Goal: Task Accomplishment & Management: Manage account settings

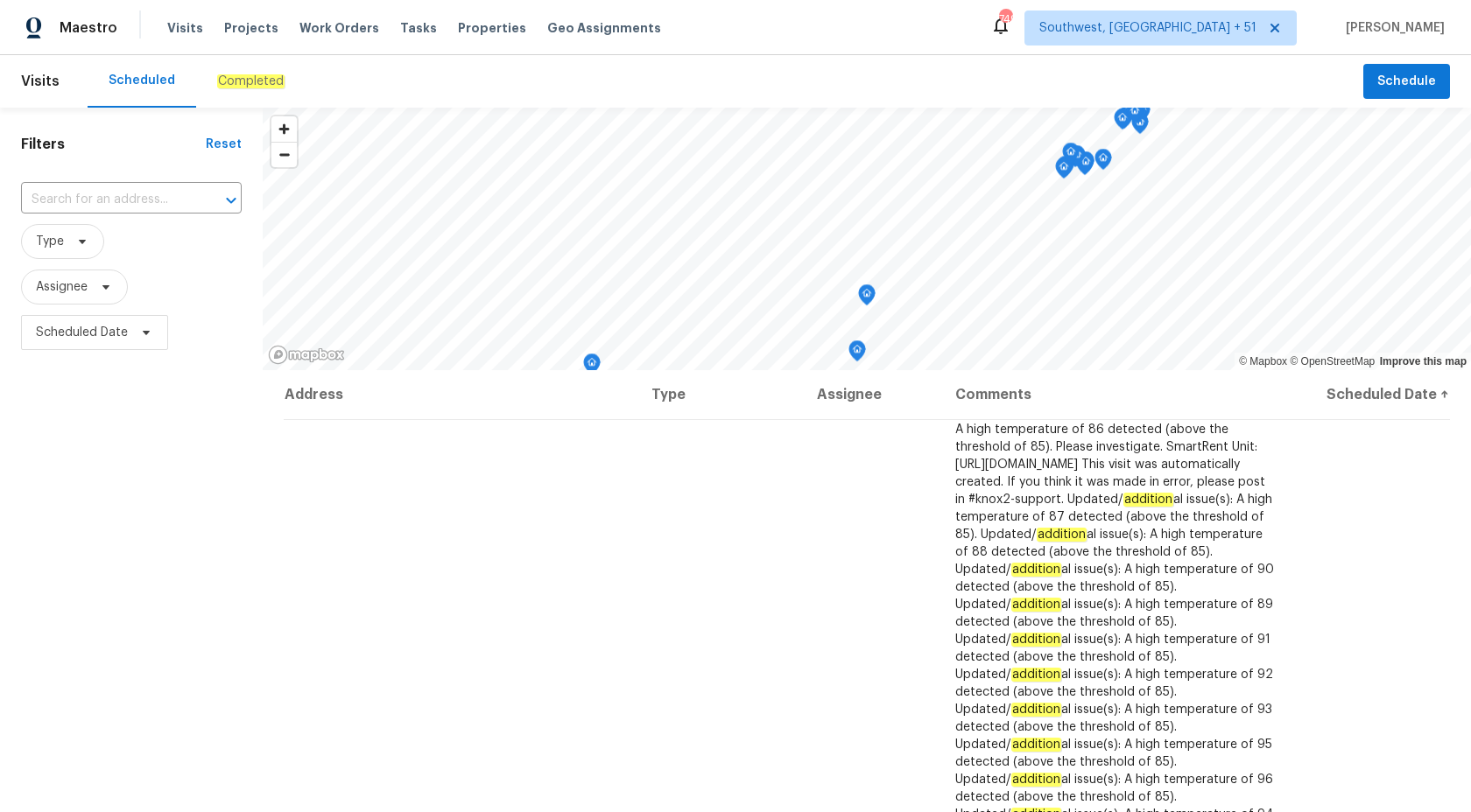
click at [239, 81] on em "Completed" at bounding box center [251, 82] width 67 height 14
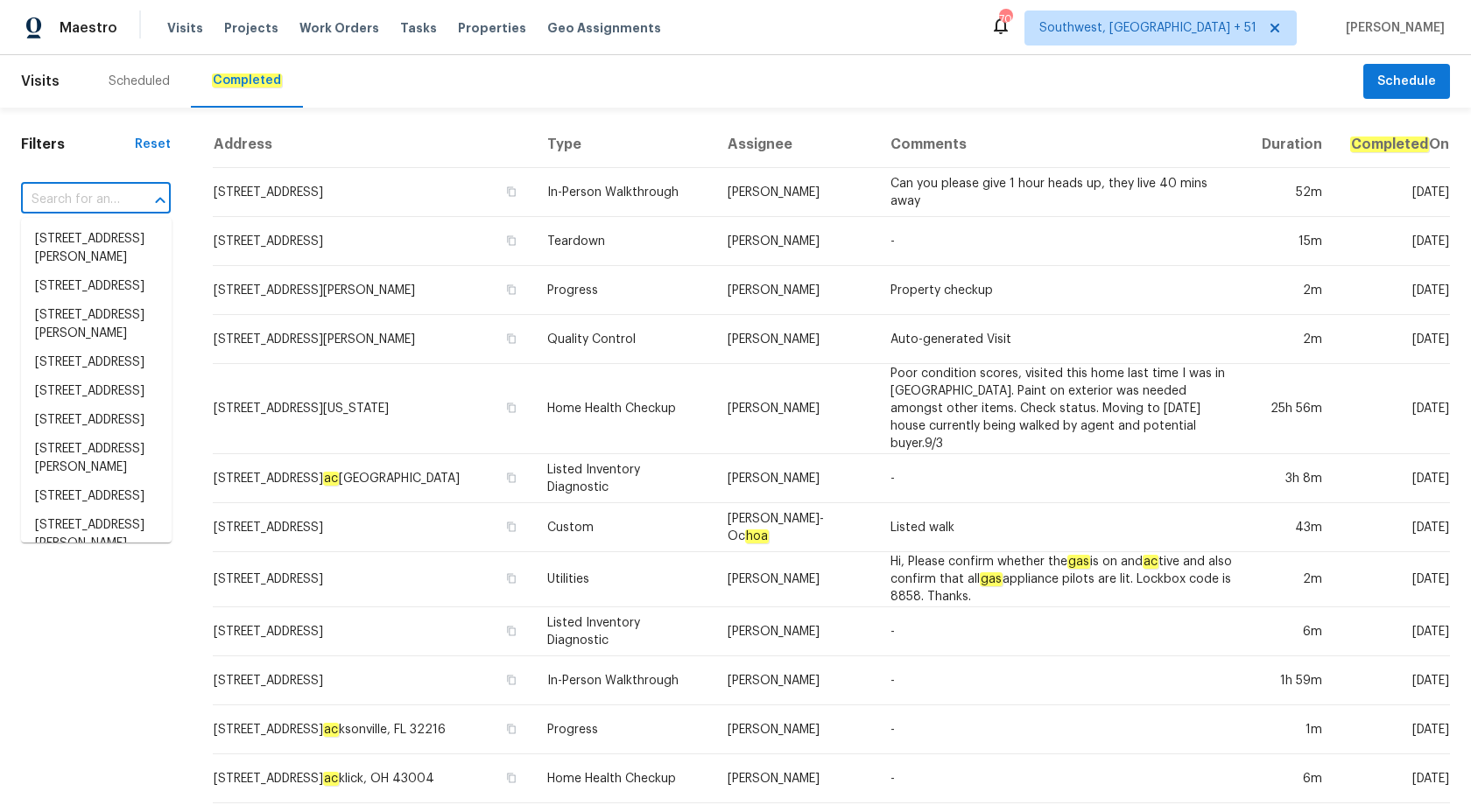
click at [87, 186] on input "text" at bounding box center [71, 200] width 100 height 28
paste input "27118 Fernery Ave Brooksville, FL 34602"
type input "27118 Fernery Ave Brooksville, FL 34602"
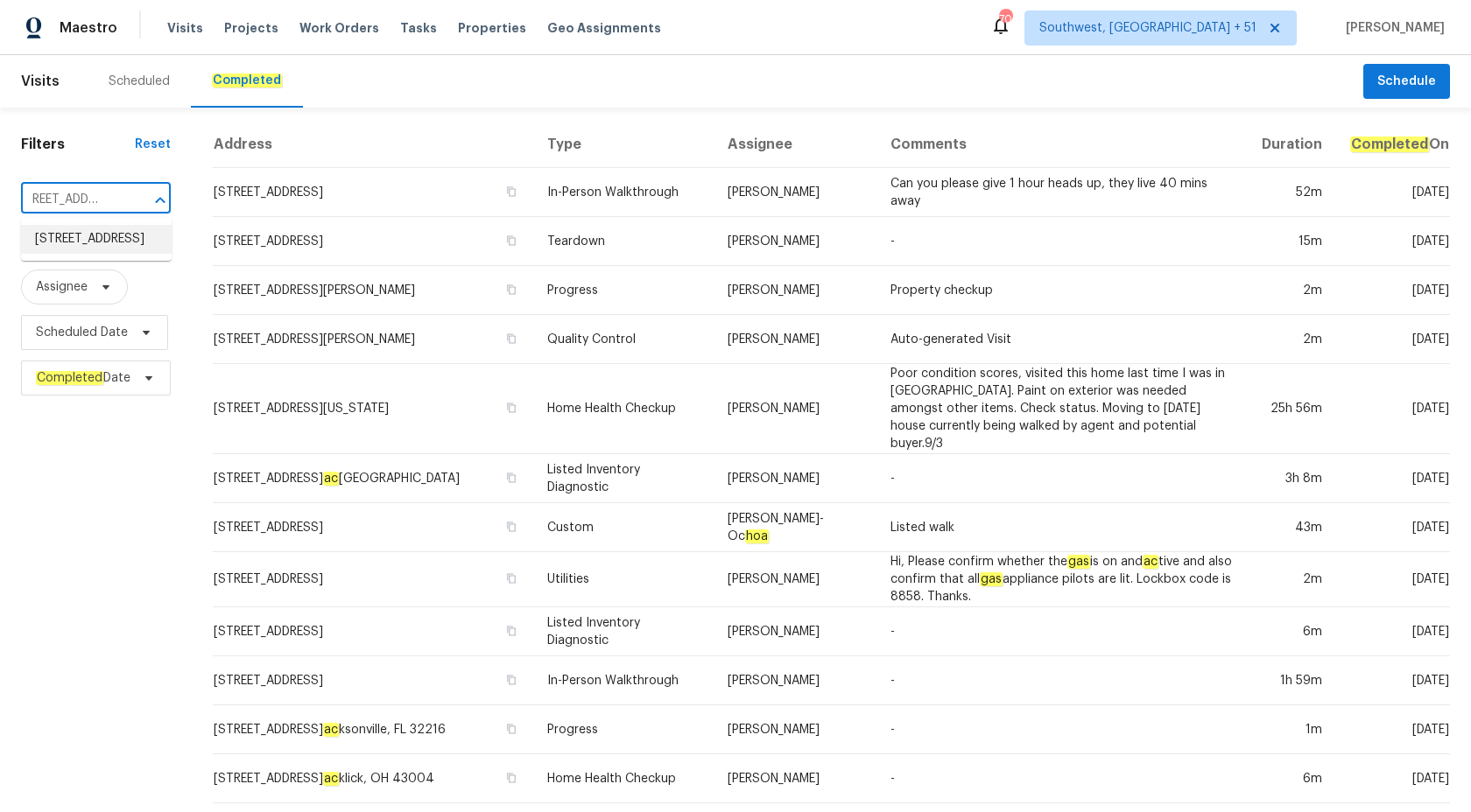
click at [80, 254] on li "27118 Fernery Ave, Brooksville, FL 34602" at bounding box center [97, 239] width 151 height 29
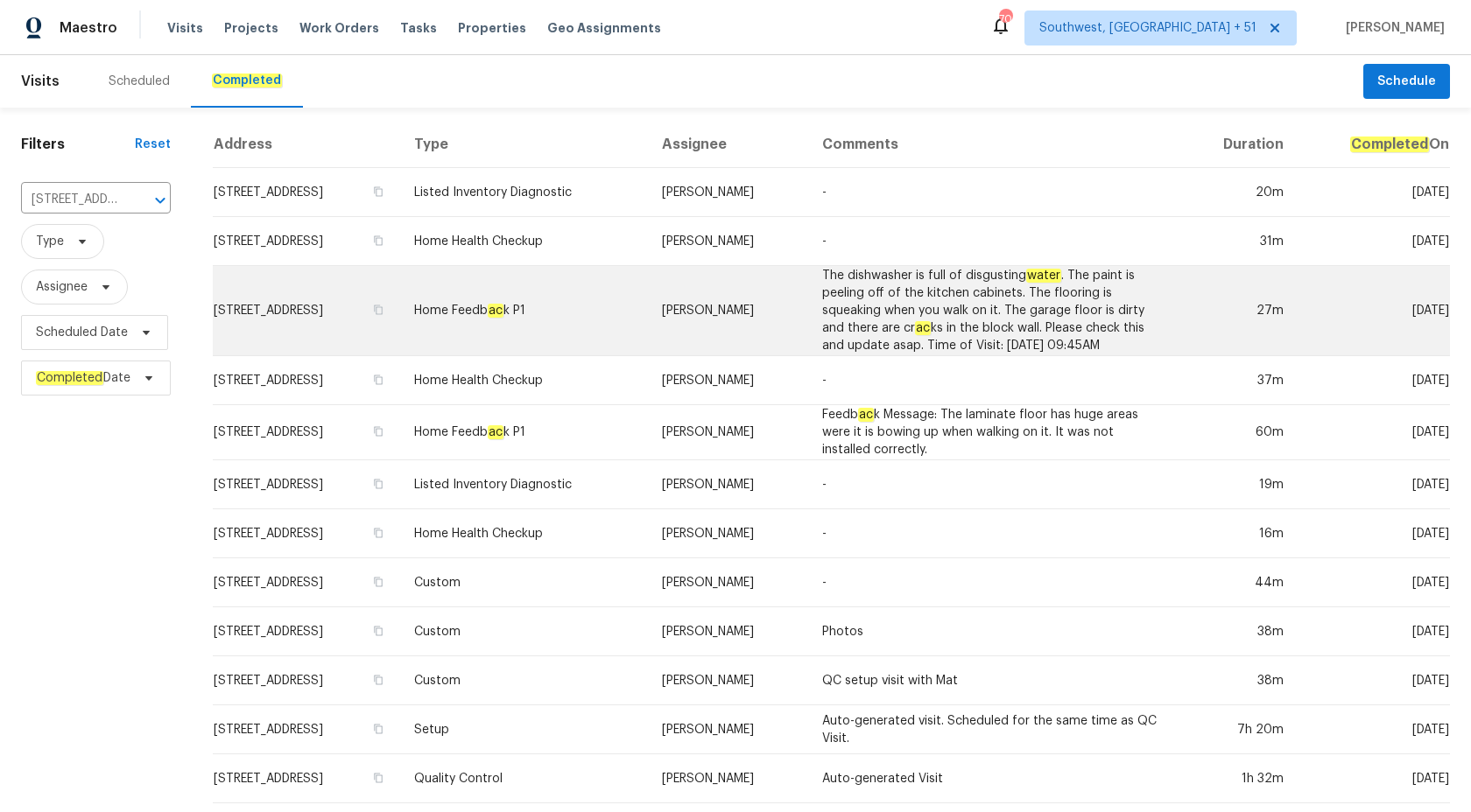
click at [648, 315] on td "Home Feedb ac k P1" at bounding box center [524, 311] width 248 height 91
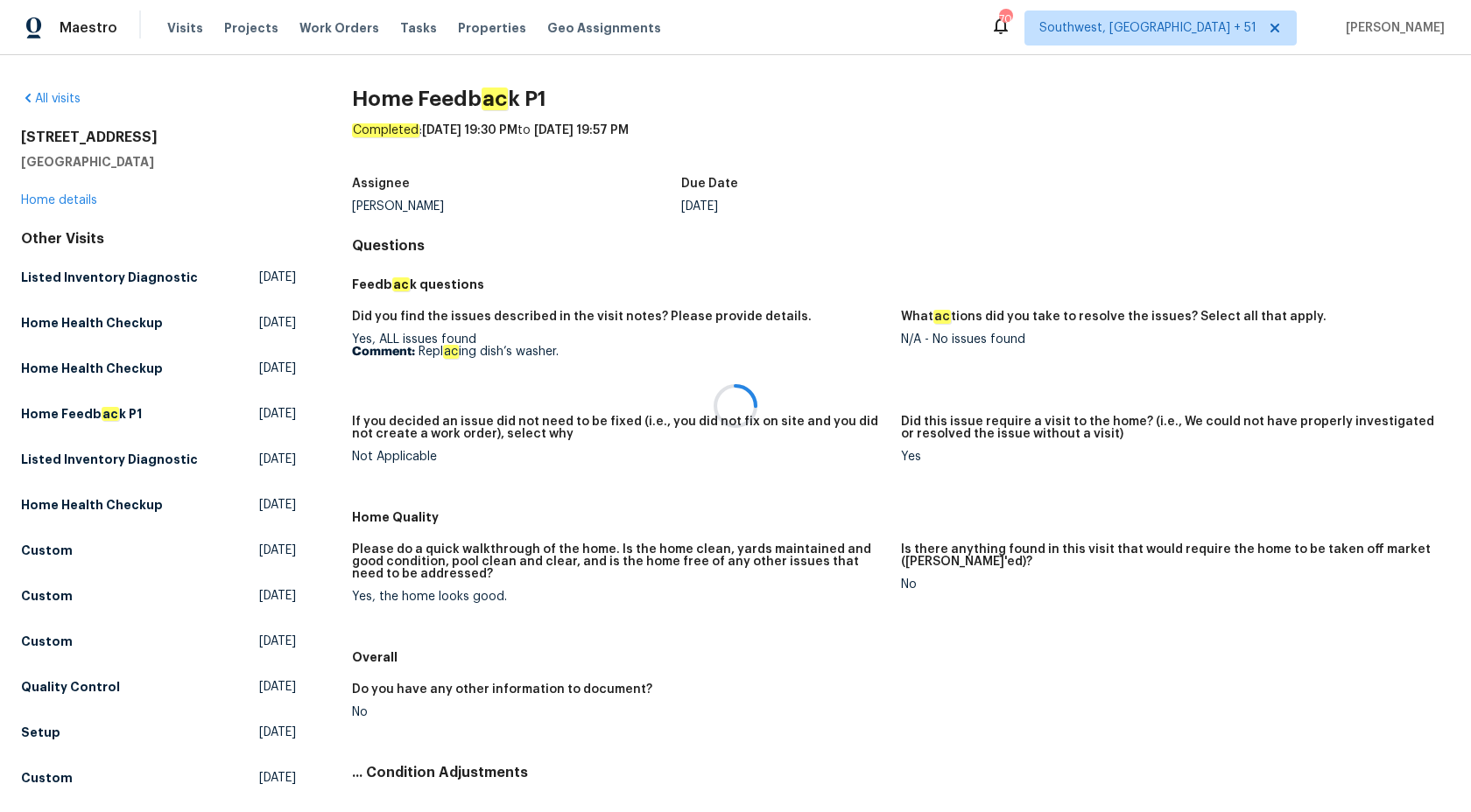
click at [70, 198] on div at bounding box center [735, 406] width 1471 height 812
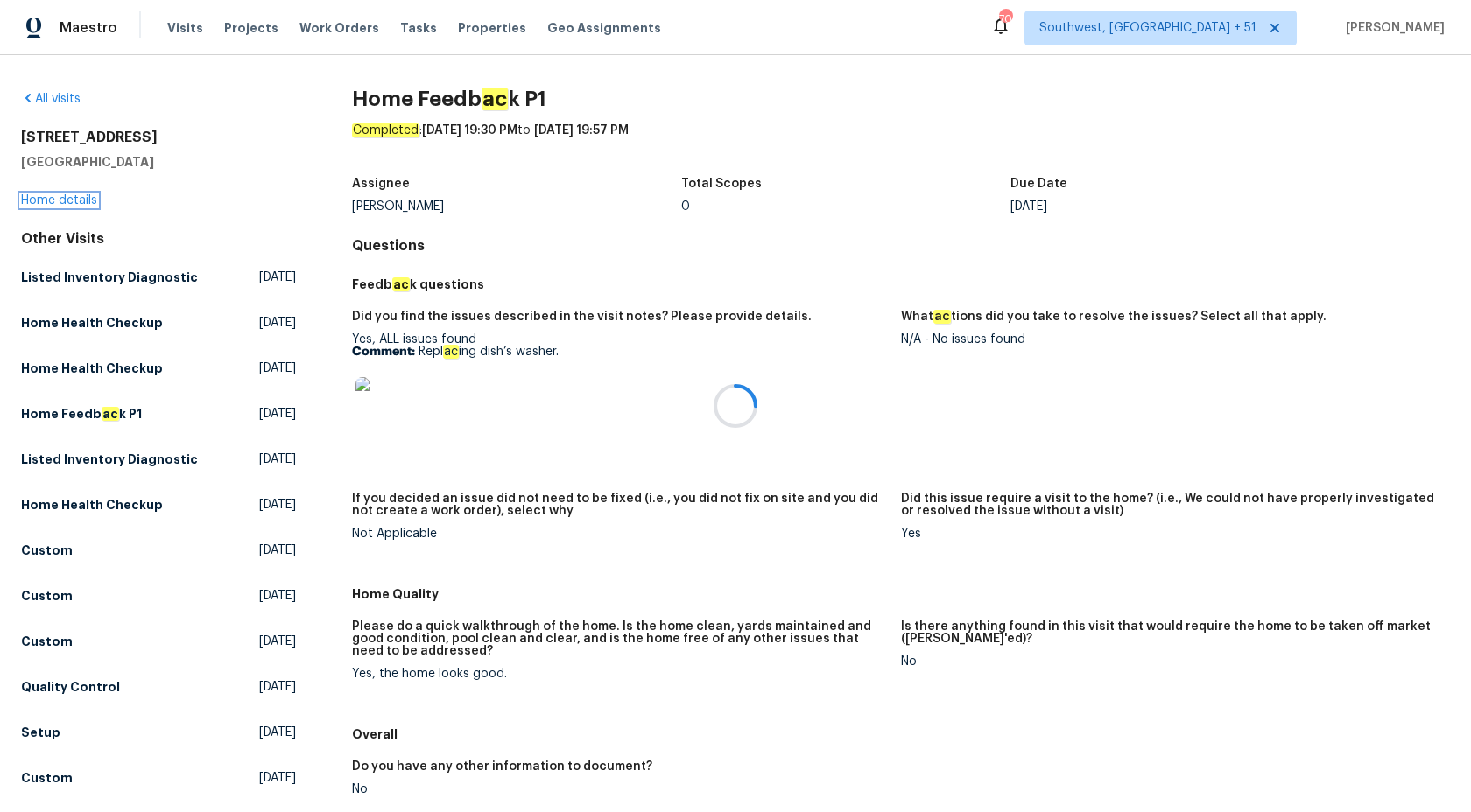
click at [70, 198] on link "Home details" at bounding box center [59, 201] width 76 height 12
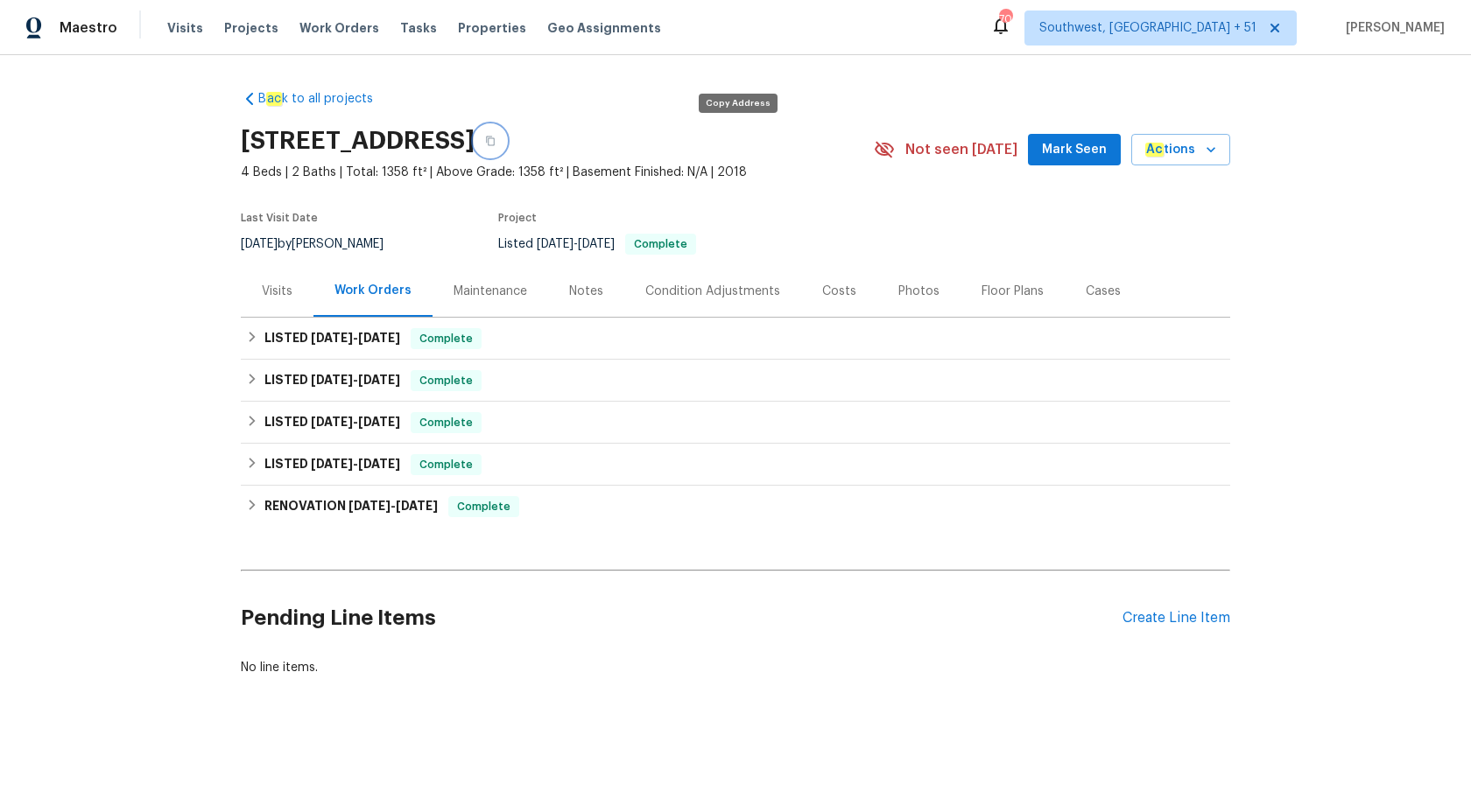
click at [506, 138] on button "button" at bounding box center [490, 141] width 32 height 32
click at [388, 423] on span "7/31/25" at bounding box center [378, 422] width 42 height 12
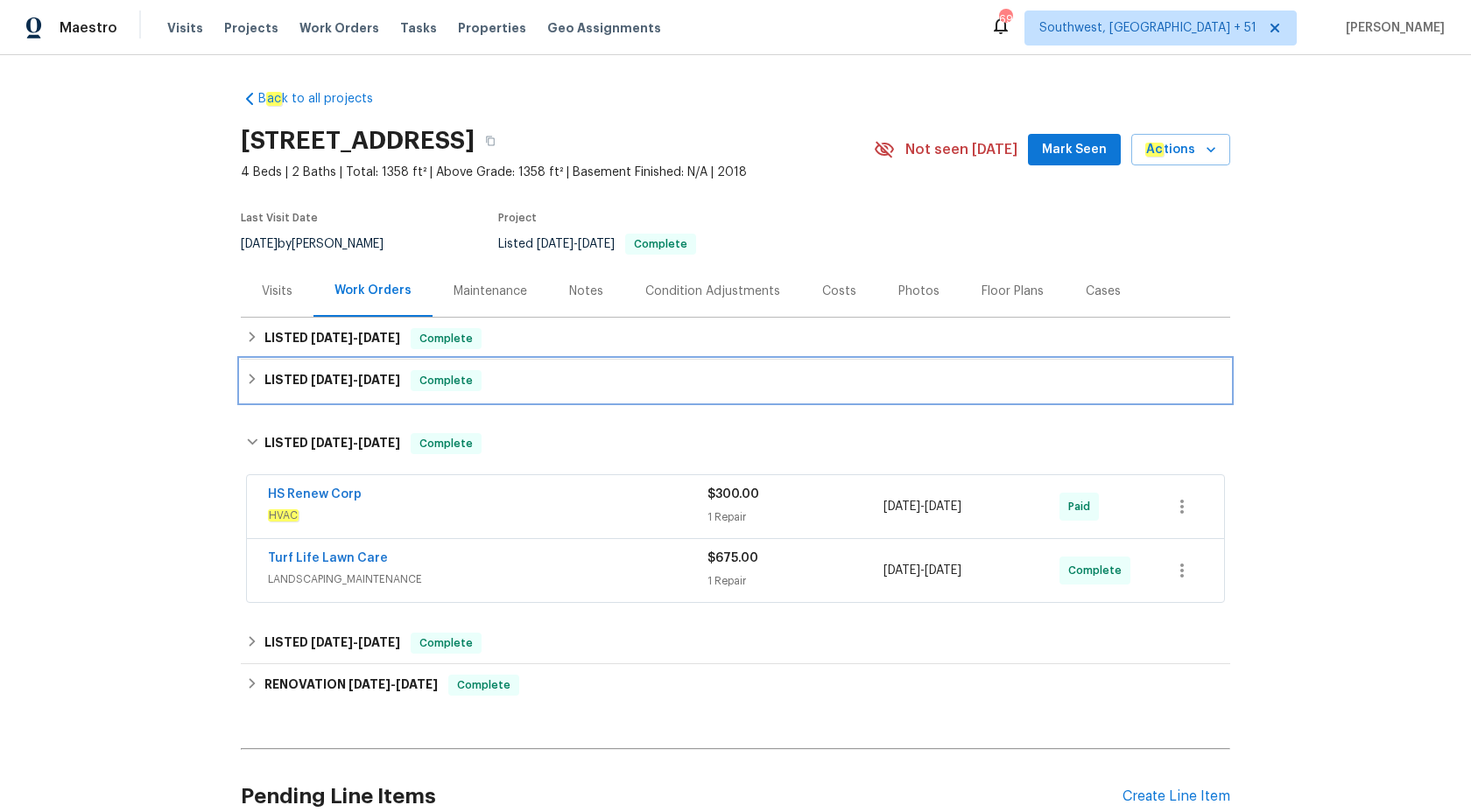
click at [387, 389] on h6 "LISTED 8/11/25 - 8/15/25" at bounding box center [332, 381] width 136 height 21
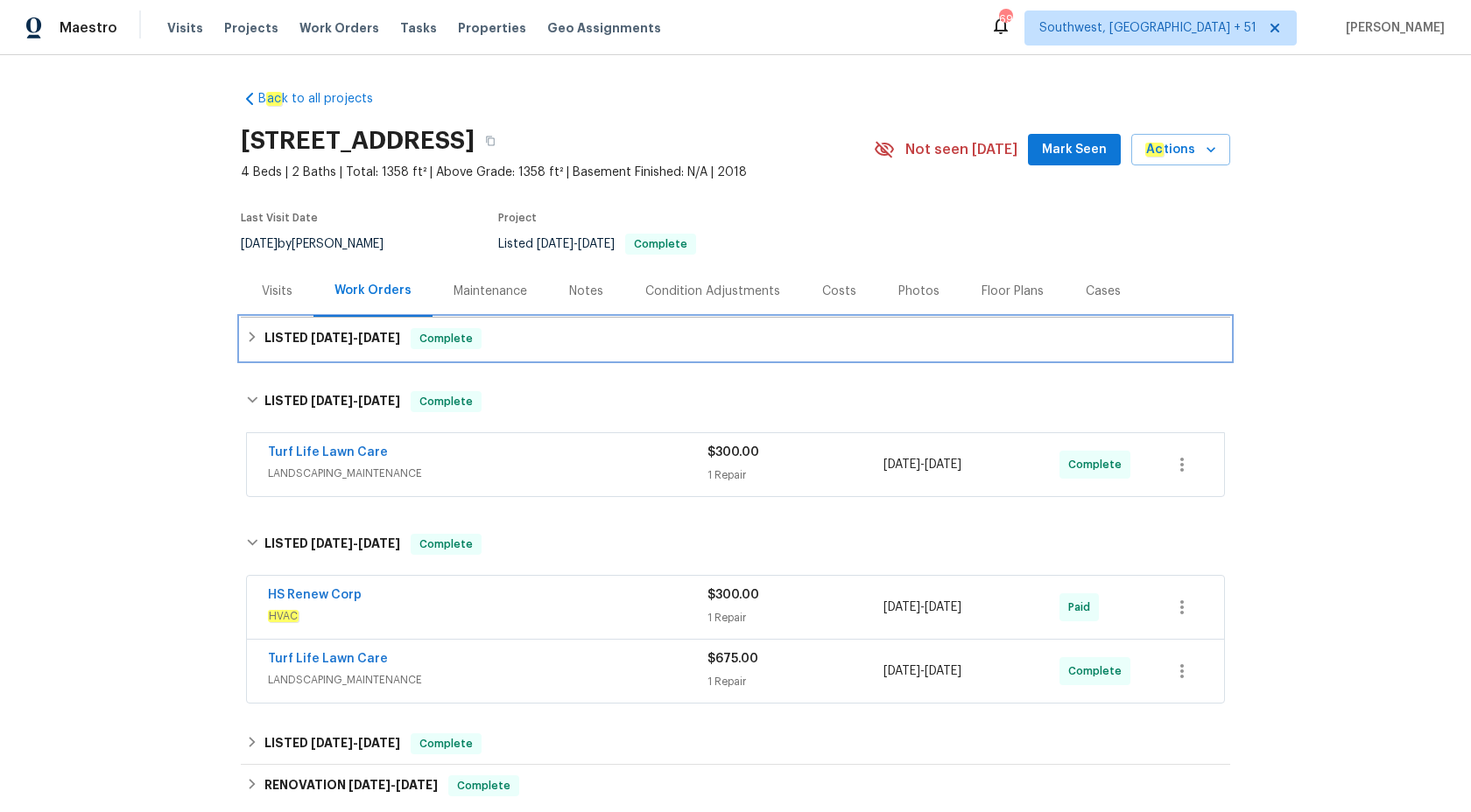
click at [407, 340] on div "LISTED 8/12/25 - 9/2/25 Complete" at bounding box center [735, 339] width 979 height 21
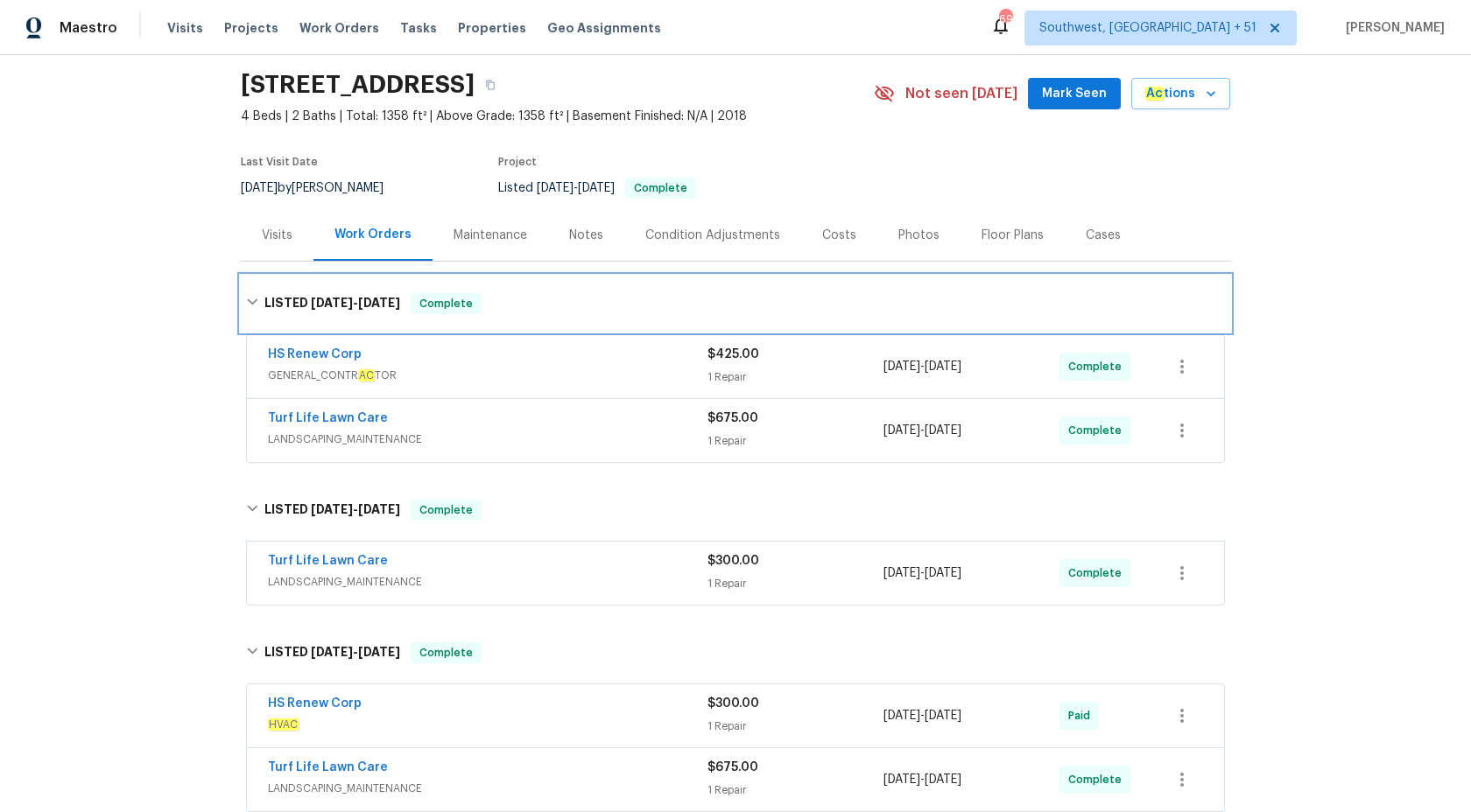
scroll to position [173, 0]
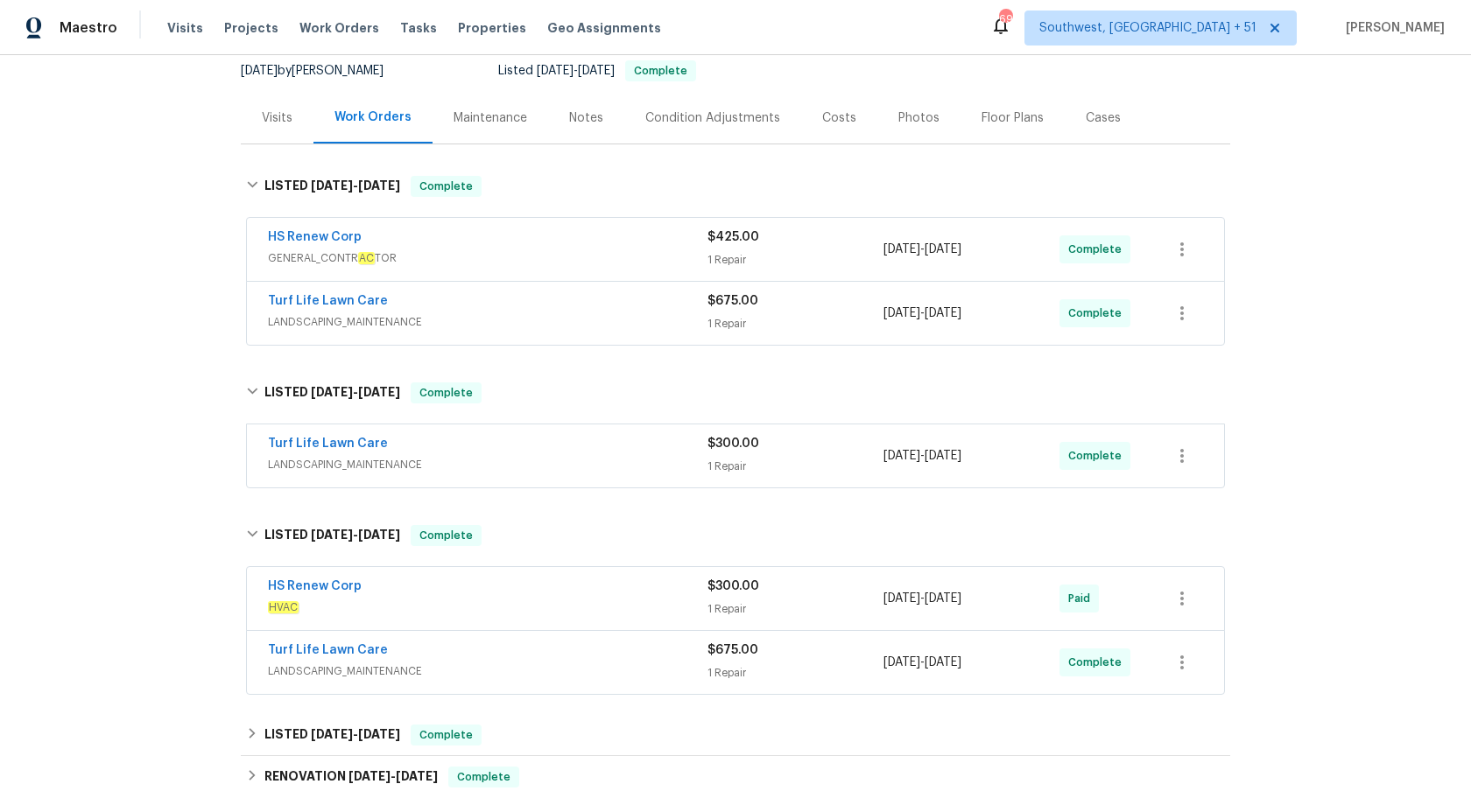
click at [518, 605] on span "HVAC" at bounding box center [487, 608] width 439 height 18
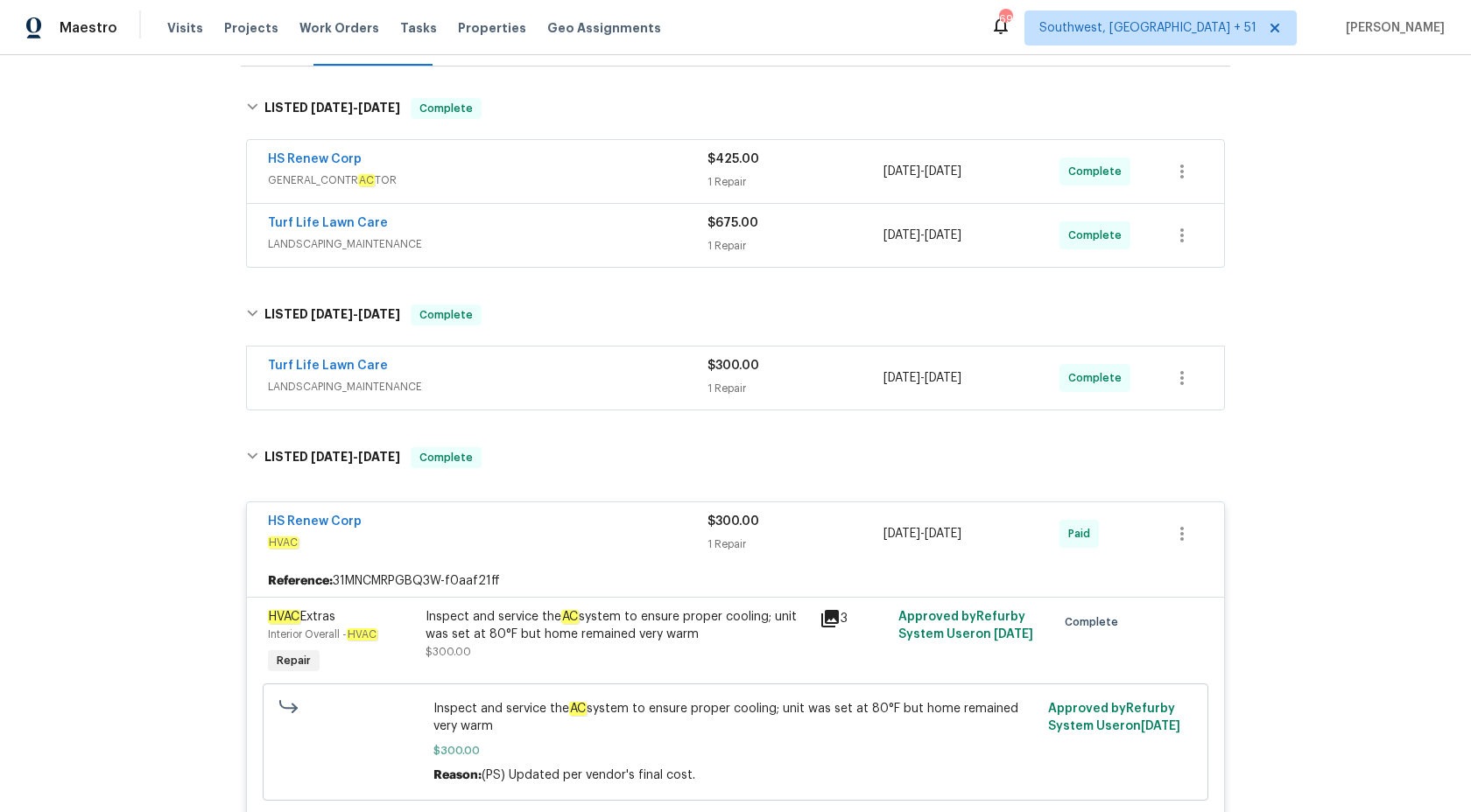
scroll to position [107, 0]
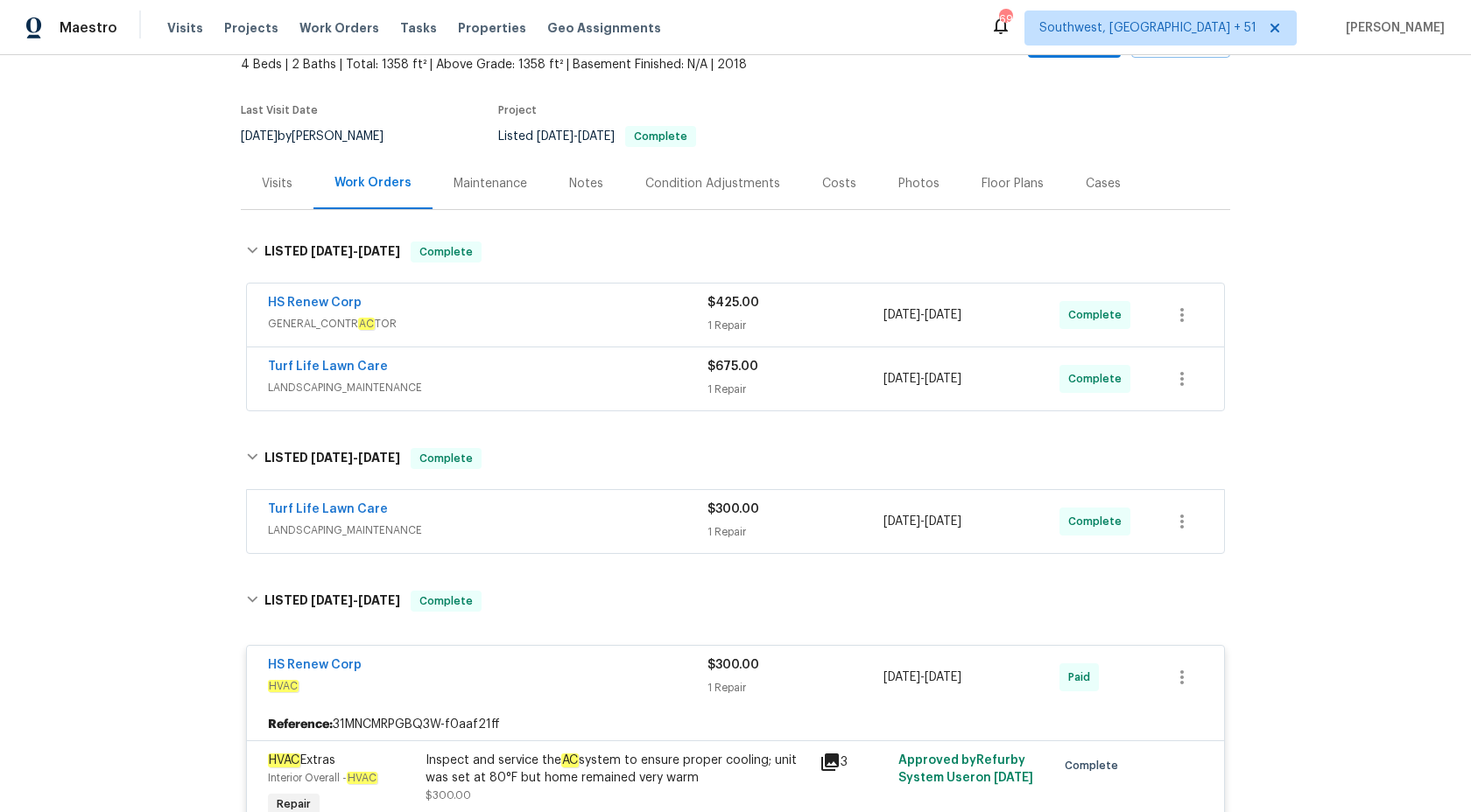
click at [614, 381] on span "LANDSCAPING_MAINTENANCE" at bounding box center [487, 388] width 439 height 18
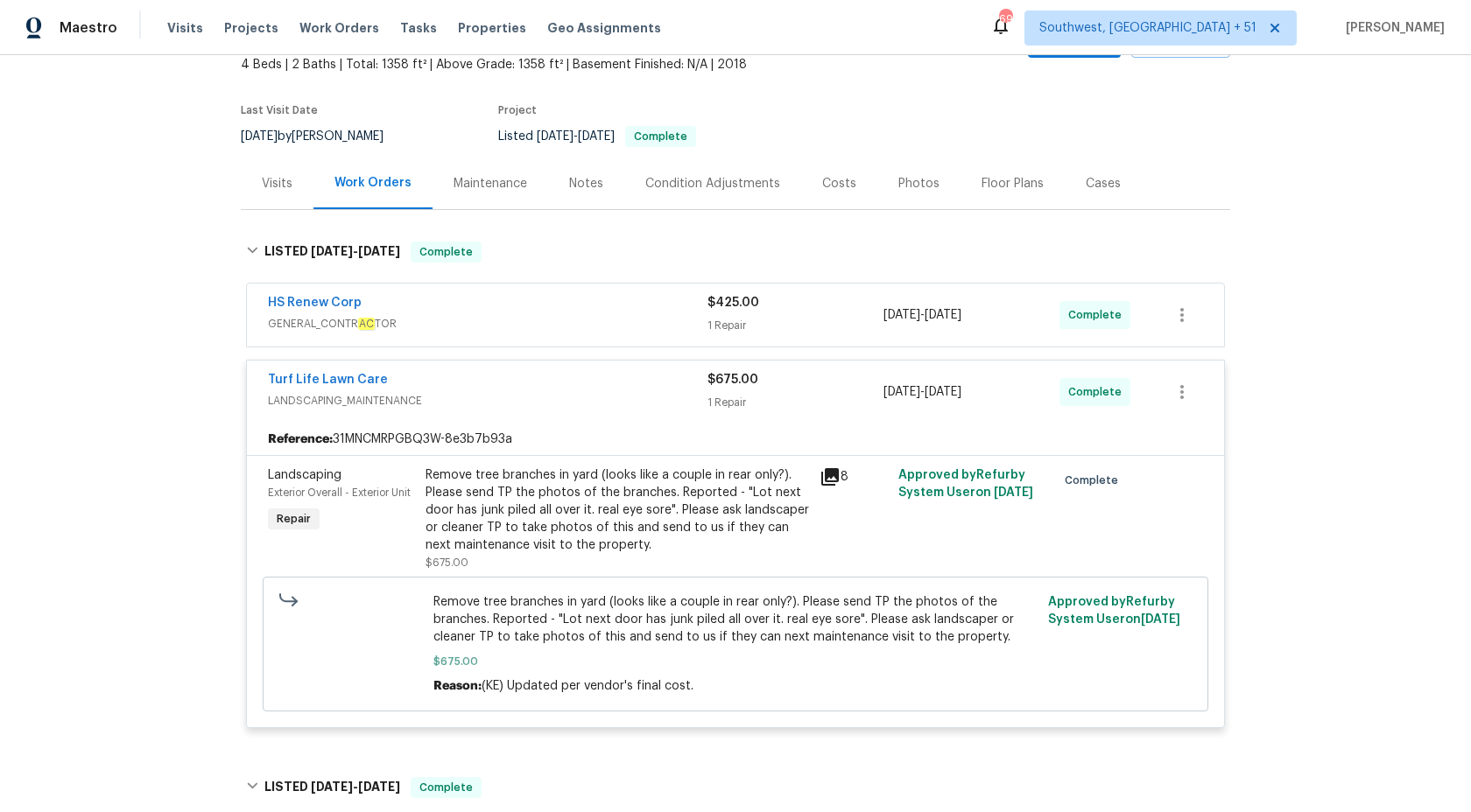
click at [621, 311] on div "HS Renew Corp" at bounding box center [487, 304] width 439 height 21
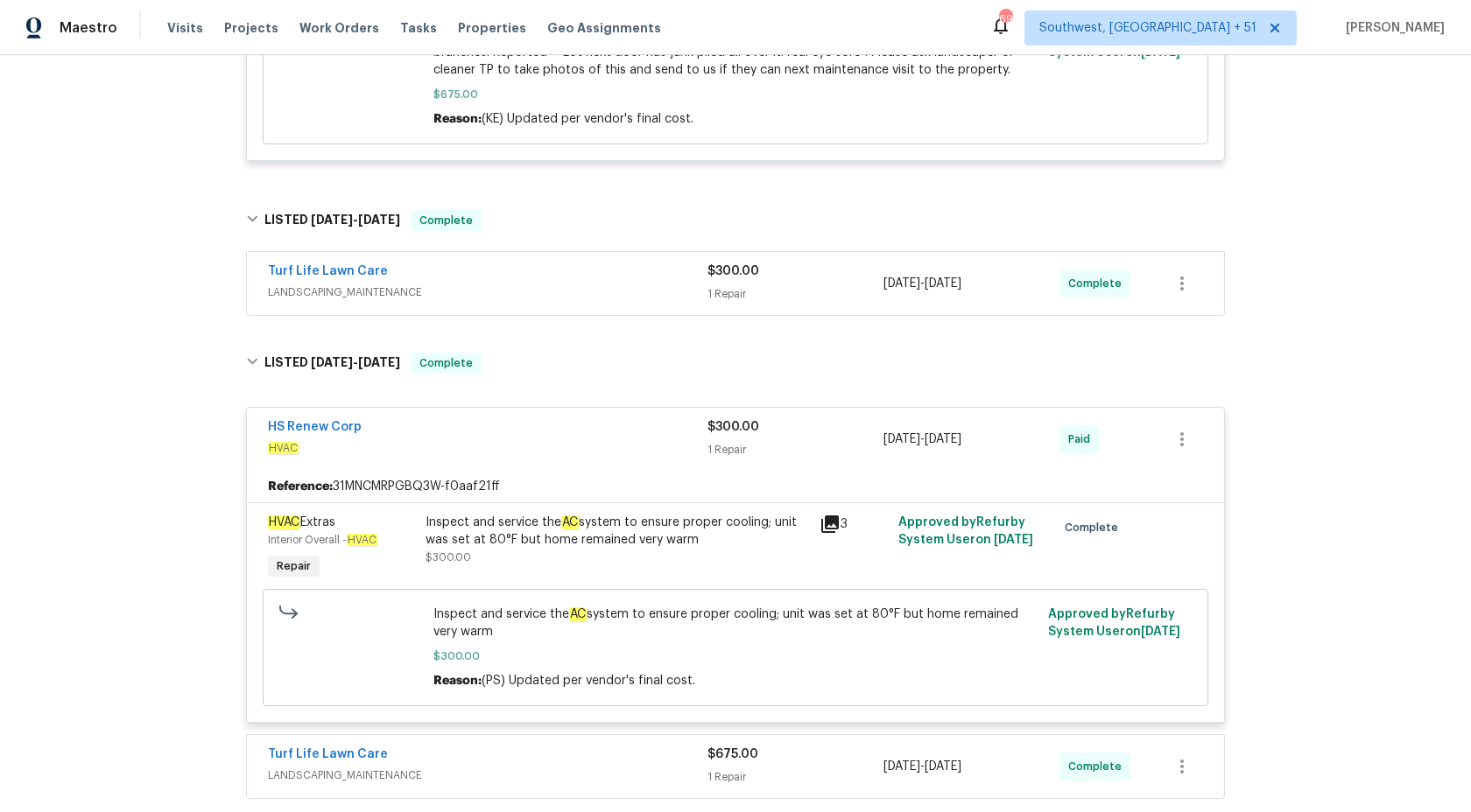
scroll to position [985, 0]
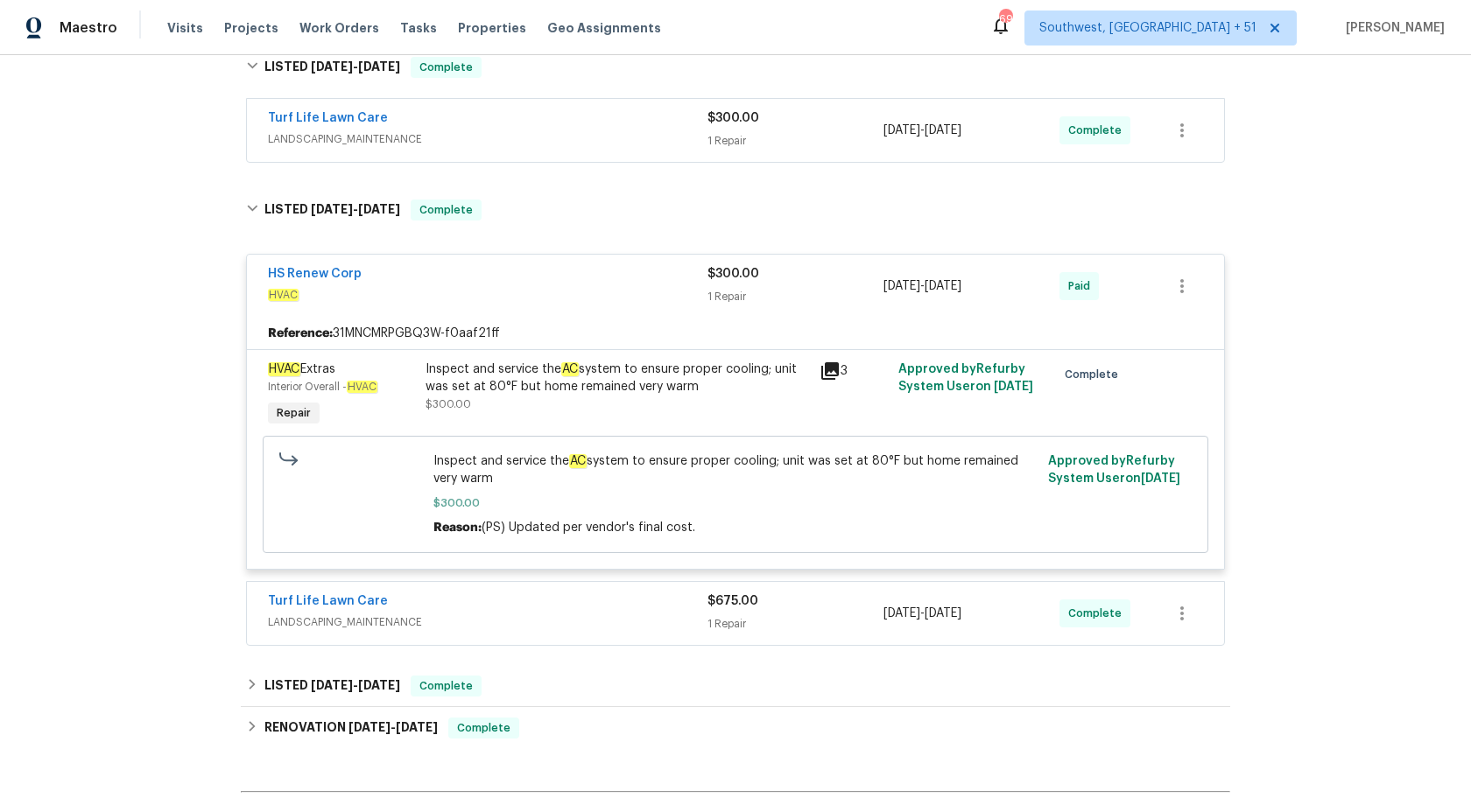
click at [635, 147] on span "LANDSCAPING_MAINTENANCE" at bounding box center [487, 139] width 439 height 18
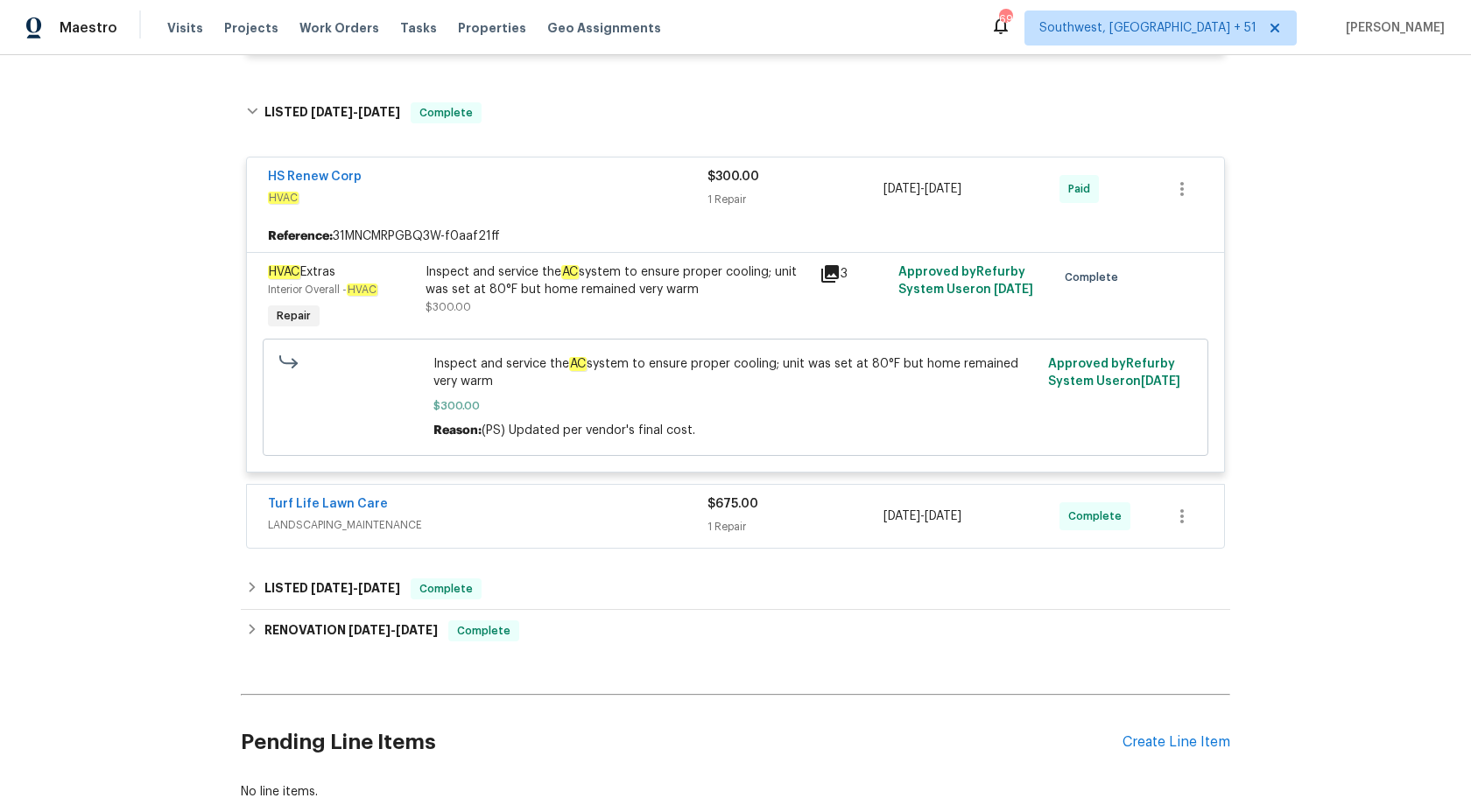
scroll to position [1382, 0]
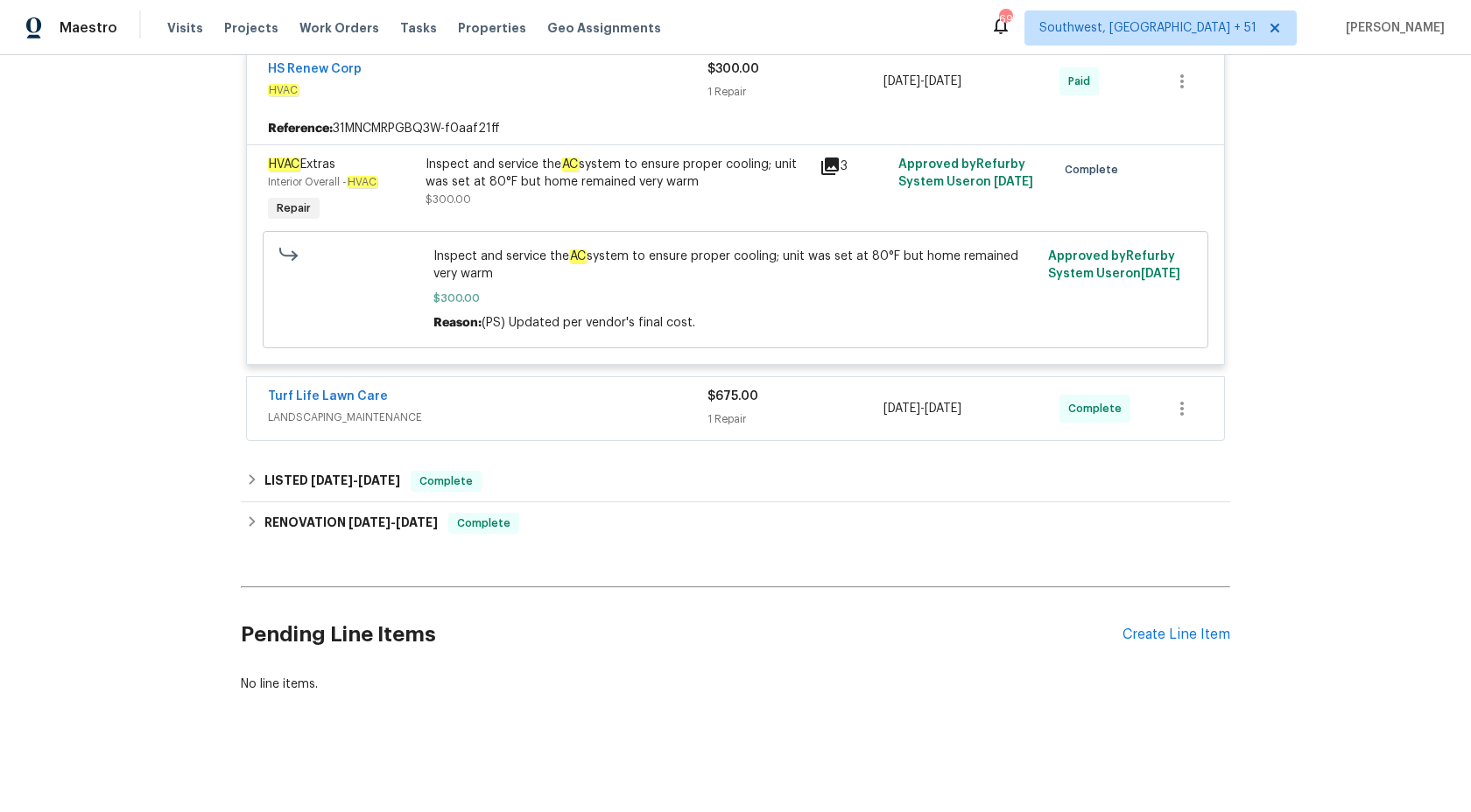
click at [671, 398] on div "Turf Life Lawn Care" at bounding box center [487, 398] width 439 height 21
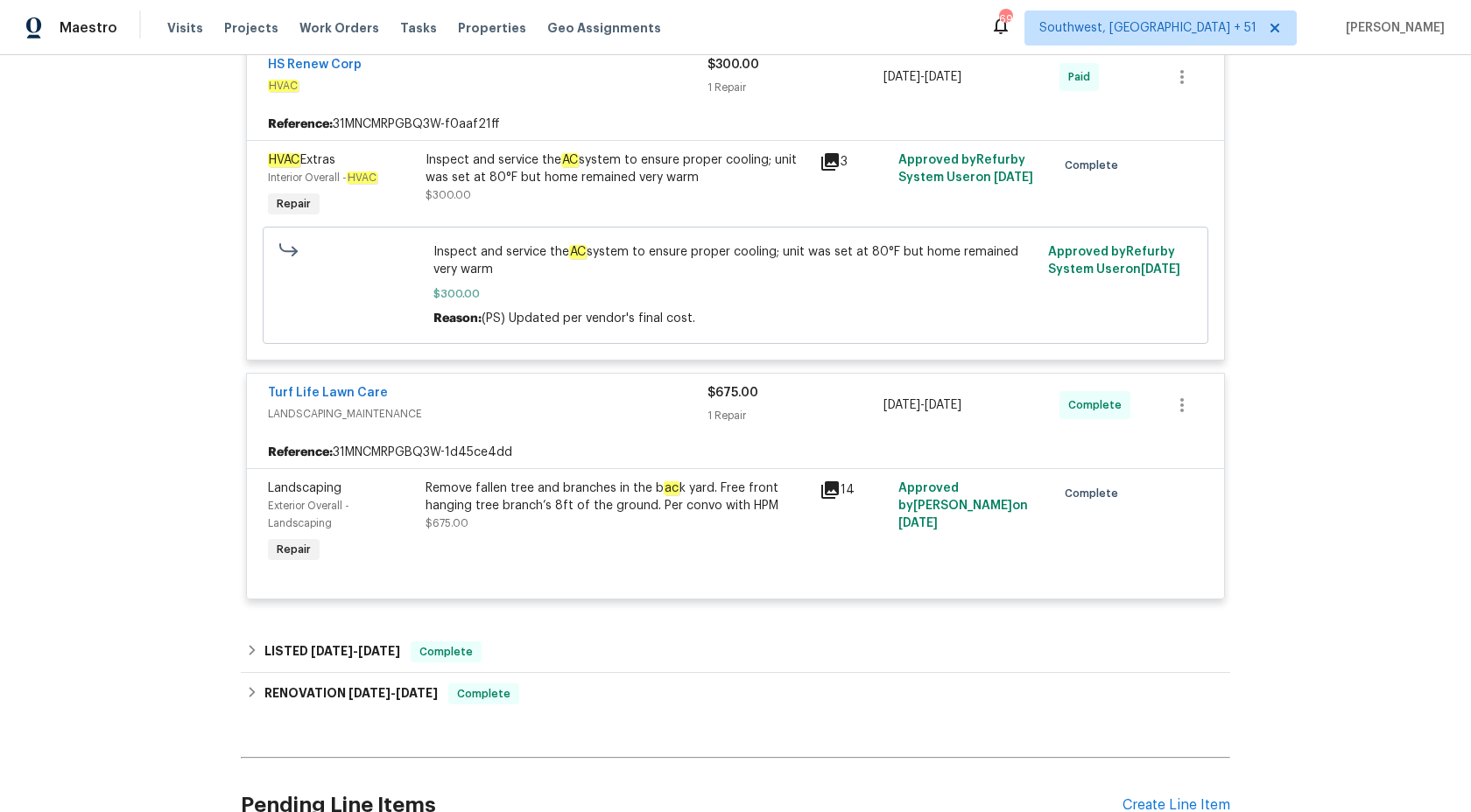
scroll to position [0, 0]
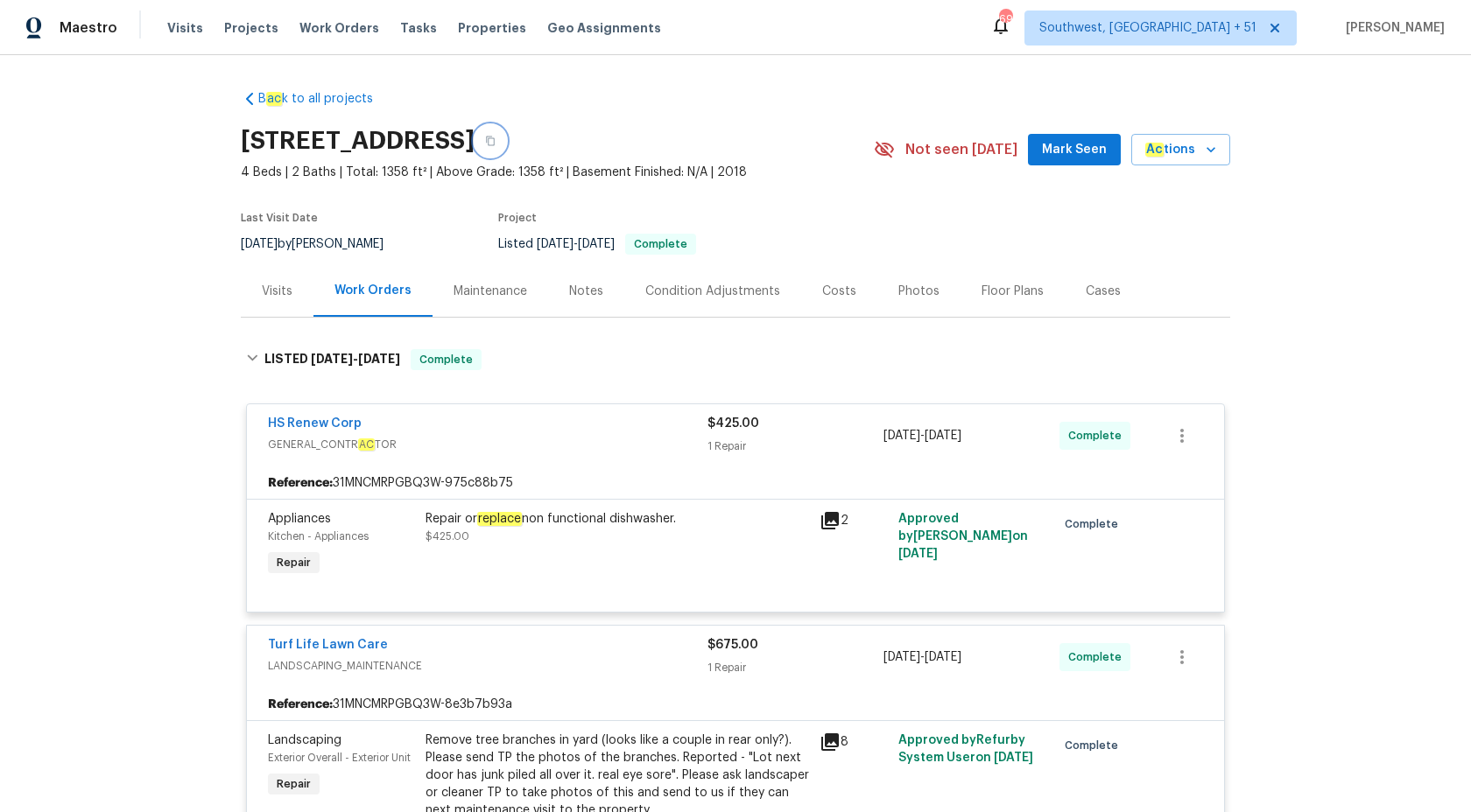
click at [494, 145] on icon "button" at bounding box center [490, 141] width 9 height 10
click at [77, 33] on span "Maestro" at bounding box center [88, 28] width 58 height 18
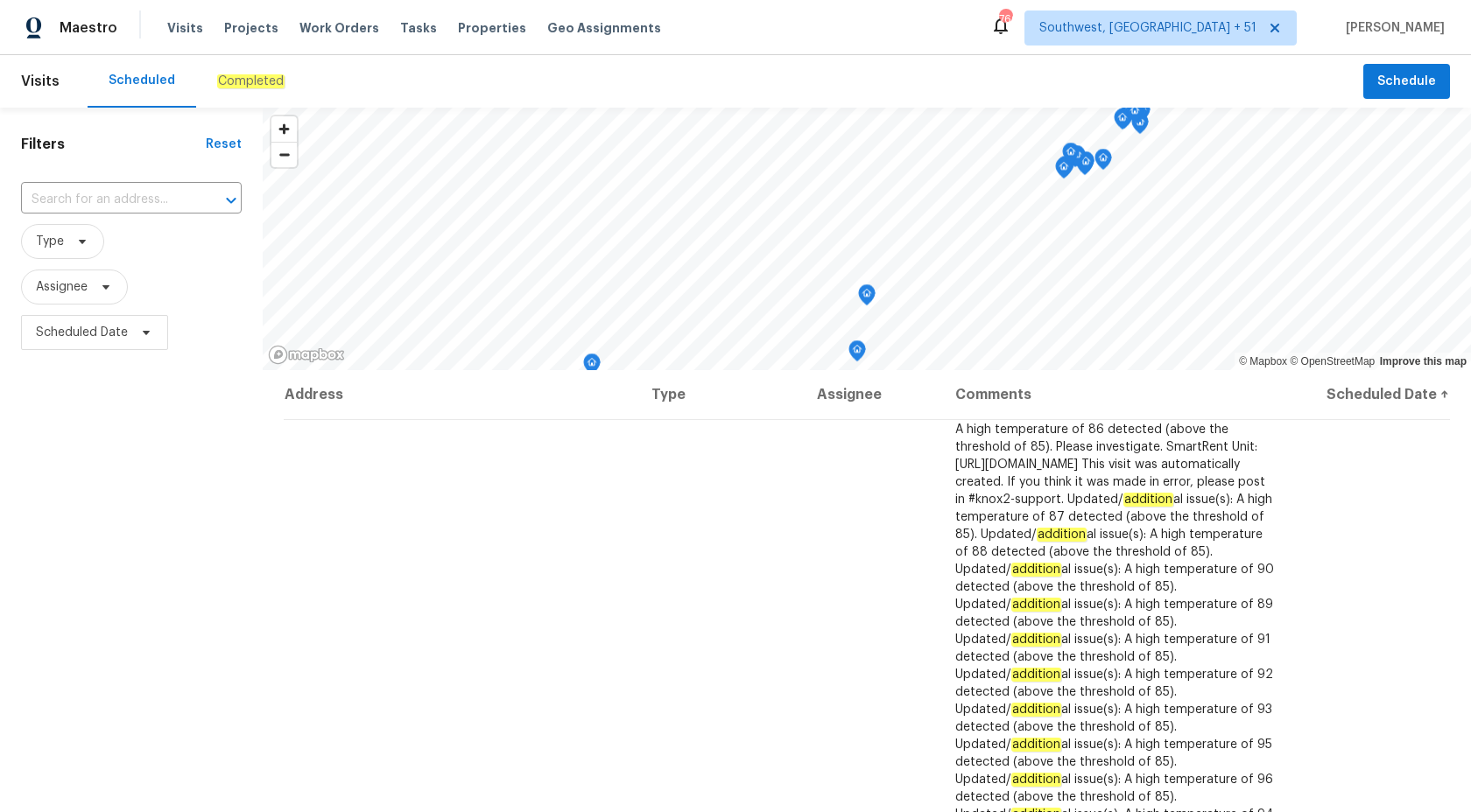
click at [257, 83] on em "Completed" at bounding box center [251, 82] width 67 height 14
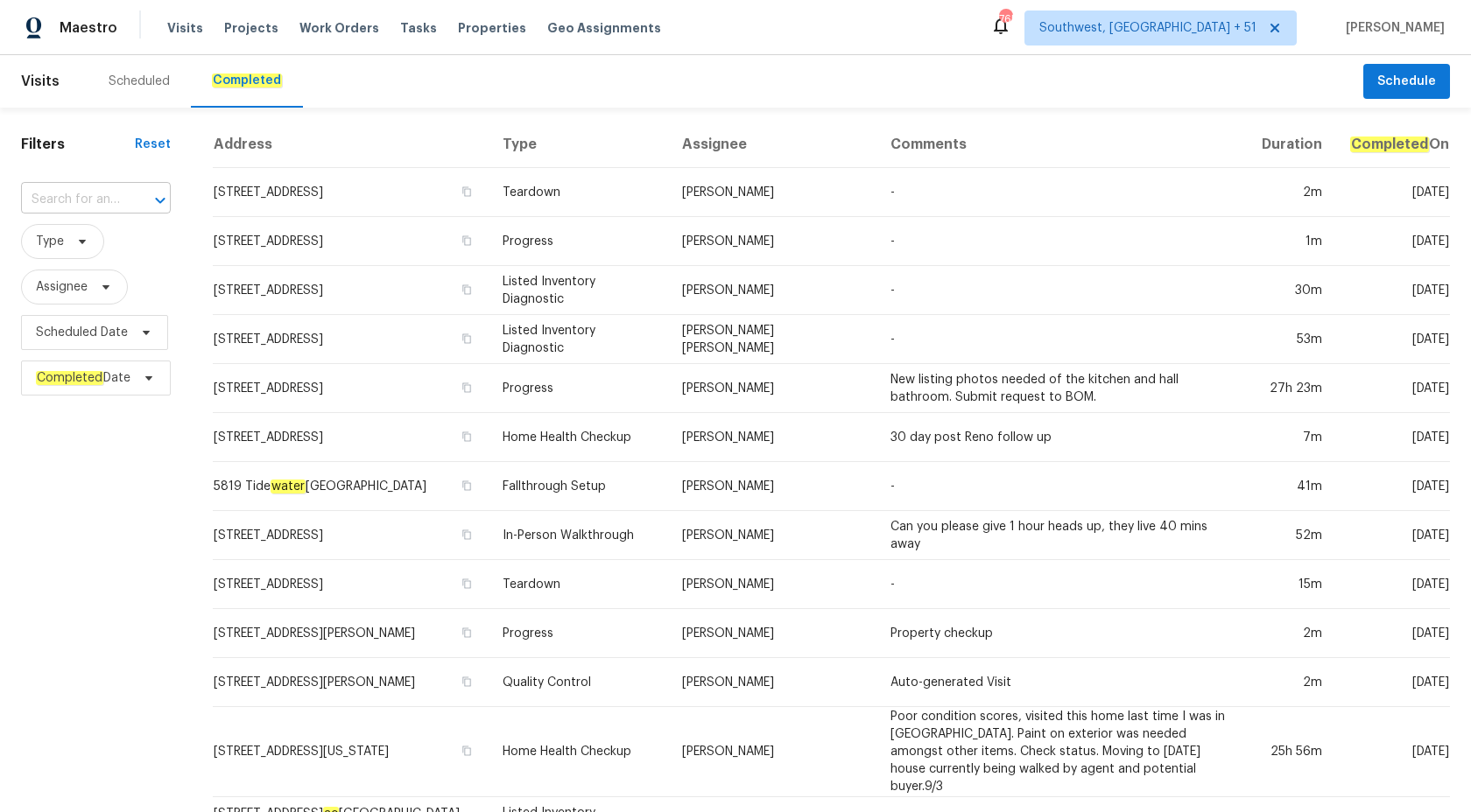
click at [104, 188] on input "text" at bounding box center [71, 200] width 100 height 28
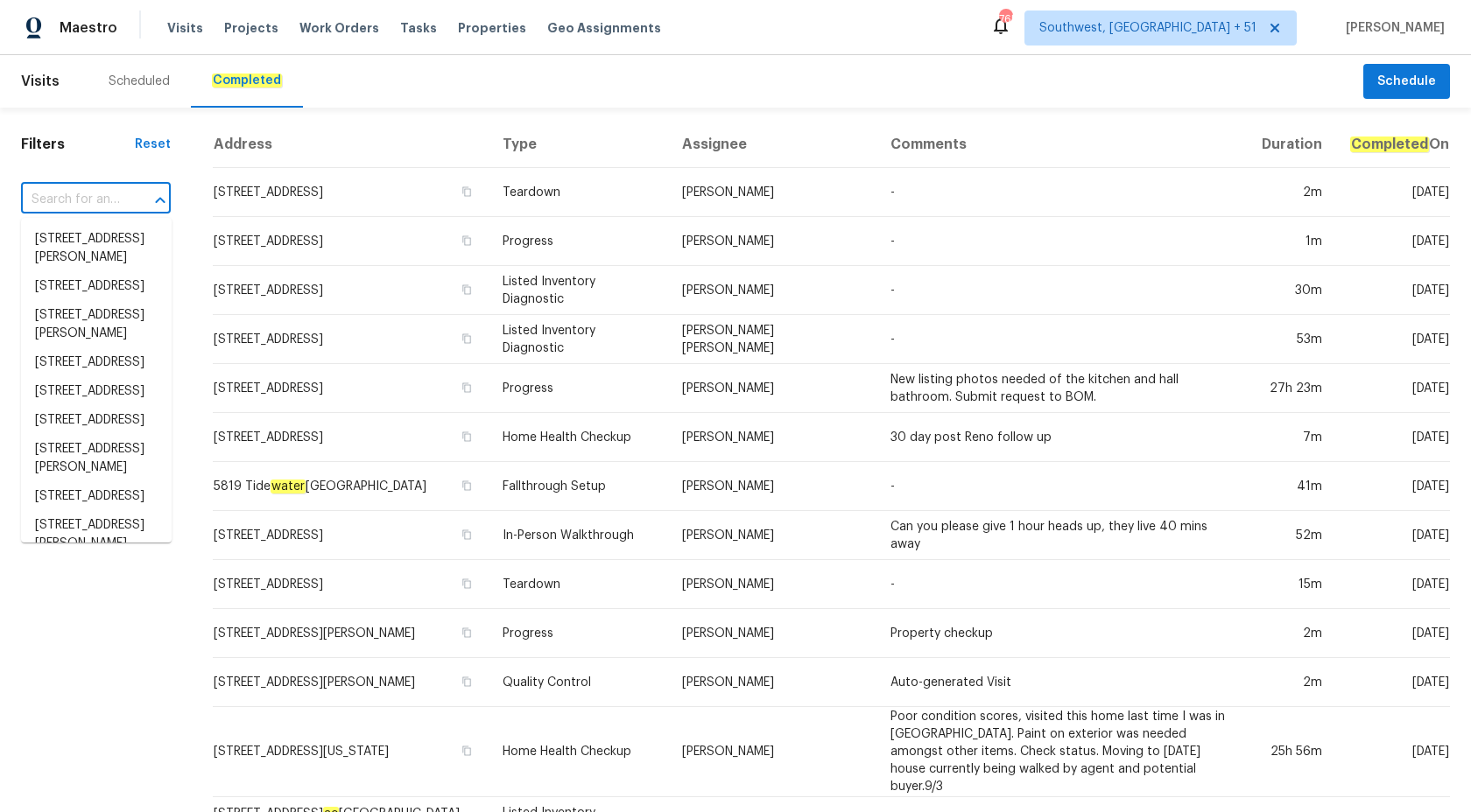
paste input "6890 Langford St Jacksonville, FL 32219"
type input "6890 Langford St Jacksonville, FL 32219"
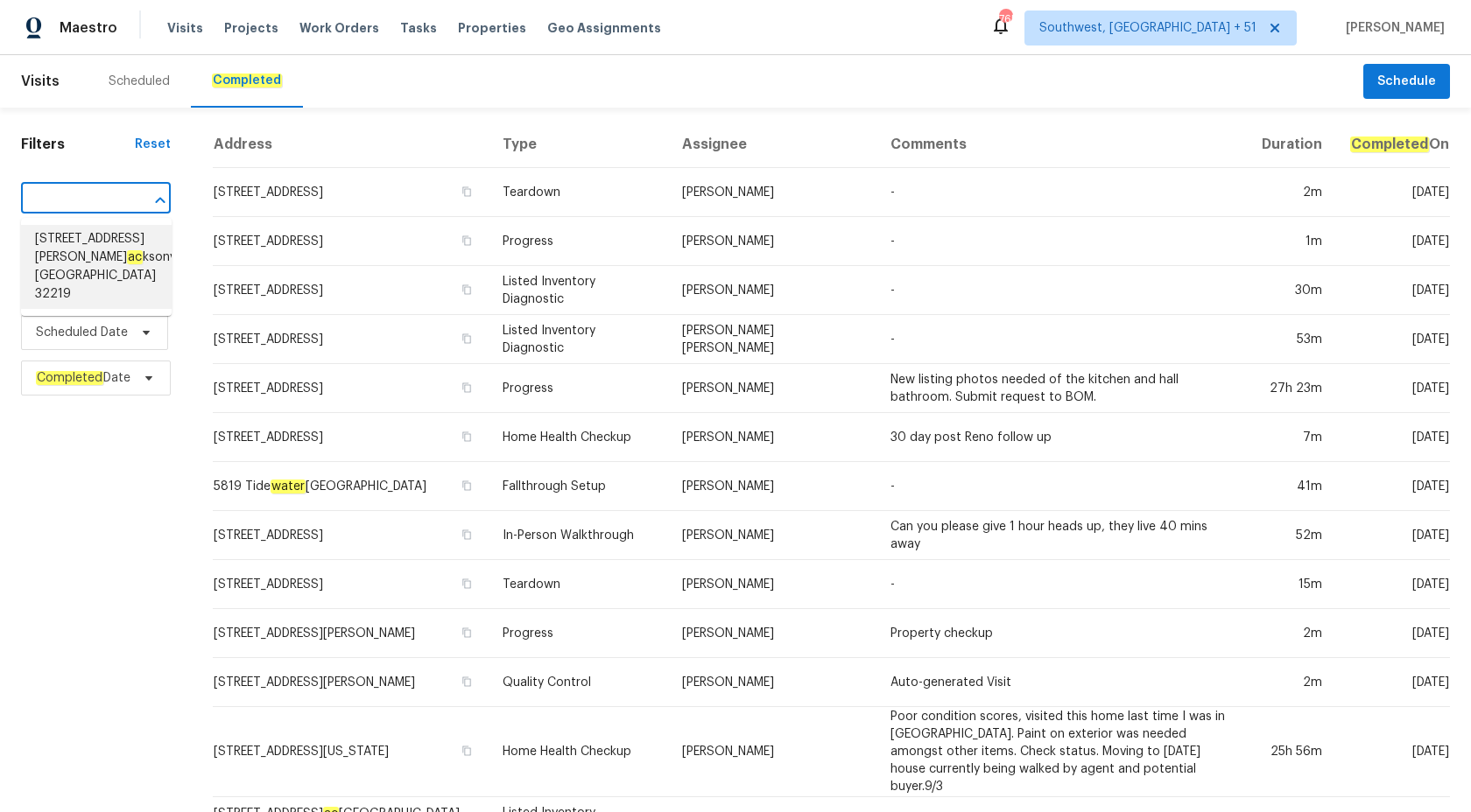
click at [102, 267] on span "6890 Langford St, J ac ksonville, FL 32219" at bounding box center [114, 266] width 159 height 74
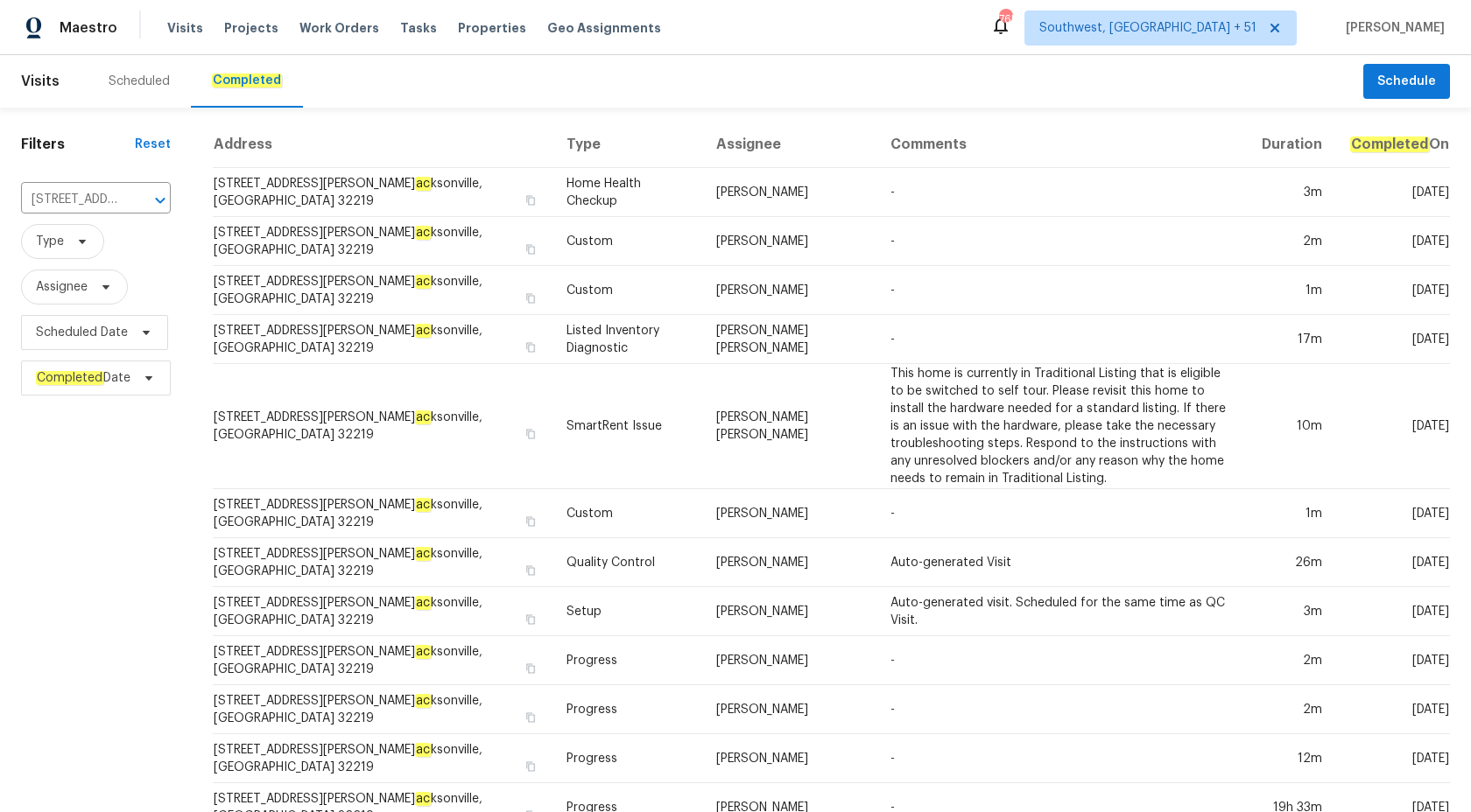
click at [708, 248] on td "Jeremy Dykes" at bounding box center [789, 241] width 174 height 49
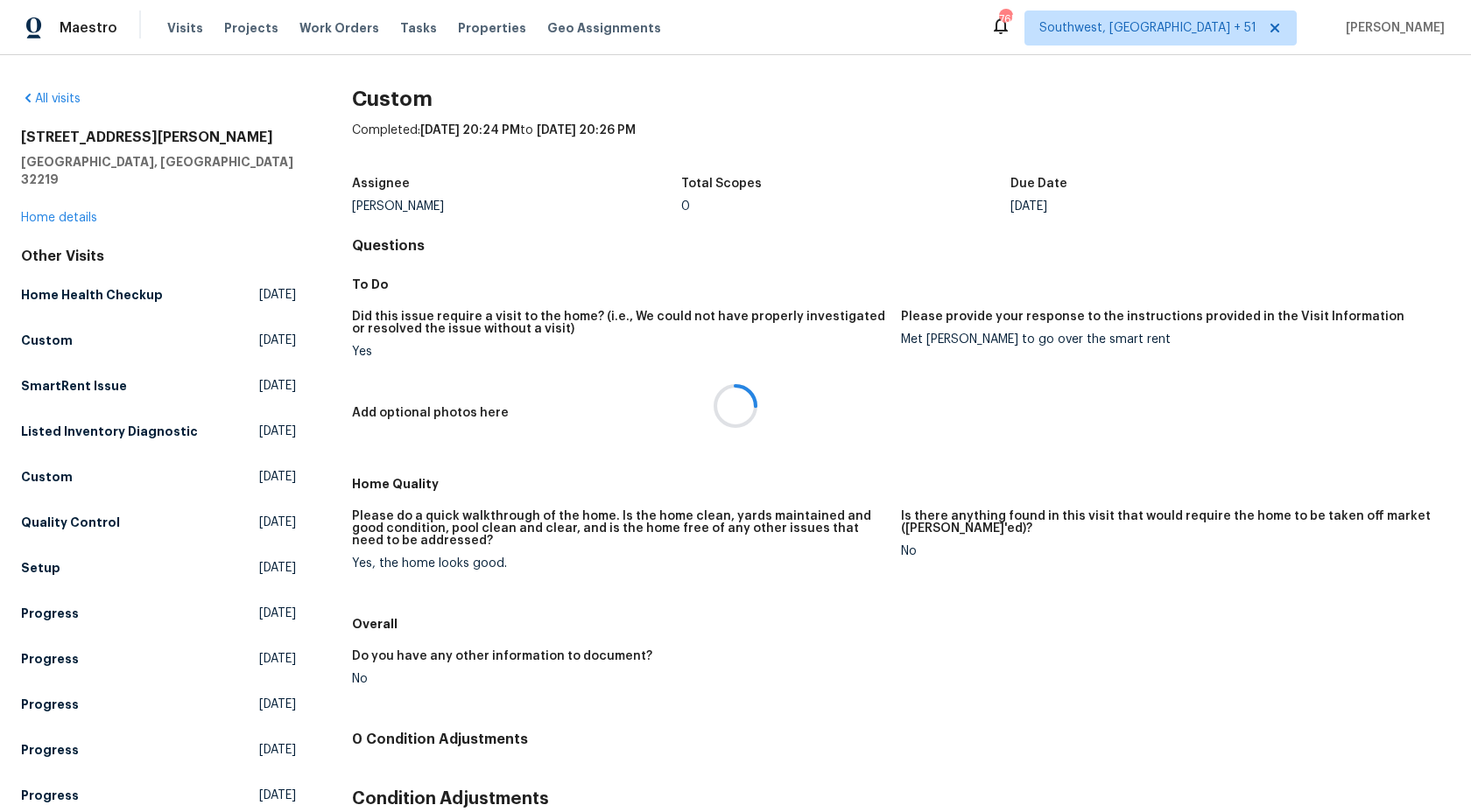
click at [68, 193] on div at bounding box center [735, 406] width 1471 height 812
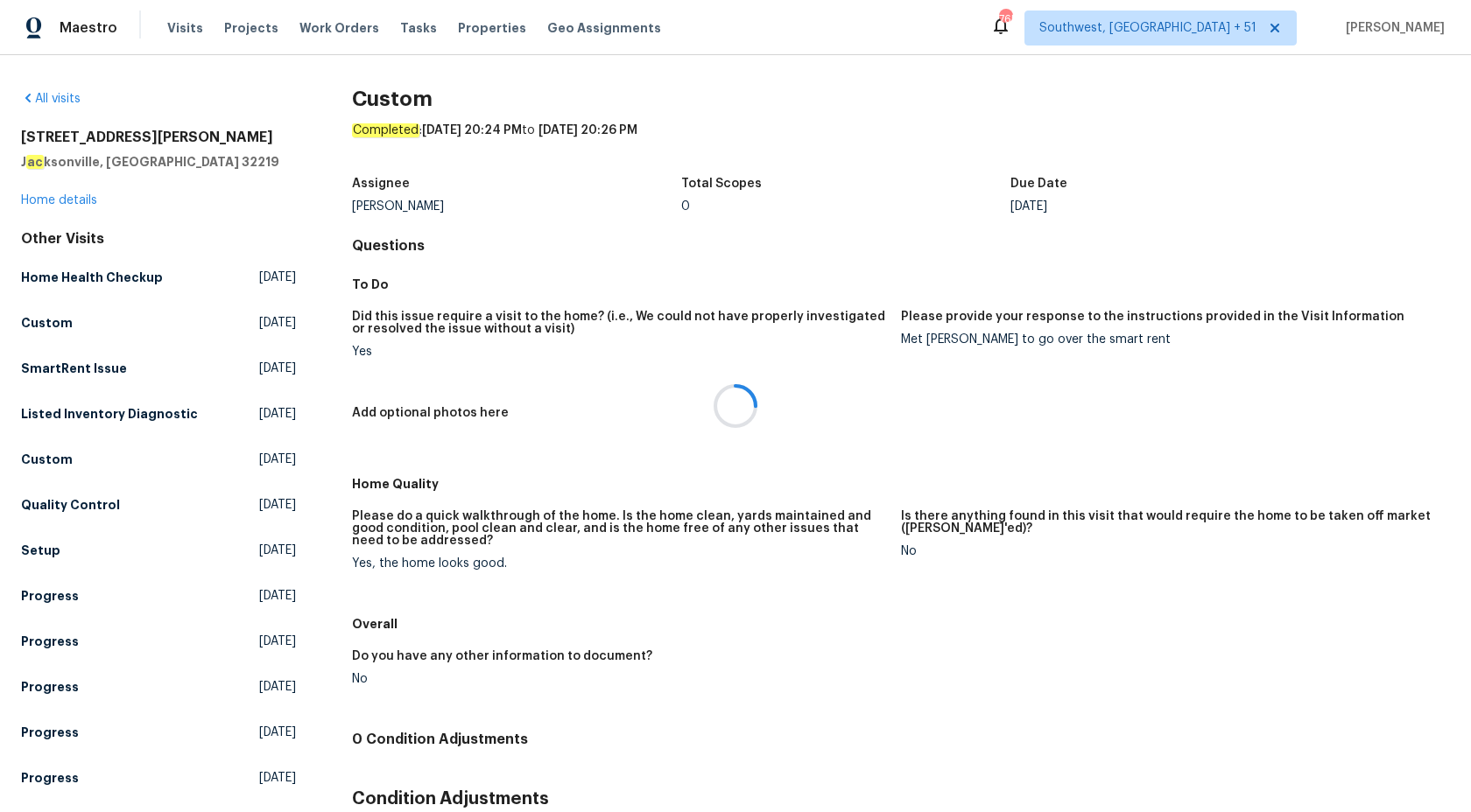
click at [67, 201] on div at bounding box center [735, 406] width 1471 height 812
click at [67, 201] on link "Home details" at bounding box center [59, 201] width 76 height 12
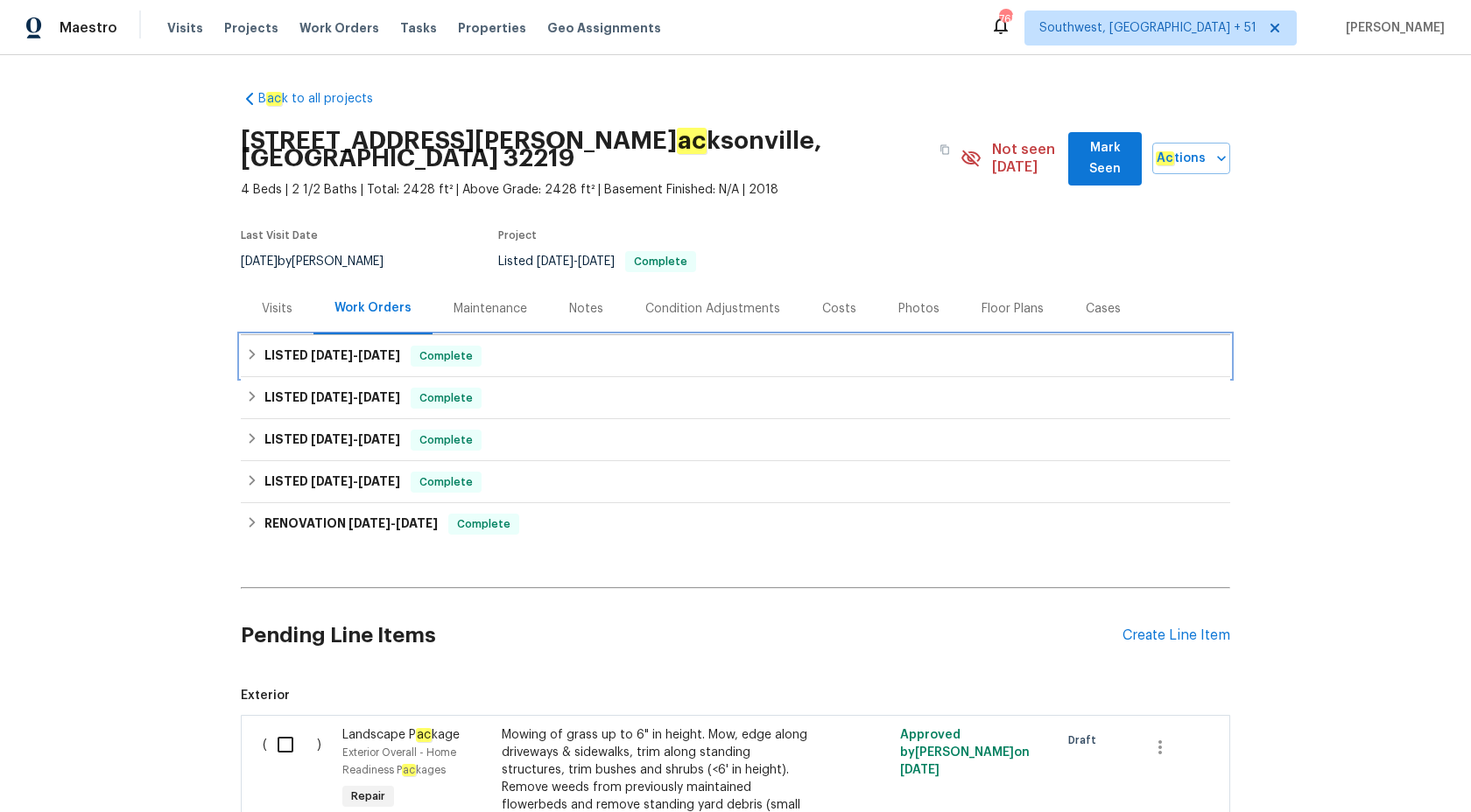
click at [412, 347] on span "Complete" at bounding box center [446, 356] width 67 height 18
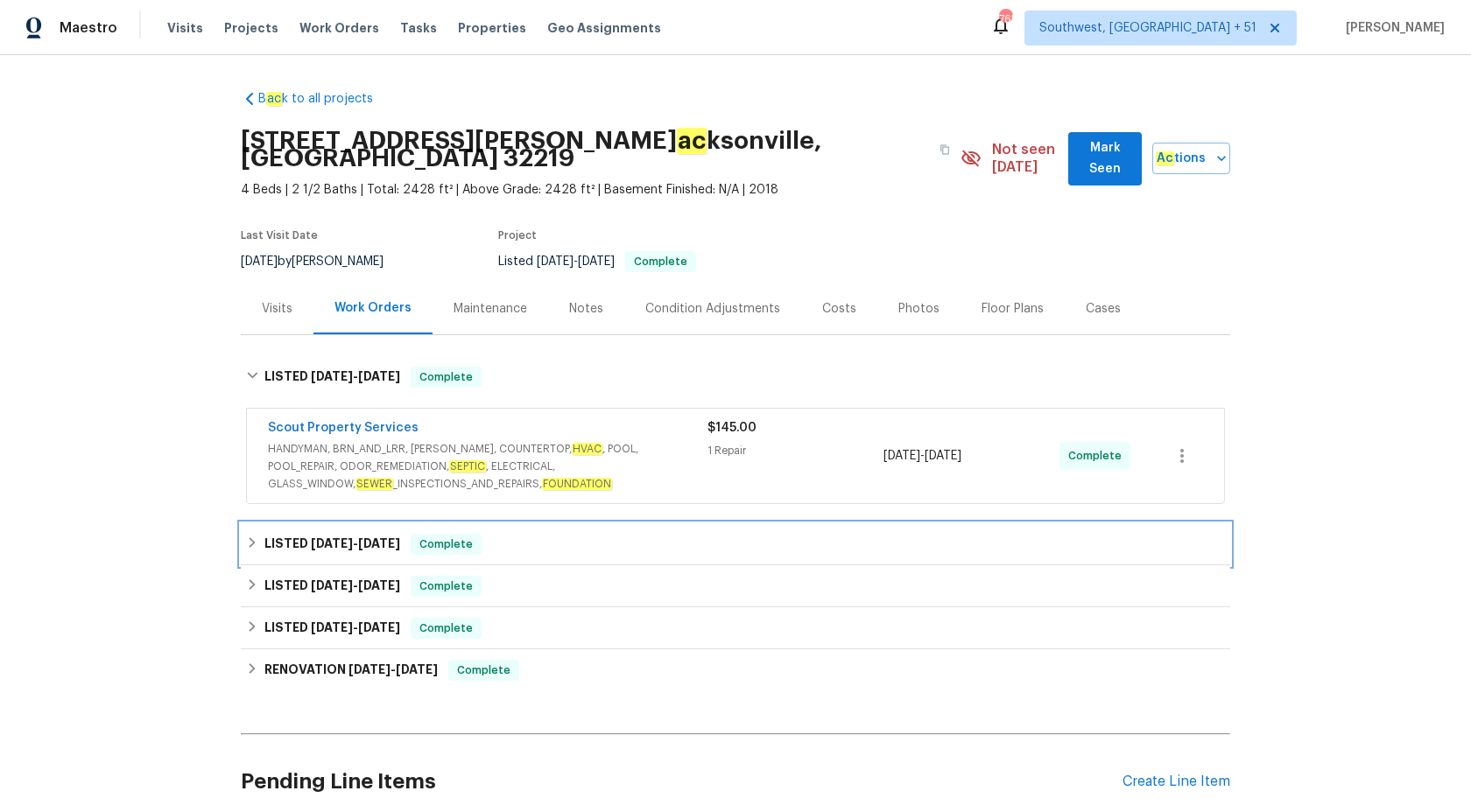
click at [450, 536] on span "Complete" at bounding box center [446, 545] width 67 height 18
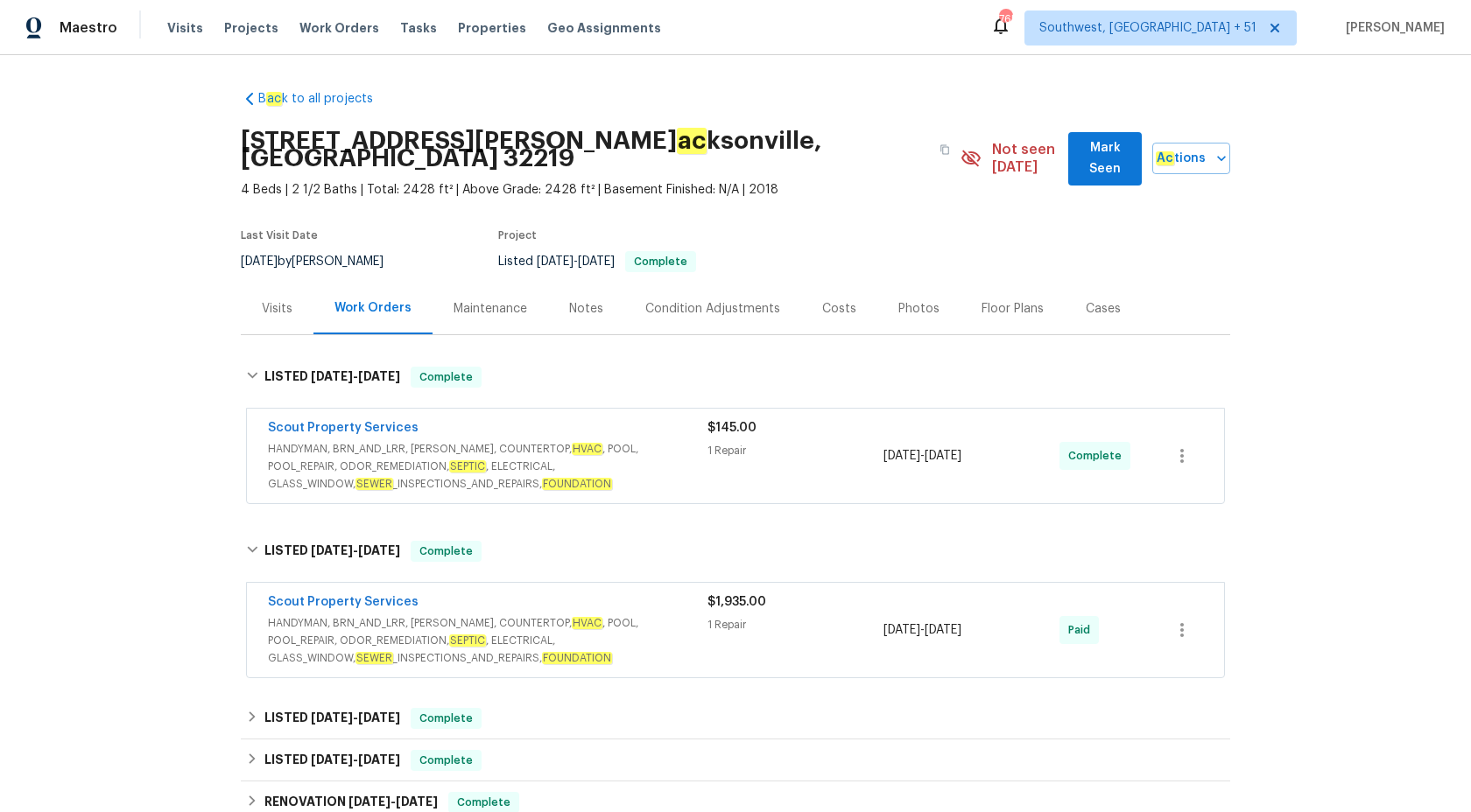
click at [569, 623] on span "HANDYMAN, BRN_AND_LRR, WELLS, COUNTERTOP, HVAC , POOL, POOL_REPAIR, ODOR_REMEDI…" at bounding box center [487, 640] width 439 height 52
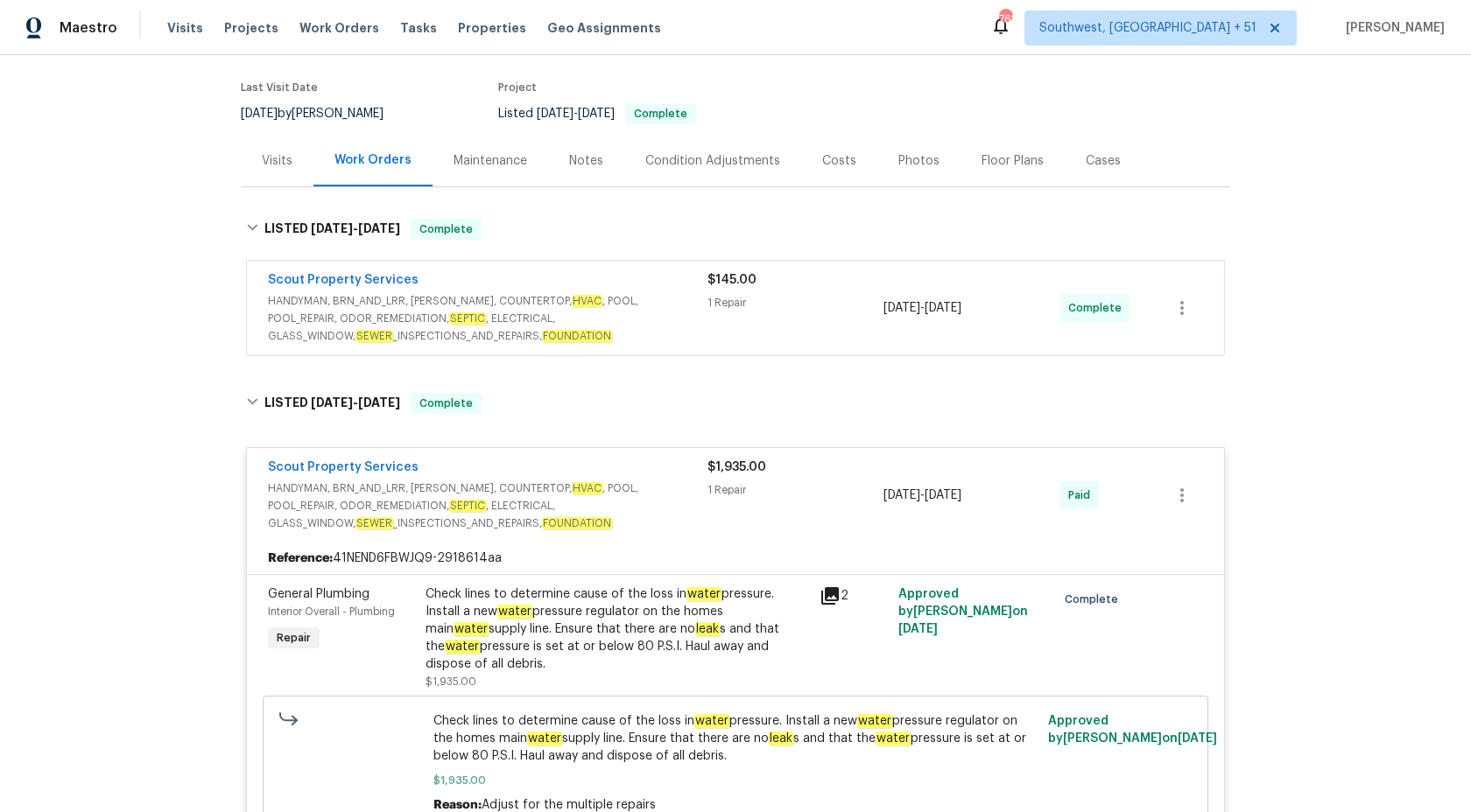
scroll to position [211, 0]
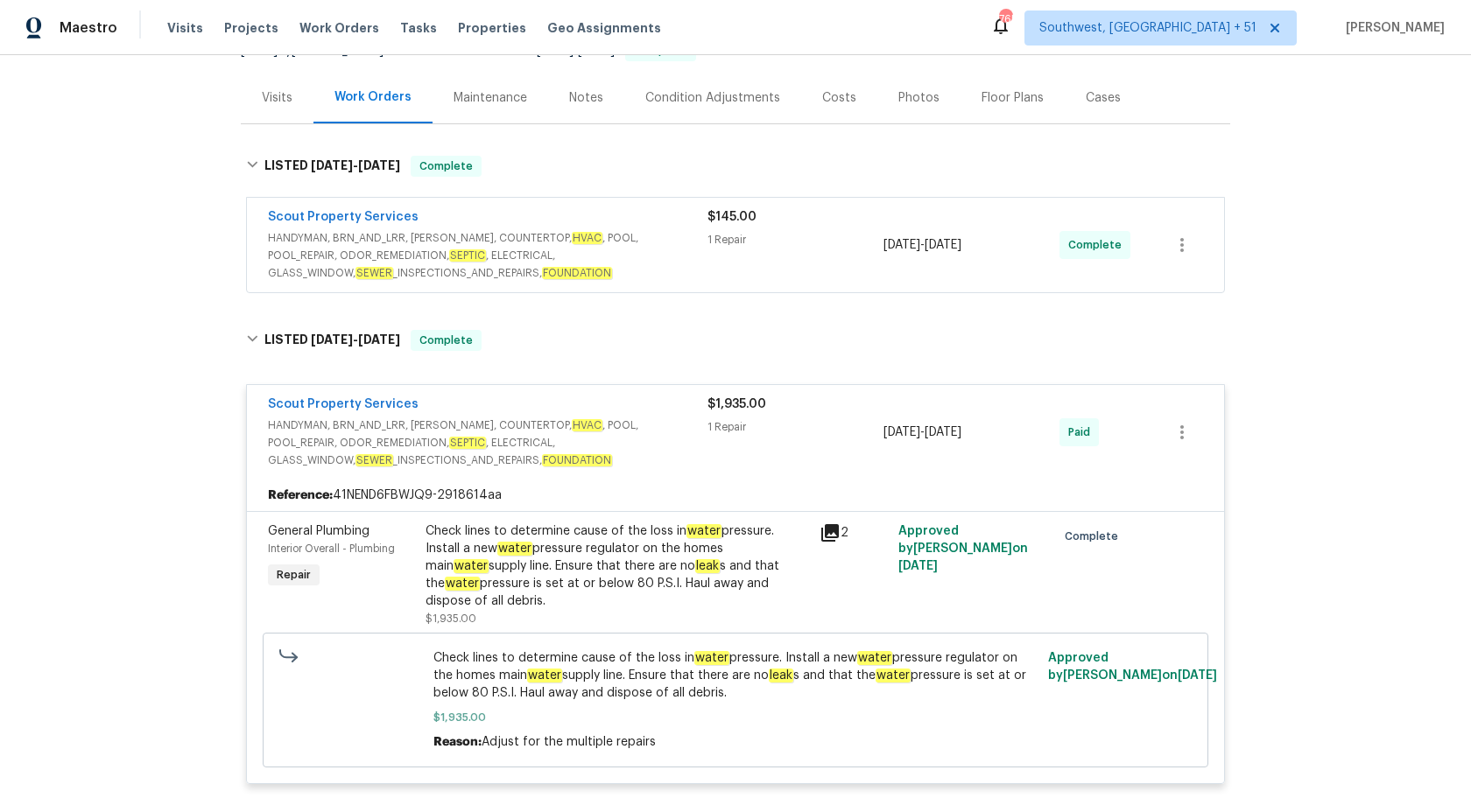
click at [663, 531] on div "Check lines to determine cause of the loss in water pressure. Install a new wat…" at bounding box center [617, 566] width 384 height 88
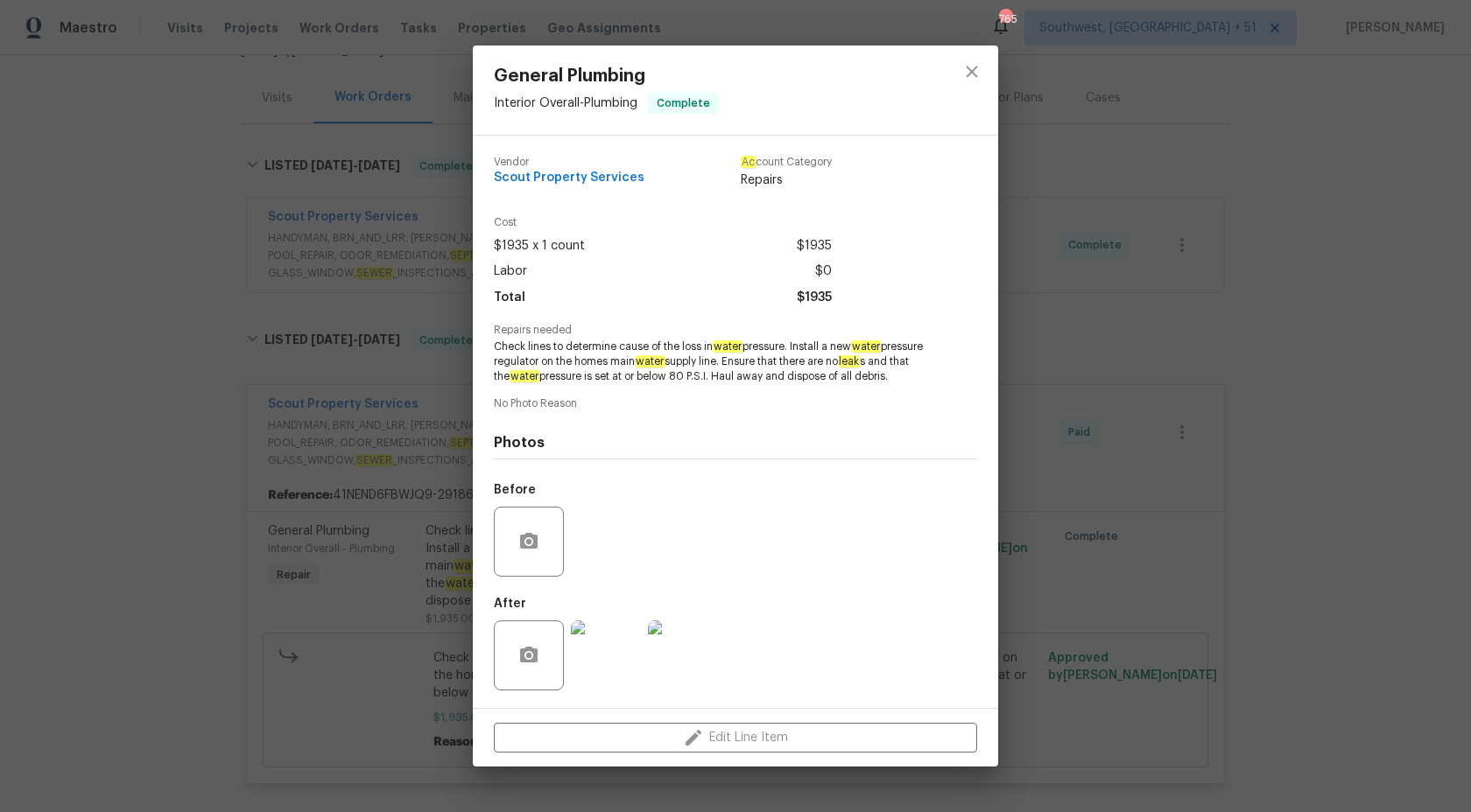
click at [183, 234] on div "General Plumbing Interior Overall - Plumbing Complete Vendor Scout Property Ser…" at bounding box center [735, 406] width 1471 height 812
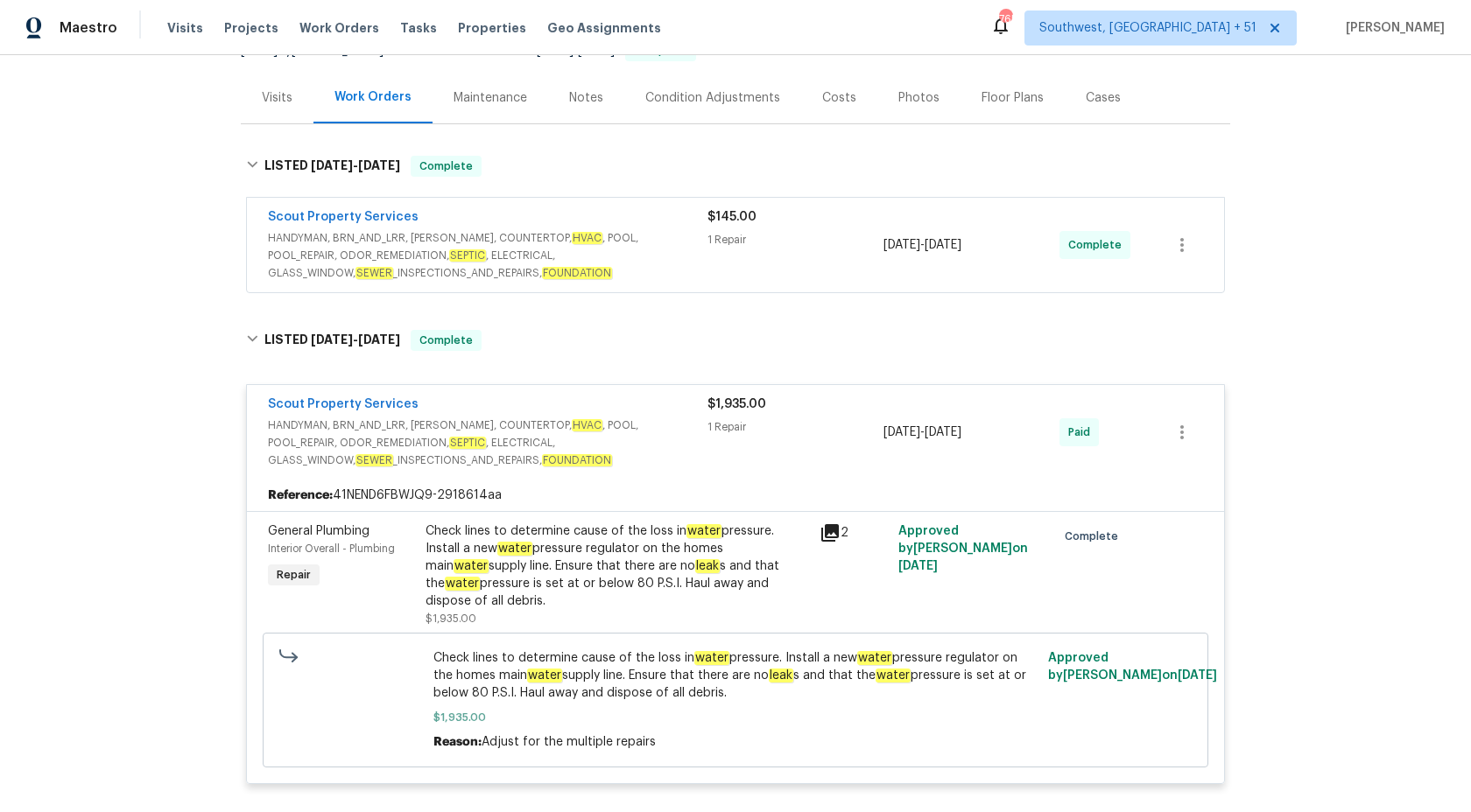
click at [739, 398] on span "$1,935.00" at bounding box center [737, 405] width 59 height 12
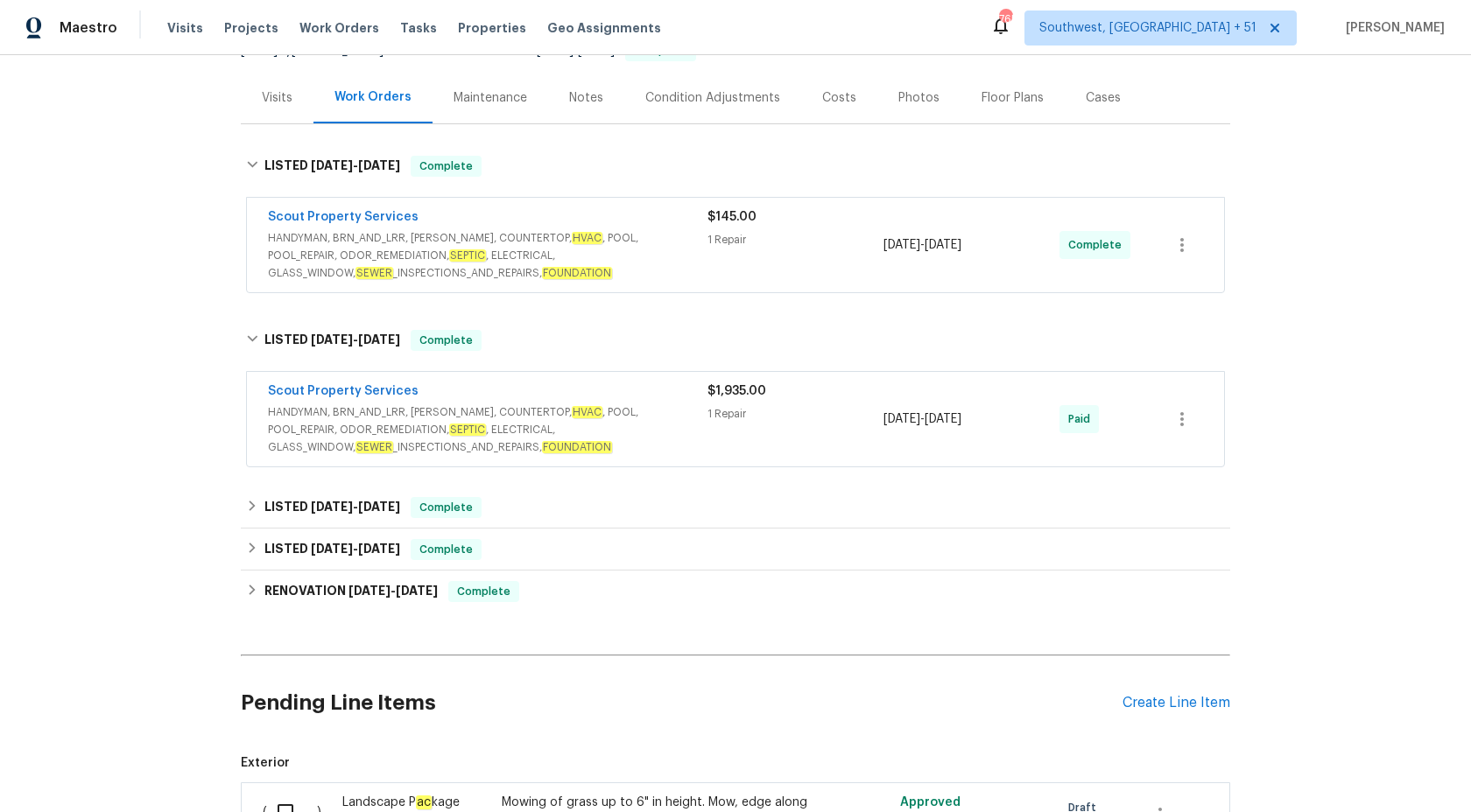
click at [658, 236] on span "HANDYMAN, BRN_AND_LRR, WELLS, COUNTERTOP, HVAC , POOL, POOL_REPAIR, ODOR_REMEDI…" at bounding box center [487, 255] width 439 height 52
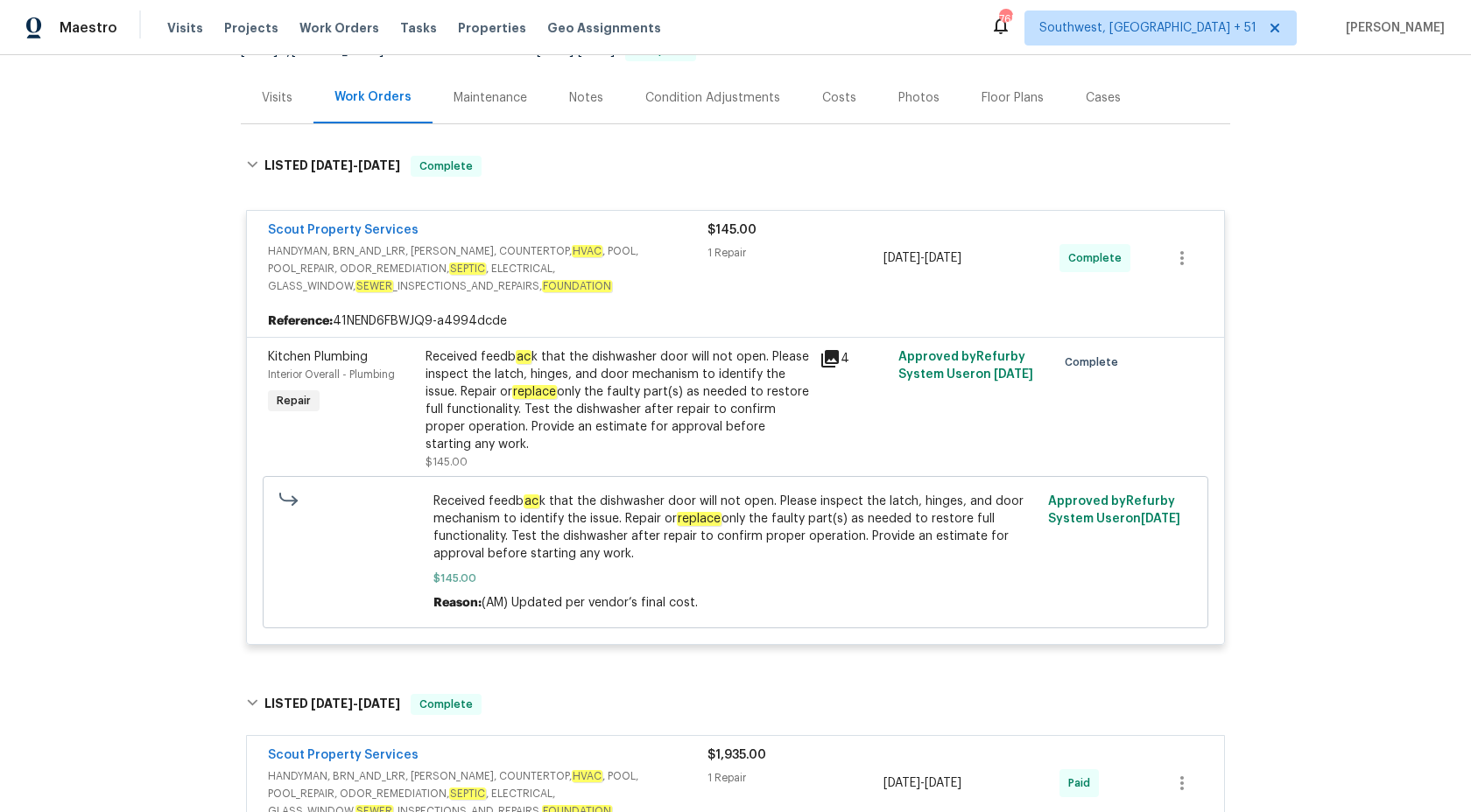
click at [658, 242] on span "HANDYMAN, BRN_AND_LRR, WELLS, COUNTERTOP, HVAC , POOL, POOL_REPAIR, ODOR_REMEDI…" at bounding box center [487, 268] width 439 height 52
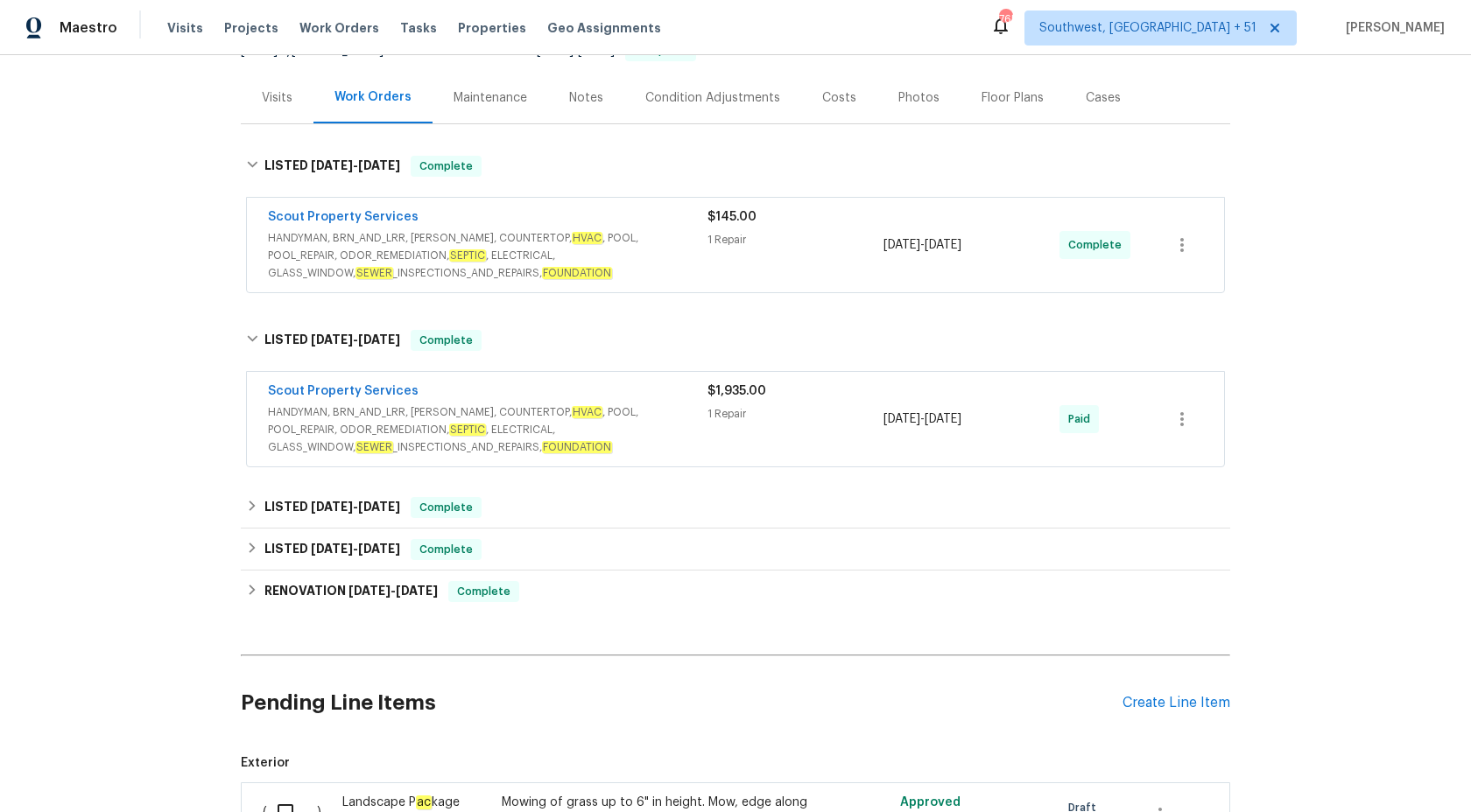
click at [743, 406] on div "1 Repair" at bounding box center [795, 414] width 176 height 18
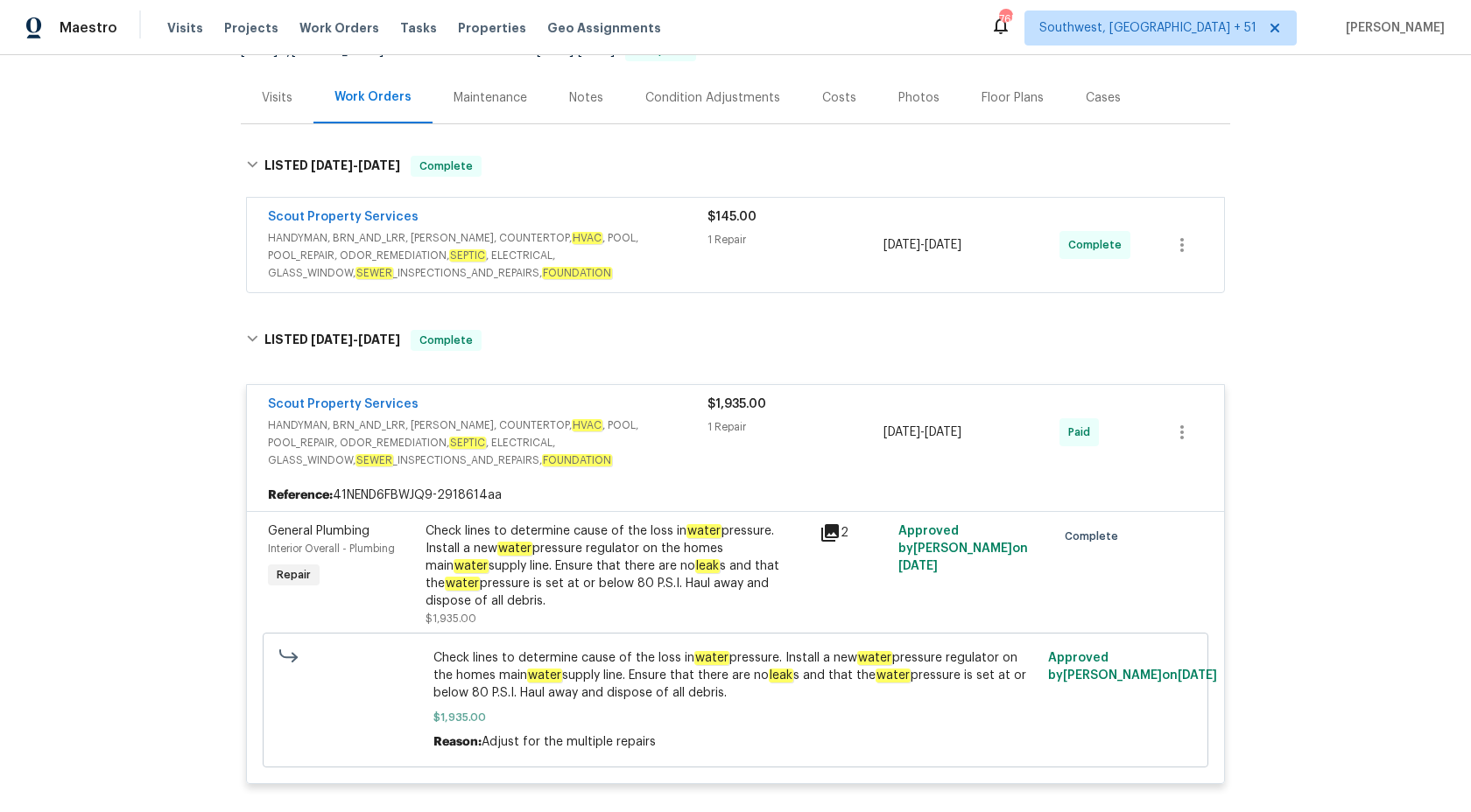
click at [742, 398] on div "$1,935.00 1 Repair" at bounding box center [795, 432] width 176 height 74
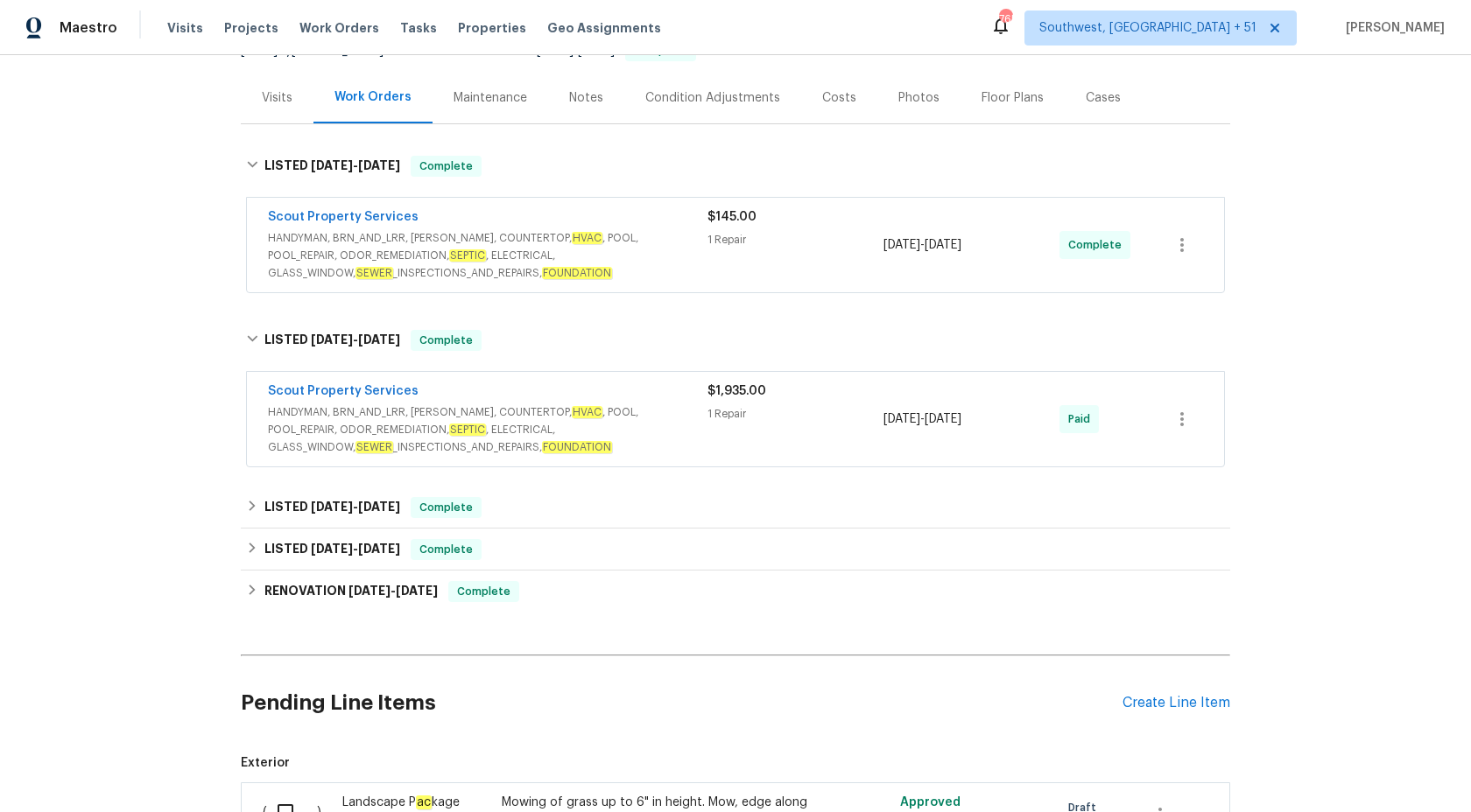
click at [724, 231] on div "1 Repair" at bounding box center [795, 240] width 176 height 18
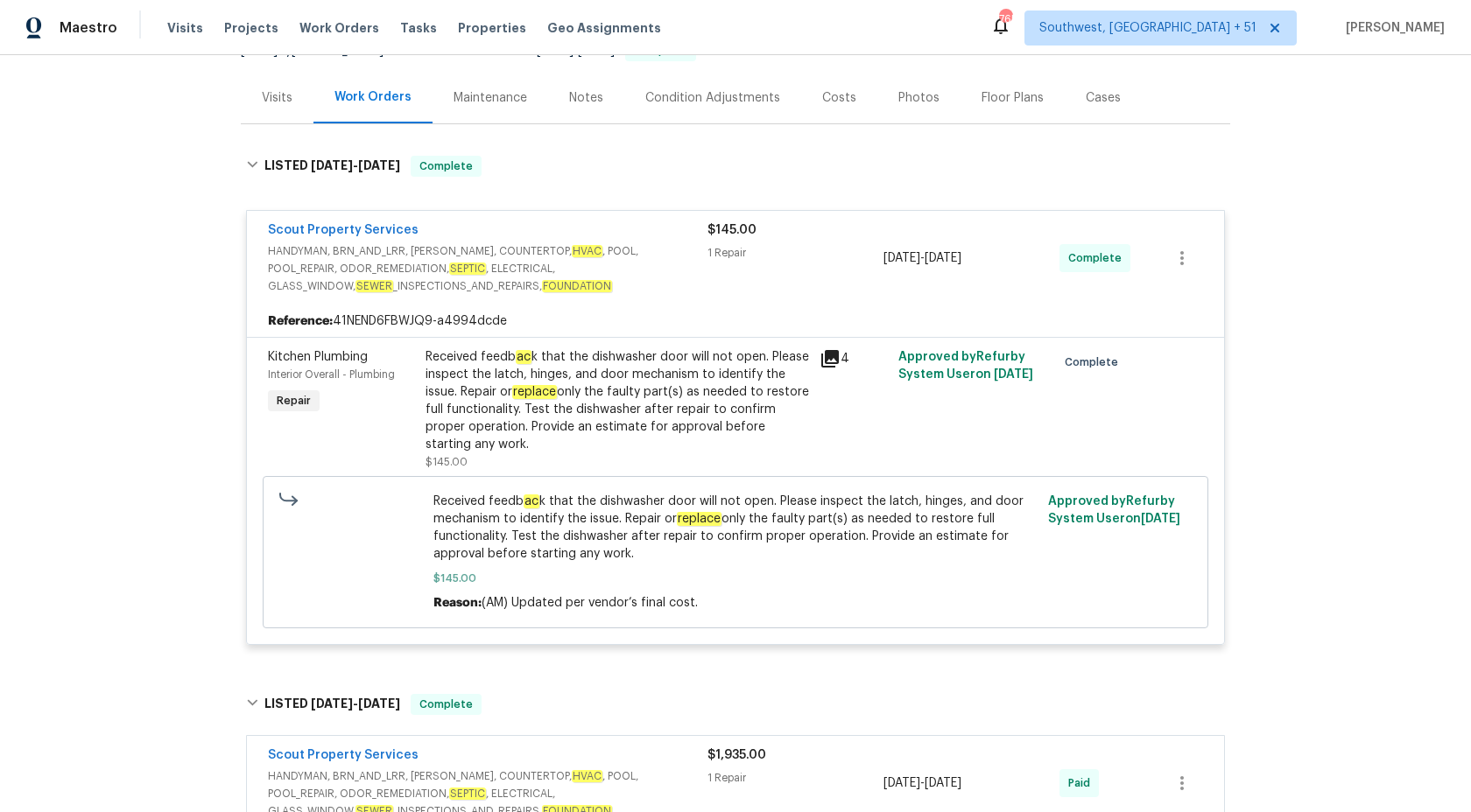
click at [693, 242] on span "HANDYMAN, BRN_AND_LRR, WELLS, COUNTERTOP, HVAC , POOL, POOL_REPAIR, ODOR_REMEDI…" at bounding box center [487, 268] width 439 height 52
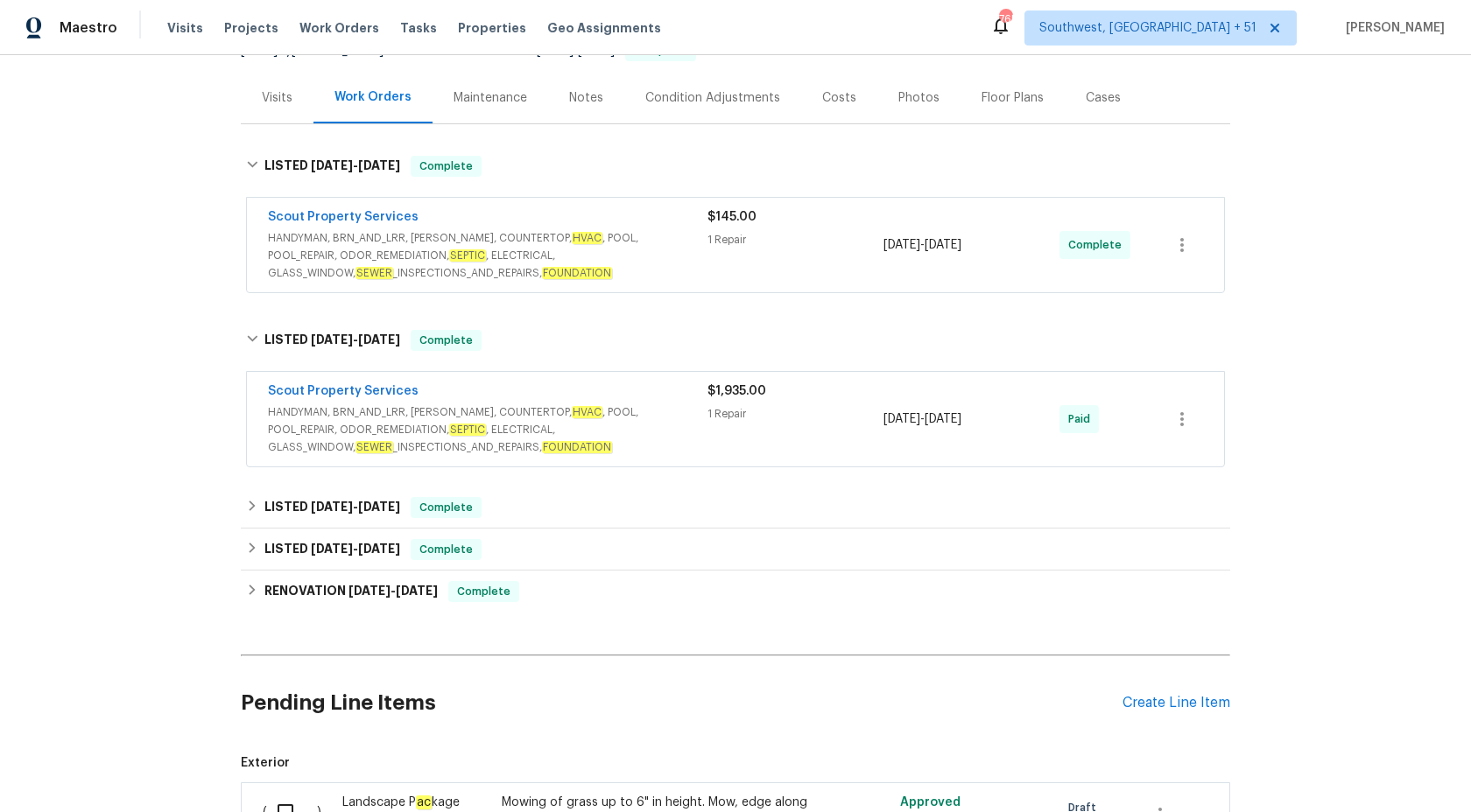
click at [727, 406] on div "1 Repair" at bounding box center [795, 414] width 176 height 18
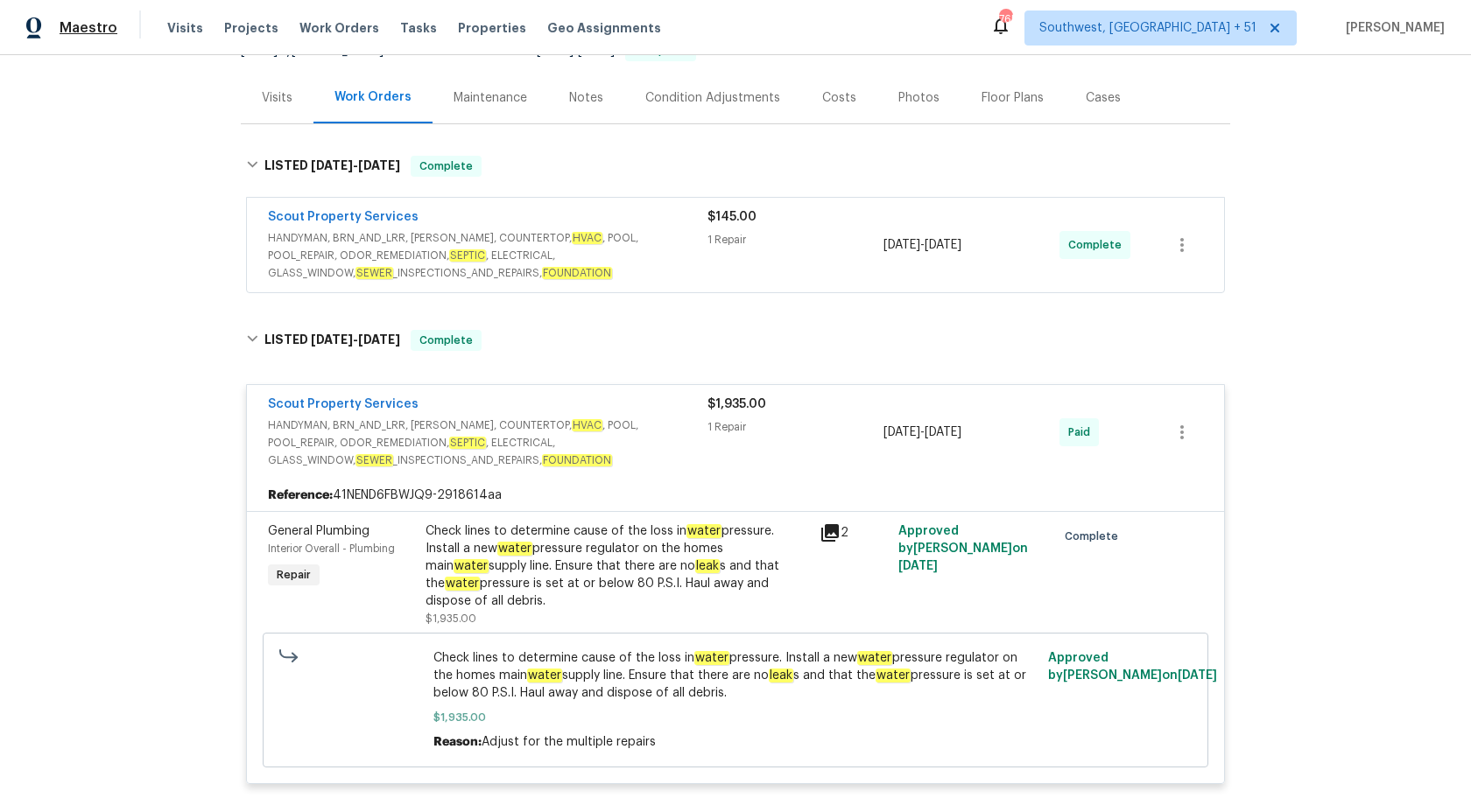
click at [101, 33] on span "Maestro" at bounding box center [88, 28] width 58 height 18
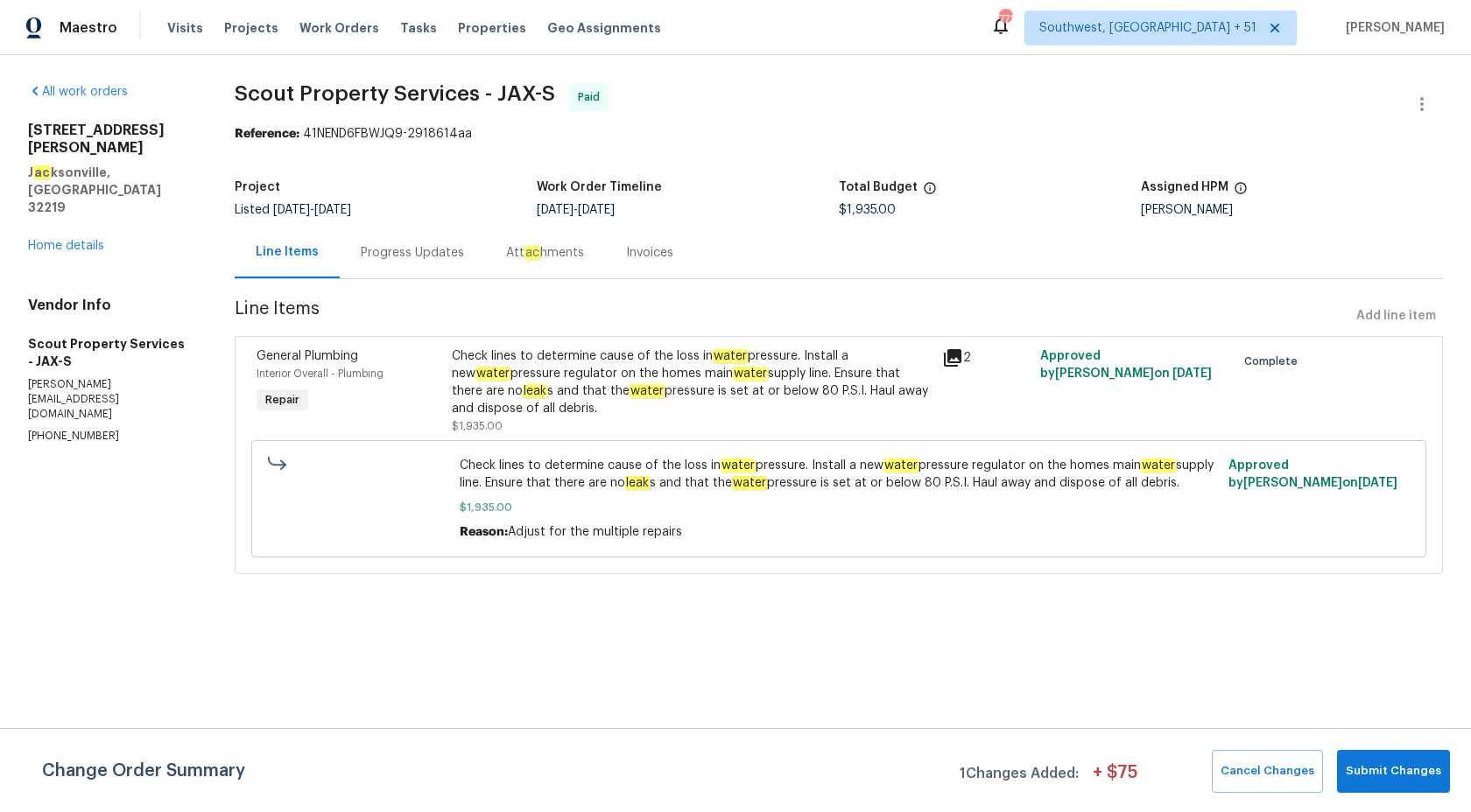
click at [396, 246] on div "Progress Updates" at bounding box center [412, 253] width 103 height 18
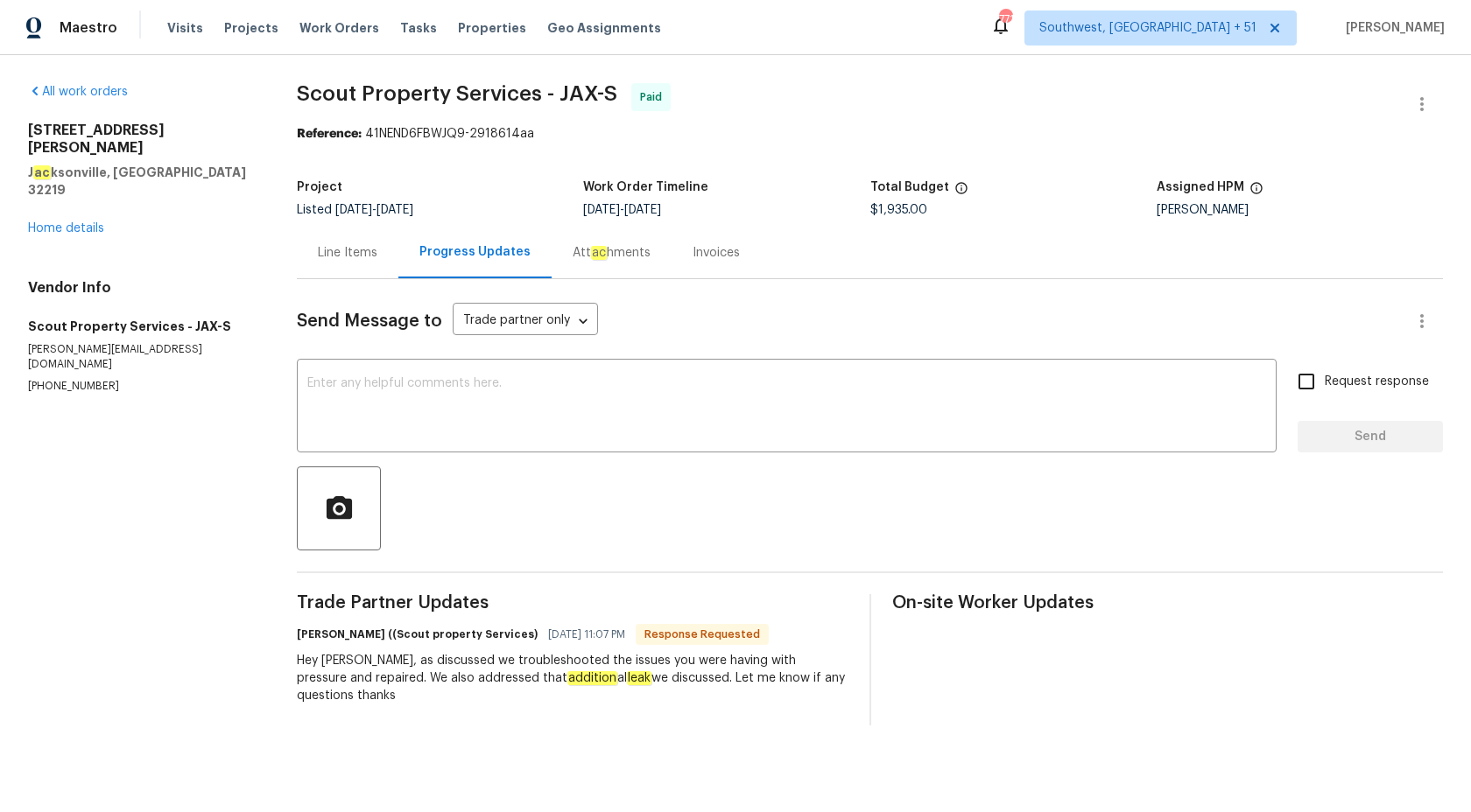
click at [711, 244] on div "Invoices" at bounding box center [716, 252] width 90 height 51
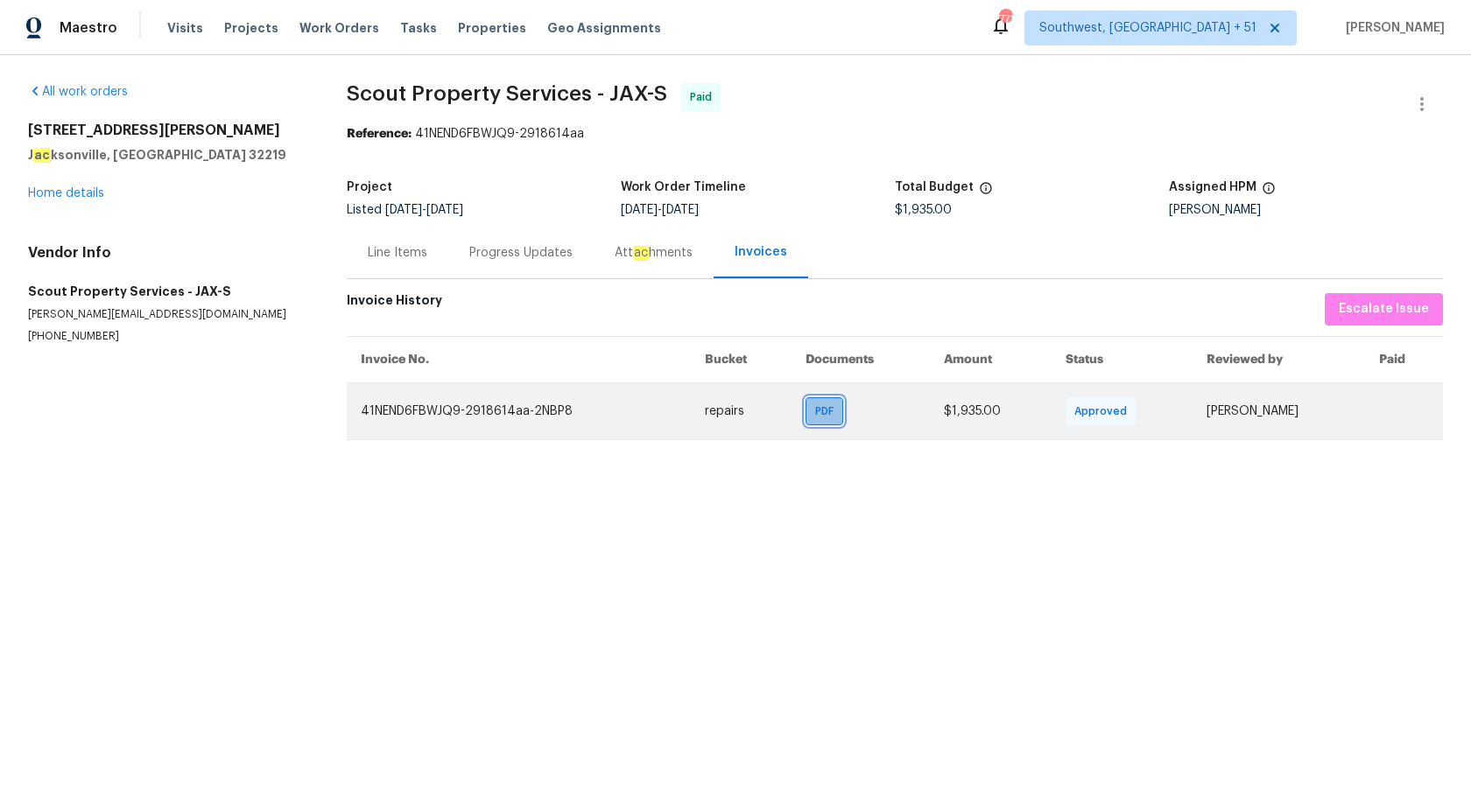
click at [815, 415] on span "PDF" at bounding box center [827, 412] width 26 height 18
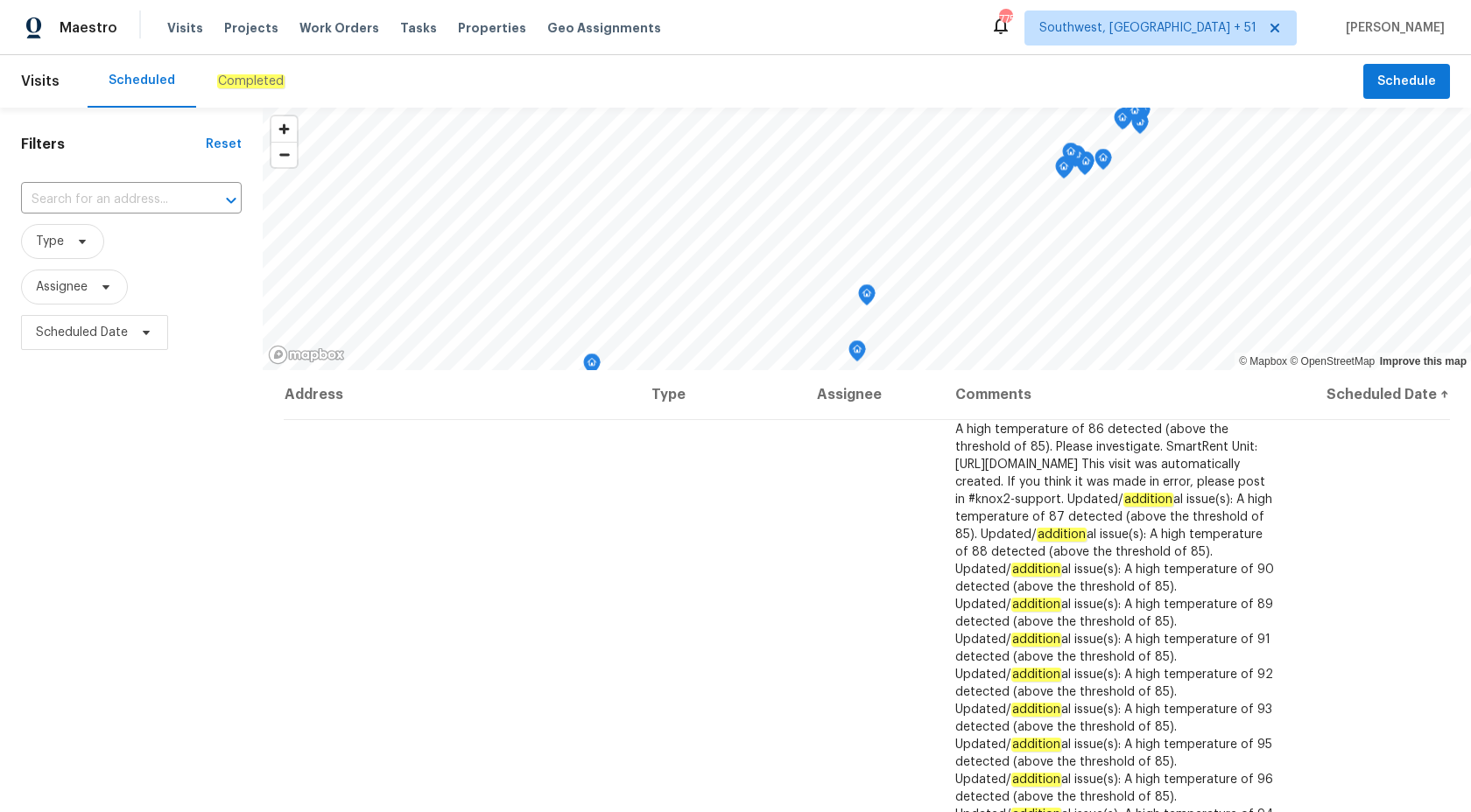
click at [223, 75] on em "Completed" at bounding box center [251, 82] width 67 height 14
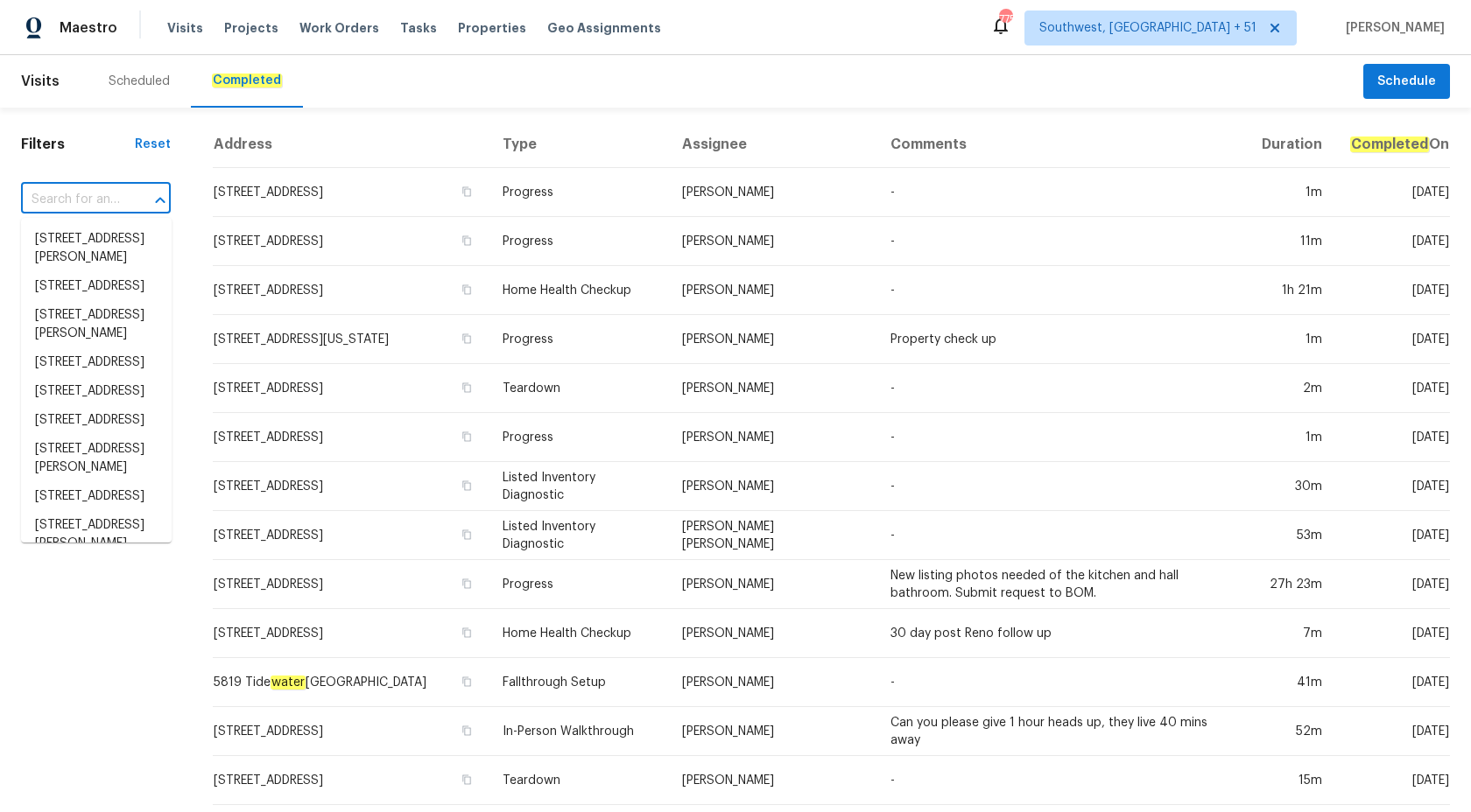
click at [55, 202] on input "text" at bounding box center [71, 200] width 100 height 28
paste input "[STREET_ADDRESS]"
type input "[STREET_ADDRESS]"
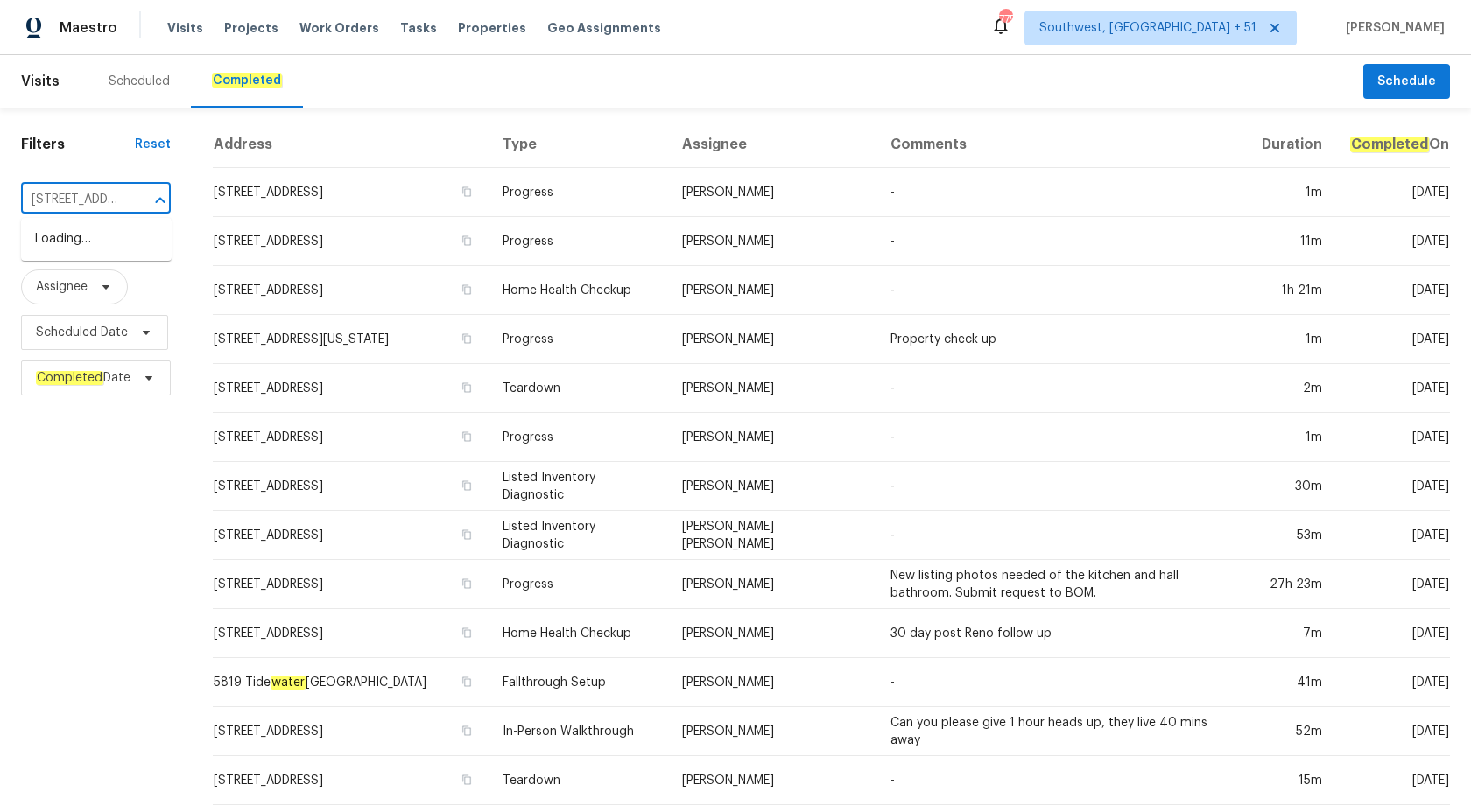
scroll to position [0, 130]
click at [92, 245] on li "[STREET_ADDRESS]" at bounding box center [97, 239] width 151 height 29
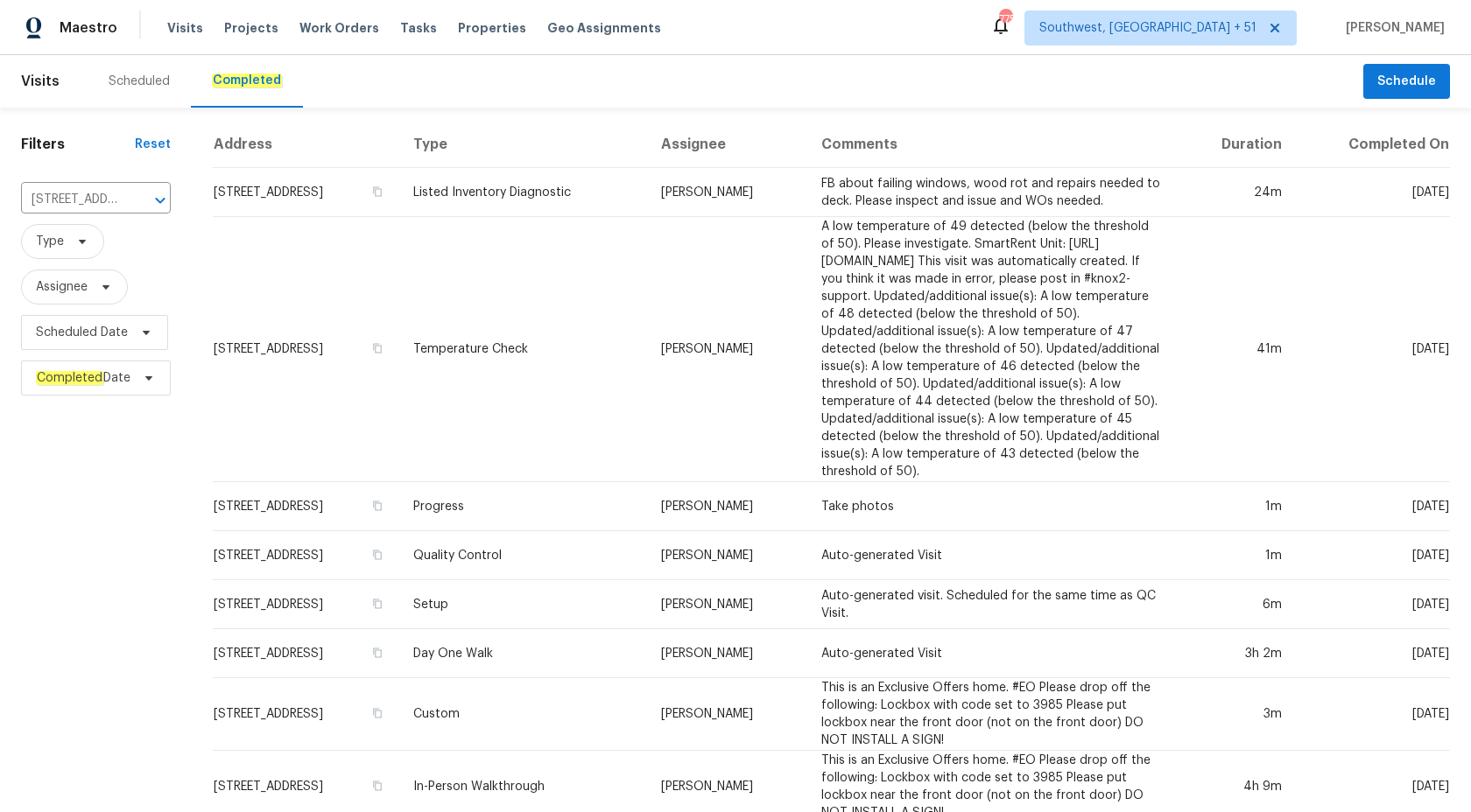
click at [647, 233] on td "Temperature Check" at bounding box center [523, 350] width 248 height 265
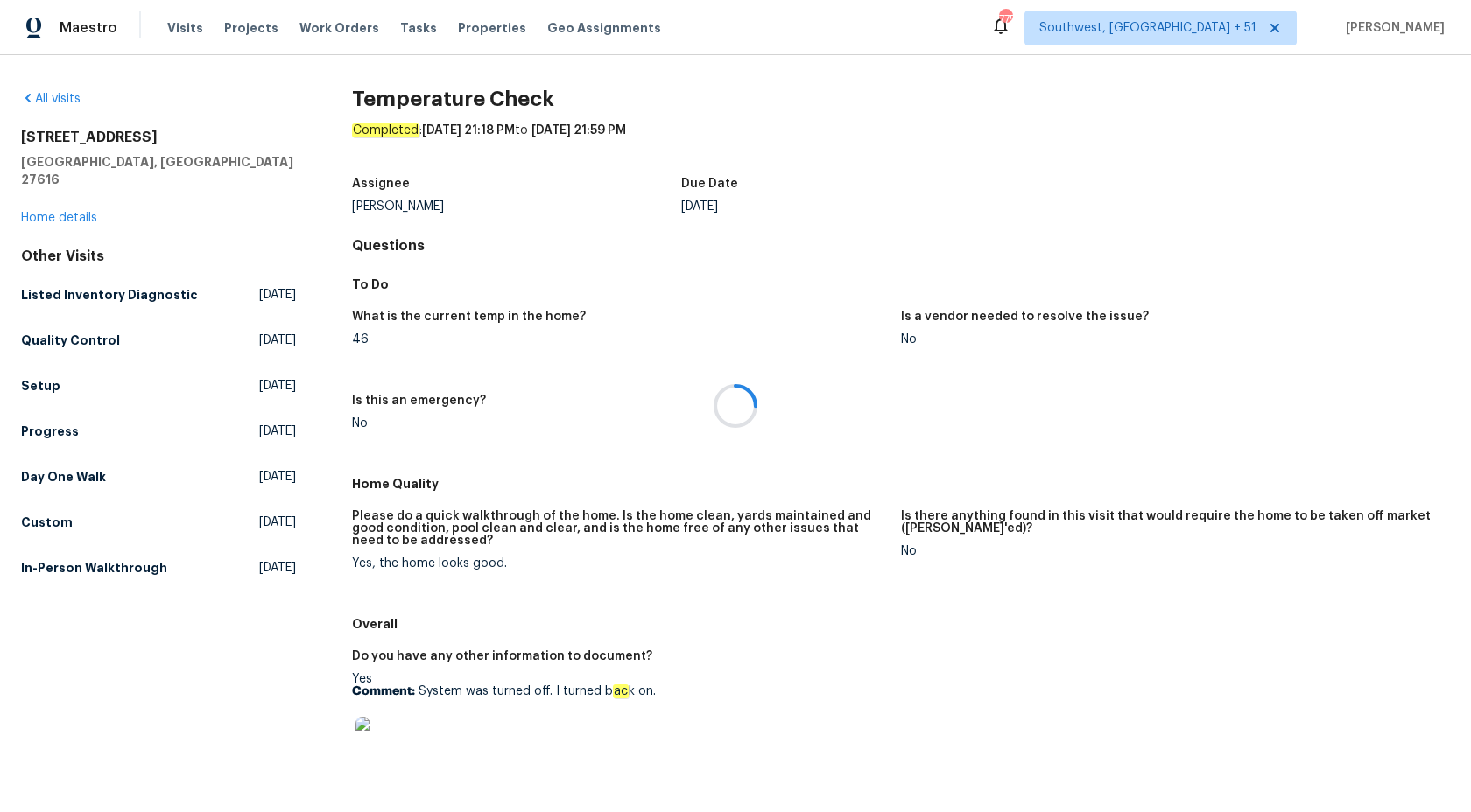
click at [56, 204] on div at bounding box center [735, 406] width 1471 height 812
click at [68, 212] on link "Home details" at bounding box center [59, 218] width 76 height 12
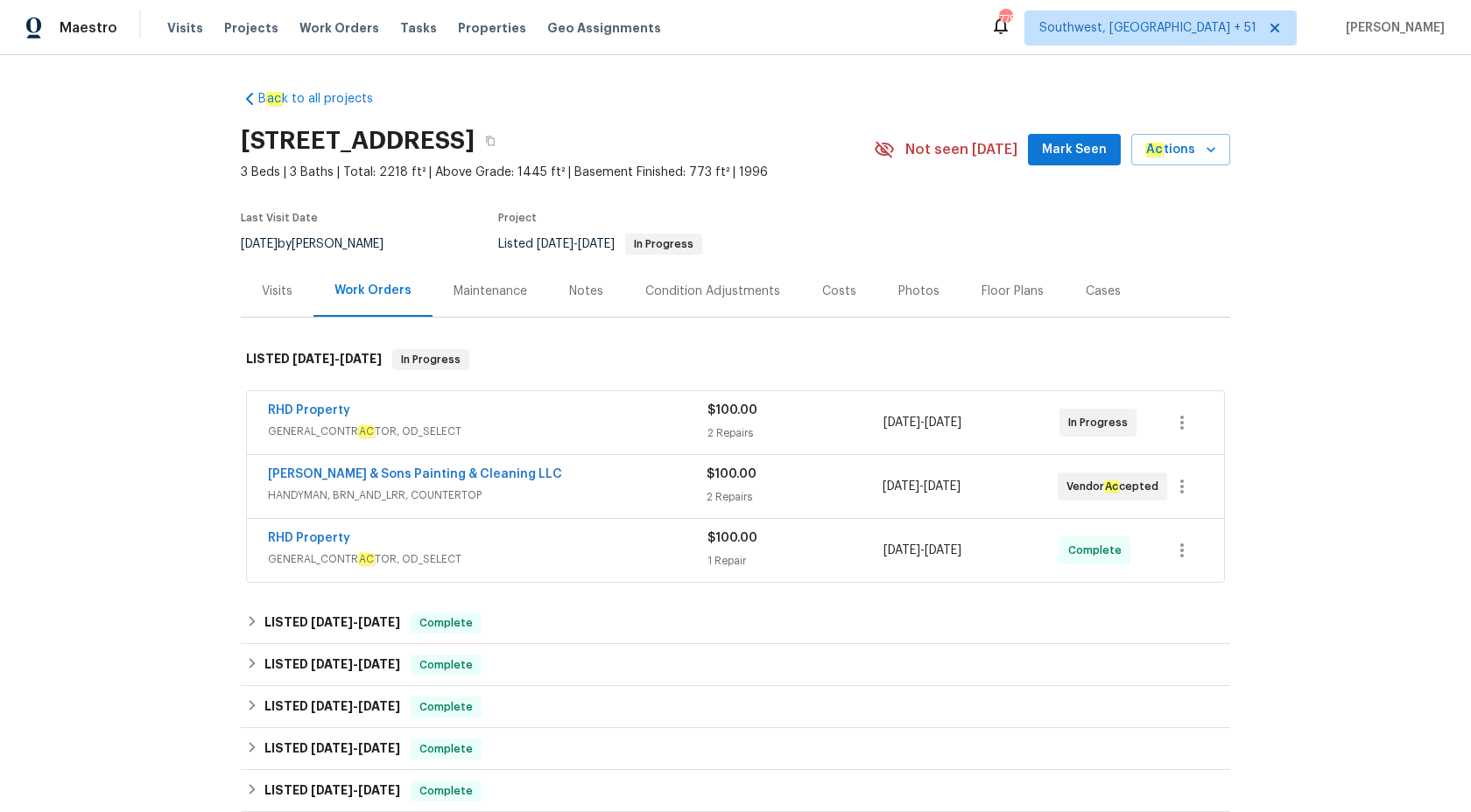
click at [67, 40] on div "Maestro" at bounding box center [59, 28] width 117 height 35
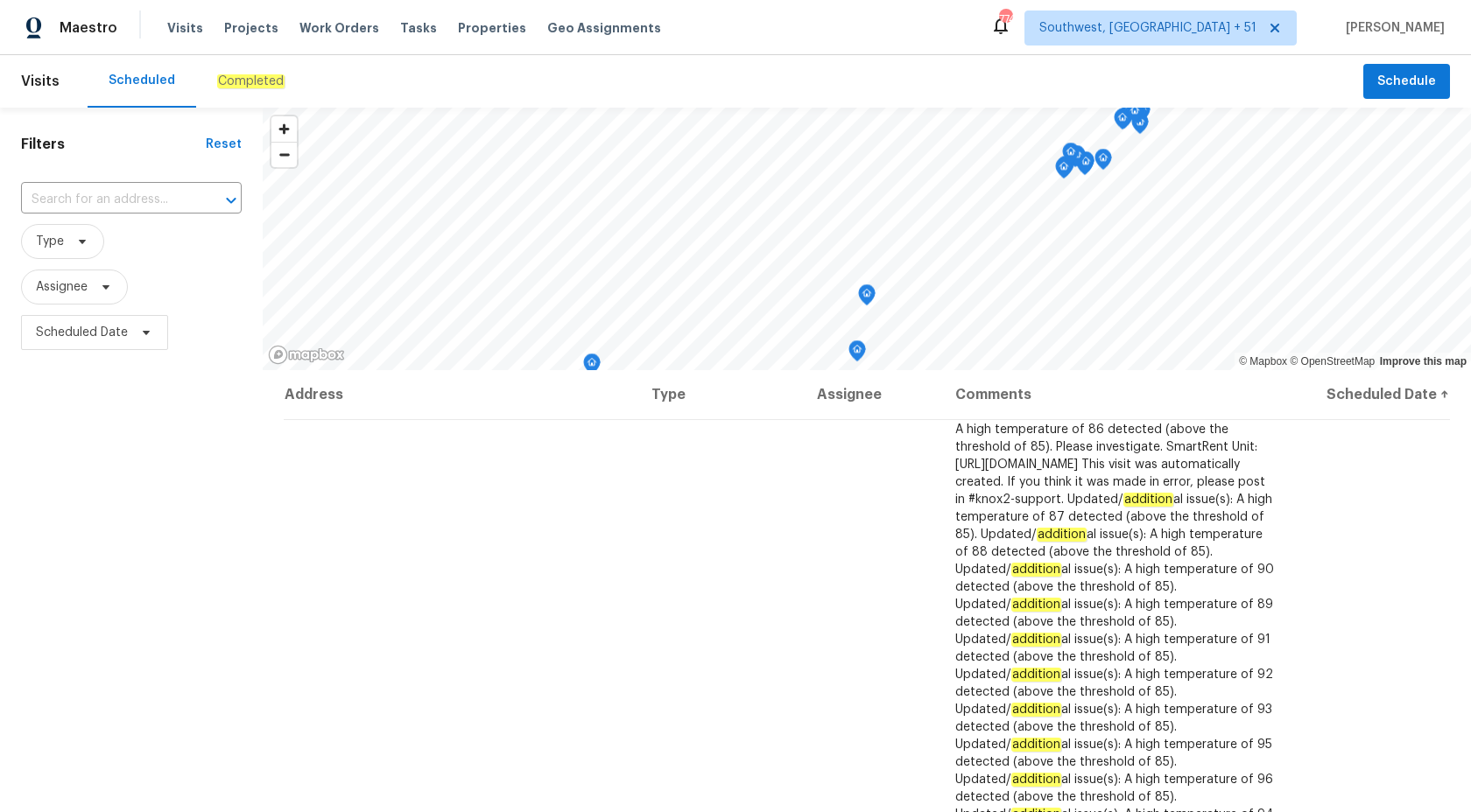
click at [233, 90] on div "Completed" at bounding box center [251, 82] width 67 height 18
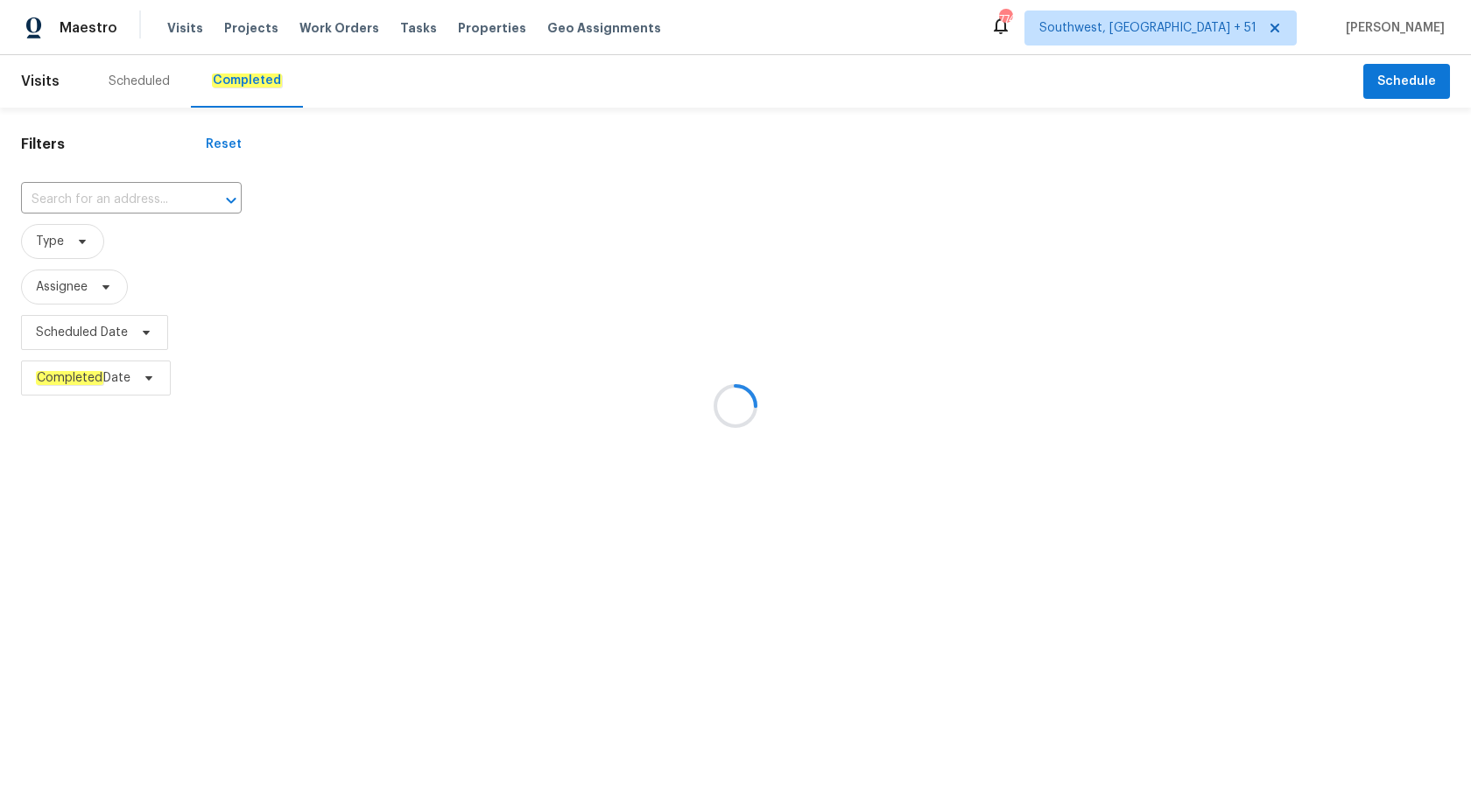
click at [72, 201] on div at bounding box center [735, 406] width 1471 height 812
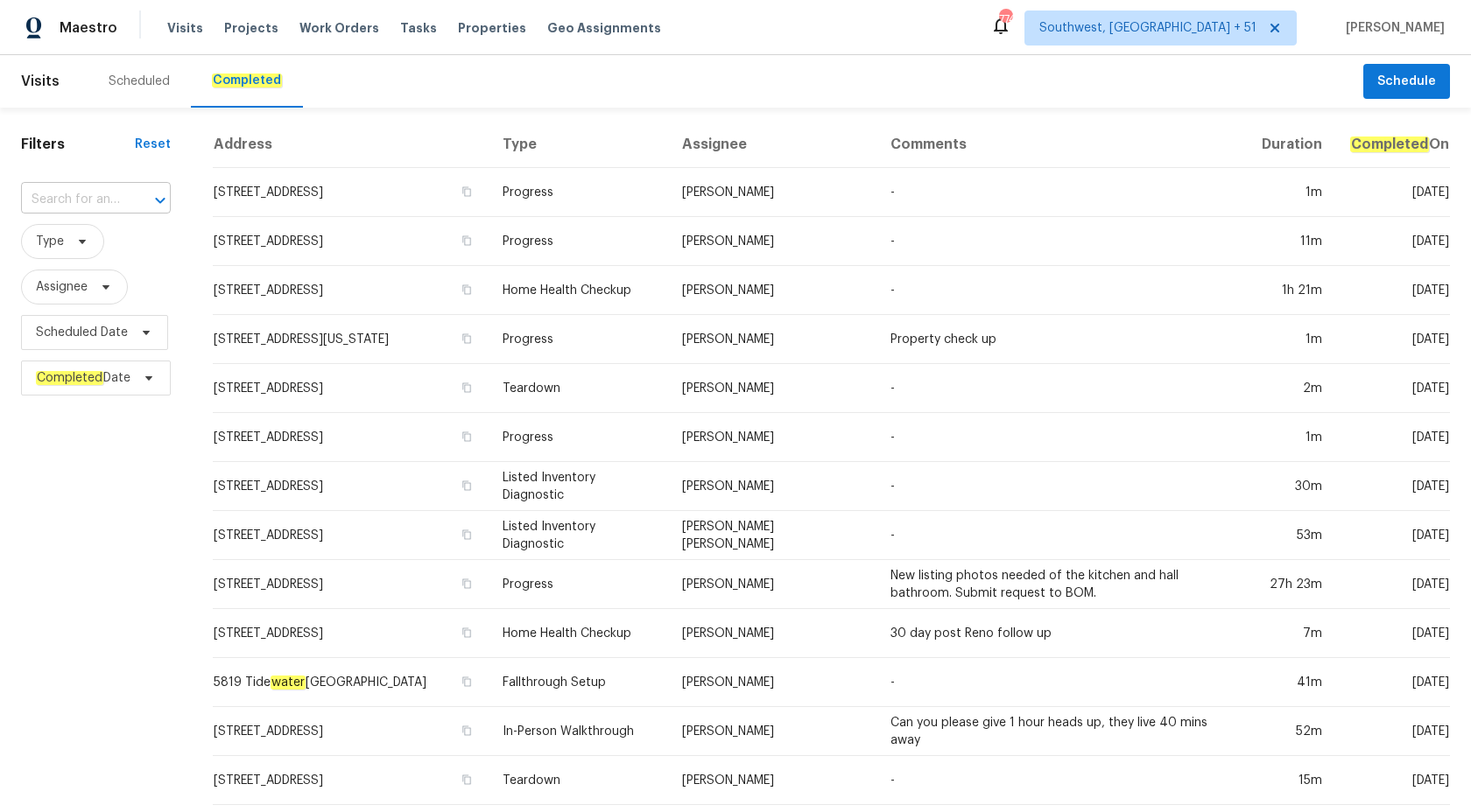
click at [74, 206] on input "text" at bounding box center [71, 200] width 100 height 28
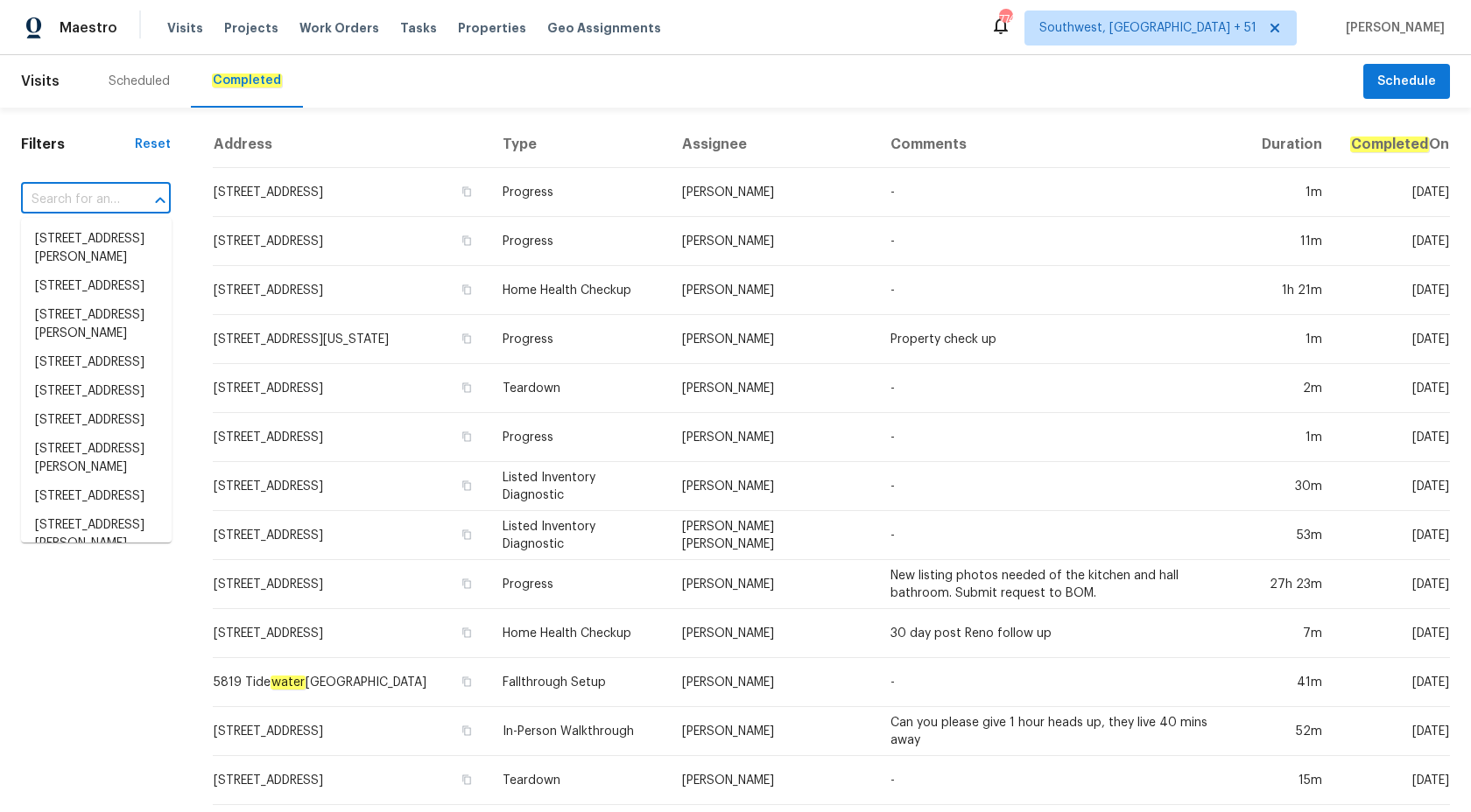
paste input "[STREET_ADDRESS]"
type input "[STREET_ADDRESS]"
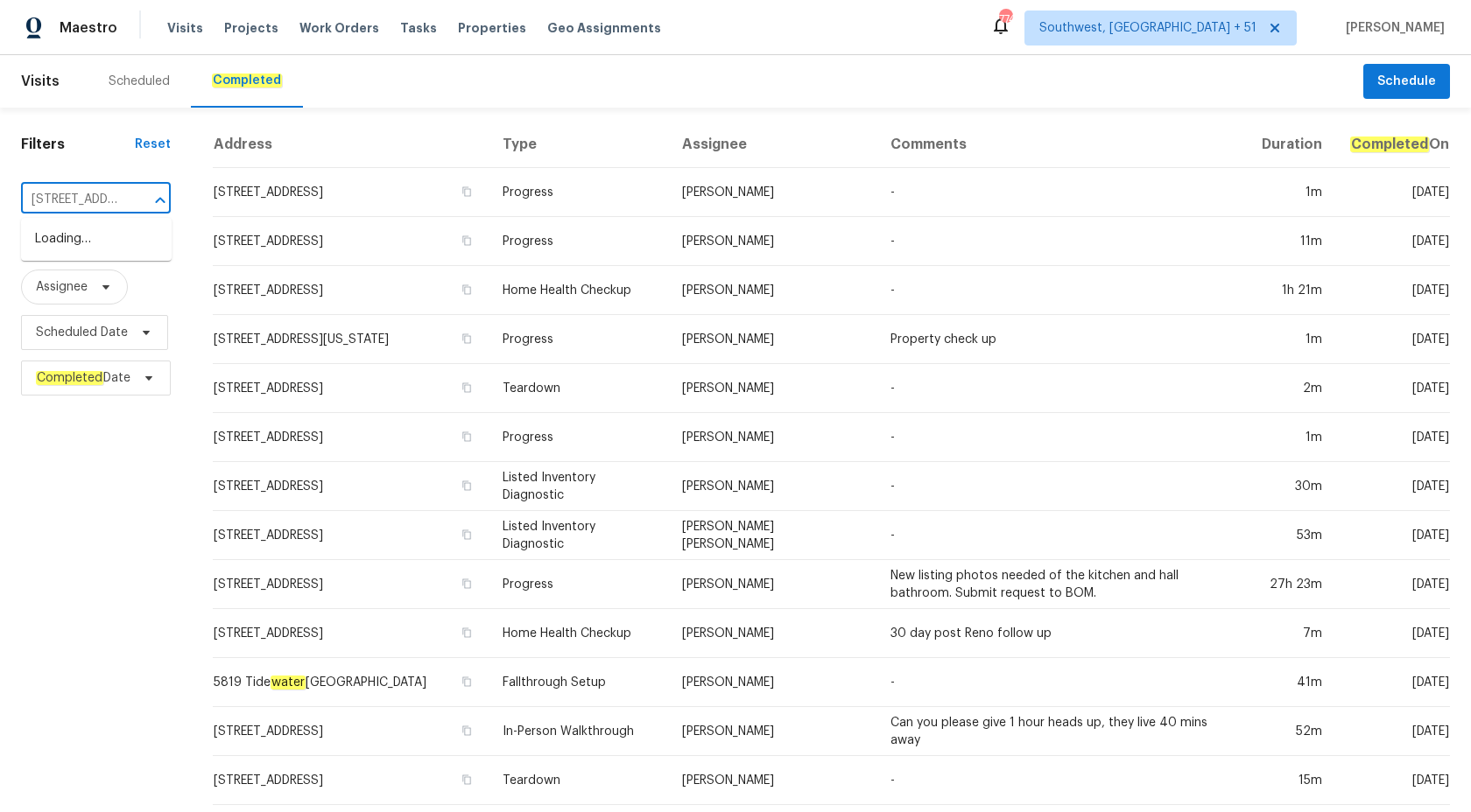
scroll to position [0, 126]
click at [74, 206] on input "[STREET_ADDRESS]" at bounding box center [71, 200] width 100 height 28
click at [83, 231] on li "[STREET_ADDRESS]" at bounding box center [97, 239] width 151 height 29
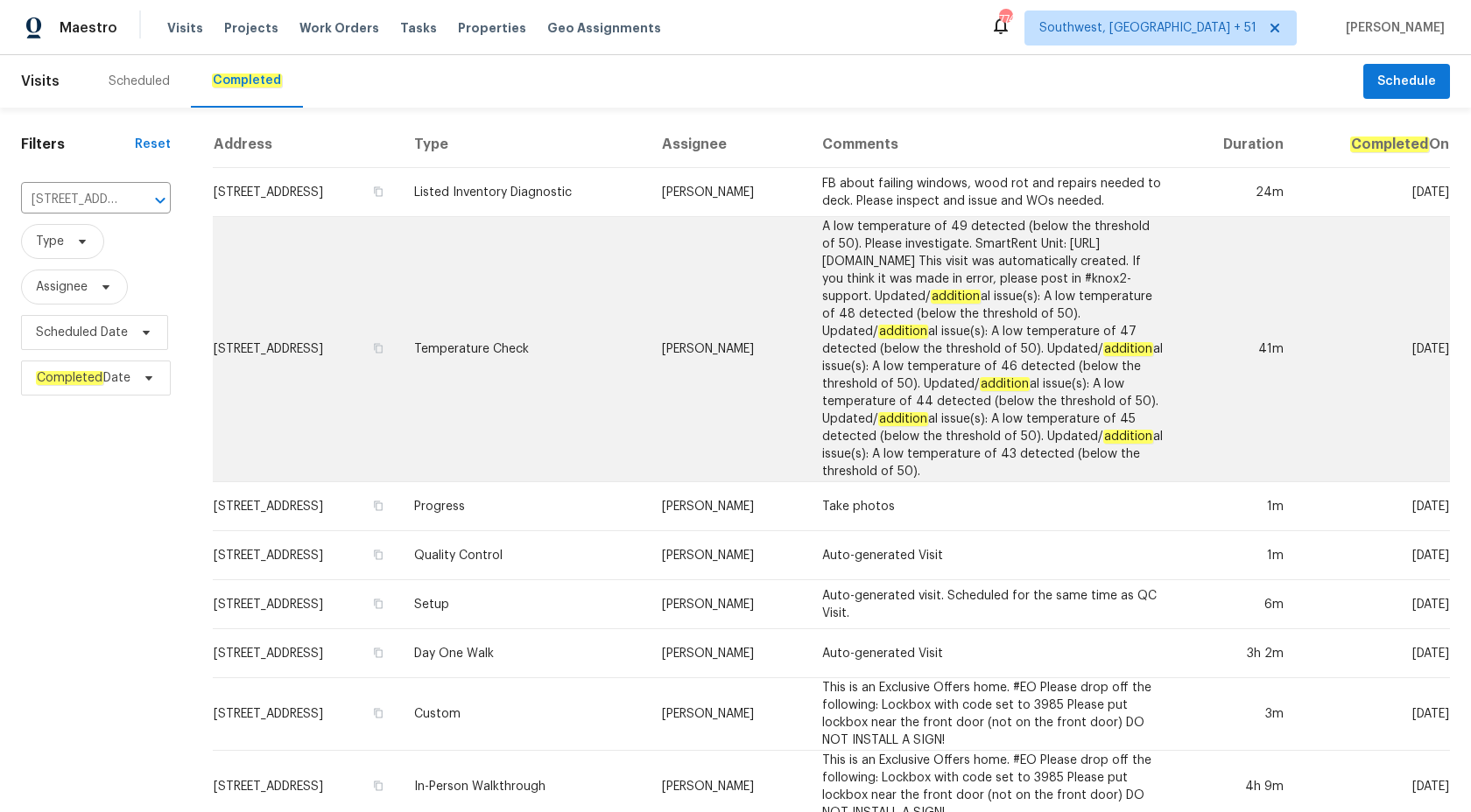
click at [587, 264] on td "Temperature Check" at bounding box center [524, 350] width 248 height 265
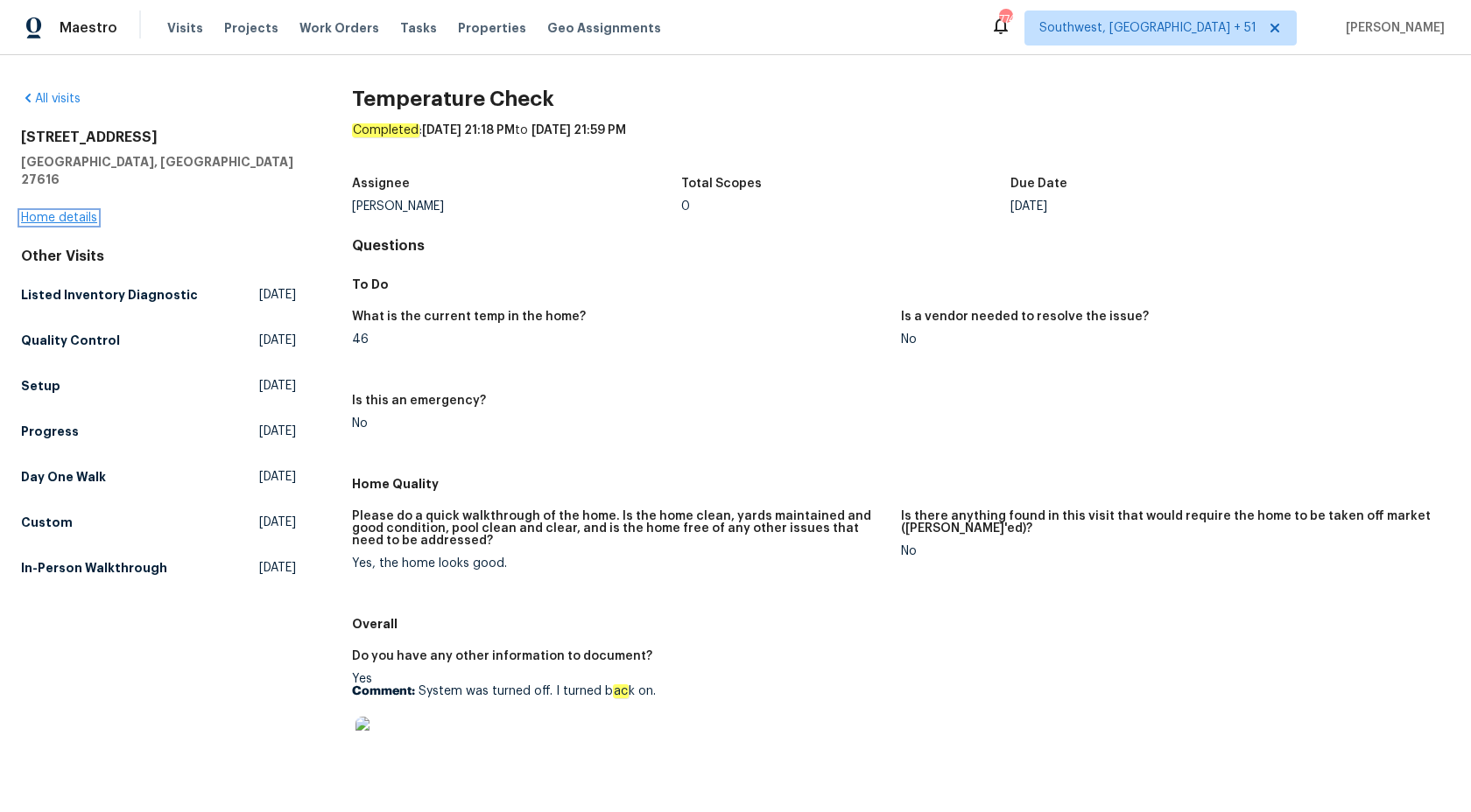
click at [51, 212] on link "Home details" at bounding box center [59, 218] width 76 height 12
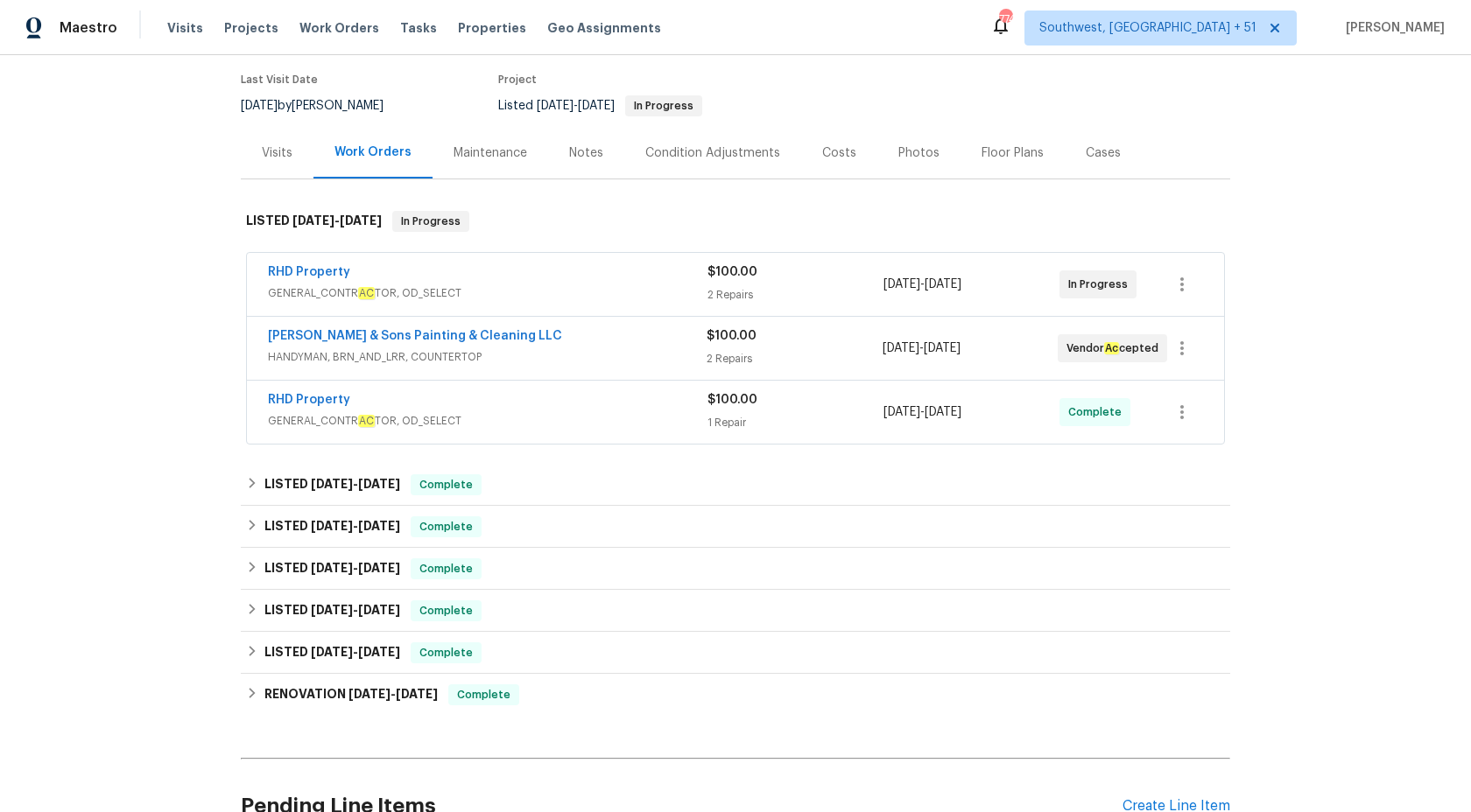
scroll to position [134, 0]
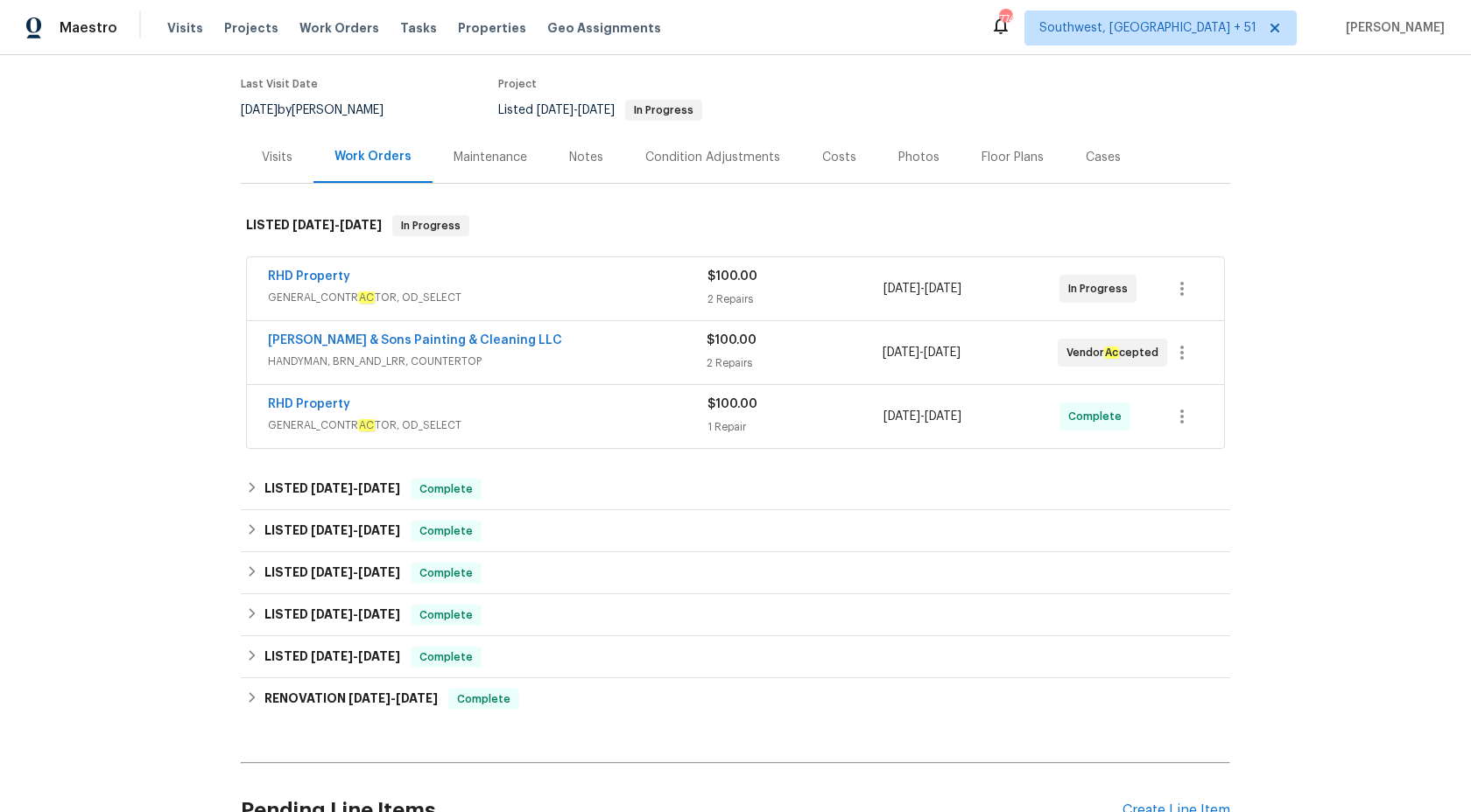
click at [594, 427] on span "GENERAL_CONTR AC TOR, OD_SELECT" at bounding box center [487, 425] width 439 height 18
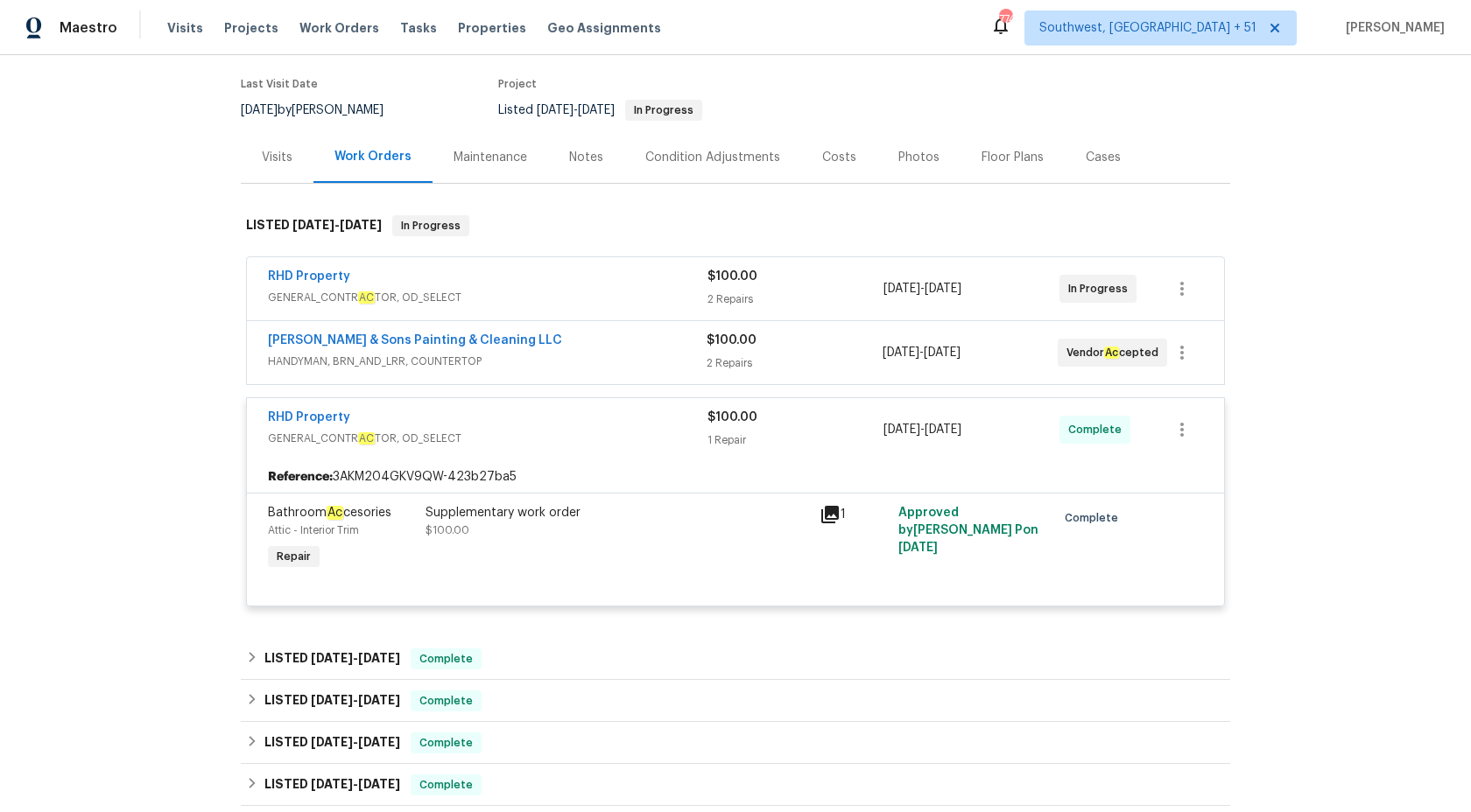
click at [659, 354] on span "HANDYMAN, BRN_AND_LRR, COUNTERTOP" at bounding box center [487, 361] width 439 height 18
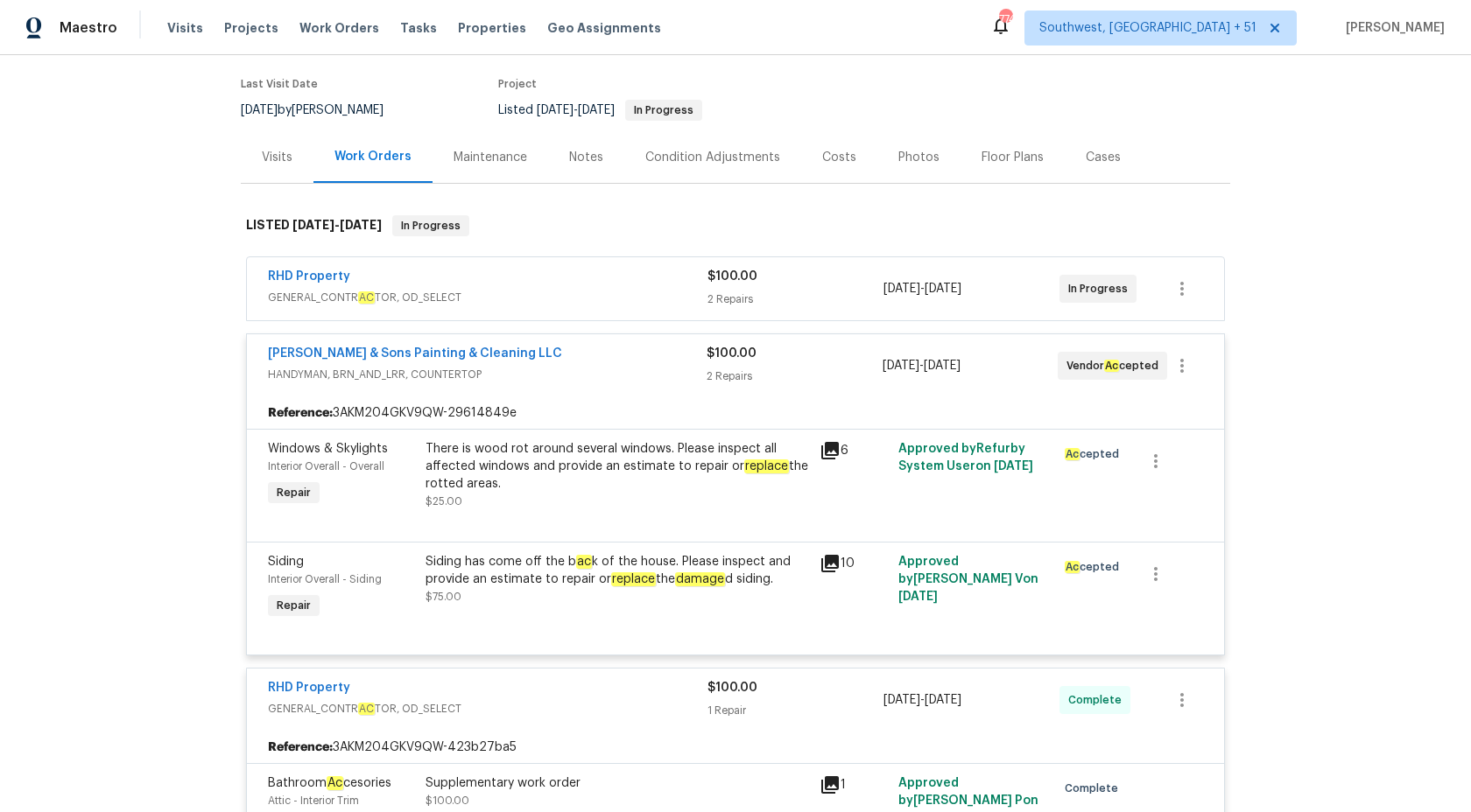
click at [617, 297] on span "GENERAL_CONTR AC TOR, OD_SELECT" at bounding box center [487, 297] width 439 height 18
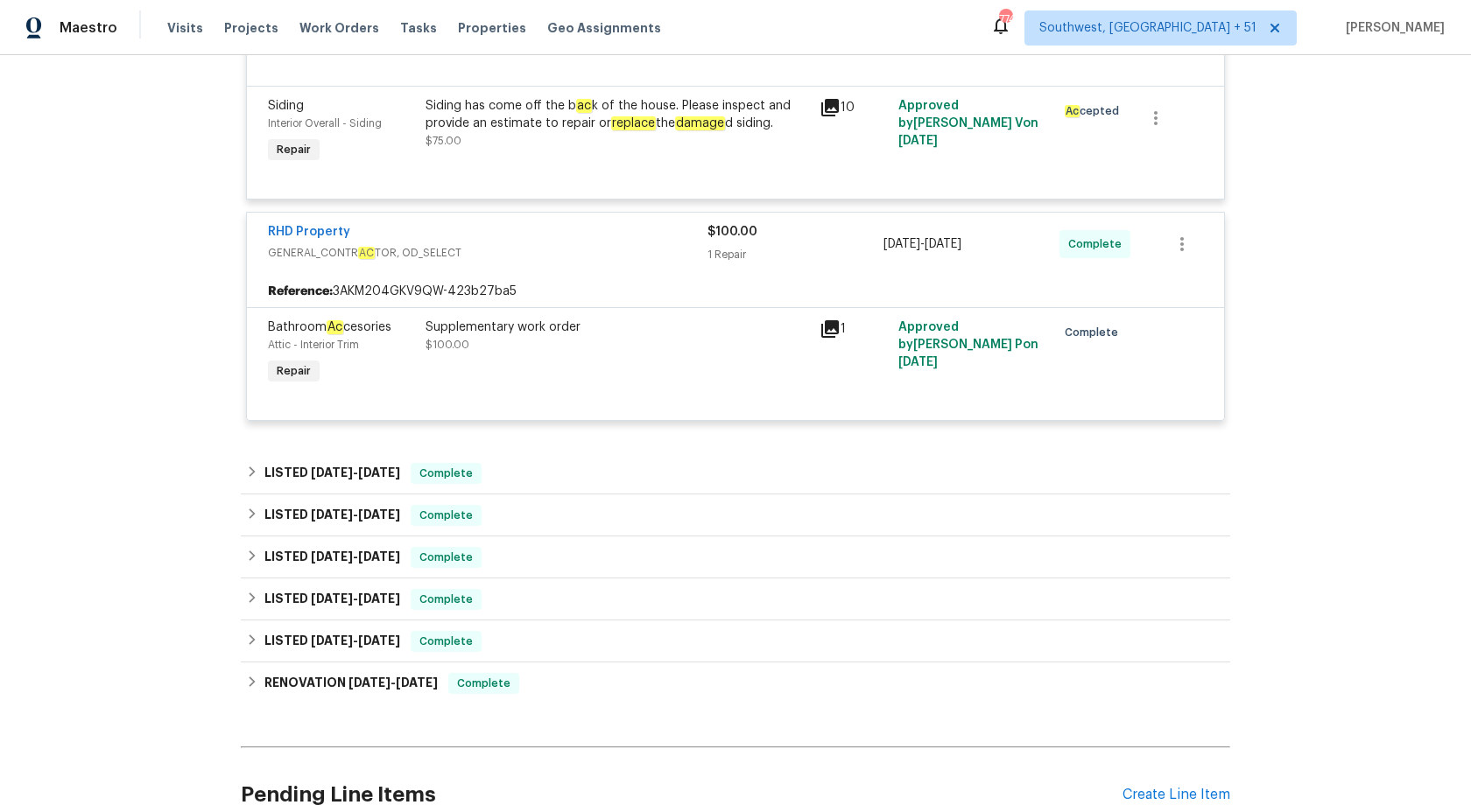
scroll to position [985, 0]
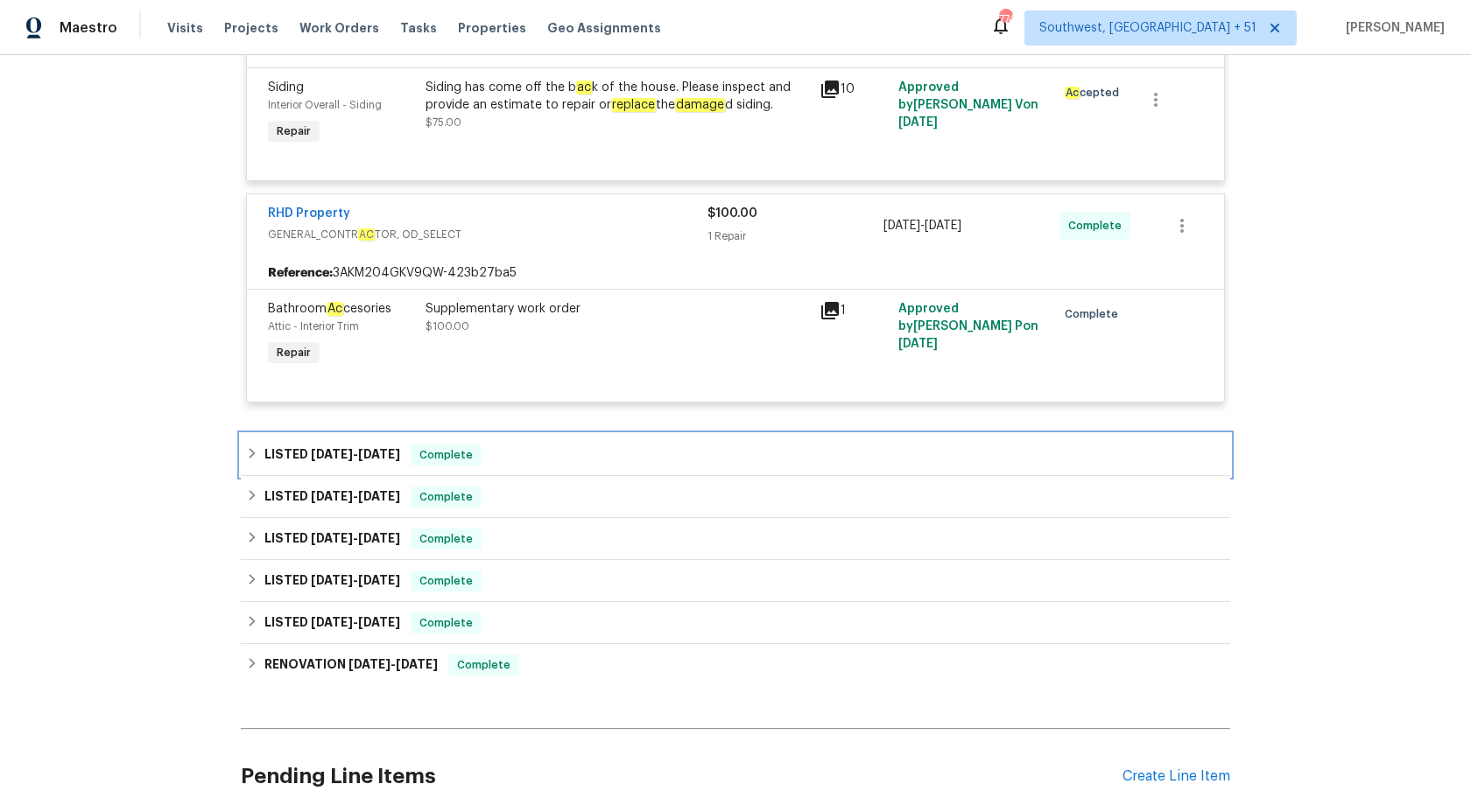
click at [338, 453] on span "[DATE]" at bounding box center [331, 454] width 42 height 12
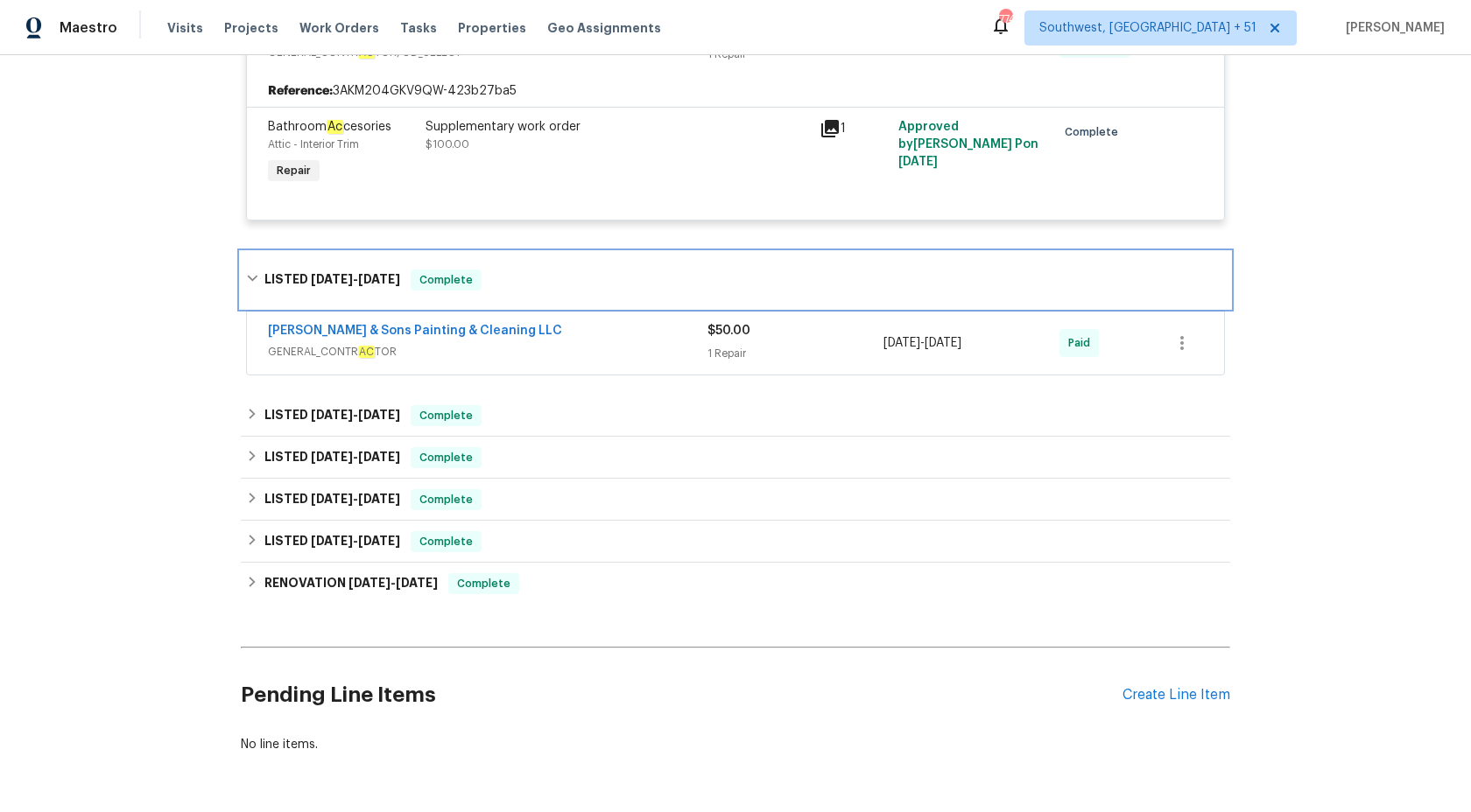
scroll to position [1232, 0]
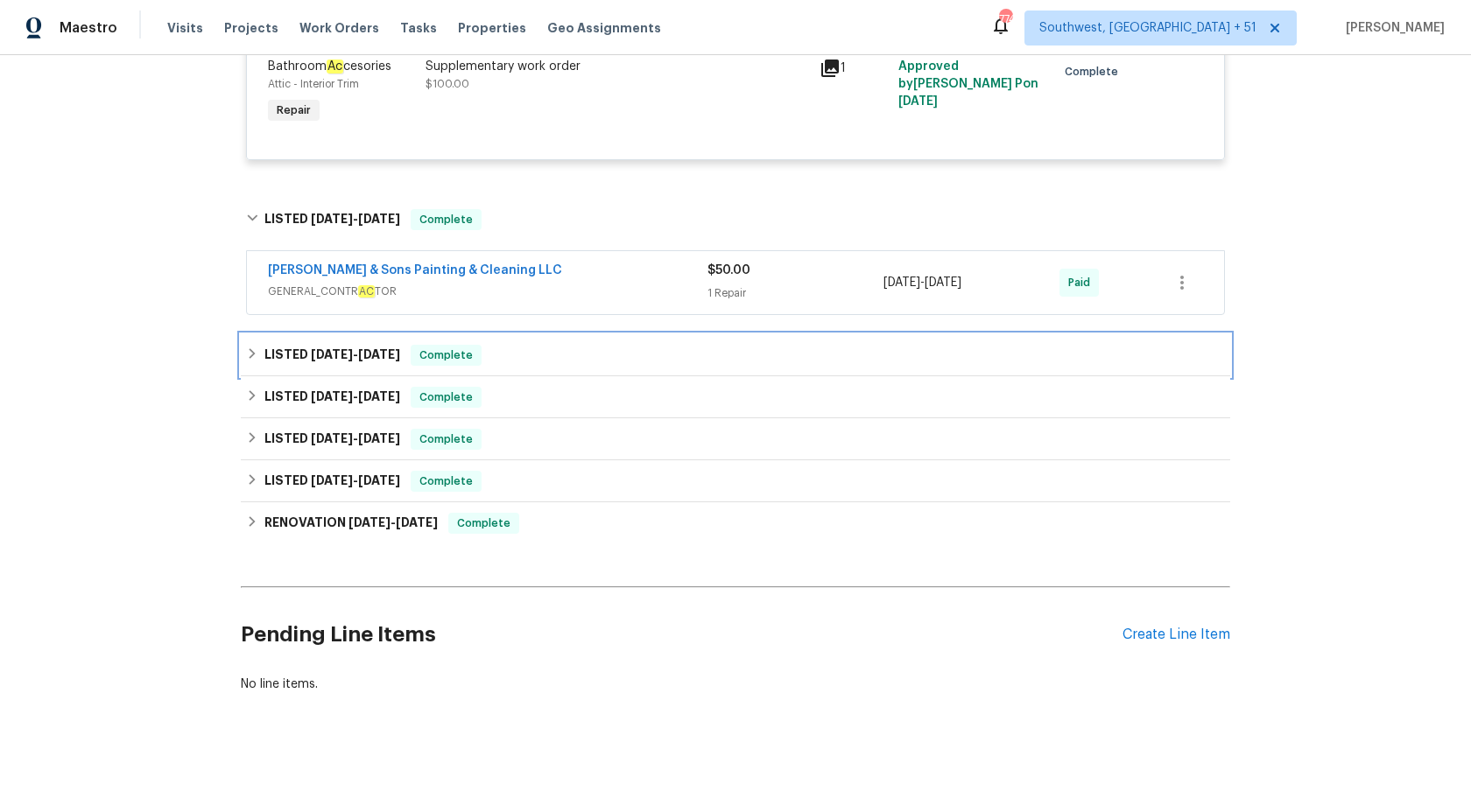
click at [313, 364] on h6 "LISTED [DATE] - [DATE]" at bounding box center [332, 356] width 136 height 21
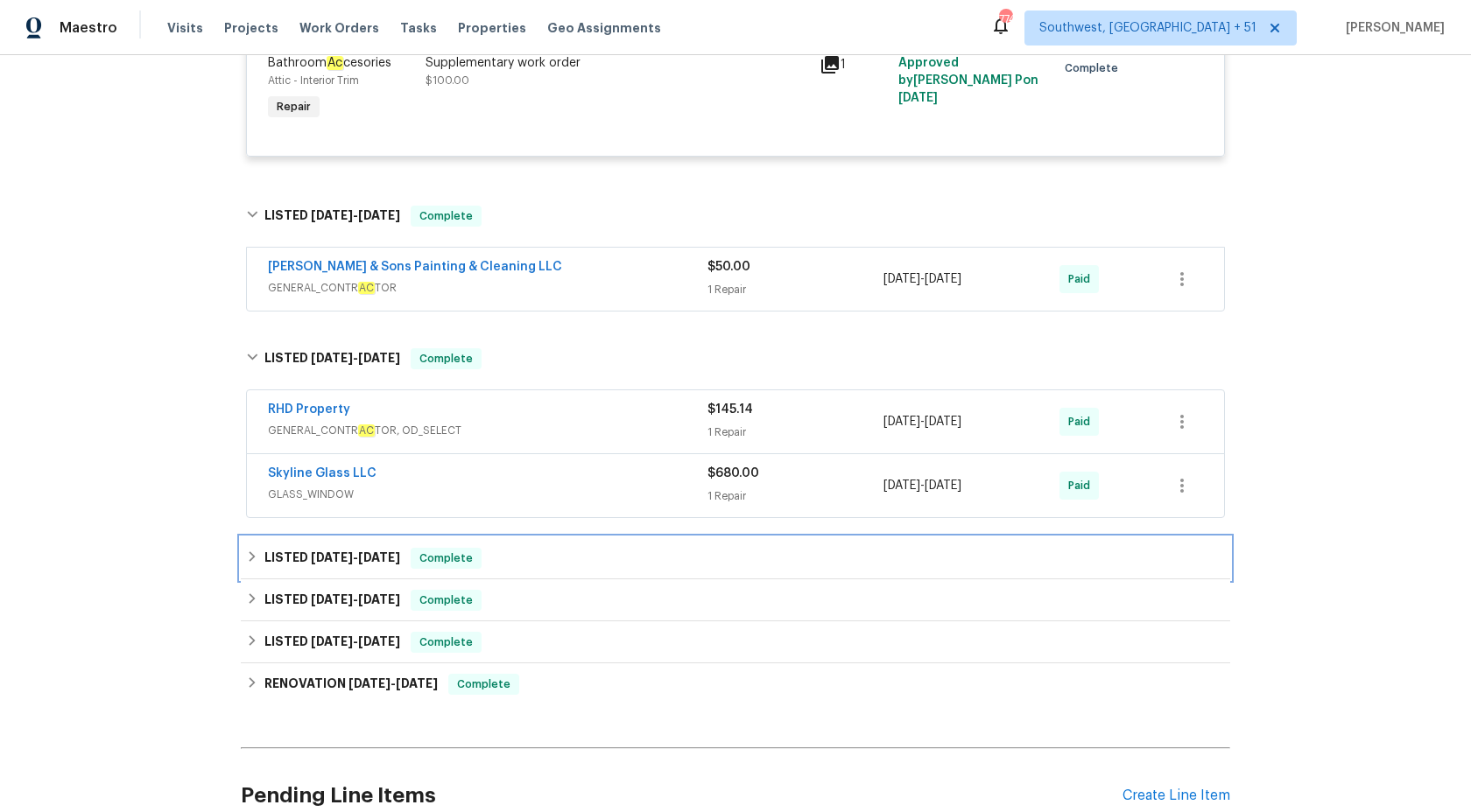
click at [350, 564] on span "[DATE]" at bounding box center [331, 557] width 42 height 12
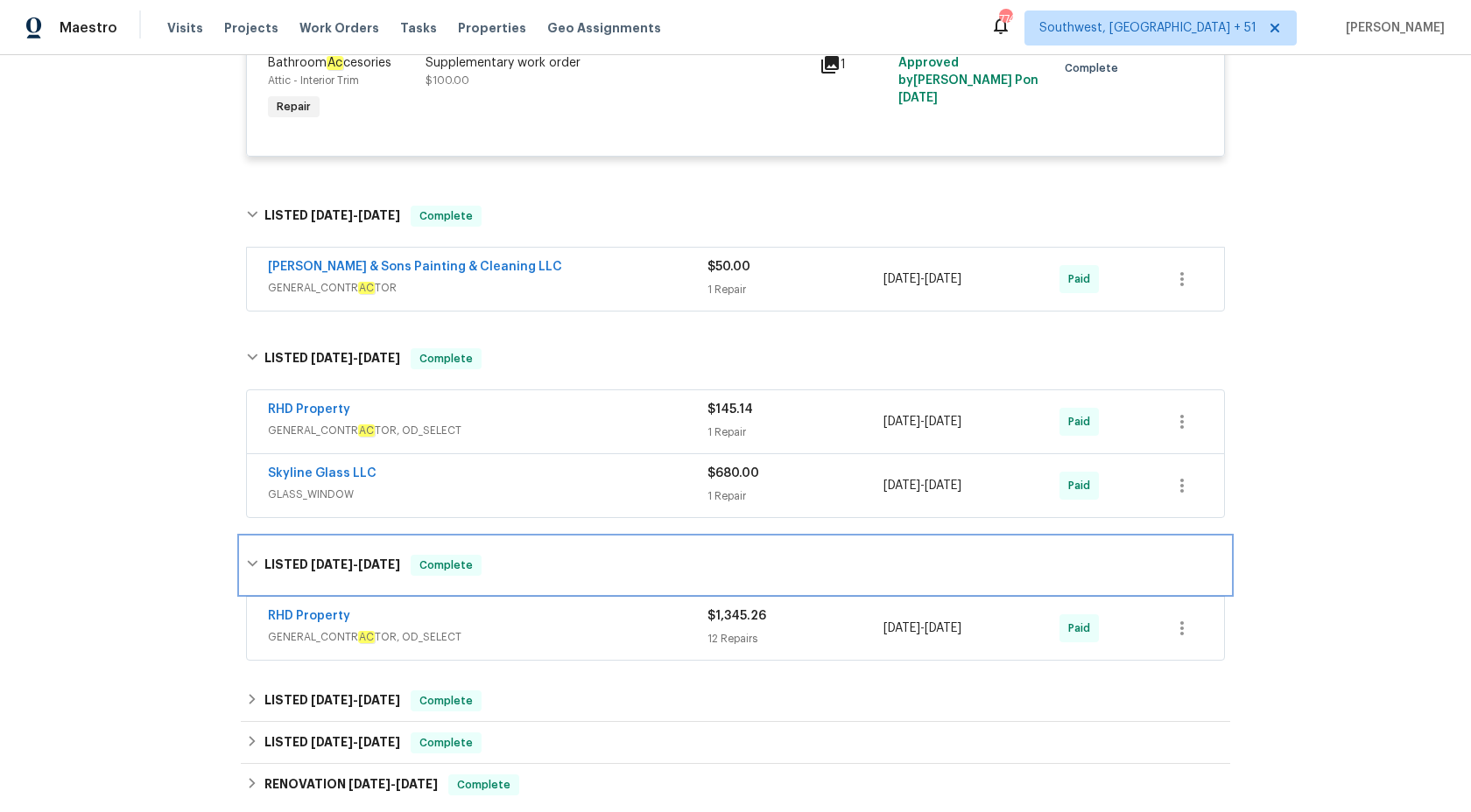
scroll to position [1473, 0]
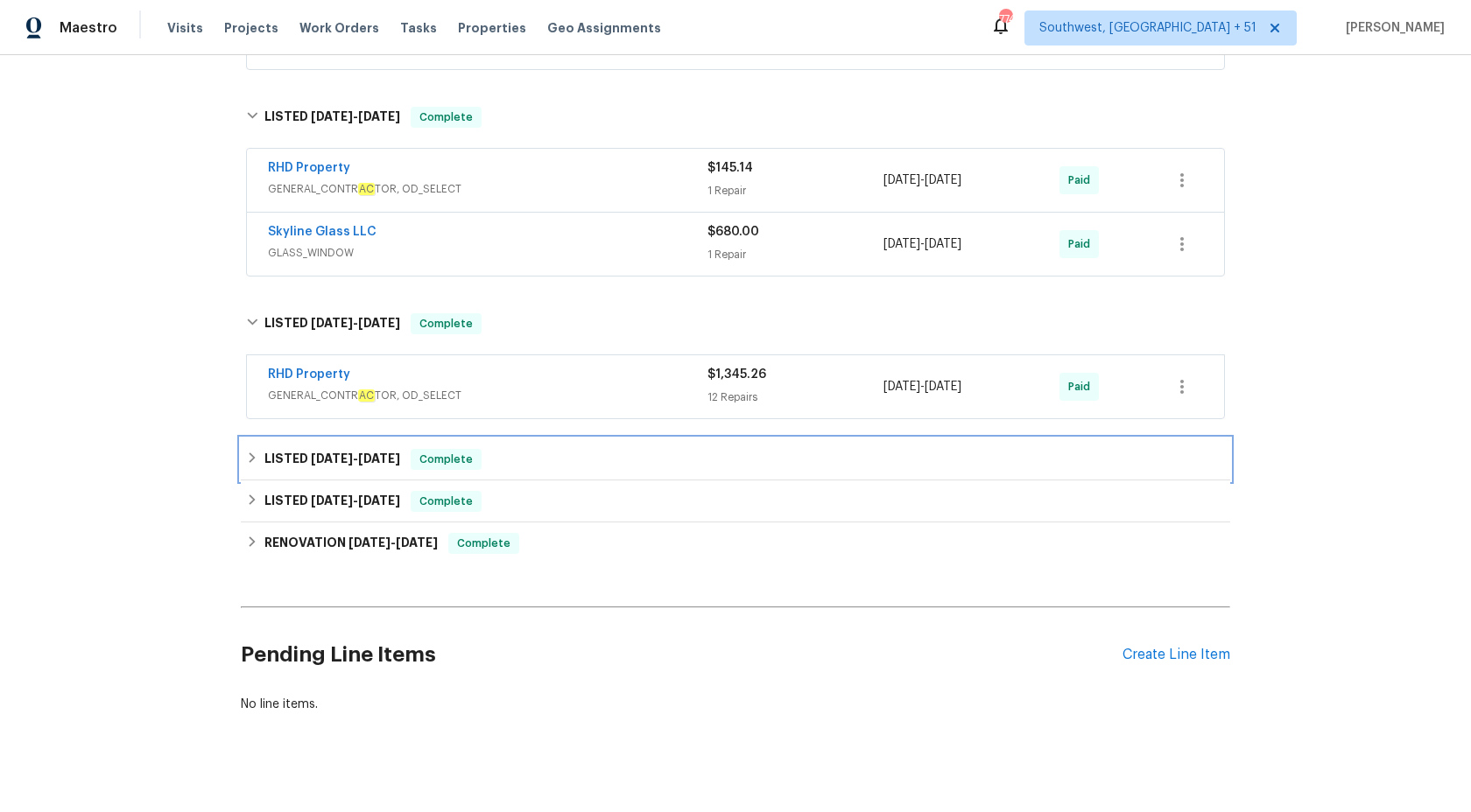
click at [337, 465] on span "[DATE]" at bounding box center [331, 459] width 42 height 12
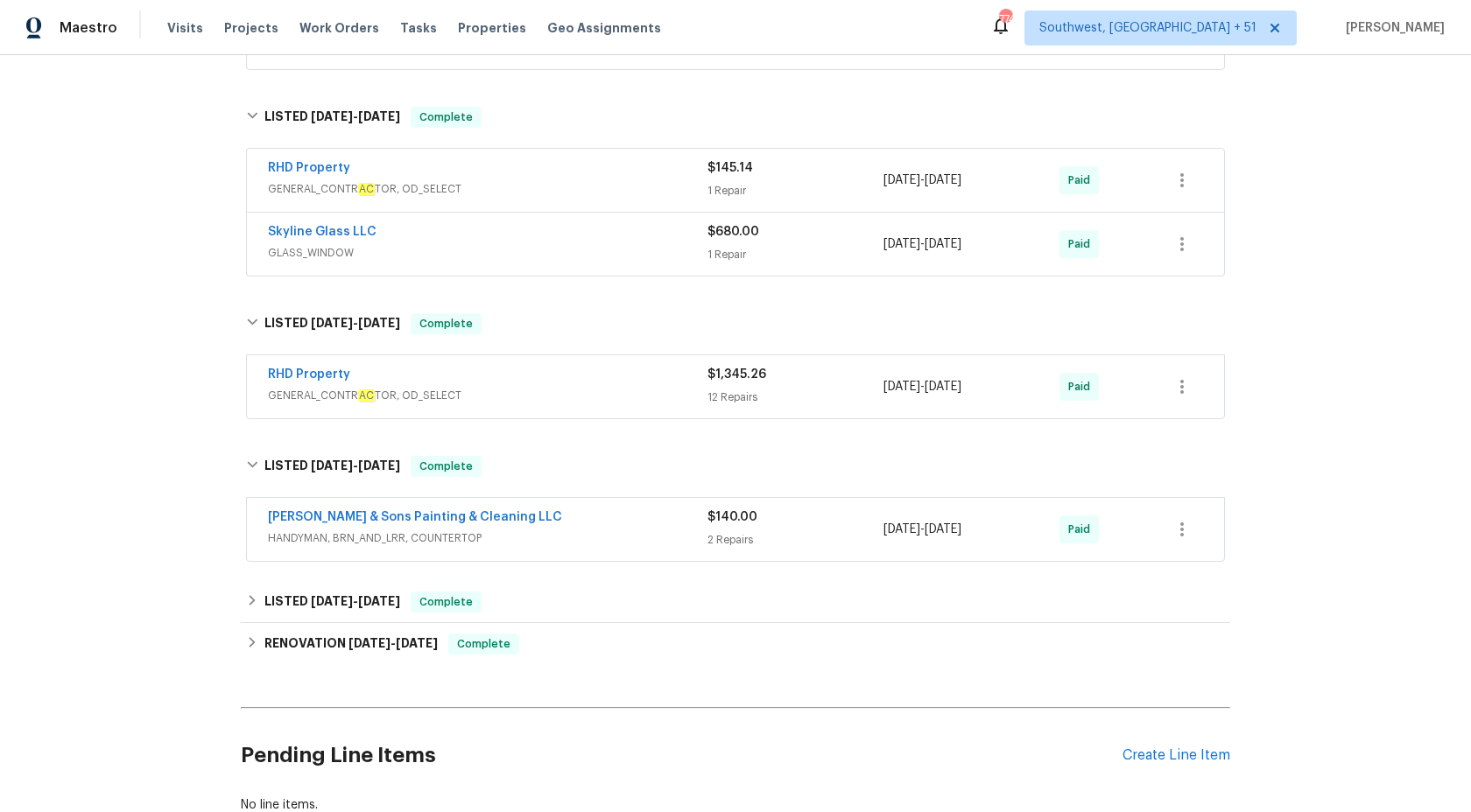
click at [657, 529] on div "Hodge & Sons Painting & Cleaning LLC" at bounding box center [487, 519] width 439 height 21
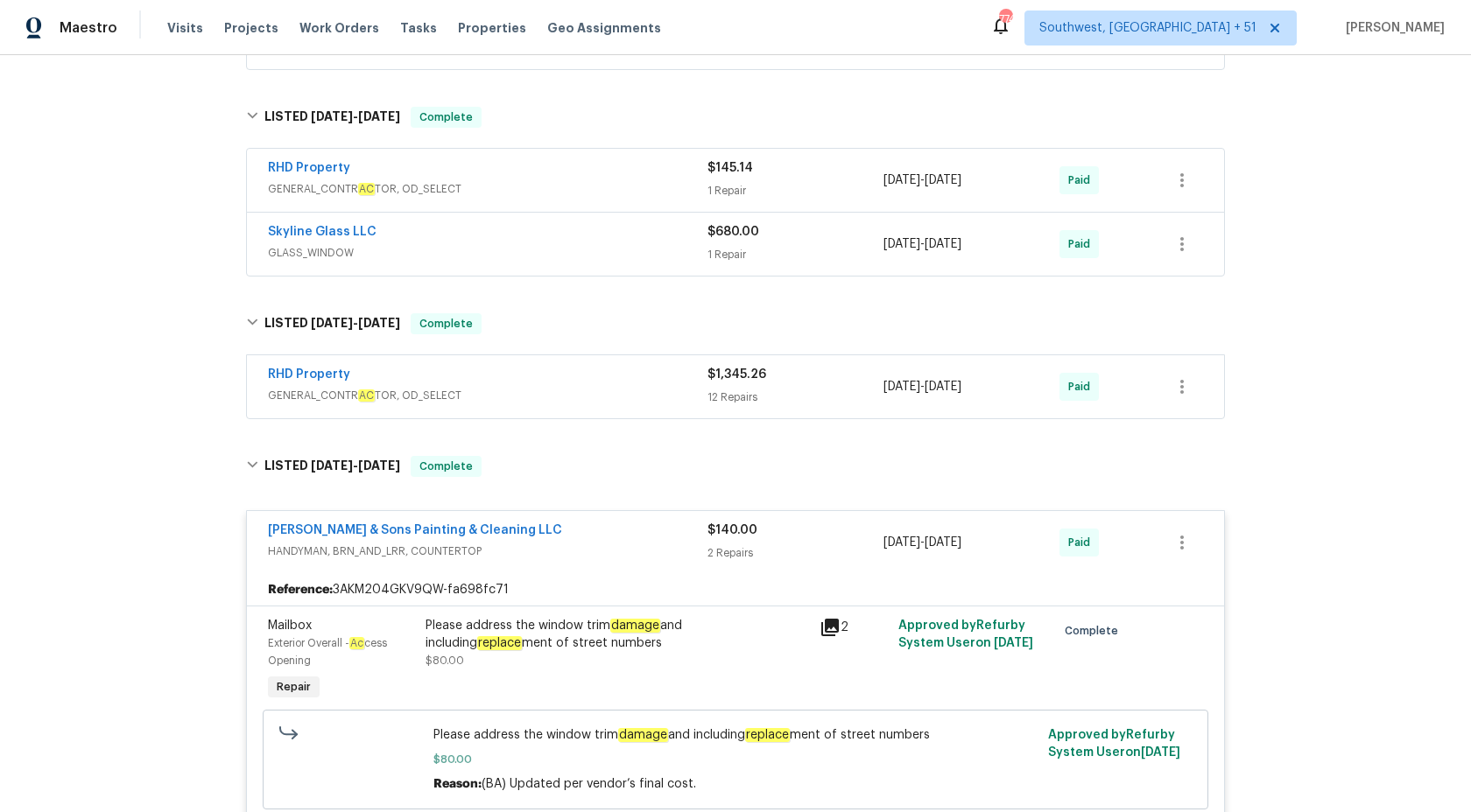
click at [657, 531] on div "Hodge & Sons Painting & Cleaning LLC" at bounding box center [487, 532] width 439 height 21
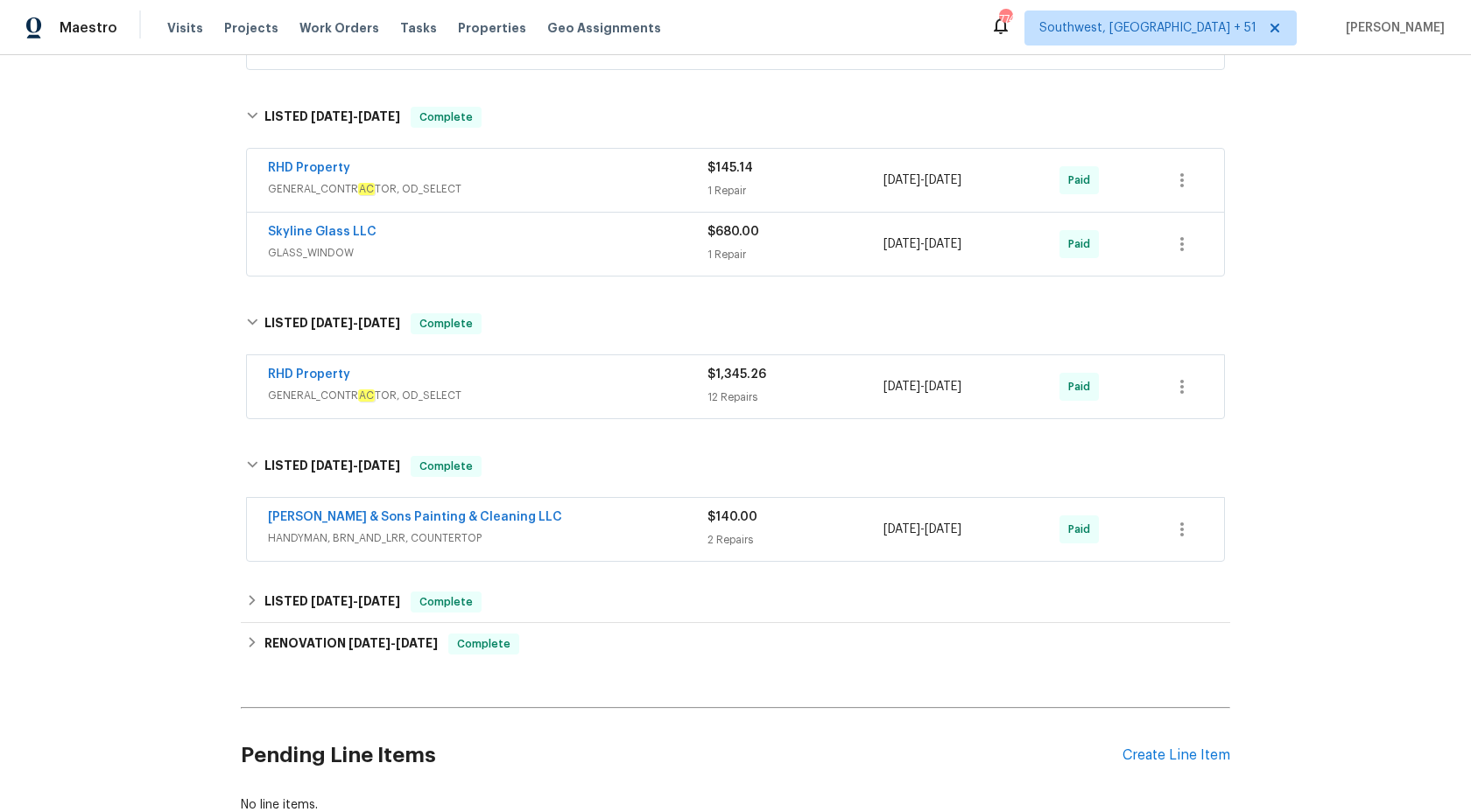
click at [684, 384] on div "RHD Property" at bounding box center [487, 376] width 439 height 21
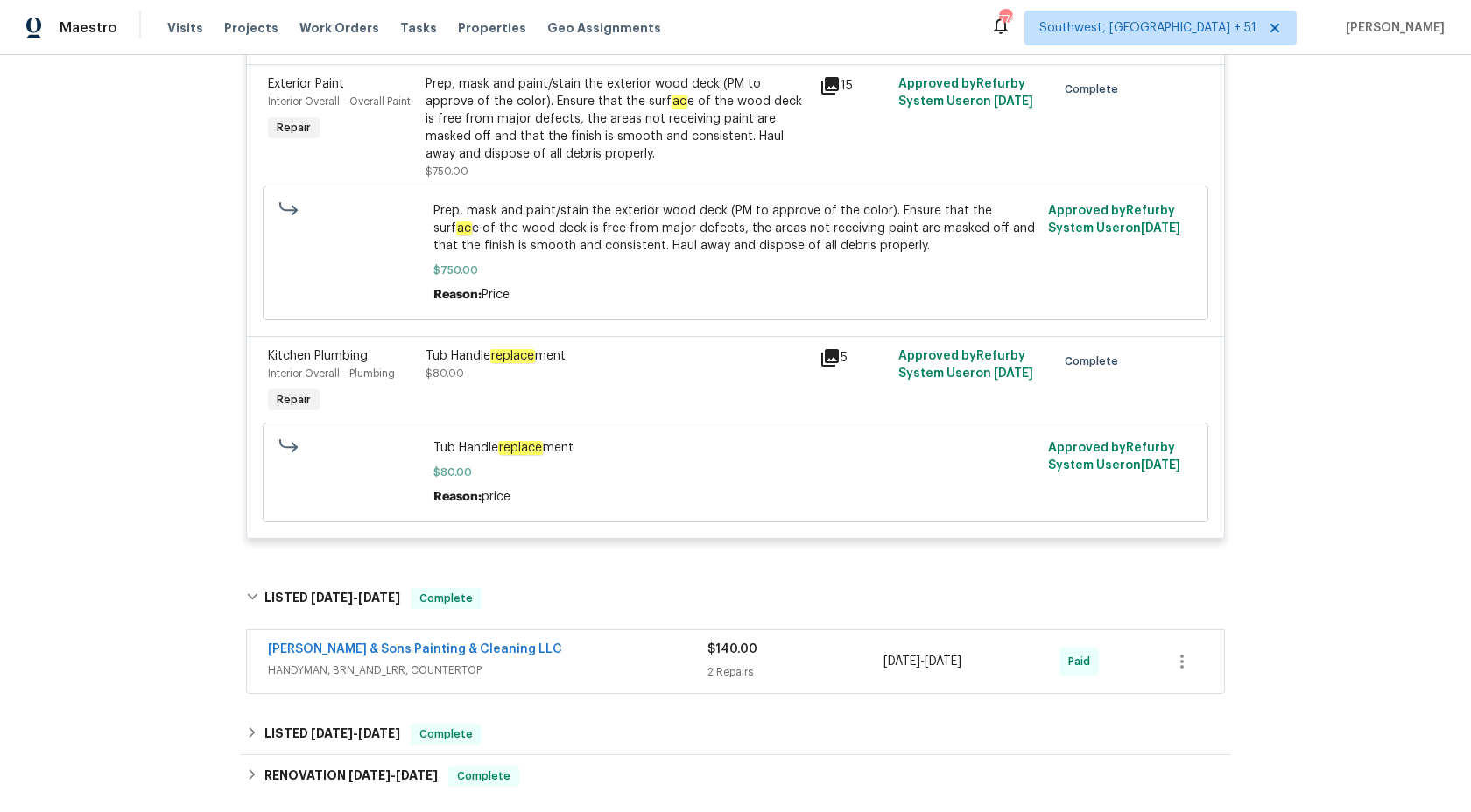
scroll to position [3367, 0]
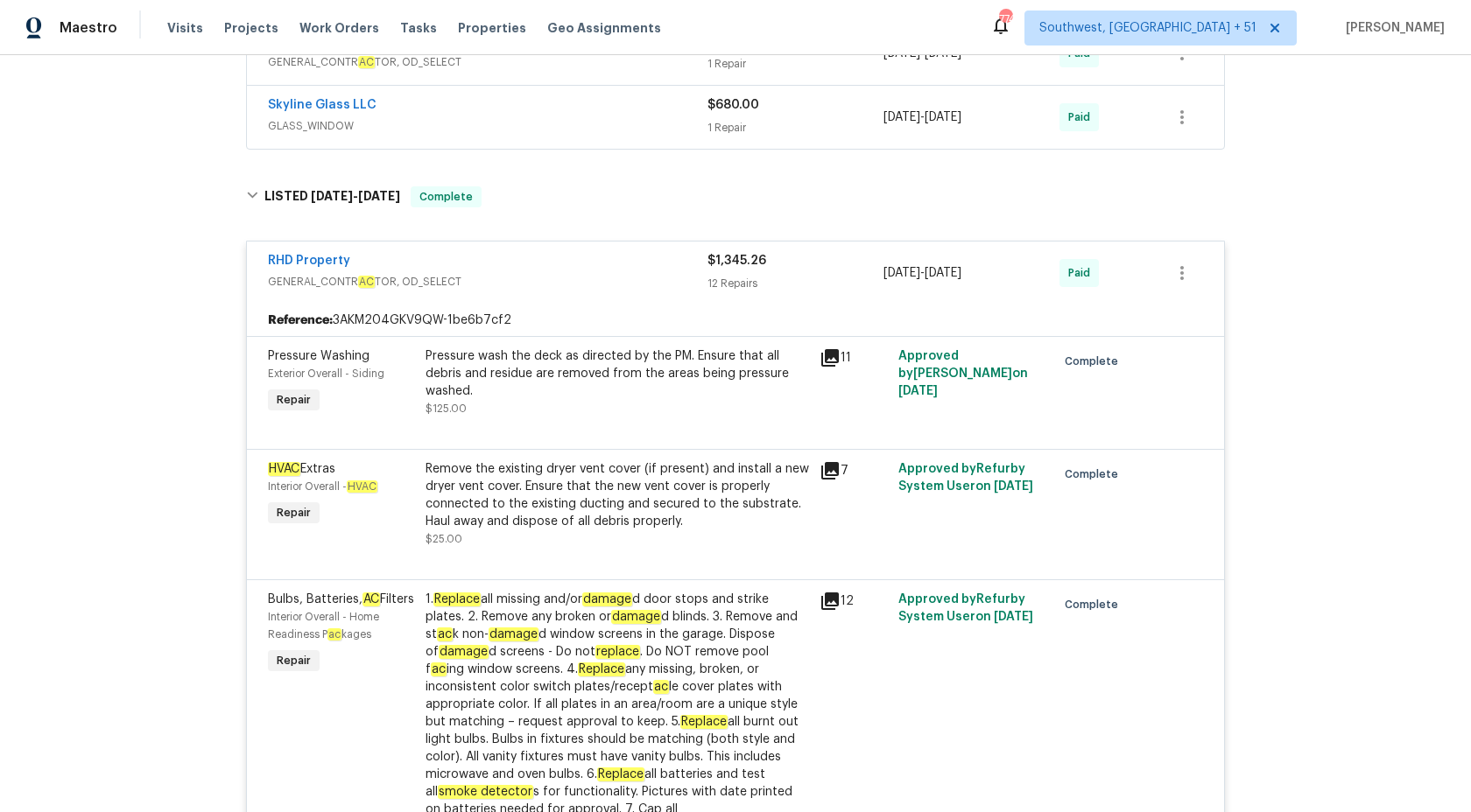
click at [749, 276] on div "$1,345.26 12 Repairs" at bounding box center [795, 272] width 176 height 42
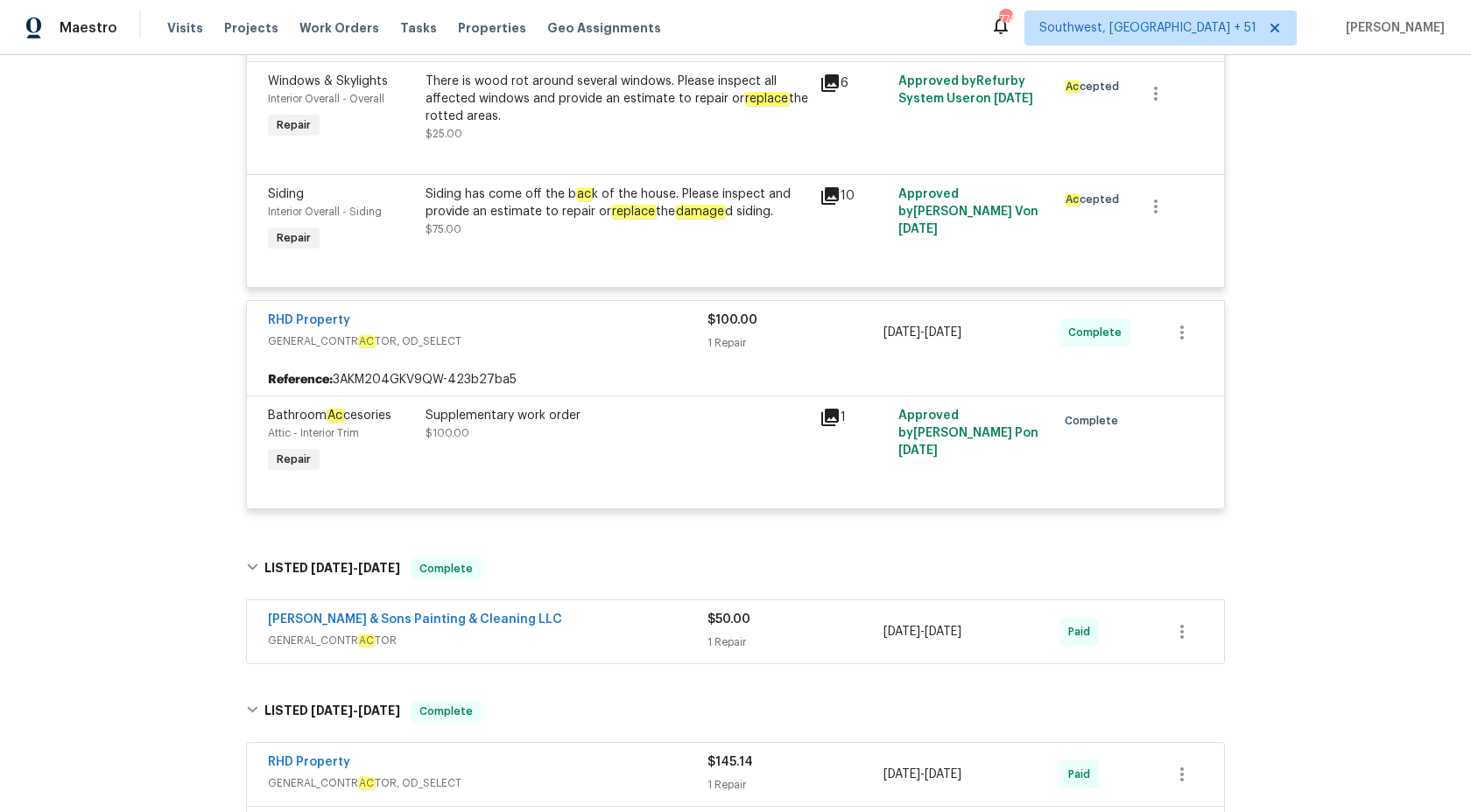
scroll to position [868, 0]
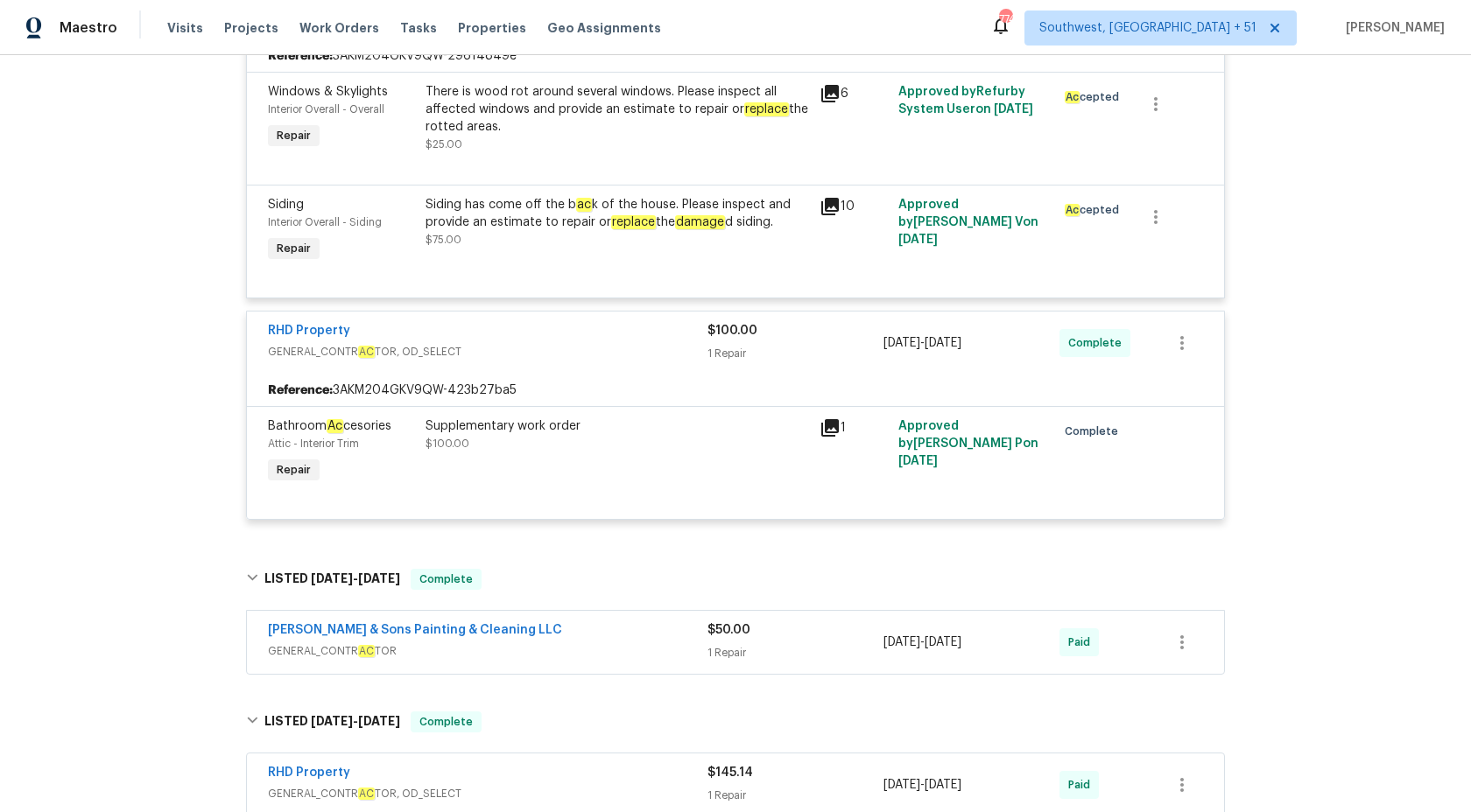
click at [727, 344] on div "$100.00 1 Repair" at bounding box center [795, 343] width 176 height 42
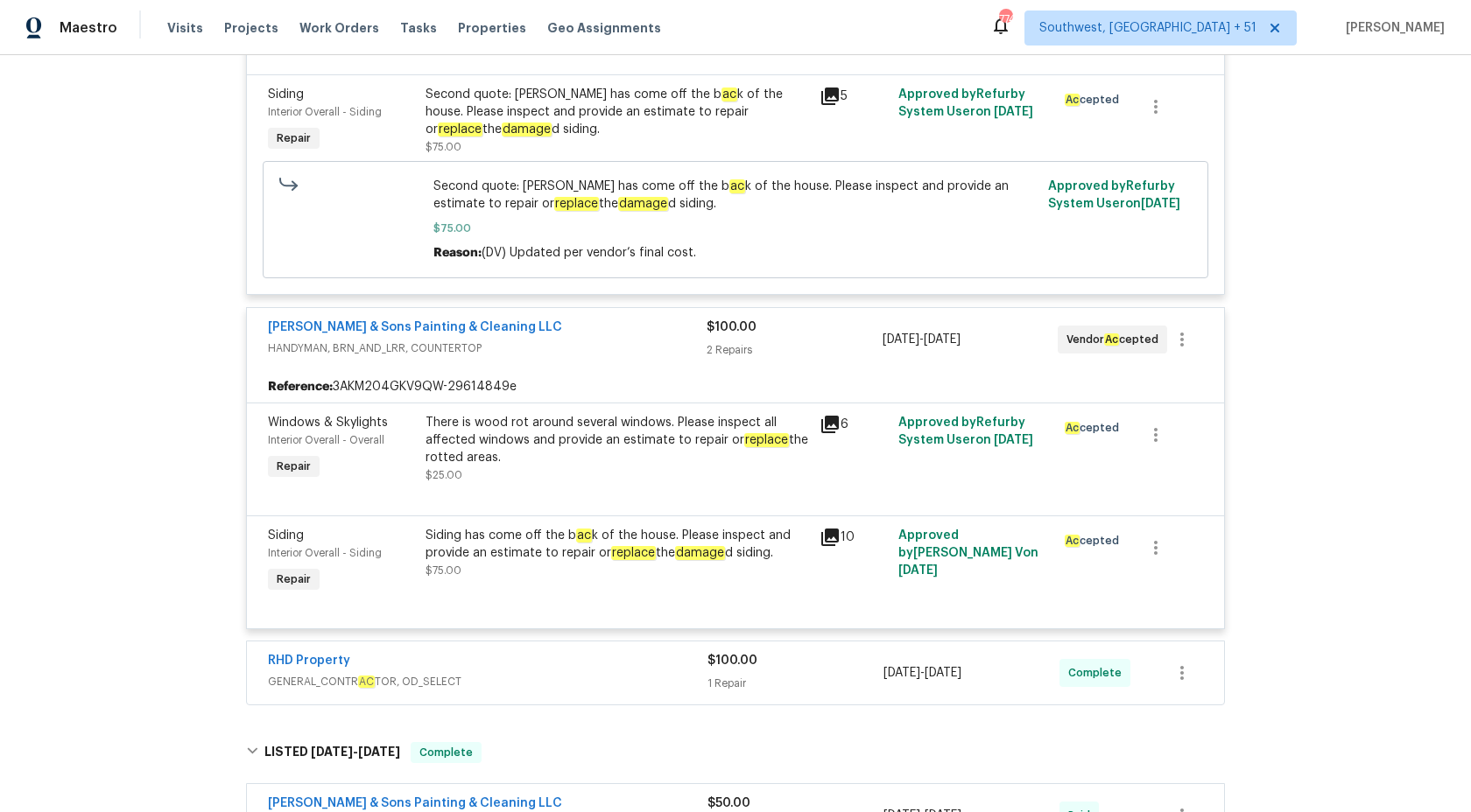
click at [726, 332] on span "$100.00" at bounding box center [732, 327] width 50 height 12
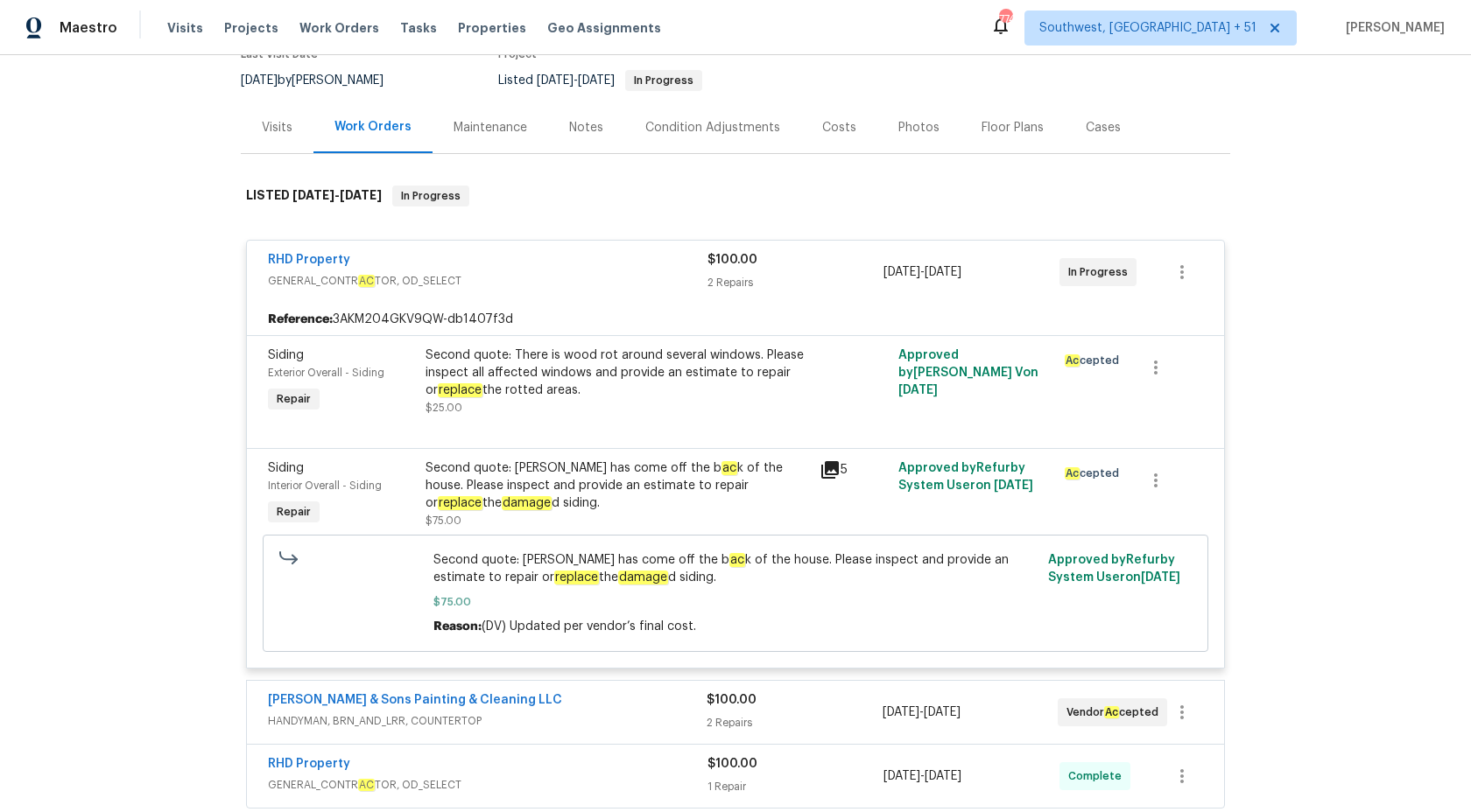
scroll to position [150, 0]
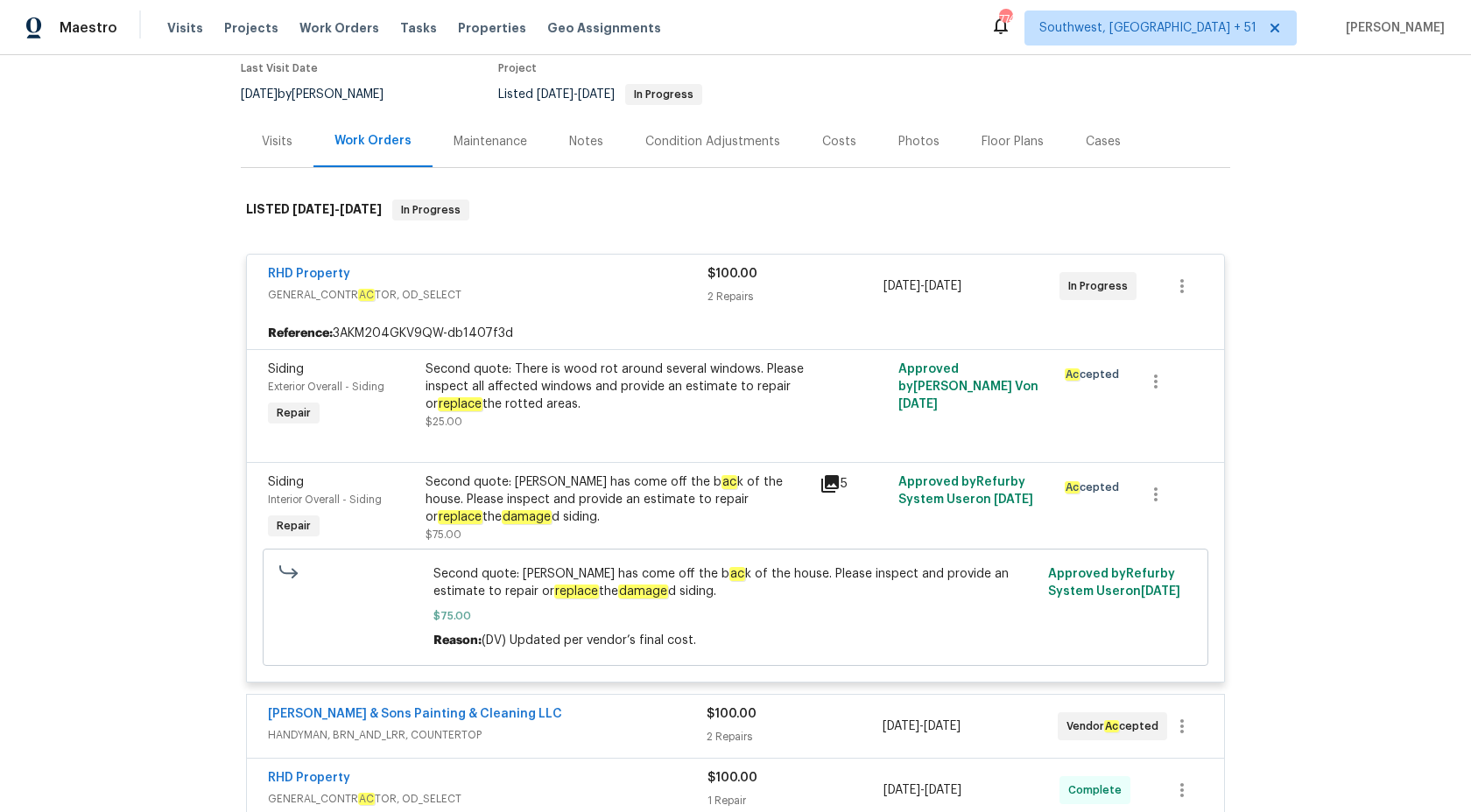
click at [758, 291] on div "2 Repairs" at bounding box center [795, 296] width 176 height 18
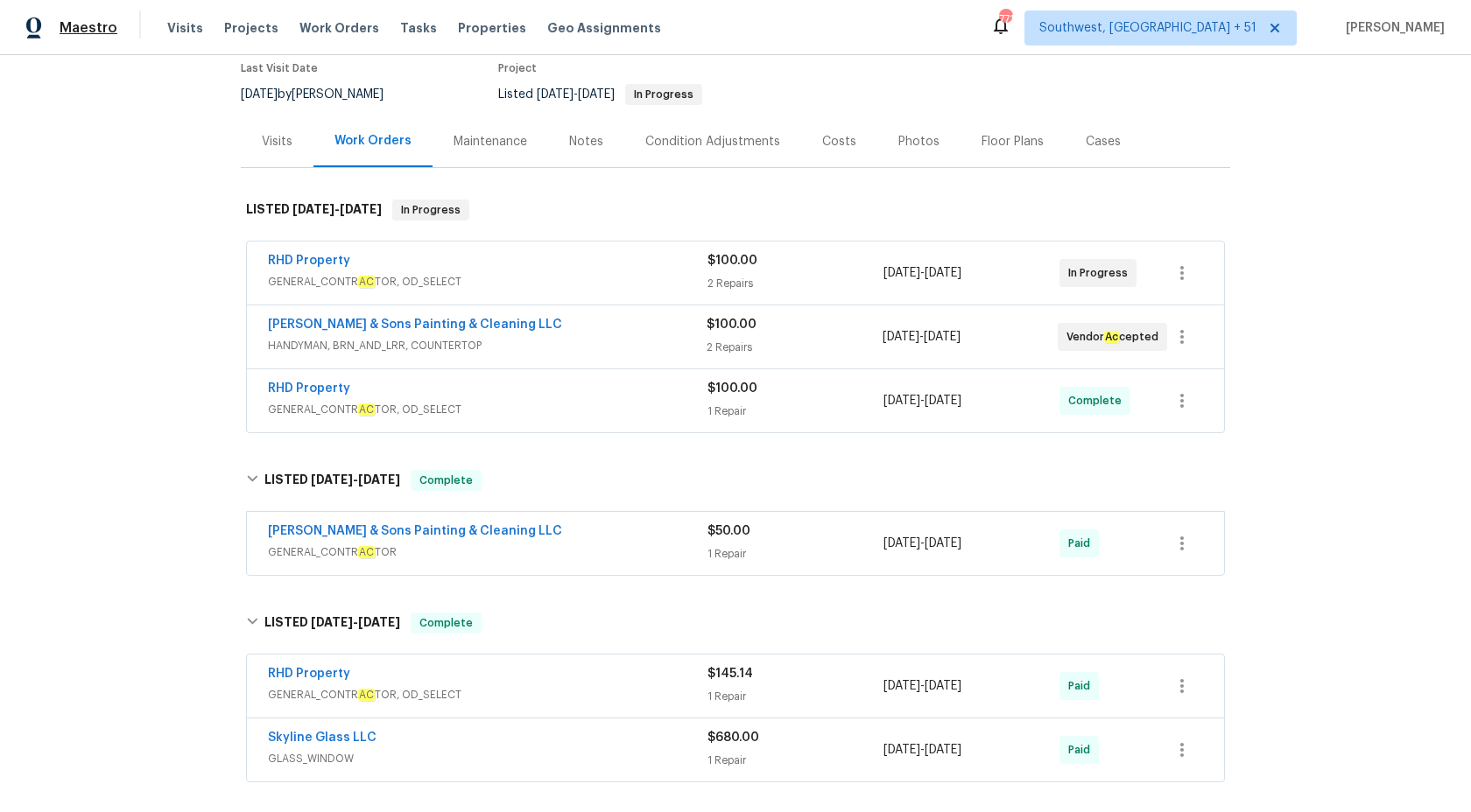
click at [91, 23] on span "Maestro" at bounding box center [88, 28] width 58 height 18
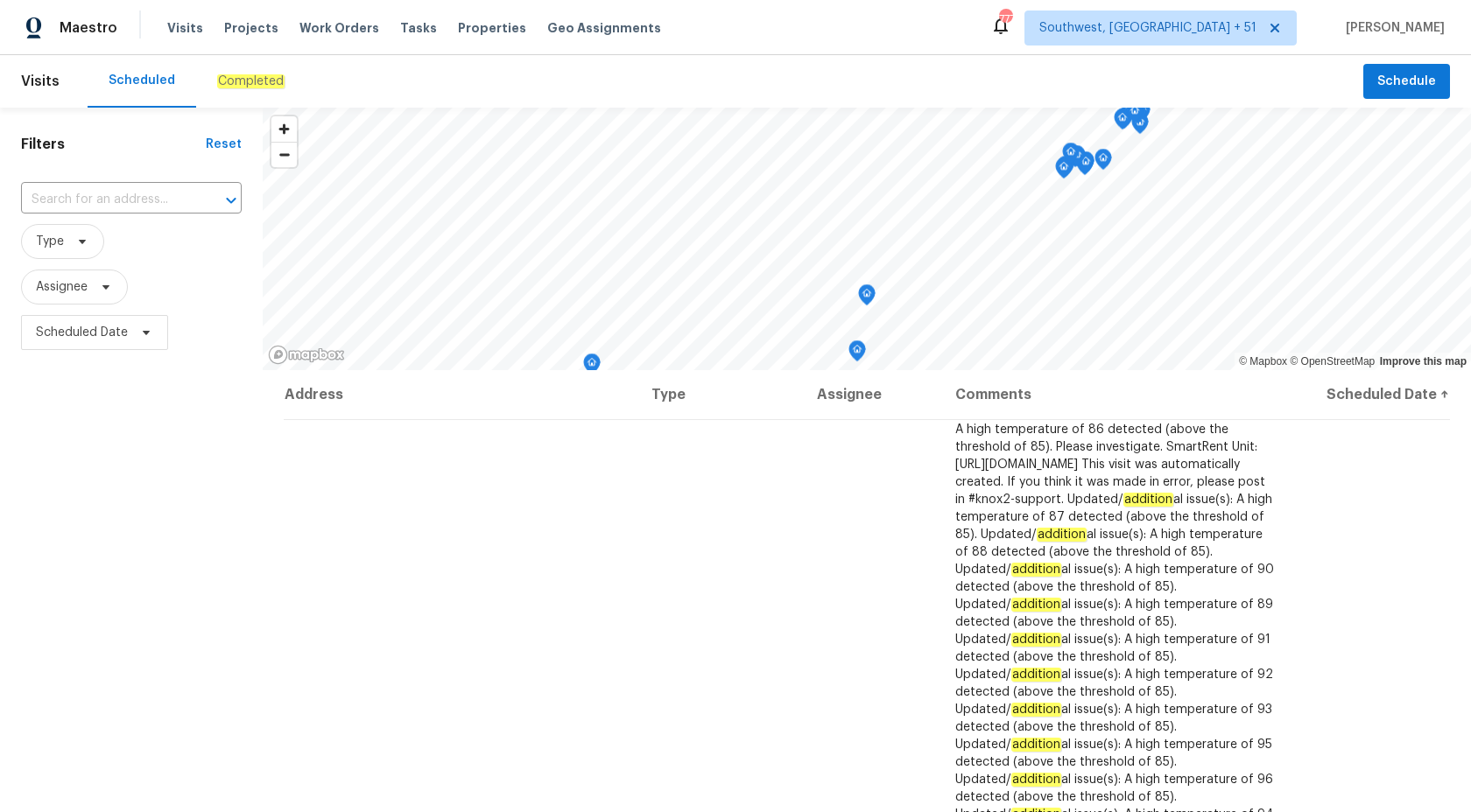
click at [232, 80] on em "Completed" at bounding box center [251, 82] width 67 height 14
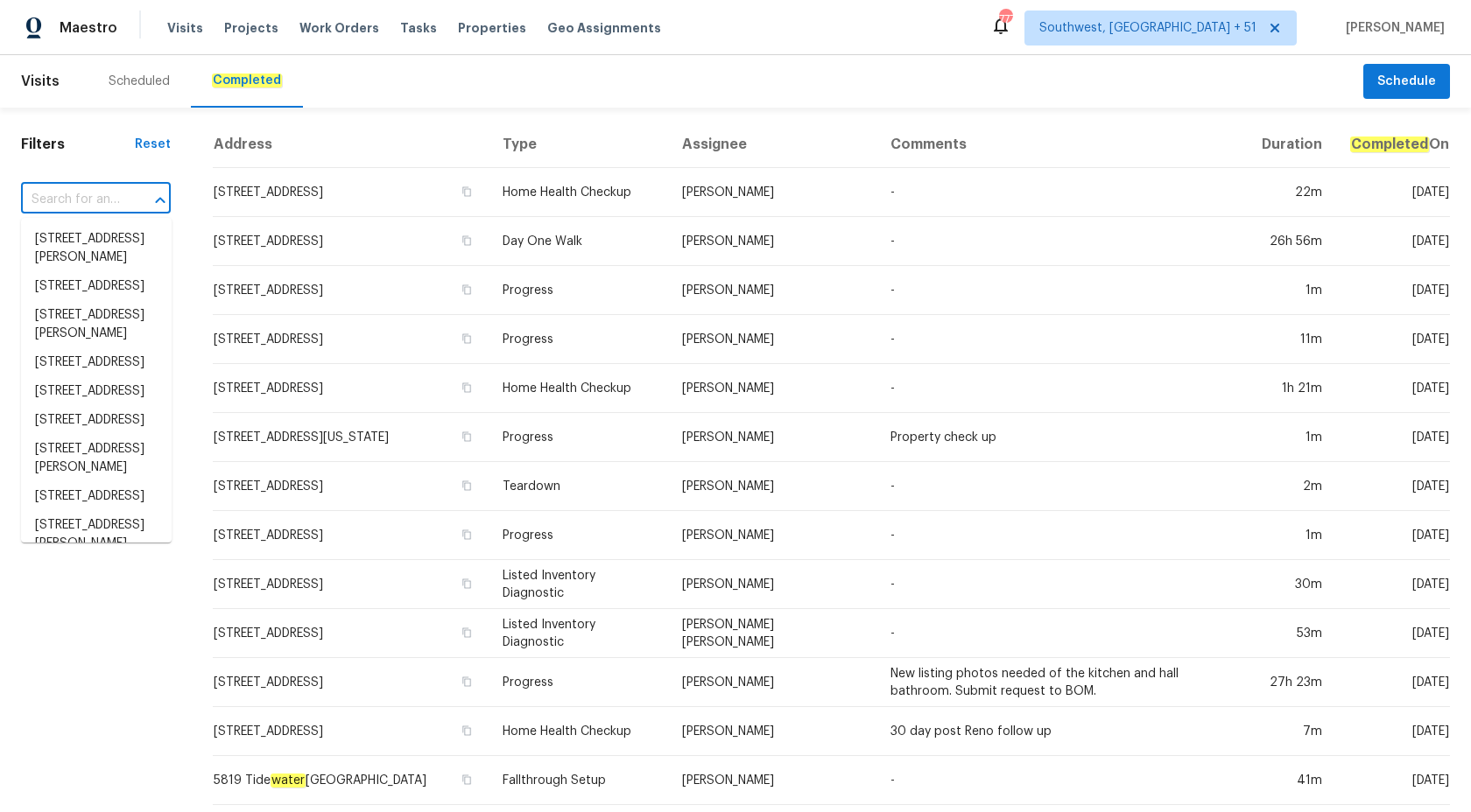
click at [82, 209] on input "text" at bounding box center [71, 200] width 100 height 28
paste input "15807 N 60th Ave, Glendale, AZ 85306"
type input "15807 N 60th Ave, Glendale, AZ 85306"
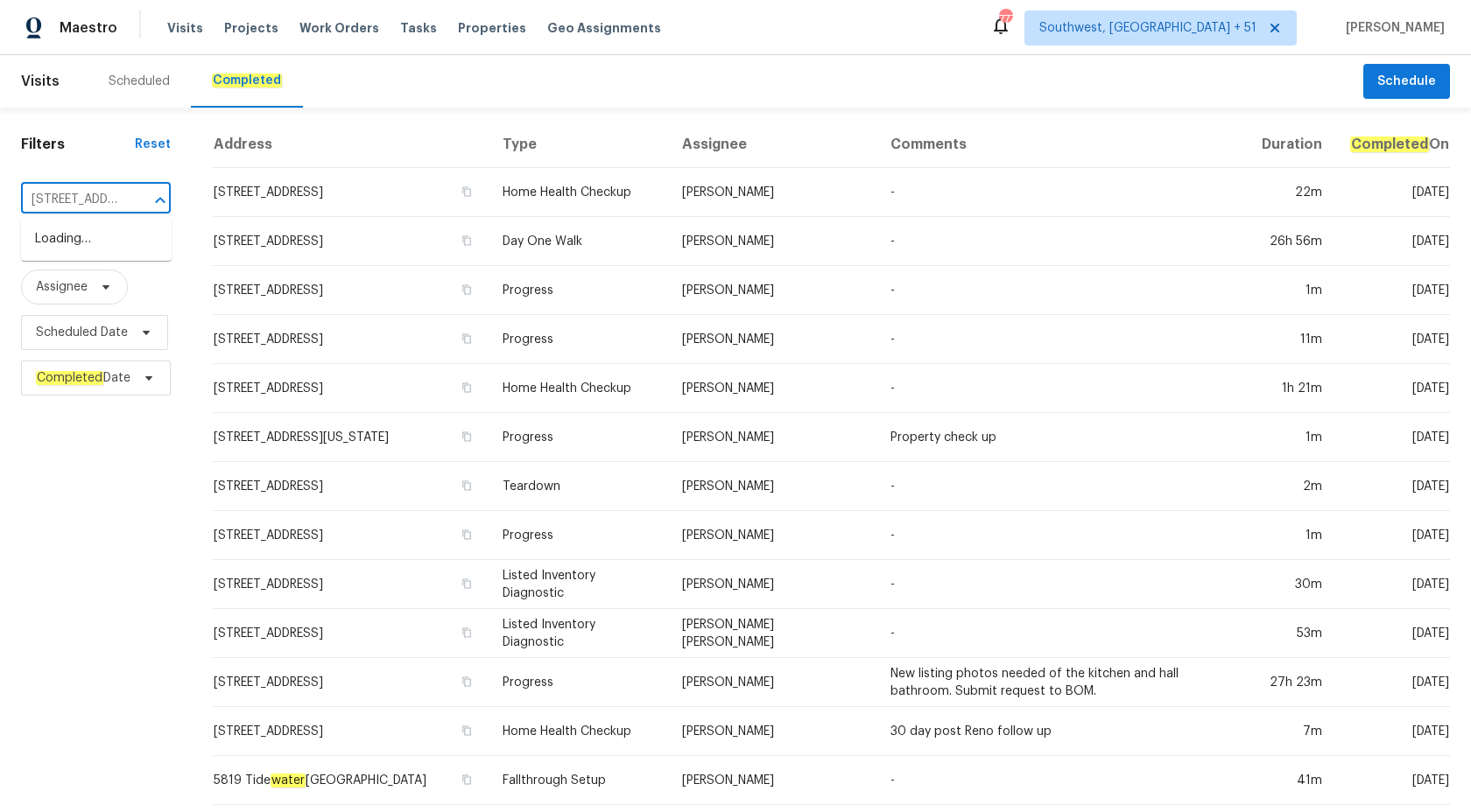
scroll to position [0, 130]
click at [87, 252] on li "15807 N 60th Ave, Glendale, AZ 85306" at bounding box center [97, 239] width 151 height 29
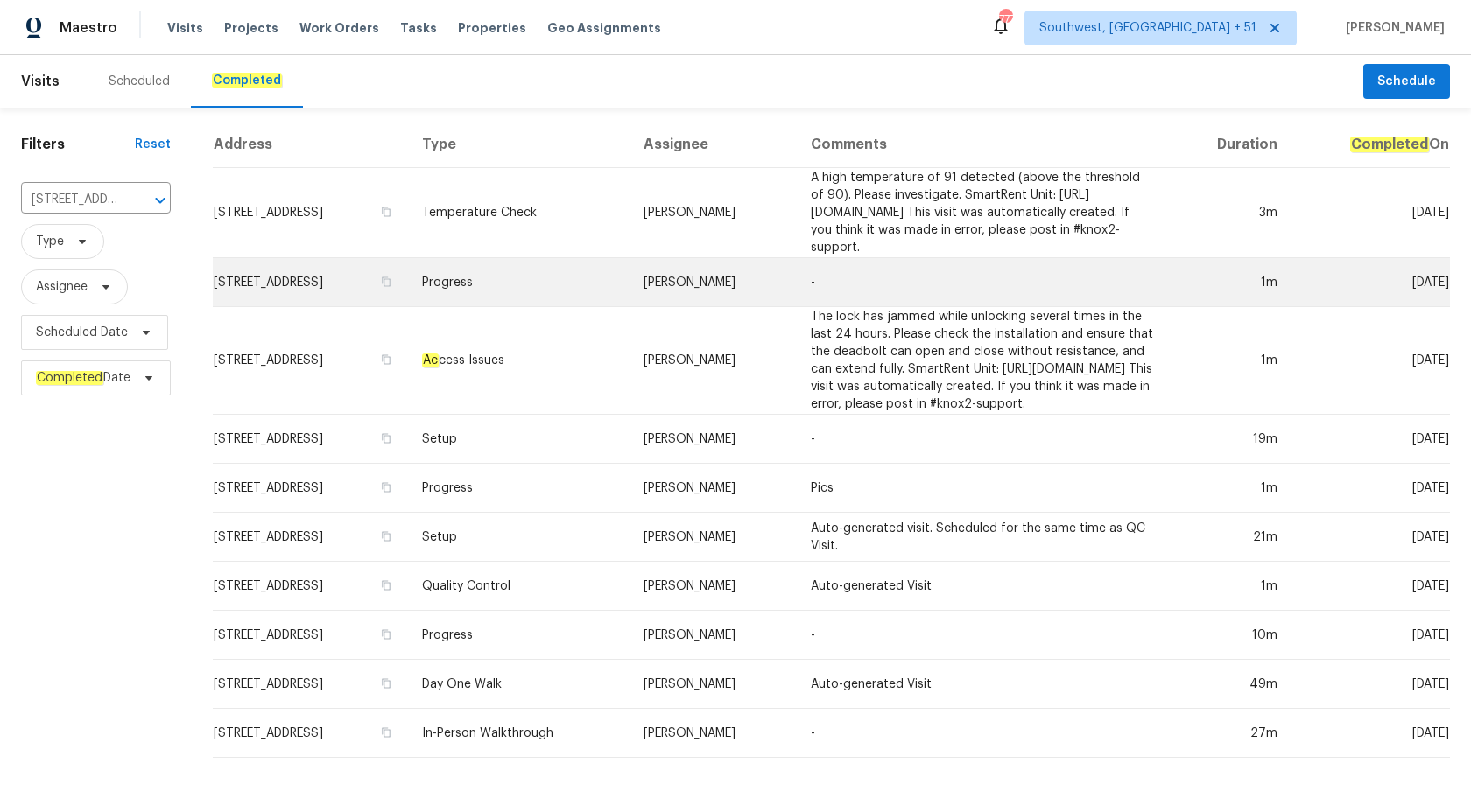
click at [510, 276] on td "Progress" at bounding box center [519, 282] width 222 height 49
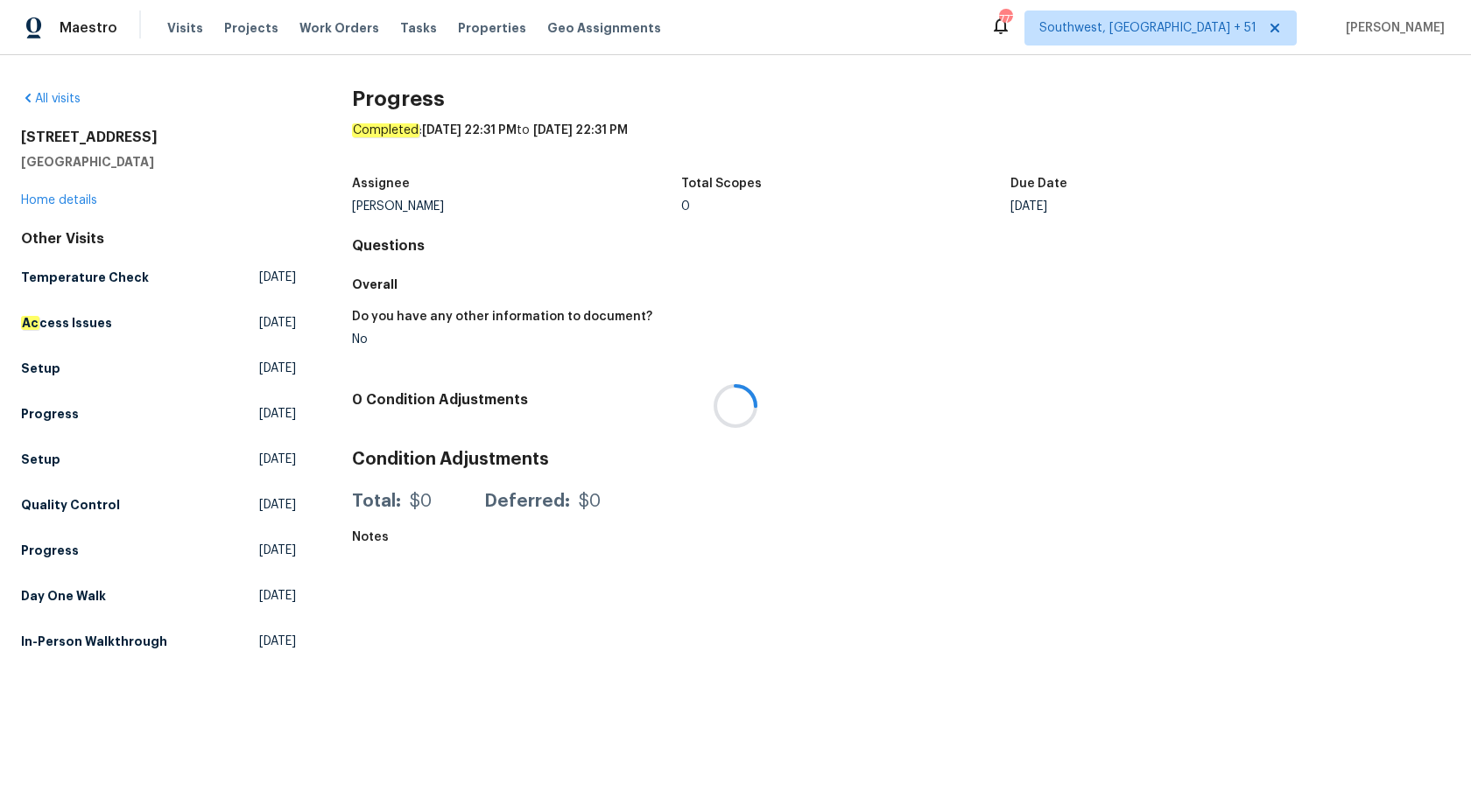
click at [47, 199] on div at bounding box center [735, 406] width 1471 height 812
click at [40, 200] on link "Home details" at bounding box center [59, 201] width 76 height 12
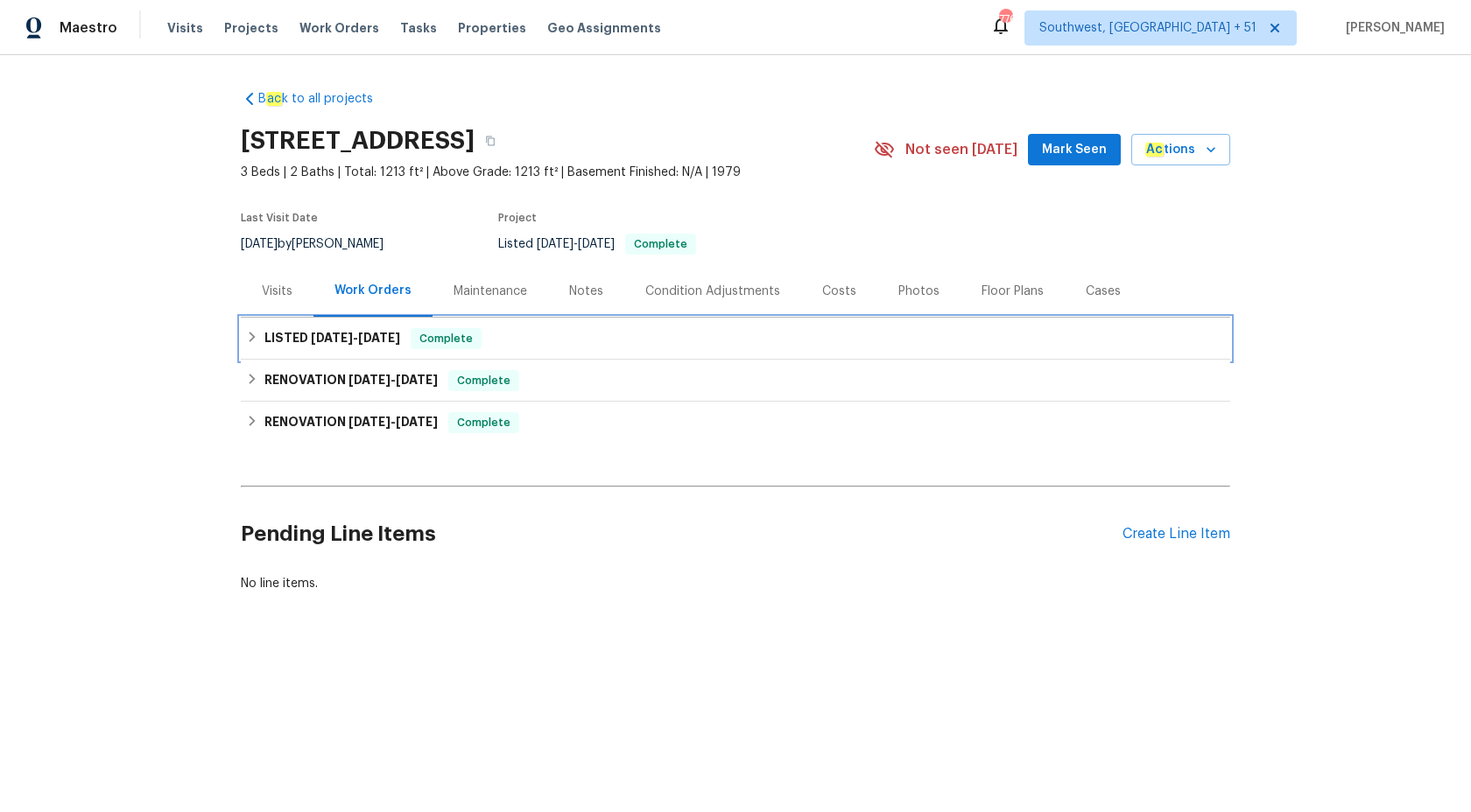
click at [416, 331] on span "Complete" at bounding box center [446, 339] width 67 height 18
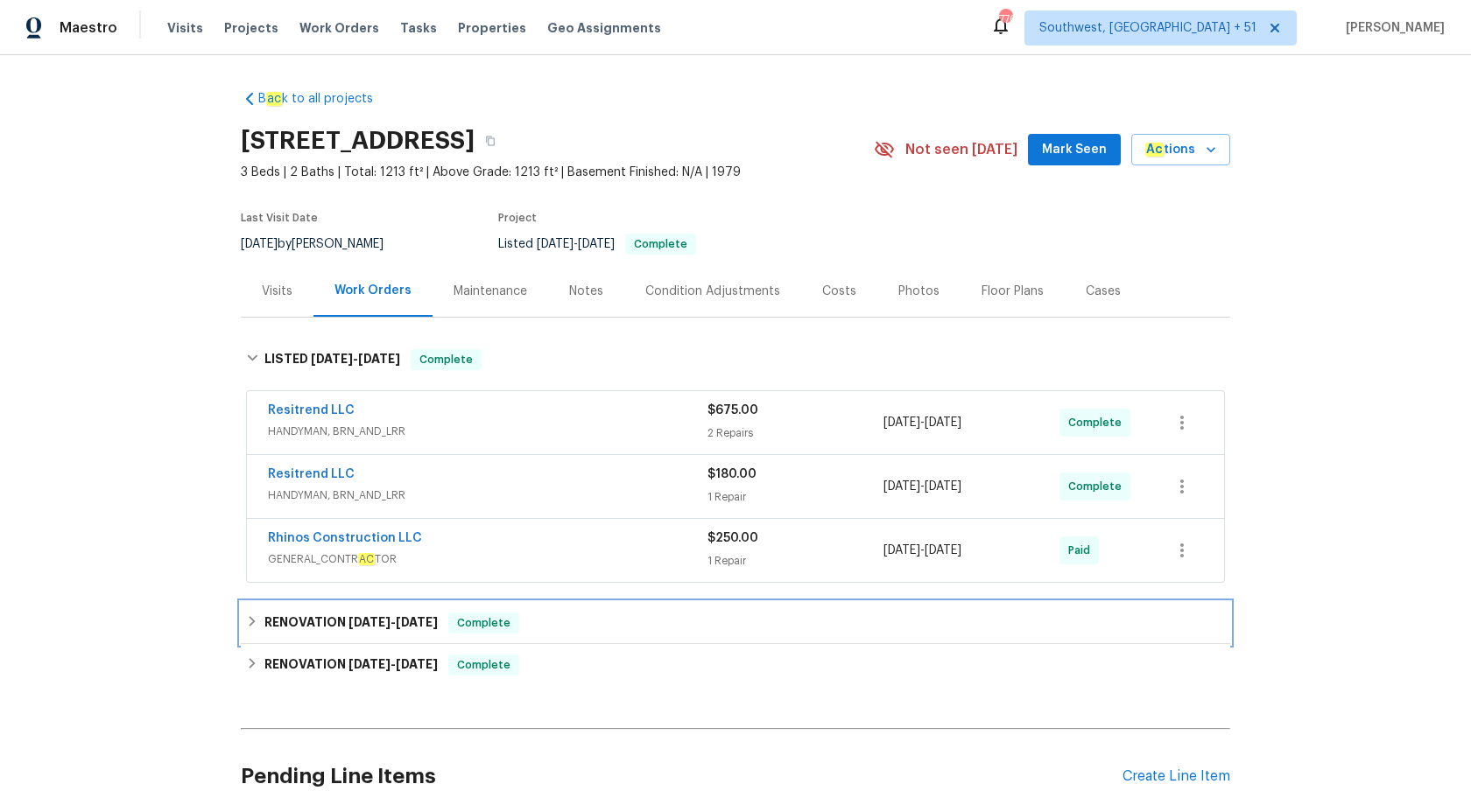
click at [495, 620] on span "Complete" at bounding box center [484, 623] width 67 height 18
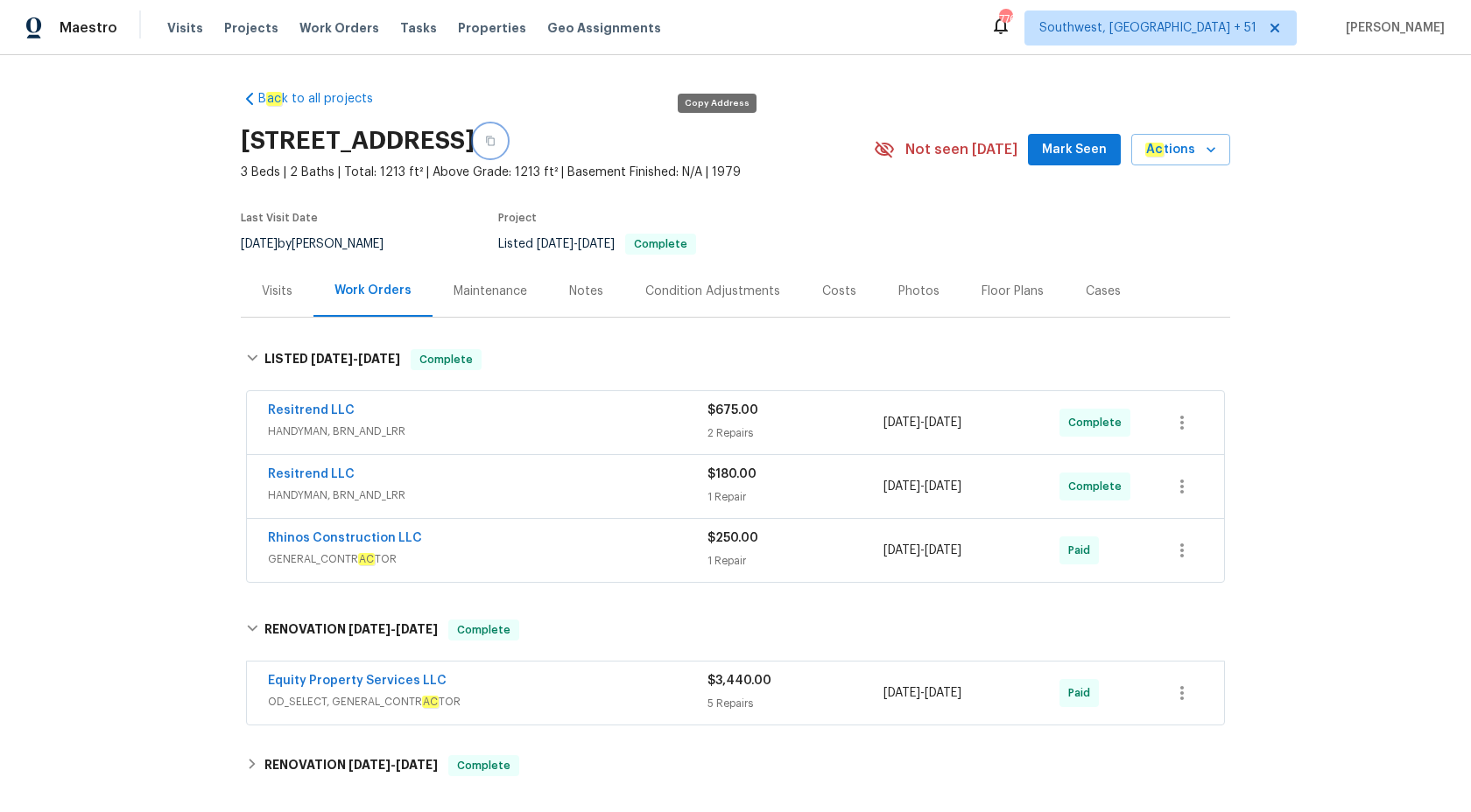
click at [495, 139] on icon "button" at bounding box center [490, 141] width 11 height 11
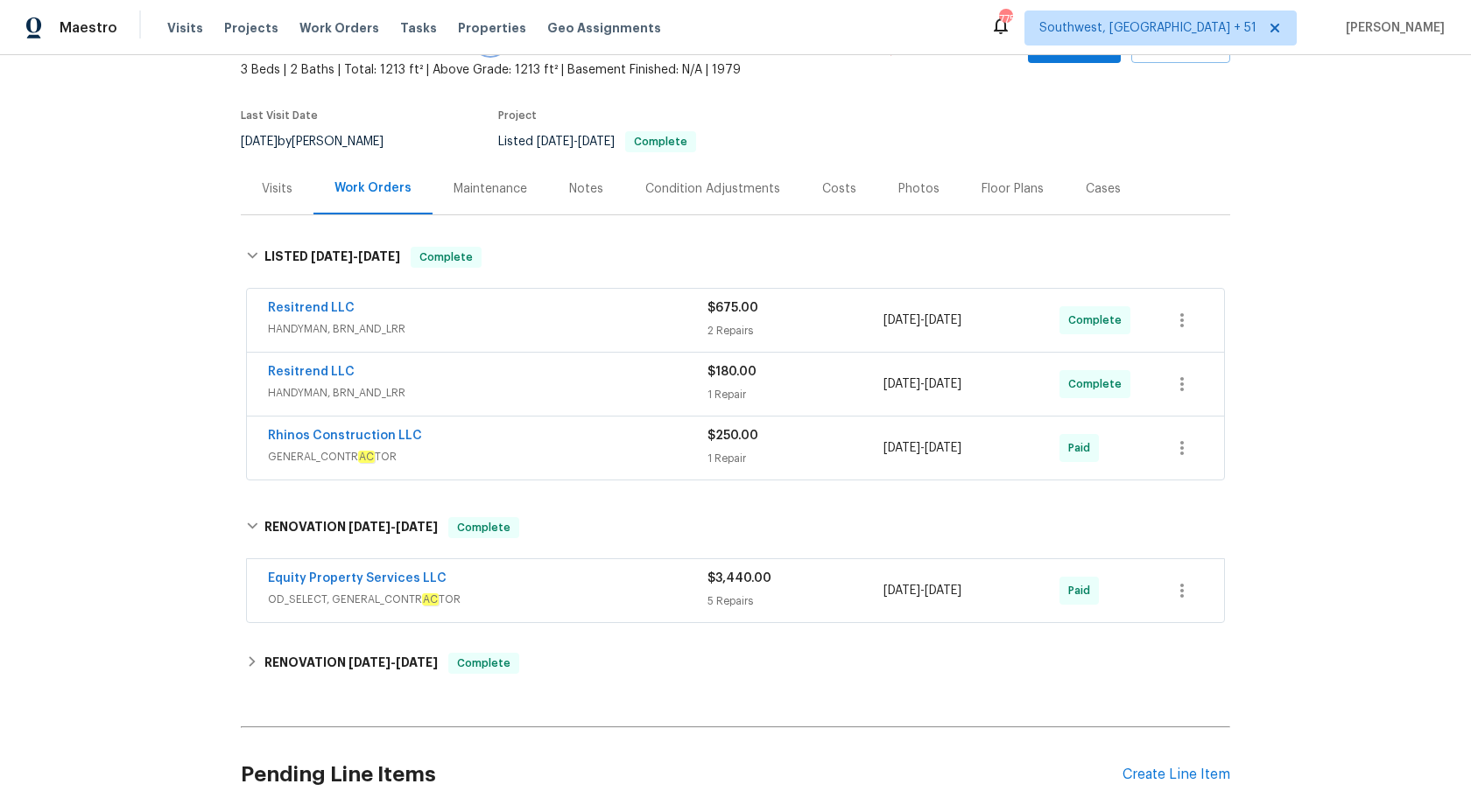
scroll to position [242, 0]
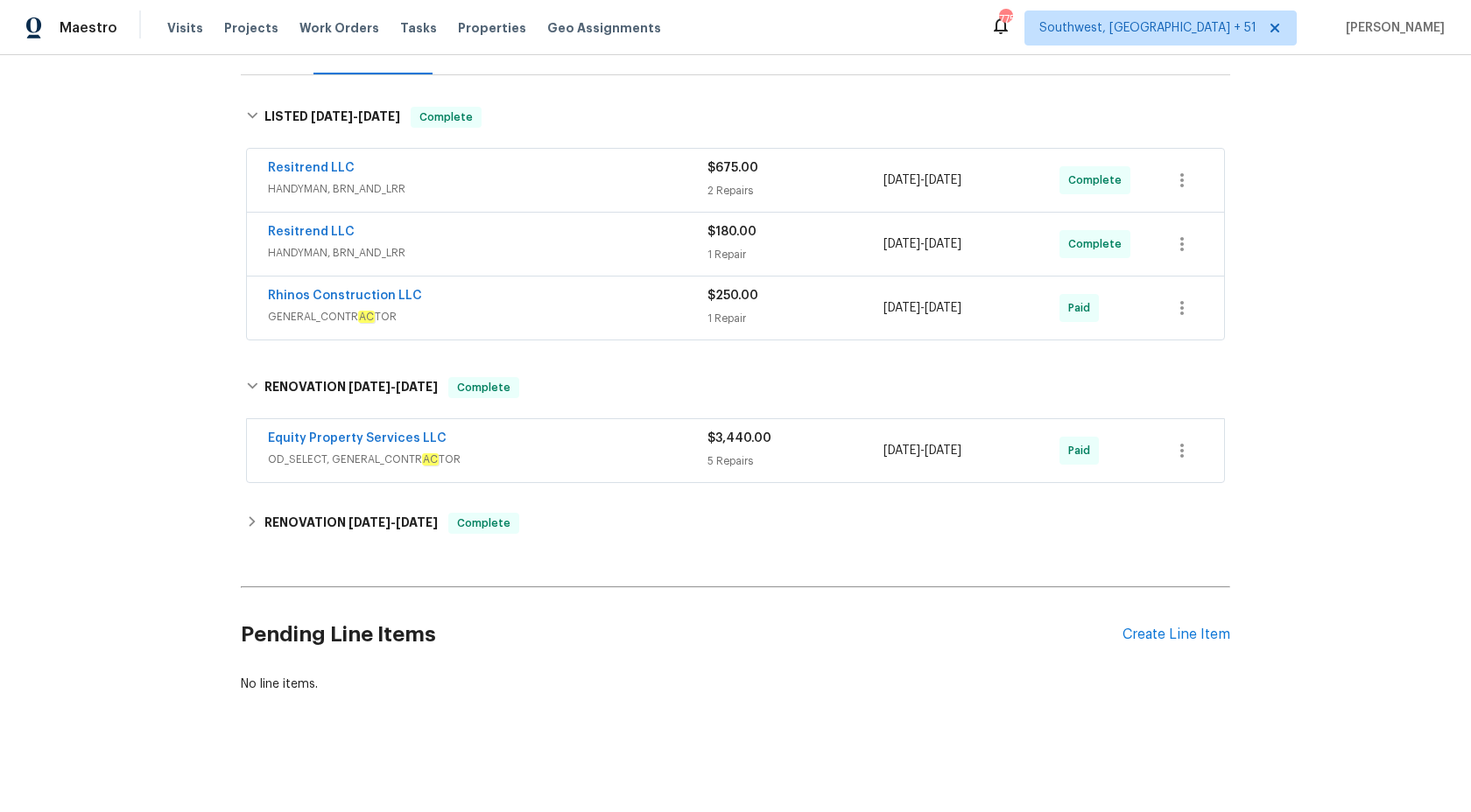
click at [637, 457] on span "OD_SELECT, GENERAL_CONTR AC TOR" at bounding box center [487, 460] width 439 height 18
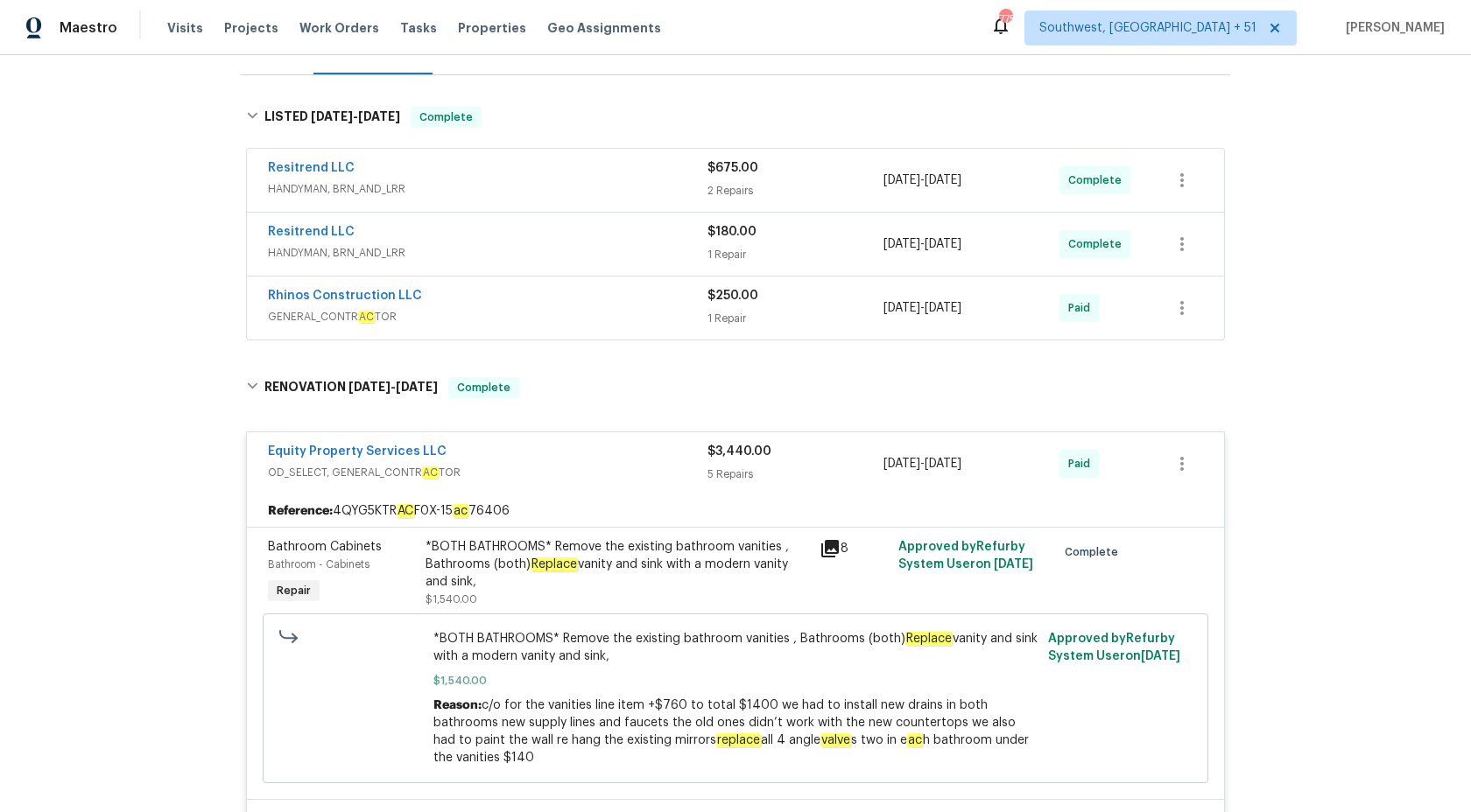
click at [637, 458] on div "Equity Property Services LLC" at bounding box center [487, 453] width 439 height 21
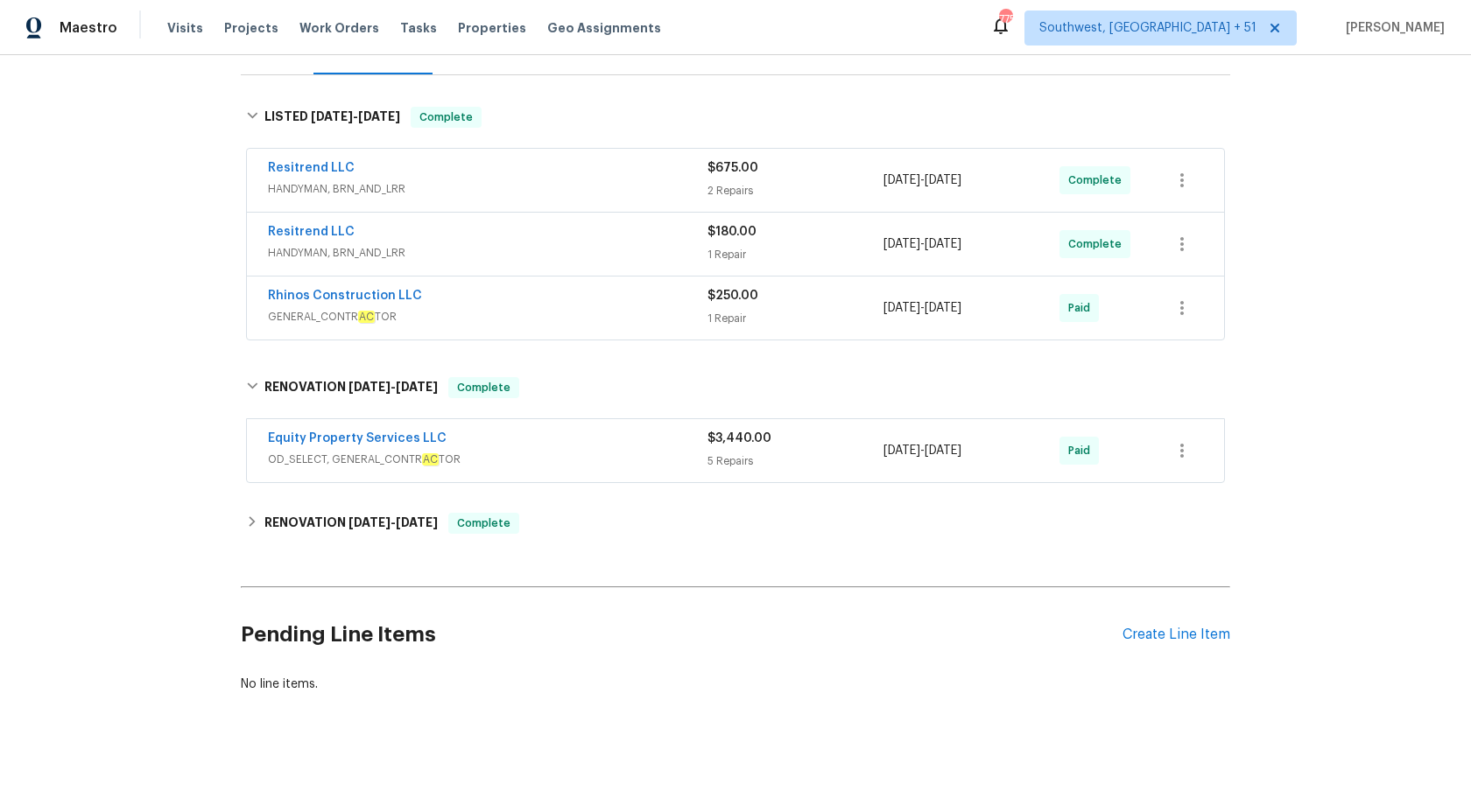
click at [632, 259] on span "HANDYMAN, BRN_AND_LRR" at bounding box center [487, 253] width 439 height 18
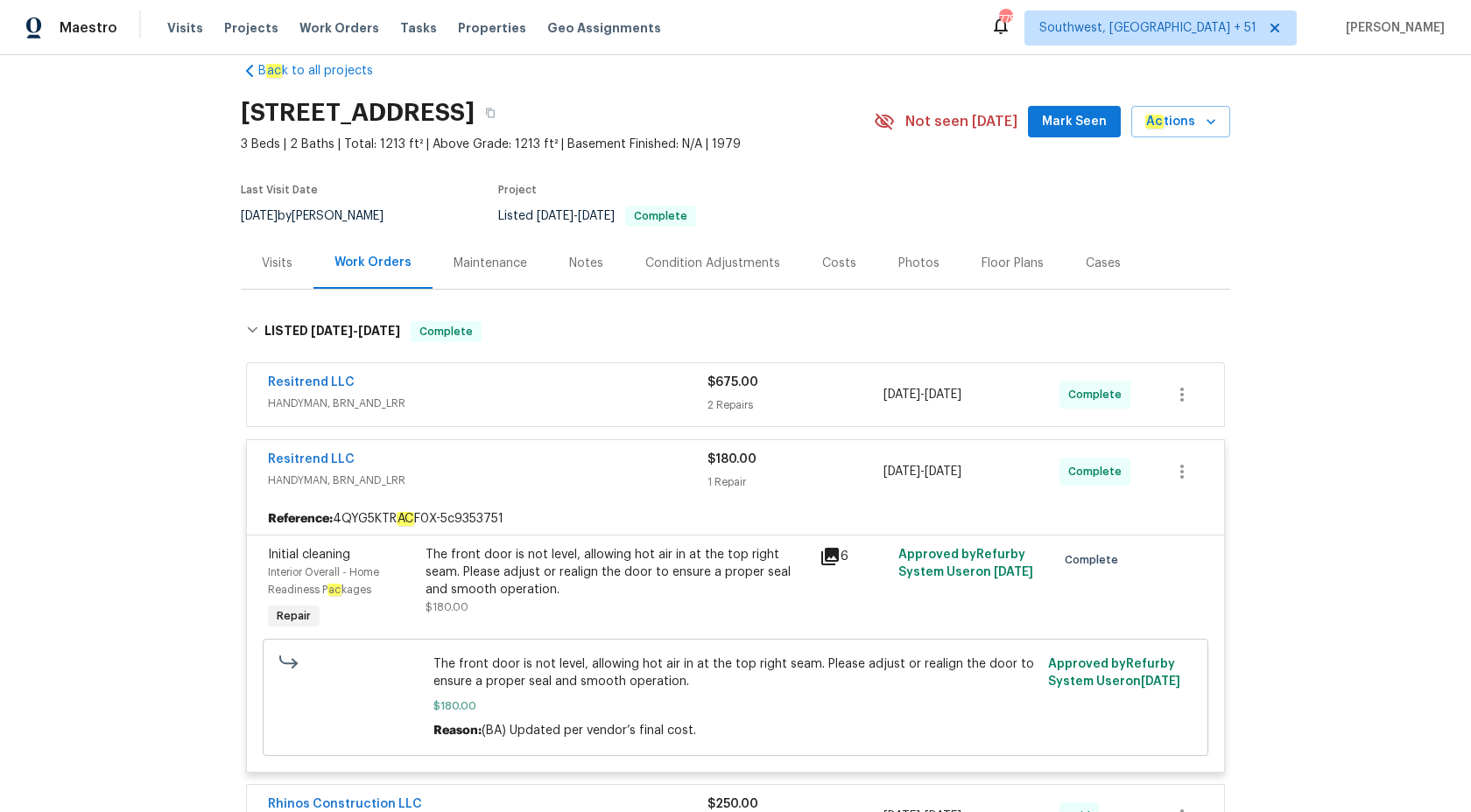
scroll to position [0, 0]
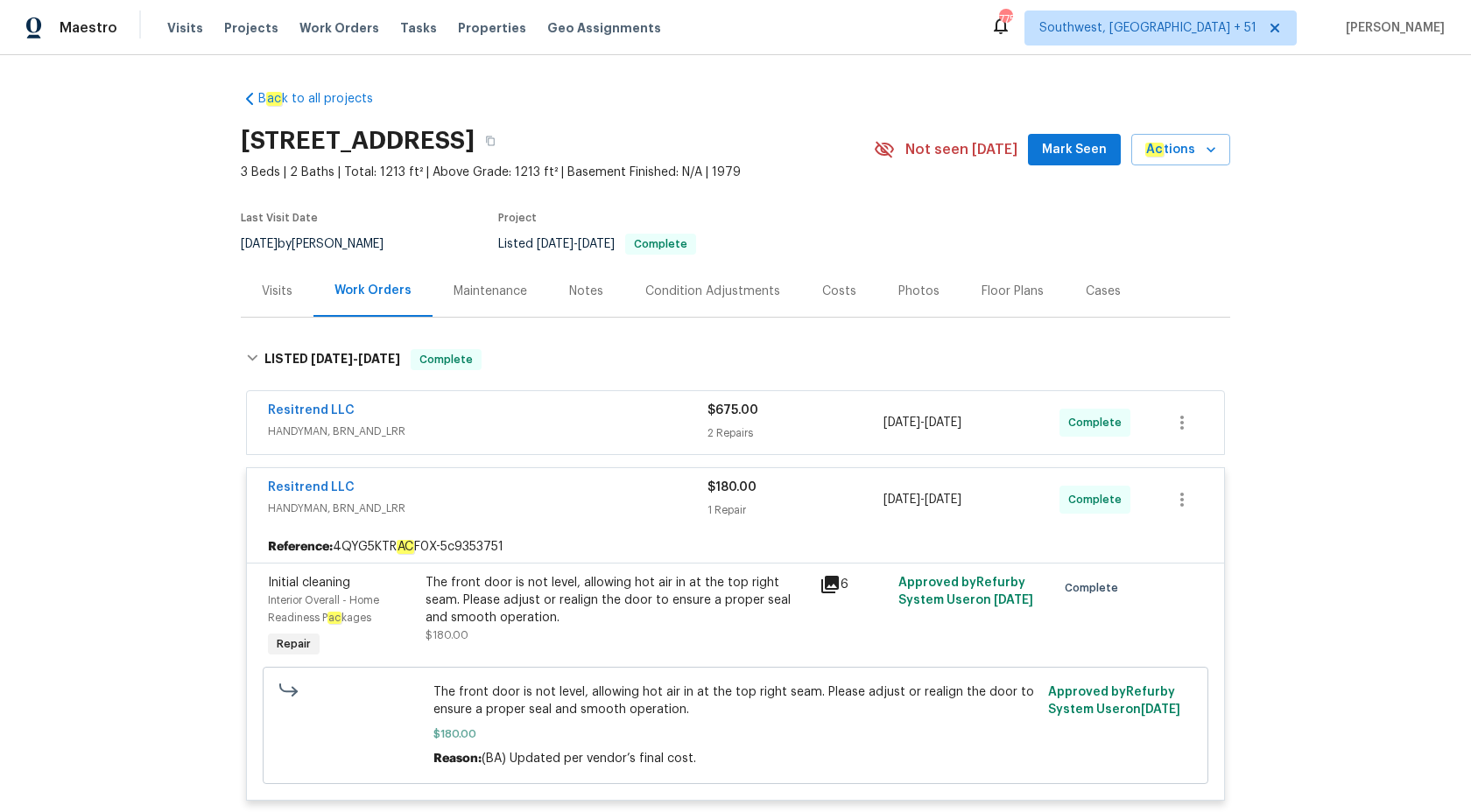
click at [737, 493] on span "$180.00" at bounding box center [732, 487] width 49 height 12
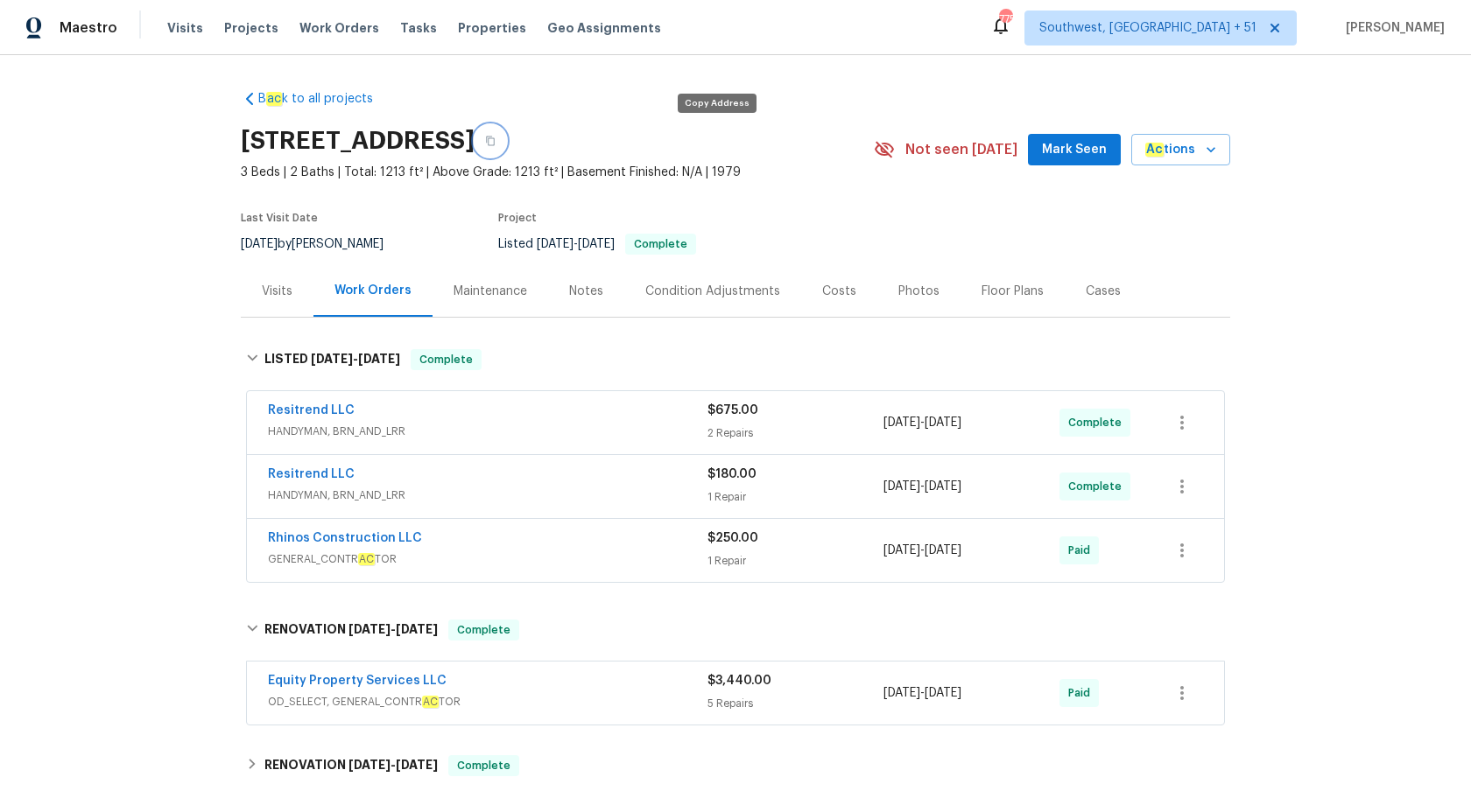
click at [506, 146] on button "button" at bounding box center [490, 141] width 32 height 32
click at [90, 30] on span "Maestro" at bounding box center [88, 28] width 58 height 18
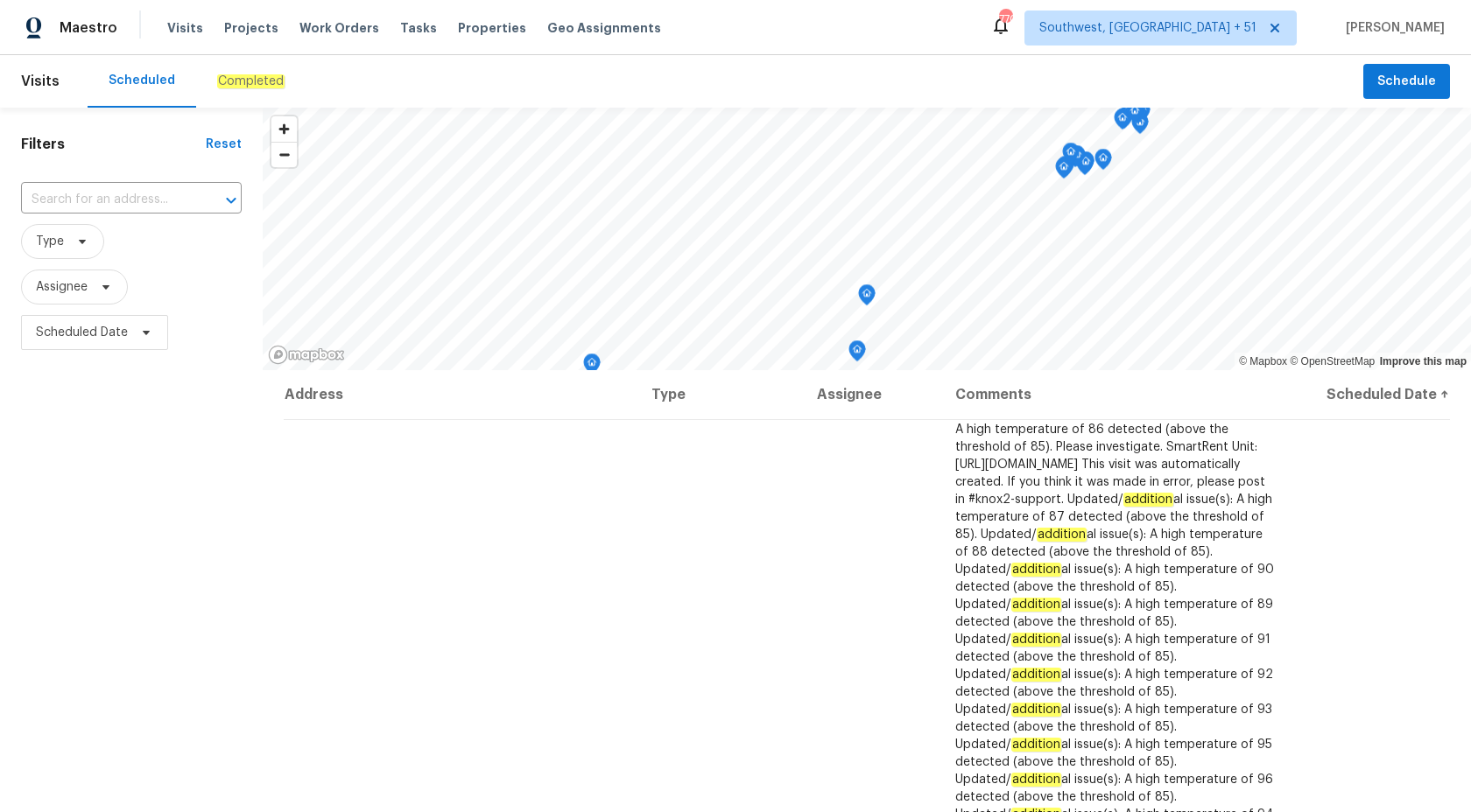
click at [238, 68] on div "Completed" at bounding box center [250, 81] width 109 height 52
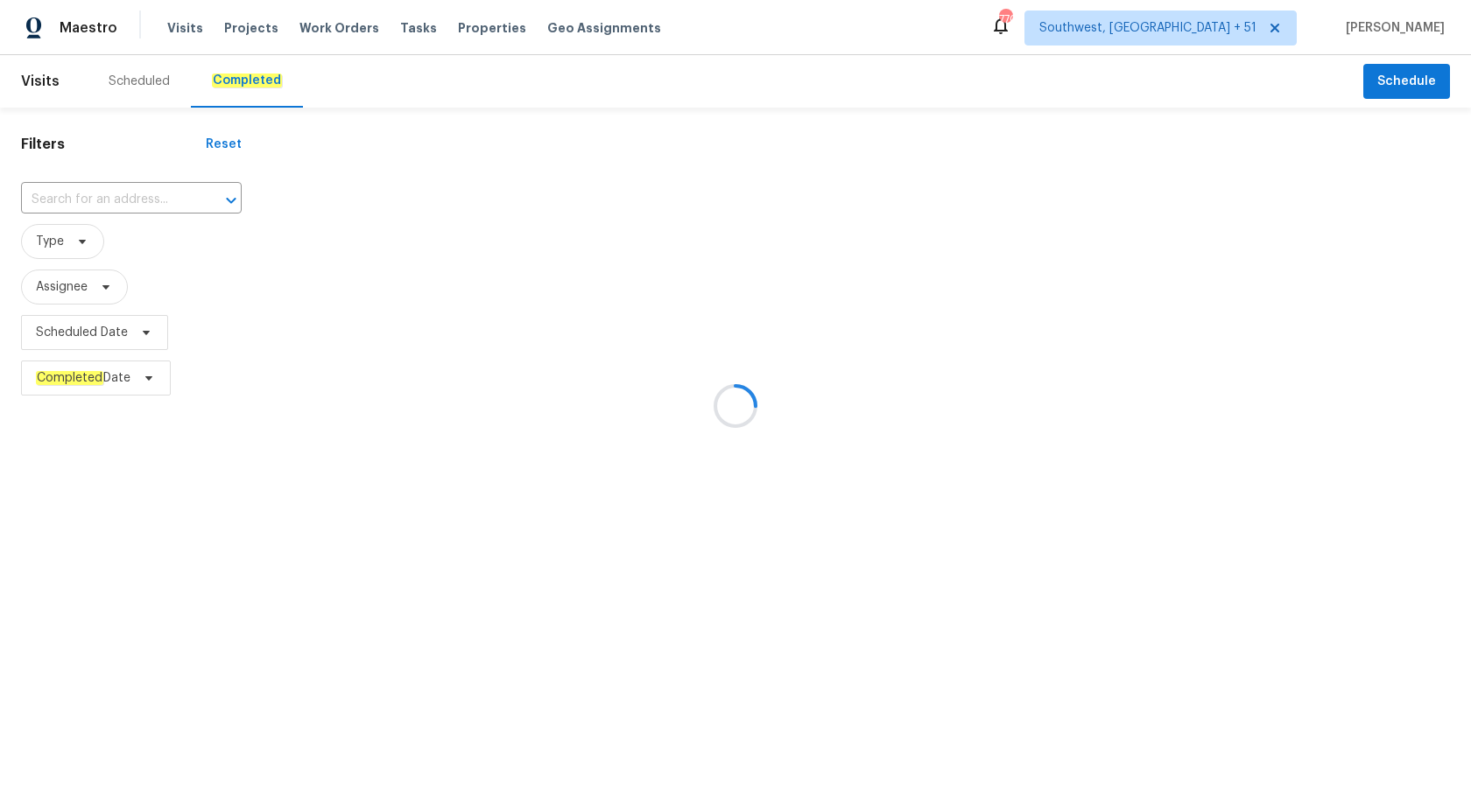
click at [49, 202] on div at bounding box center [735, 406] width 1471 height 812
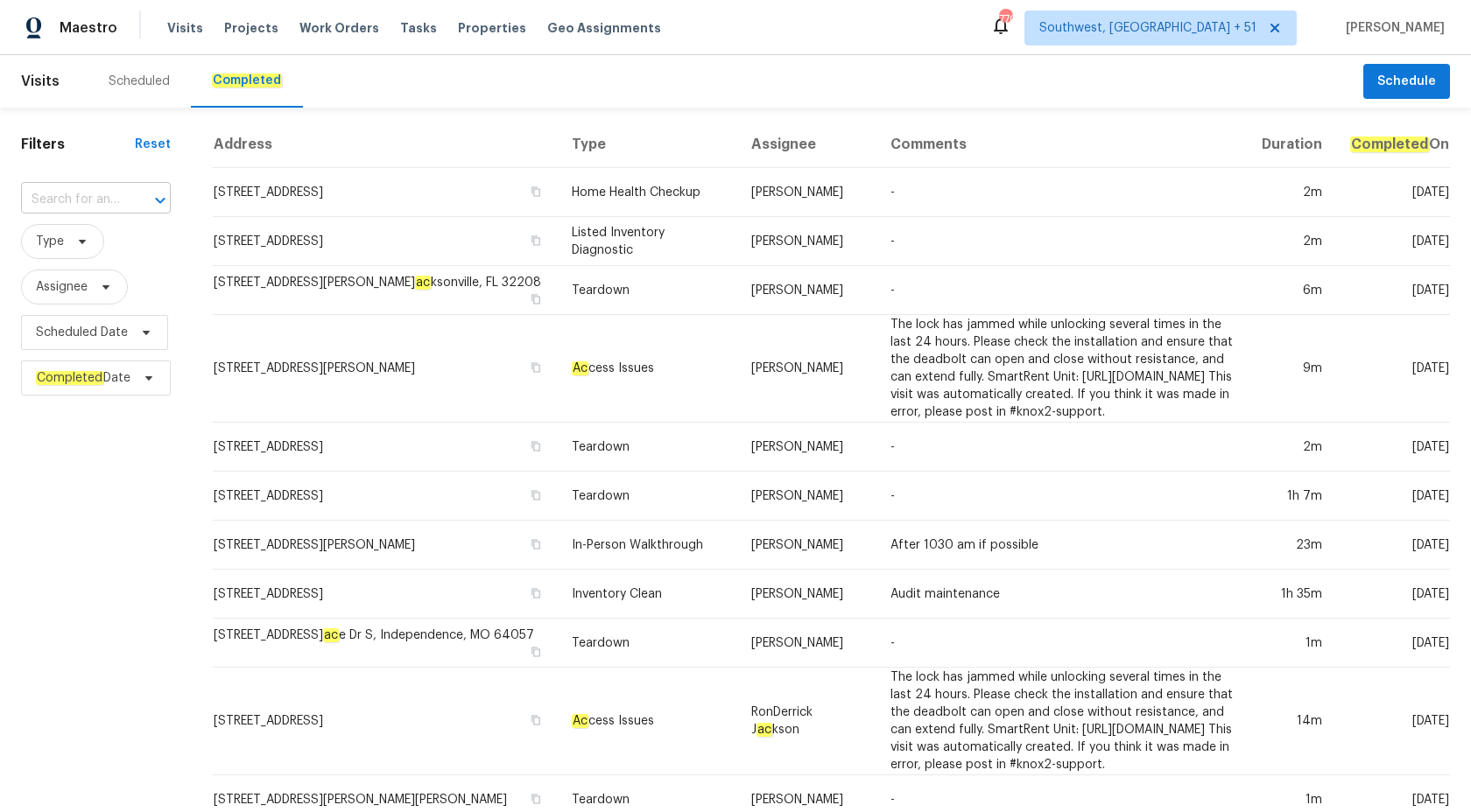
click at [69, 206] on input "text" at bounding box center [71, 200] width 100 height 28
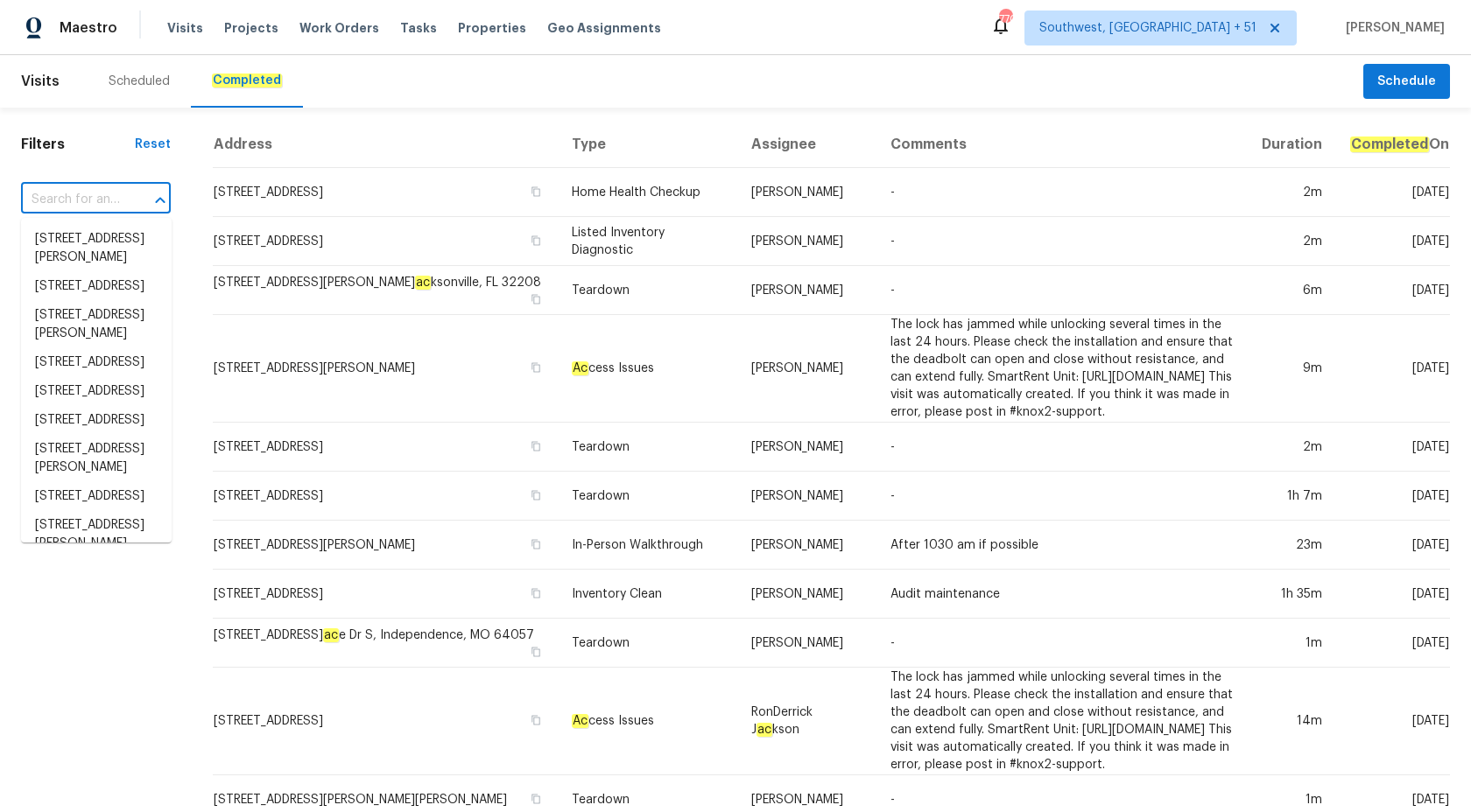
paste input "9702 Spinnaker St, Cheltenham, MD 20623"
type input "9702 Spinnaker St, Cheltenham, MD 20623"
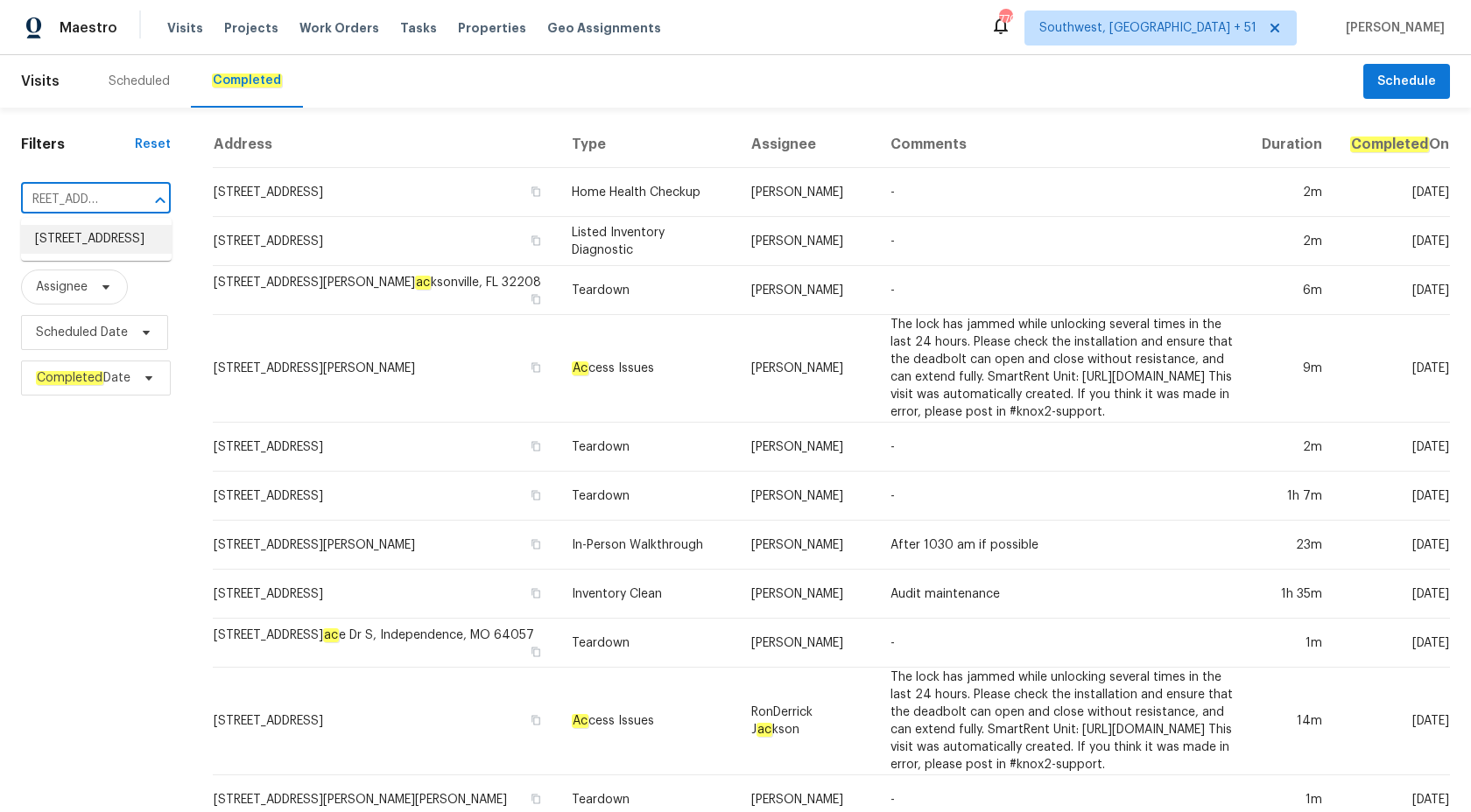
click at [93, 247] on li "9702 Spinnaker St, Cheltenham, MD 20623" at bounding box center [97, 239] width 151 height 29
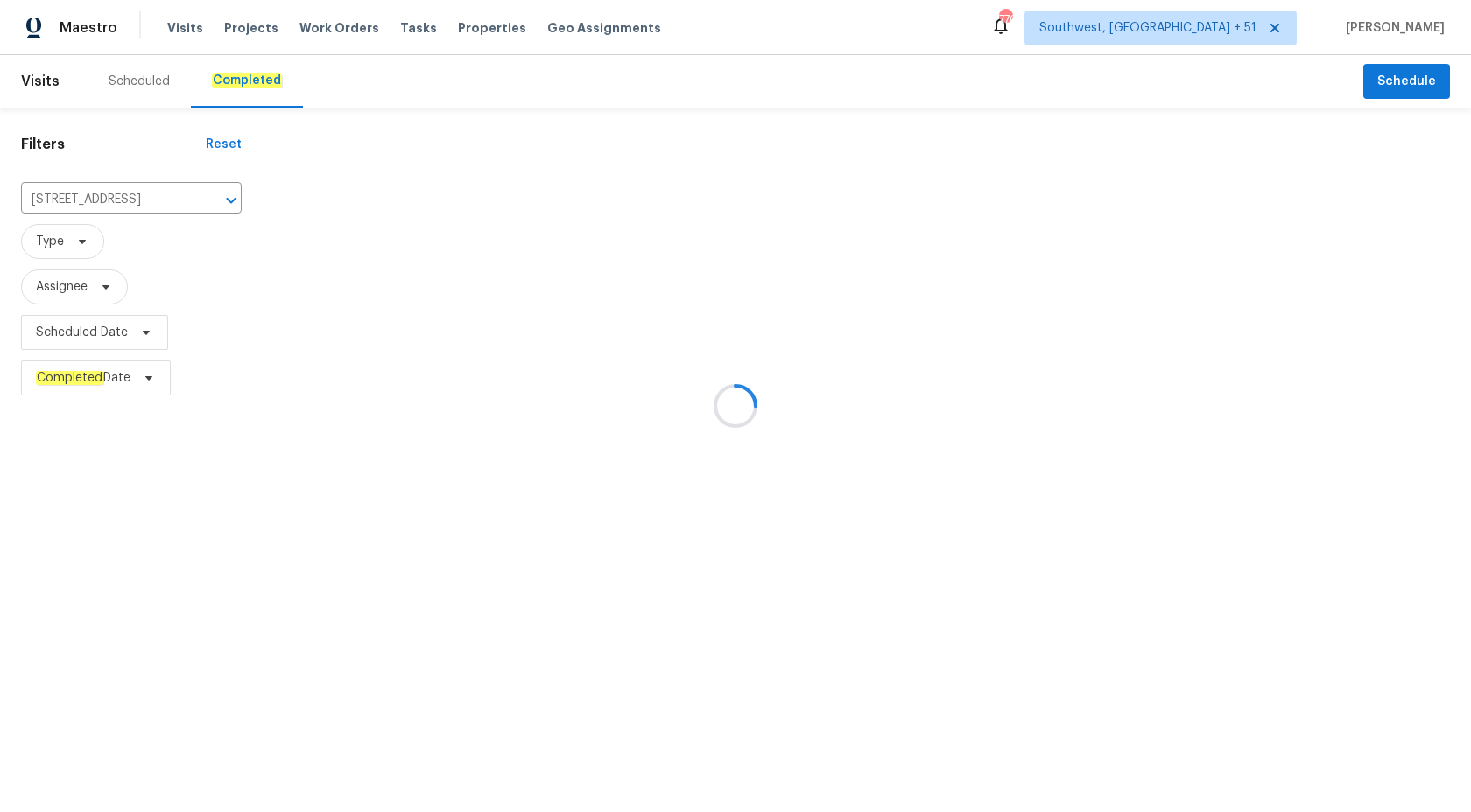
click at [636, 422] on div at bounding box center [735, 406] width 1471 height 812
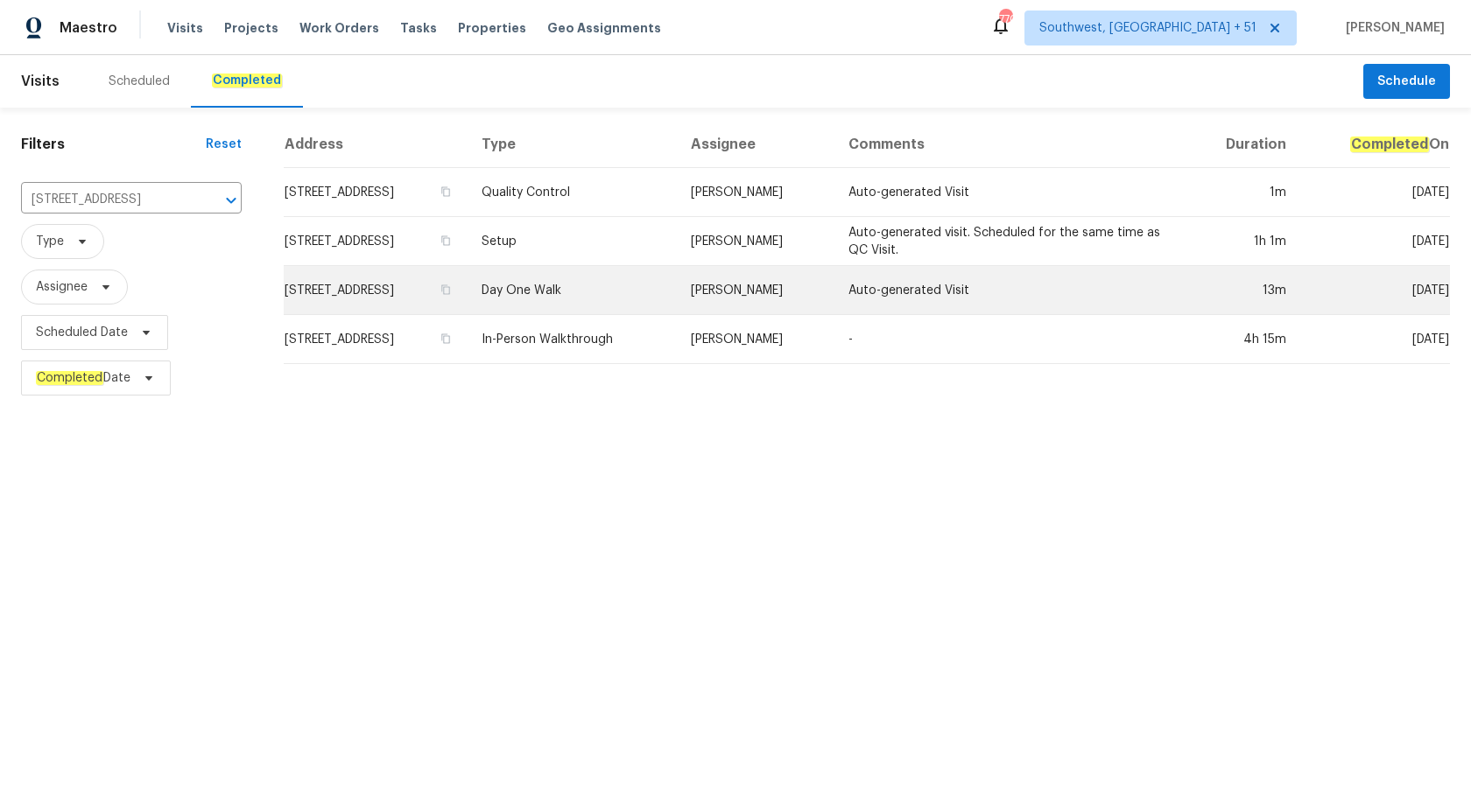
click at [661, 280] on td "Day One Walk" at bounding box center [573, 290] width 210 height 49
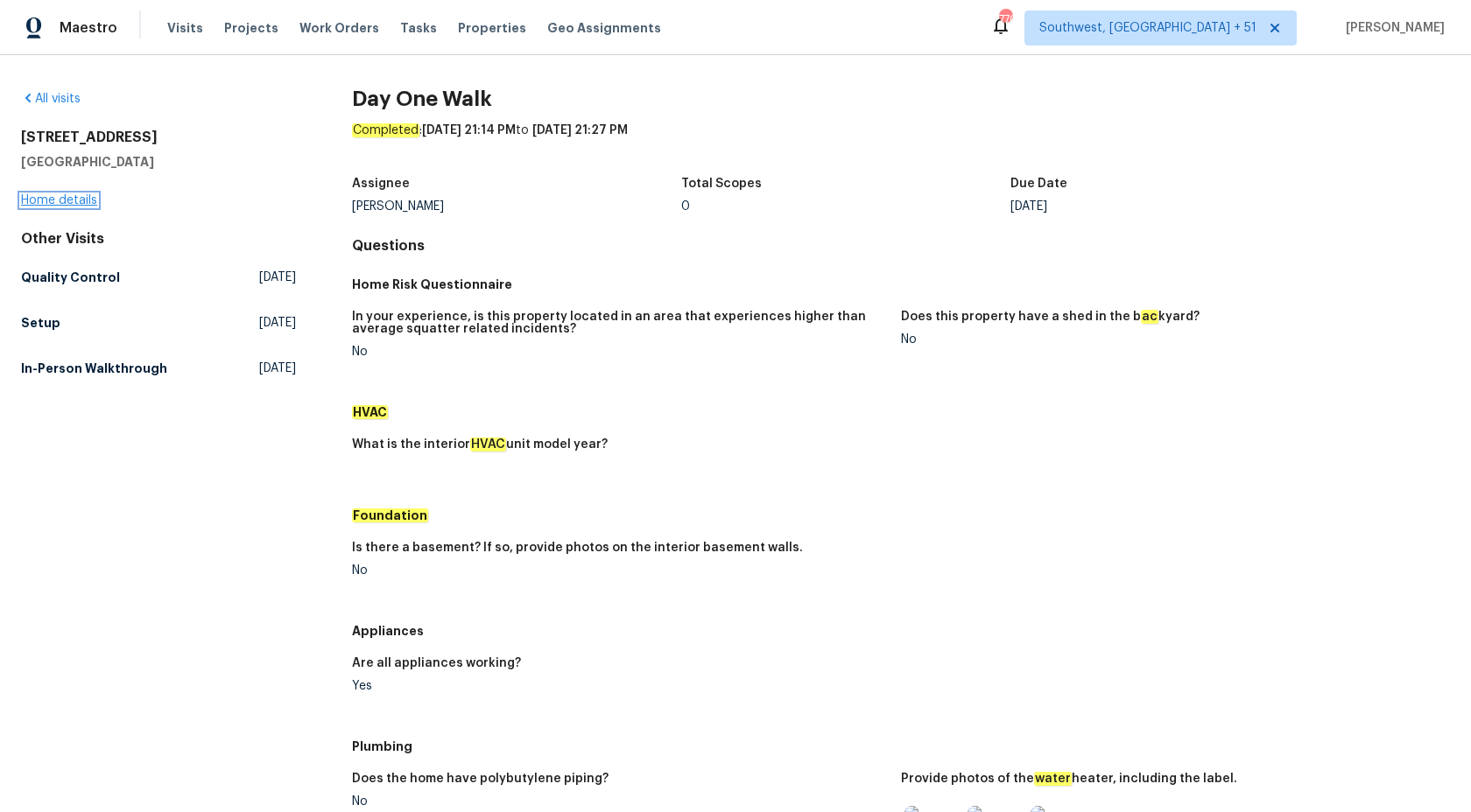
click at [65, 204] on link "Home details" at bounding box center [59, 201] width 76 height 12
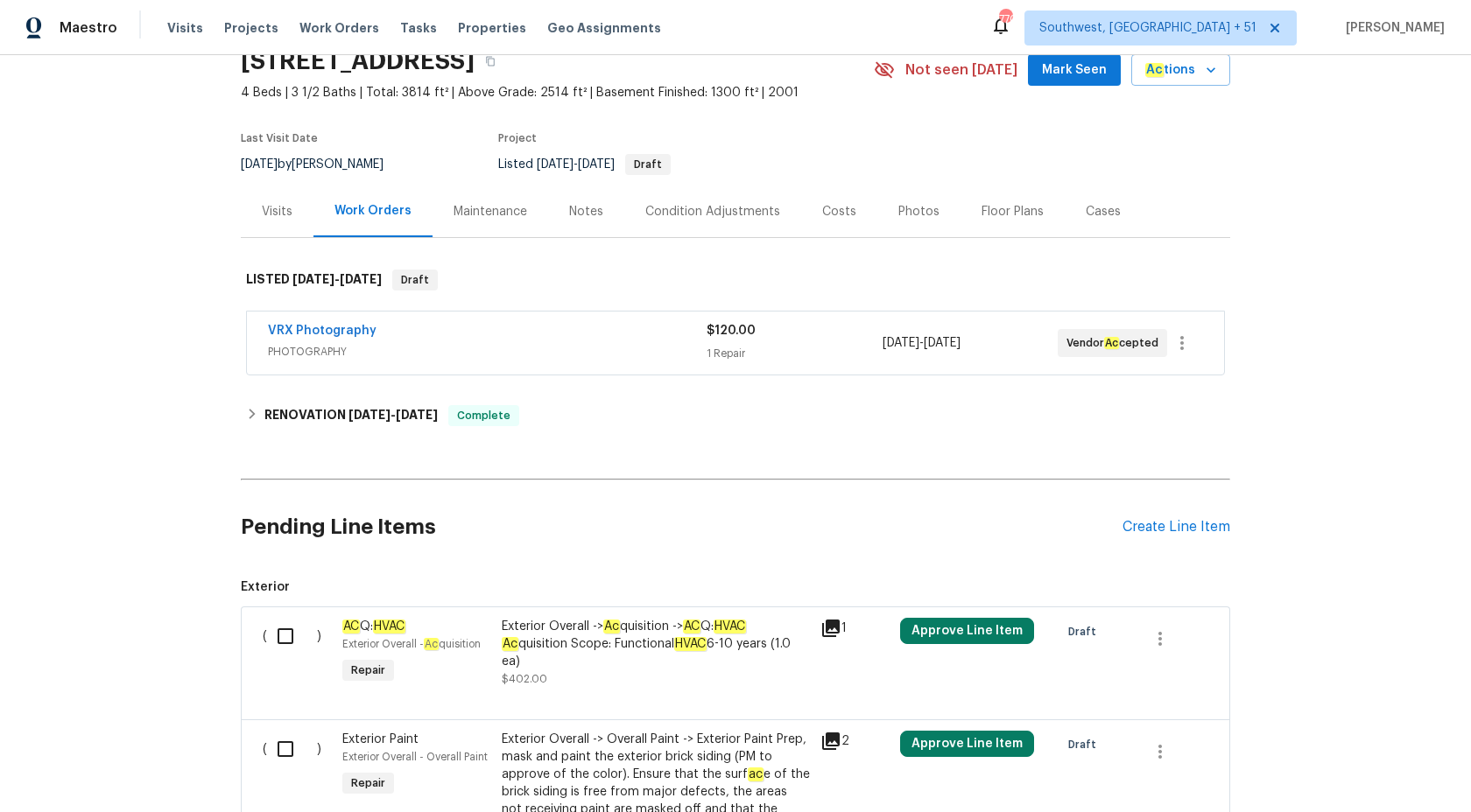
scroll to position [211, 0]
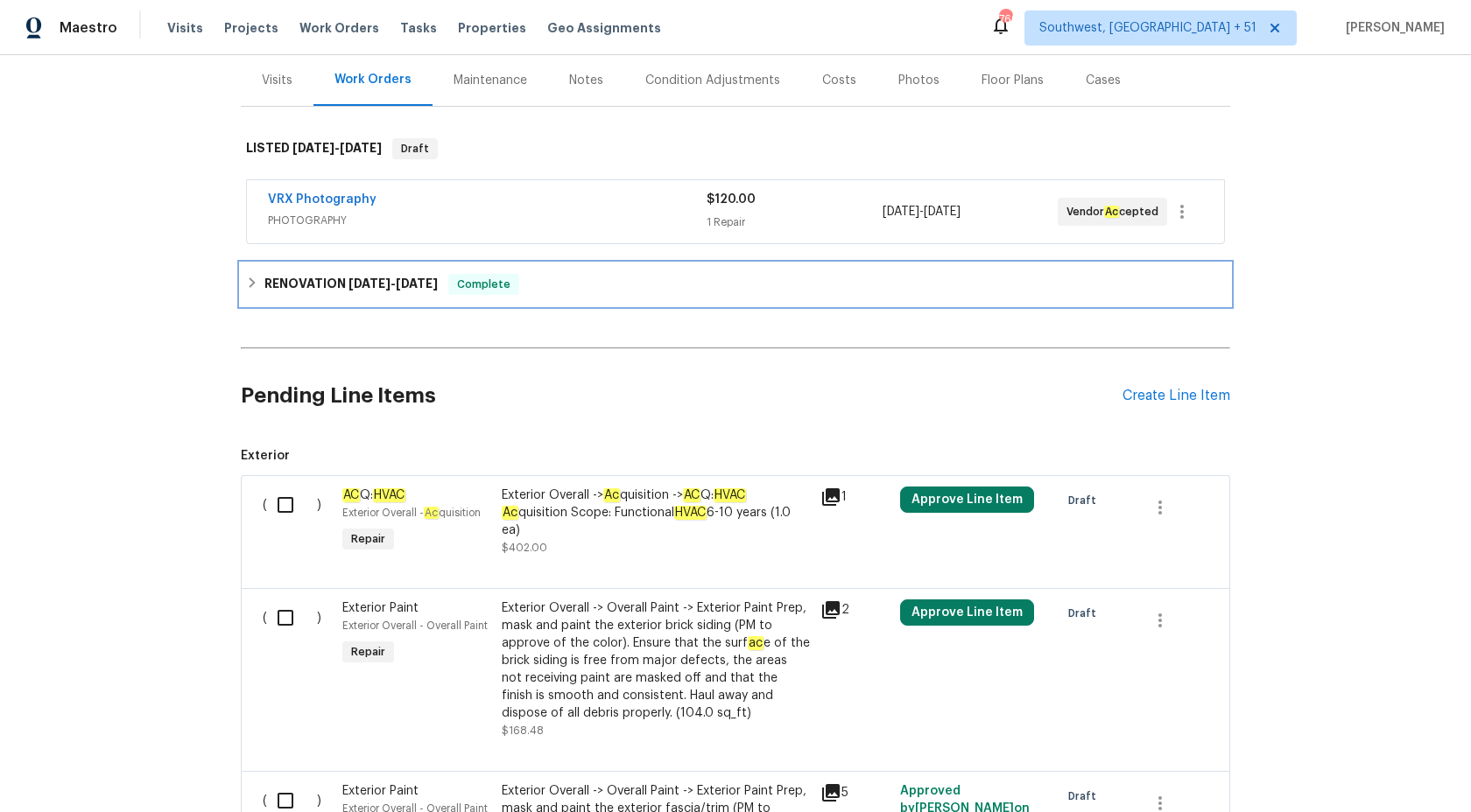
click at [382, 285] on span "8/12/25" at bounding box center [368, 284] width 42 height 12
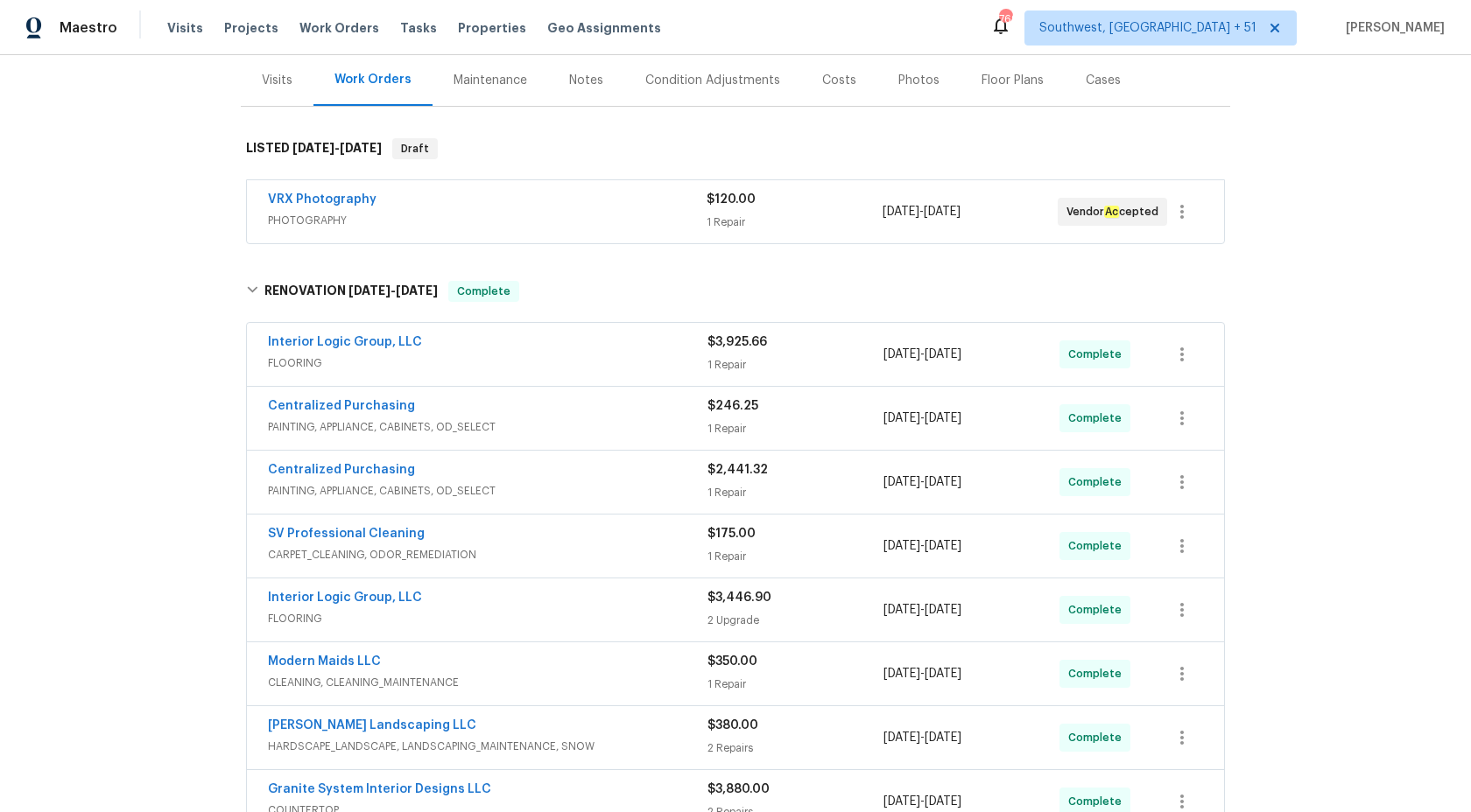
click at [650, 215] on span "PHOTOGRAPHY" at bounding box center [487, 221] width 439 height 18
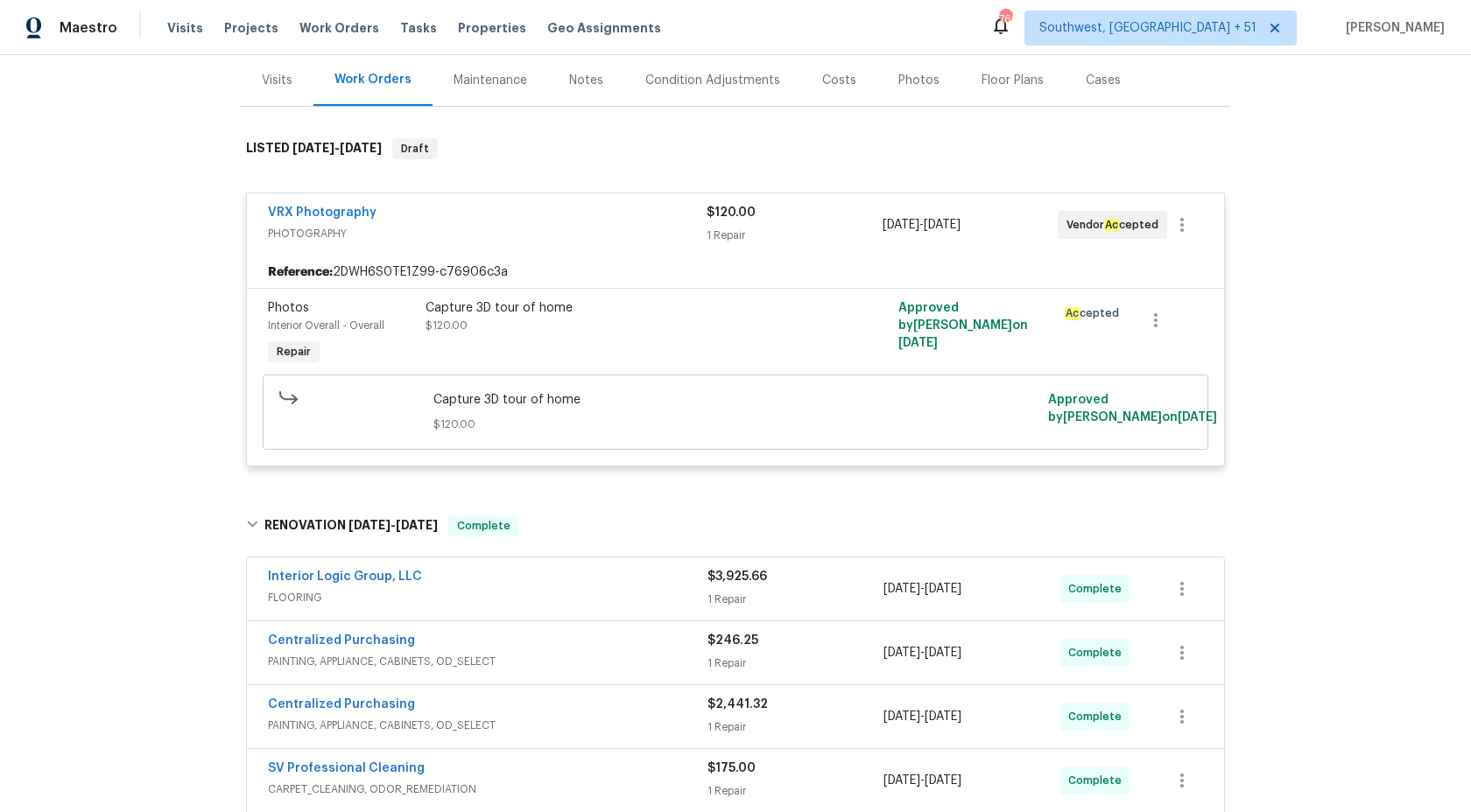
click at [650, 215] on div "VRX Photography" at bounding box center [487, 215] width 439 height 21
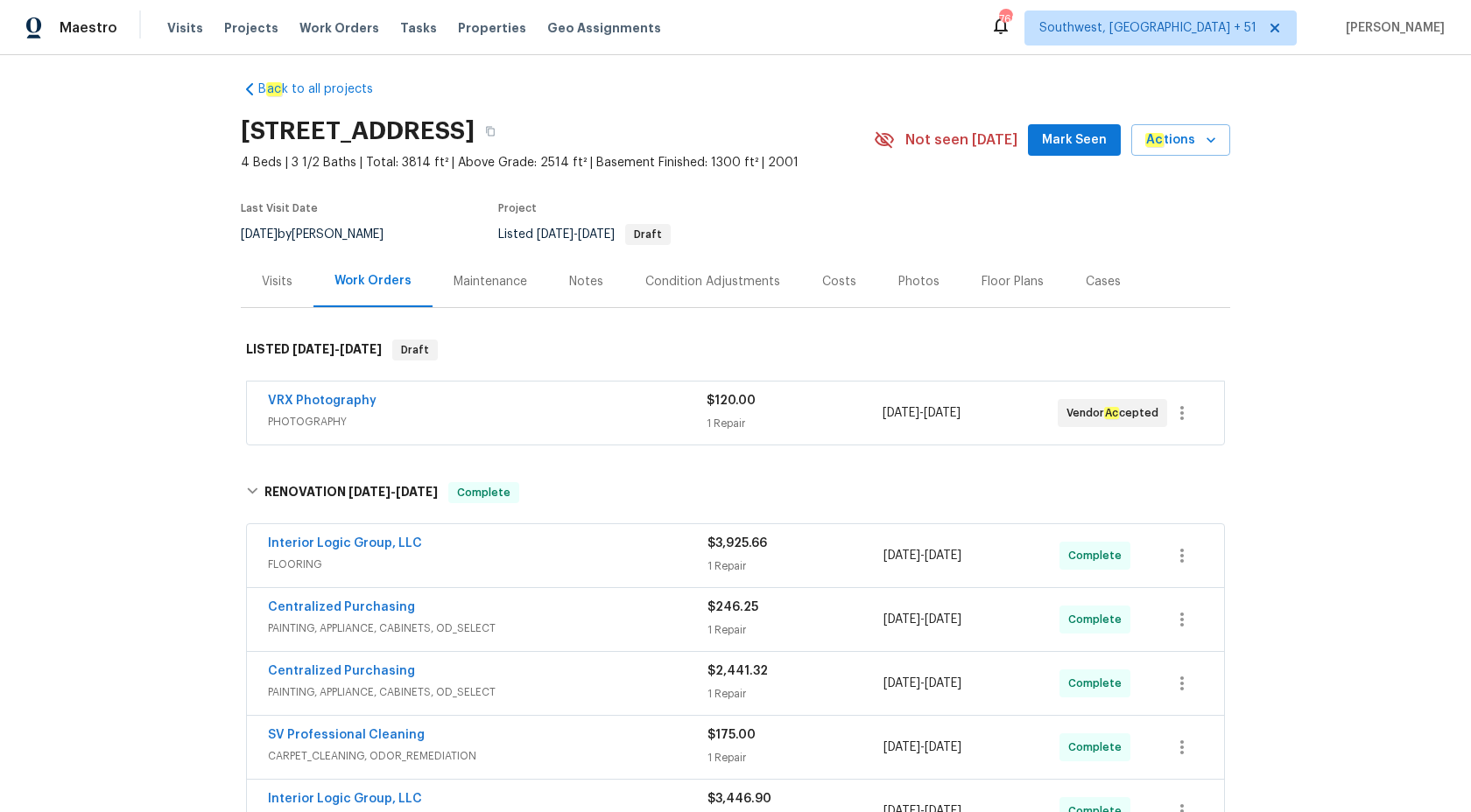
scroll to position [0, 0]
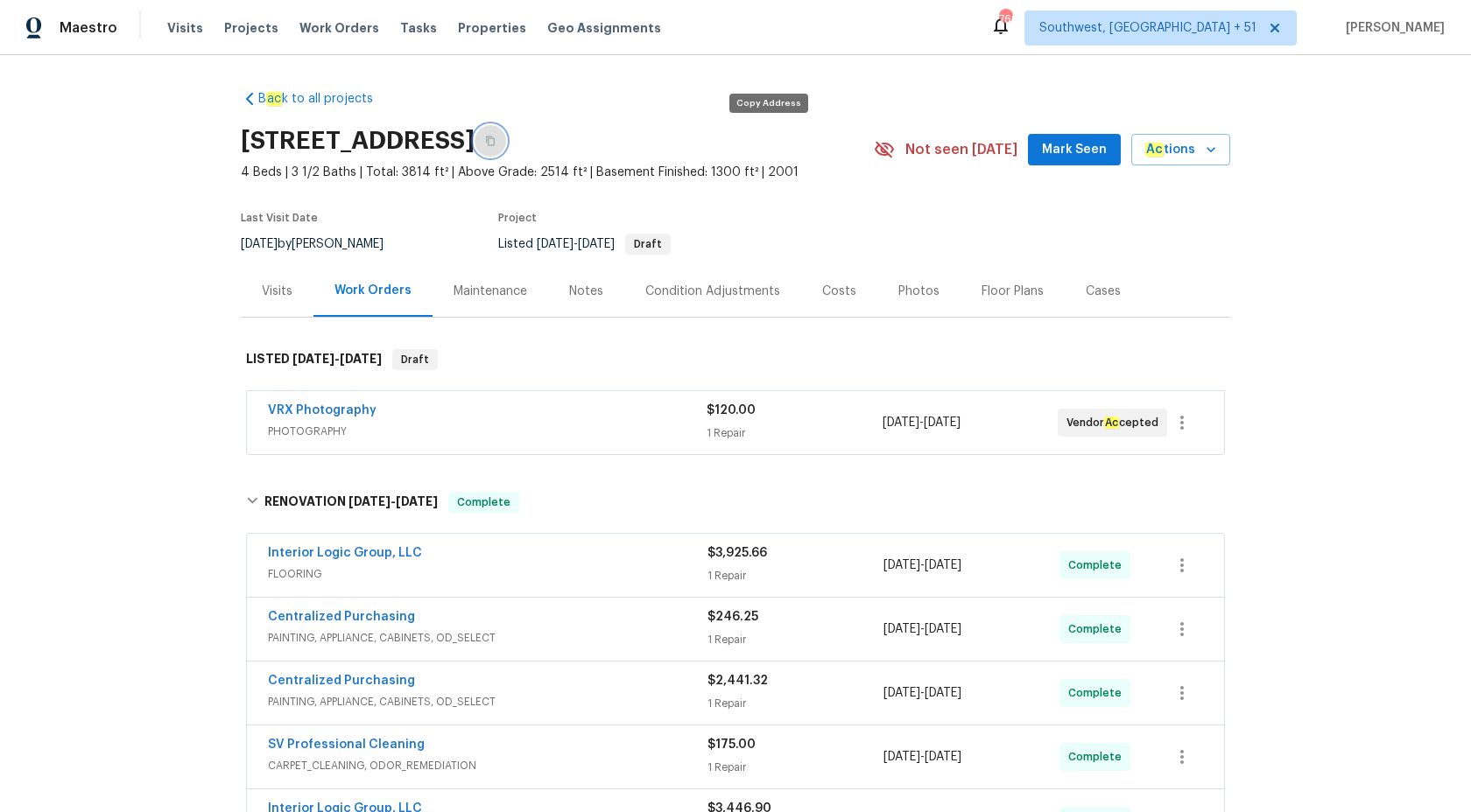
click at [506, 130] on button "button" at bounding box center [490, 141] width 32 height 32
click at [92, 35] on span "Maestro" at bounding box center [88, 28] width 58 height 18
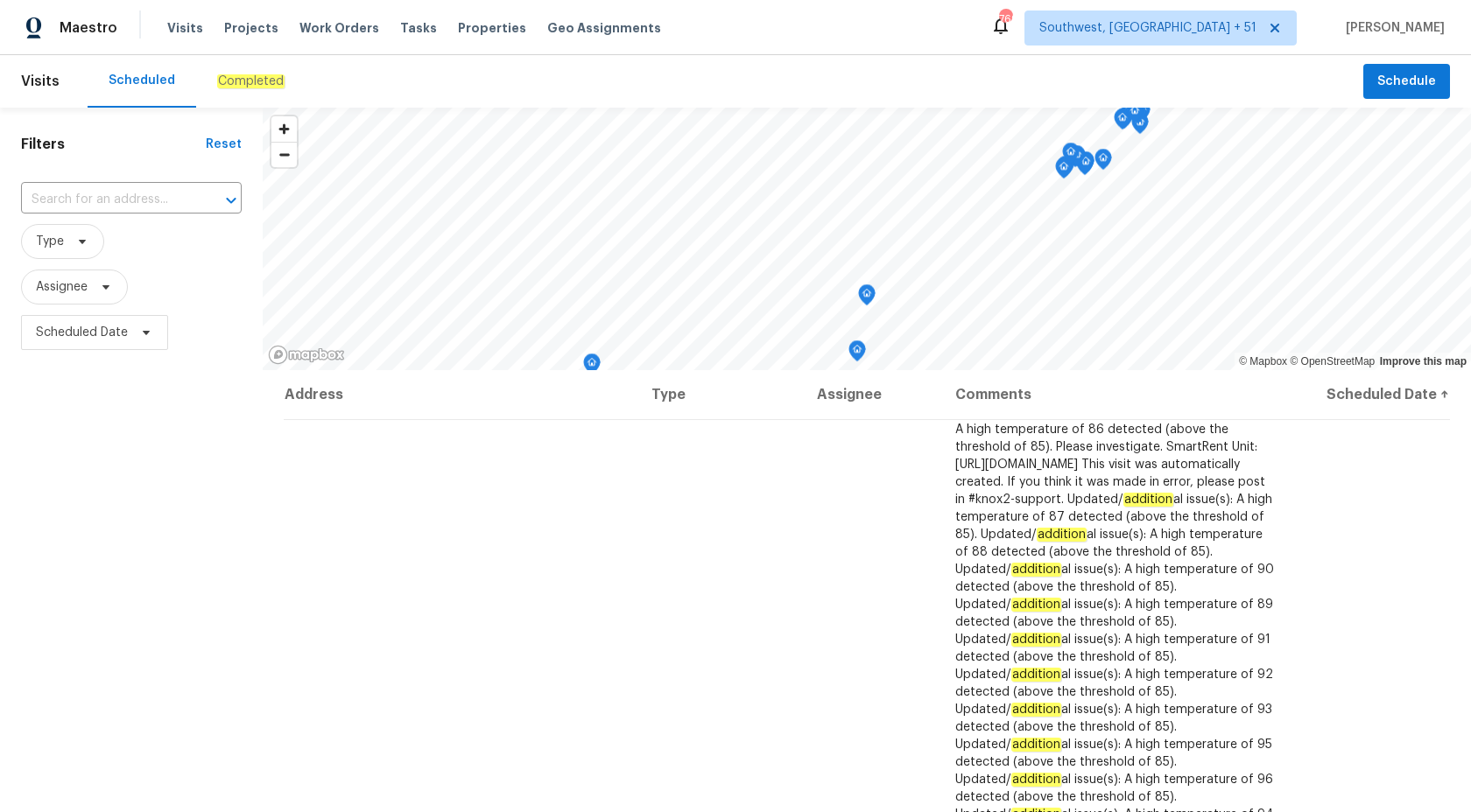
click at [265, 61] on div "Completed" at bounding box center [250, 81] width 109 height 52
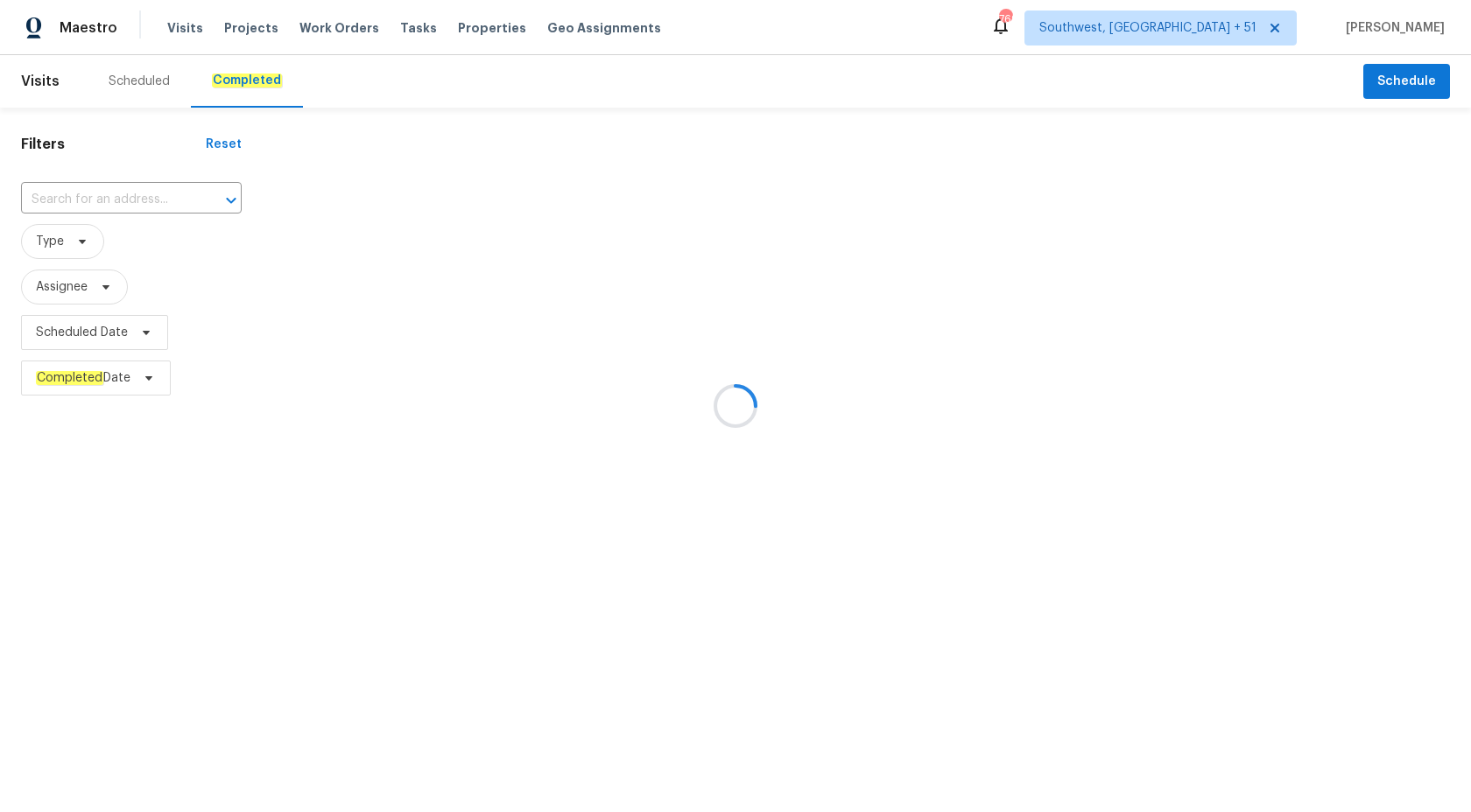
click at [134, 192] on div at bounding box center [735, 406] width 1471 height 812
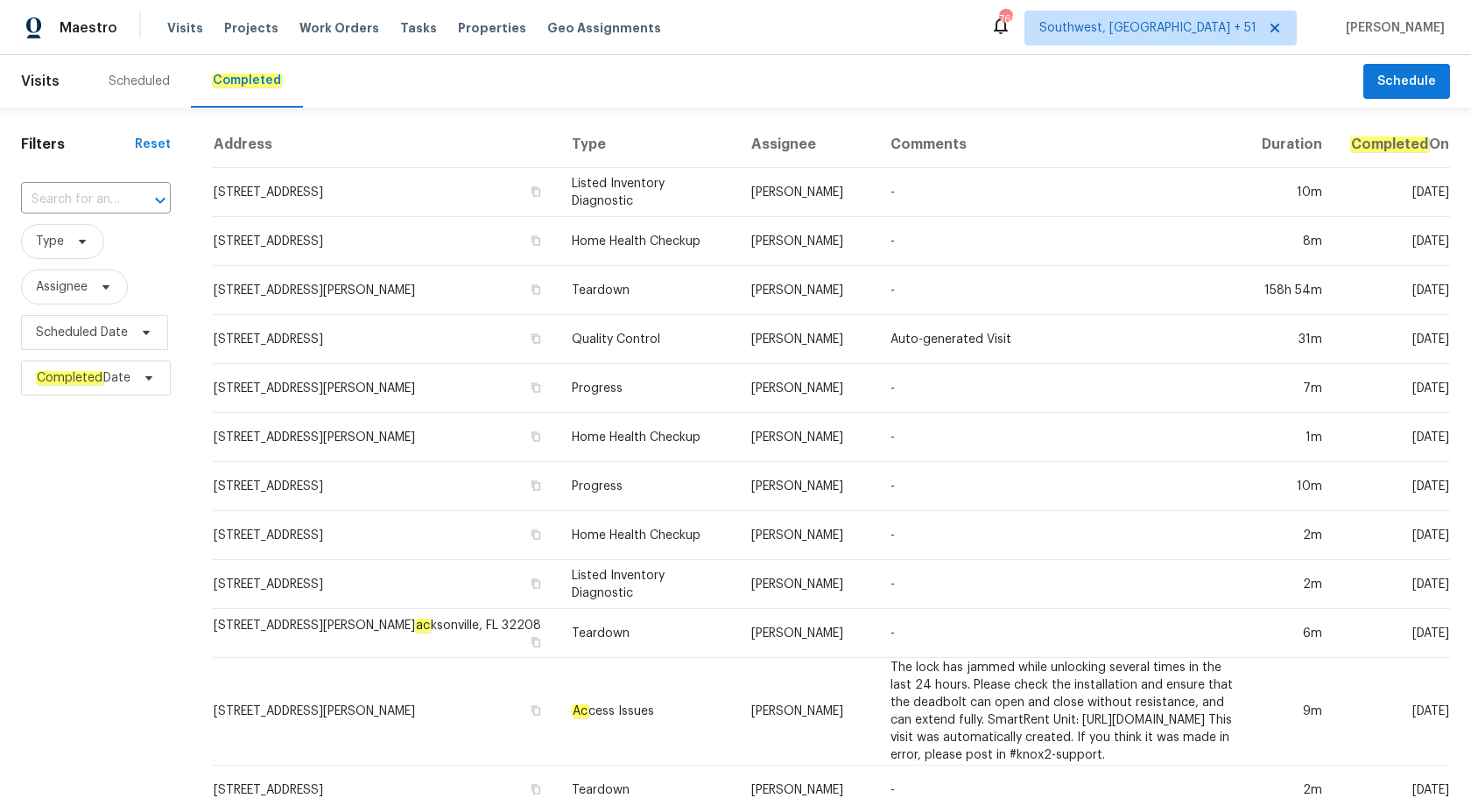
click at [134, 192] on div at bounding box center [147, 201] width 45 height 25
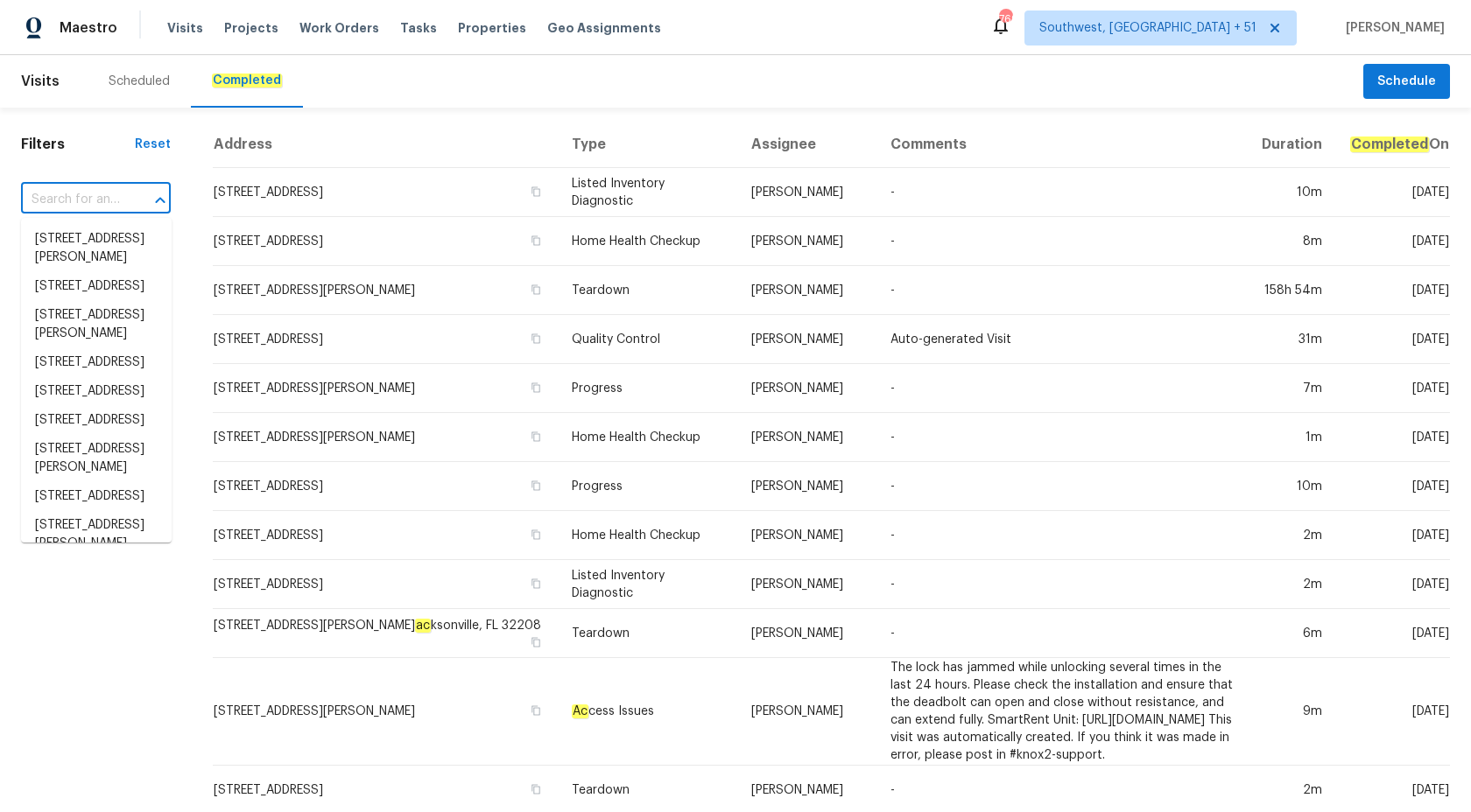
paste input "[STREET_ADDRESS]"
type input "[STREET_ADDRESS]"
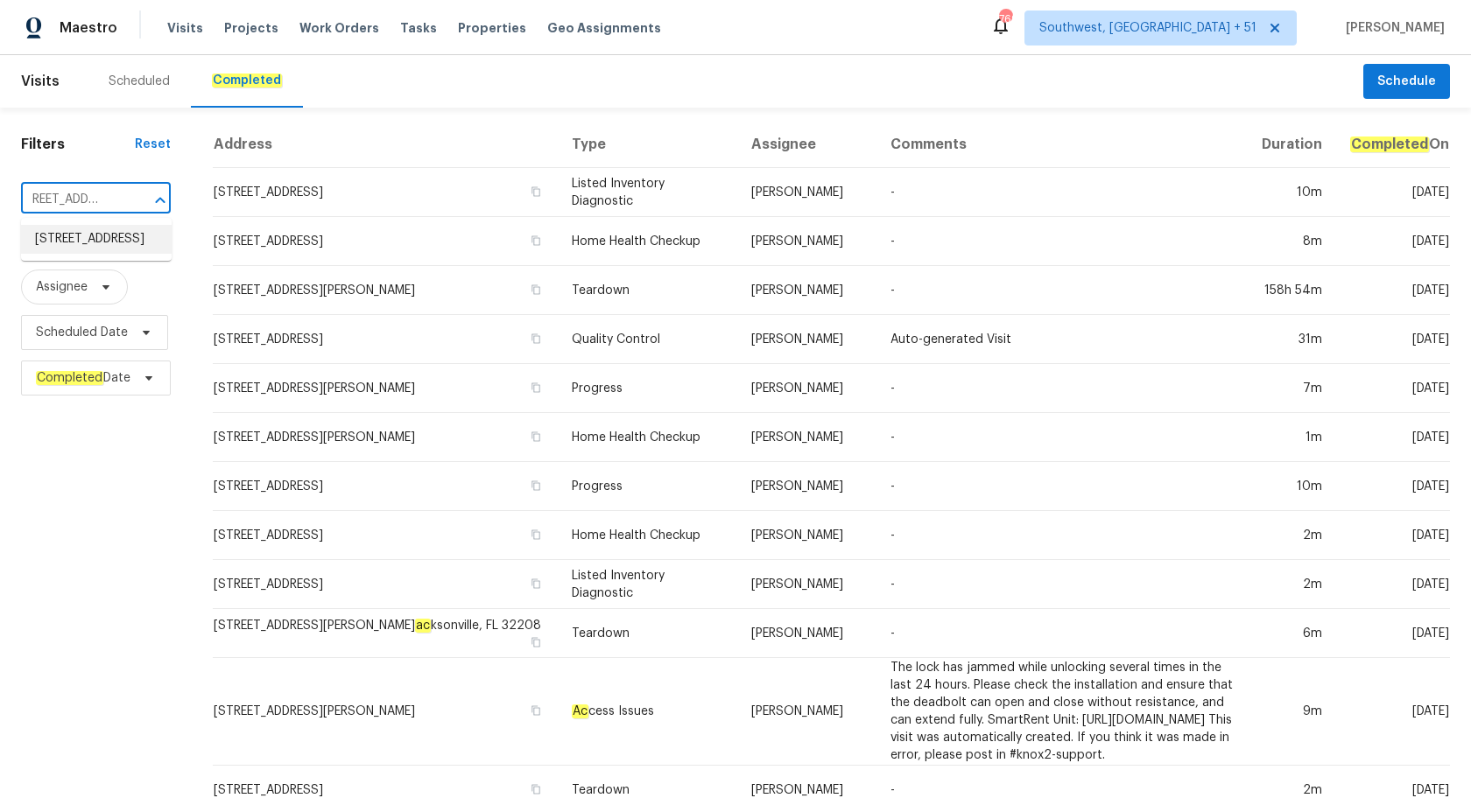
click at [103, 246] on li "[STREET_ADDRESS]" at bounding box center [97, 239] width 151 height 29
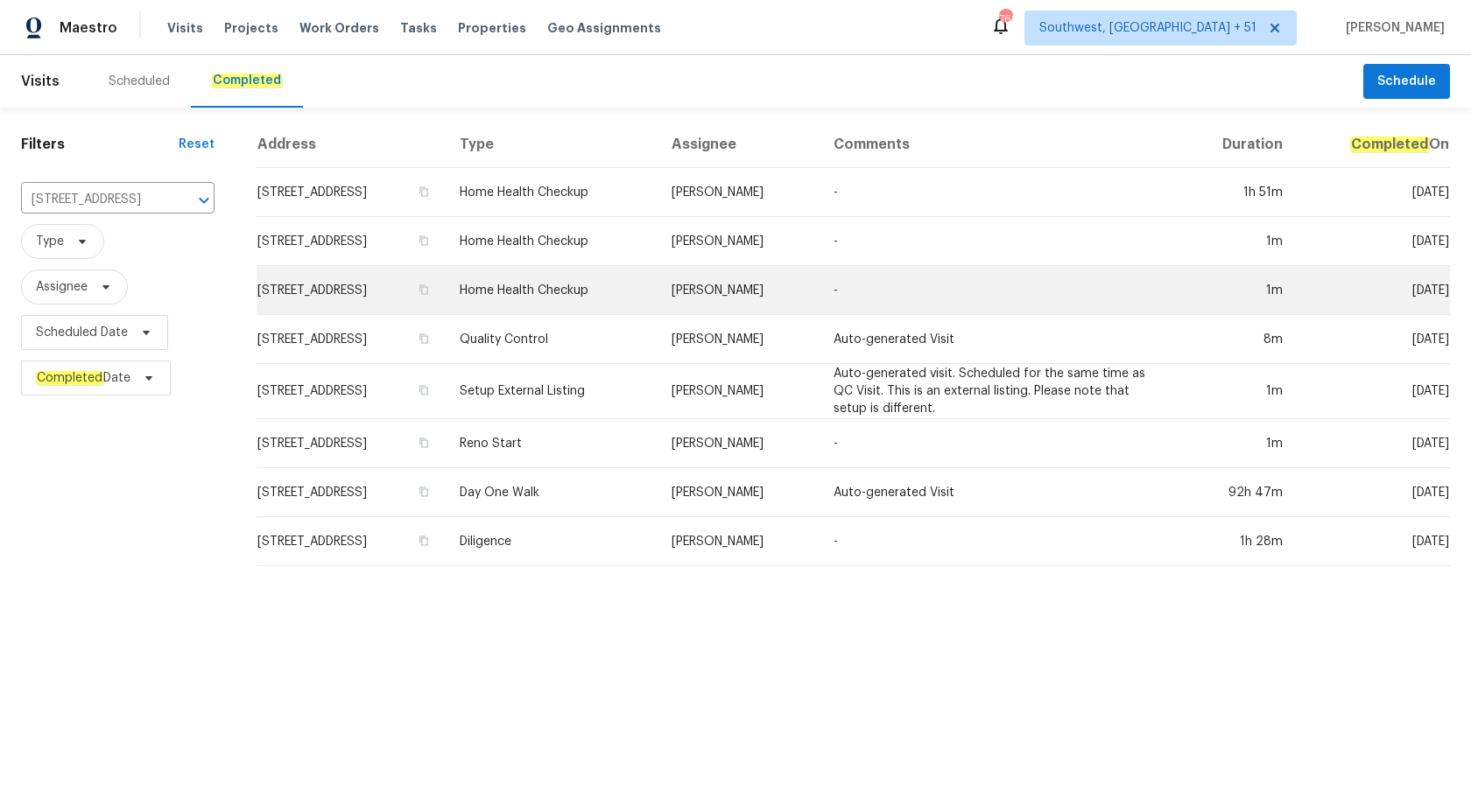
click at [652, 308] on td "Home Health Checkup" at bounding box center [551, 290] width 211 height 49
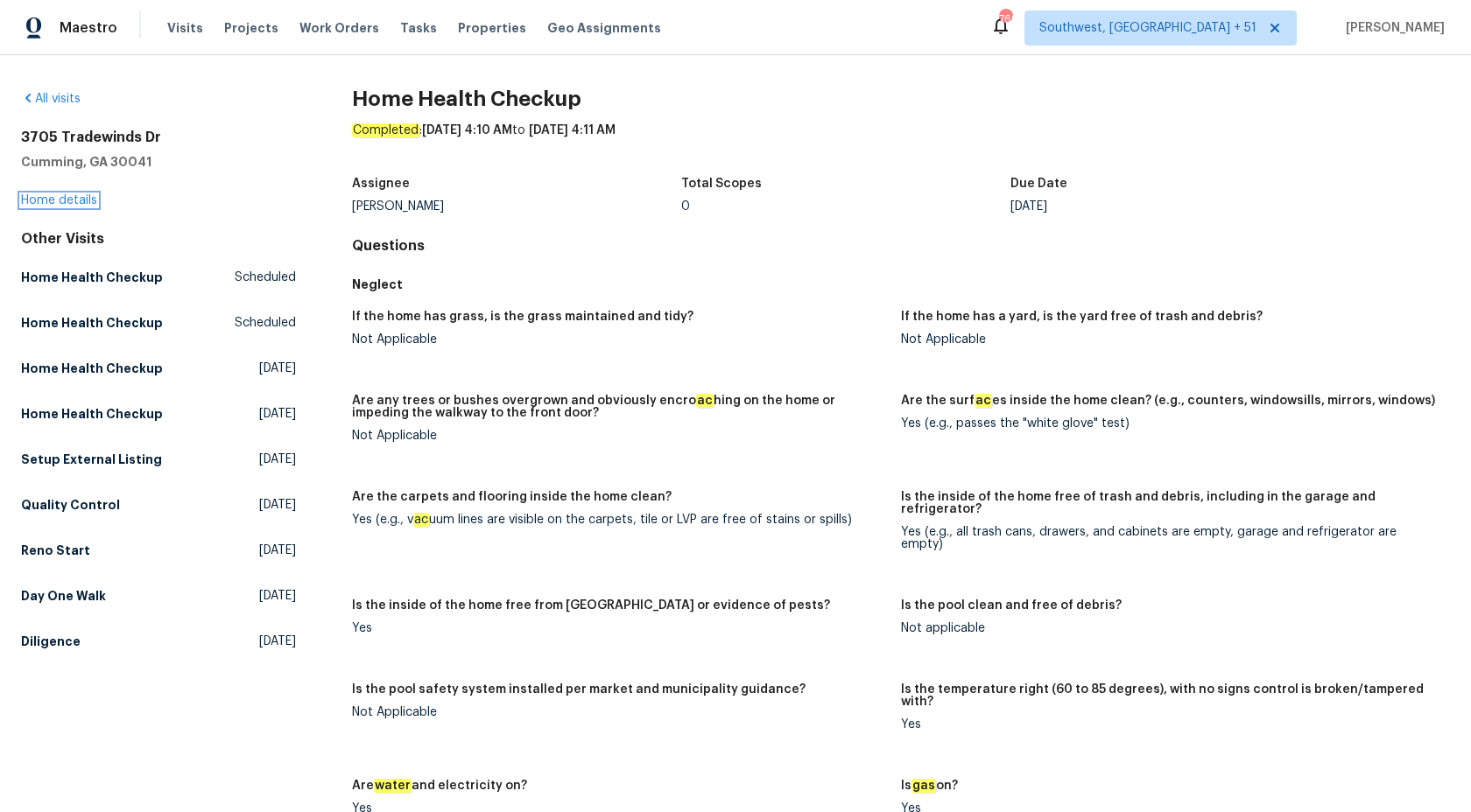
click at [47, 204] on link "Home details" at bounding box center [59, 201] width 76 height 12
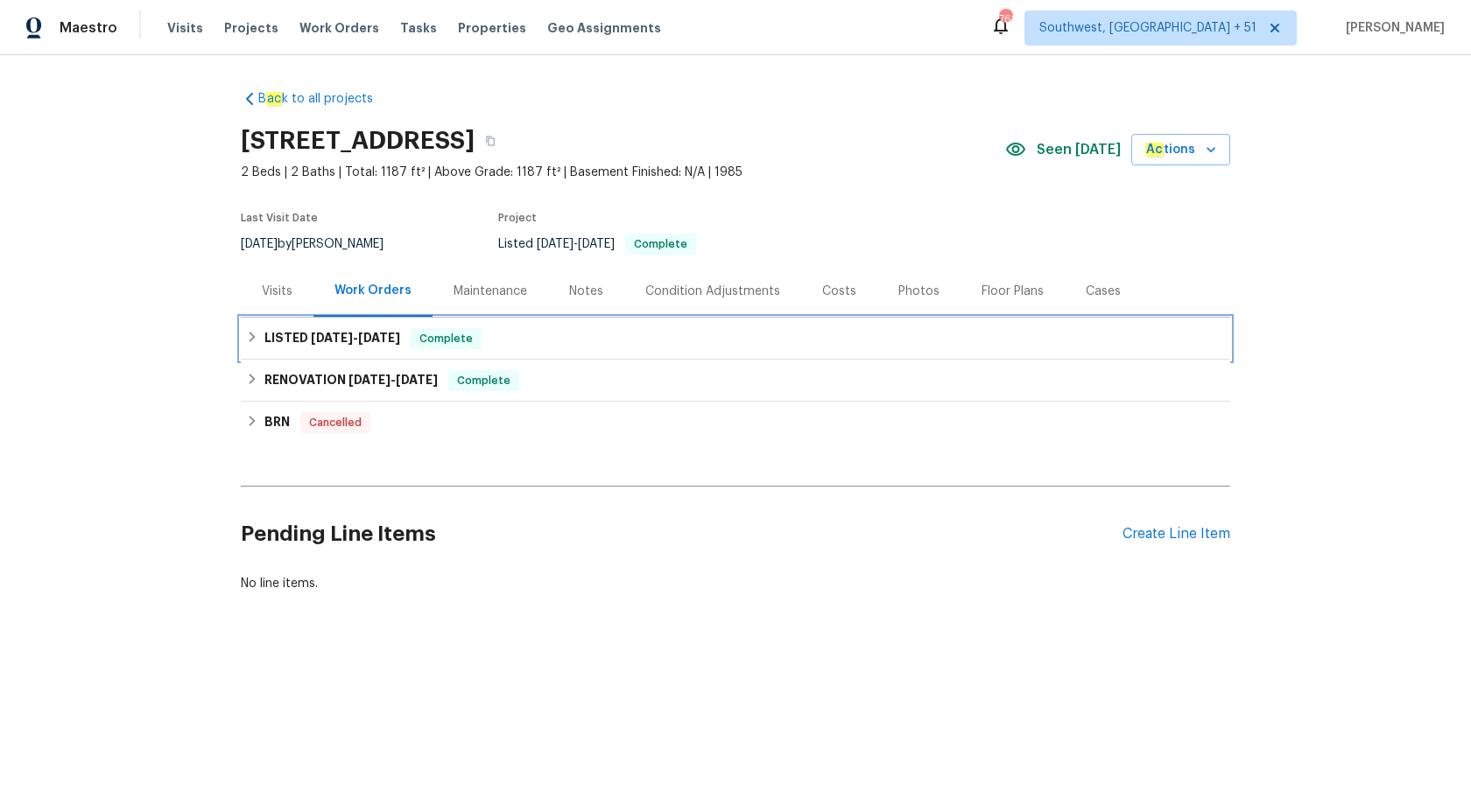
click at [313, 333] on span "[DATE]" at bounding box center [331, 338] width 42 height 12
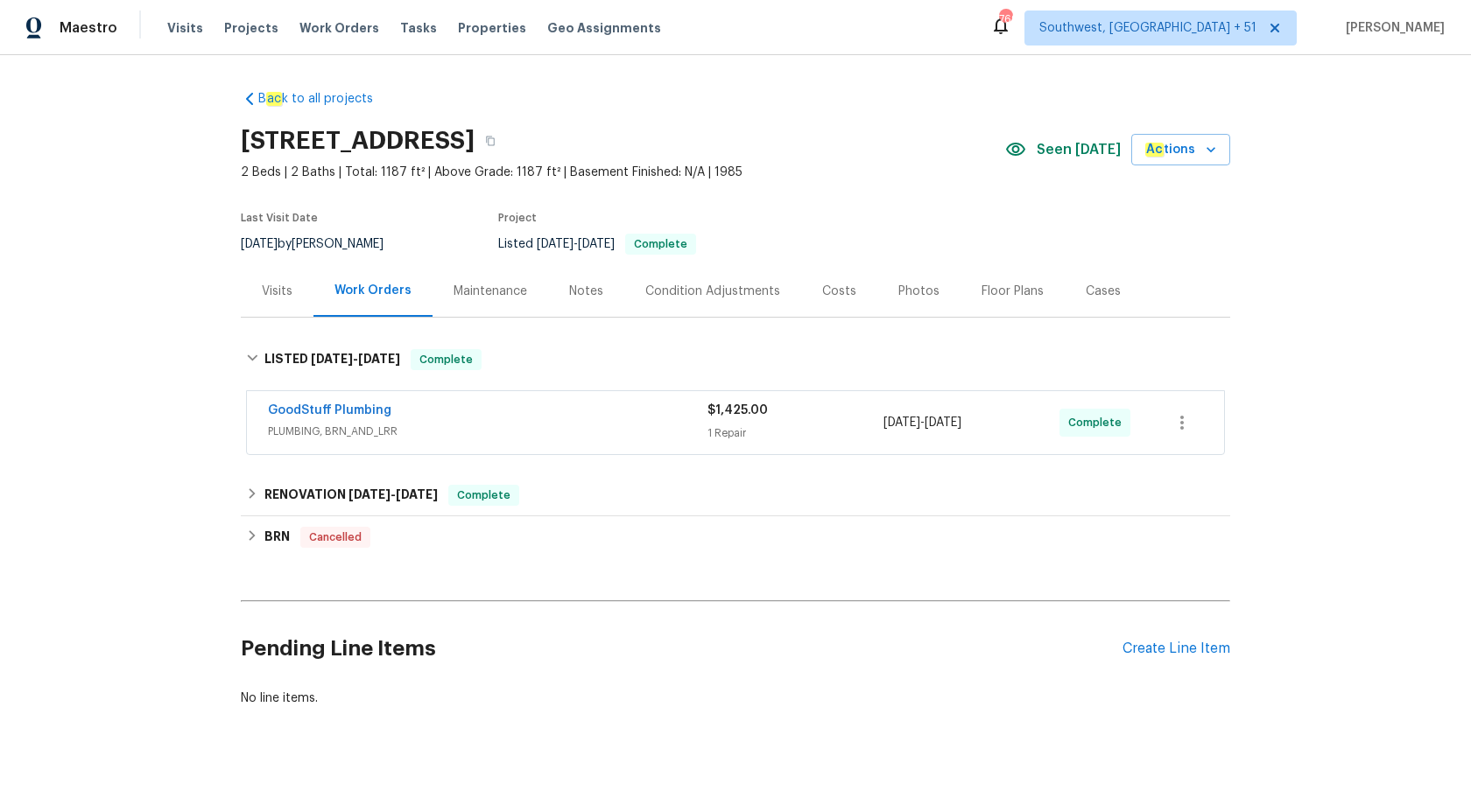
click at [655, 427] on span "PLUMBING, BRN_AND_LRR" at bounding box center [487, 431] width 439 height 18
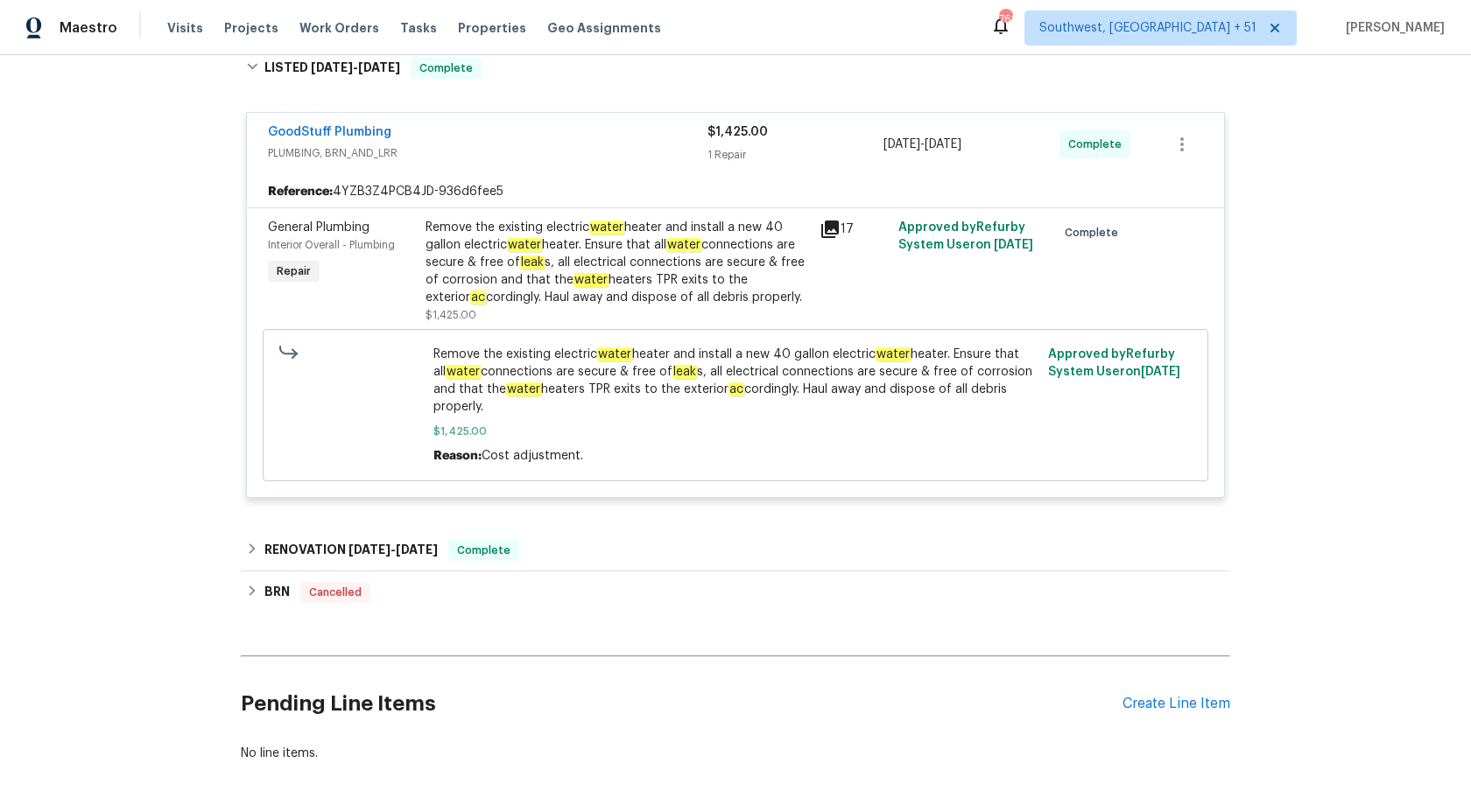
scroll to position [312, 0]
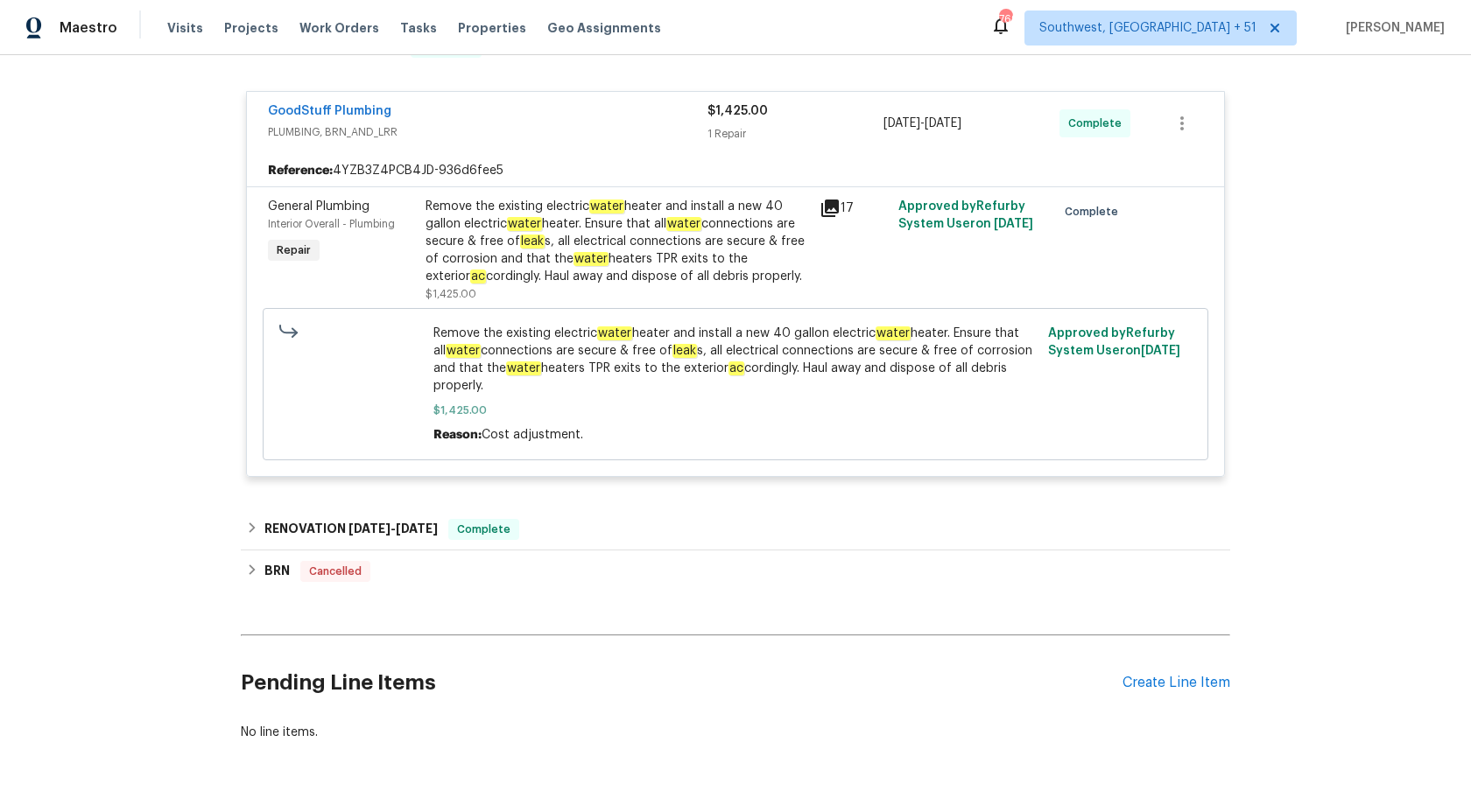
click at [657, 233] on div "Remove the existing electric water heater and install a new 40 gallon electric …" at bounding box center [617, 241] width 384 height 88
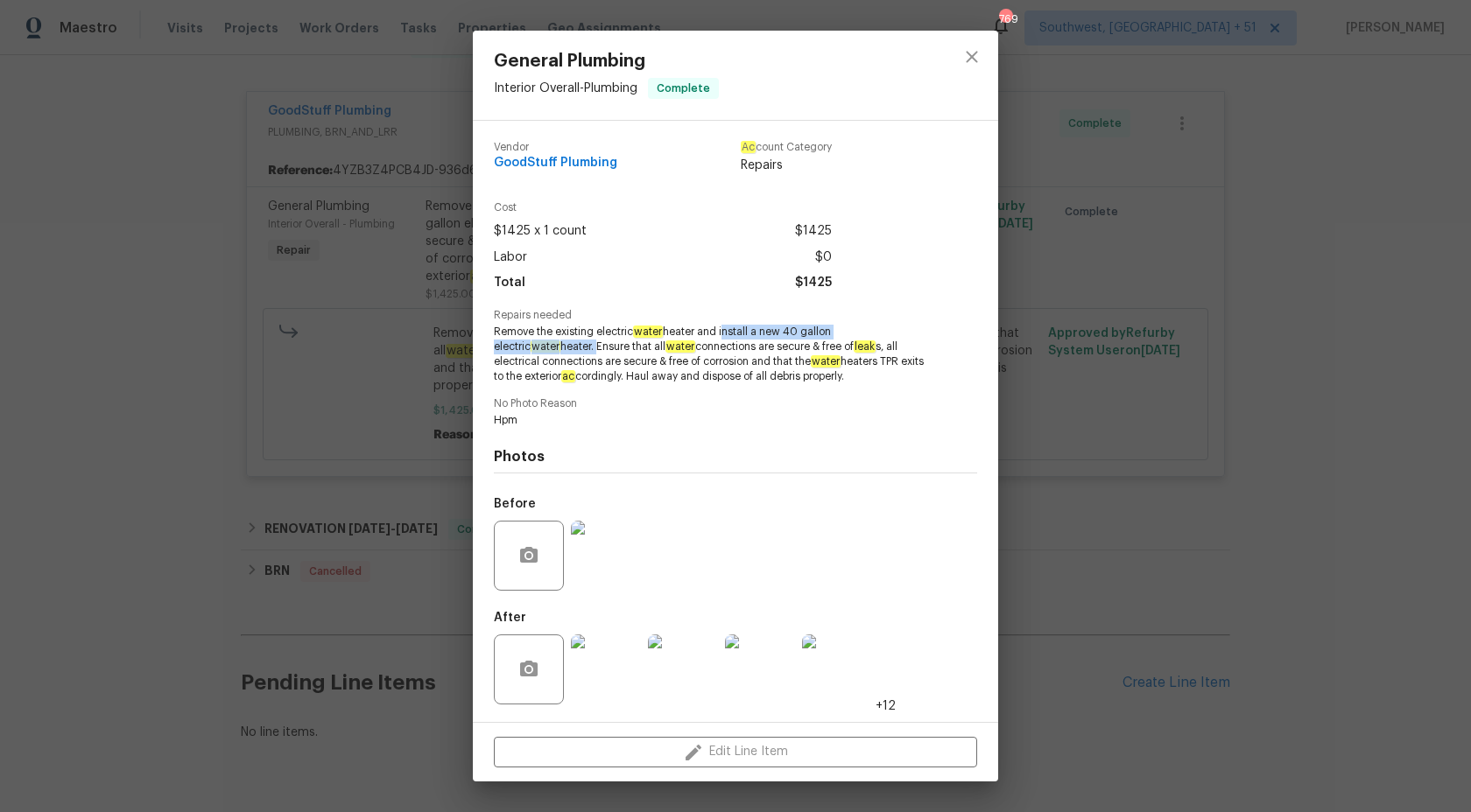
copy span "install a new 40 gallon electric water heater."
drag, startPoint x: 725, startPoint y: 330, endPoint x: 526, endPoint y: 343, distance: 199.4
click at [526, 343] on span "Remove the existing electric water heater and install a new 40 gallon electric …" at bounding box center [711, 354] width 435 height 59
copy span "install a new 40 gallon electric water heater."
click at [1406, 412] on div "General Plumbing Interior Overall - Plumbing Complete Vendor GoodStuff Plumbing…" at bounding box center [735, 406] width 1471 height 812
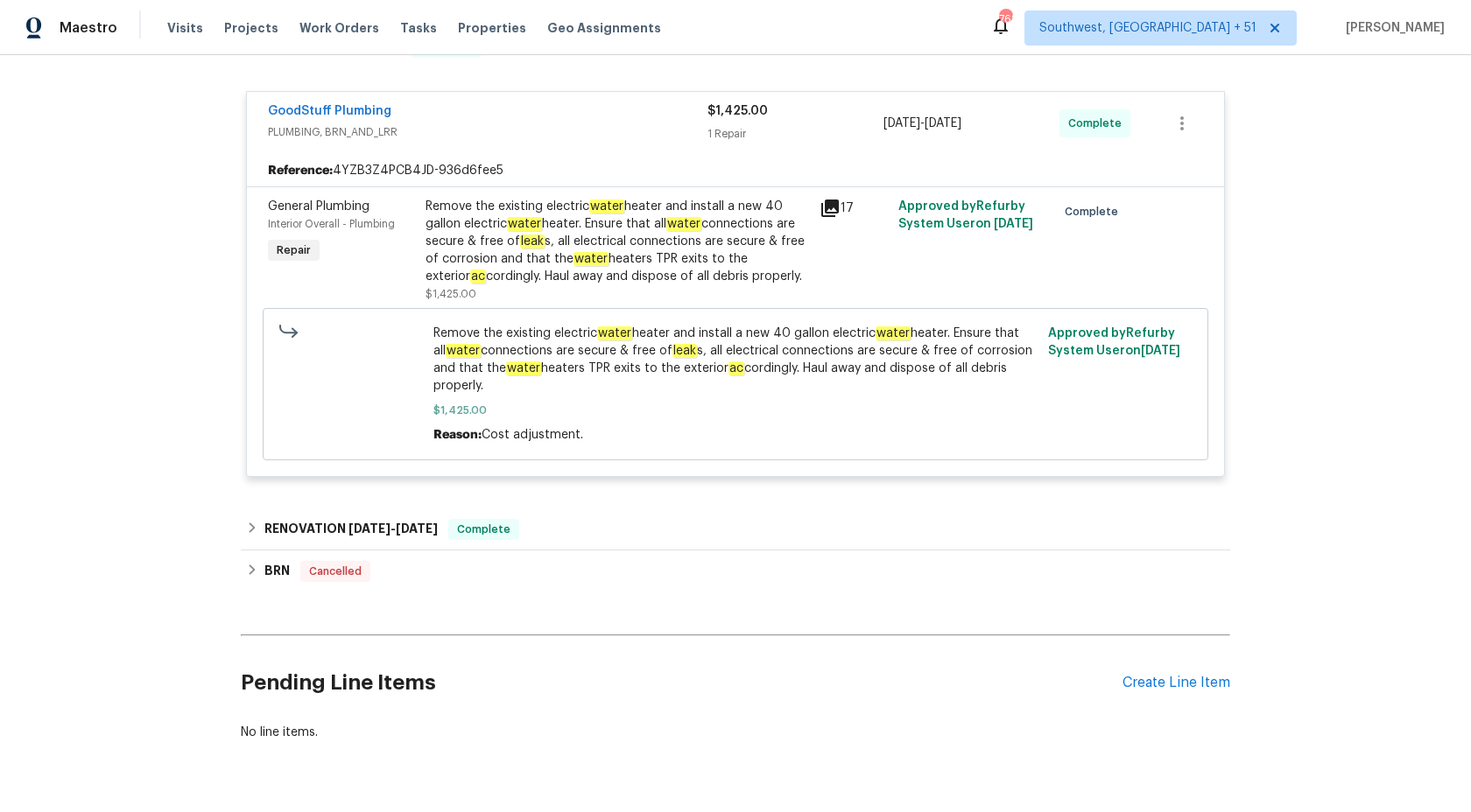
click at [756, 106] on span "$1,425.00" at bounding box center [738, 111] width 60 height 12
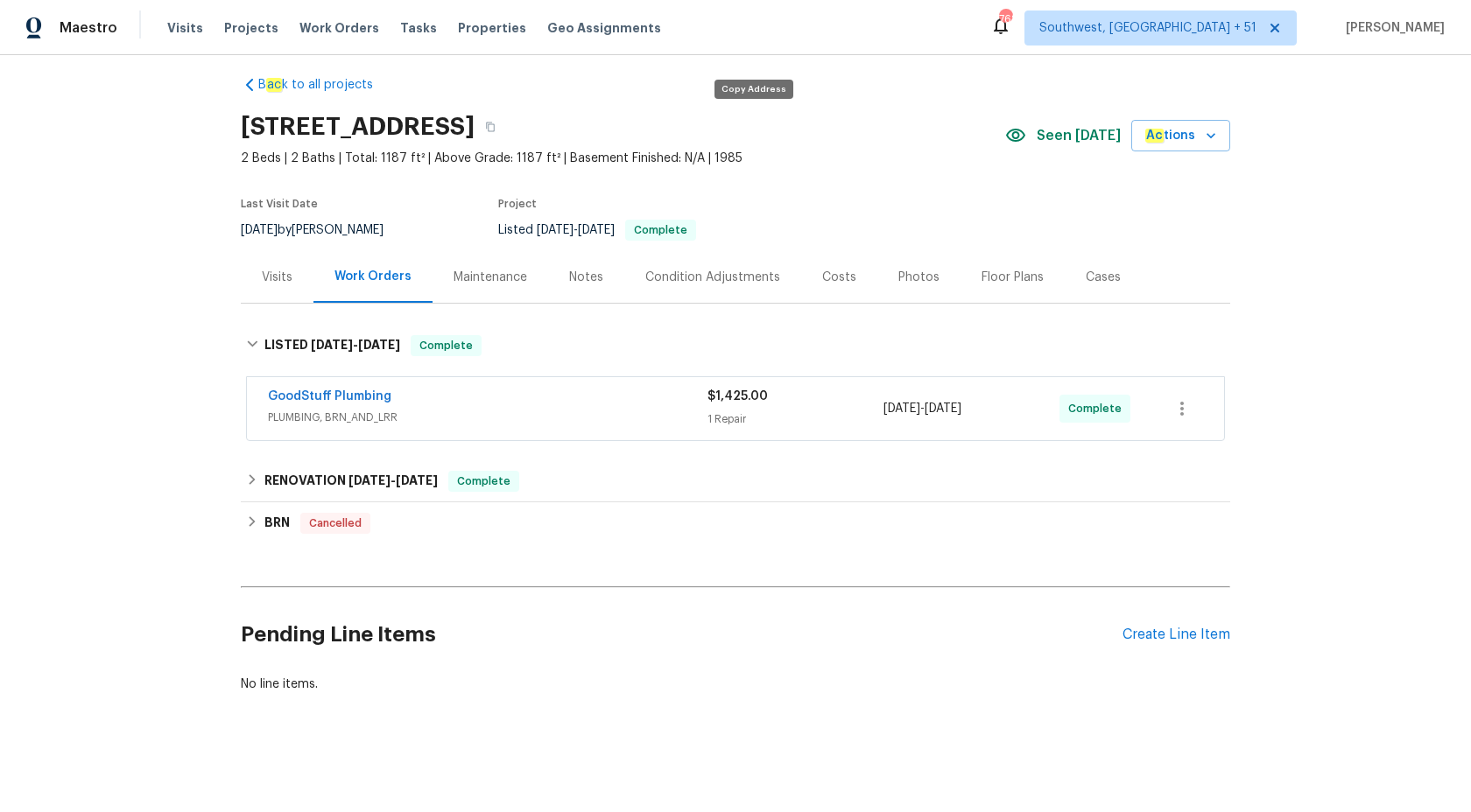
scroll to position [0, 0]
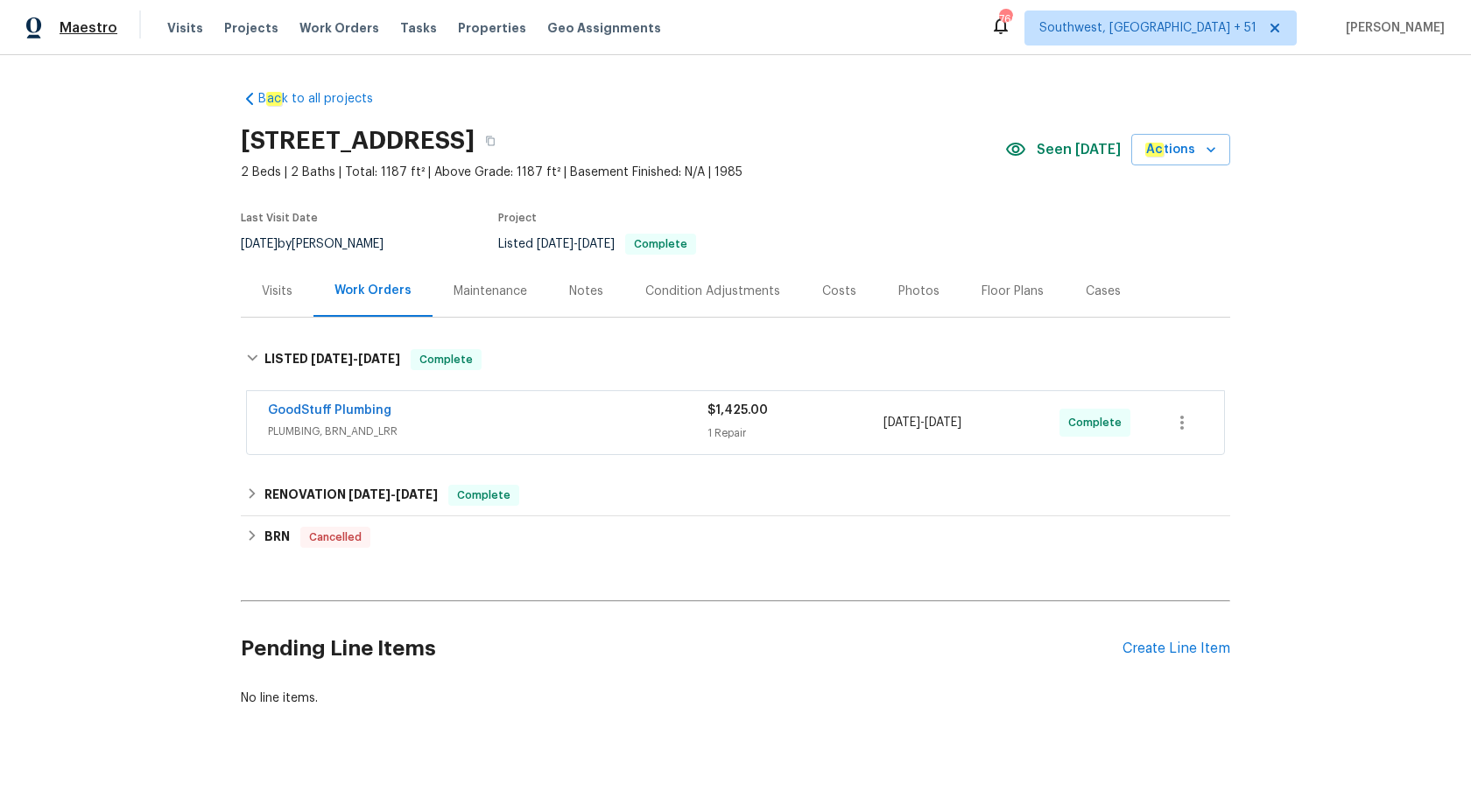
click at [92, 28] on span "Maestro" at bounding box center [88, 28] width 58 height 18
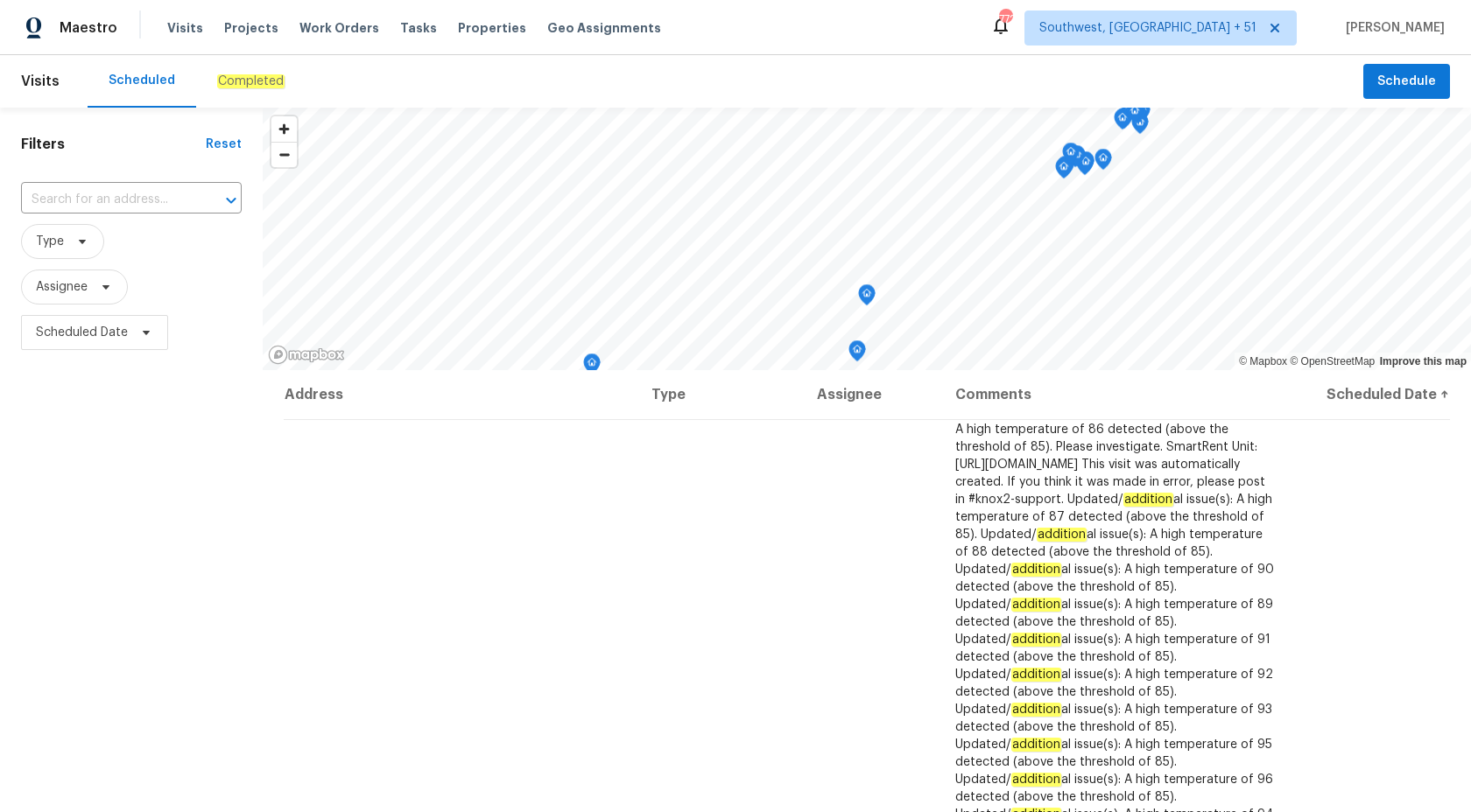
click at [236, 80] on em "Completed" at bounding box center [251, 82] width 67 height 14
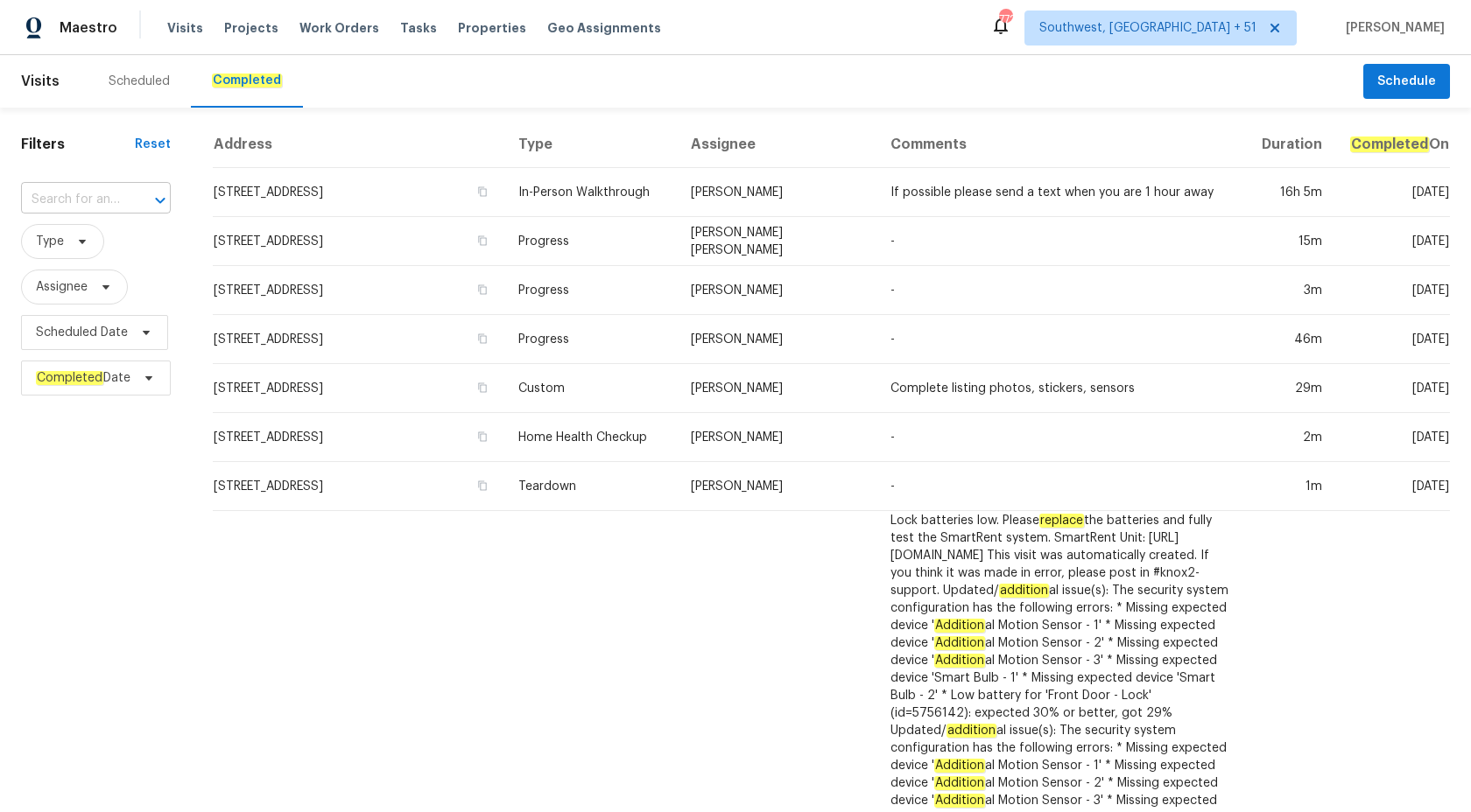
click at [54, 210] on input "text" at bounding box center [71, 200] width 100 height 28
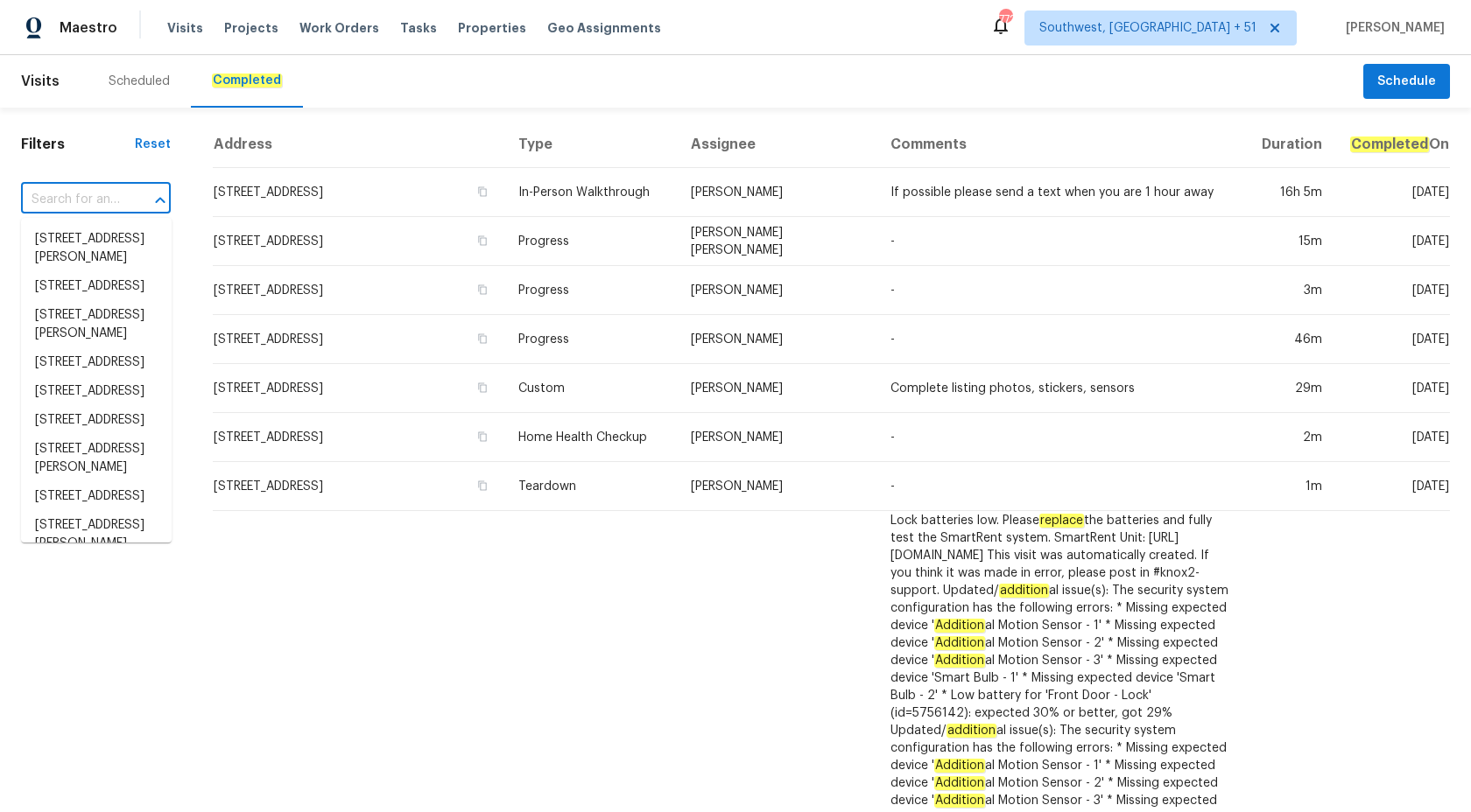
paste input "2997 Burton Cir Gainesville, GA 30507"
type input "2997 Burton Cir Gainesville, GA 30507"
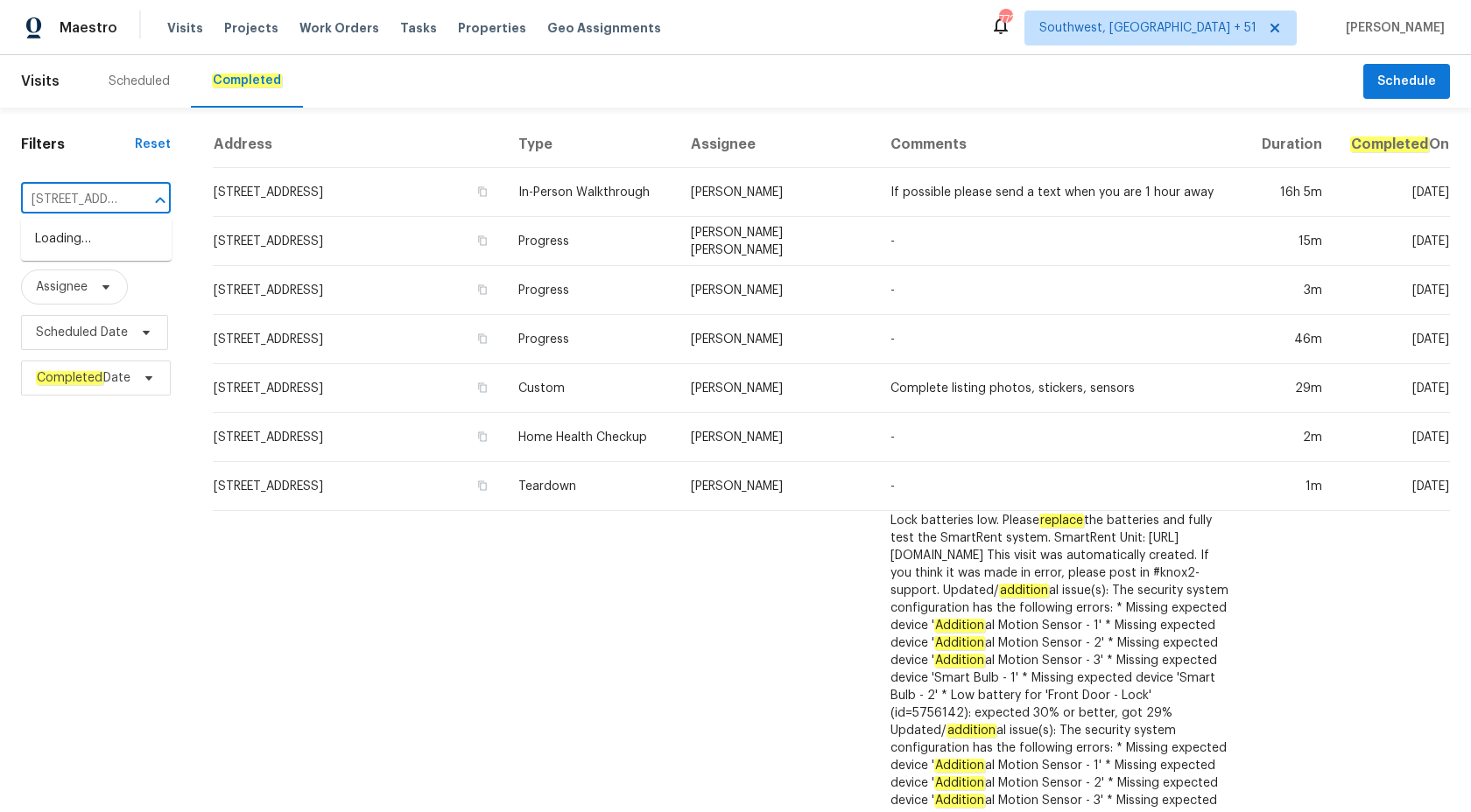
scroll to position [0, 128]
click at [81, 234] on li "2997 Burton Cir, Gainesville, GA 30507" at bounding box center [97, 248] width 151 height 47
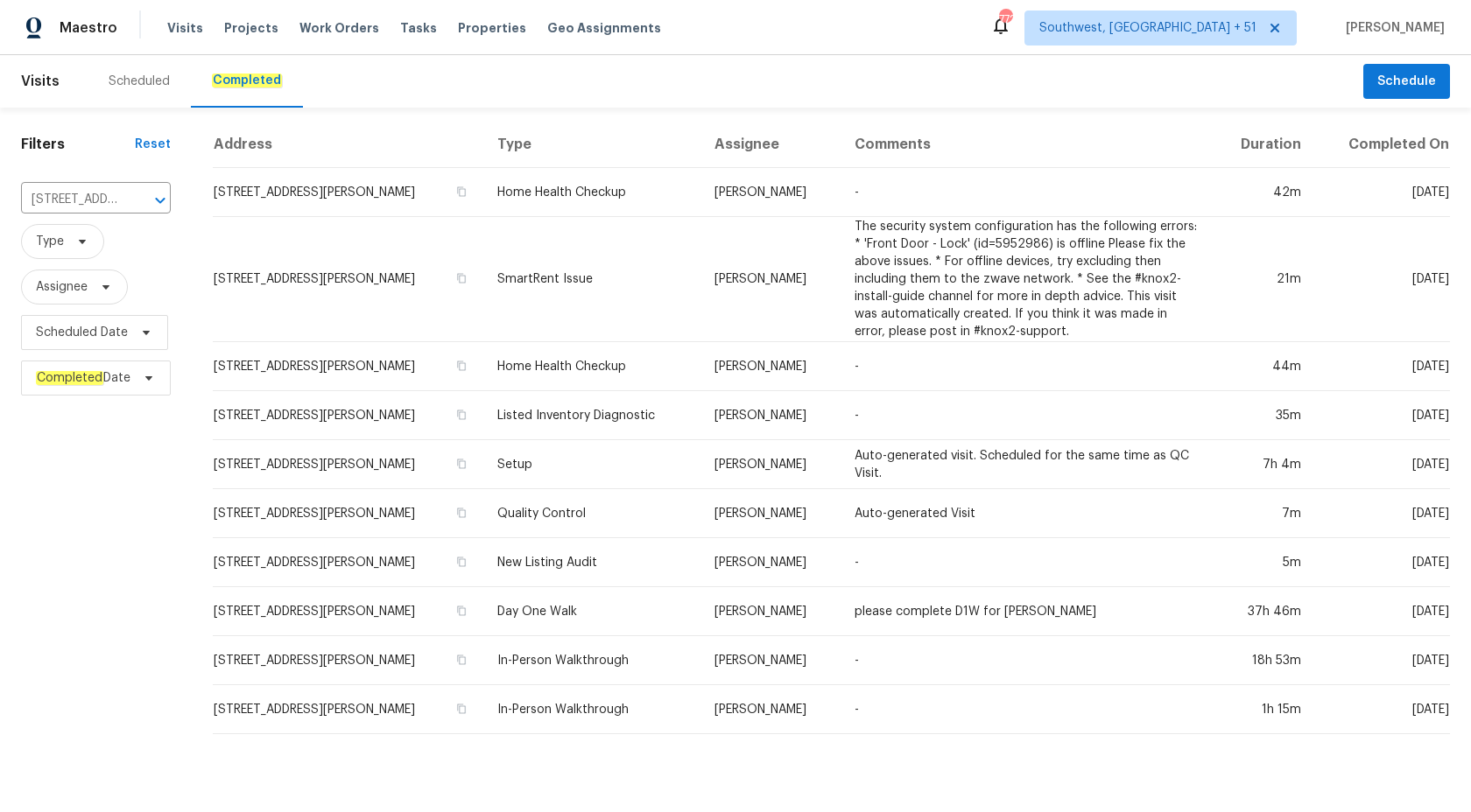
click at [661, 213] on td "Home Health Checkup" at bounding box center [591, 192] width 217 height 49
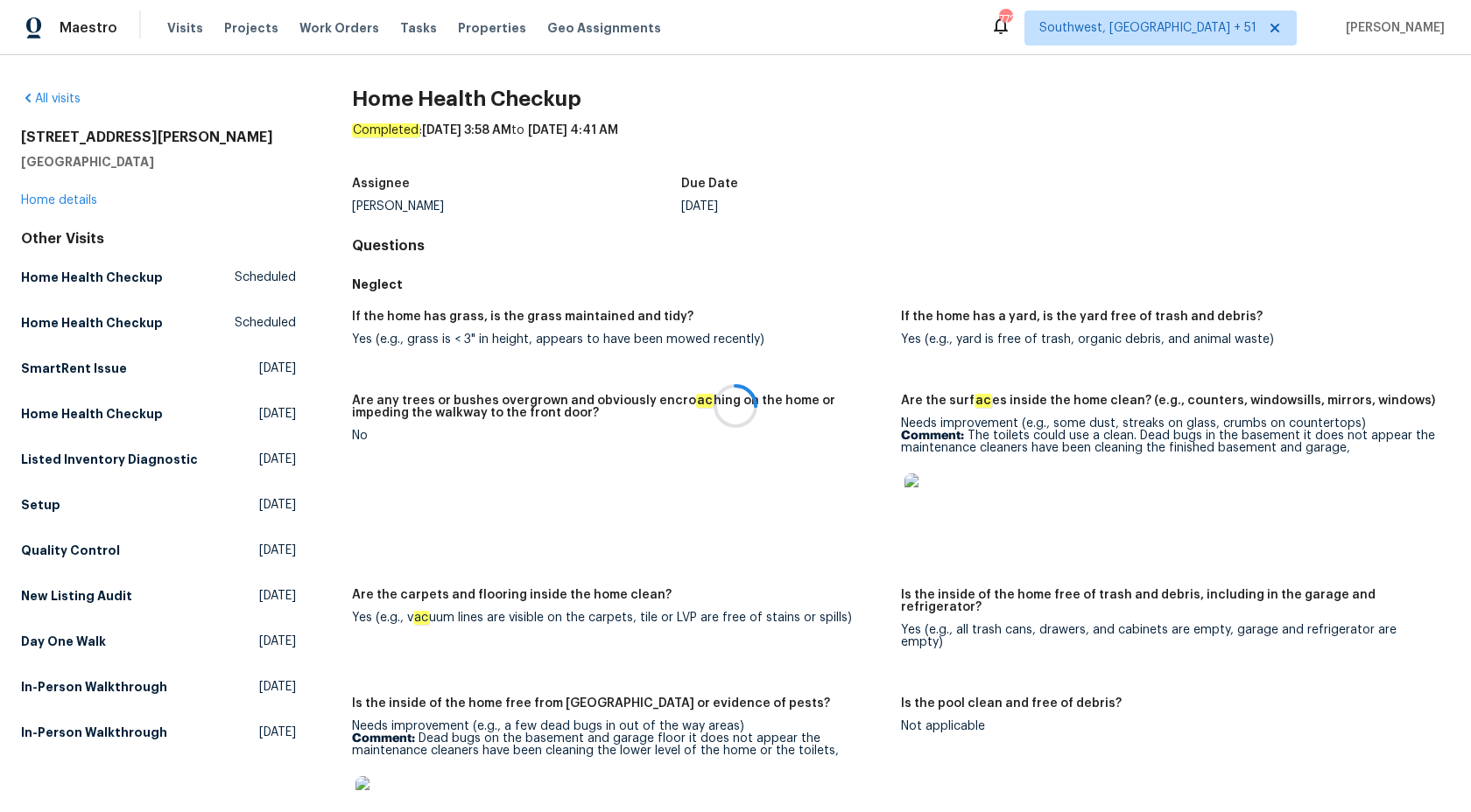
click at [62, 202] on div at bounding box center [735, 406] width 1471 height 812
click at [56, 202] on link "Home details" at bounding box center [59, 201] width 76 height 12
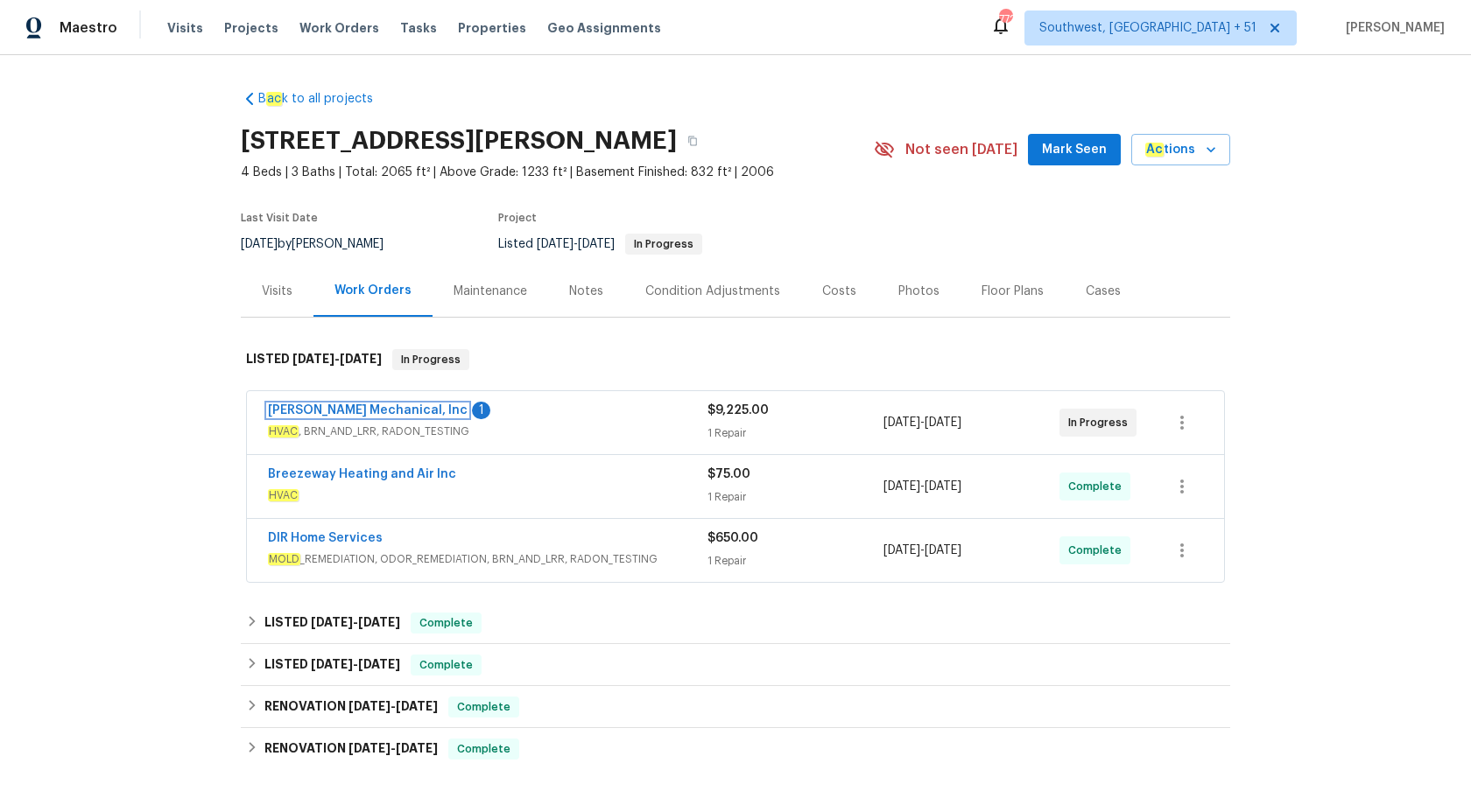
click at [408, 406] on link "JH Martin Mechanical, Inc" at bounding box center [368, 411] width 200 height 12
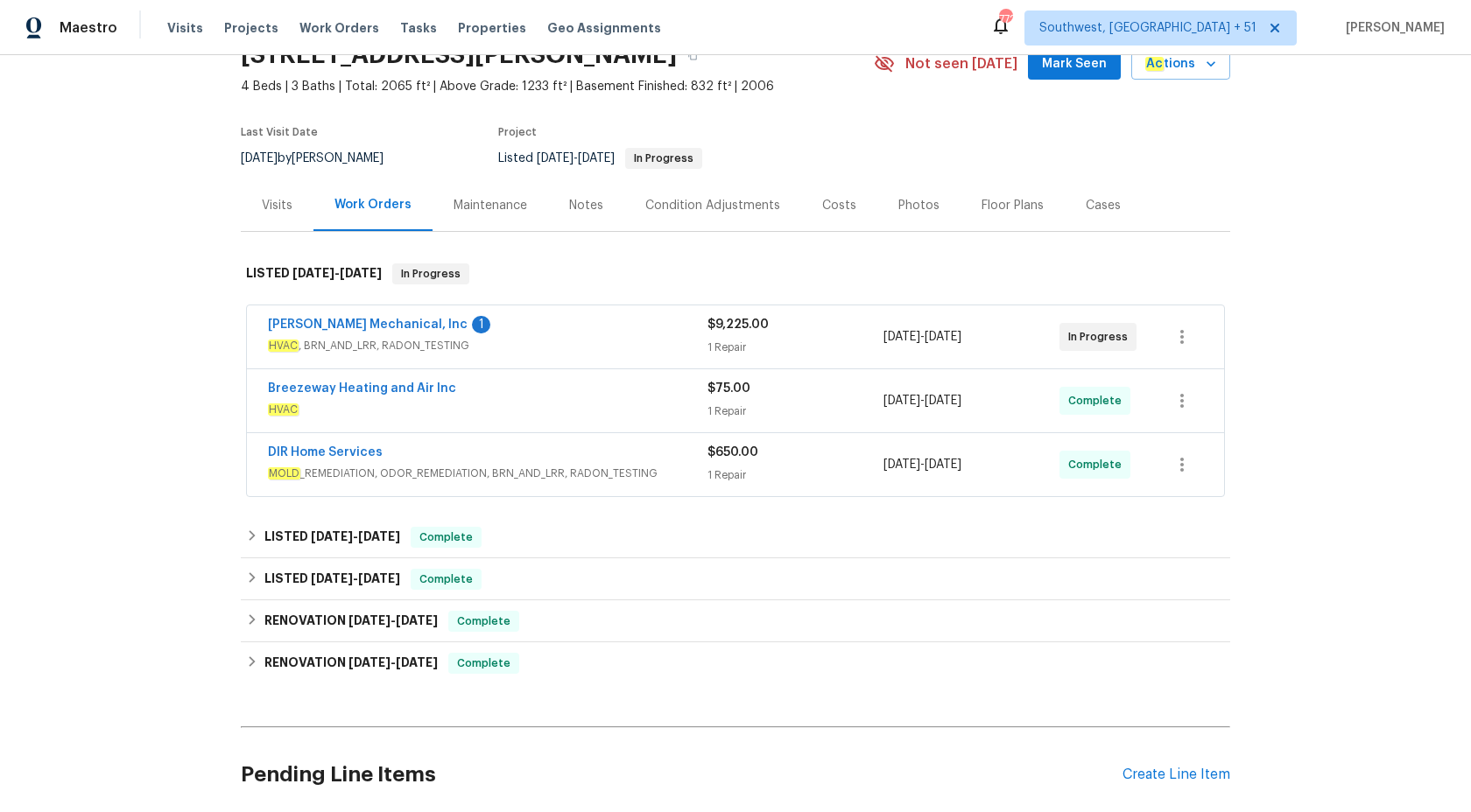
scroll to position [88, 0]
click at [742, 479] on div "1 Repair" at bounding box center [795, 474] width 176 height 18
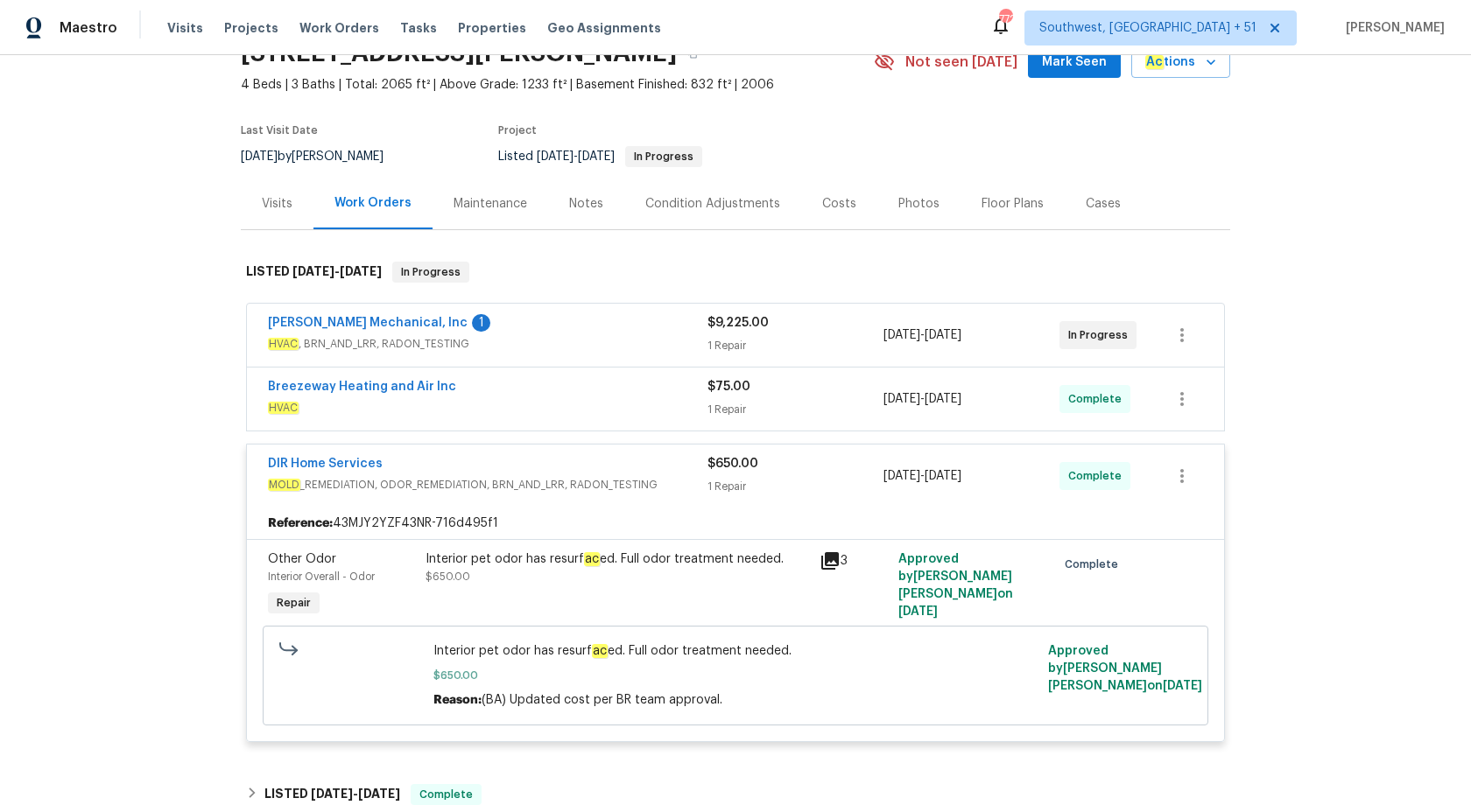
click at [669, 377] on div "Breezeway Heating and Air Inc HVAC $75.00 1 Repair 8/28/2025 - 9/4/2025 Complete" at bounding box center [735, 398] width 977 height 63
click at [669, 385] on div "Breezeway Heating and Air Inc" at bounding box center [487, 389] width 439 height 21
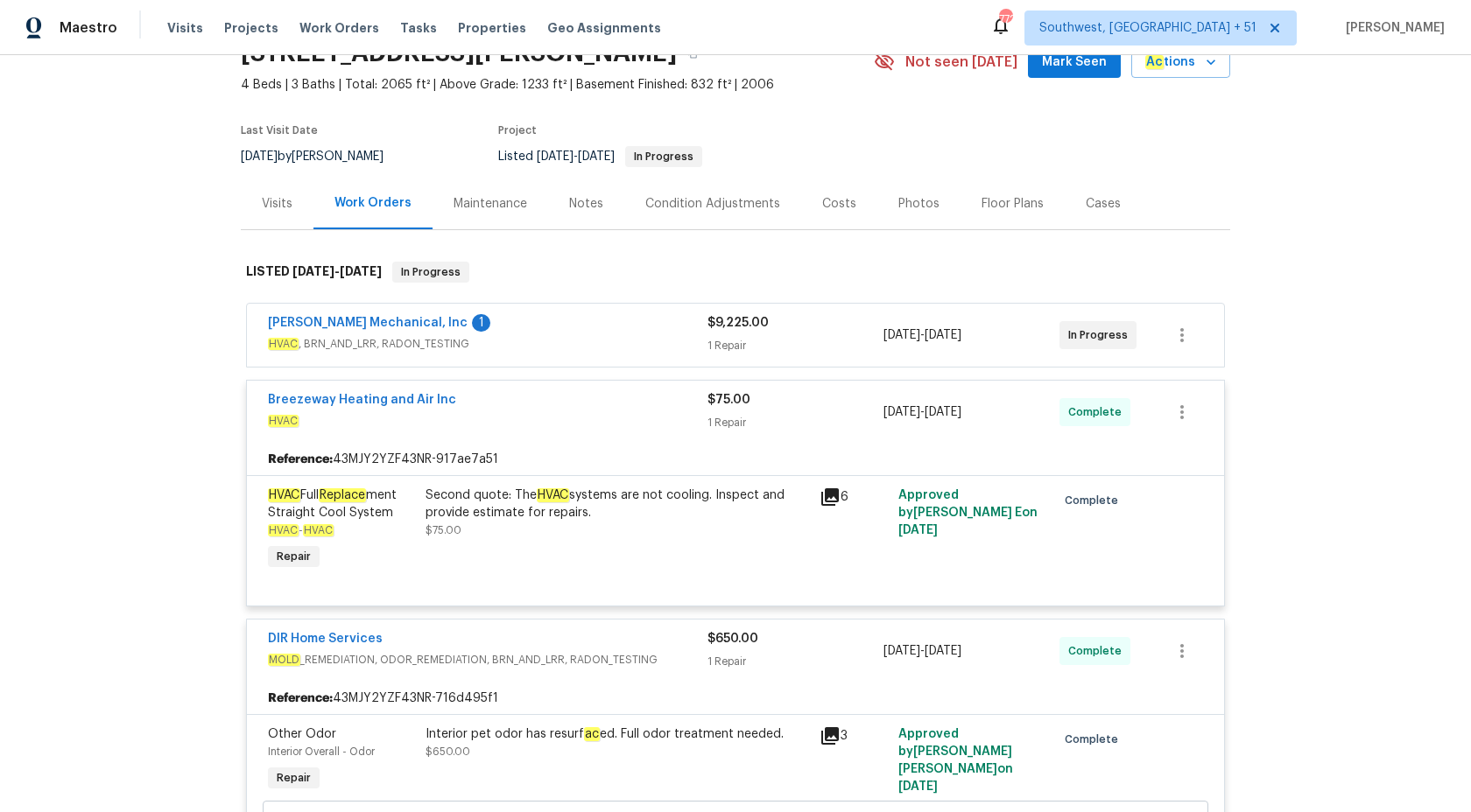
scroll to position [0, 0]
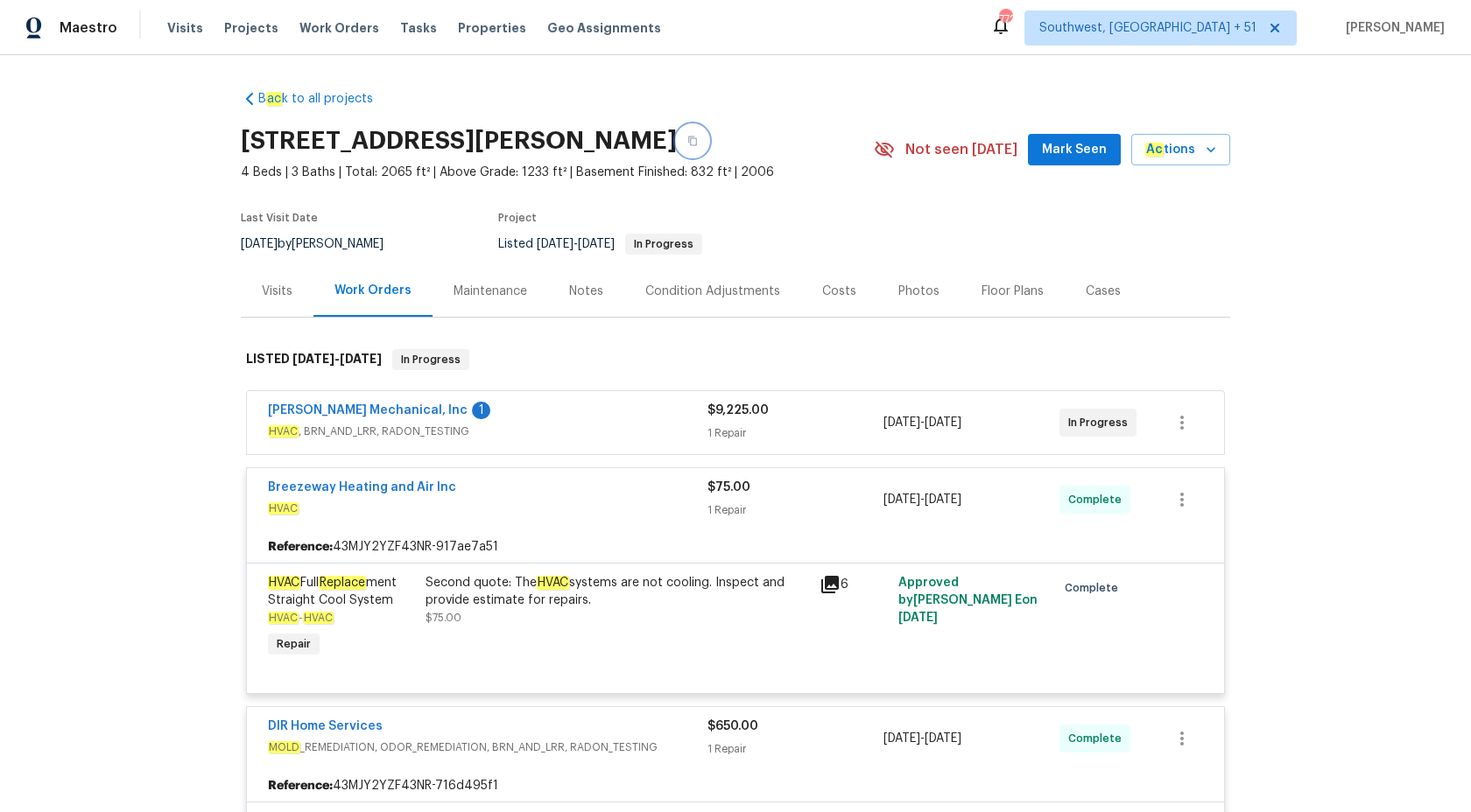
click at [697, 138] on icon "button" at bounding box center [692, 141] width 9 height 10
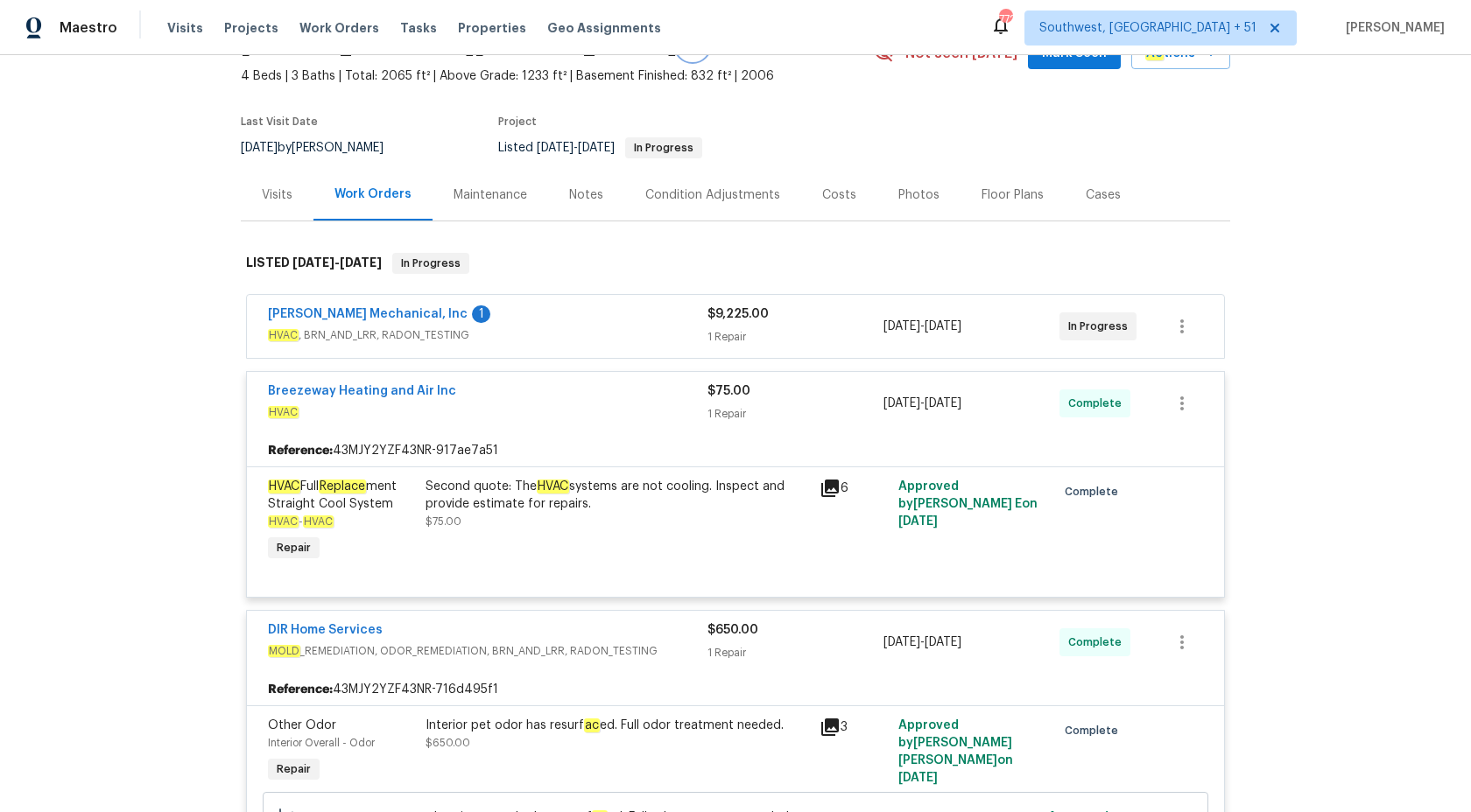
scroll to position [101, 0]
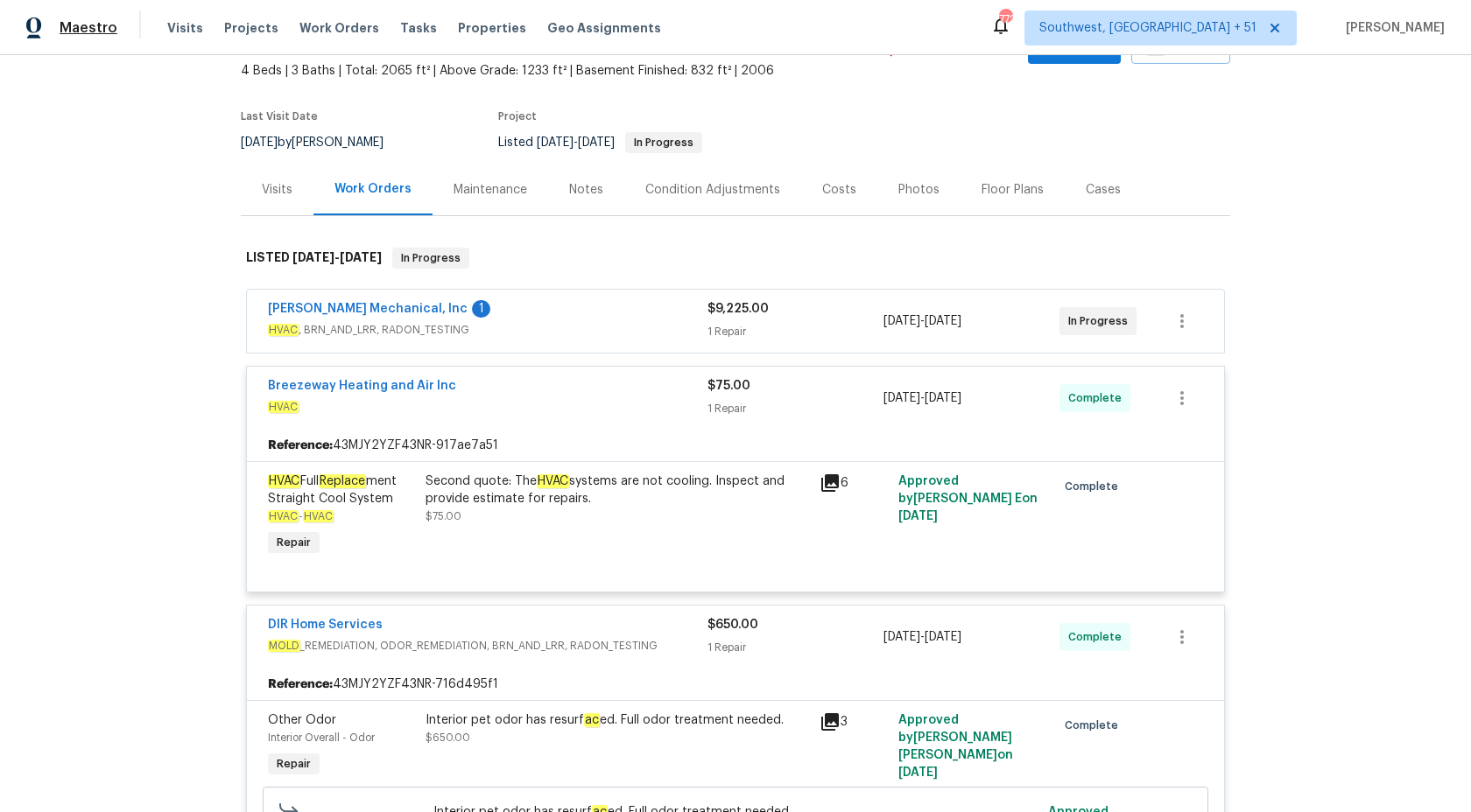
click at [97, 25] on span "Maestro" at bounding box center [88, 28] width 58 height 18
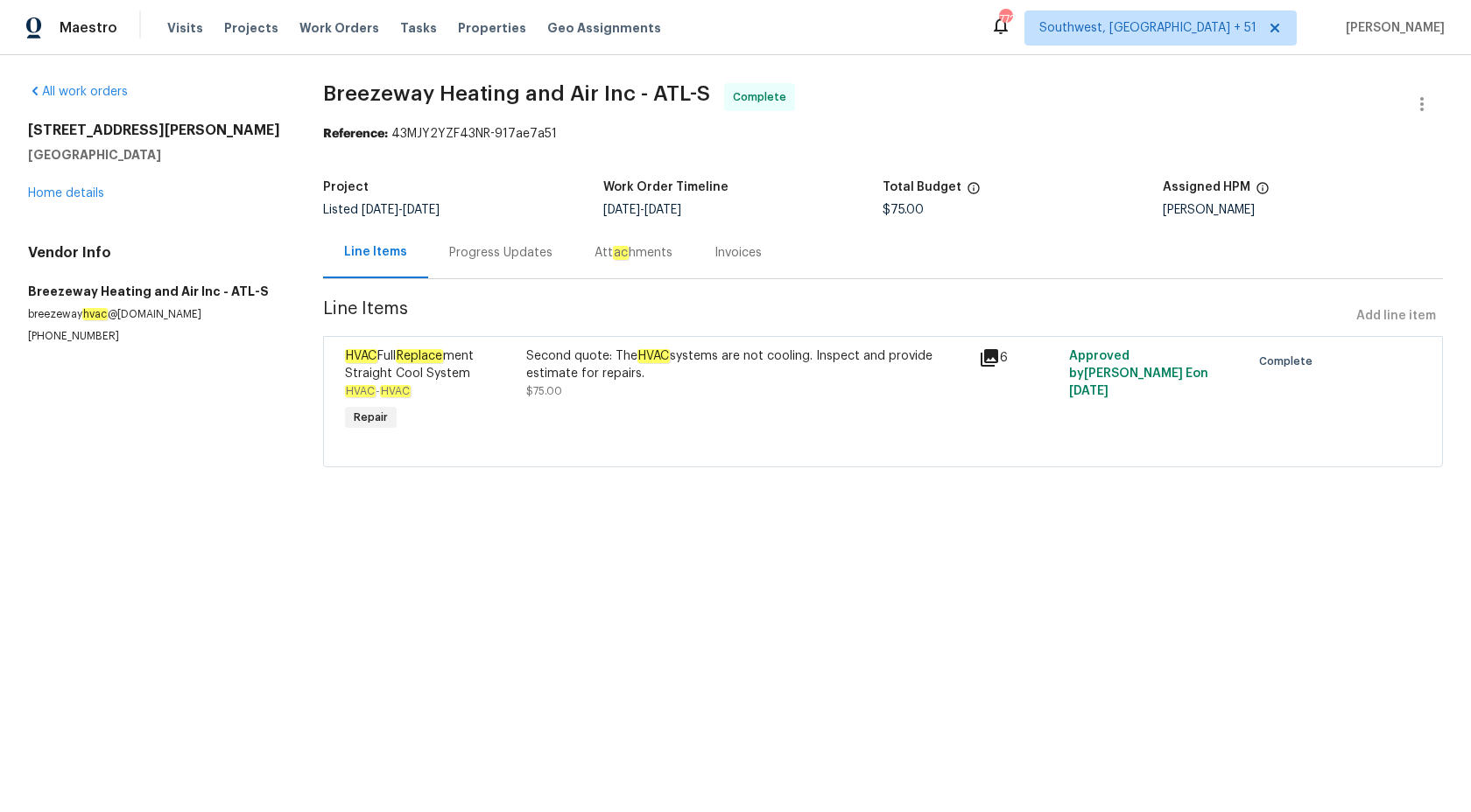
click at [498, 274] on div "Progress Updates" at bounding box center [501, 252] width 146 height 51
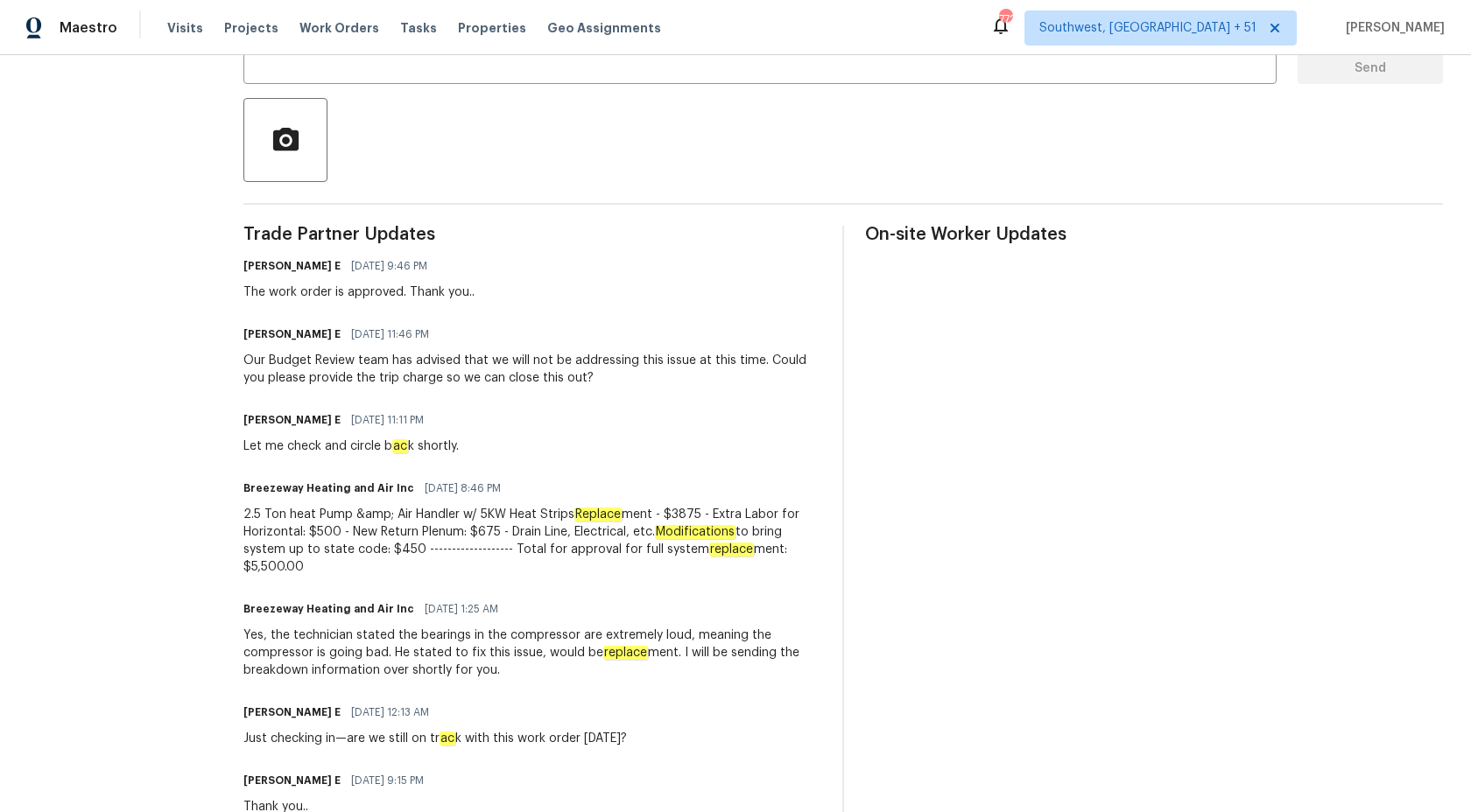
scroll to position [66, 0]
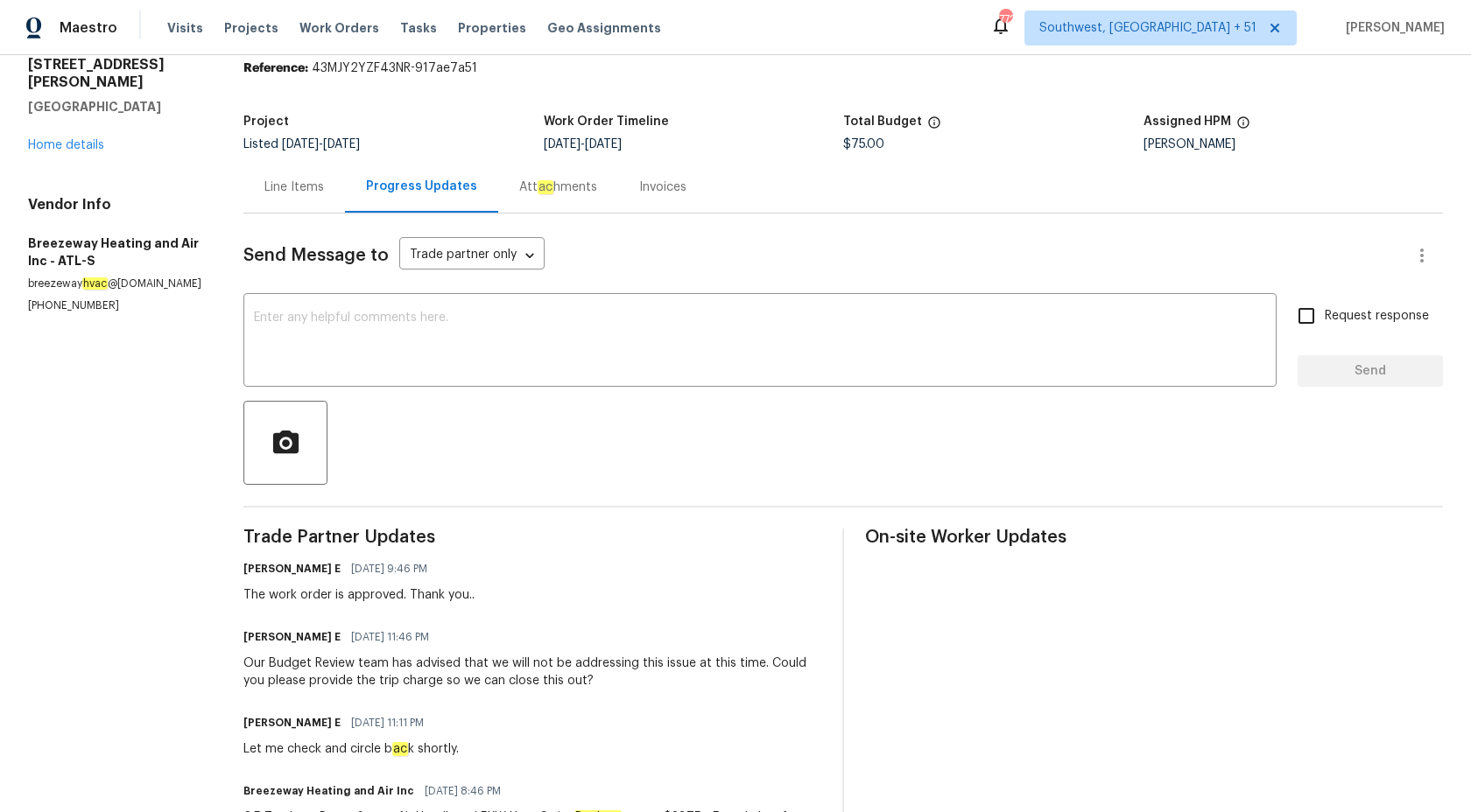
click at [639, 187] on div "Invoices" at bounding box center [662, 187] width 47 height 18
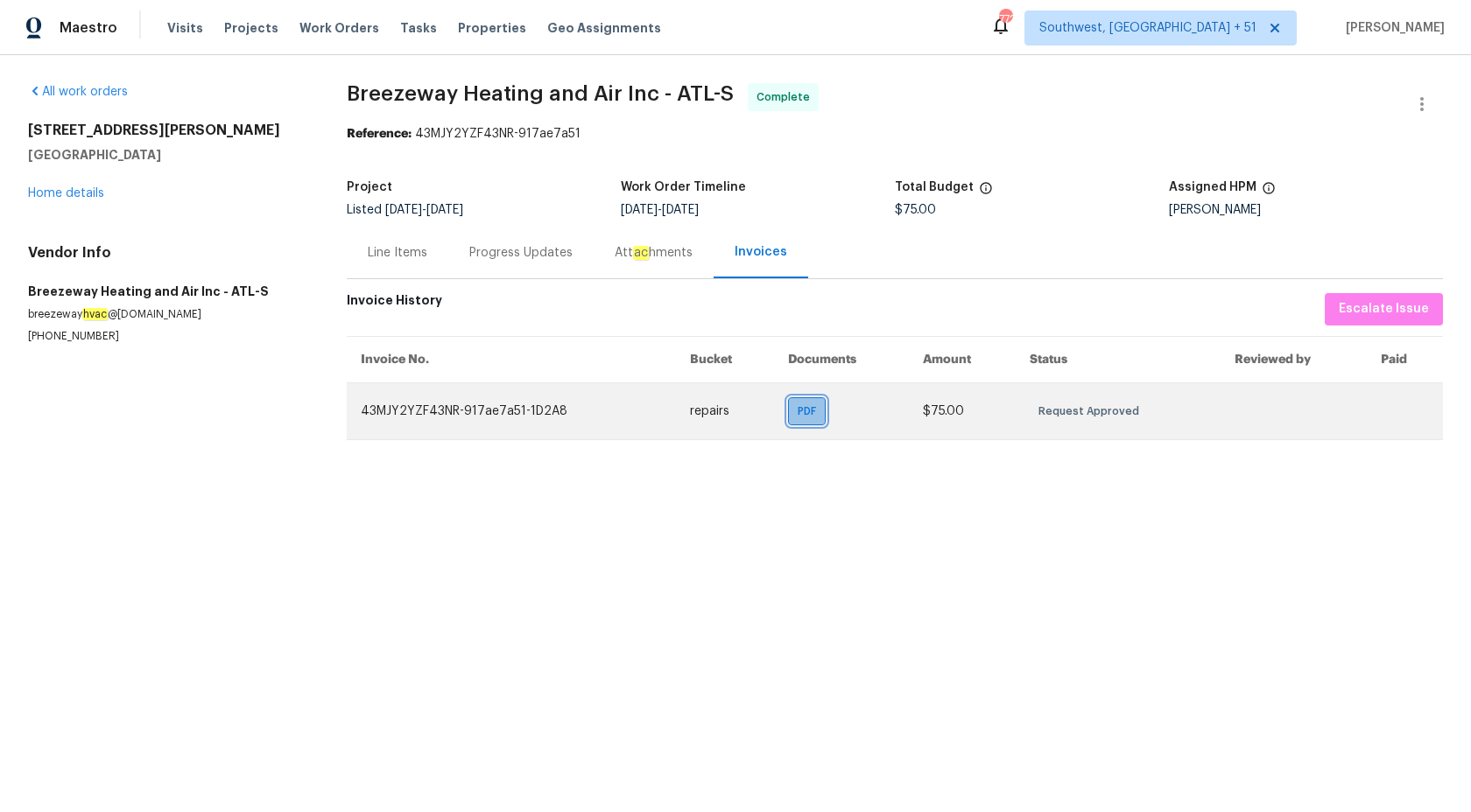
click at [802, 422] on div "PDF" at bounding box center [807, 412] width 37 height 28
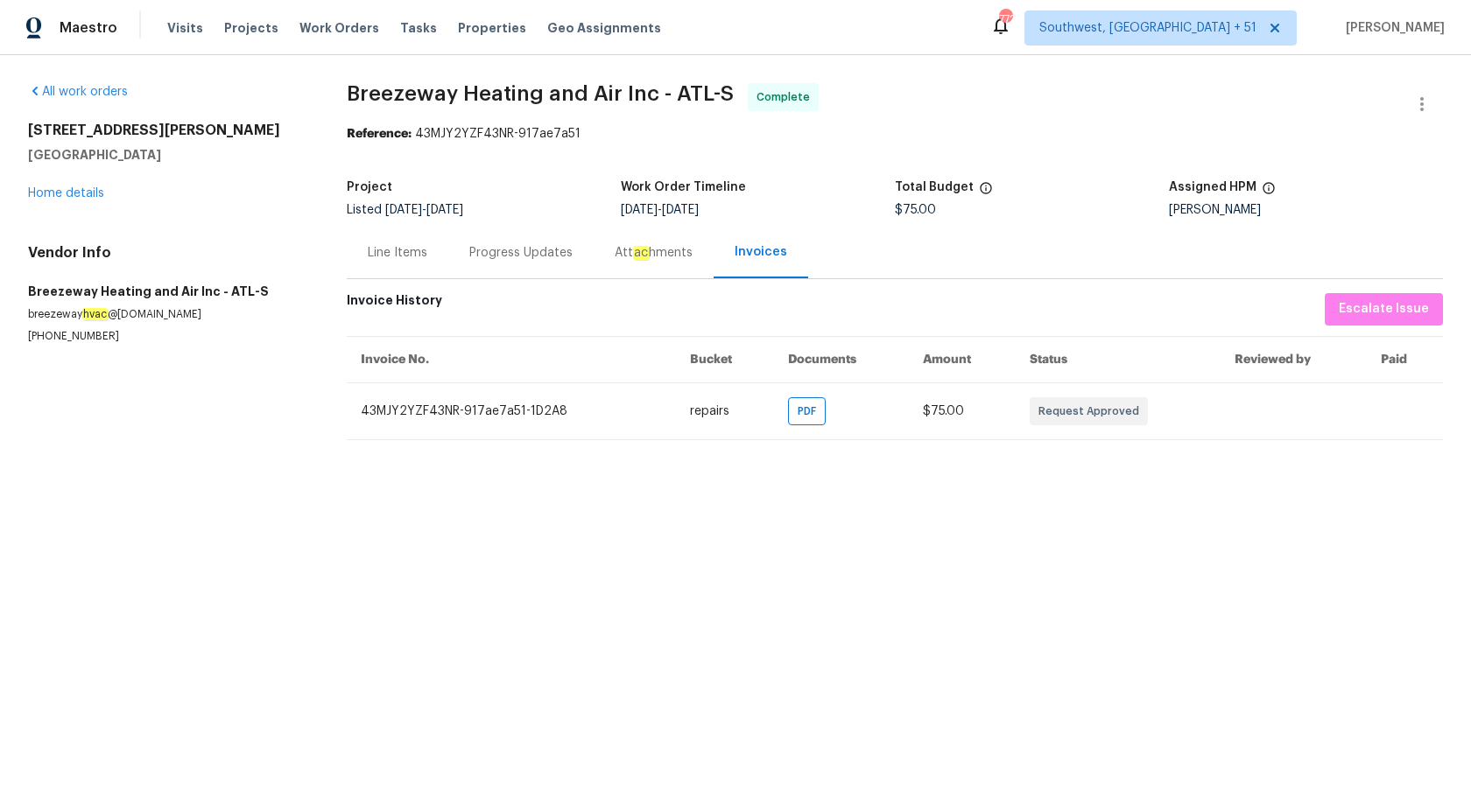
click at [496, 241] on div "Progress Updates" at bounding box center [521, 252] width 146 height 51
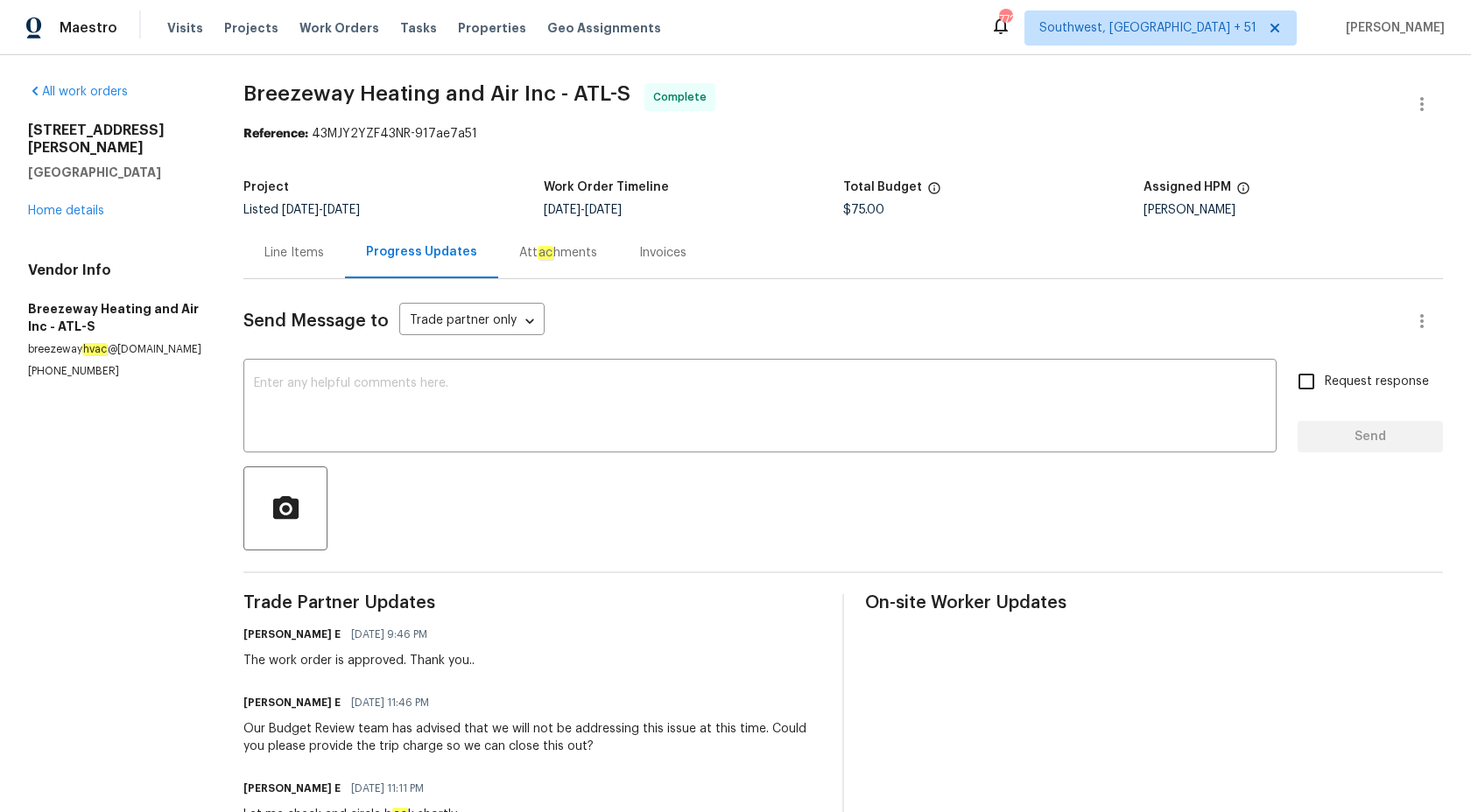
scroll to position [318, 0]
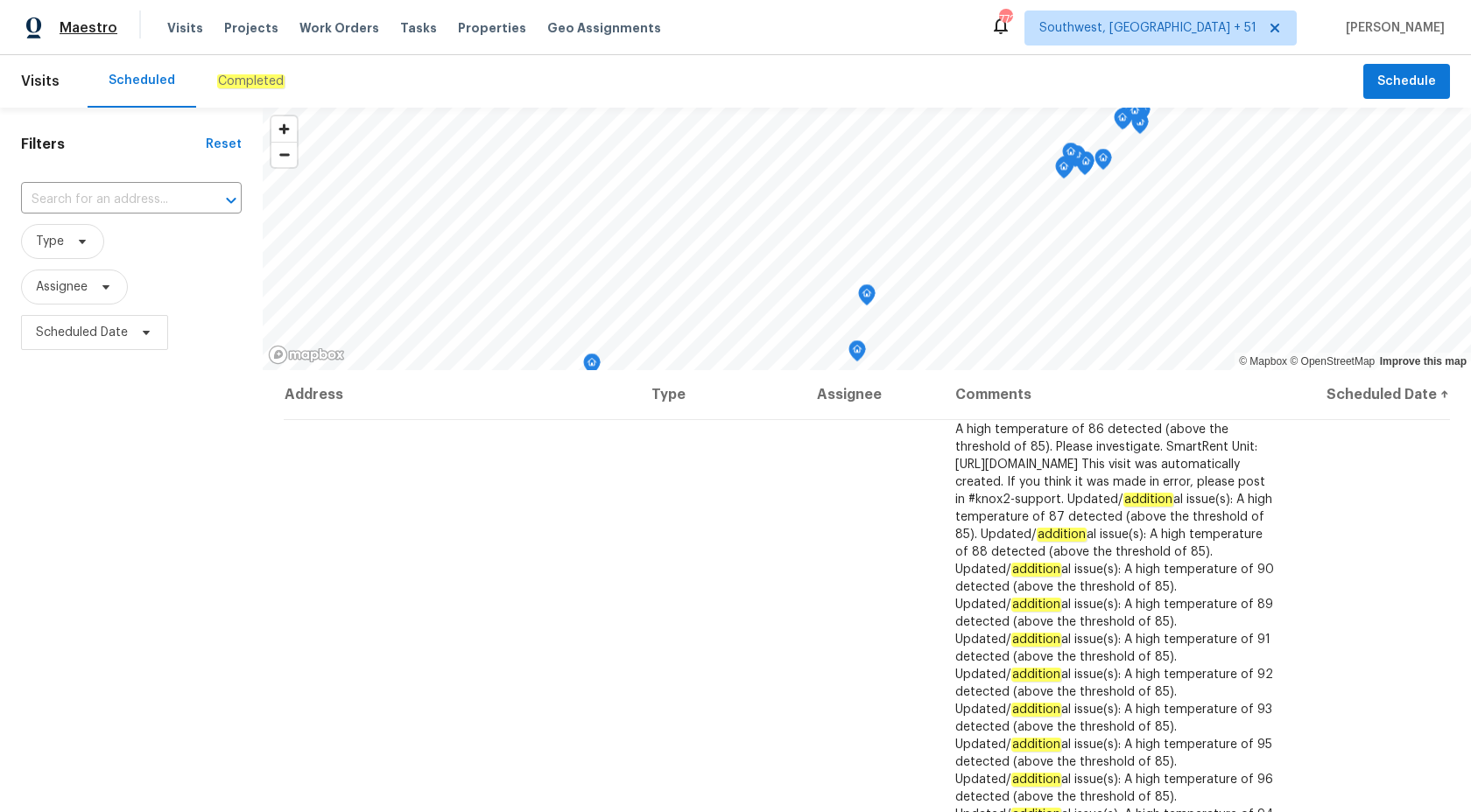
click at [91, 28] on span "Maestro" at bounding box center [88, 28] width 58 height 18
click at [247, 82] on em "Completed" at bounding box center [251, 82] width 67 height 14
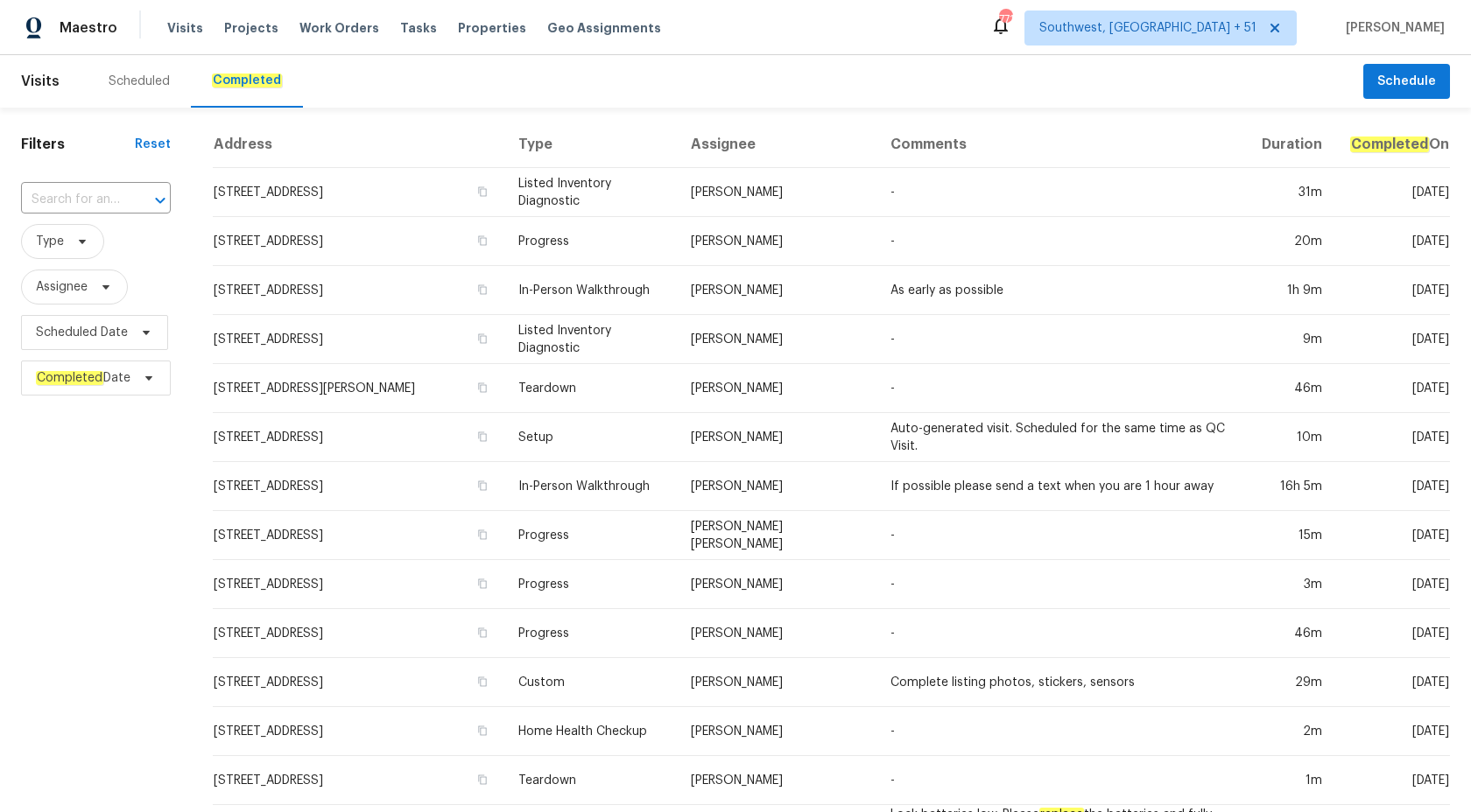
click at [106, 183] on div "​" at bounding box center [96, 200] width 150 height 37
paste input "294 Farm Ridge Dr NE, Woodstock, GA 30188"
type input "294 Farm Ridge Dr NE, Woodstock, GA 30188"
click at [93, 257] on li "294 Farm Ridge Dr NE, Woodstock, GA 30188" at bounding box center [97, 248] width 151 height 47
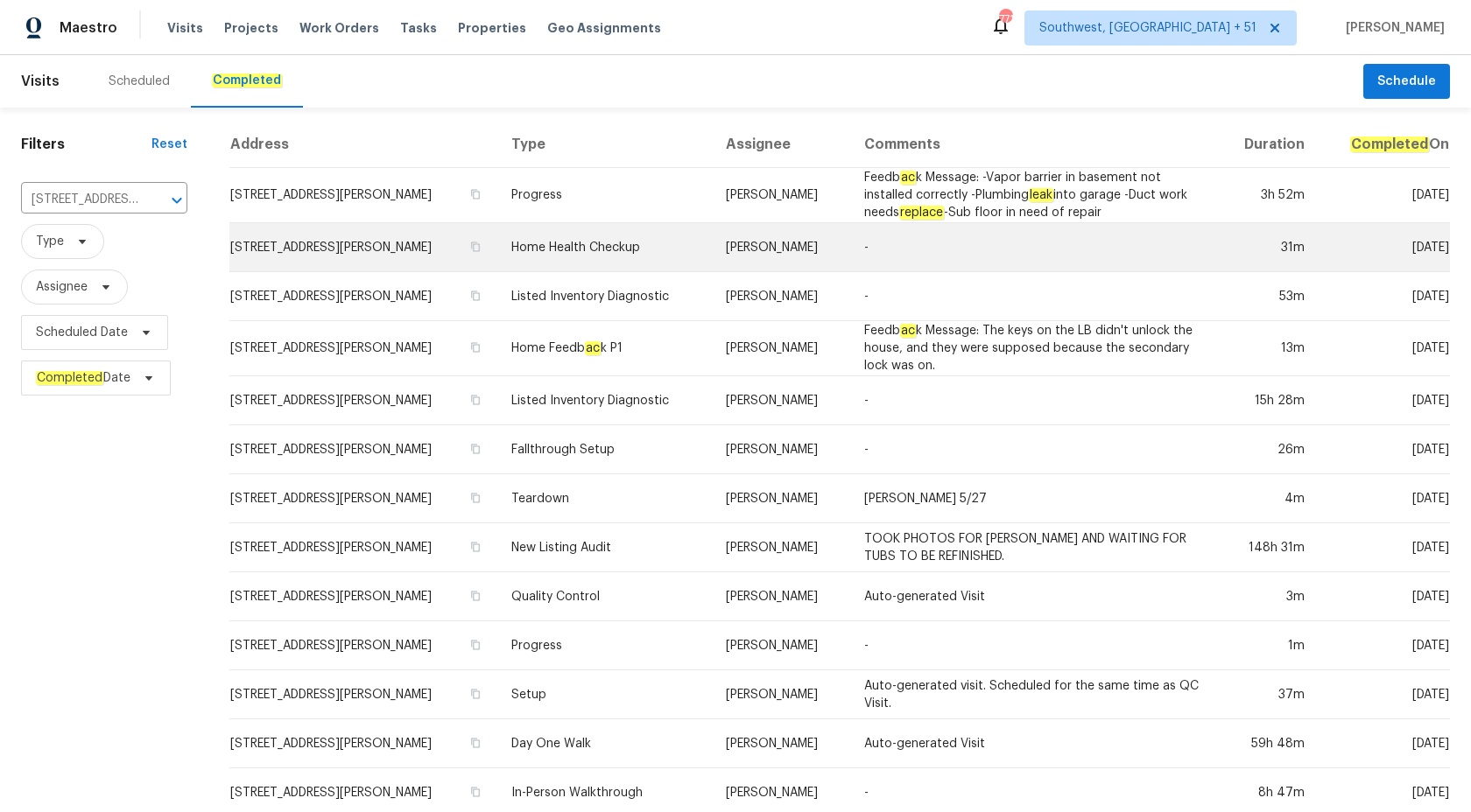
click at [707, 233] on td "Home Health Checkup" at bounding box center [605, 247] width 215 height 49
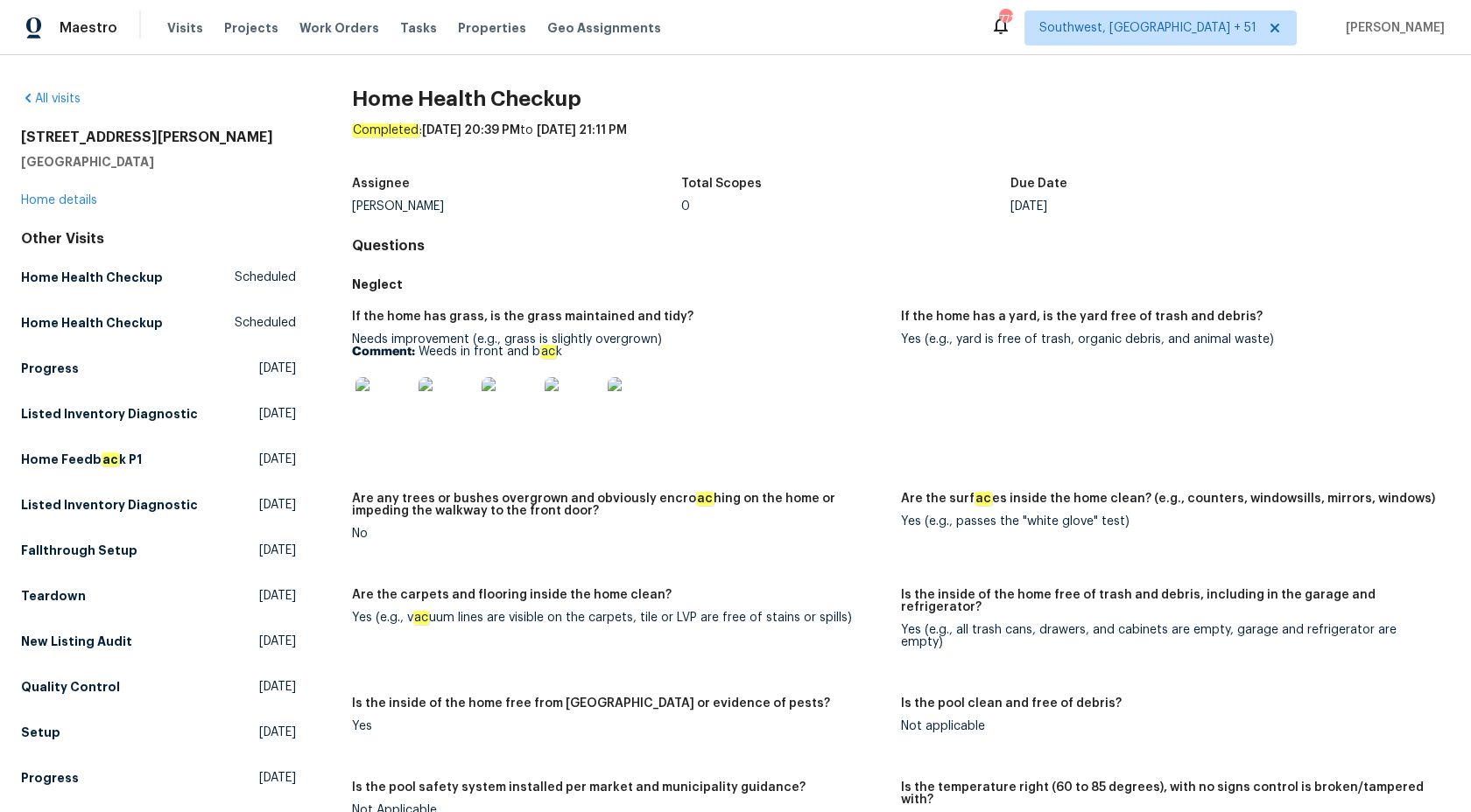
click at [43, 193] on div "294 Farm Ridge Dr NE Woodstock, GA 30188 Home details" at bounding box center [159, 169] width 275 height 81
click at [42, 198] on link "Home details" at bounding box center [59, 201] width 76 height 12
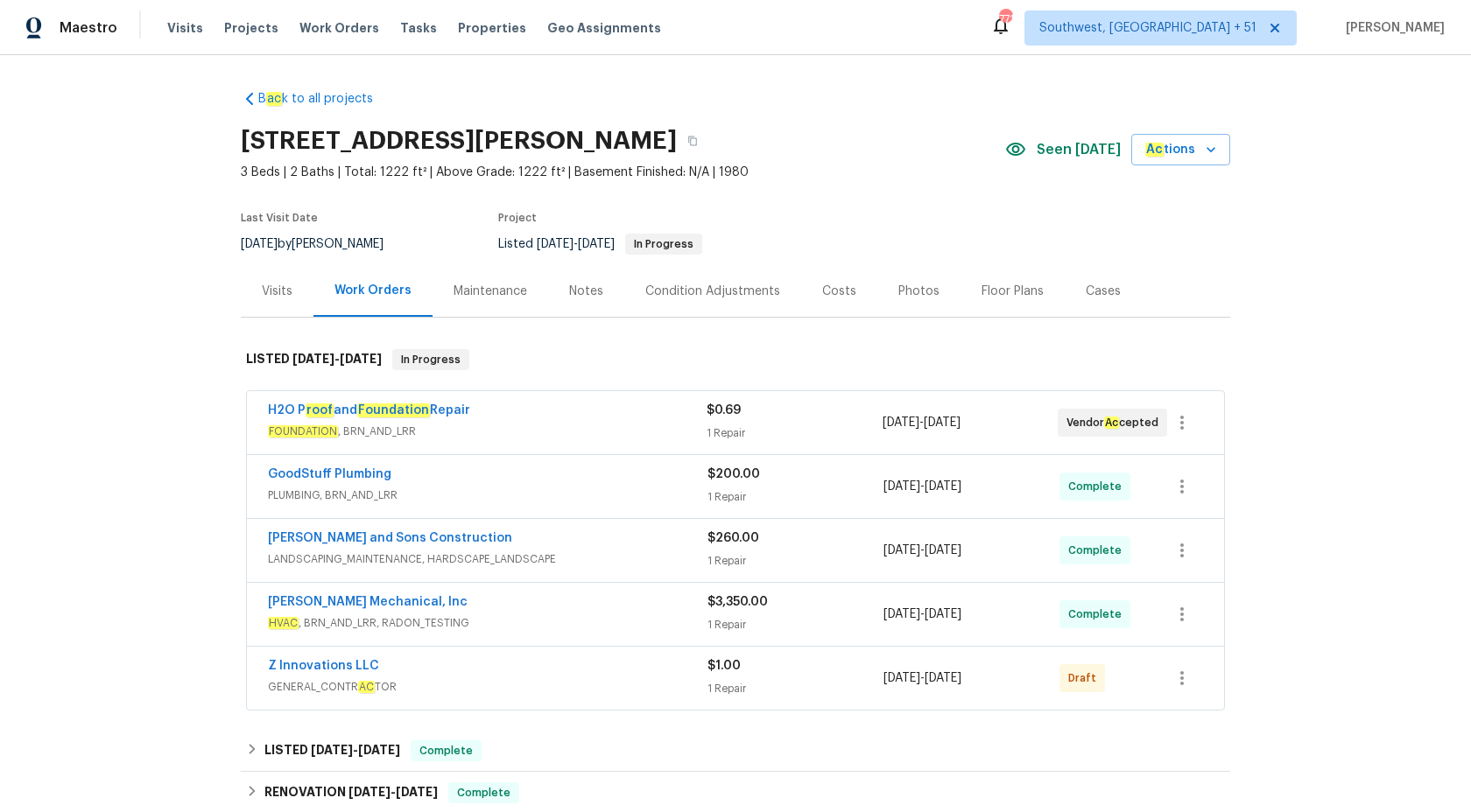
click at [591, 605] on div "[PERSON_NAME] Mechanical, Inc" at bounding box center [487, 604] width 439 height 21
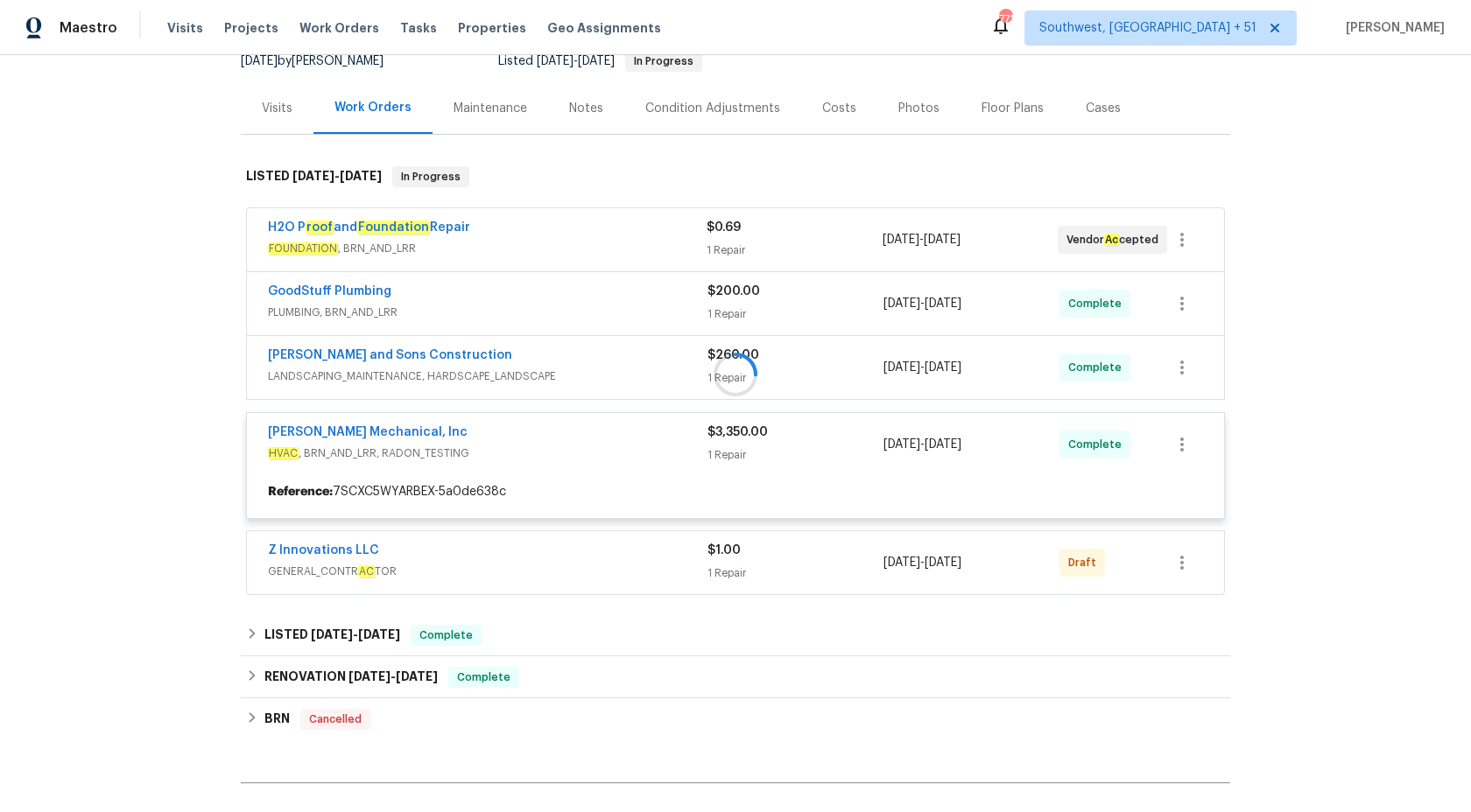
scroll to position [244, 0]
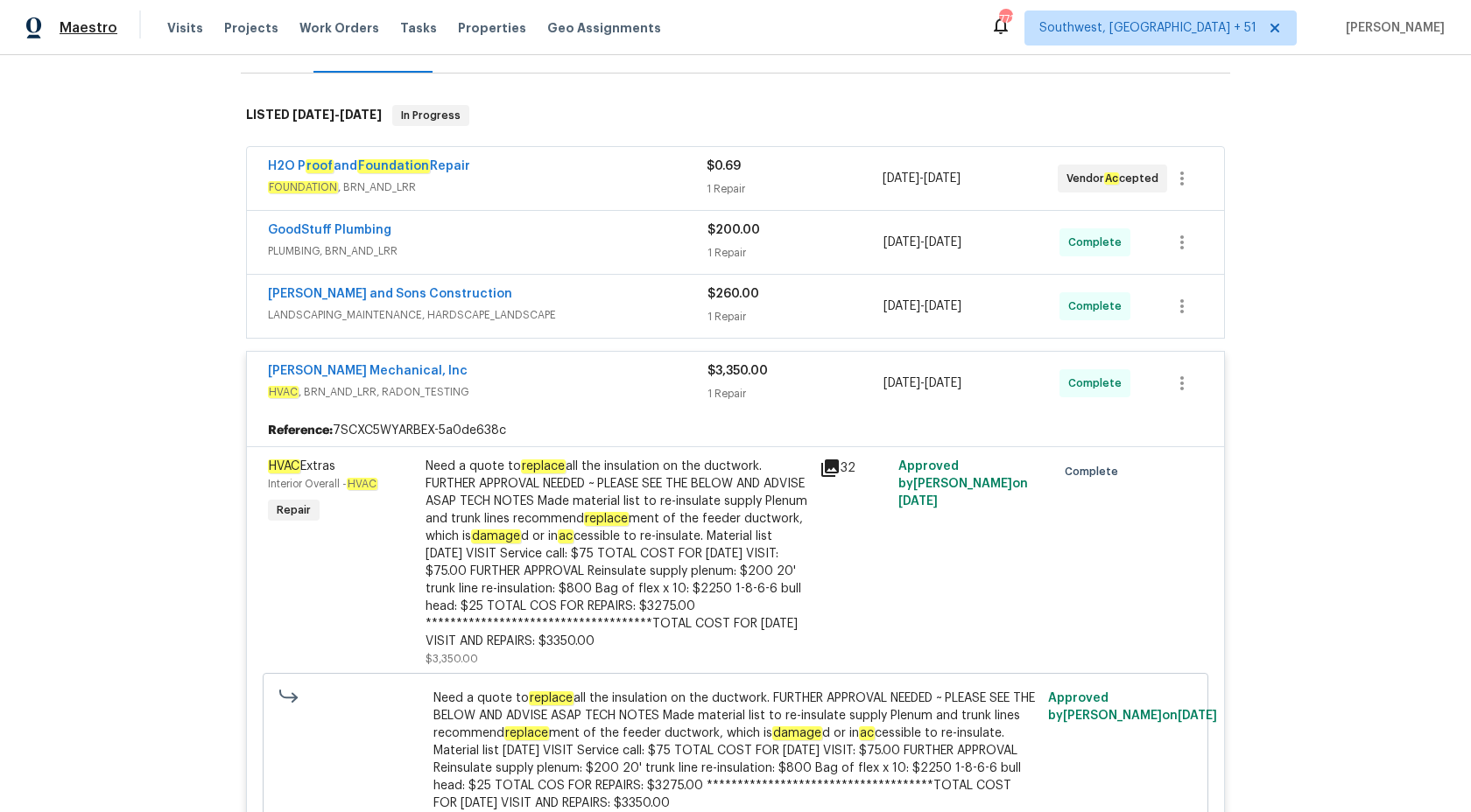
click at [75, 33] on span "Maestro" at bounding box center [88, 28] width 58 height 18
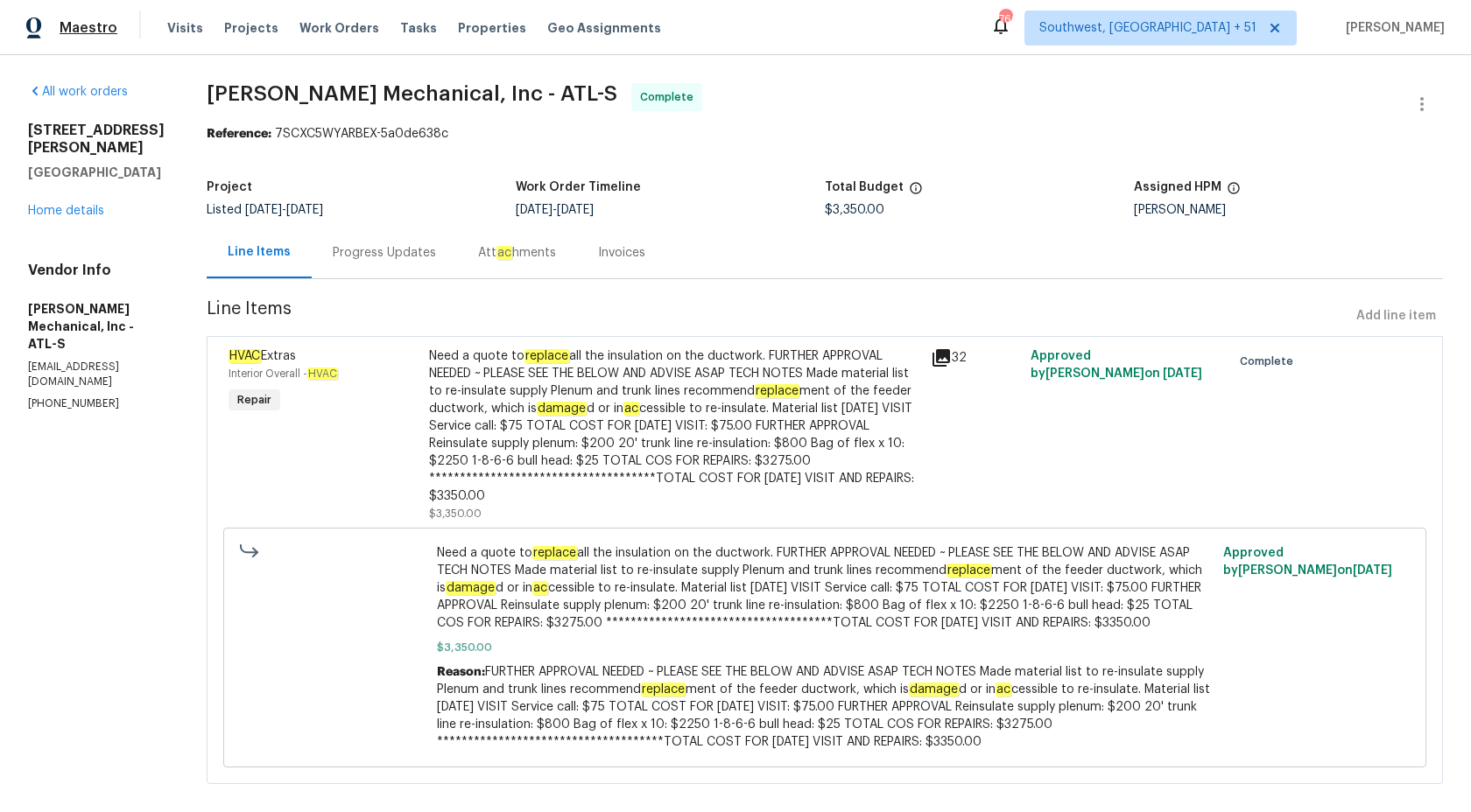
click at [91, 33] on span "Maestro" at bounding box center [88, 28] width 58 height 18
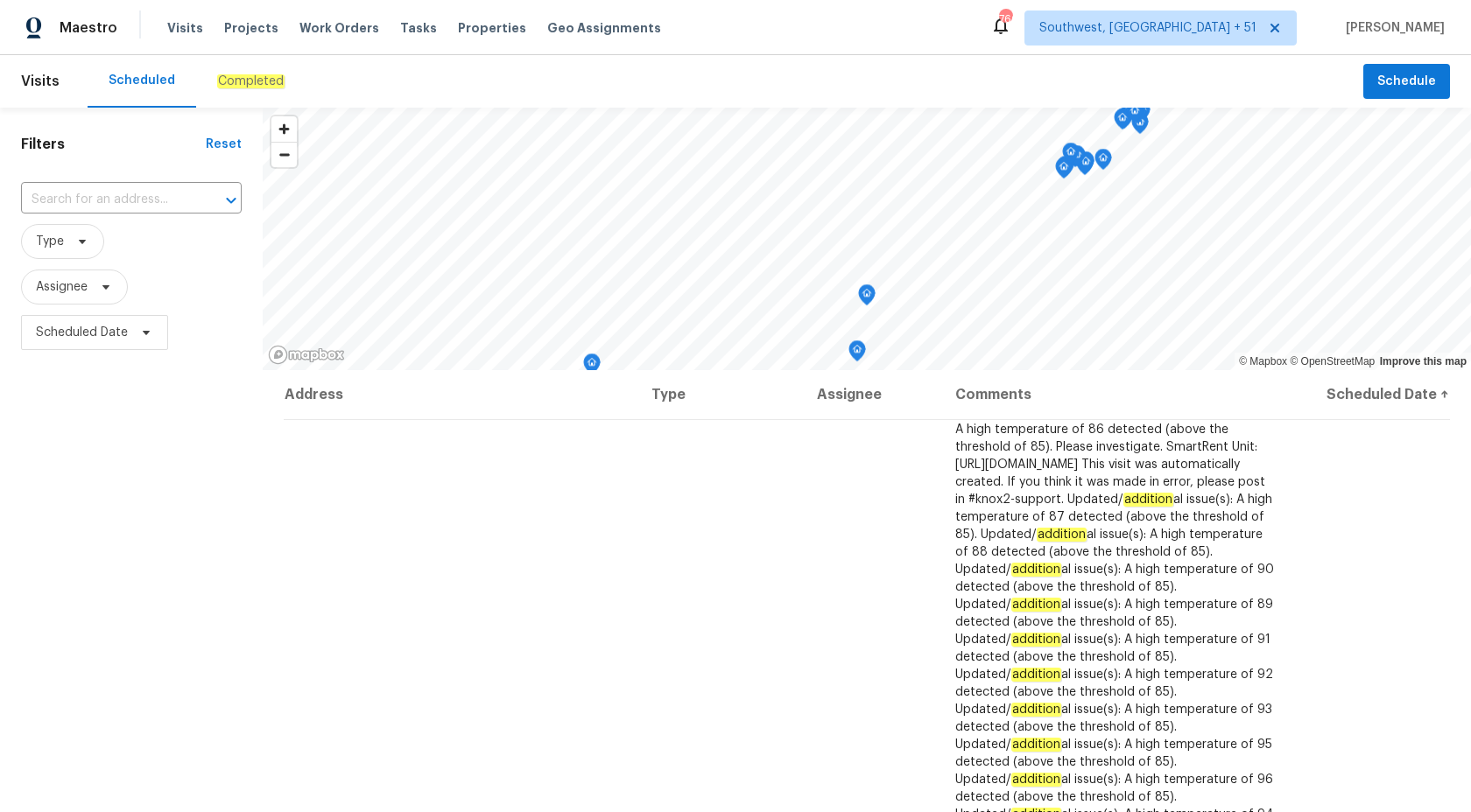
click at [228, 99] on div "Completed" at bounding box center [250, 81] width 109 height 52
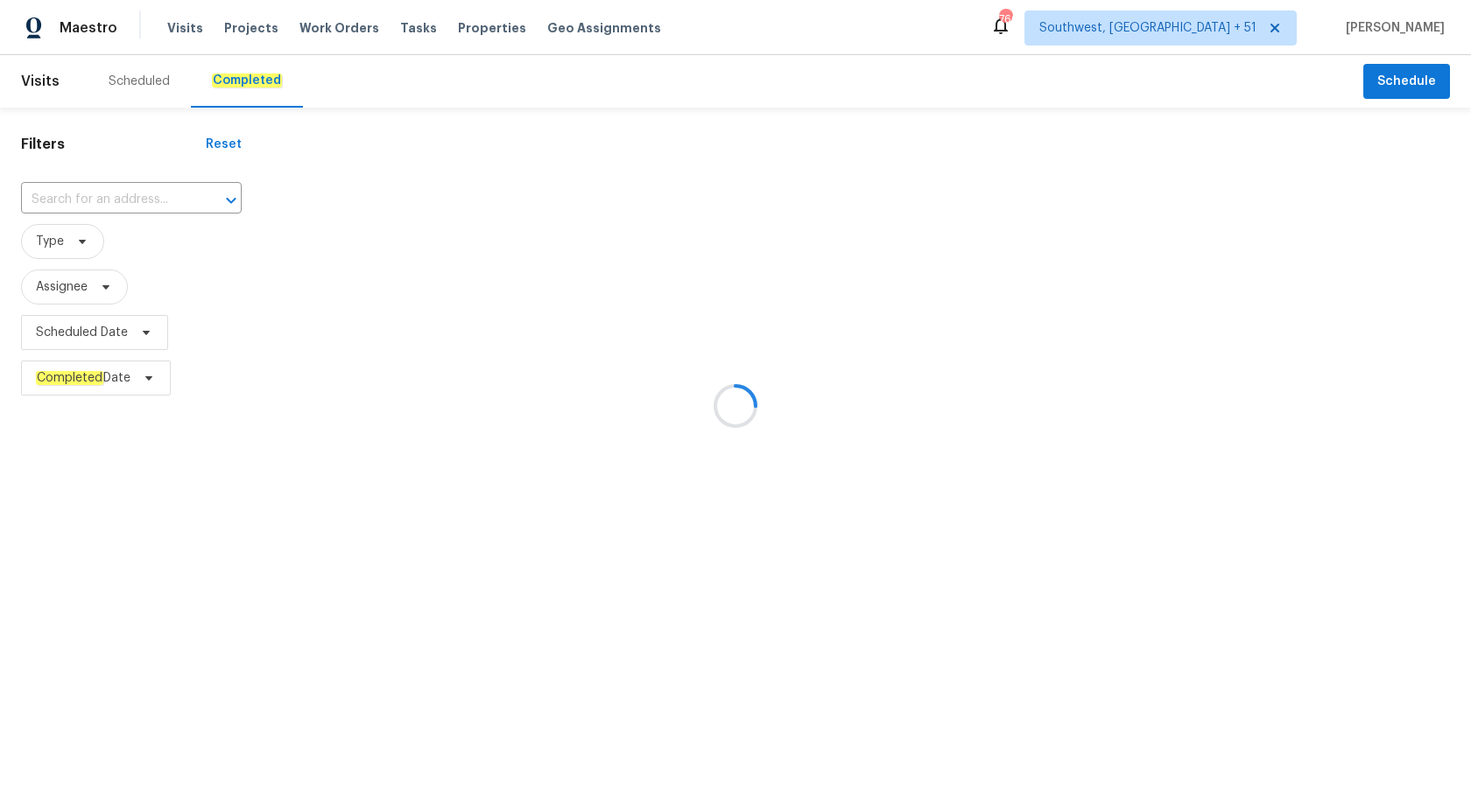
click at [78, 209] on div at bounding box center [735, 406] width 1471 height 812
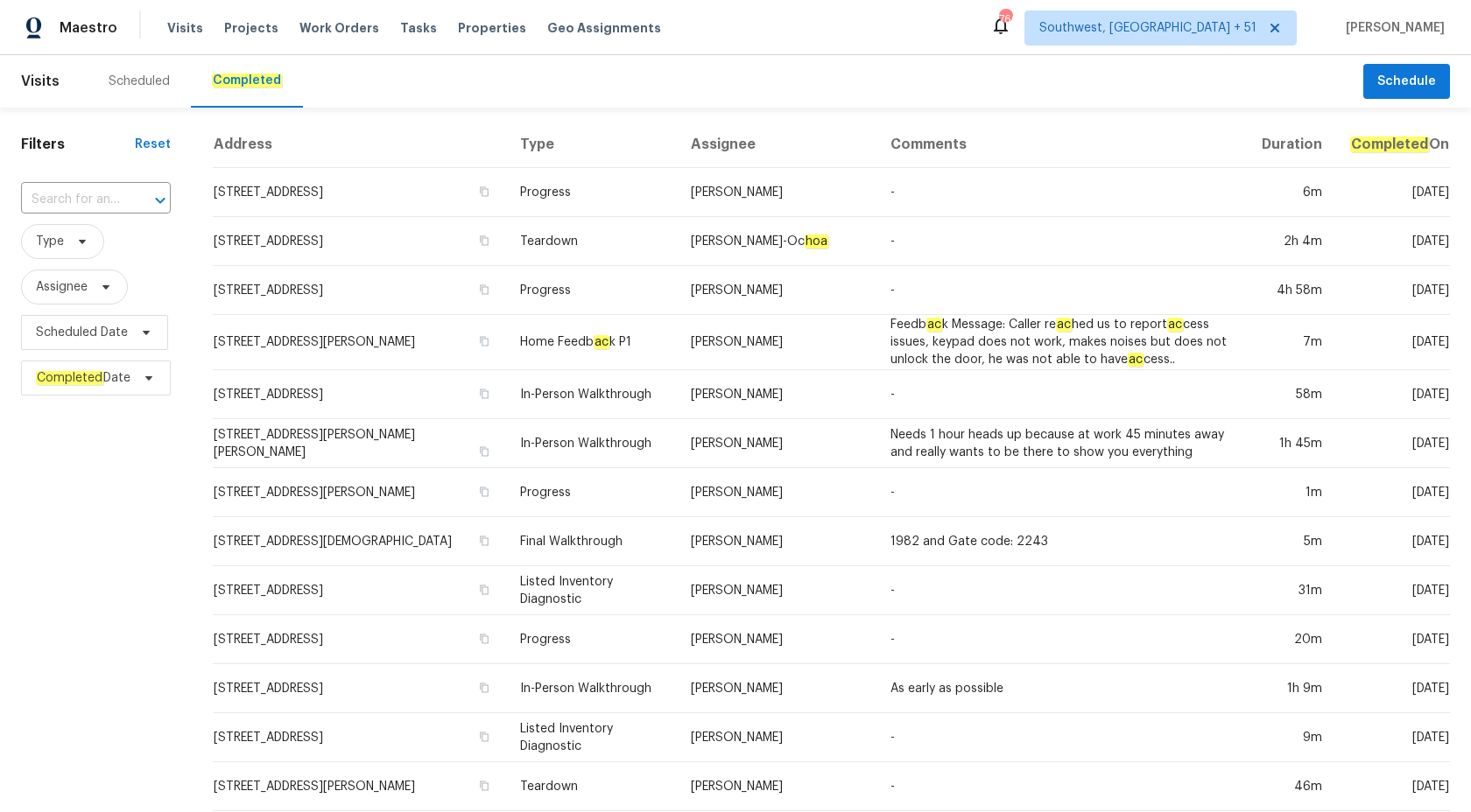
click at [87, 204] on input "text" at bounding box center [71, 200] width 100 height 28
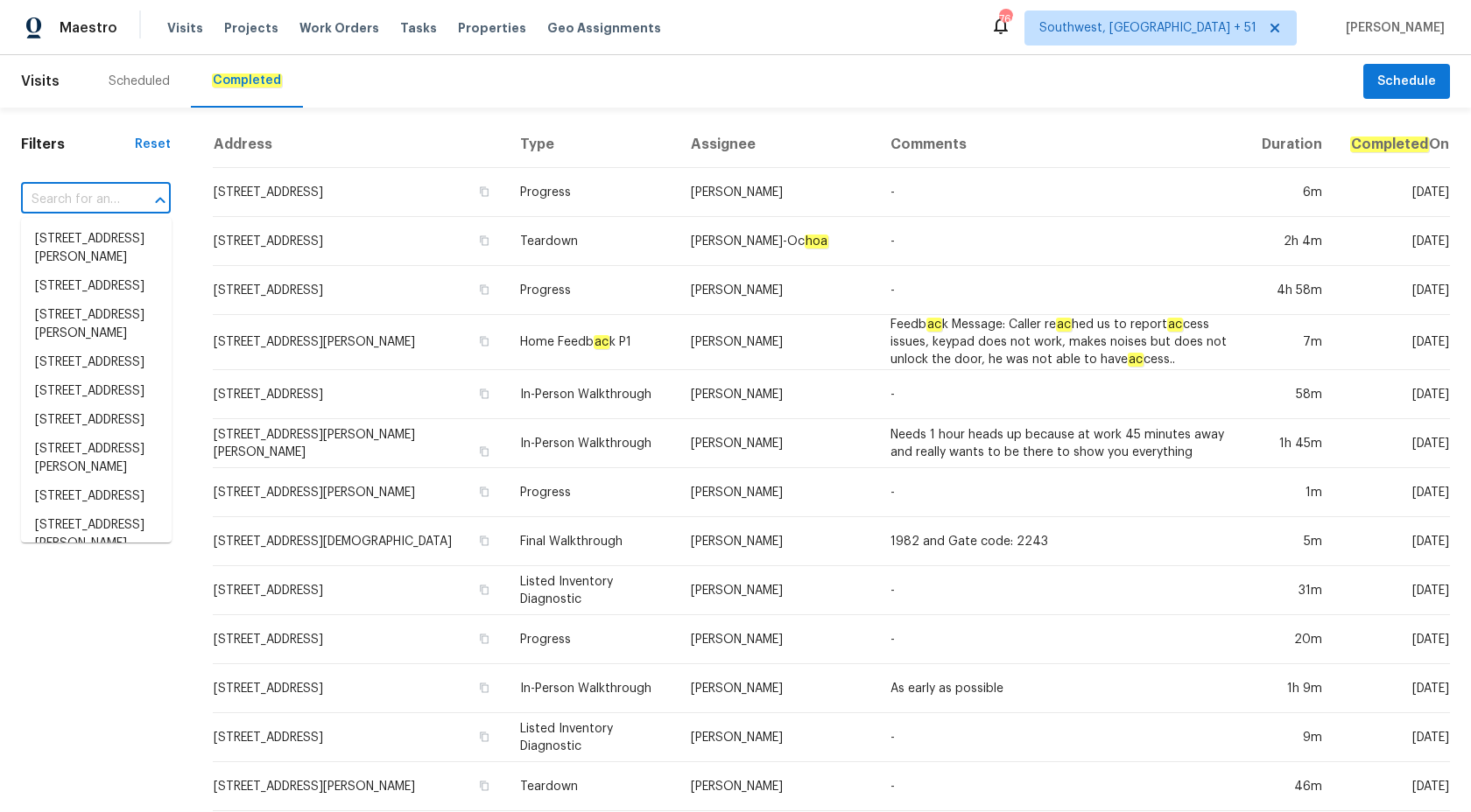
paste input "[STREET_ADDRESS]"
type input "[STREET_ADDRESS]"
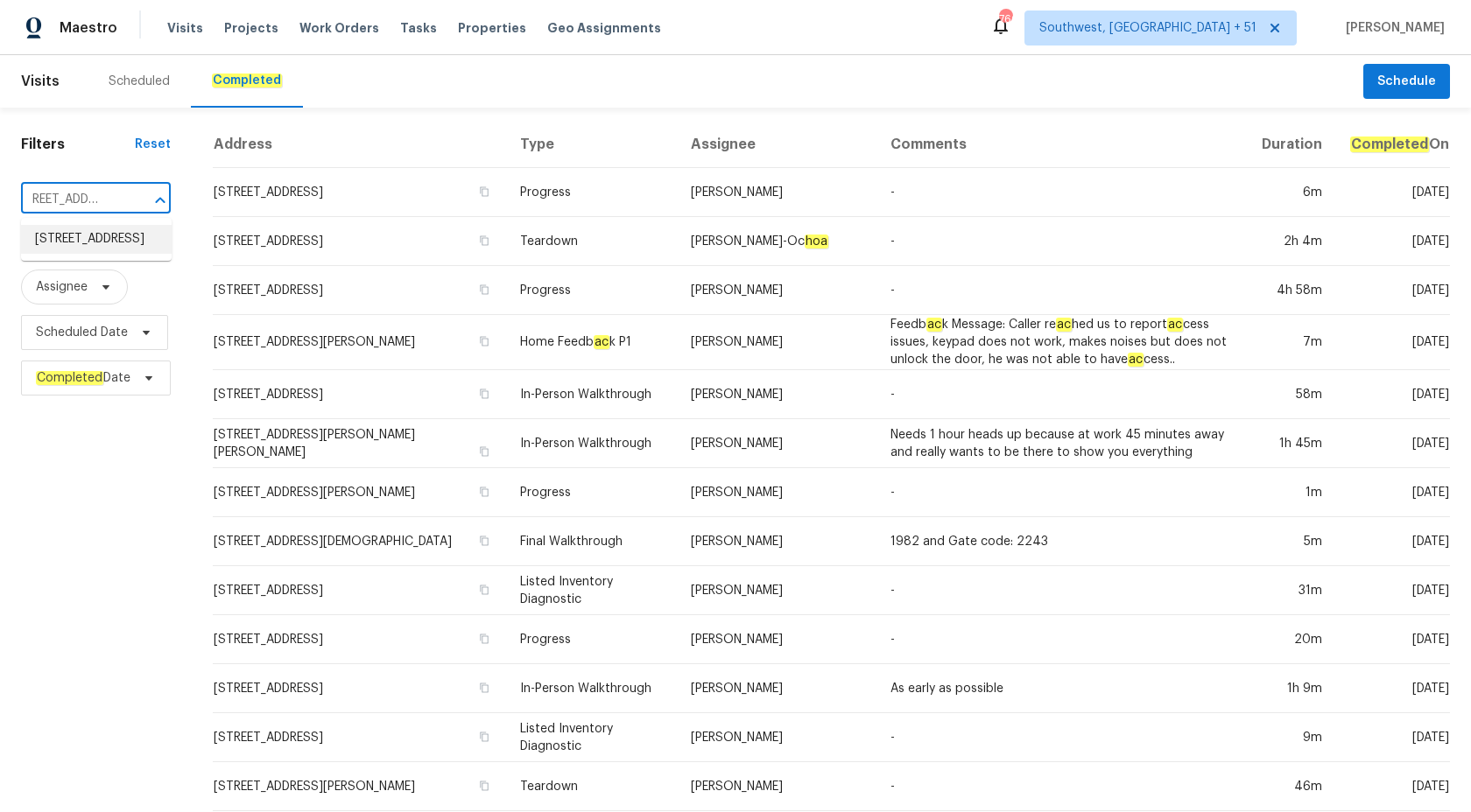
click at [95, 254] on li "[STREET_ADDRESS]" at bounding box center [97, 239] width 151 height 29
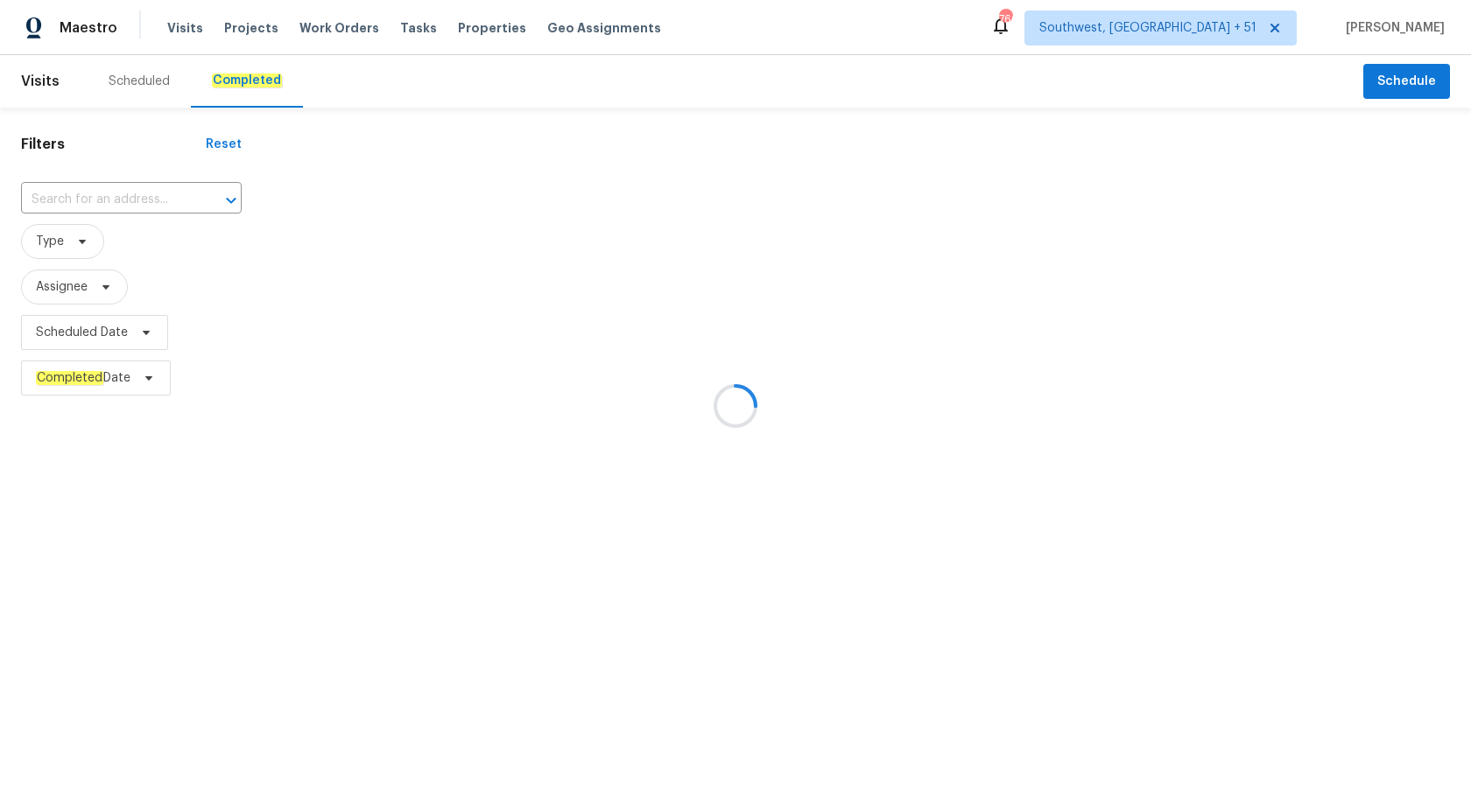
type input "[STREET_ADDRESS]"
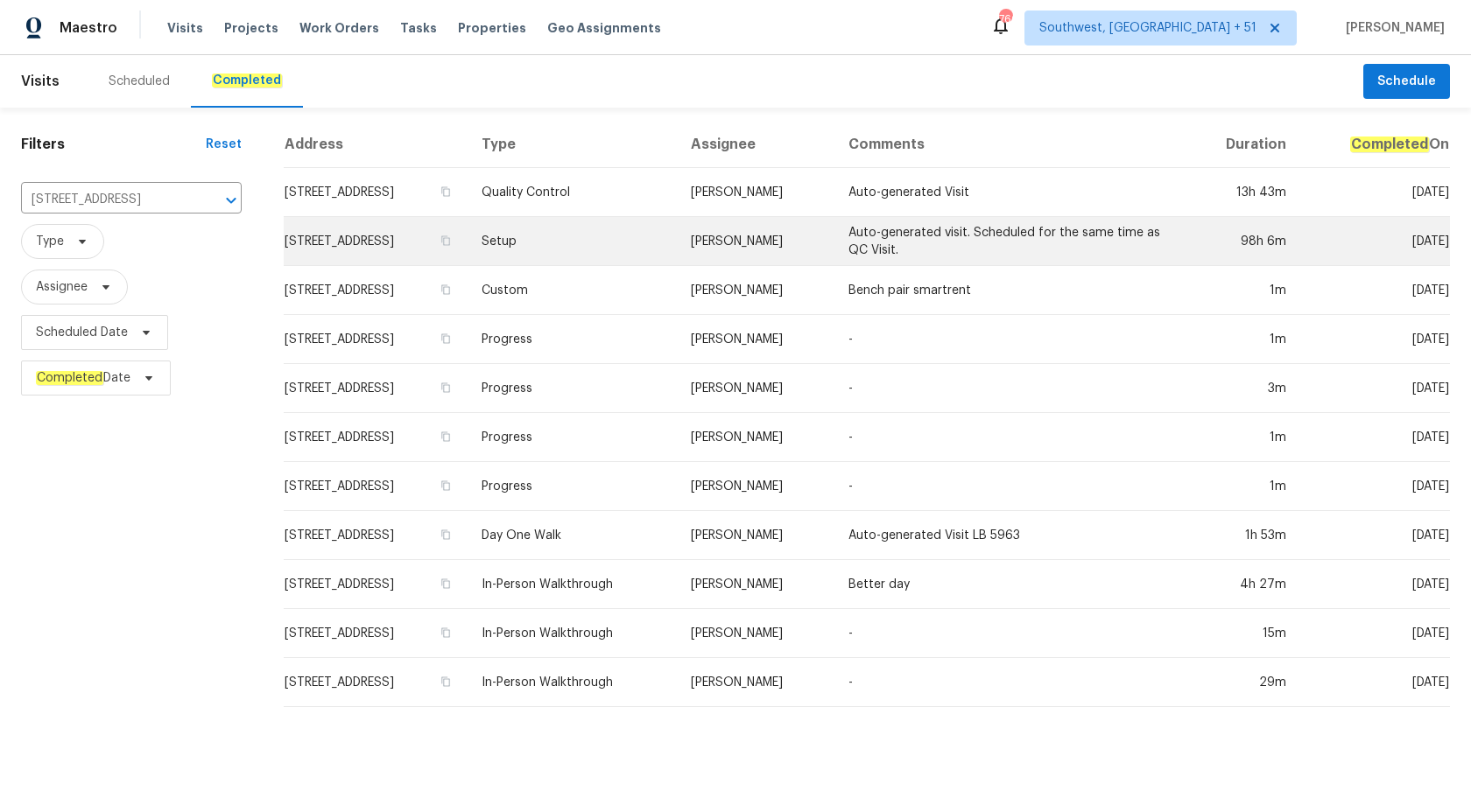
click at [588, 250] on td "Setup" at bounding box center [573, 241] width 210 height 49
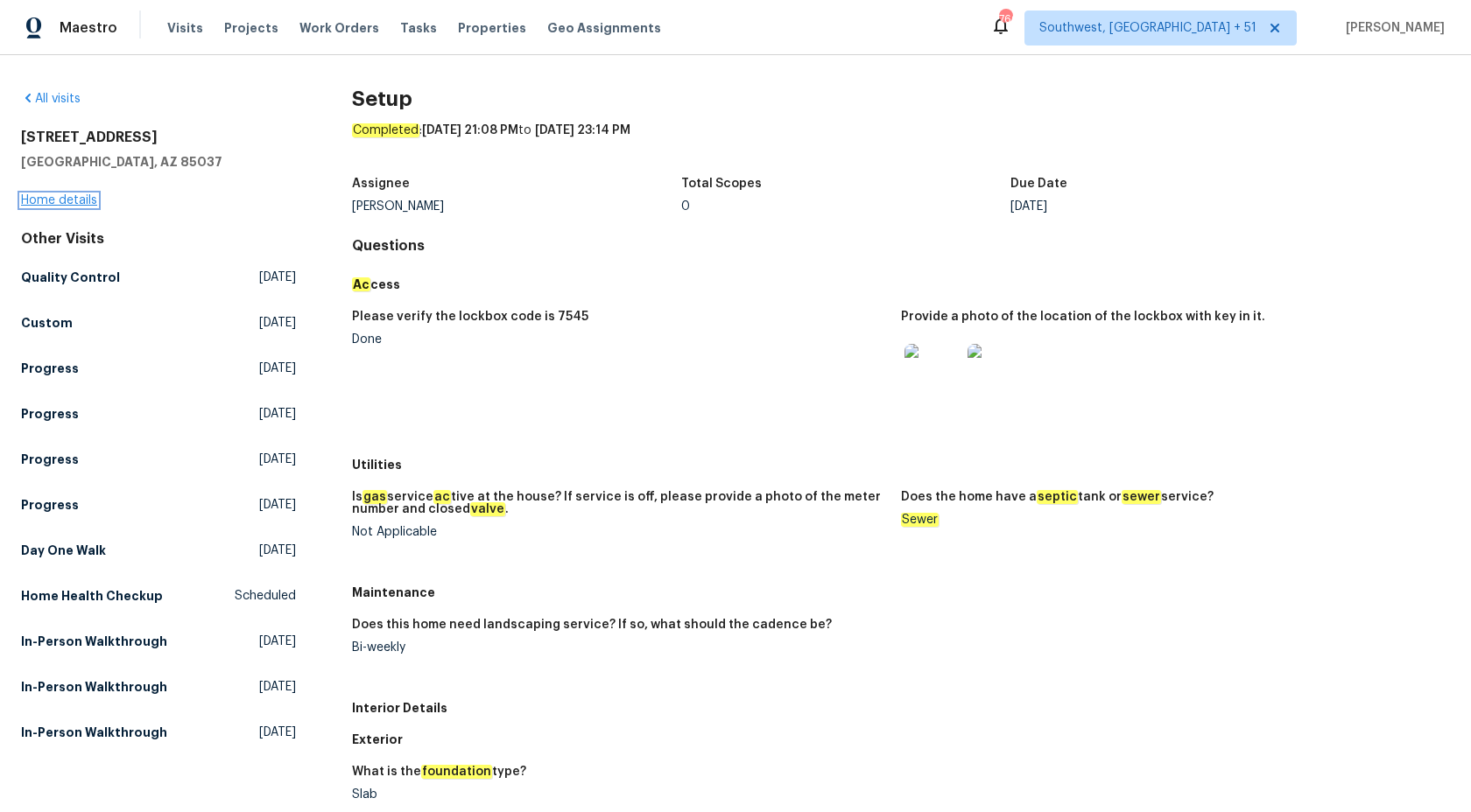
click at [63, 206] on link "Home details" at bounding box center [59, 201] width 76 height 12
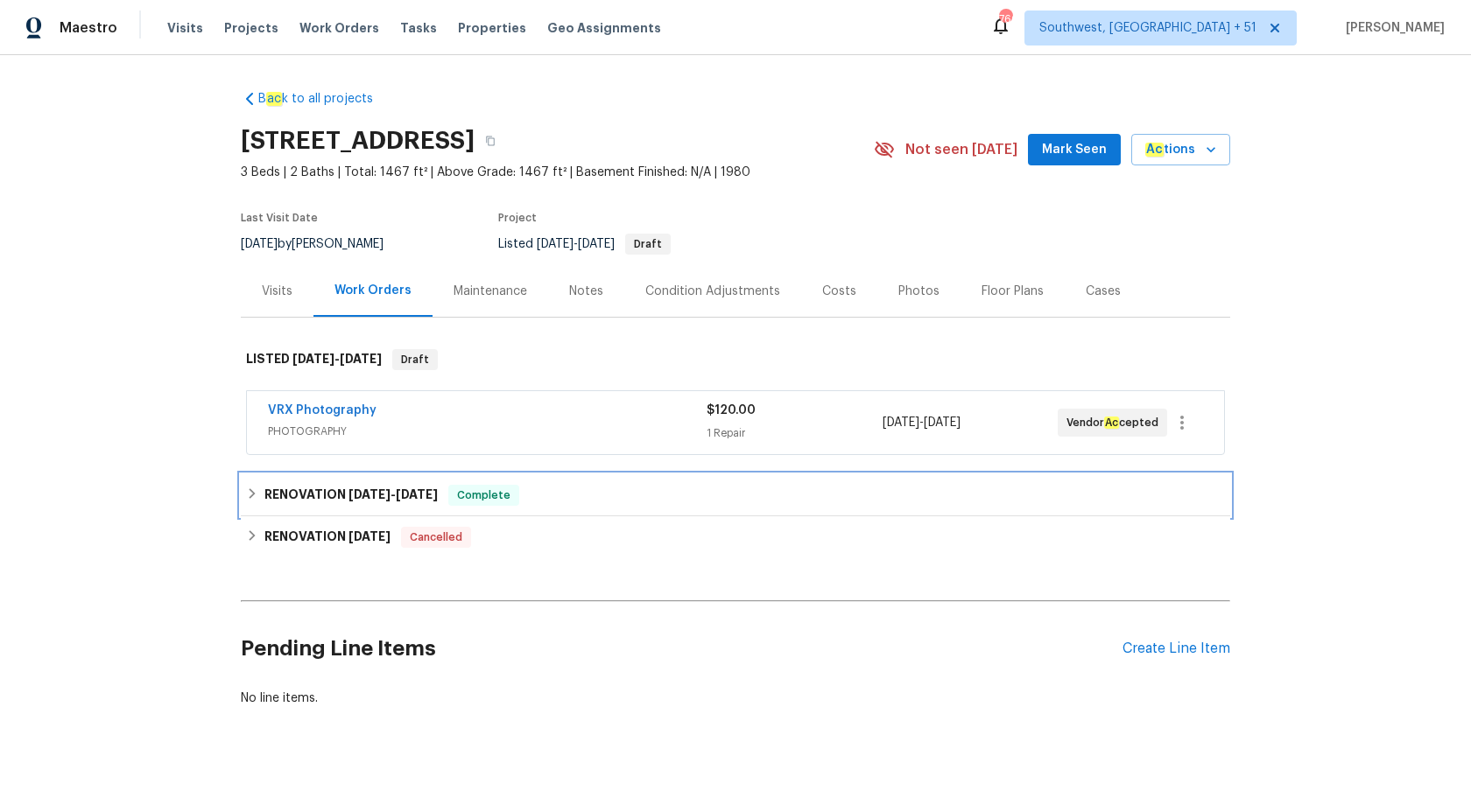
click at [349, 503] on h6 "RENOVATION [DATE] - [DATE]" at bounding box center [351, 495] width 173 height 21
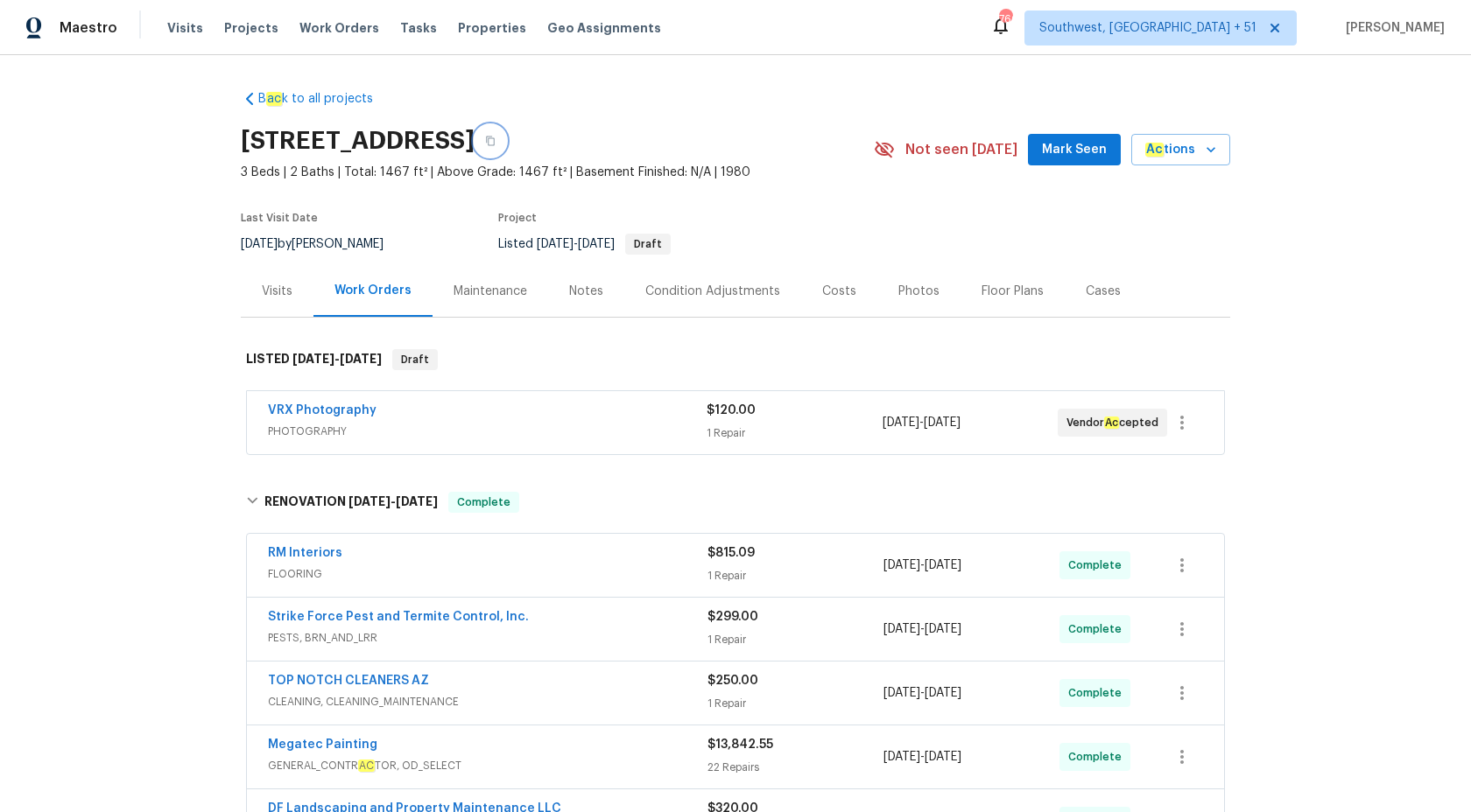
click at [495, 141] on icon "button" at bounding box center [490, 141] width 11 height 11
click at [102, 33] on span "Maestro" at bounding box center [88, 28] width 58 height 18
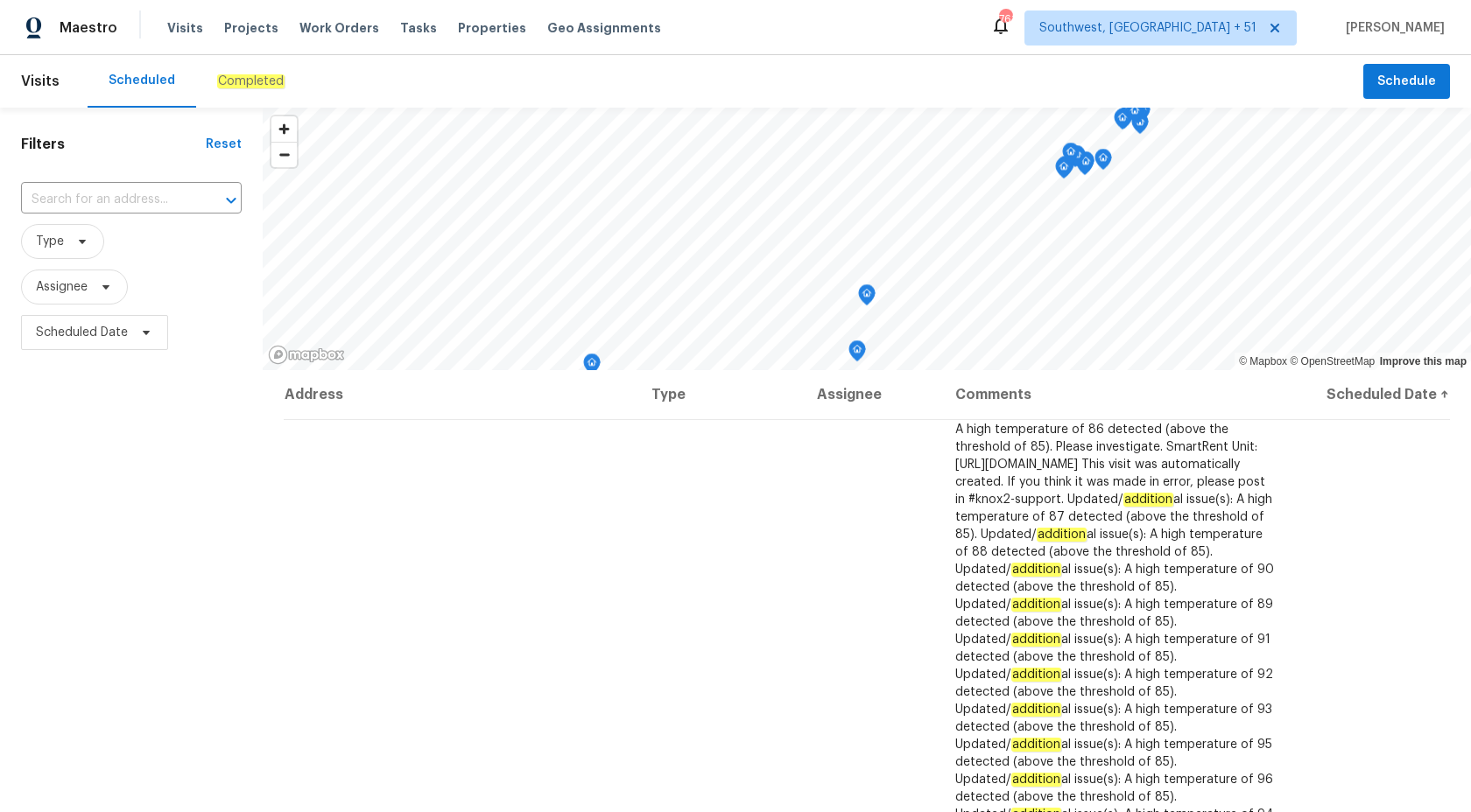
click at [233, 87] on em "Completed" at bounding box center [251, 82] width 67 height 14
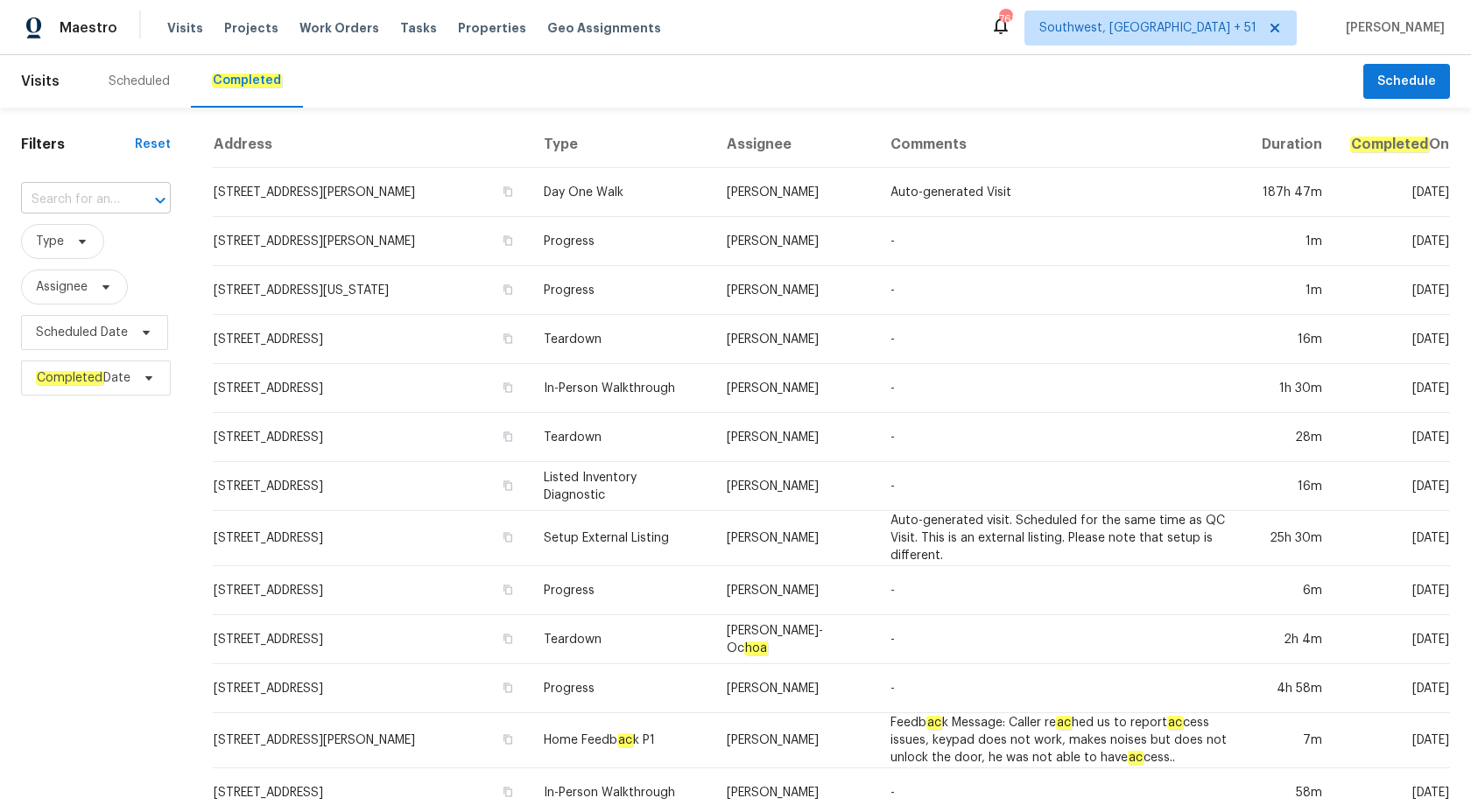
click at [91, 190] on input "text" at bounding box center [71, 200] width 100 height 28
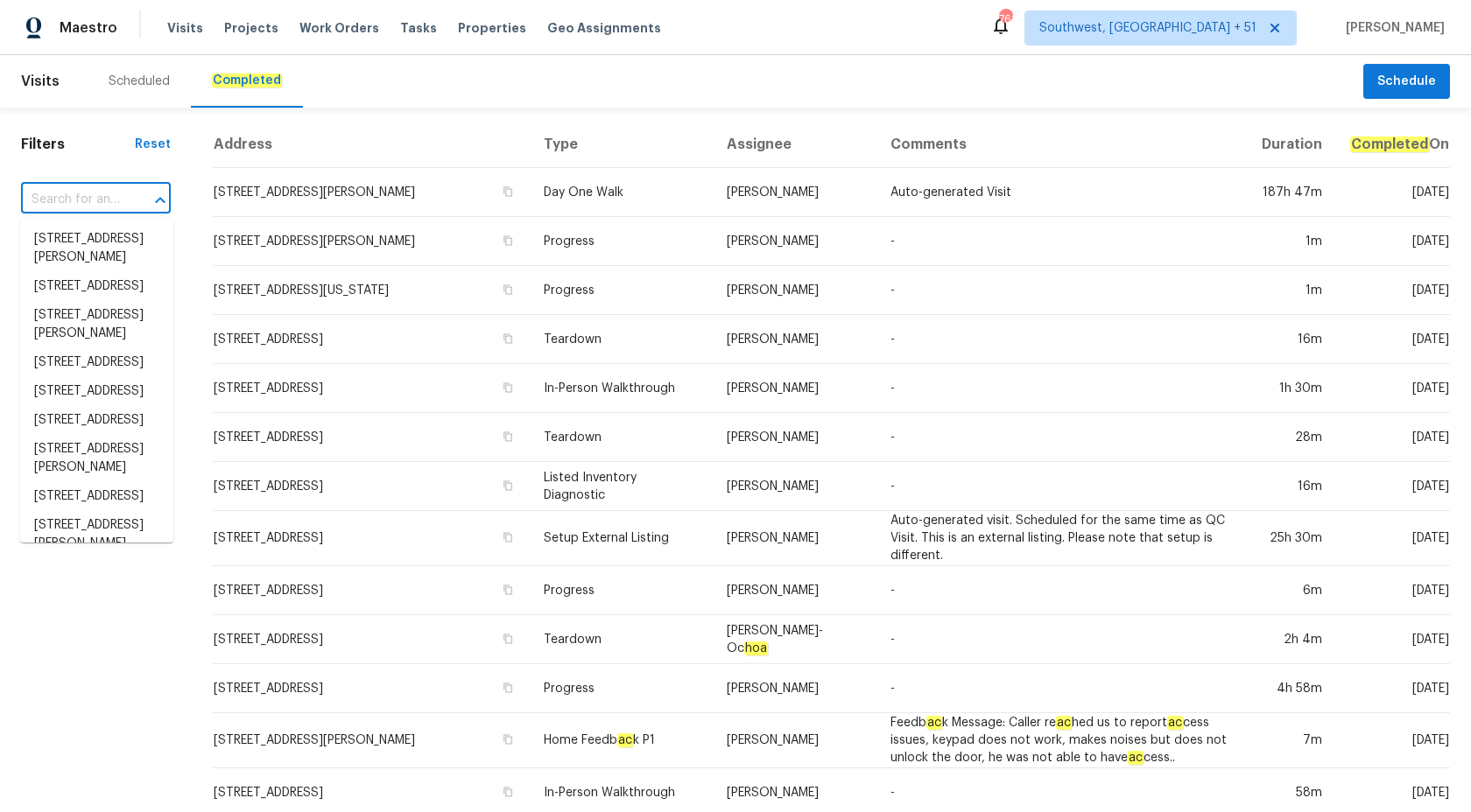
paste input "454 Naugatuck Dr Jacksonville, FL 32225"
type input "454 Naugatuck Dr Jacksonville, FL 32225"
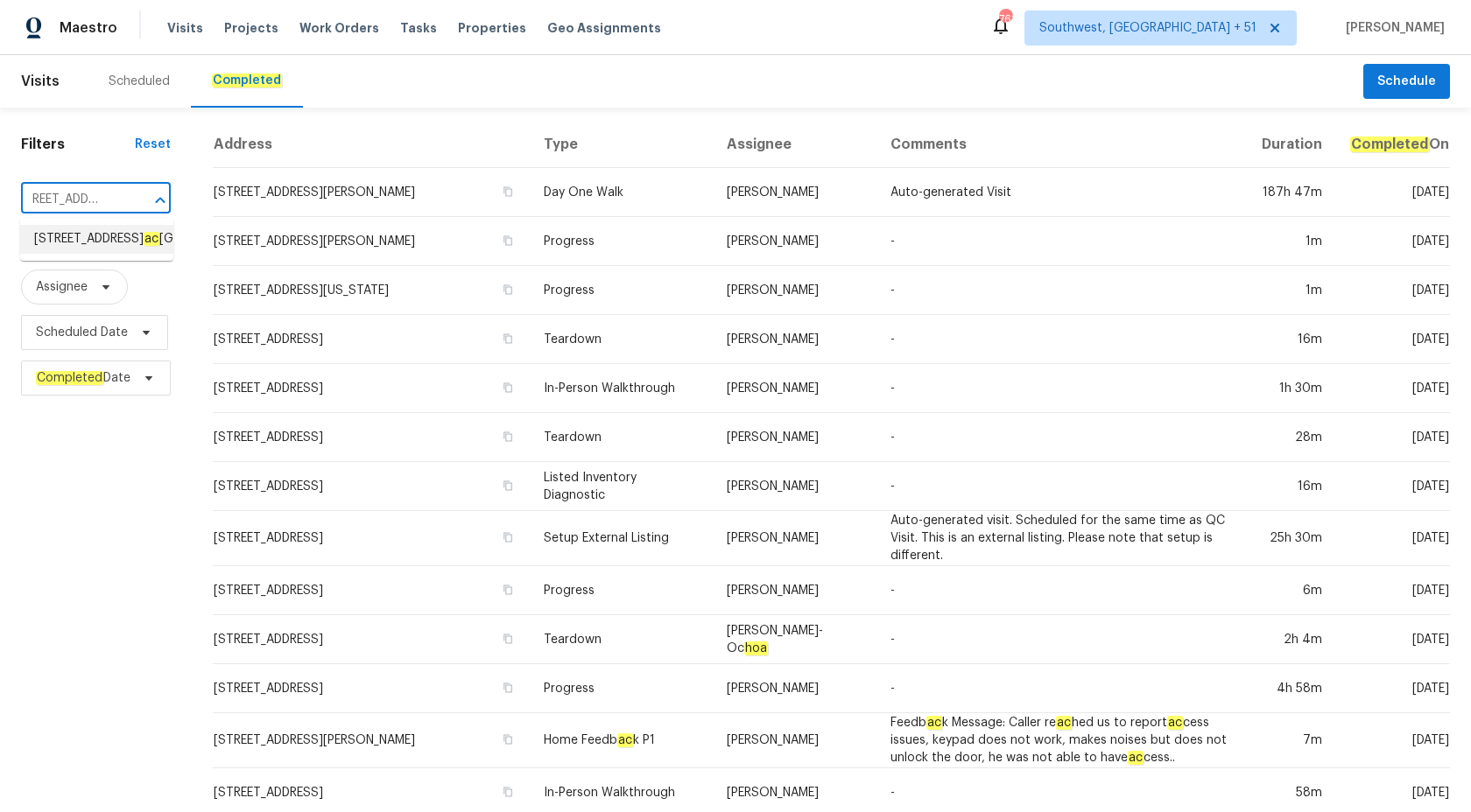
click at [108, 242] on span "454 Naugatuck Dr, J ac ksonville, FL 32225" at bounding box center [156, 239] width 246 height 19
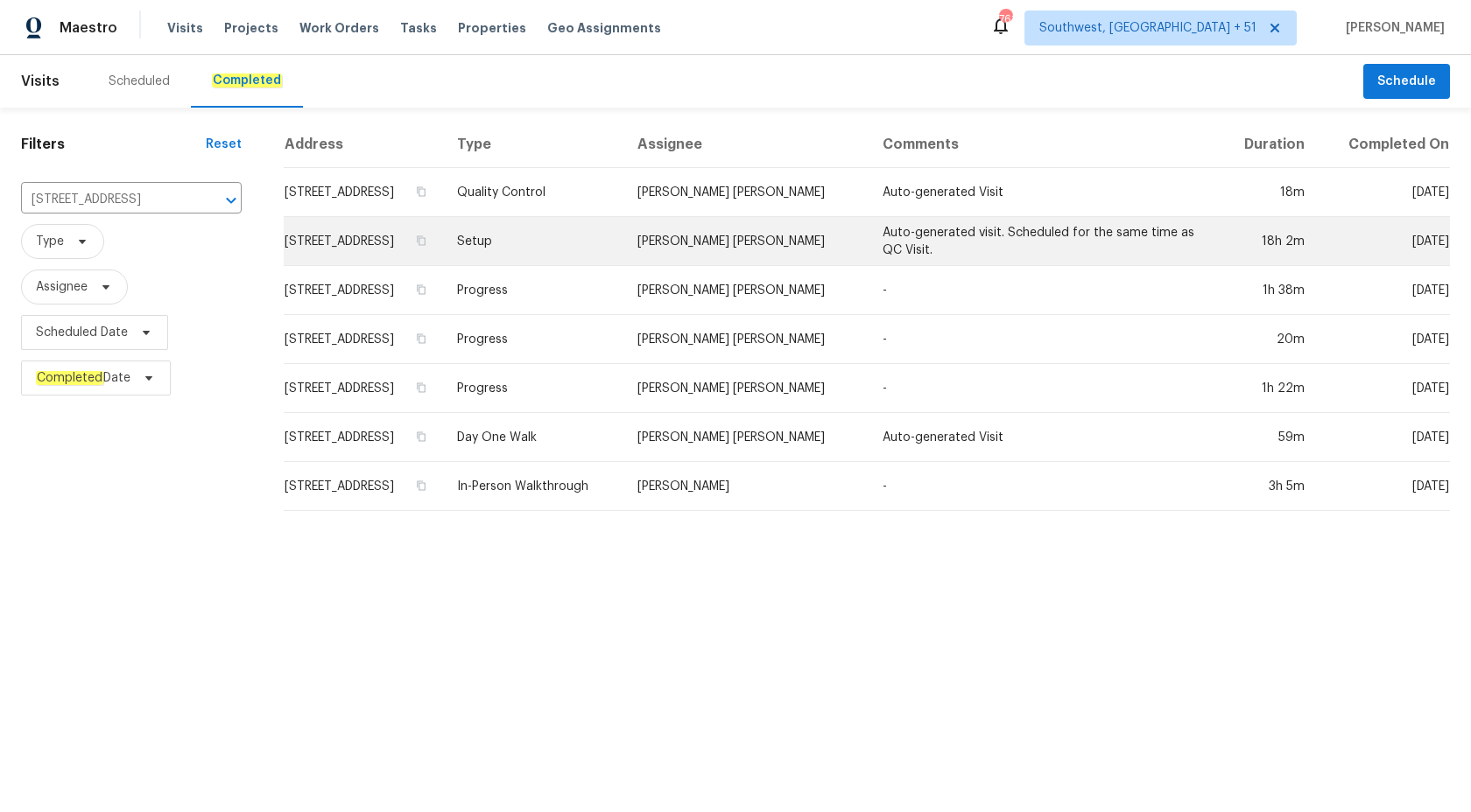
click at [624, 234] on td "Setup" at bounding box center [534, 241] width 181 height 49
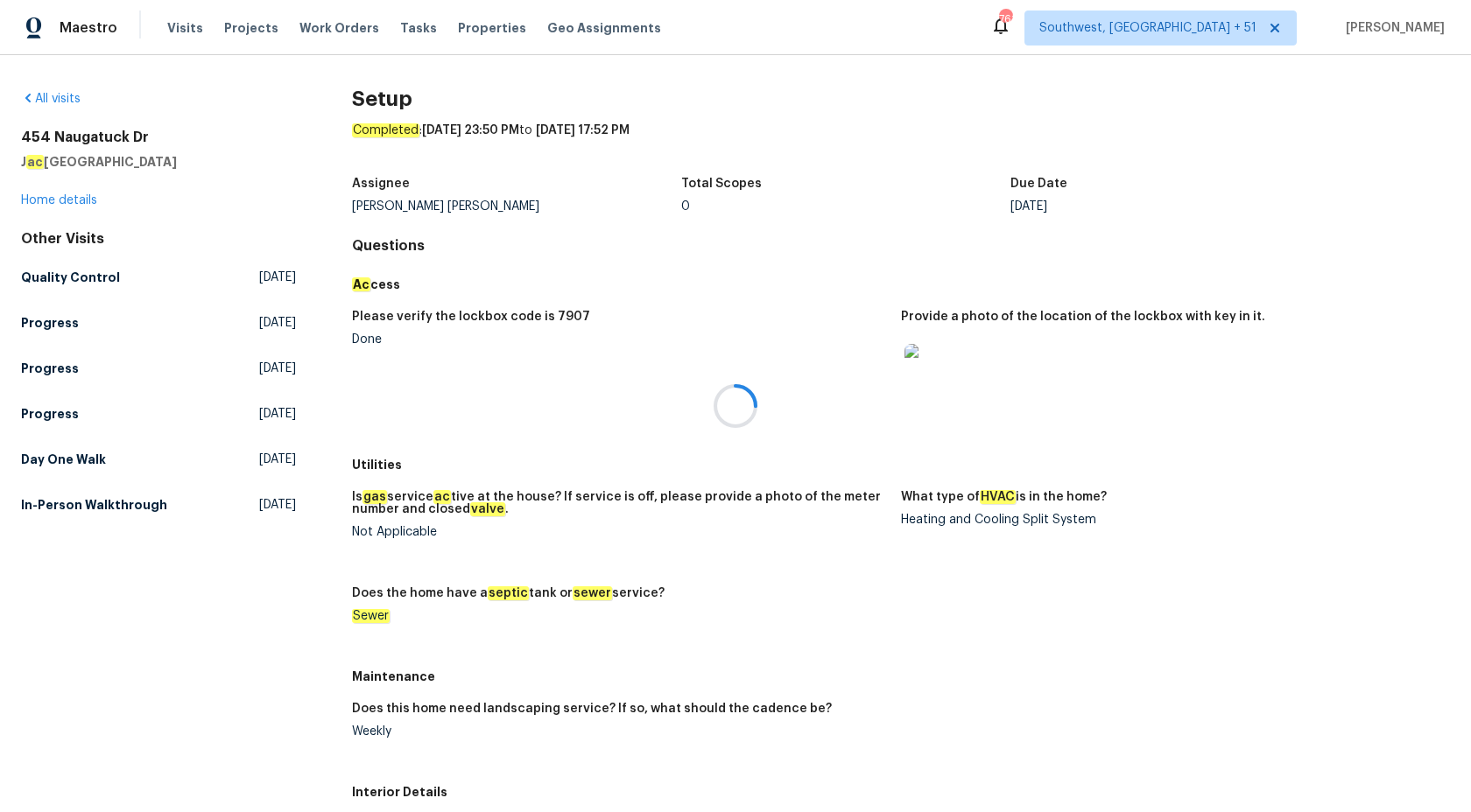
click at [61, 198] on div at bounding box center [735, 406] width 1471 height 812
click at [61, 198] on link "Home details" at bounding box center [59, 201] width 76 height 12
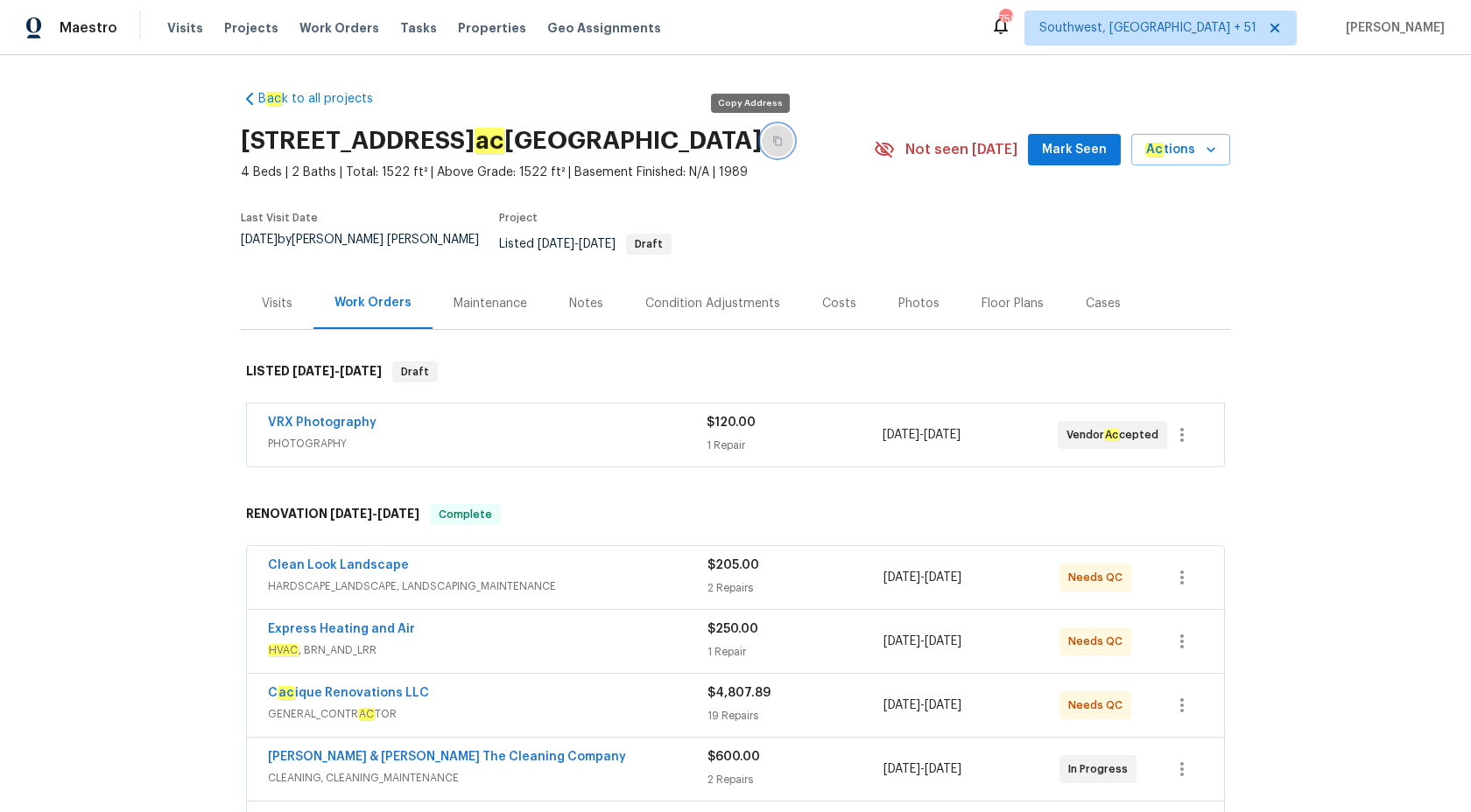
click at [762, 138] on button "button" at bounding box center [778, 141] width 32 height 32
click at [69, 17] on div "Maestro" at bounding box center [59, 28] width 117 height 35
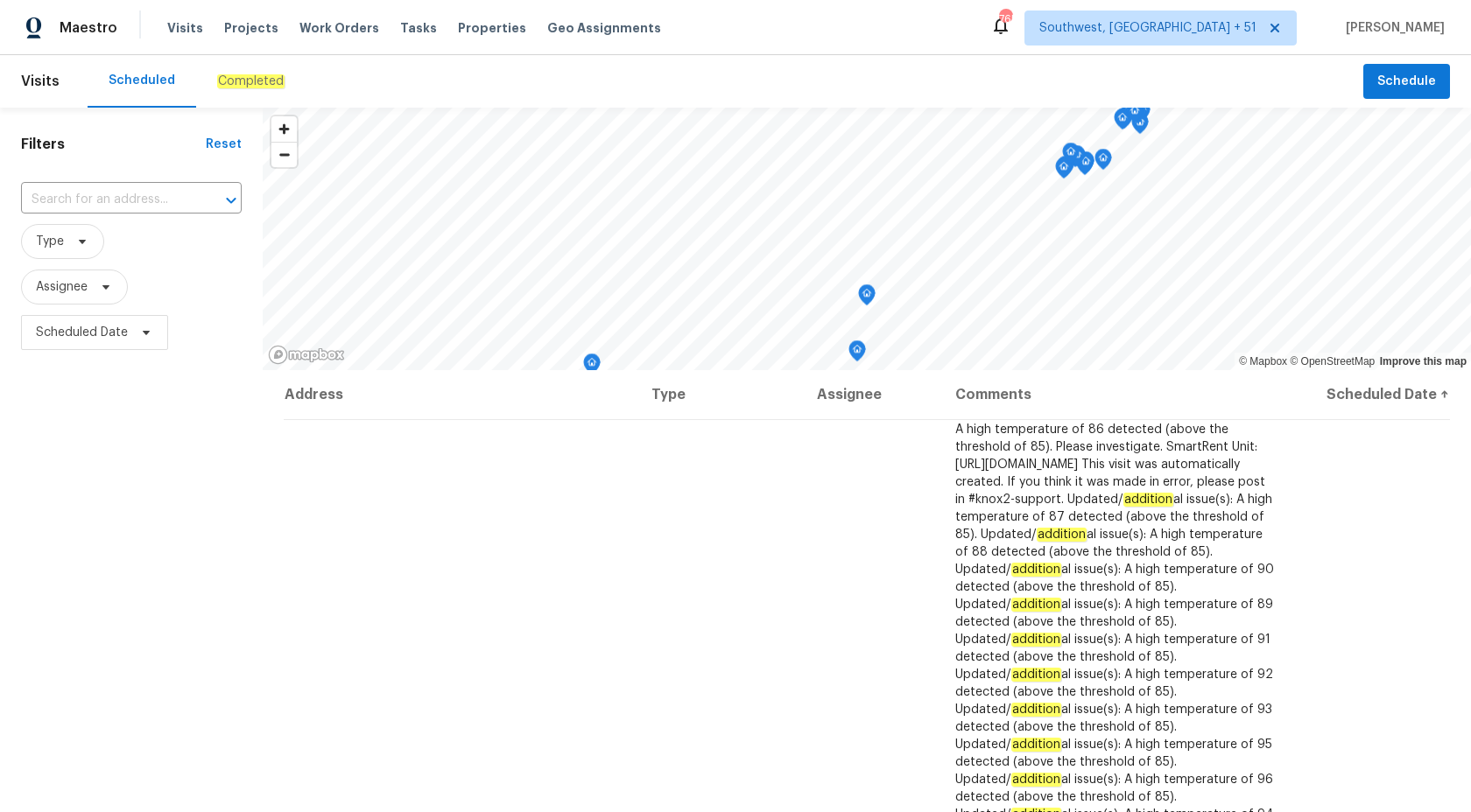
click at [245, 76] on em "Completed" at bounding box center [251, 82] width 67 height 14
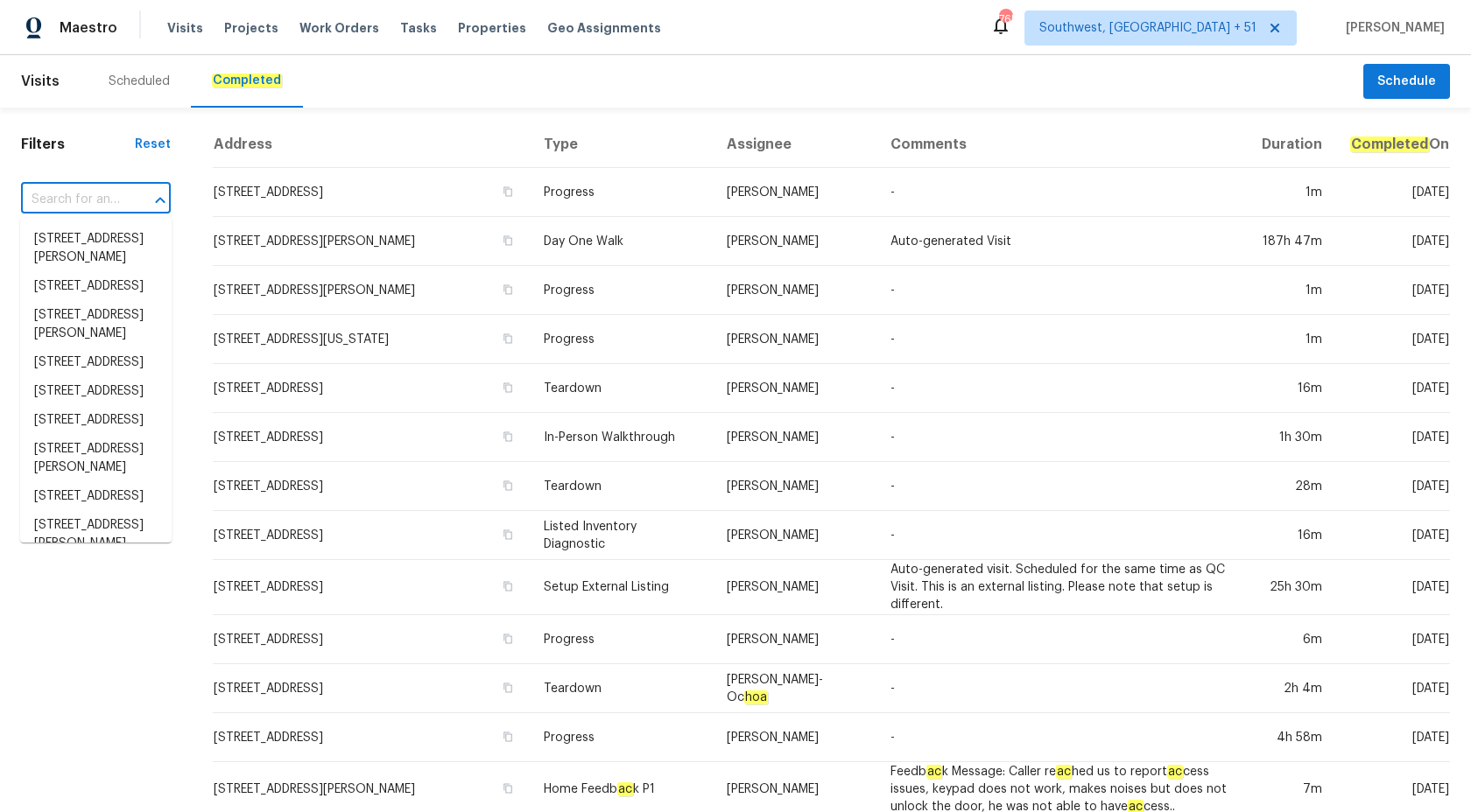
click at [63, 202] on input "text" at bounding box center [71, 200] width 100 height 28
paste input "[STREET_ADDRESS][PERSON_NAME]"
type input "[STREET_ADDRESS][PERSON_NAME]"
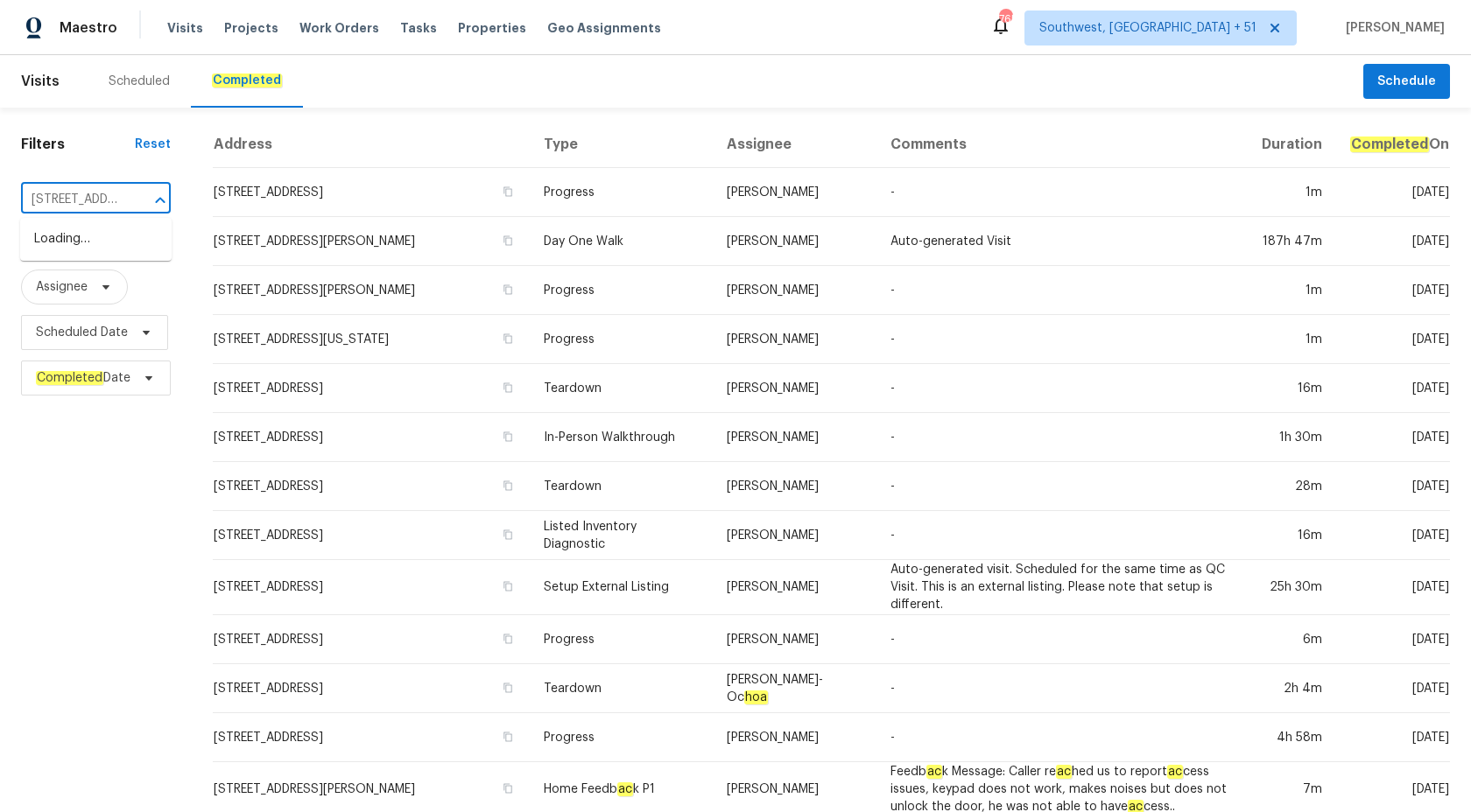
scroll to position [0, 136]
click at [75, 270] on li "[STREET_ADDRESS][PERSON_NAME]" at bounding box center [96, 248] width 152 height 47
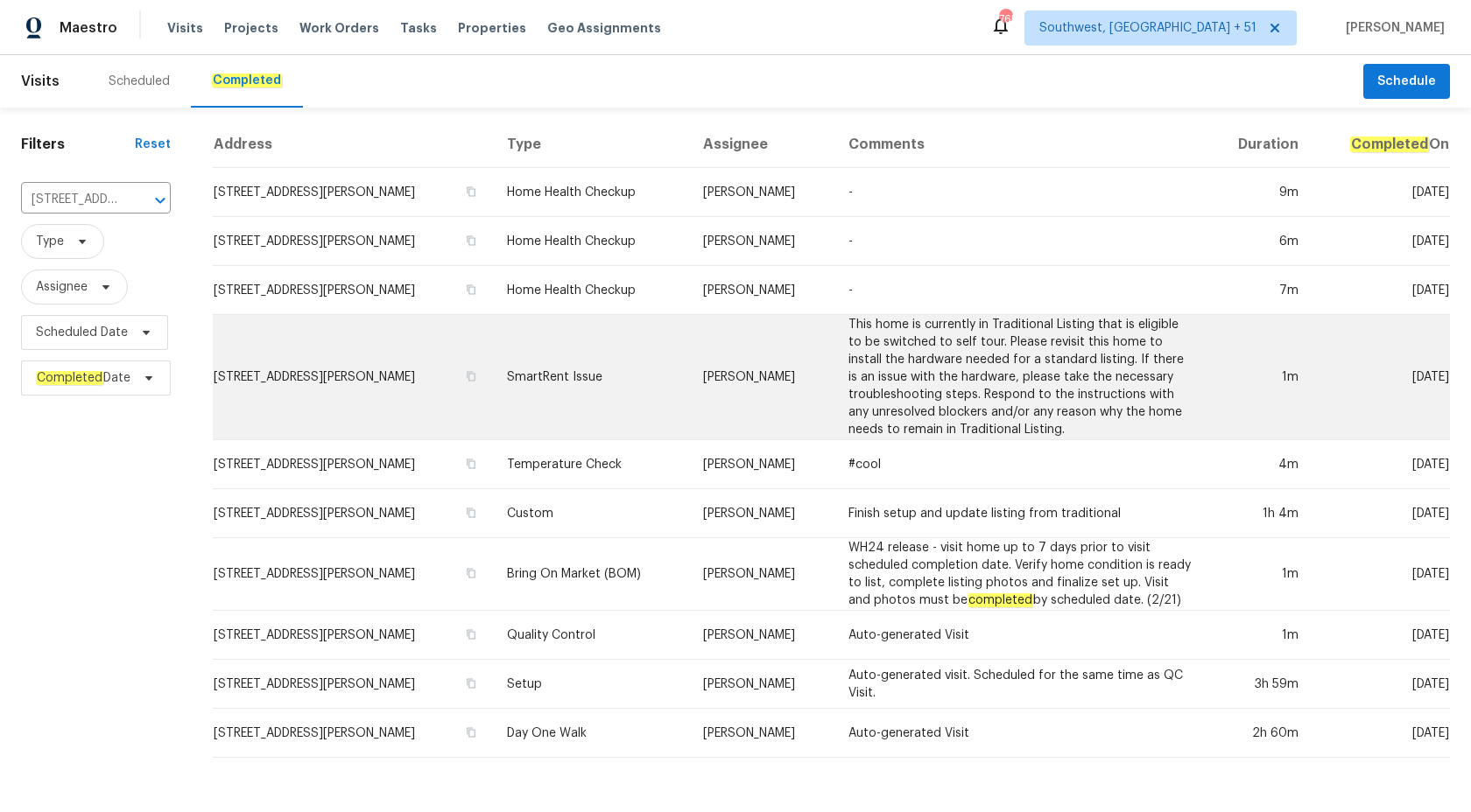
click at [733, 384] on td "[PERSON_NAME]" at bounding box center [762, 377] width 146 height 125
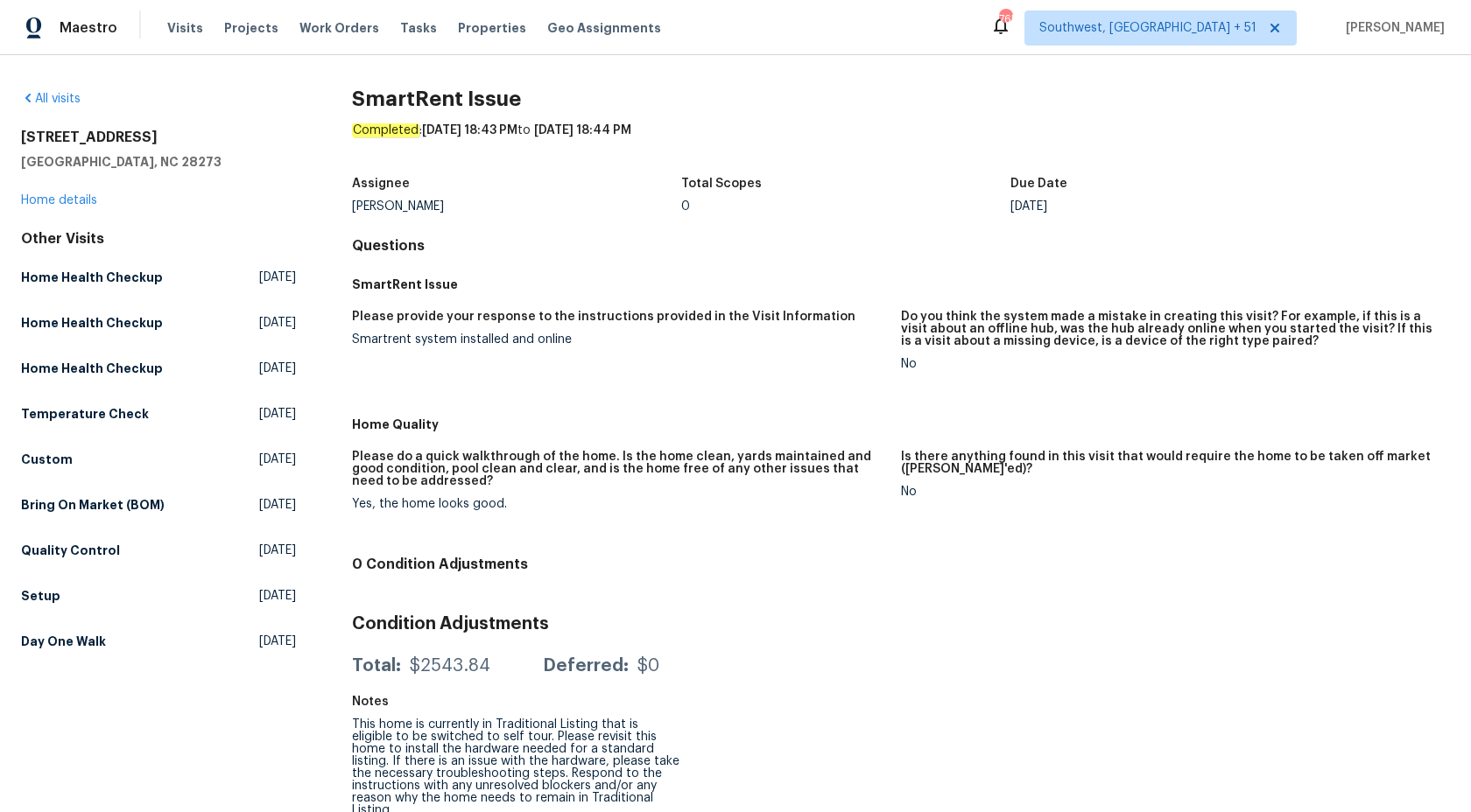
click at [52, 210] on div "All visits [STREET_ADDRESS] Home details Other Visits Home Health Checkup [DATE…" at bounding box center [159, 374] width 275 height 567
click at [52, 204] on link "Home details" at bounding box center [59, 201] width 76 height 12
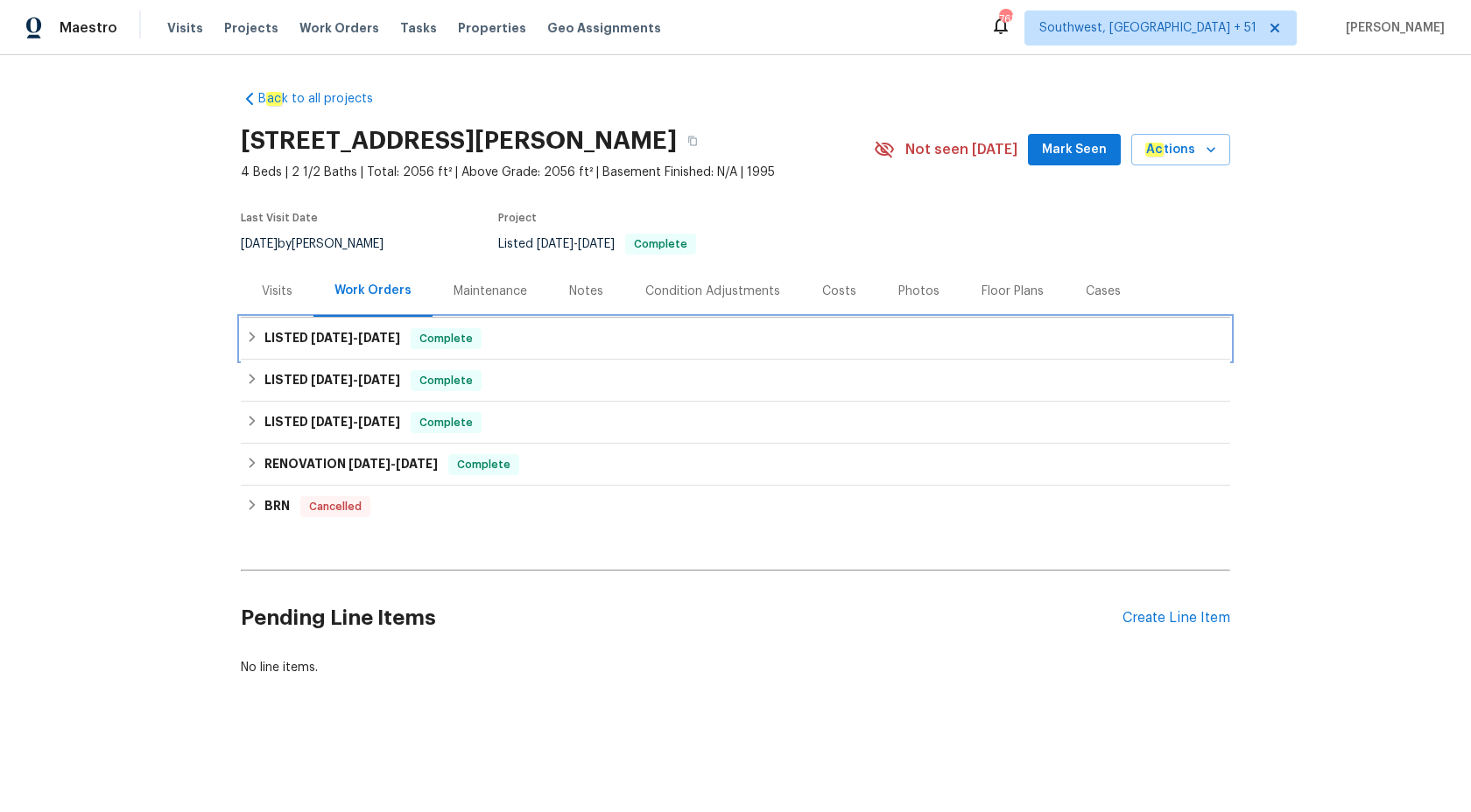
click at [408, 328] on div "LISTED [DATE] - [DATE] Complete" at bounding box center [735, 339] width 979 height 21
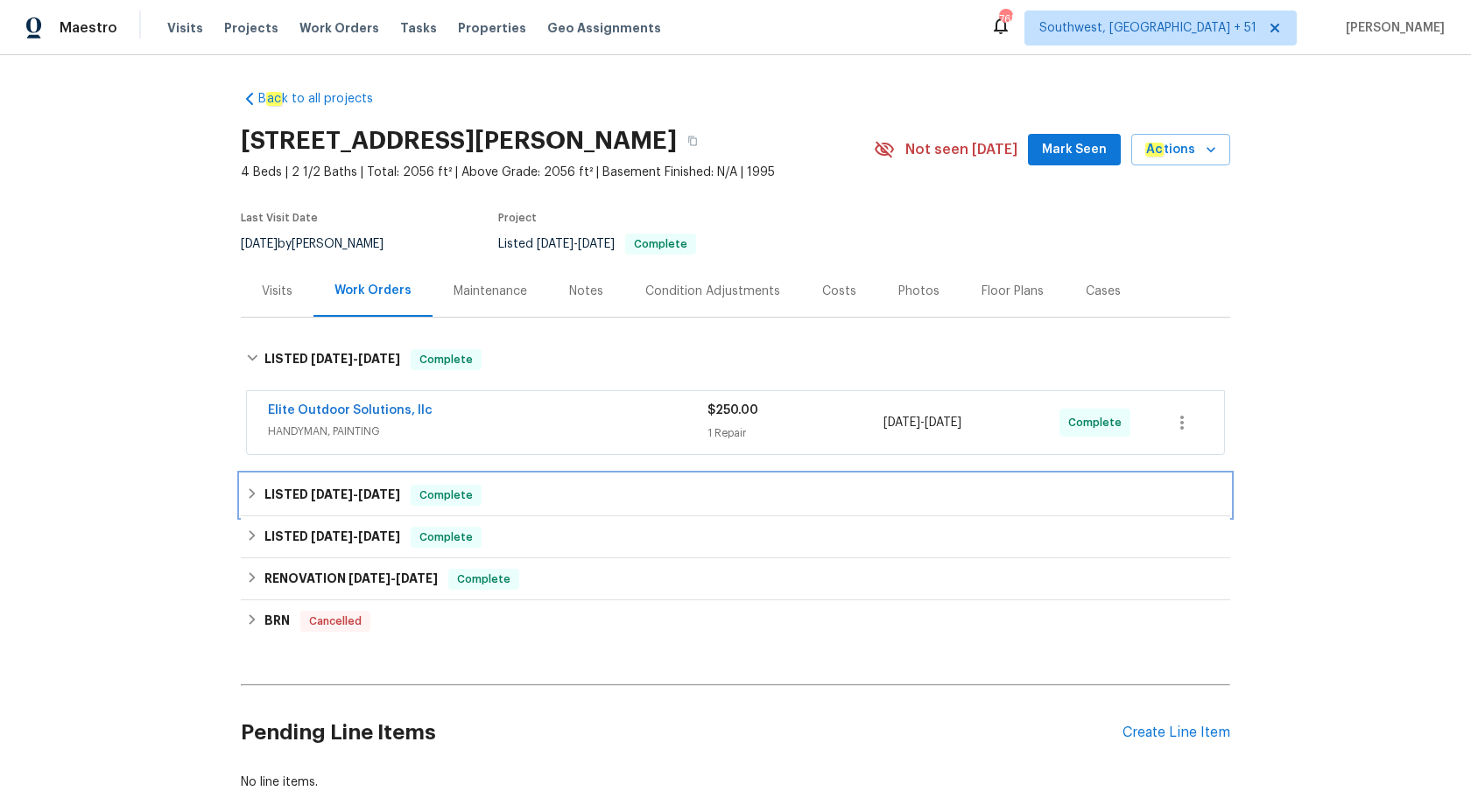
click at [400, 493] on span "[DATE]" at bounding box center [378, 494] width 42 height 12
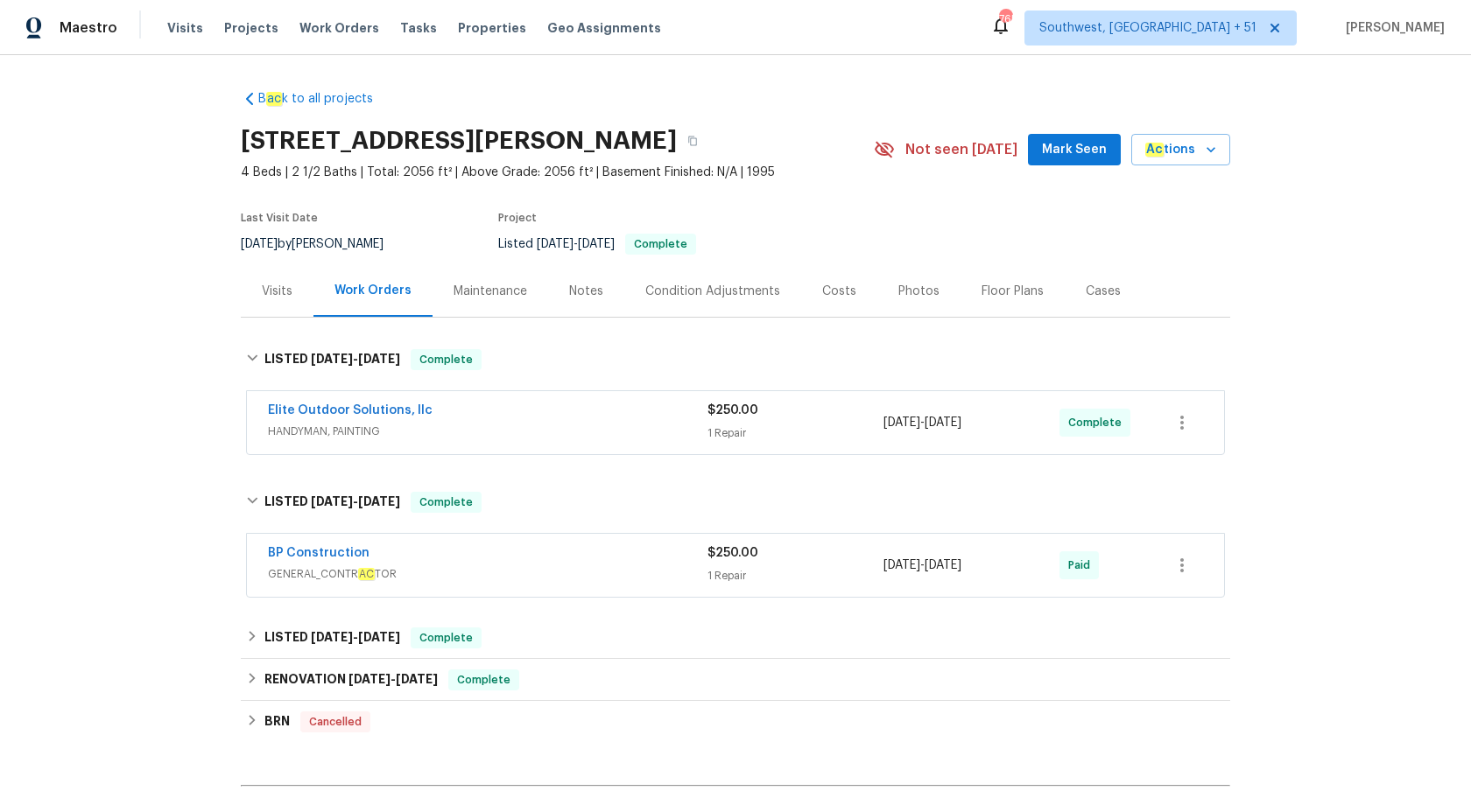
click at [537, 421] on div "Elite Outdoor Solutions, llc" at bounding box center [487, 413] width 439 height 21
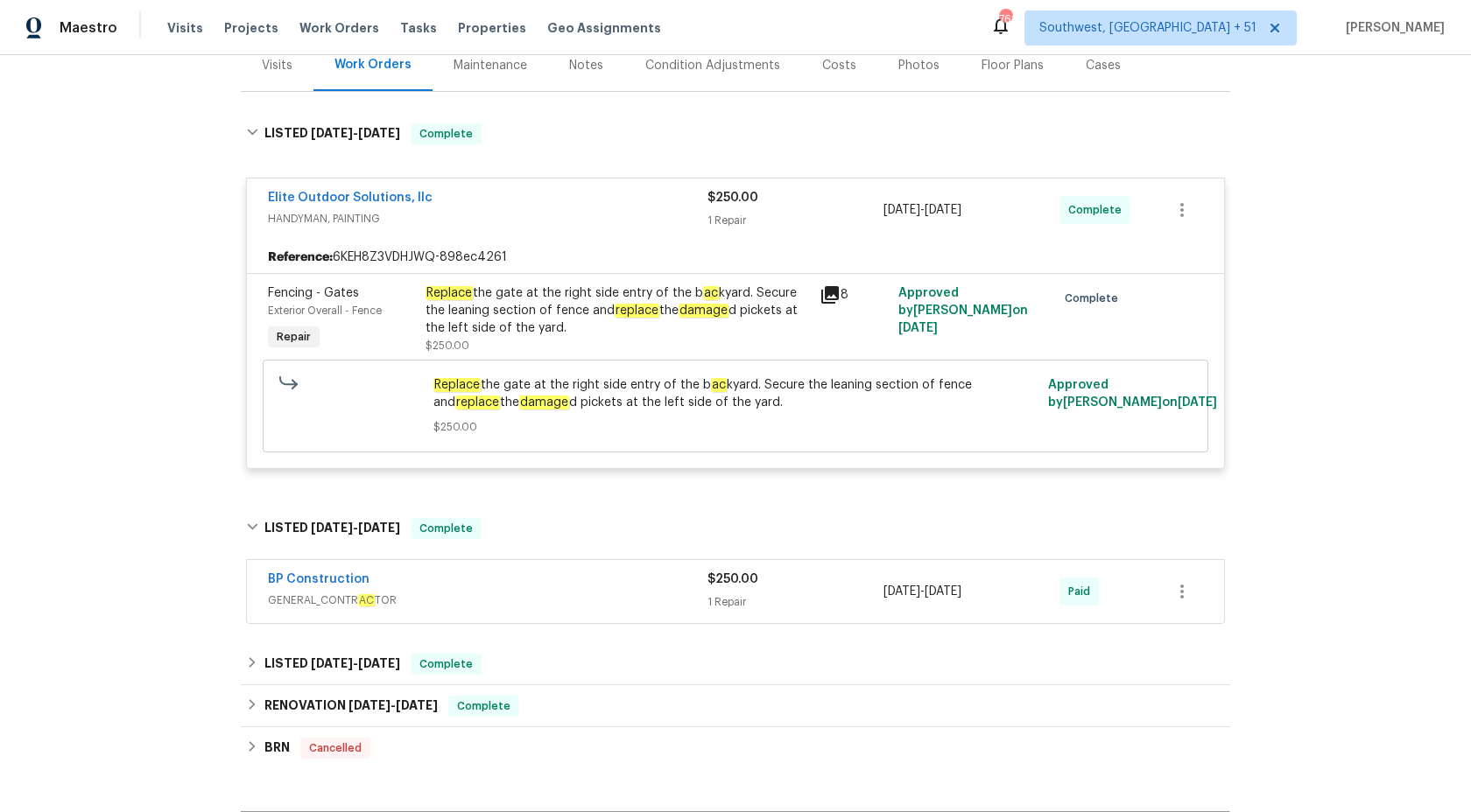
scroll to position [315, 0]
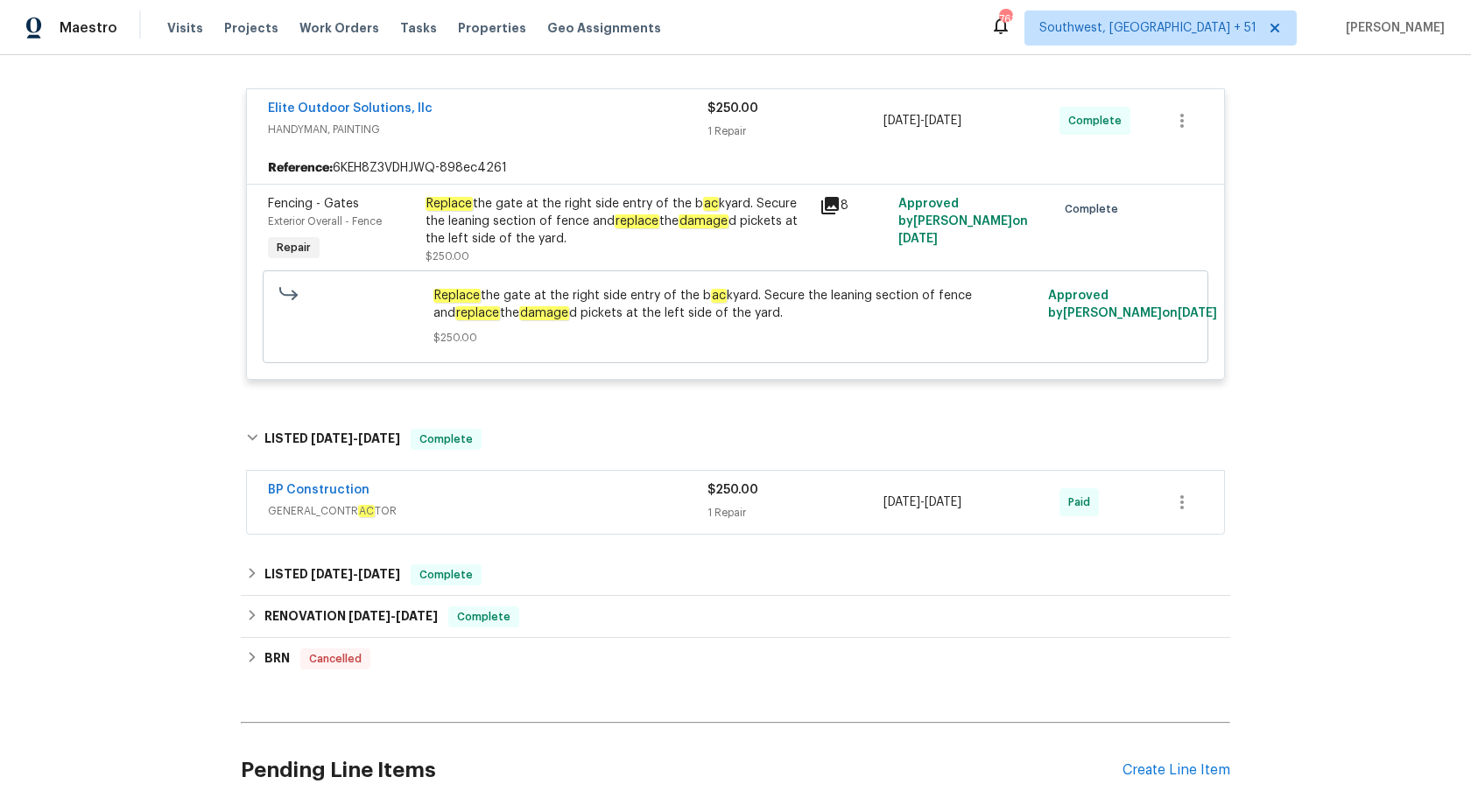
click at [520, 508] on span "GENERAL_CONTR AC TOR" at bounding box center [487, 511] width 439 height 18
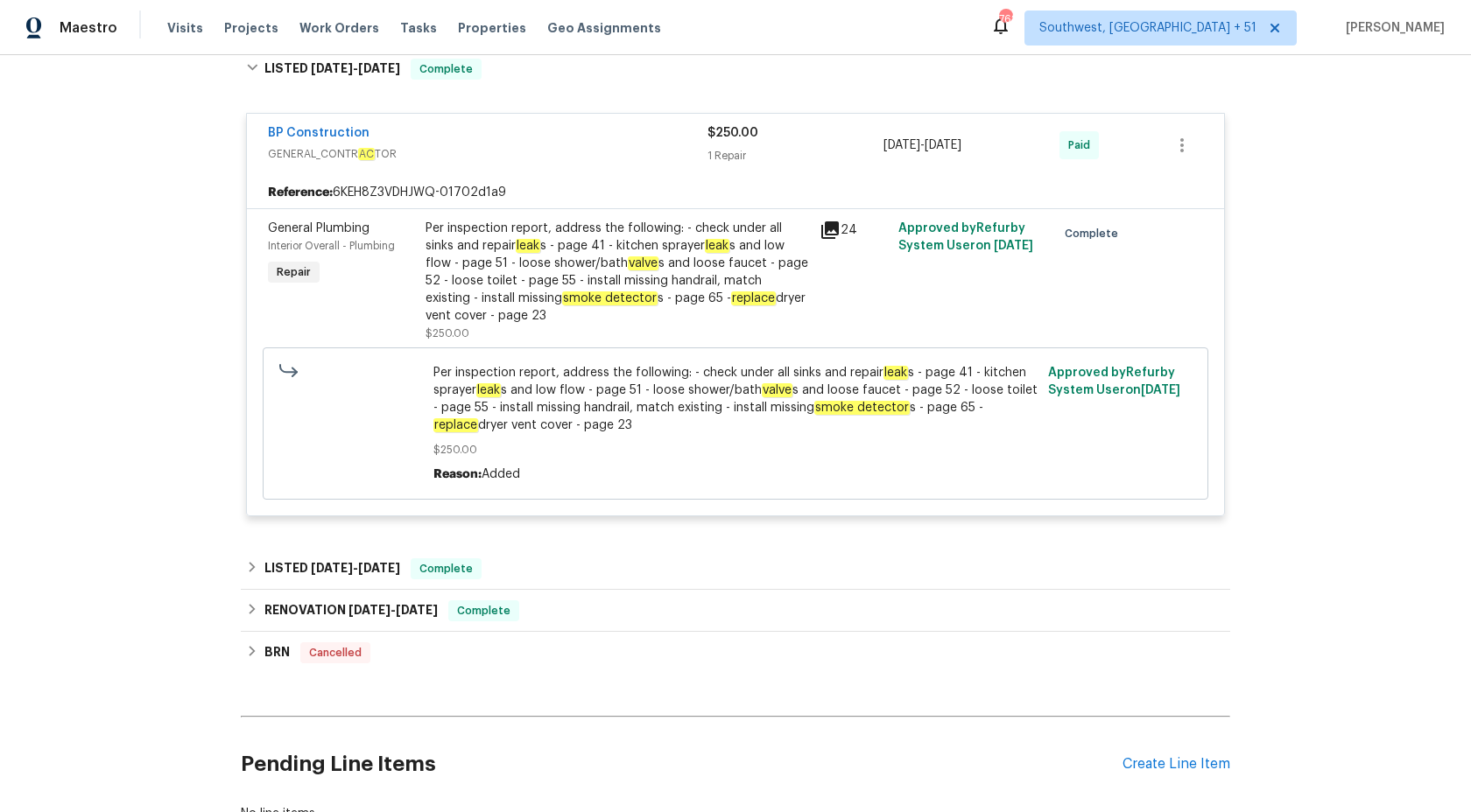
scroll to position [816, 0]
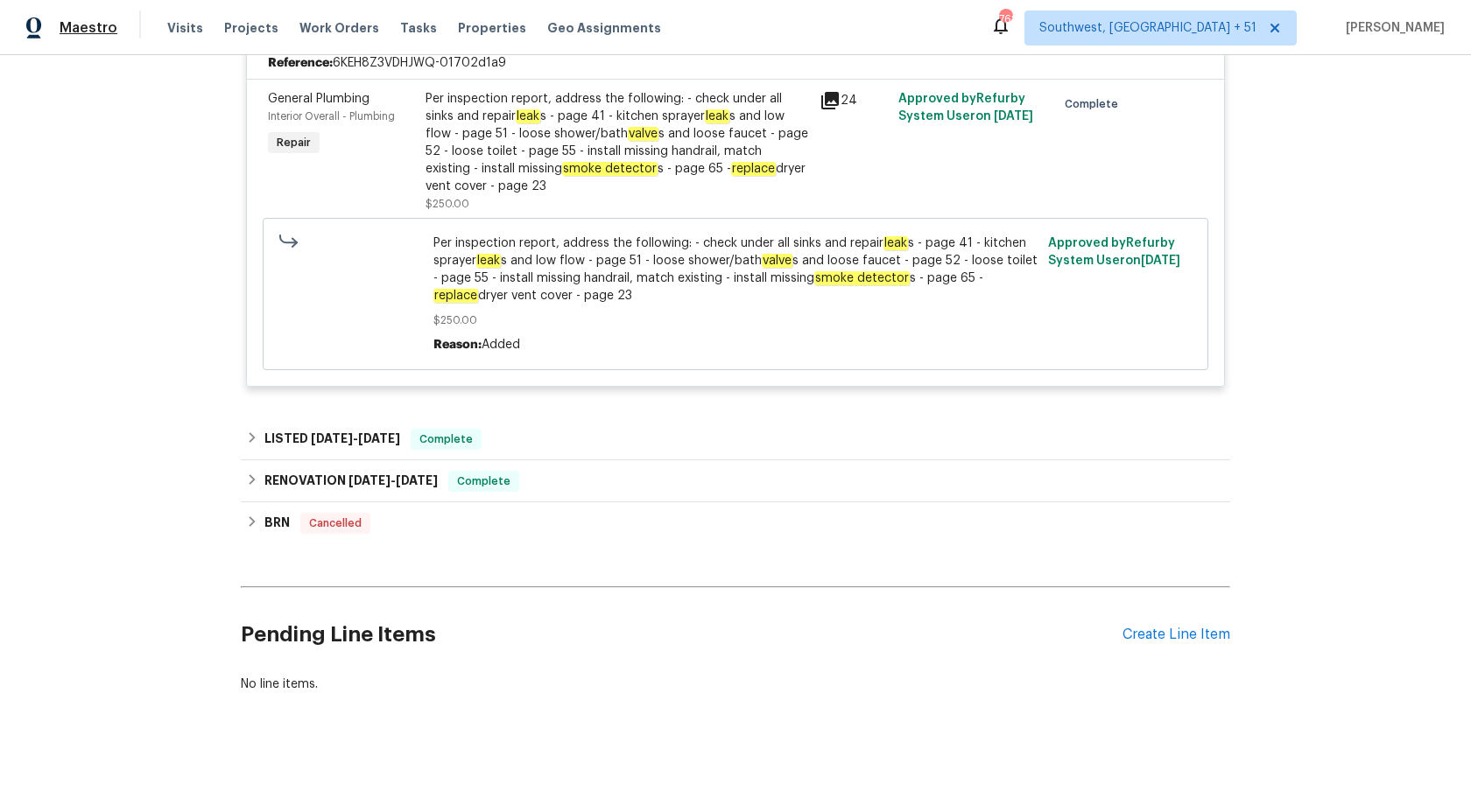
click at [82, 35] on span "Maestro" at bounding box center [88, 28] width 58 height 18
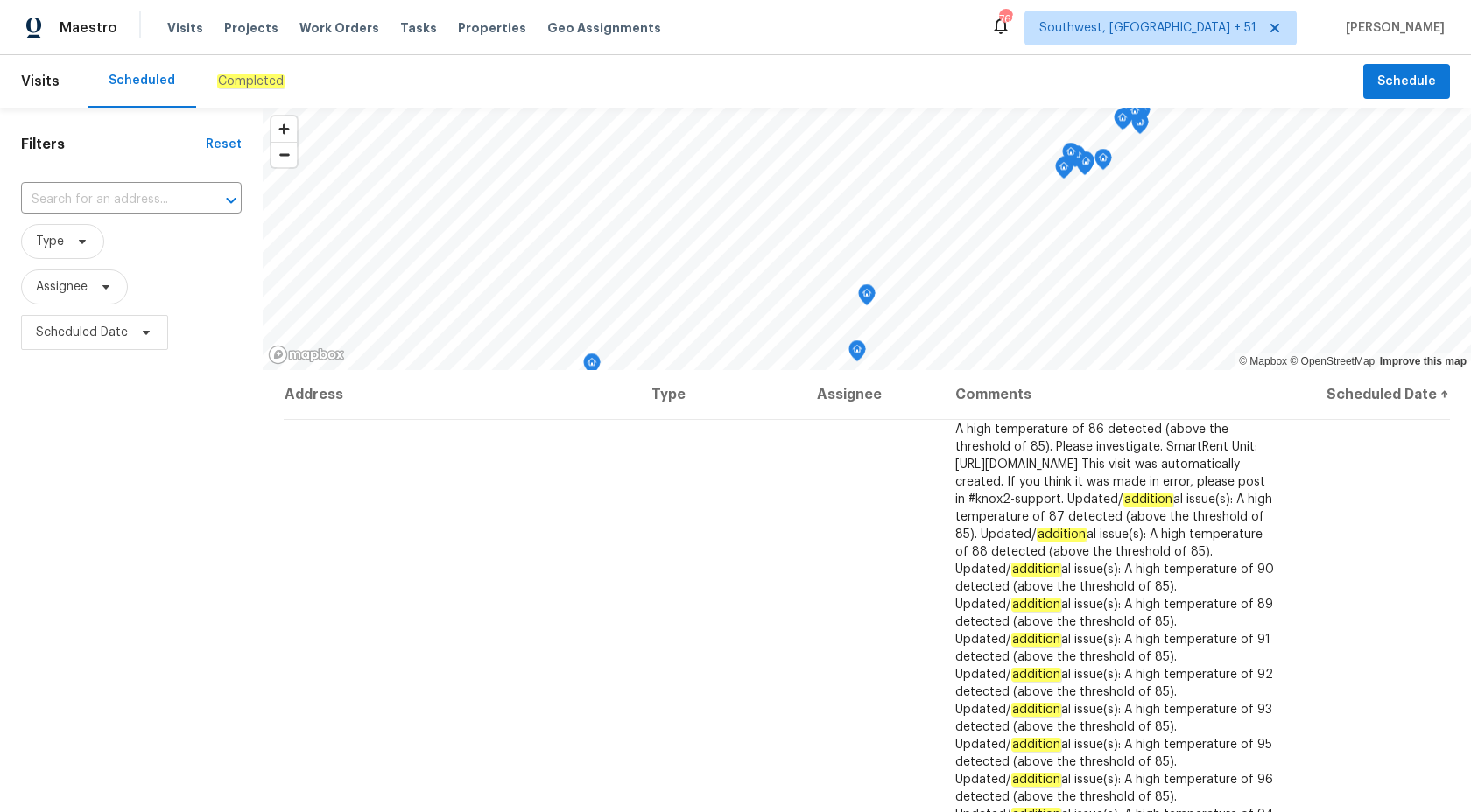
click at [225, 79] on em "Completed" at bounding box center [251, 82] width 67 height 14
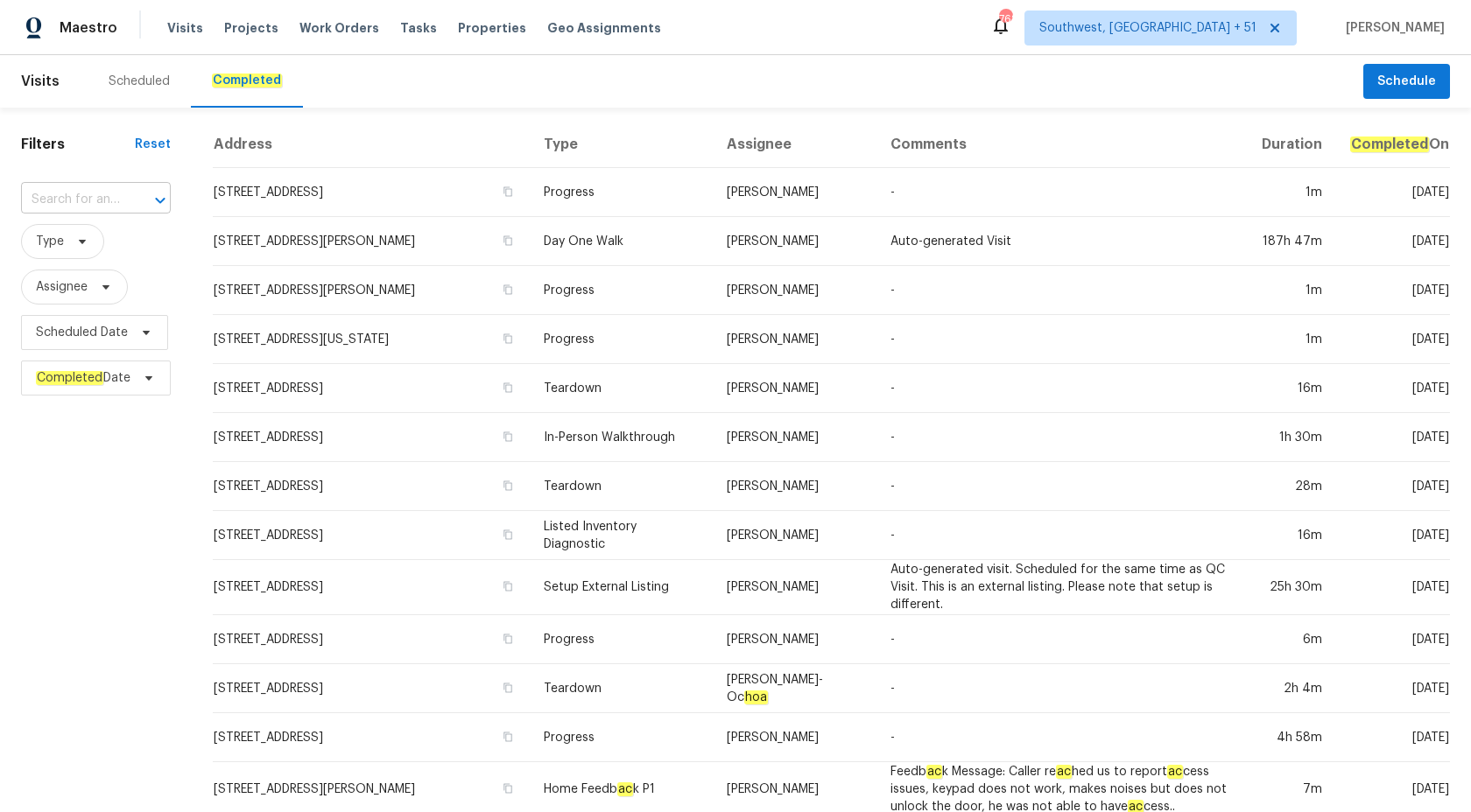
click at [80, 201] on input "text" at bounding box center [71, 200] width 100 height 28
paste input "1413 Chamblee Rd, Zebulon, NC 27597"
type input "1413 Chamblee Rd, Zebulon, NC 27597"
click at [76, 250] on li "1413 Chamblee Rd, Zebulon, NC 27597" at bounding box center [96, 248] width 152 height 47
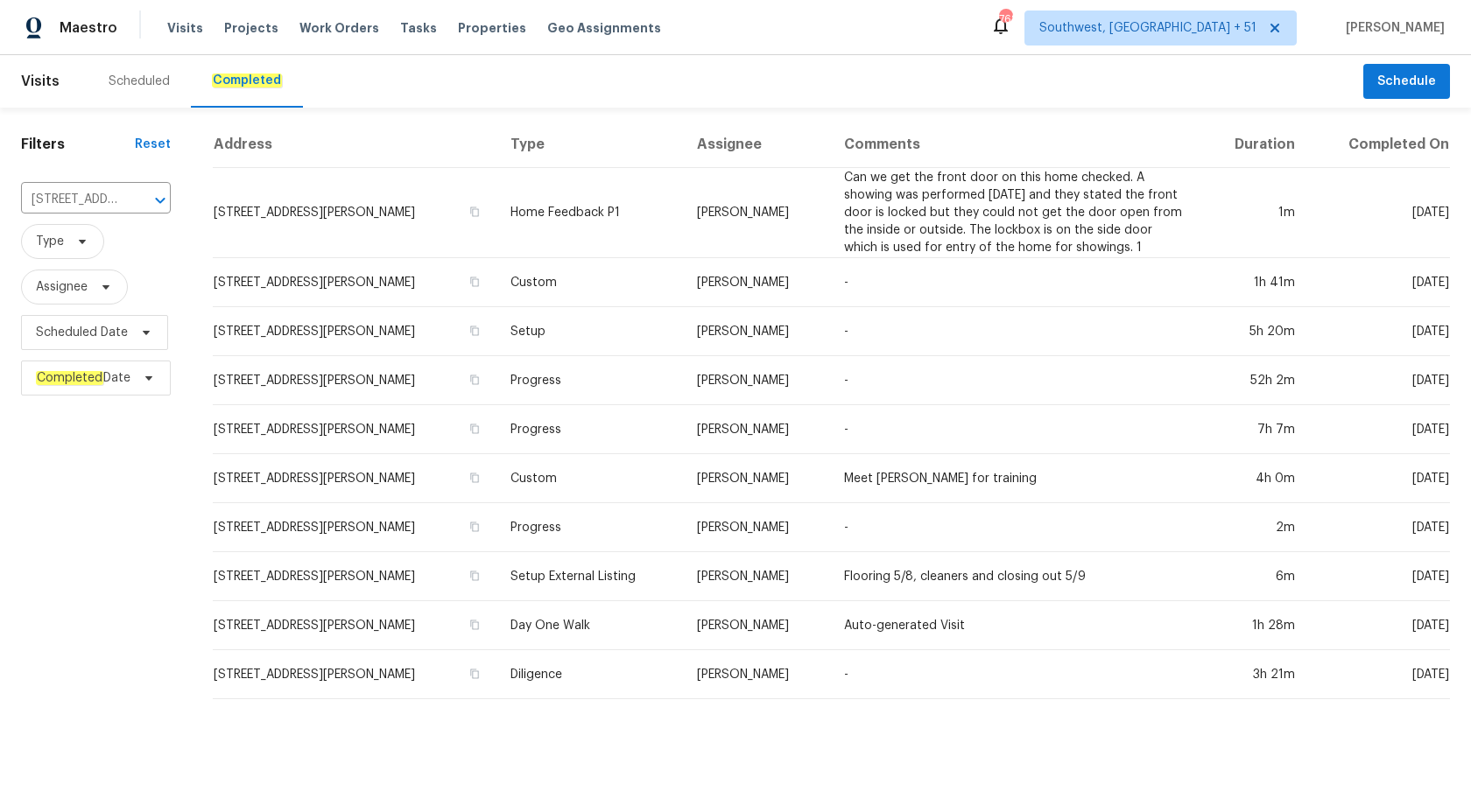
click at [600, 307] on td "Setup" at bounding box center [589, 331] width 187 height 49
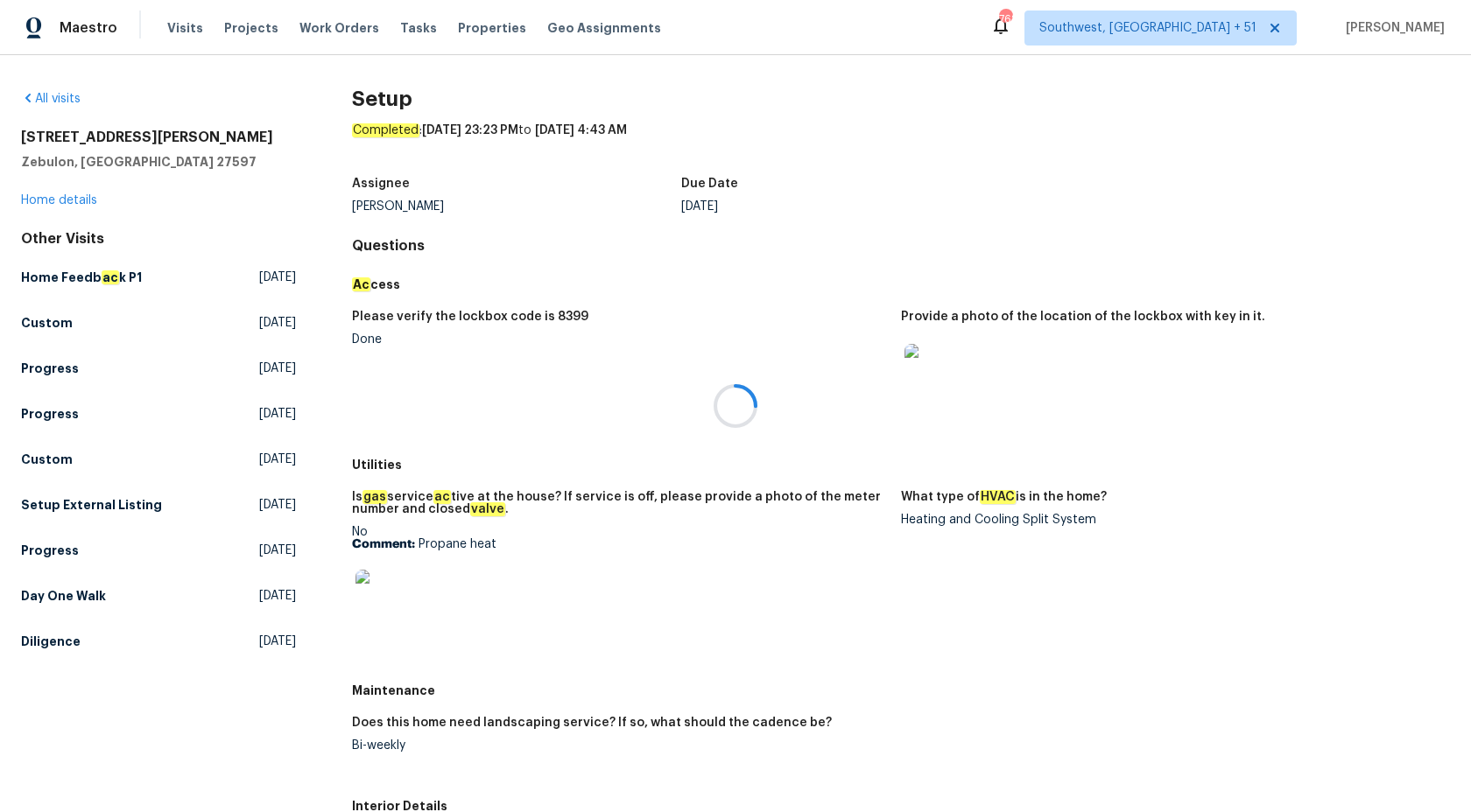
click at [59, 196] on div at bounding box center [735, 406] width 1471 height 812
click at [59, 197] on link "Home details" at bounding box center [59, 201] width 76 height 12
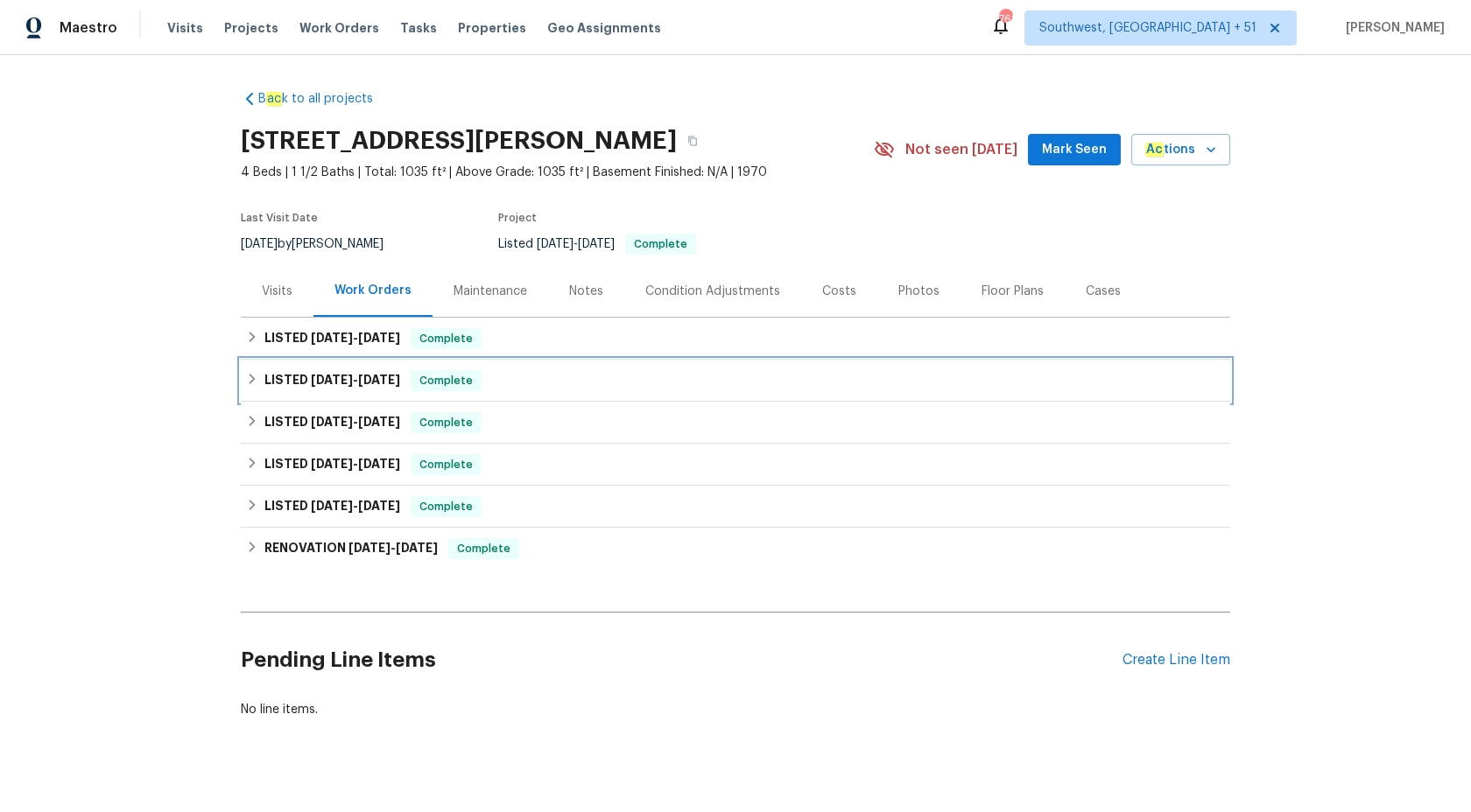
click at [406, 379] on div "LISTED 8/28/25 - 9/3/25 Complete" at bounding box center [735, 381] width 979 height 21
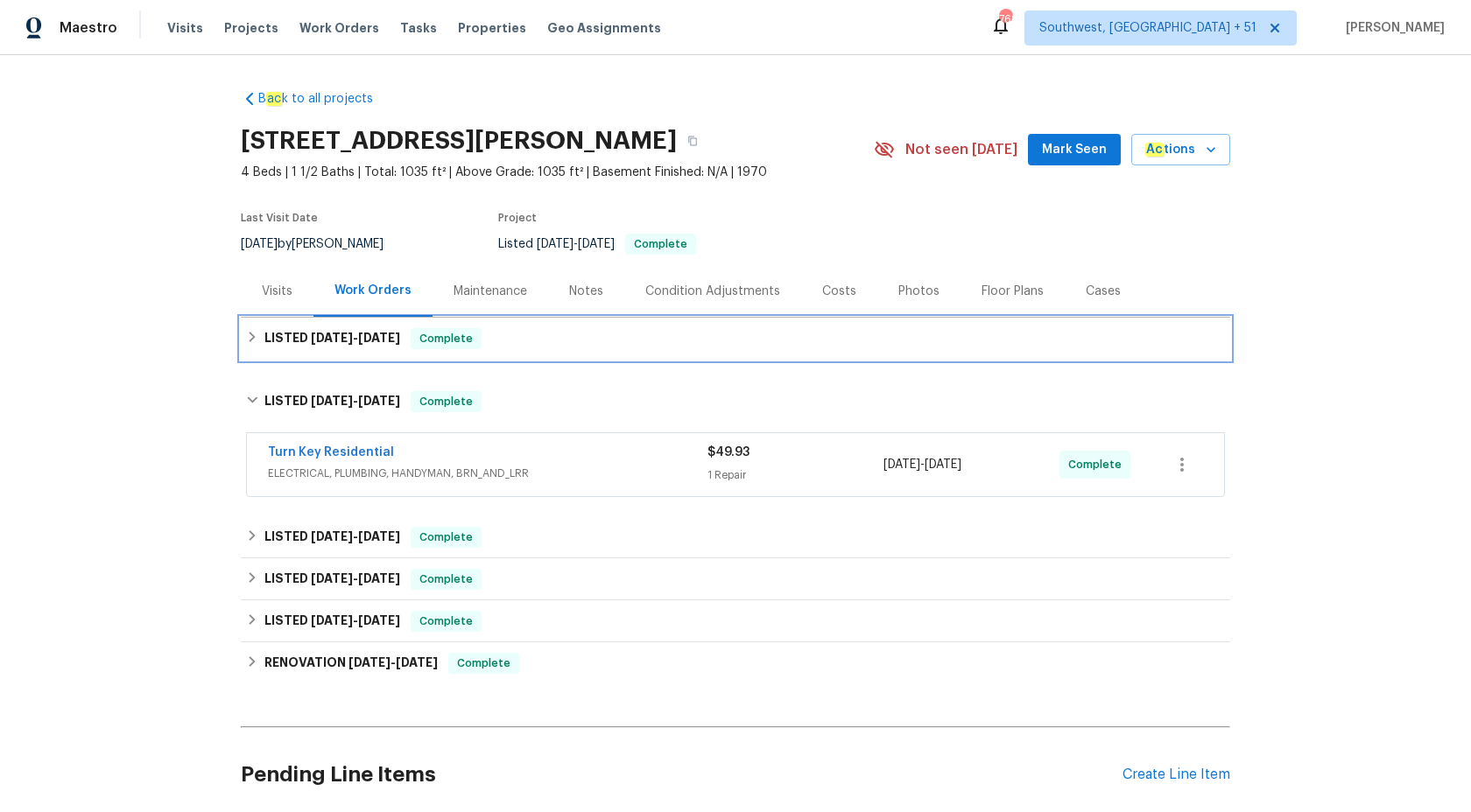
click at [451, 331] on span "Complete" at bounding box center [446, 339] width 67 height 18
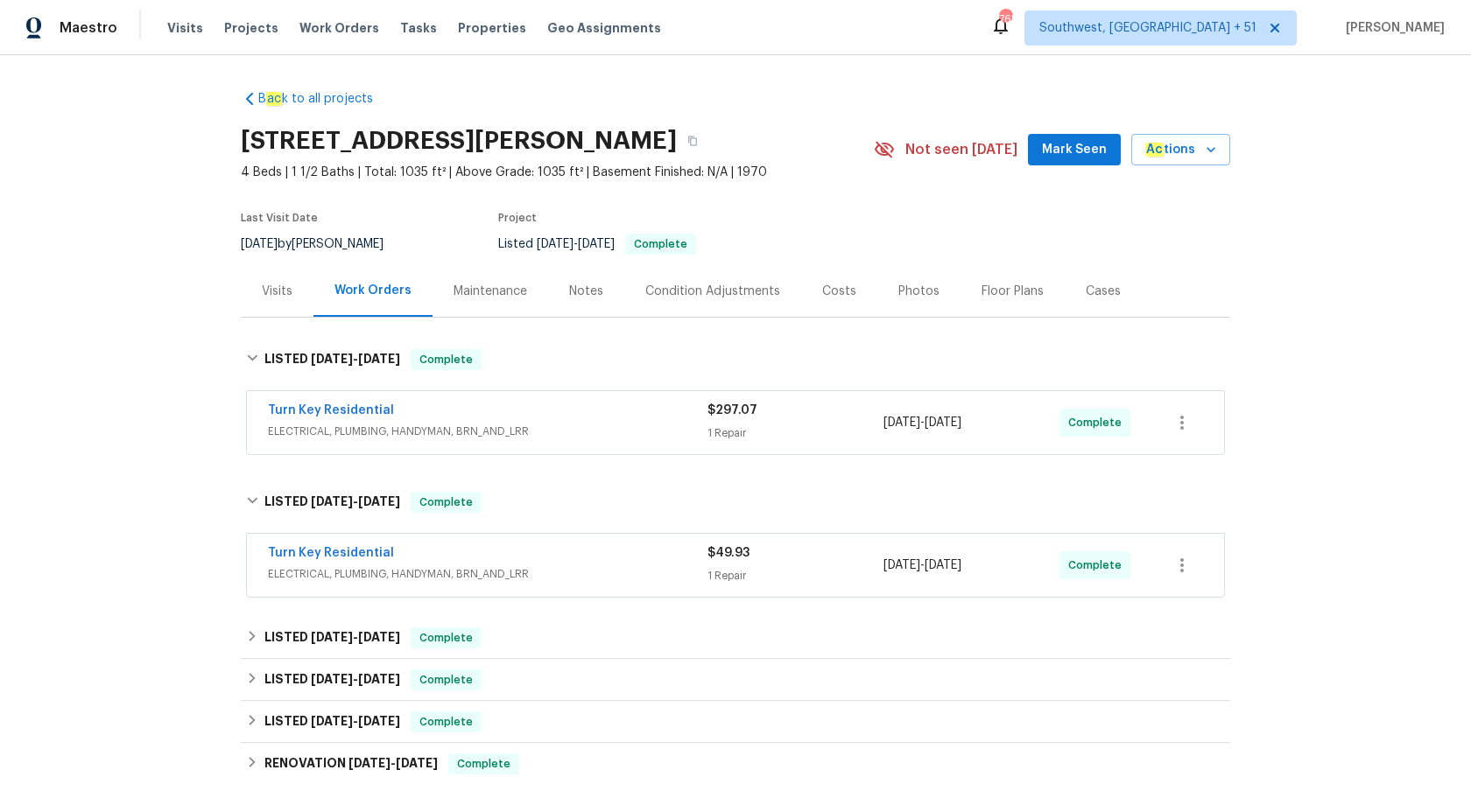
click at [76, 42] on div "Maestro" at bounding box center [59, 28] width 117 height 35
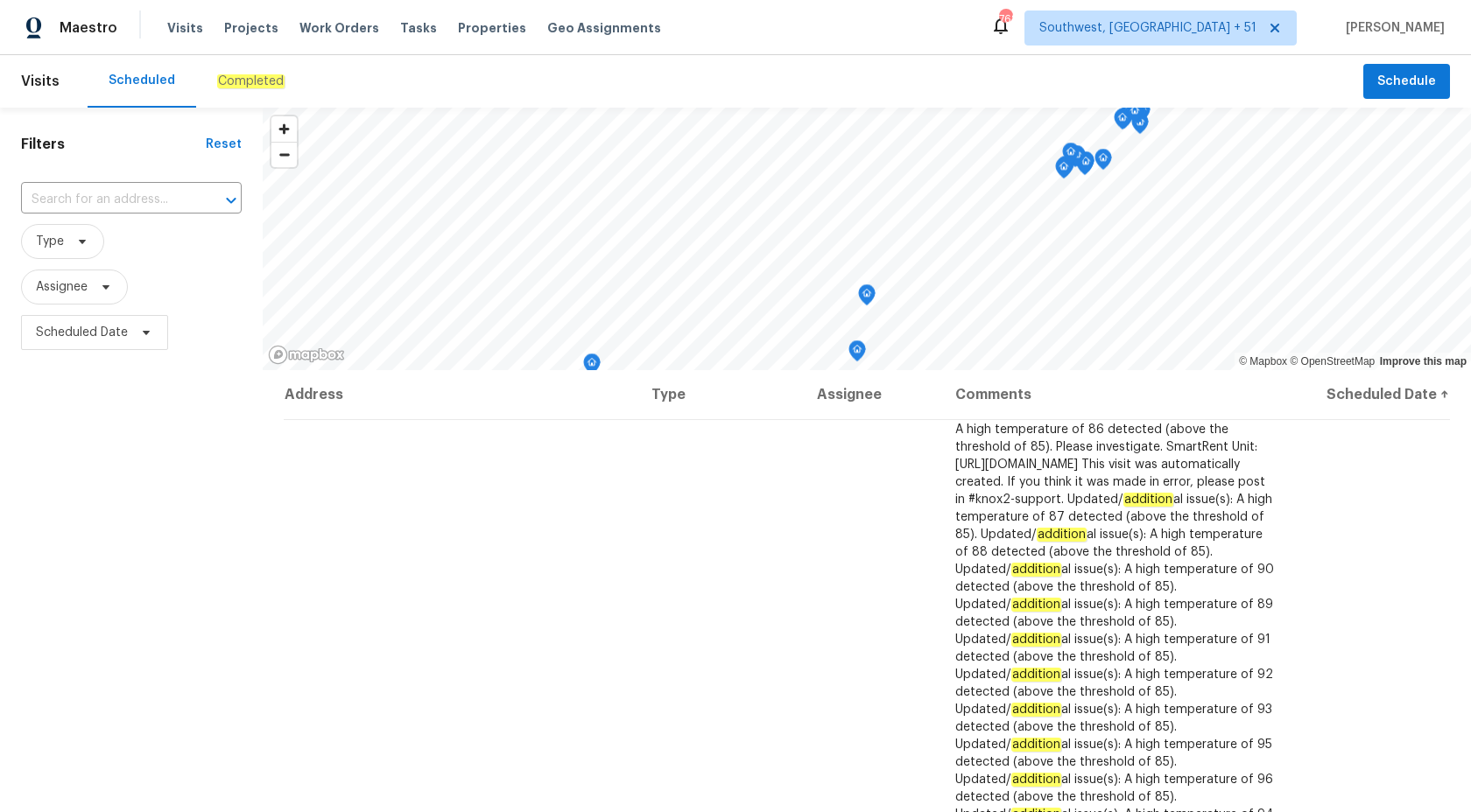
click at [257, 77] on em "Completed" at bounding box center [251, 82] width 67 height 14
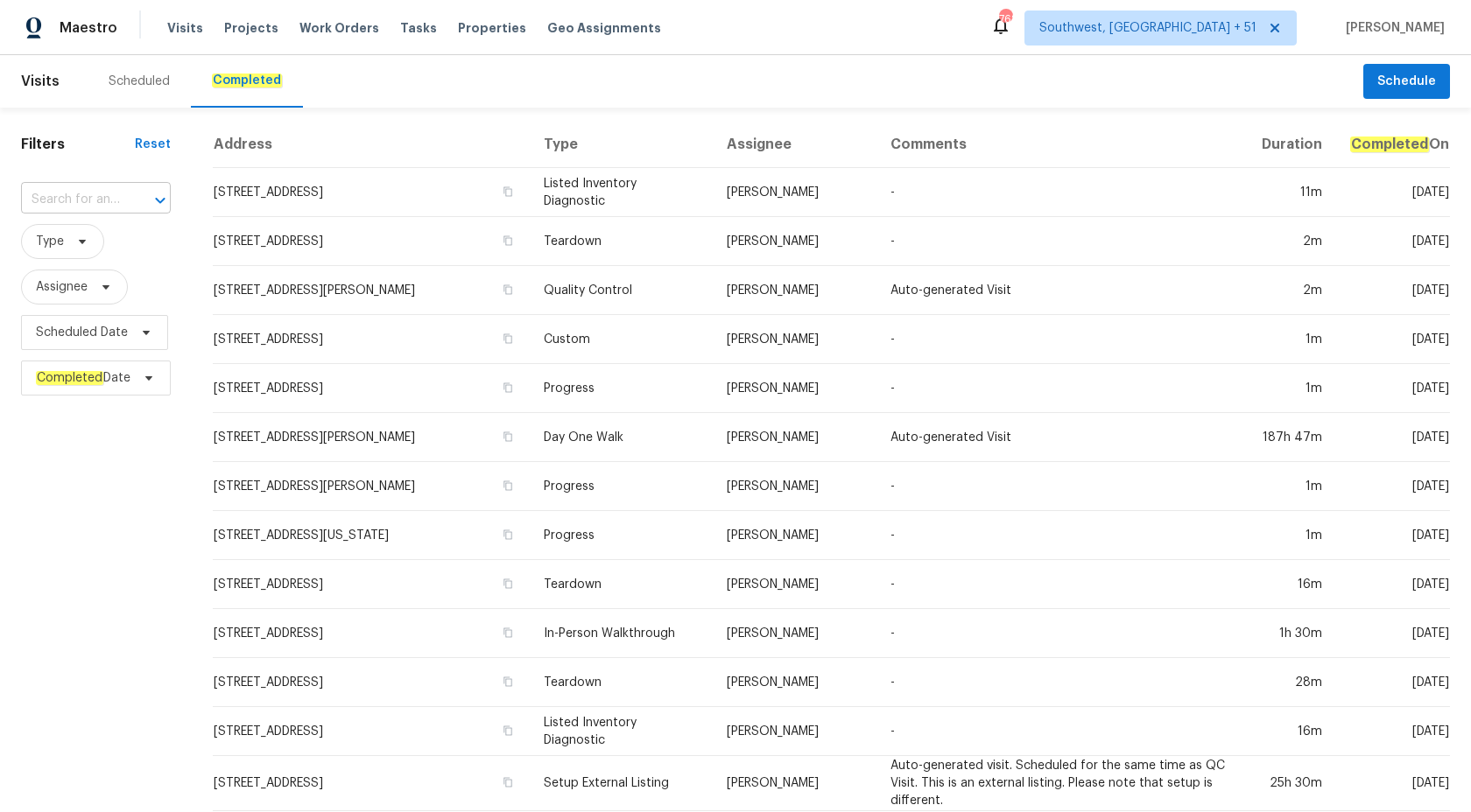
click at [74, 202] on input "text" at bounding box center [71, 200] width 100 height 28
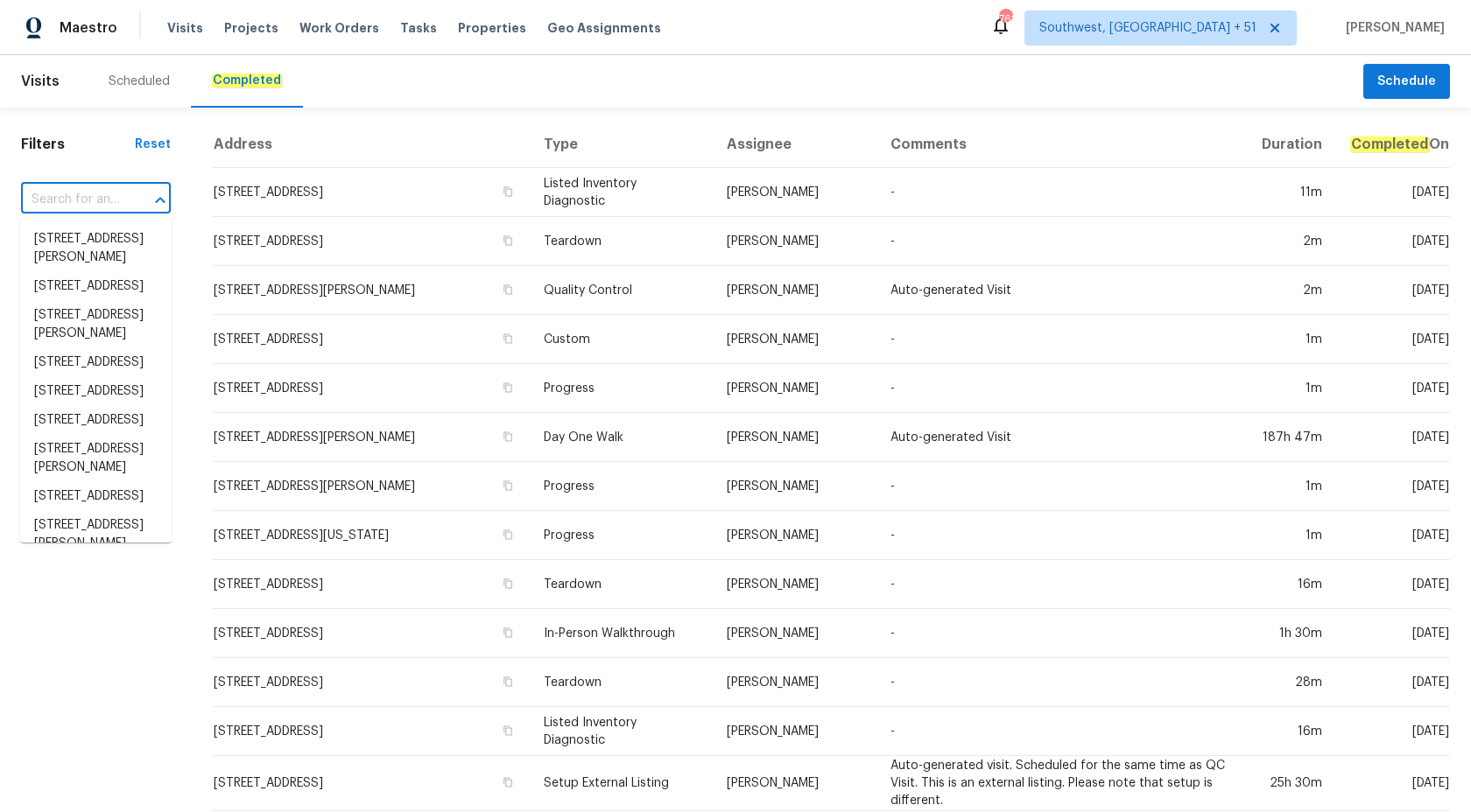
paste input "[STREET_ADDRESS]"
type input "[STREET_ADDRESS]"
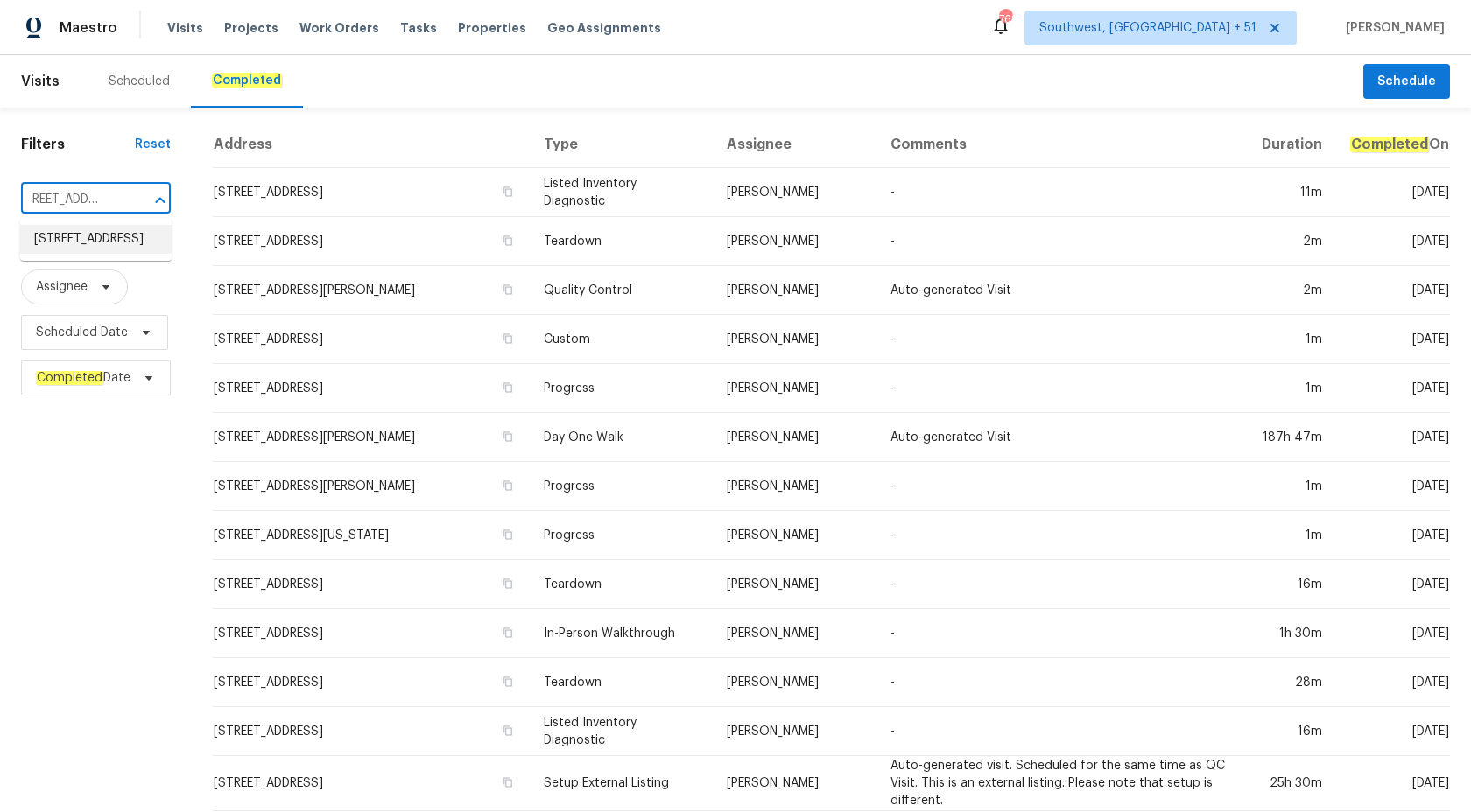
click at [98, 254] on li "[STREET_ADDRESS]" at bounding box center [96, 239] width 152 height 29
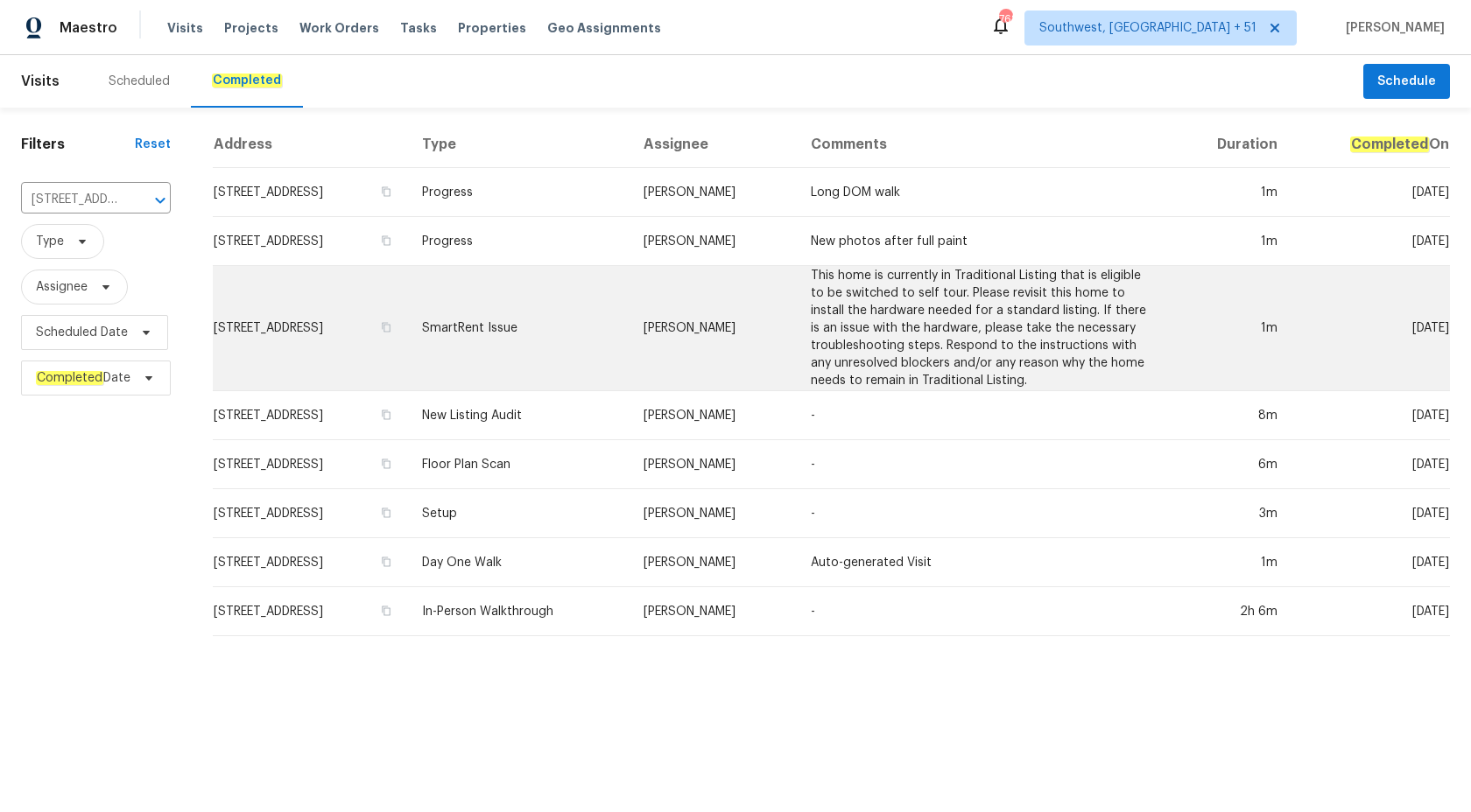
click at [408, 296] on td "[STREET_ADDRESS]" at bounding box center [311, 328] width 195 height 125
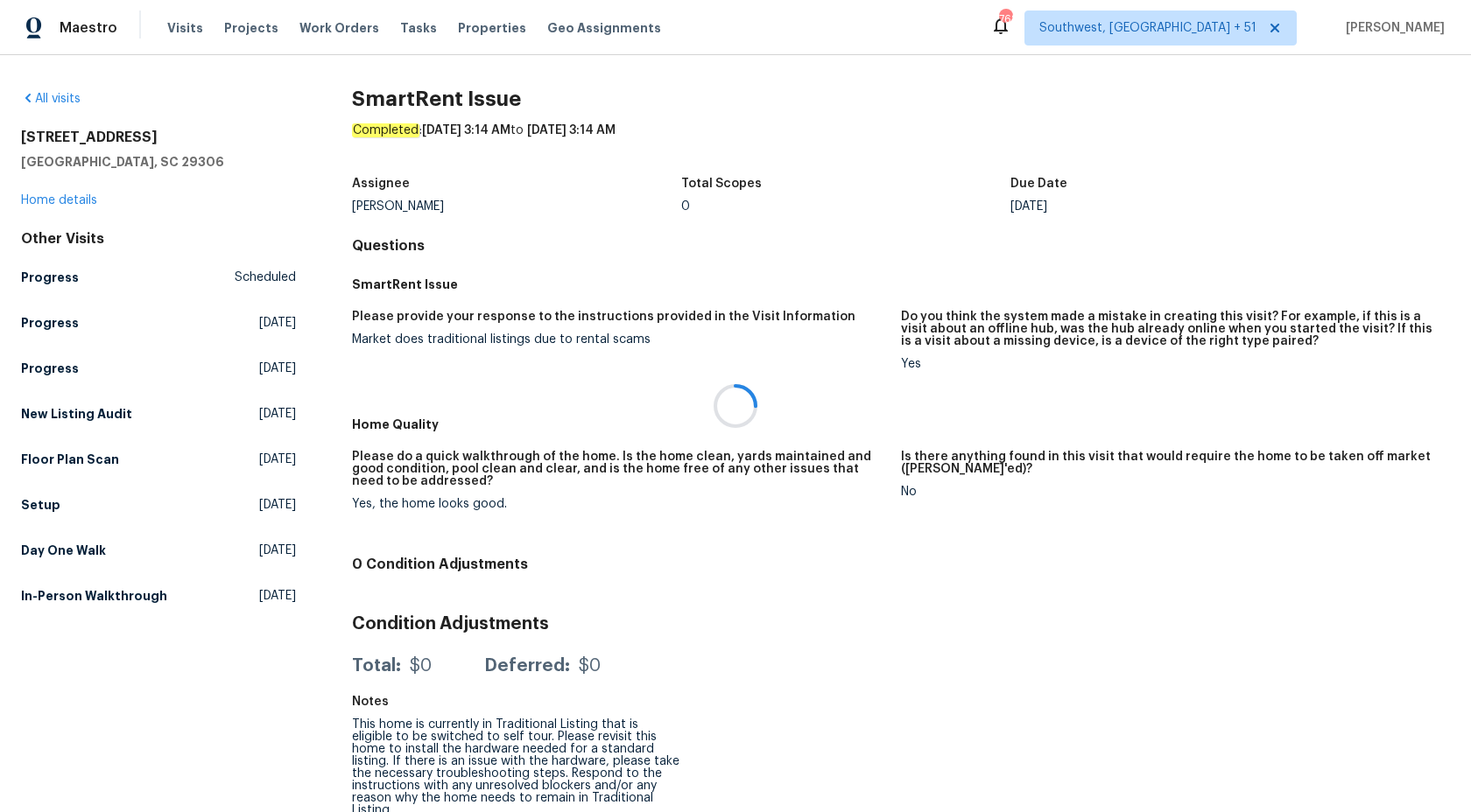
click at [52, 215] on div at bounding box center [735, 406] width 1471 height 812
click at [54, 204] on link "Home details" at bounding box center [59, 201] width 76 height 12
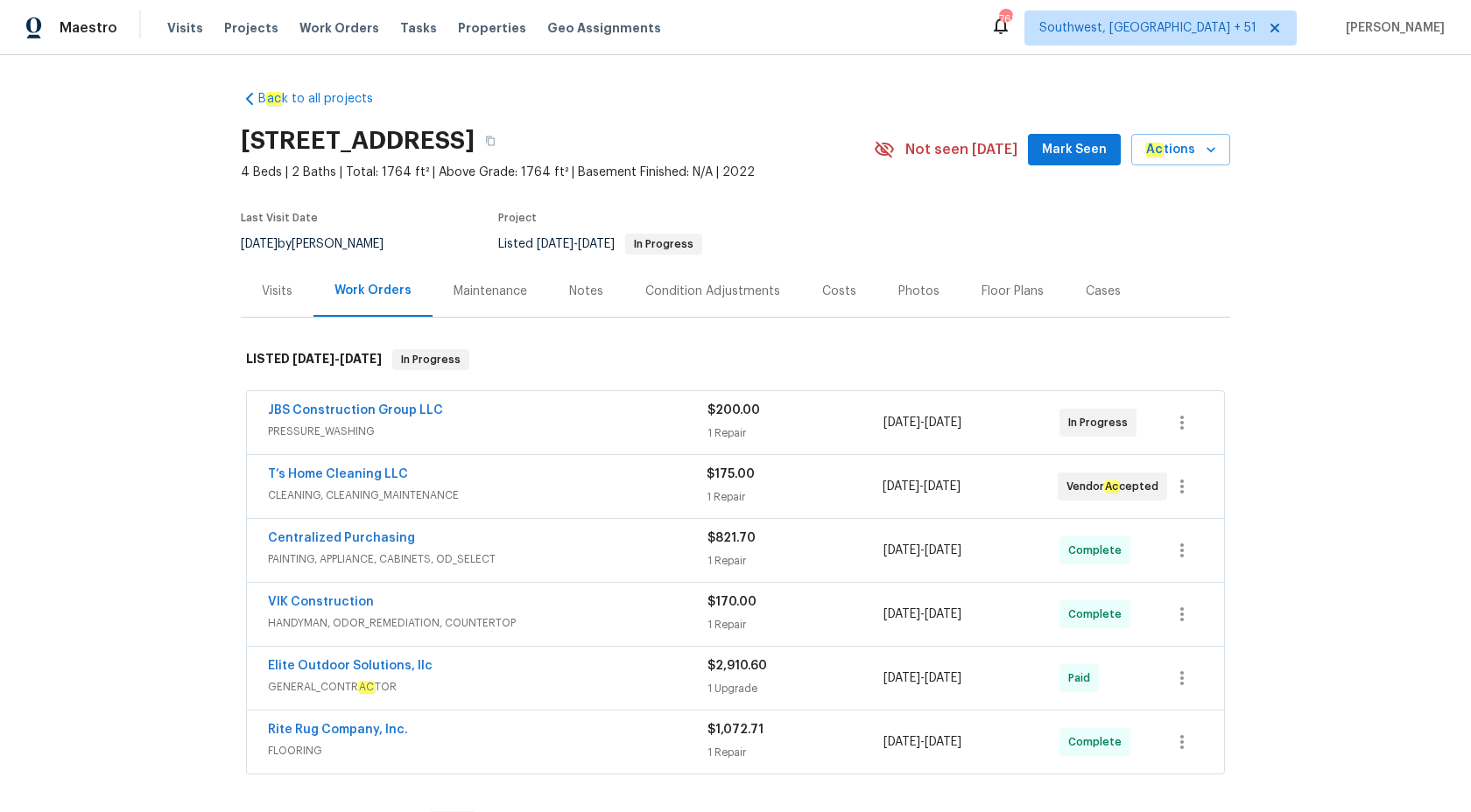
click at [17, 532] on div "B ac k to all projects 1024 Longstone Way, Spartanburg, SC 29306 4 Beds | 2 Bat…" at bounding box center [735, 433] width 1471 height 757
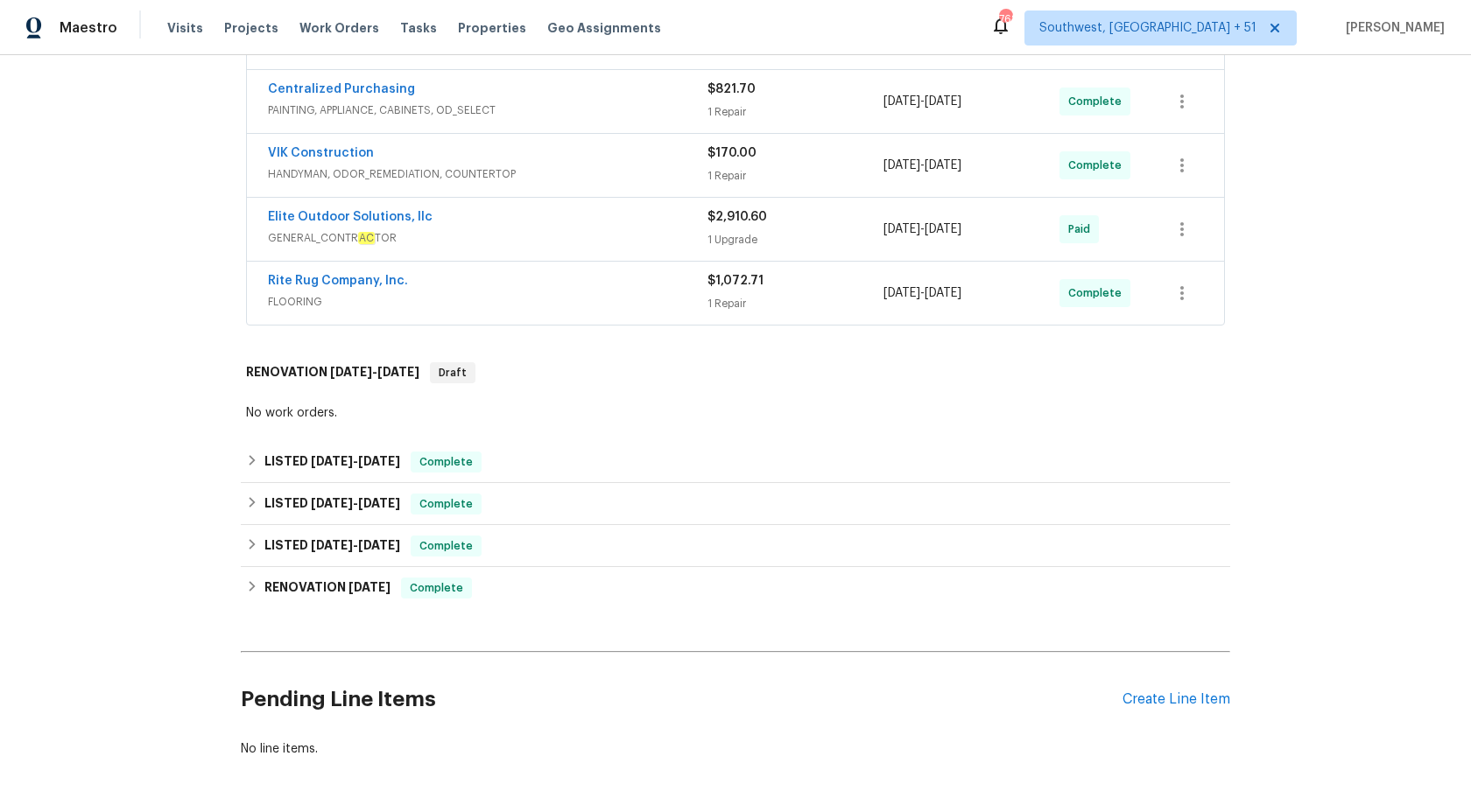
scroll to position [431, 0]
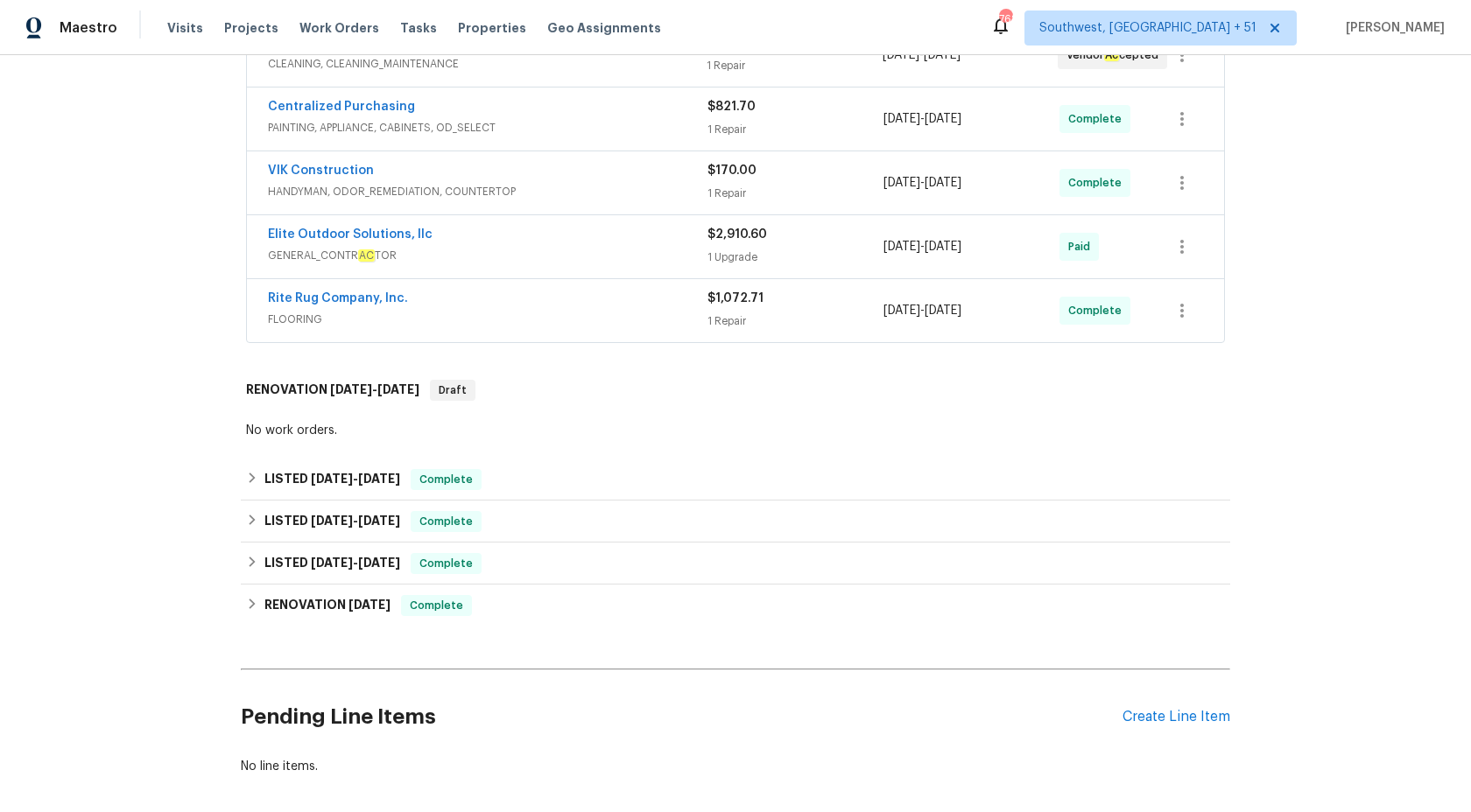
click at [628, 309] on div "Rite Rug Company, Inc." at bounding box center [487, 300] width 439 height 21
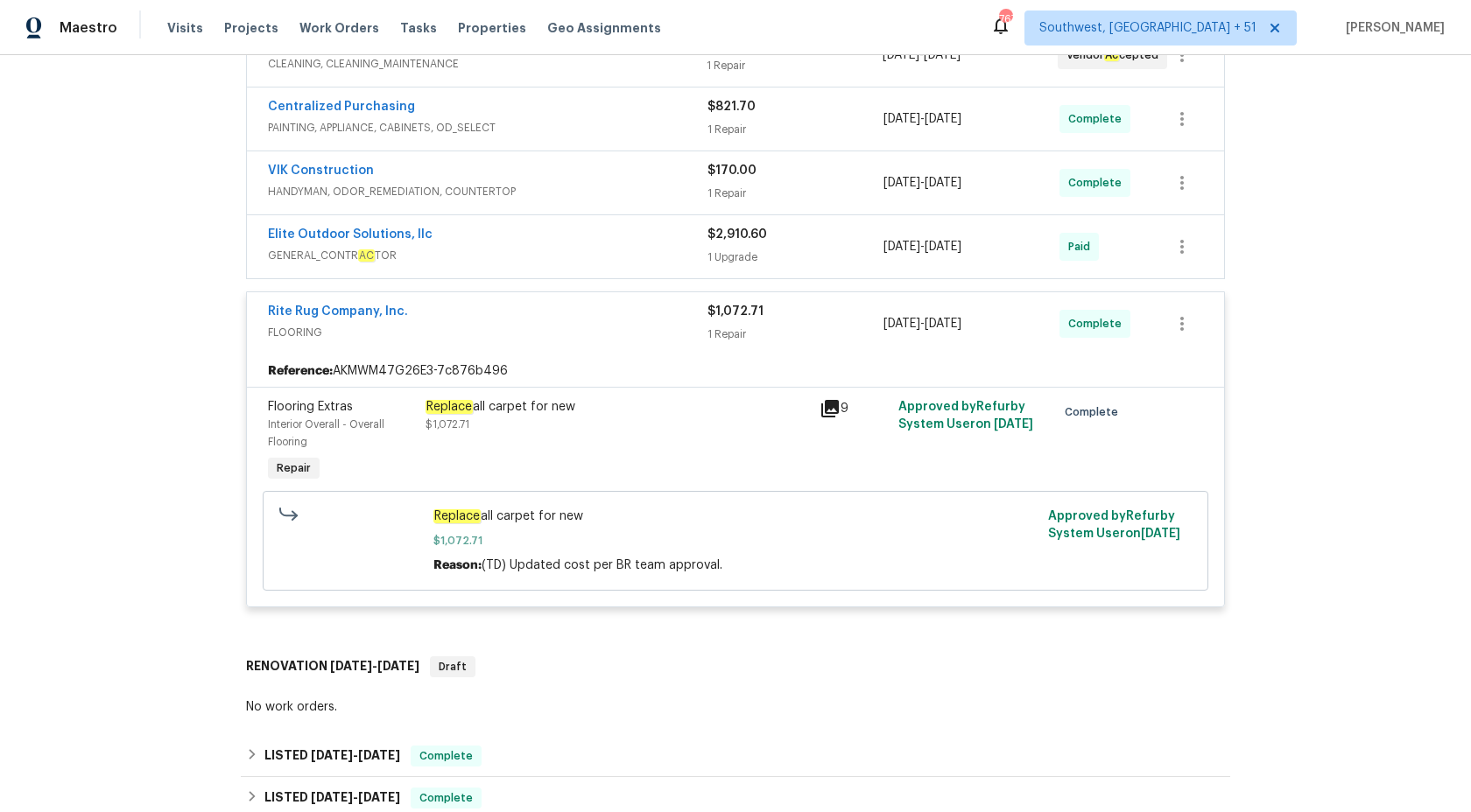
click at [706, 330] on span "FLOORING" at bounding box center [487, 333] width 439 height 18
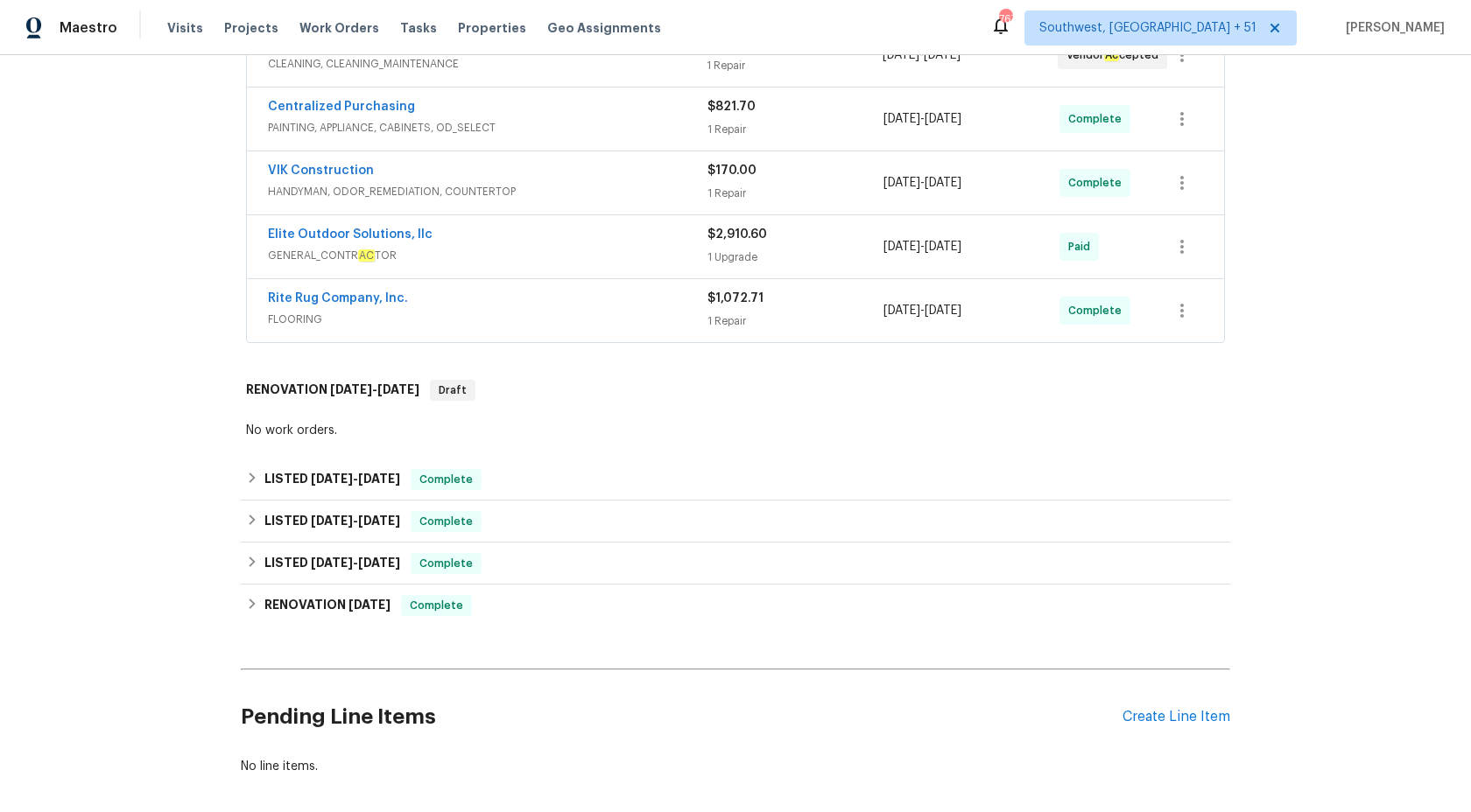
scroll to position [0, 0]
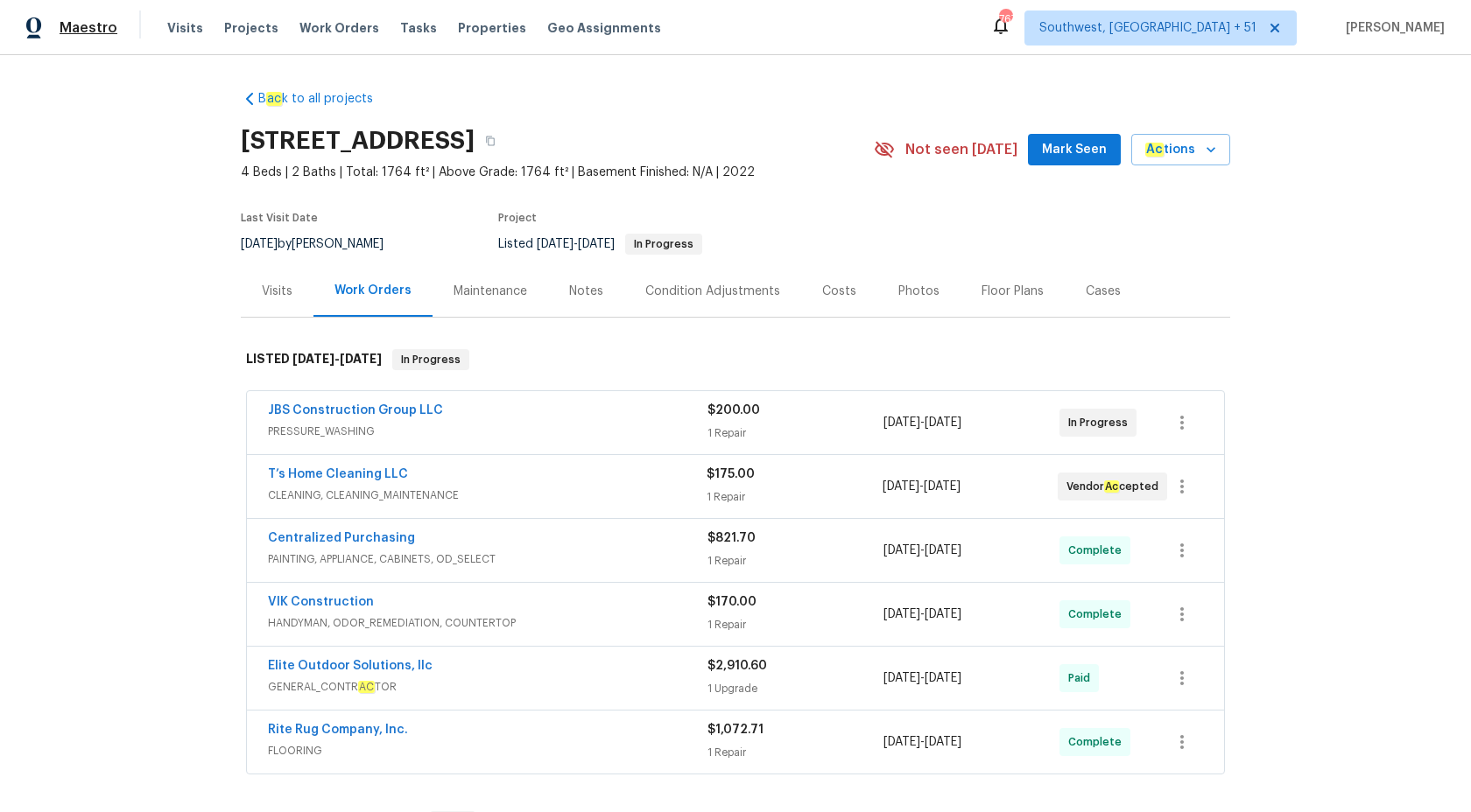
click at [91, 28] on span "Maestro" at bounding box center [88, 28] width 58 height 18
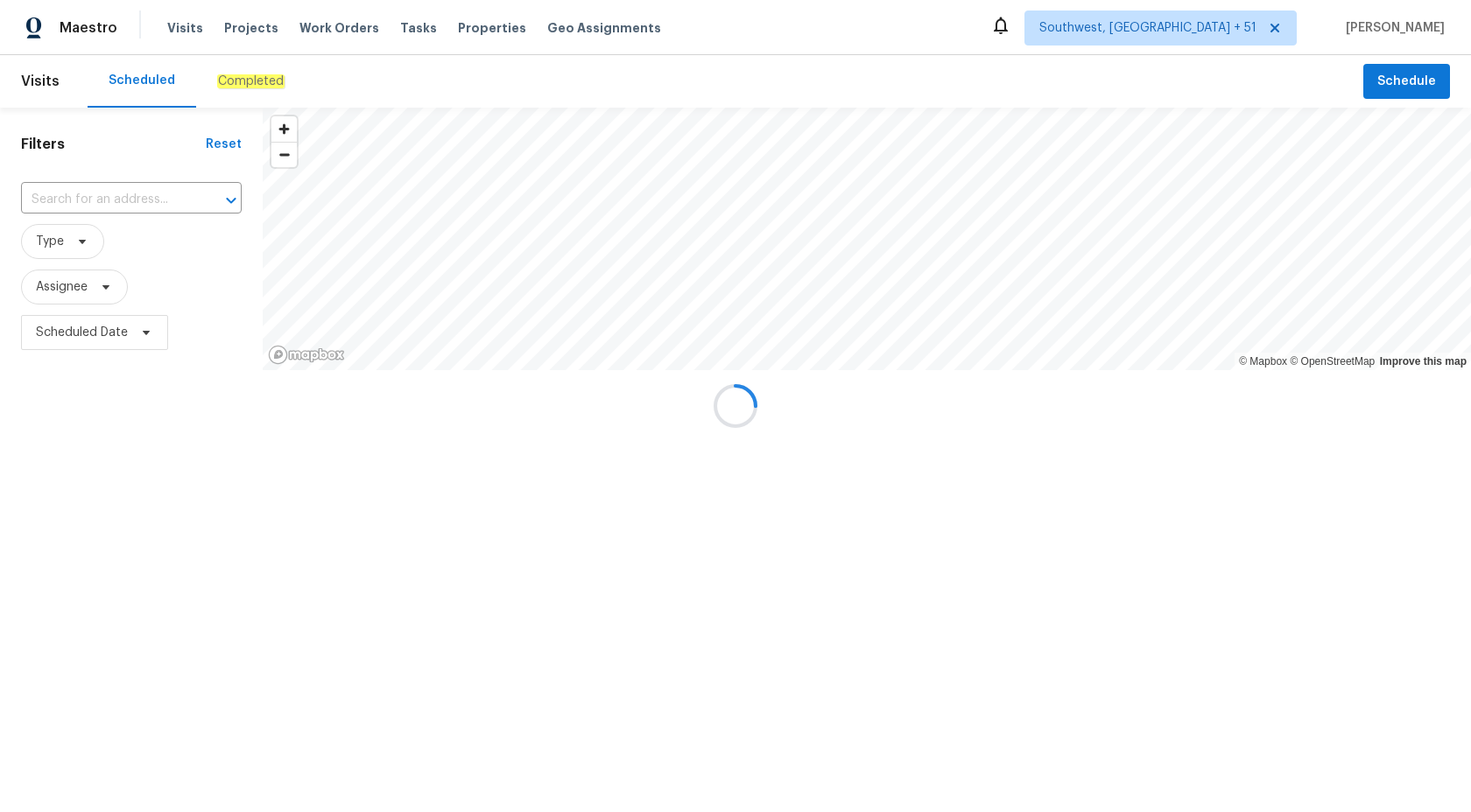
click at [230, 76] on div at bounding box center [735, 406] width 1471 height 812
click at [230, 79] on div at bounding box center [735, 406] width 1471 height 812
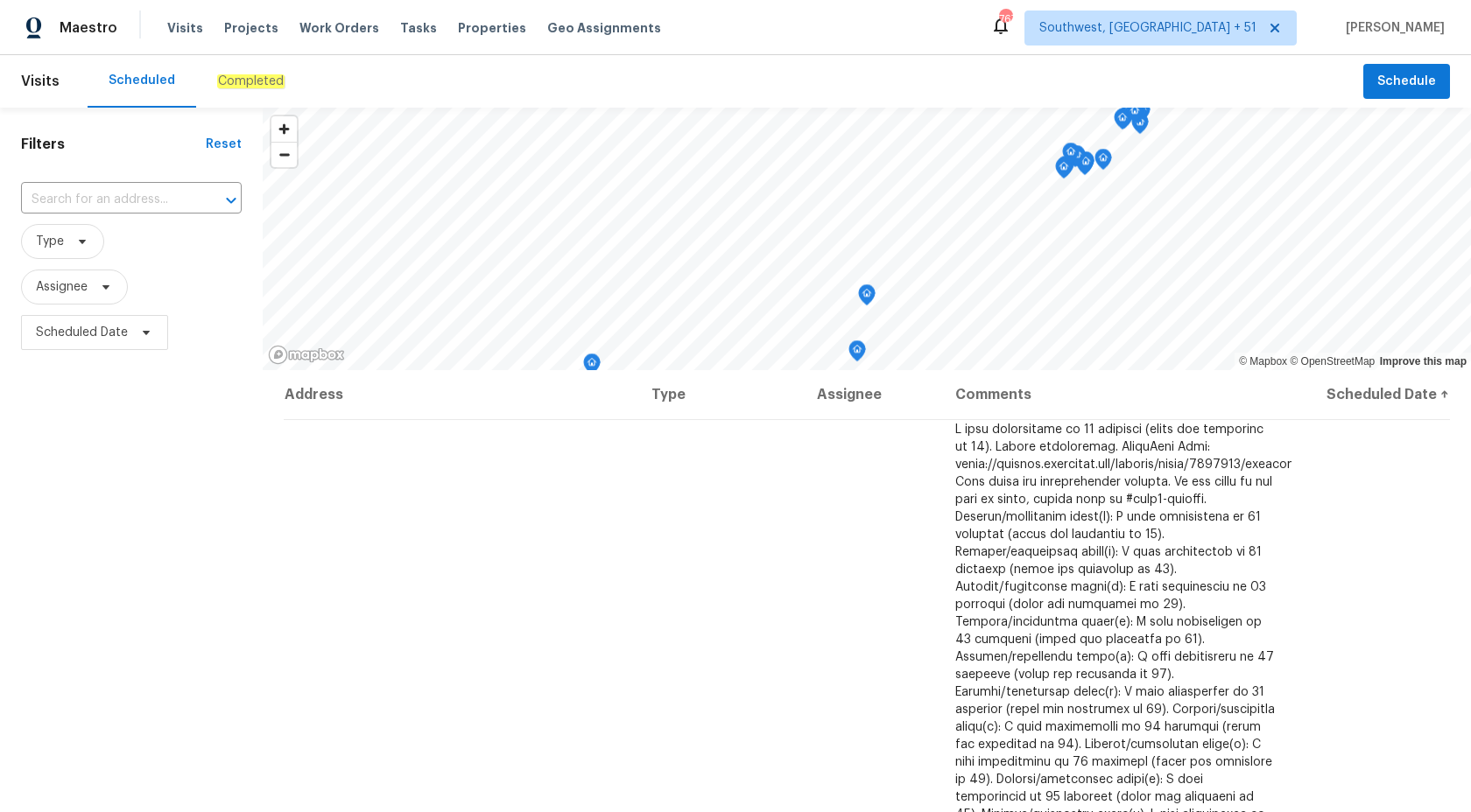
click at [233, 79] on em "Completed" at bounding box center [251, 82] width 67 height 14
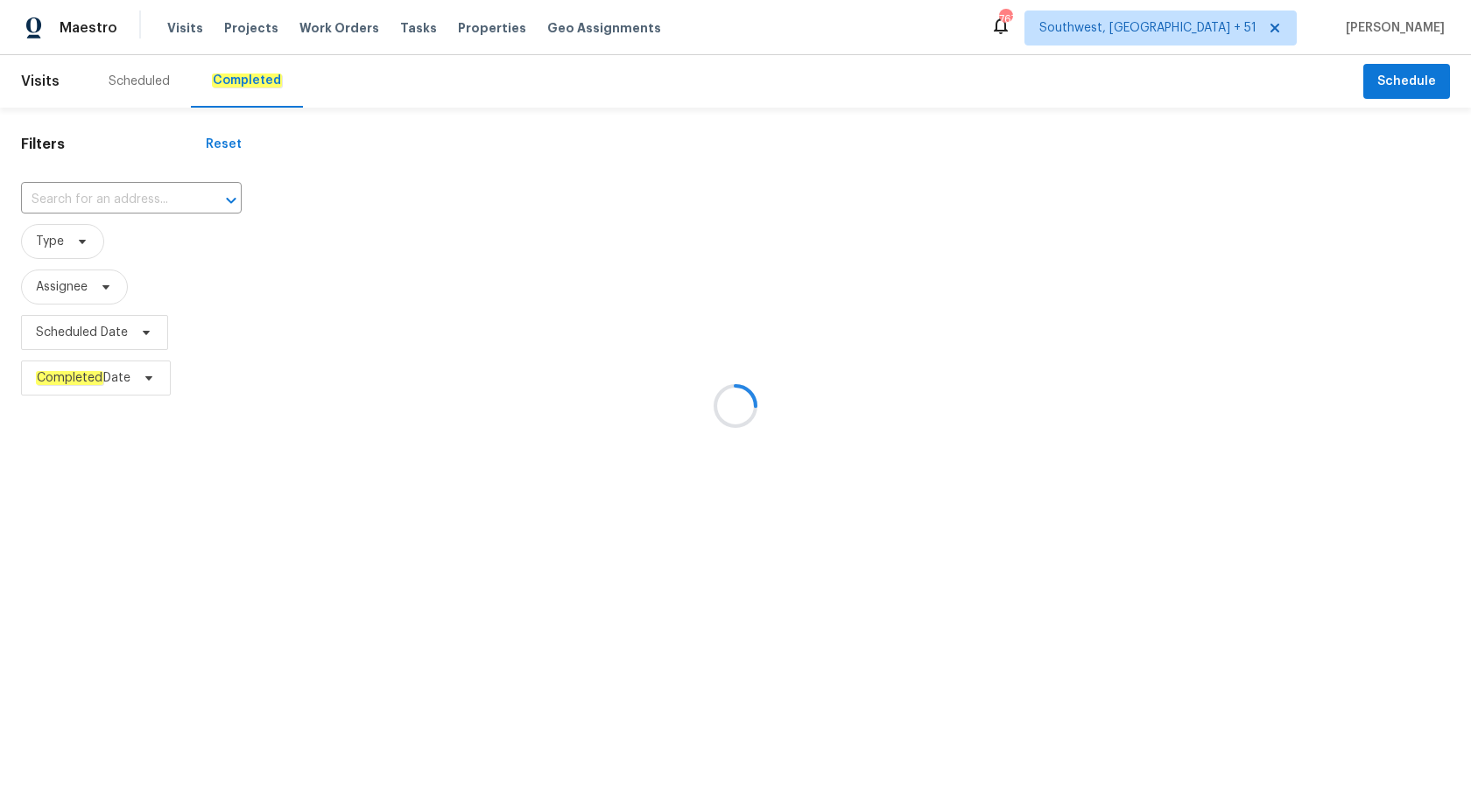
click at [90, 191] on div at bounding box center [735, 406] width 1471 height 812
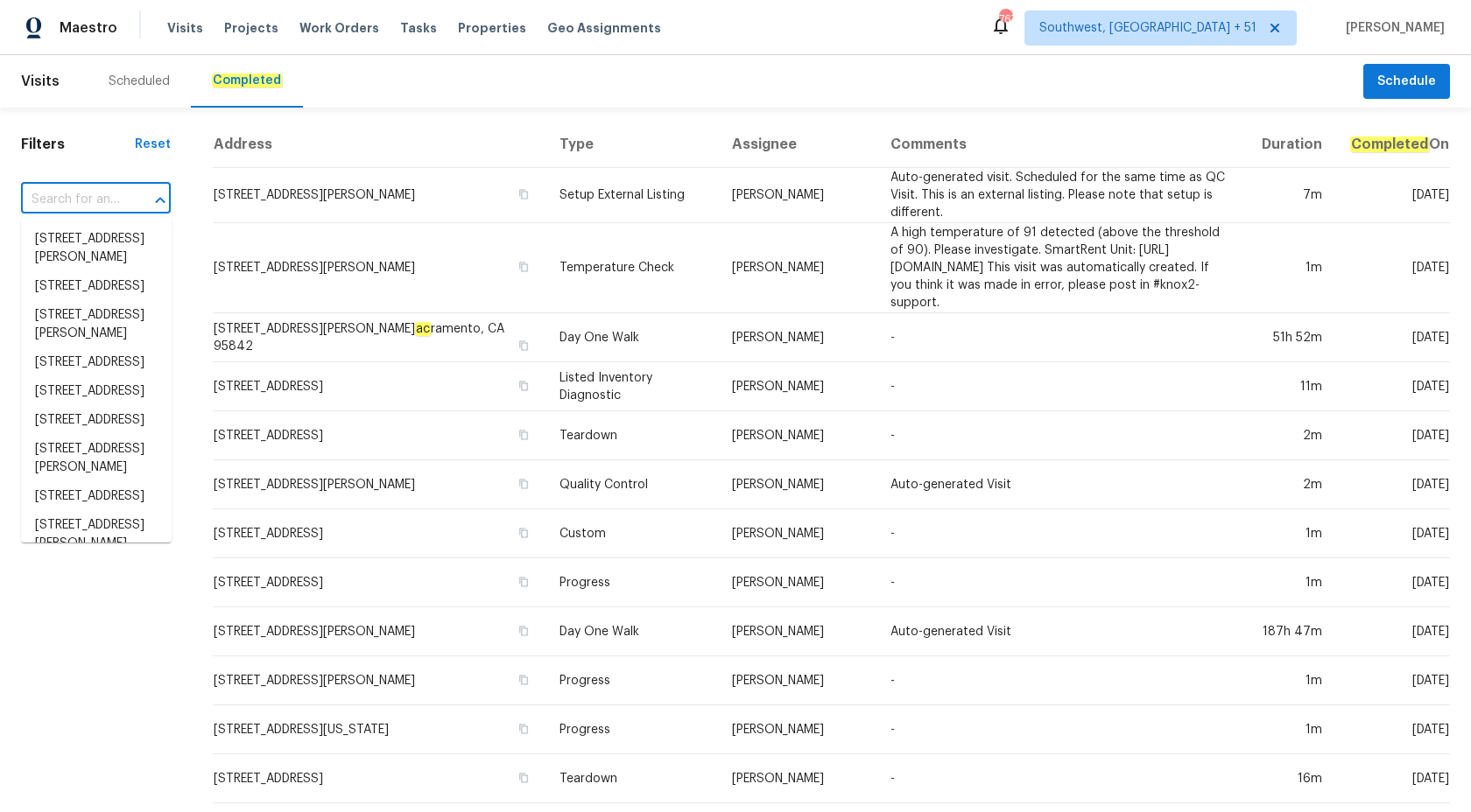
click at [90, 191] on input "text" at bounding box center [71, 200] width 100 height 28
paste input "[STREET_ADDRESS]"
type input "[STREET_ADDRESS]"
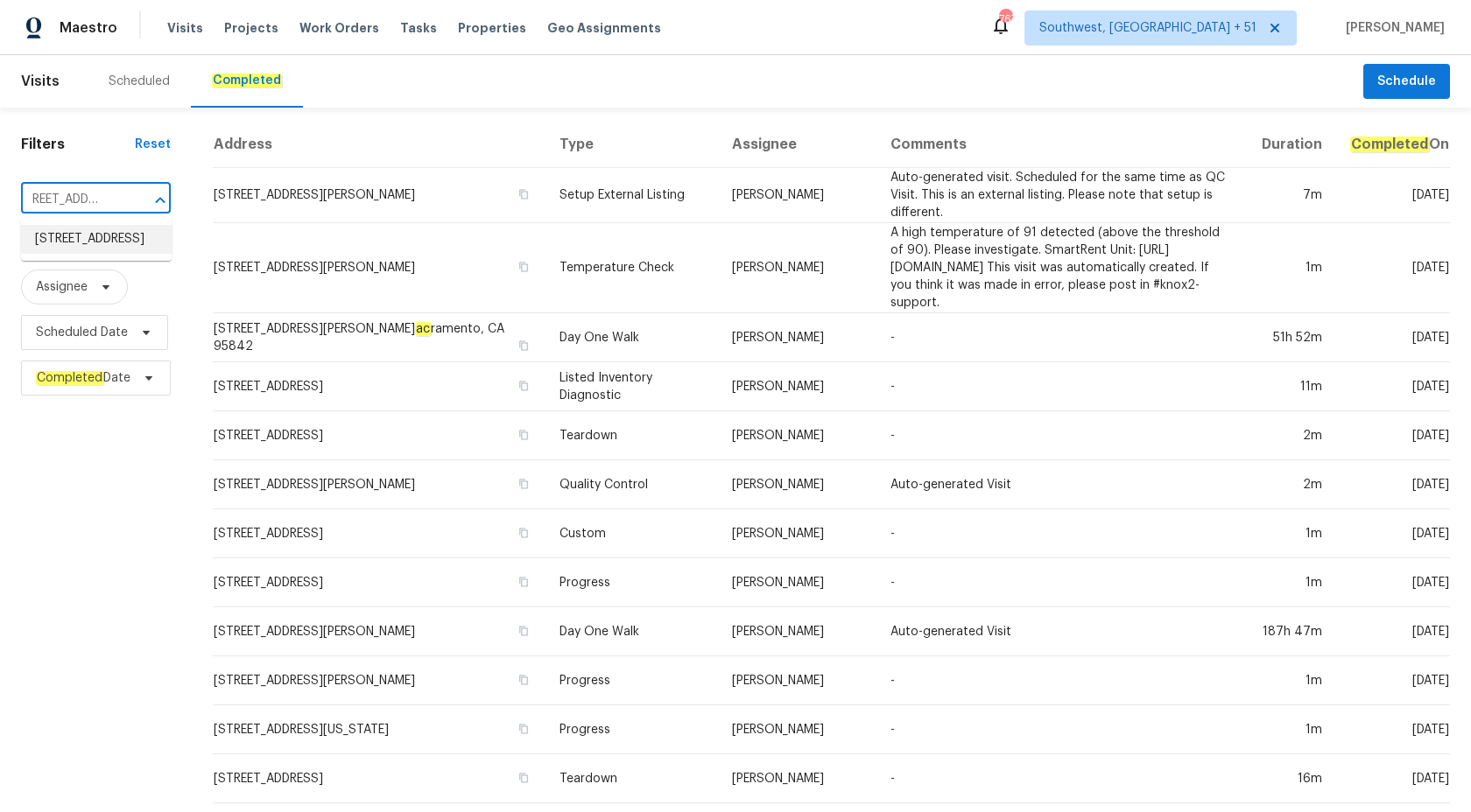
click at [89, 239] on li "[STREET_ADDRESS]" at bounding box center [97, 239] width 151 height 29
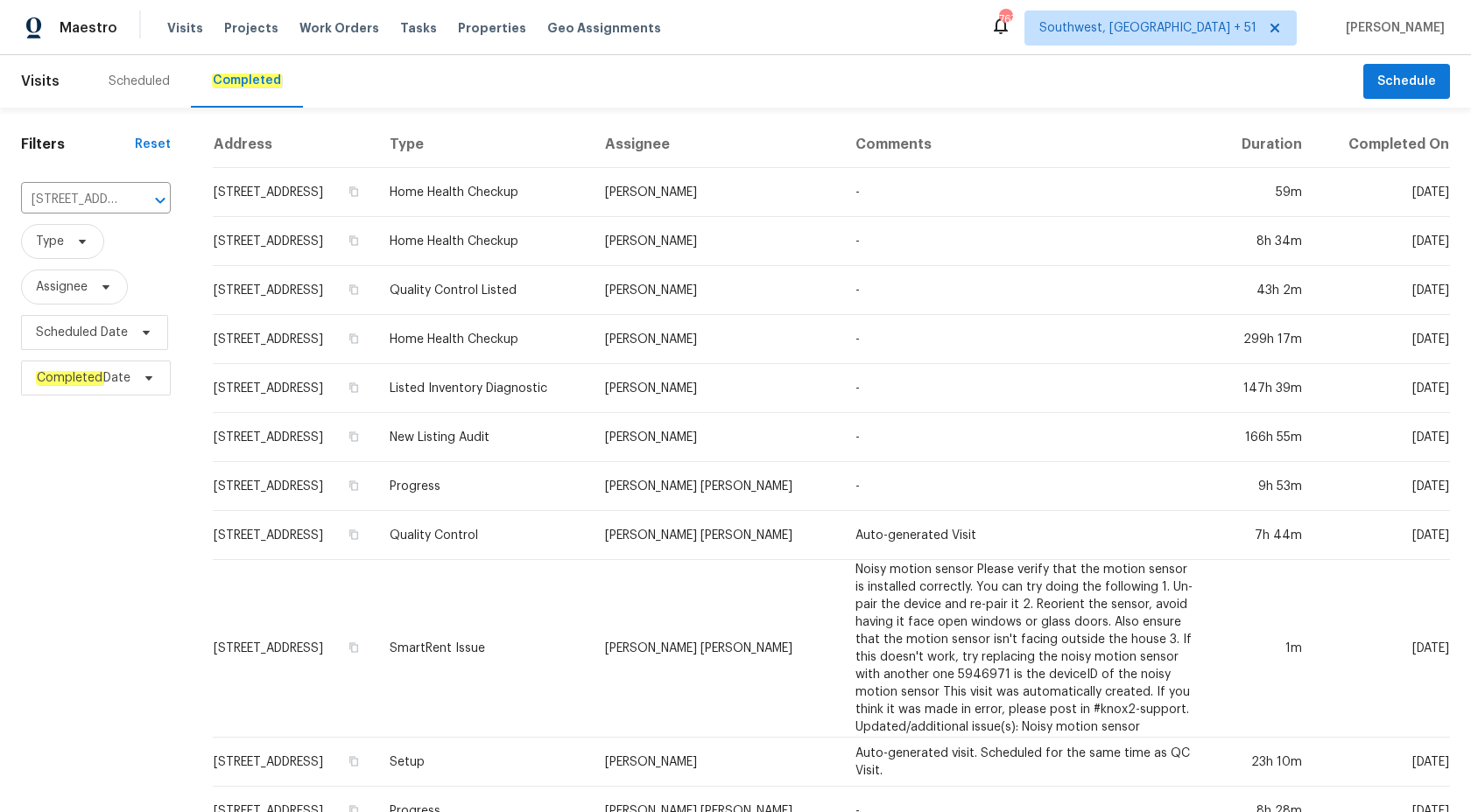
click at [585, 321] on td "Home Health Checkup" at bounding box center [483, 339] width 216 height 49
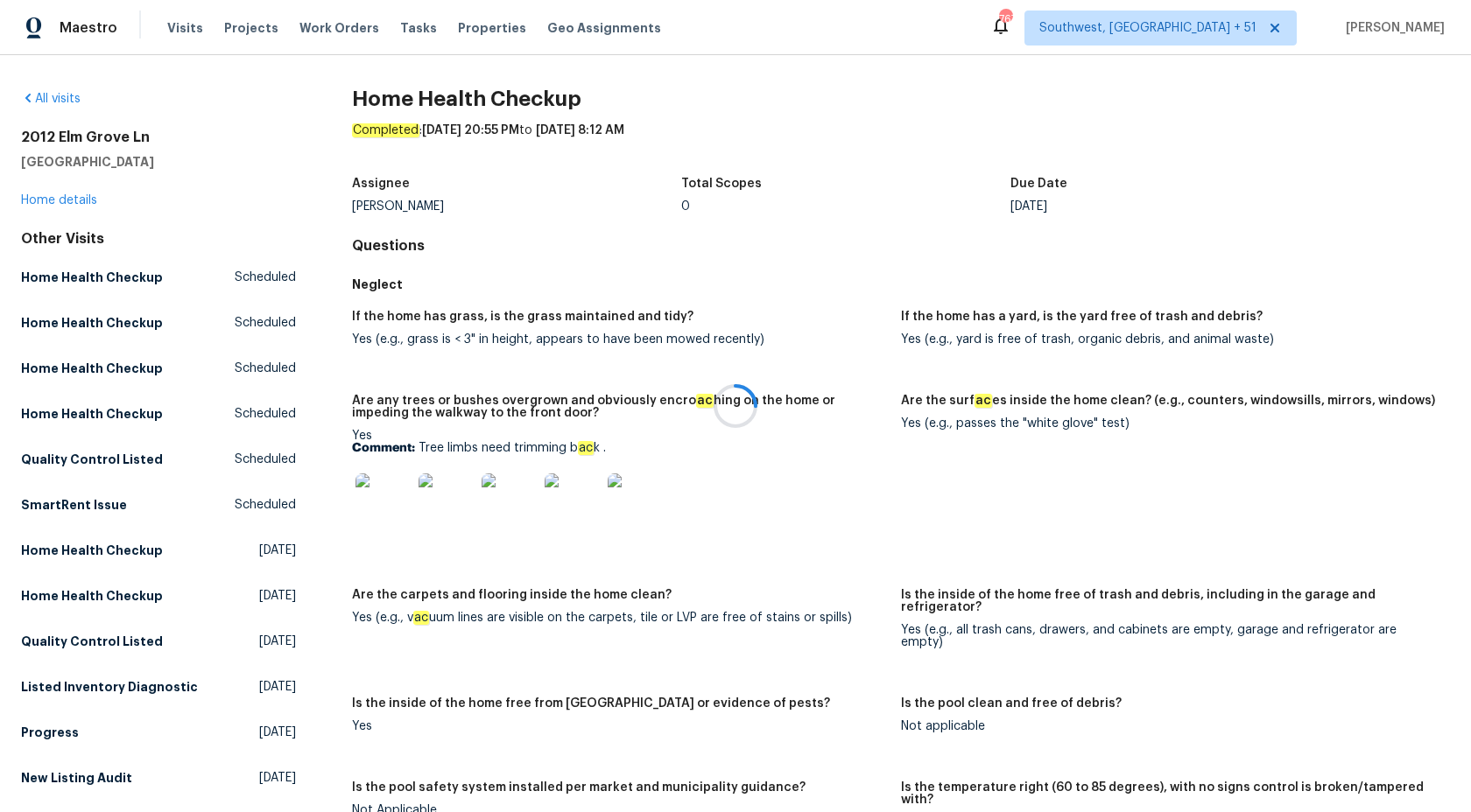
click at [69, 201] on div at bounding box center [735, 406] width 1471 height 812
click at [69, 201] on link "Home details" at bounding box center [59, 201] width 76 height 12
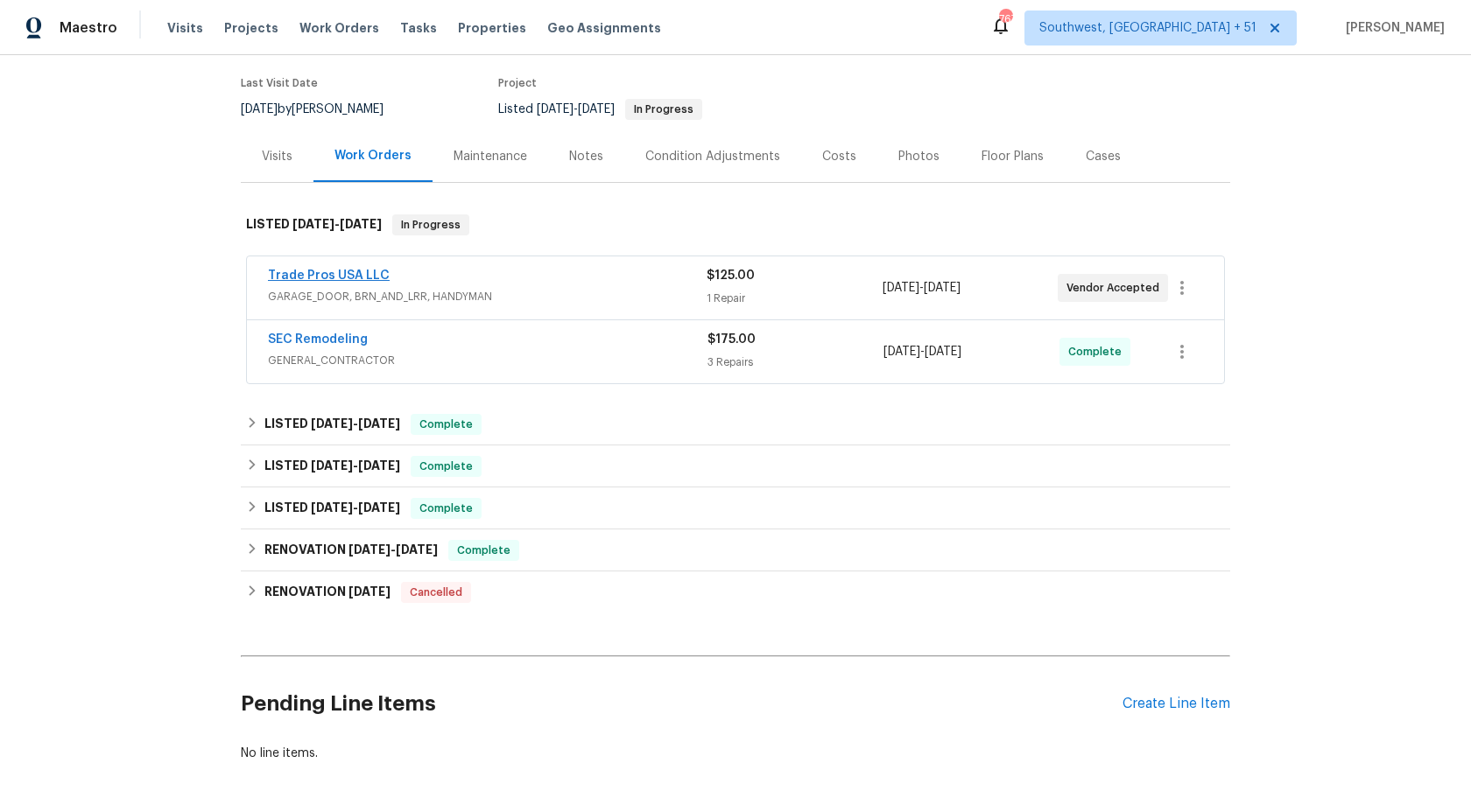
scroll to position [146, 0]
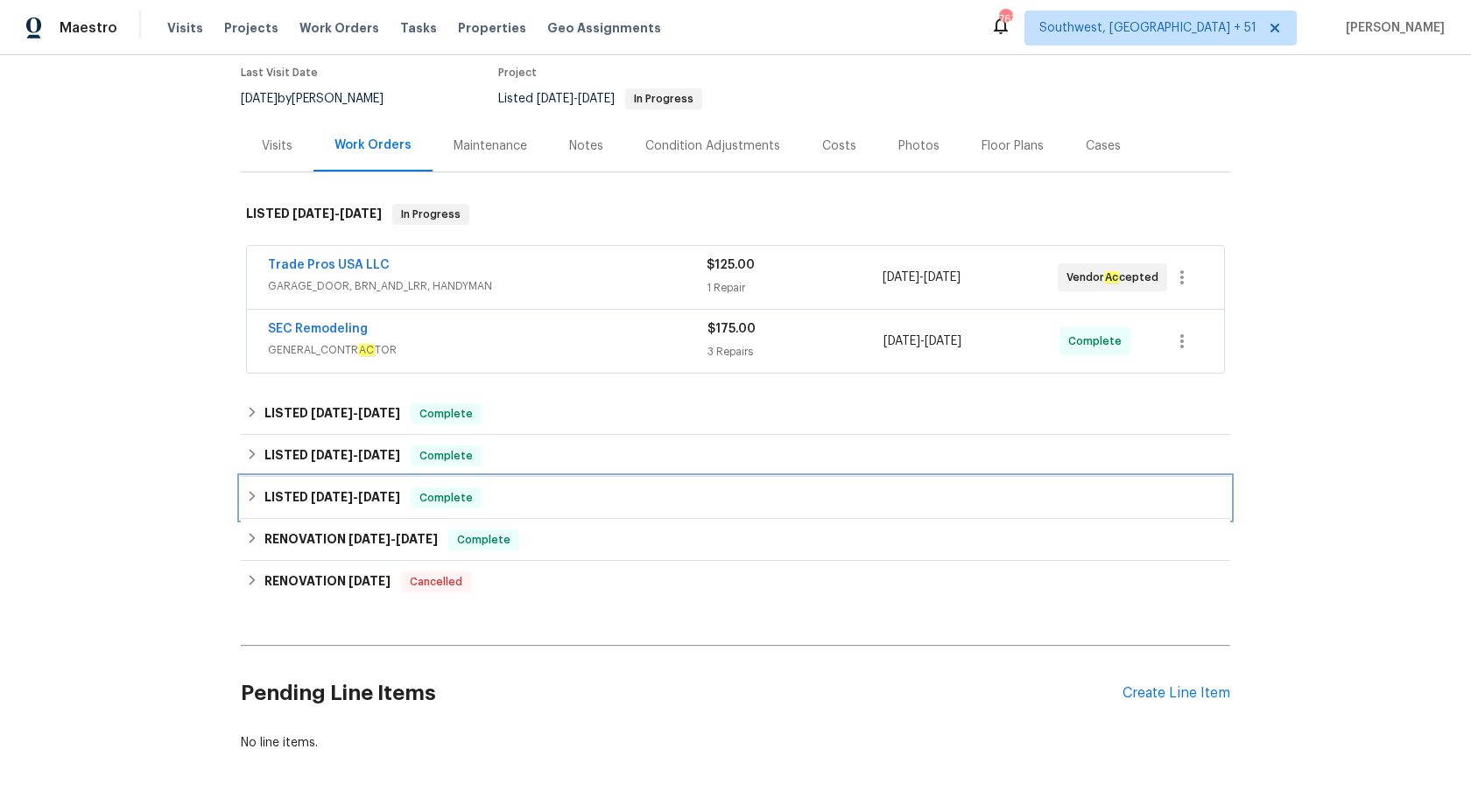
click at [400, 500] on span "5/1/25" at bounding box center [378, 497] width 42 height 12
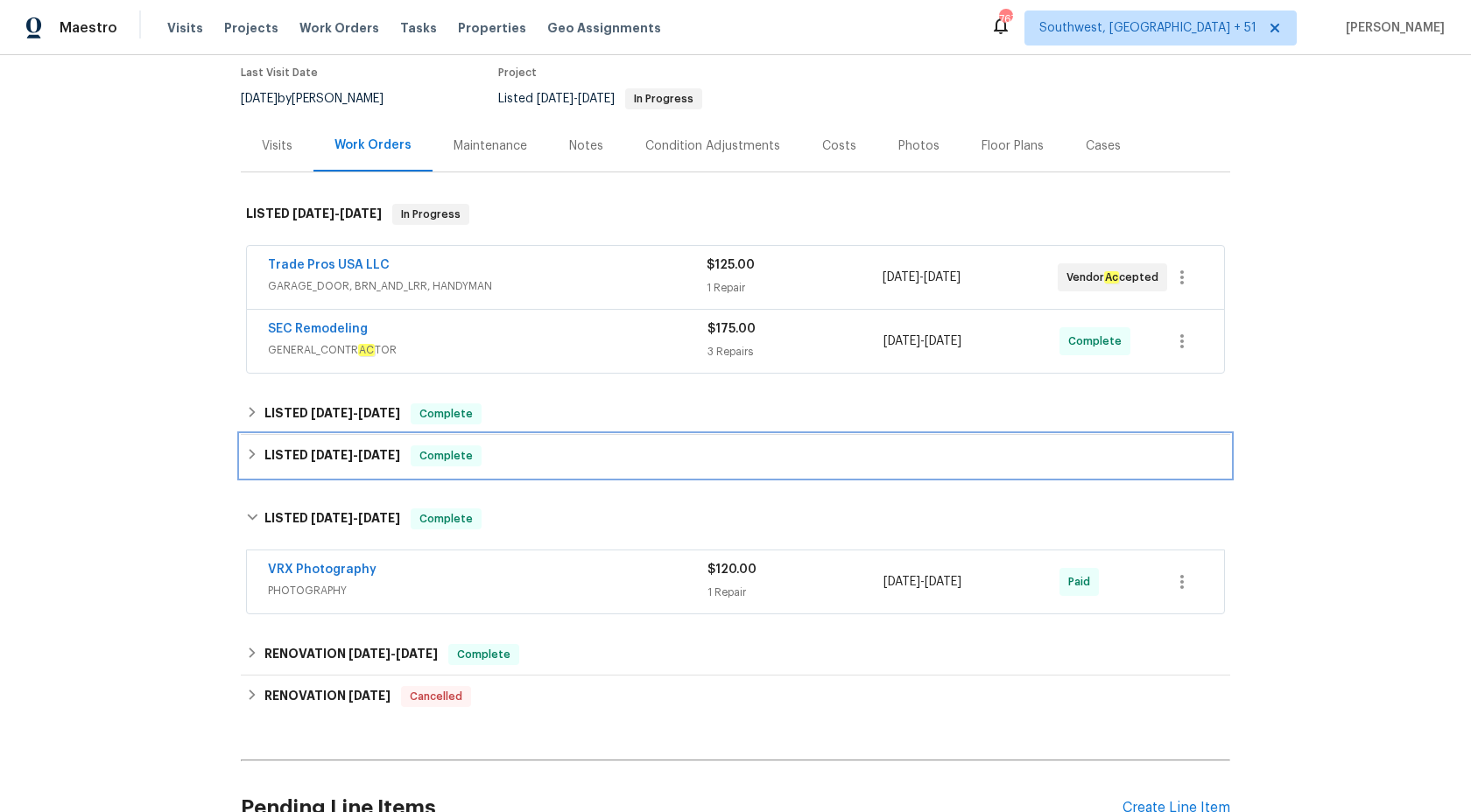
click at [419, 469] on div "LISTED 7/14/25 - 7/17/25 Complete" at bounding box center [735, 455] width 989 height 42
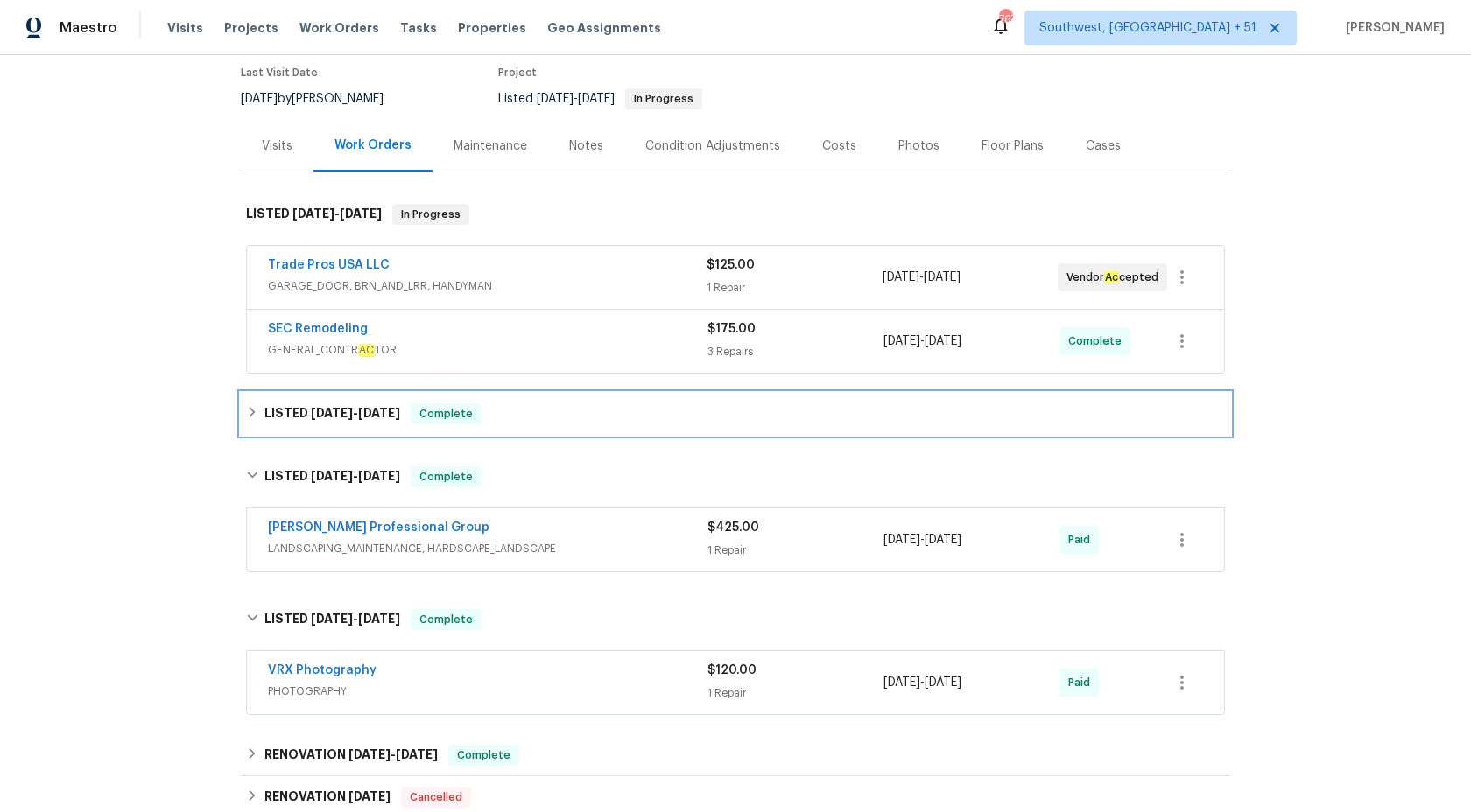
click at [430, 428] on div "LISTED 8/7/25 - 8/15/25 Complete" at bounding box center [735, 414] width 989 height 42
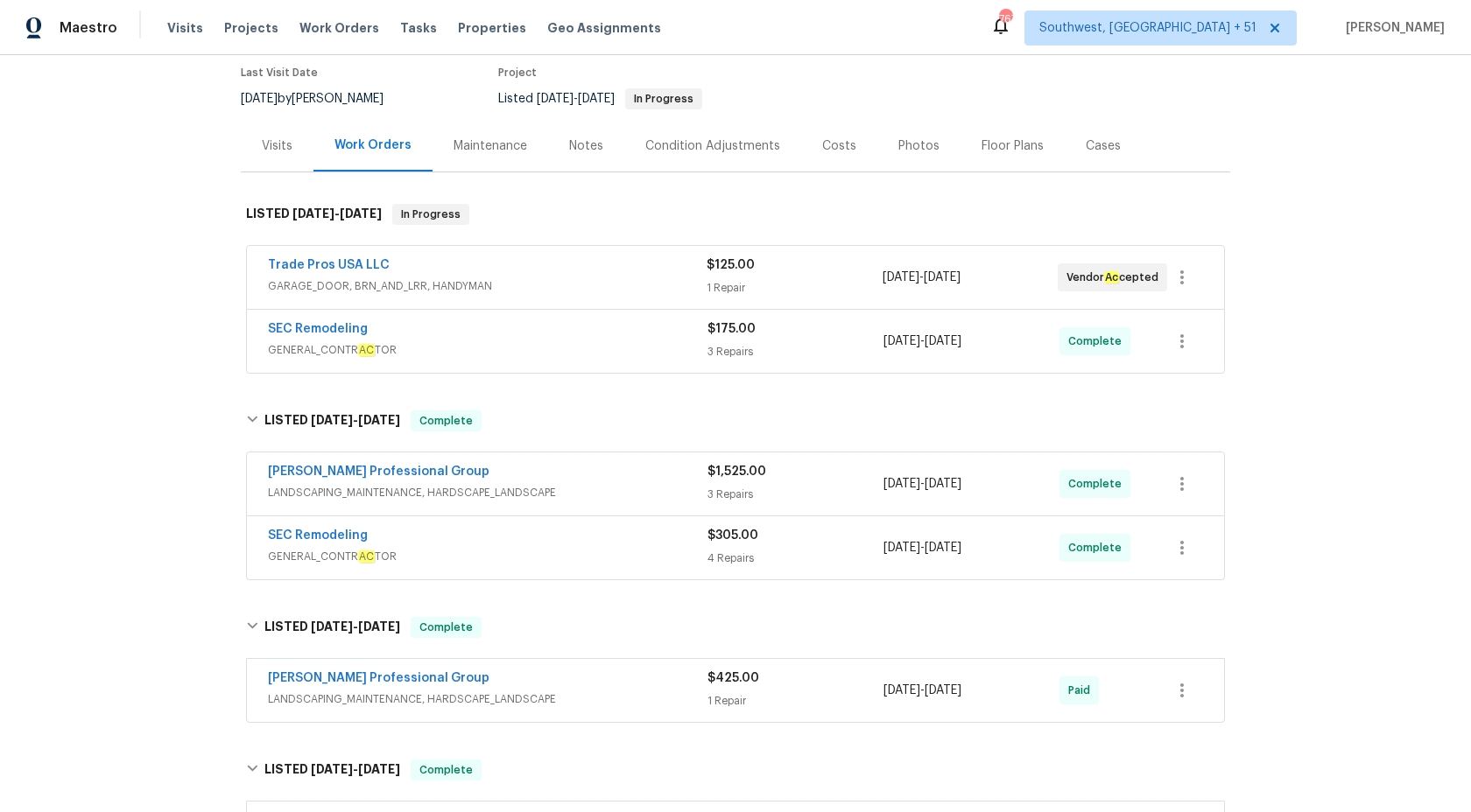
click at [570, 561] on span "GENERAL_CONTR AC TOR" at bounding box center [487, 556] width 439 height 18
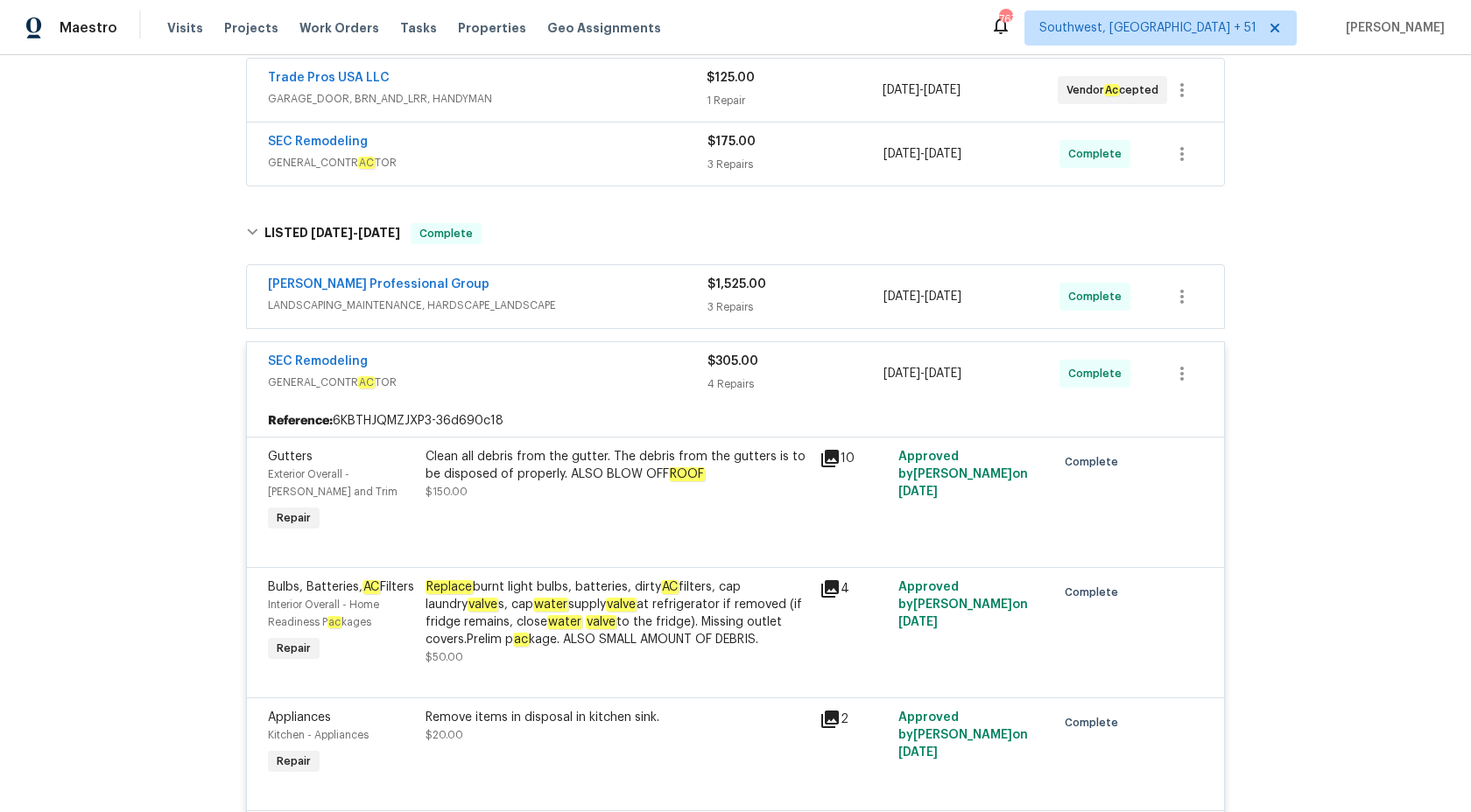
scroll to position [233, 0]
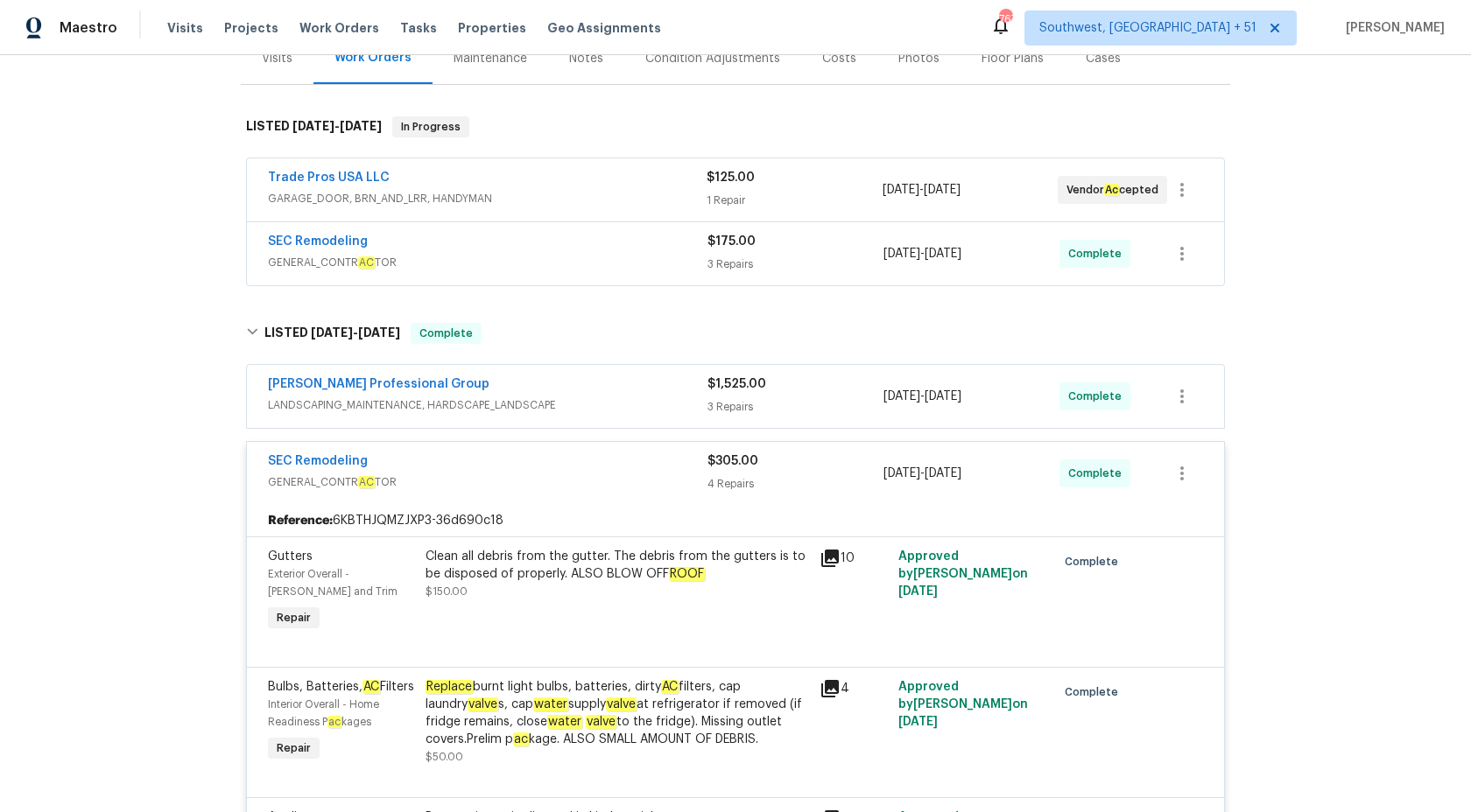
click at [705, 487] on span "GENERAL_CONTR AC TOR" at bounding box center [487, 483] width 439 height 18
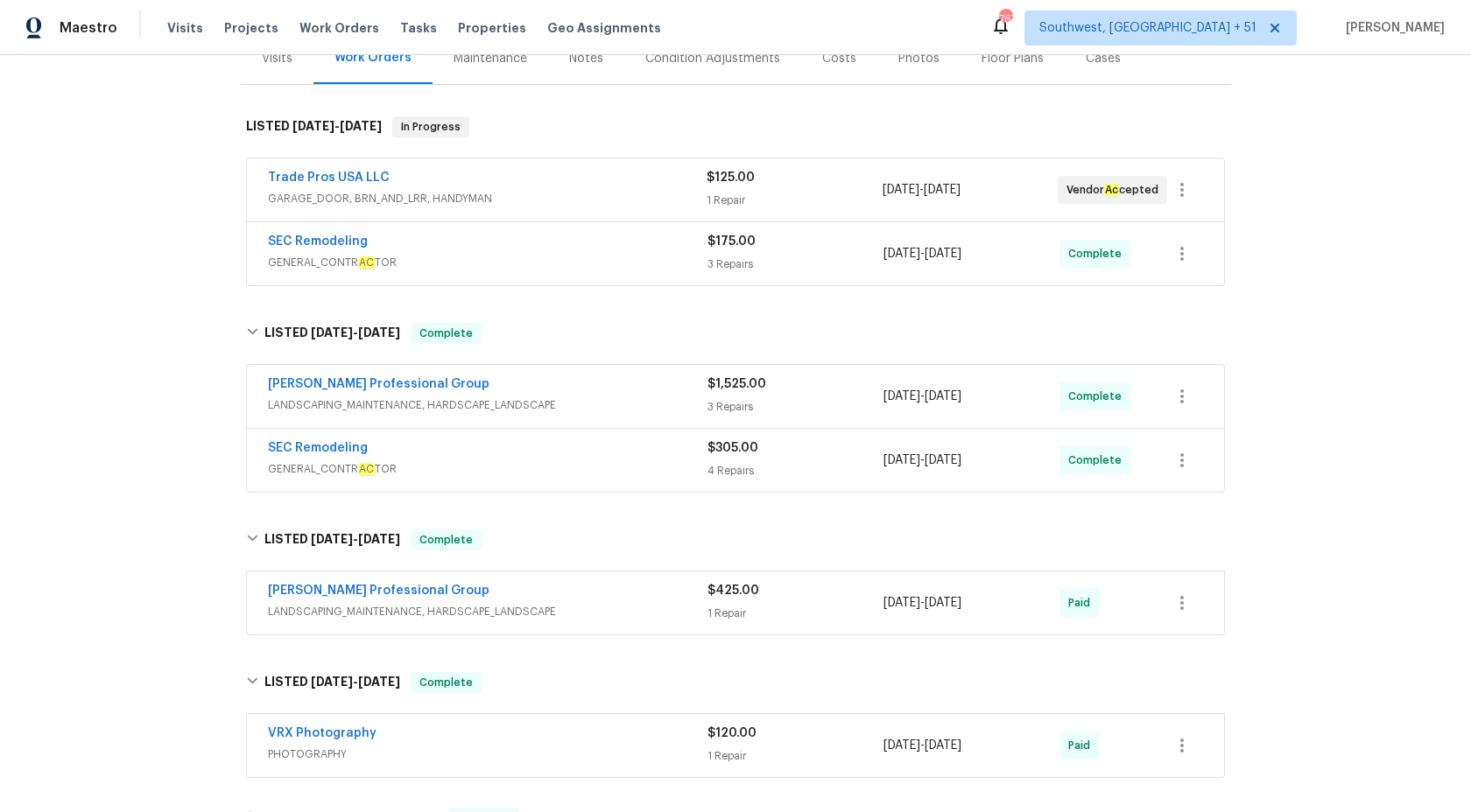
click at [699, 389] on div "Ramsey's Professional Group" at bounding box center [487, 386] width 439 height 21
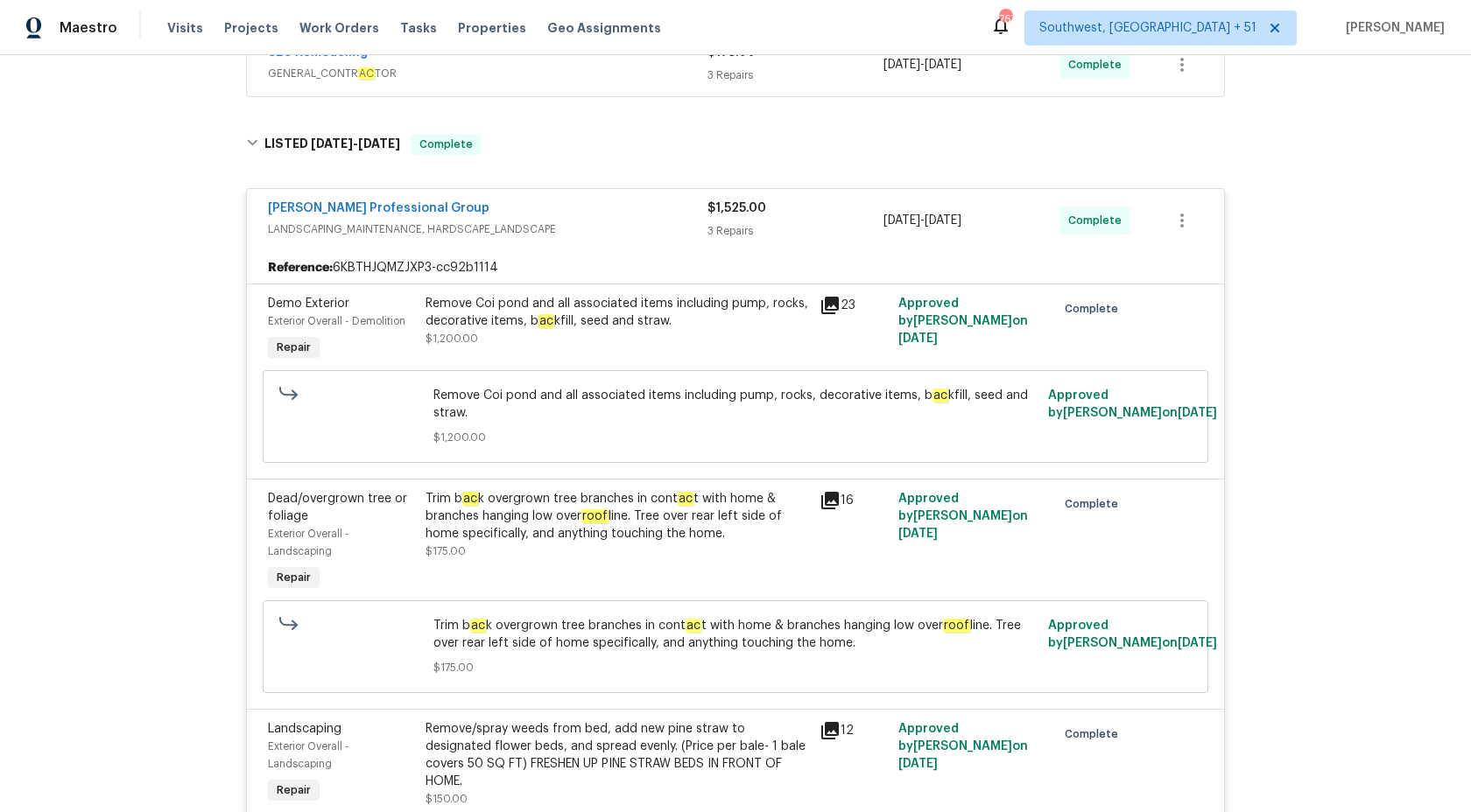
scroll to position [244, 0]
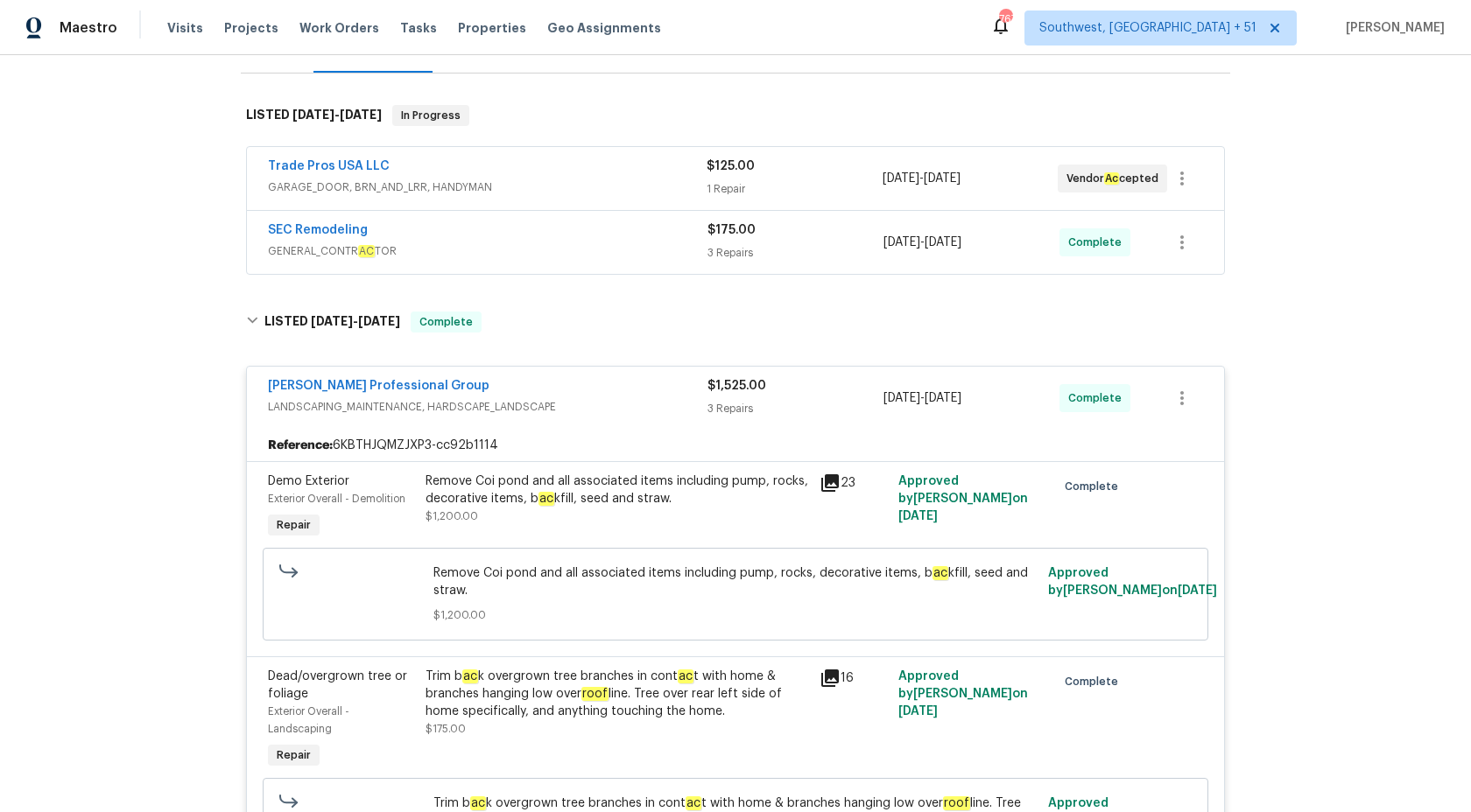
click at [713, 393] on div "$1,525.00" at bounding box center [795, 386] width 176 height 18
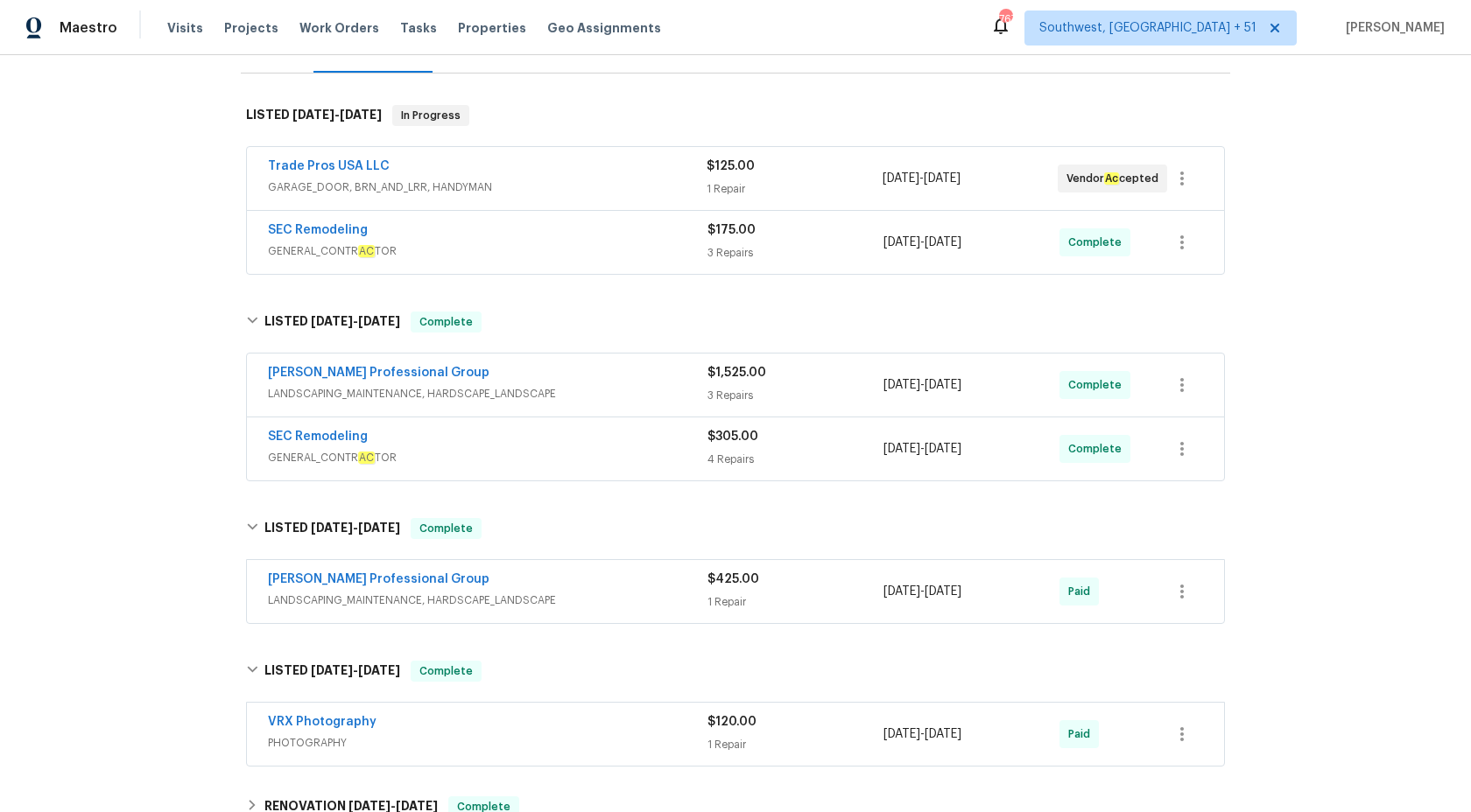
click at [716, 256] on div "3 Repairs" at bounding box center [795, 253] width 176 height 18
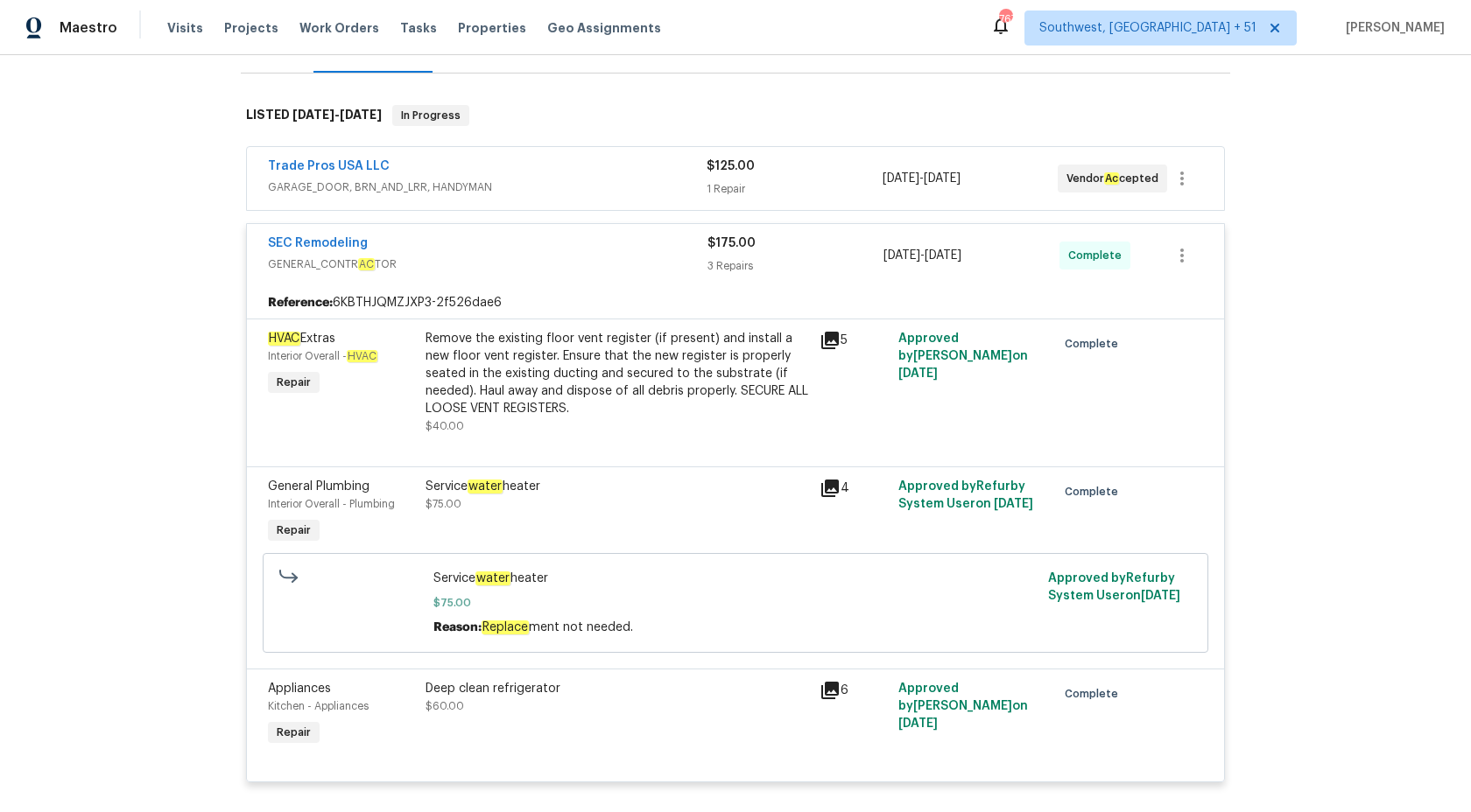
click at [724, 180] on div "1 Repair" at bounding box center [794, 189] width 175 height 18
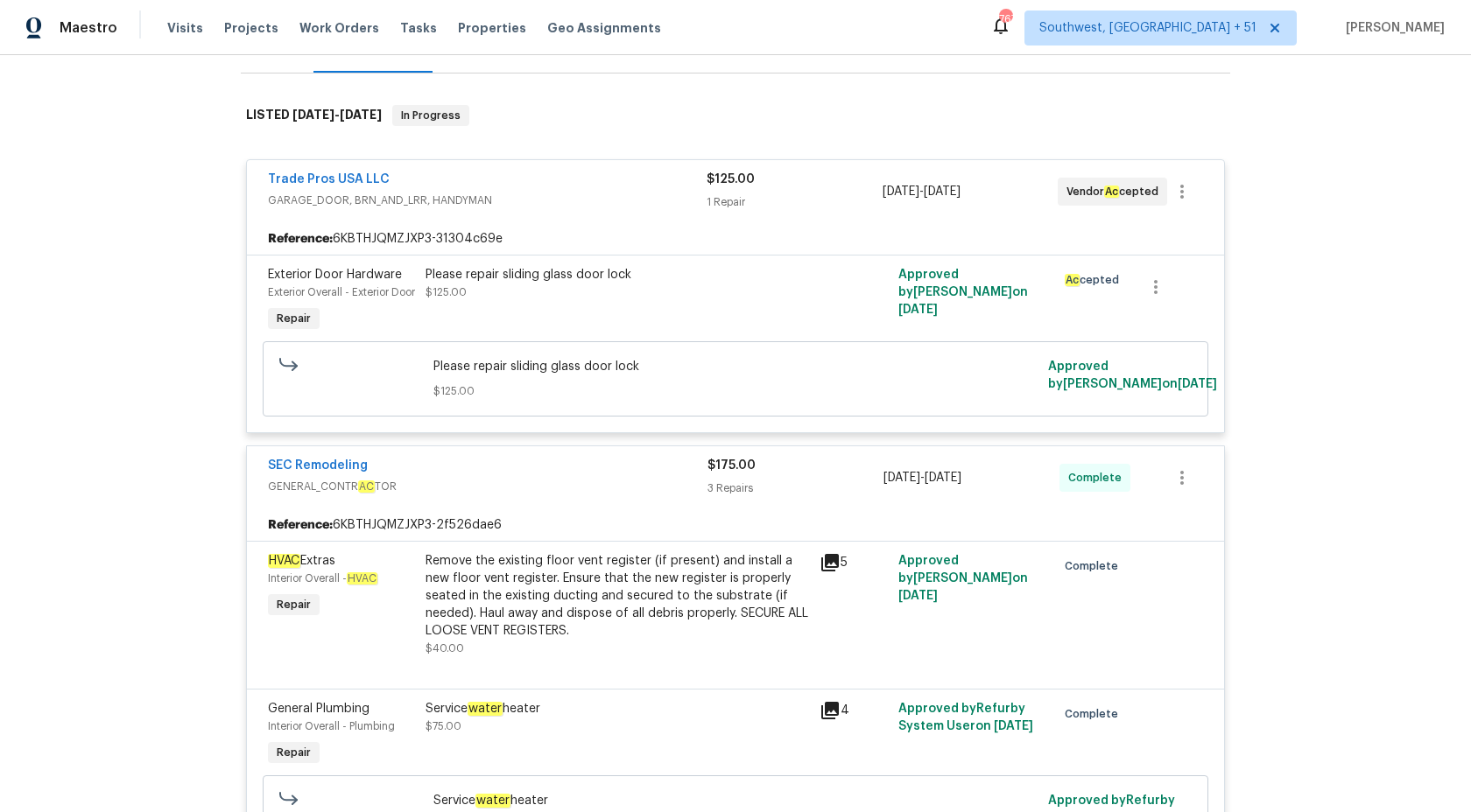
click at [724, 180] on span "$125.00" at bounding box center [731, 179] width 48 height 12
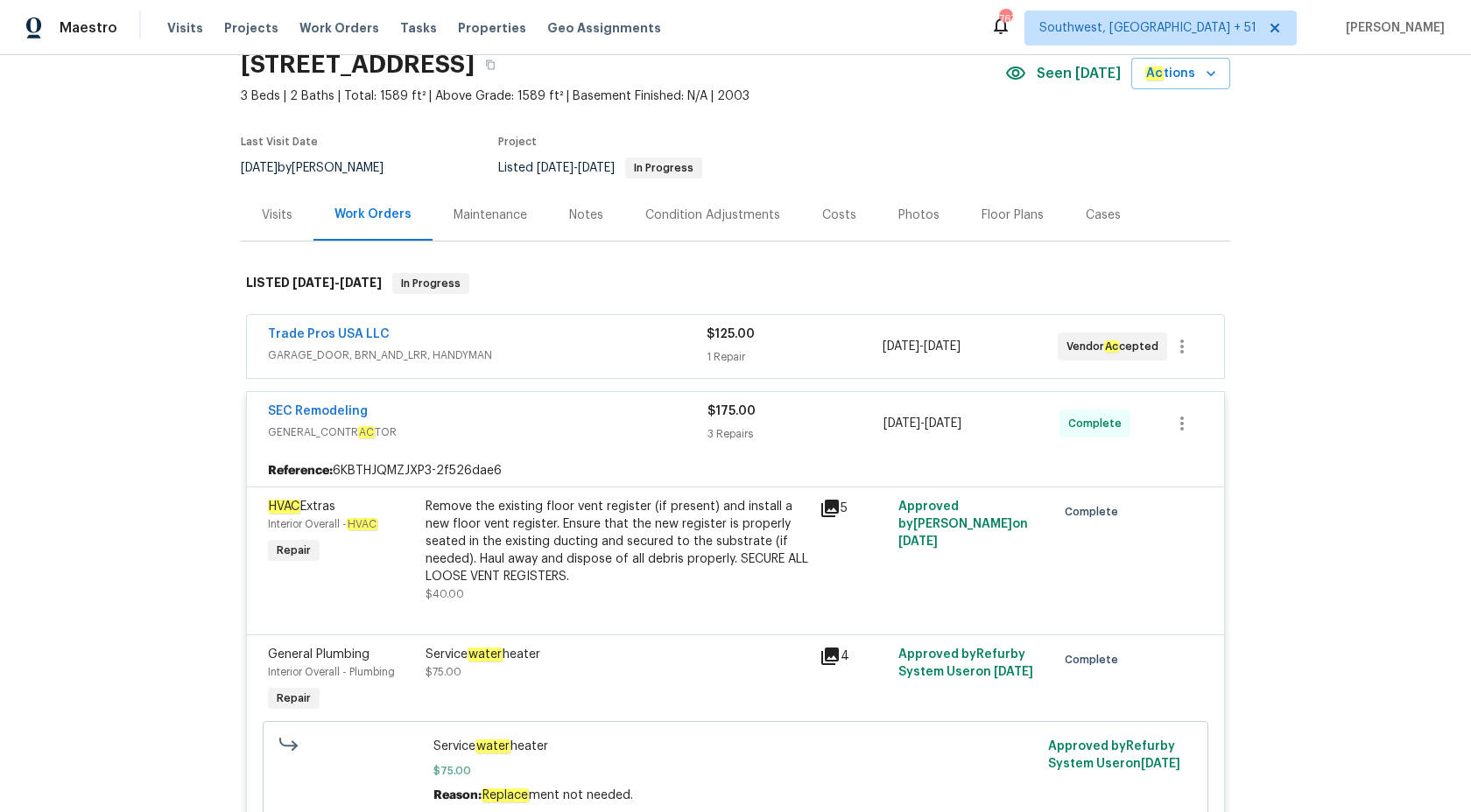
scroll to position [20, 0]
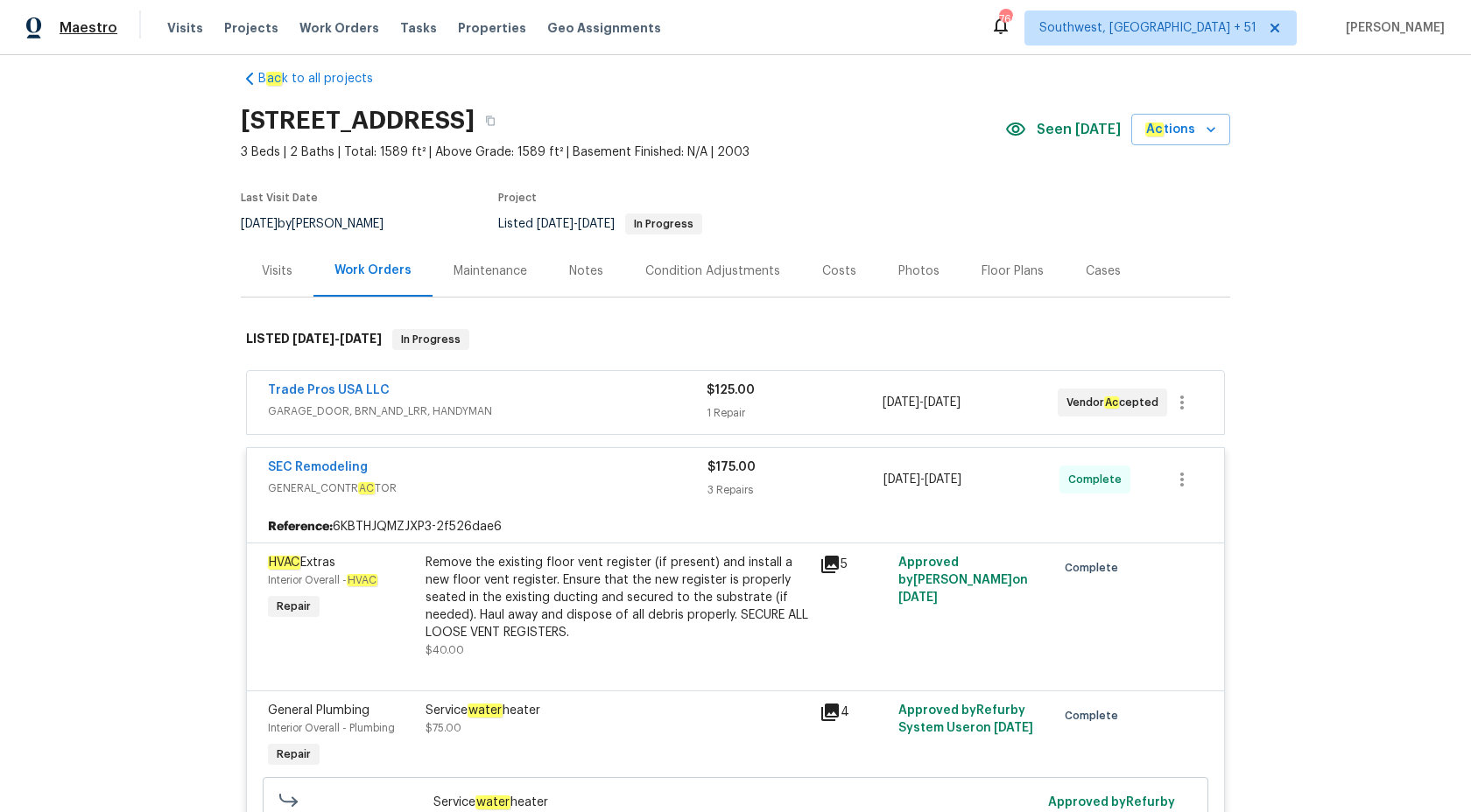
click at [93, 32] on span "Maestro" at bounding box center [88, 28] width 58 height 18
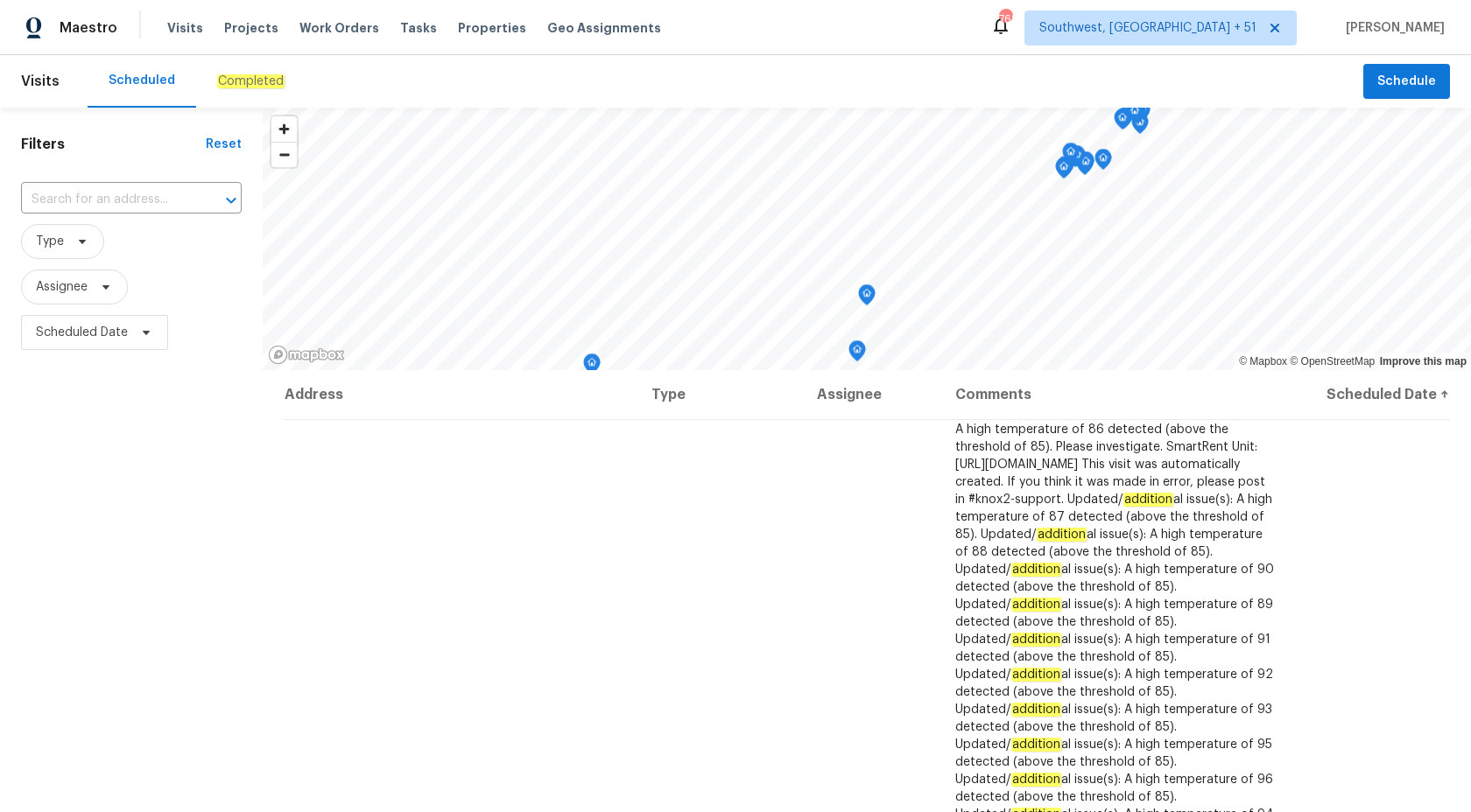
click at [247, 83] on em "Completed" at bounding box center [251, 82] width 67 height 14
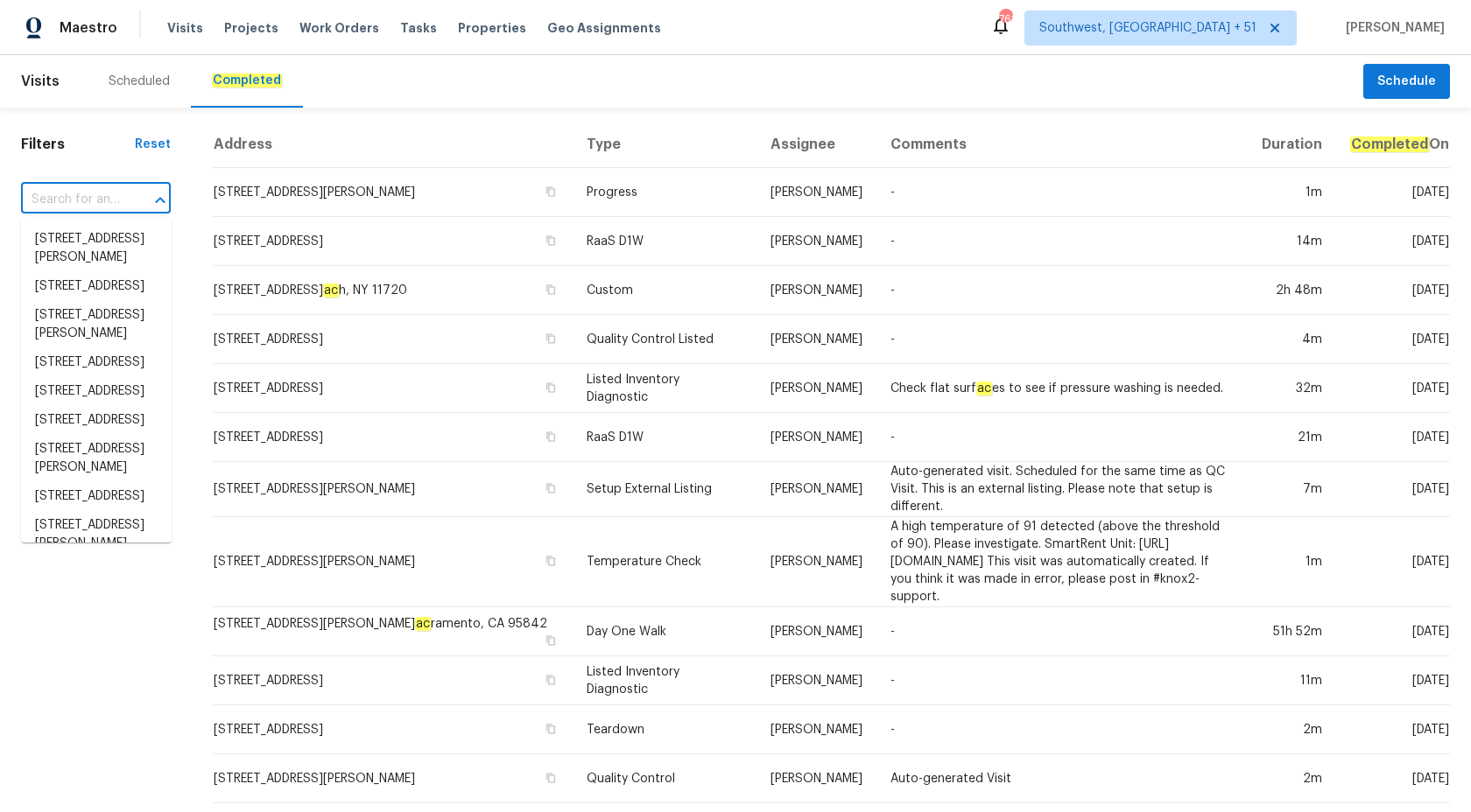
click at [62, 197] on input "text" at bounding box center [71, 200] width 100 height 28
paste input "10057 Boysenberry Dr, Fishers, IN 46038"
type input "10057 Boysenberry Dr, Fishers, IN 46038"
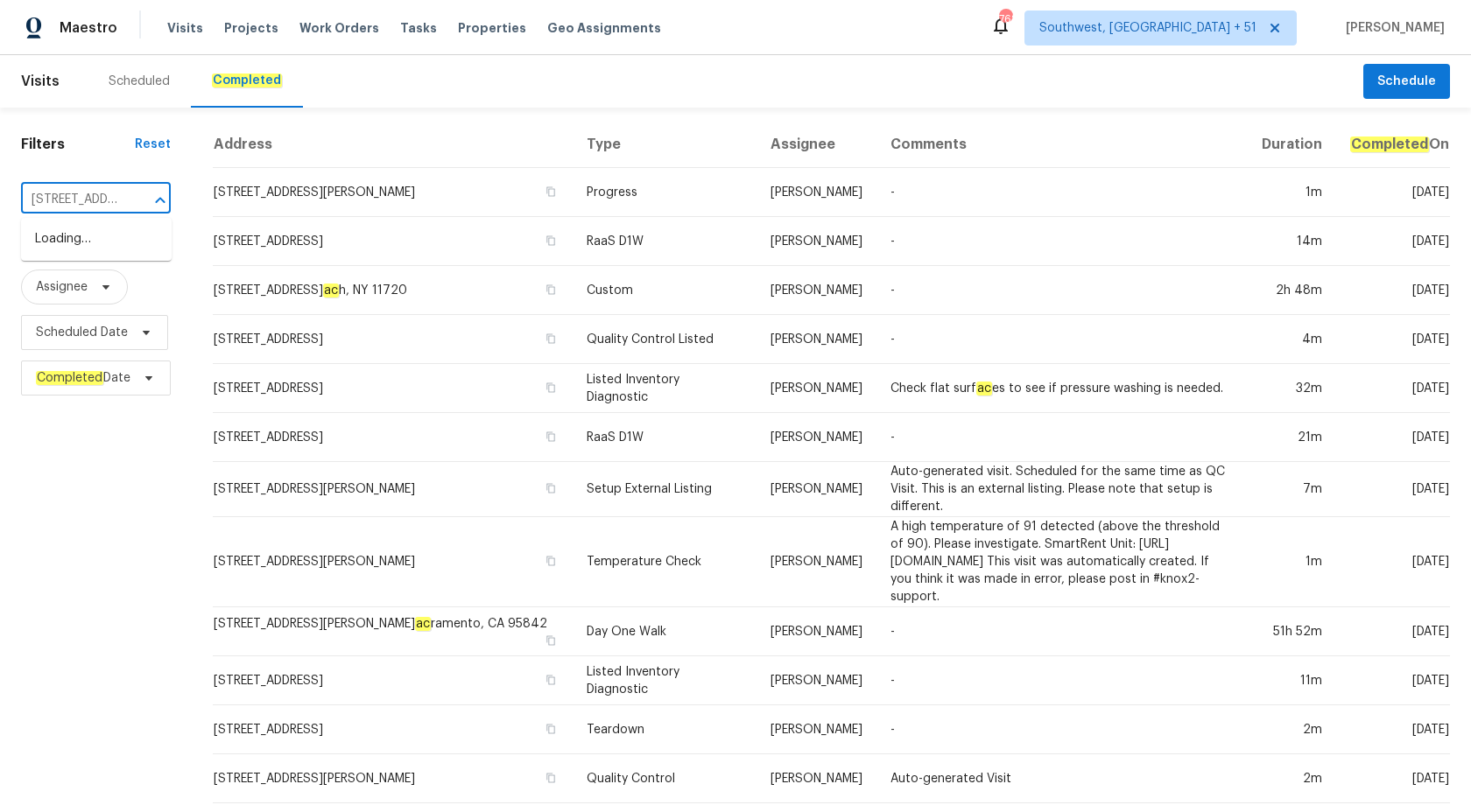
scroll to position [0, 141]
click at [75, 252] on li "10057 Boysenberry Dr, Fishers, IN 46038" at bounding box center [97, 239] width 151 height 29
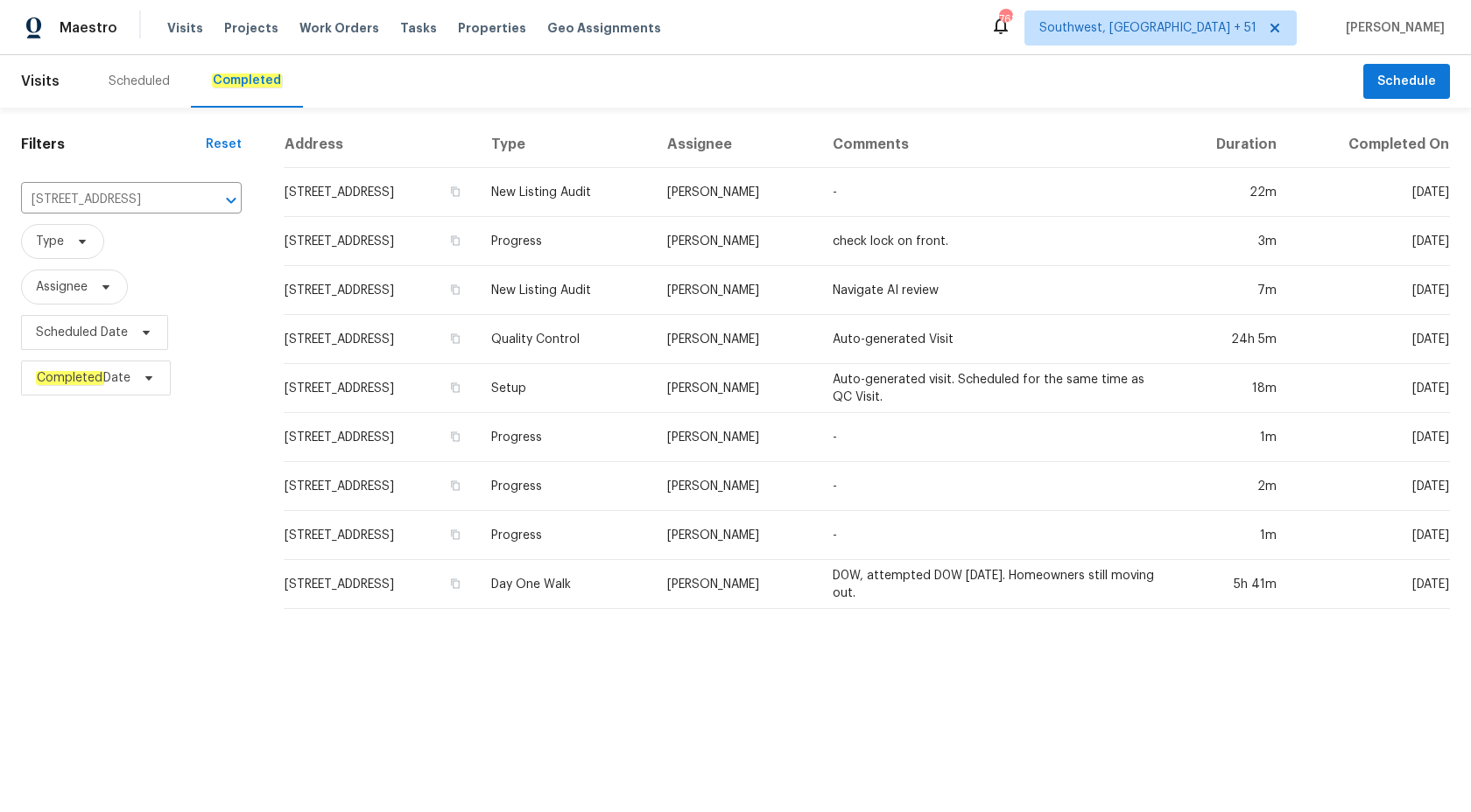
click at [819, 376] on td "Isaul Martinez" at bounding box center [736, 388] width 165 height 49
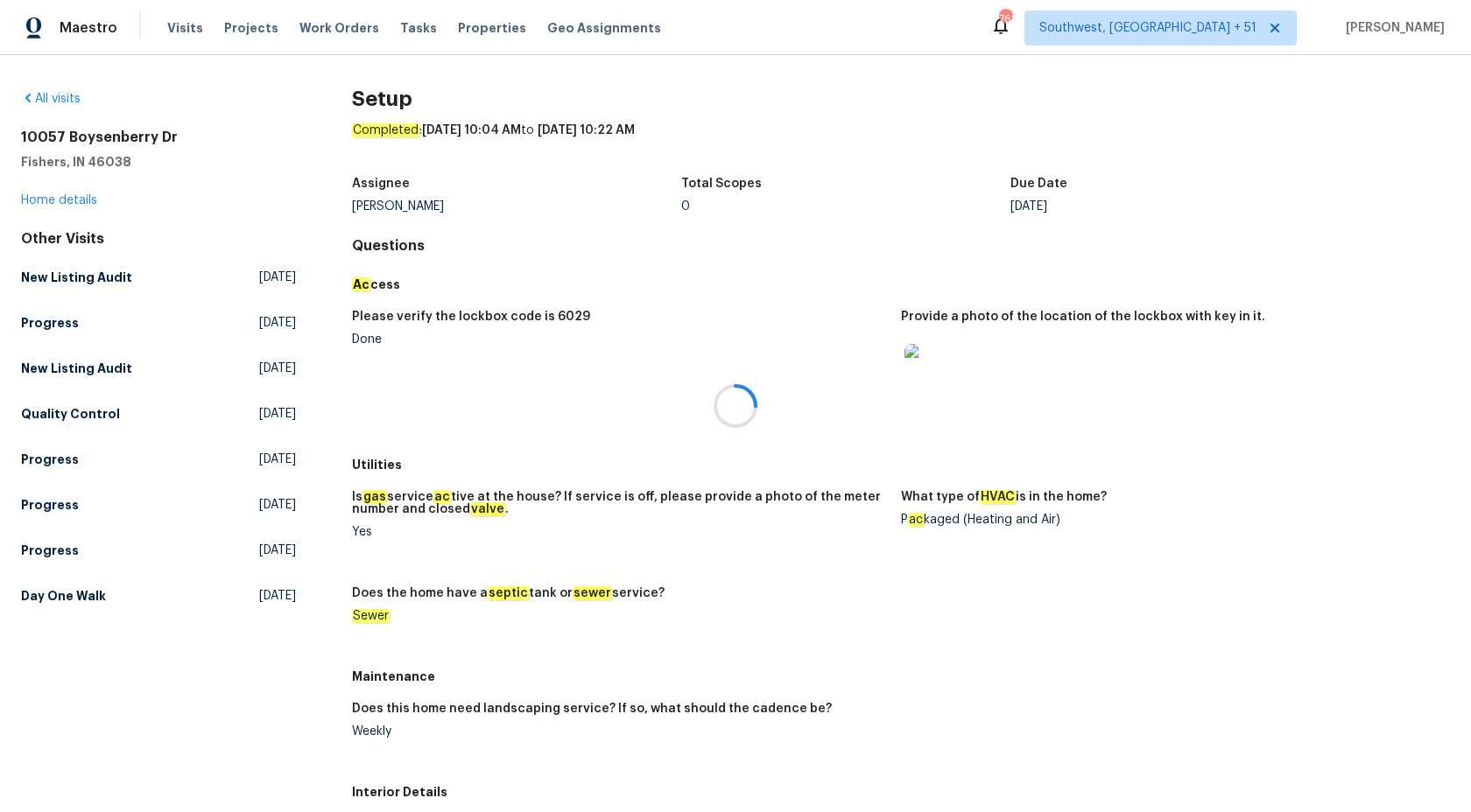
click at [62, 197] on div at bounding box center [735, 406] width 1471 height 812
click at [58, 203] on link "Home details" at bounding box center [59, 201] width 76 height 12
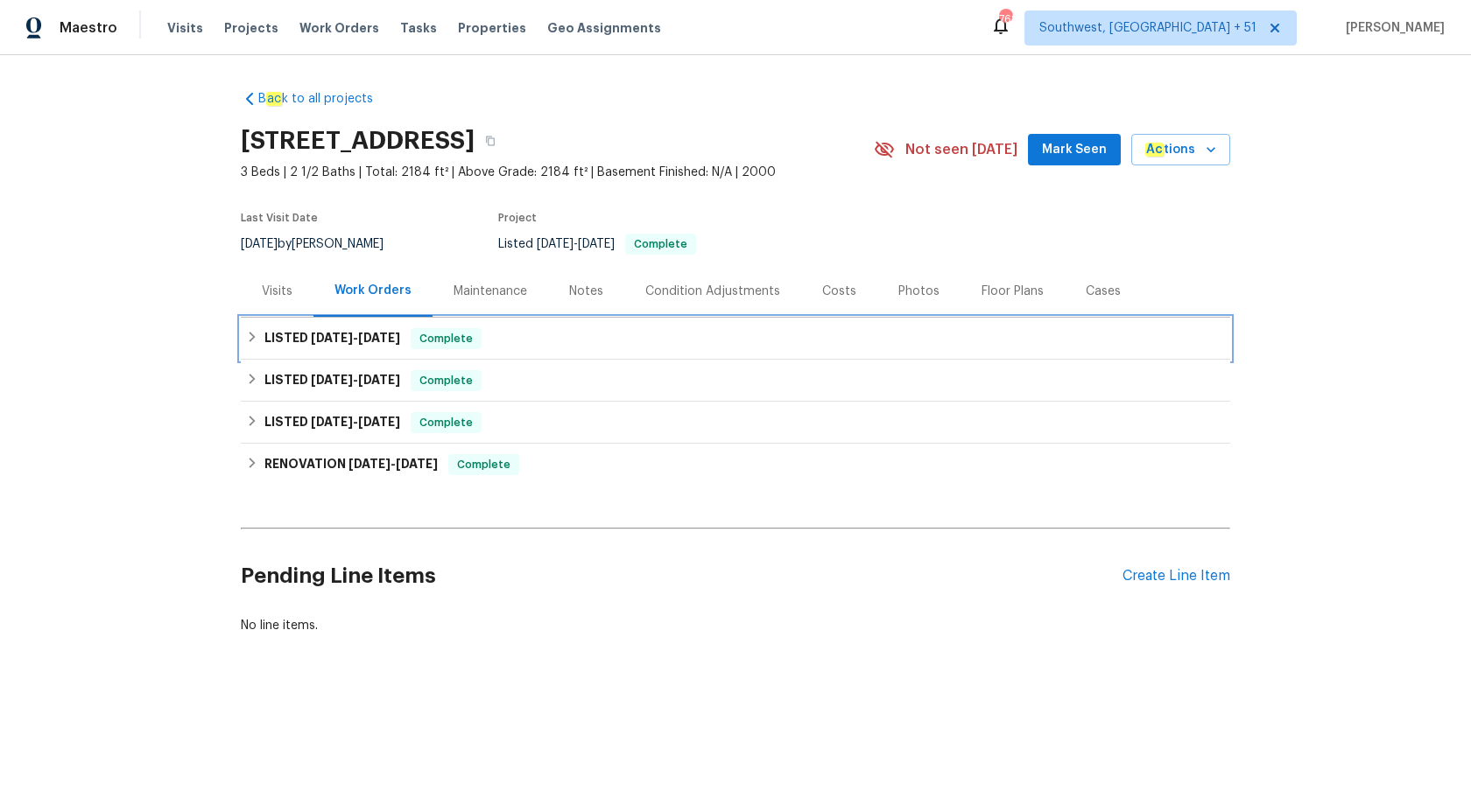
click at [435, 342] on span "Complete" at bounding box center [446, 339] width 67 height 18
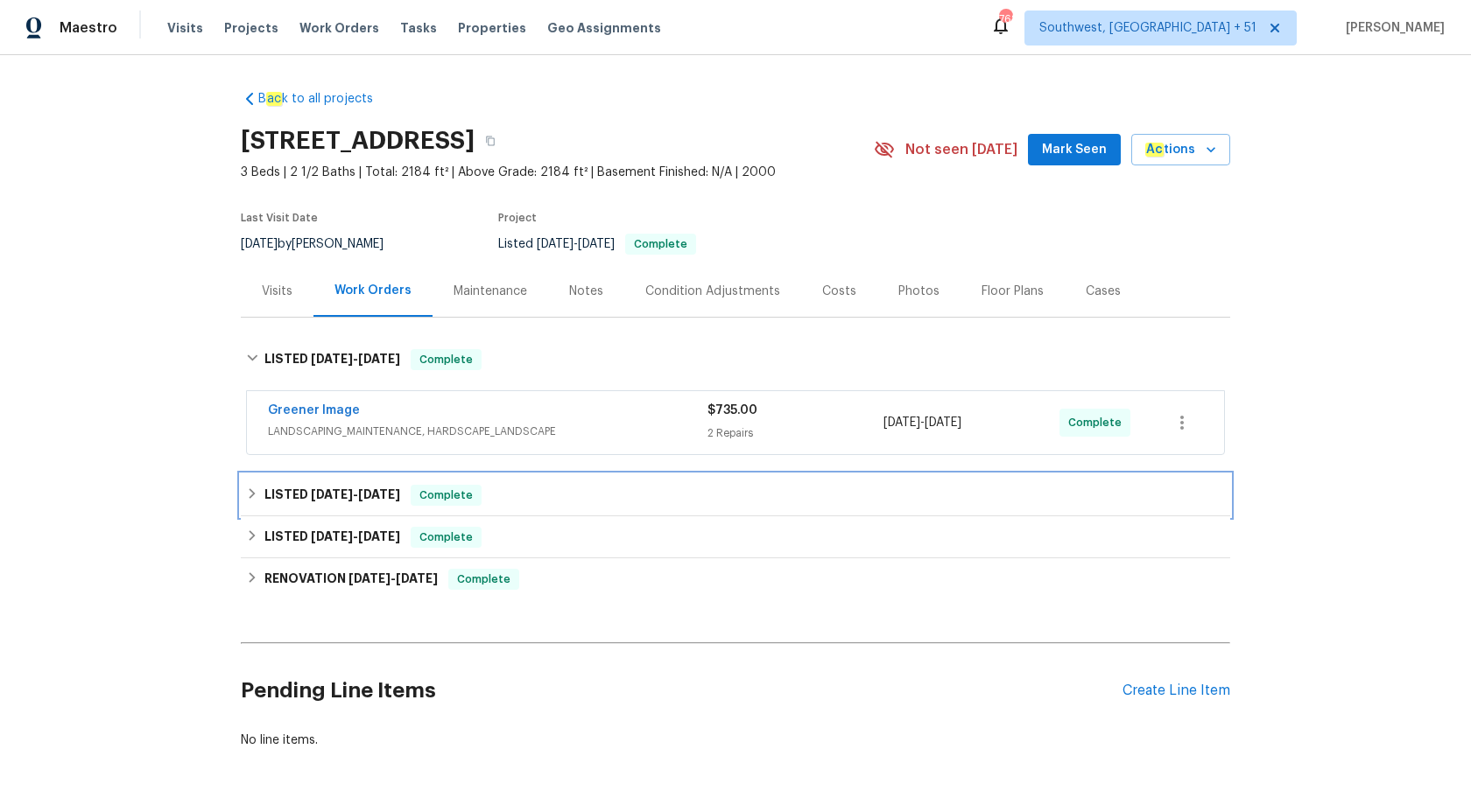
click at [465, 492] on span "Complete" at bounding box center [446, 495] width 67 height 18
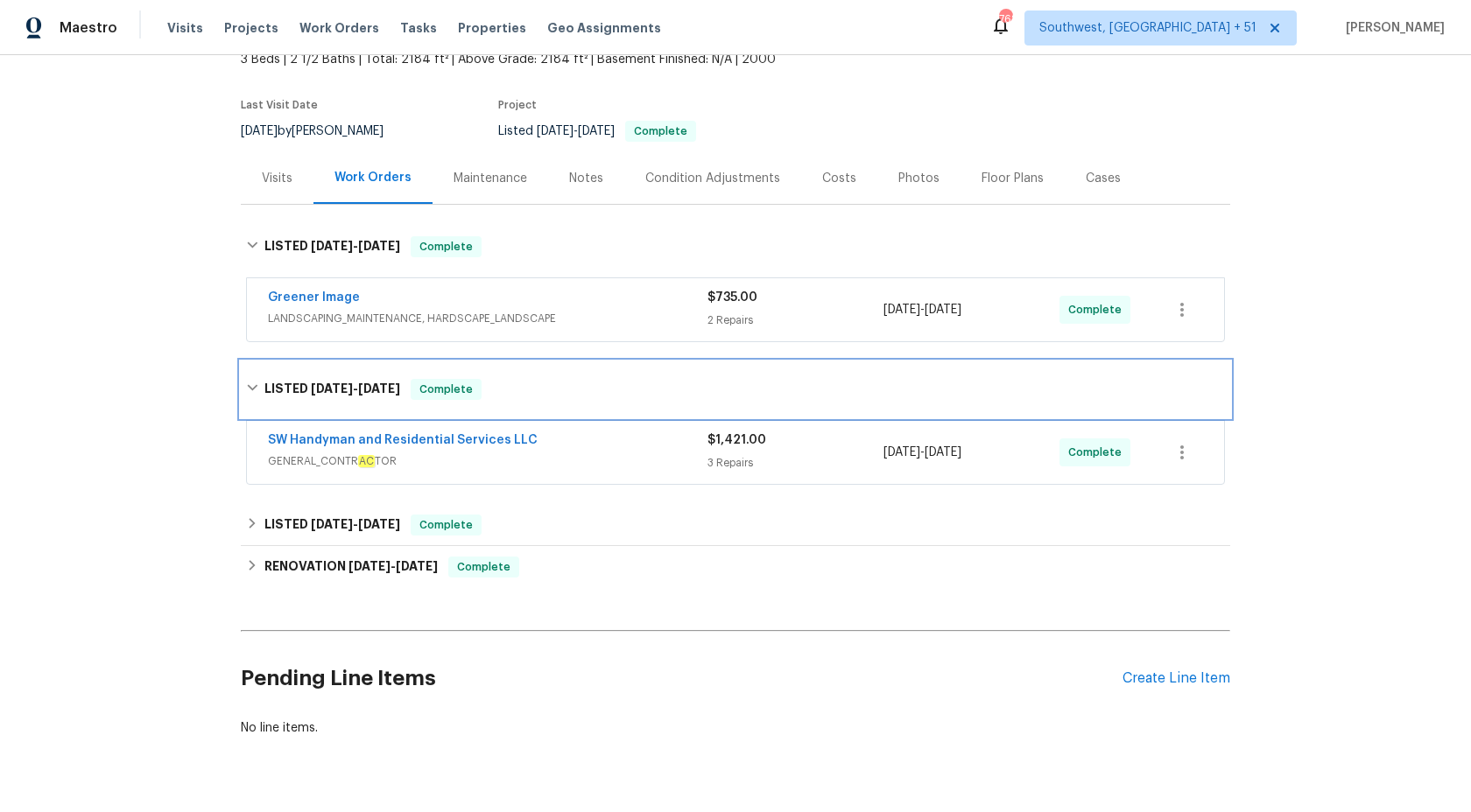
scroll to position [133, 0]
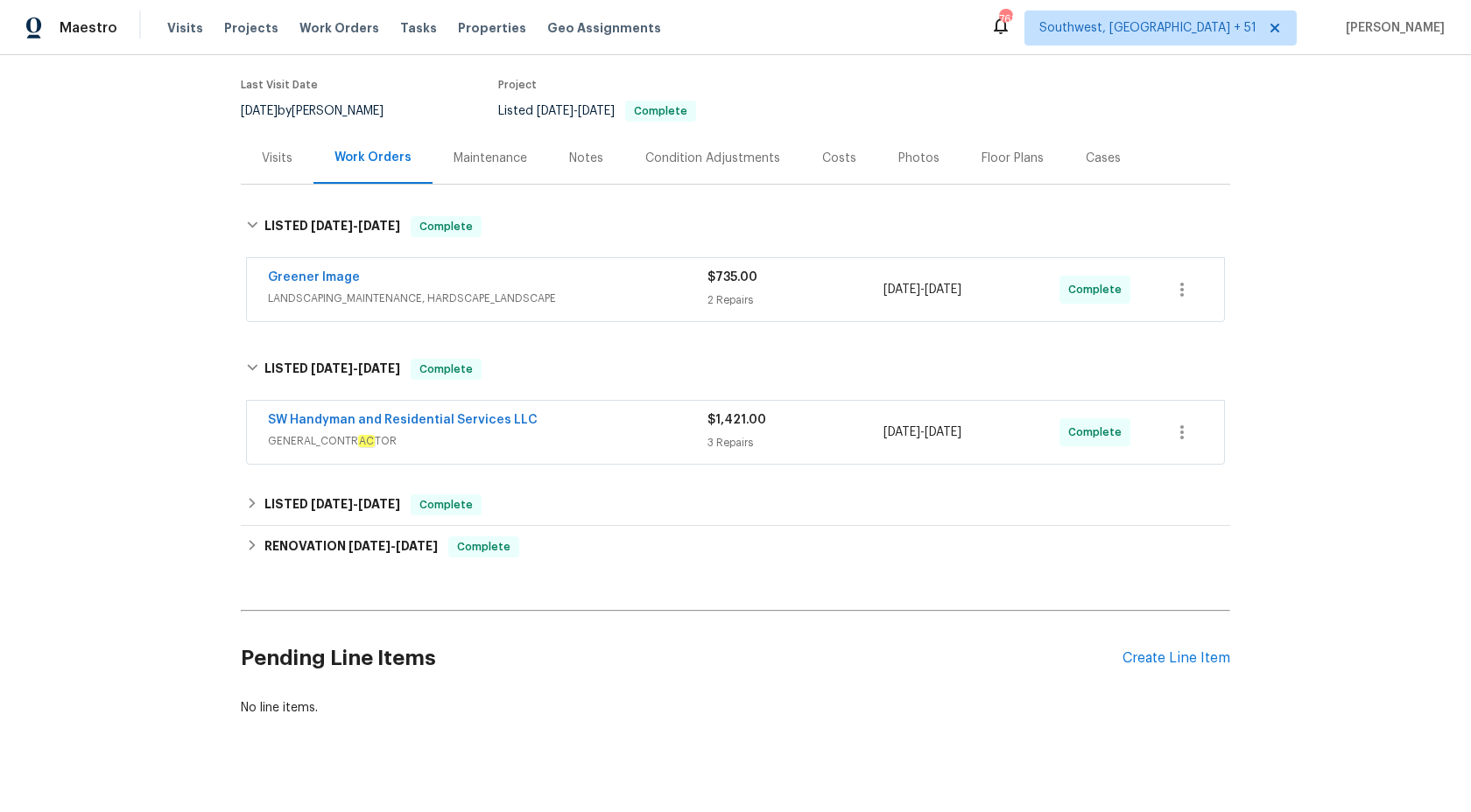
click at [612, 435] on span "GENERAL_CONTR AC TOR" at bounding box center [487, 441] width 439 height 18
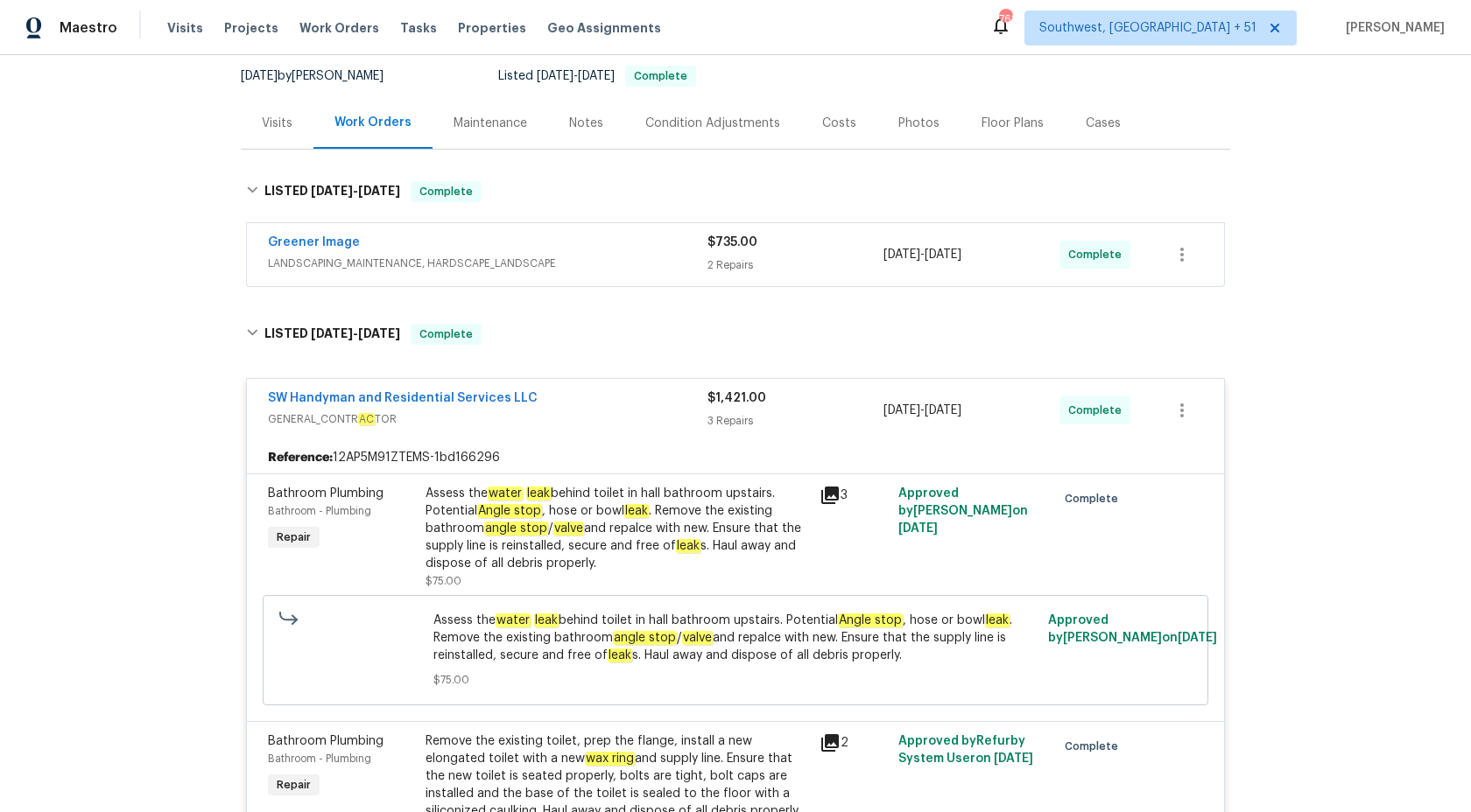
scroll to position [0, 0]
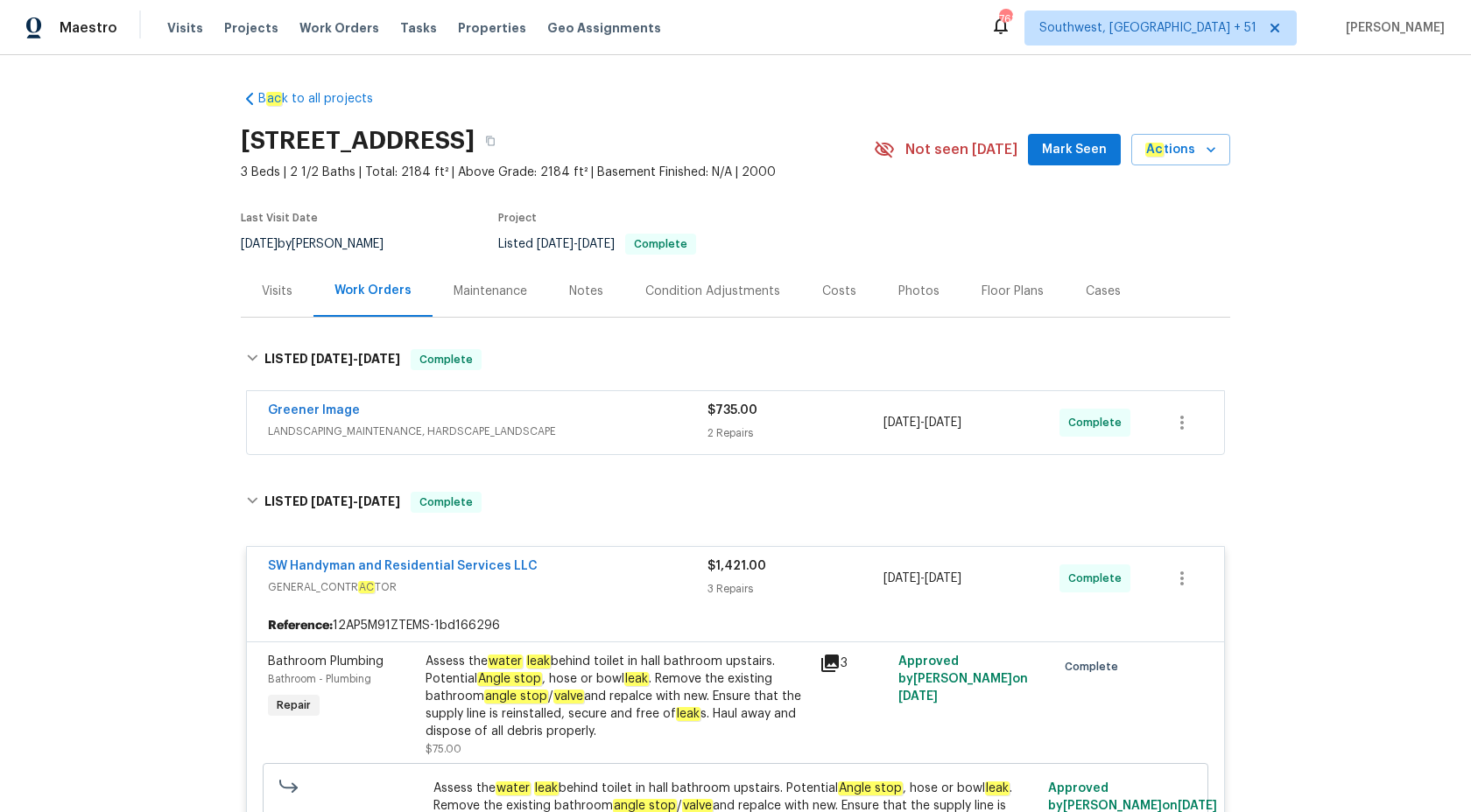
click at [693, 579] on span "GENERAL_CONTR AC TOR" at bounding box center [487, 587] width 439 height 18
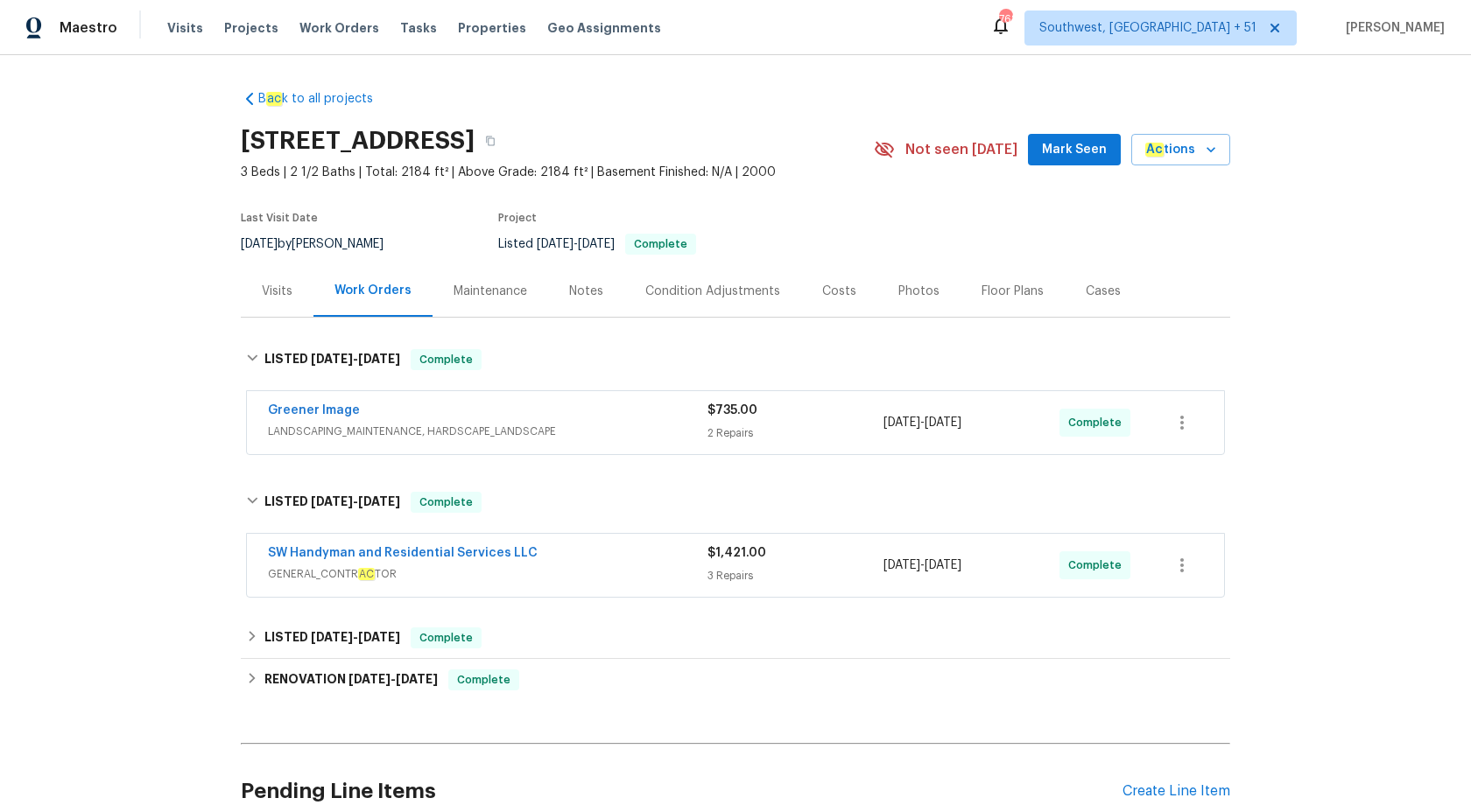
click at [627, 421] on div "Greener Image" at bounding box center [487, 413] width 439 height 21
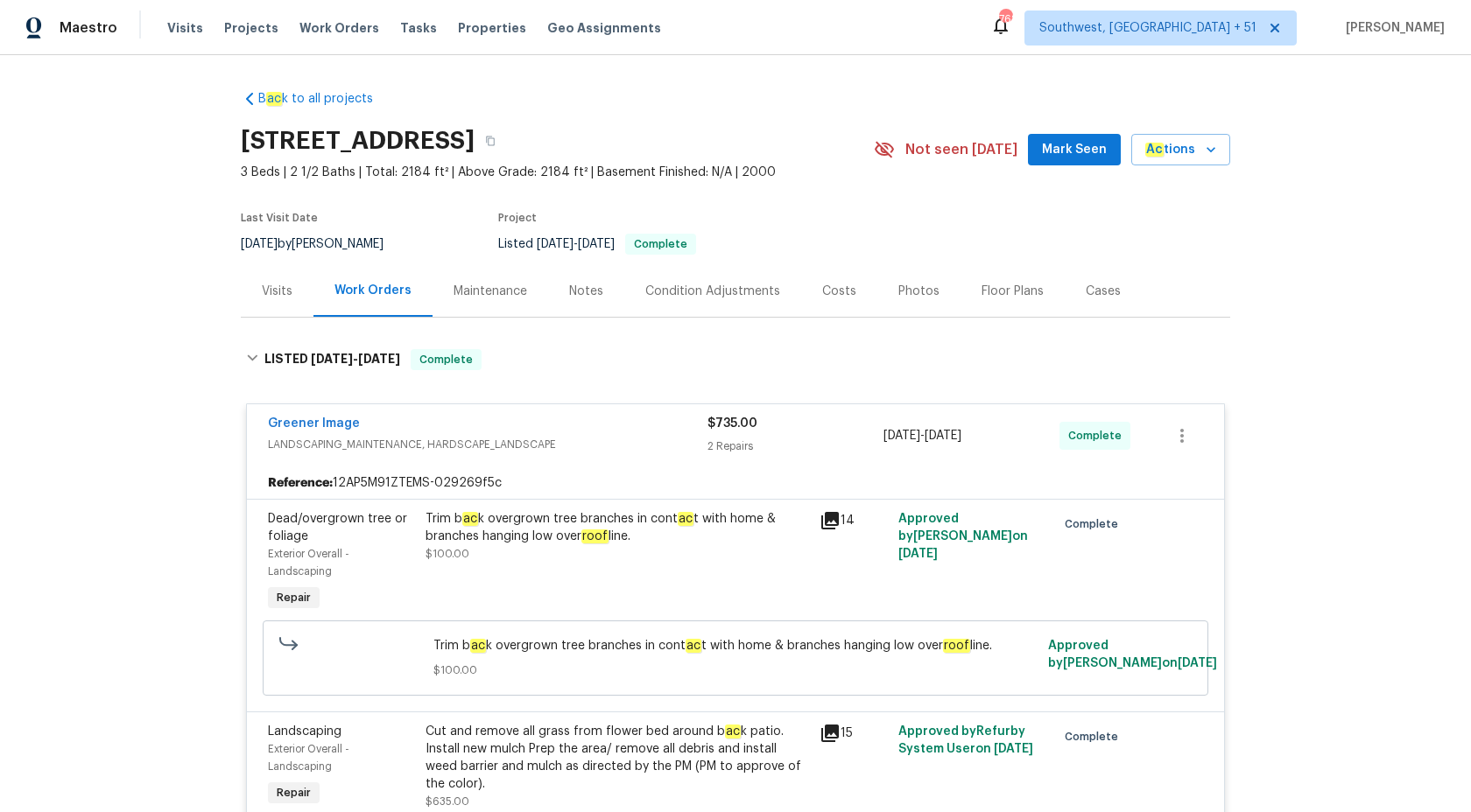
click at [708, 451] on div "2 Repairs" at bounding box center [795, 446] width 176 height 18
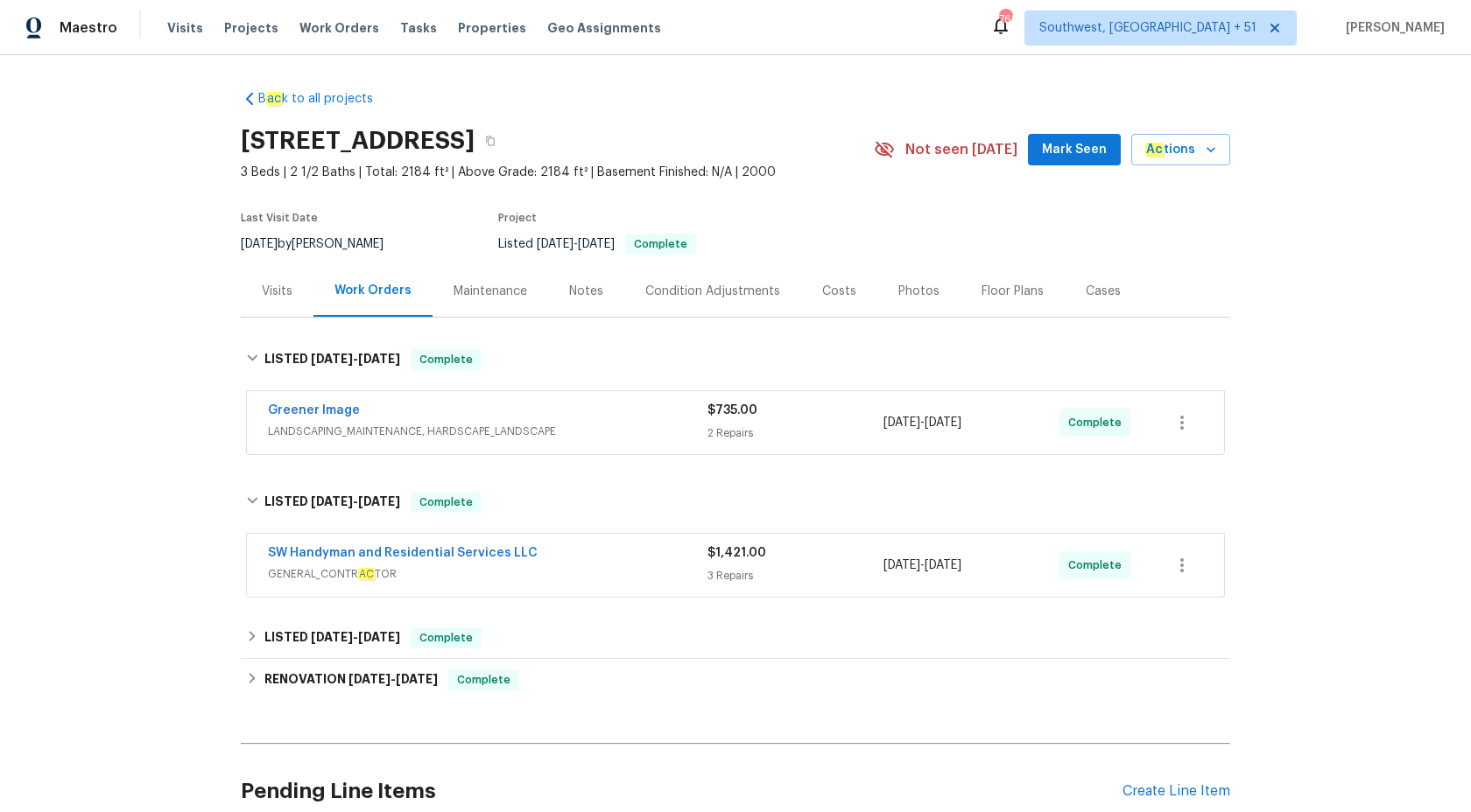
click at [585, 559] on div "SW Handyman and Residential Services LLC" at bounding box center [487, 555] width 439 height 21
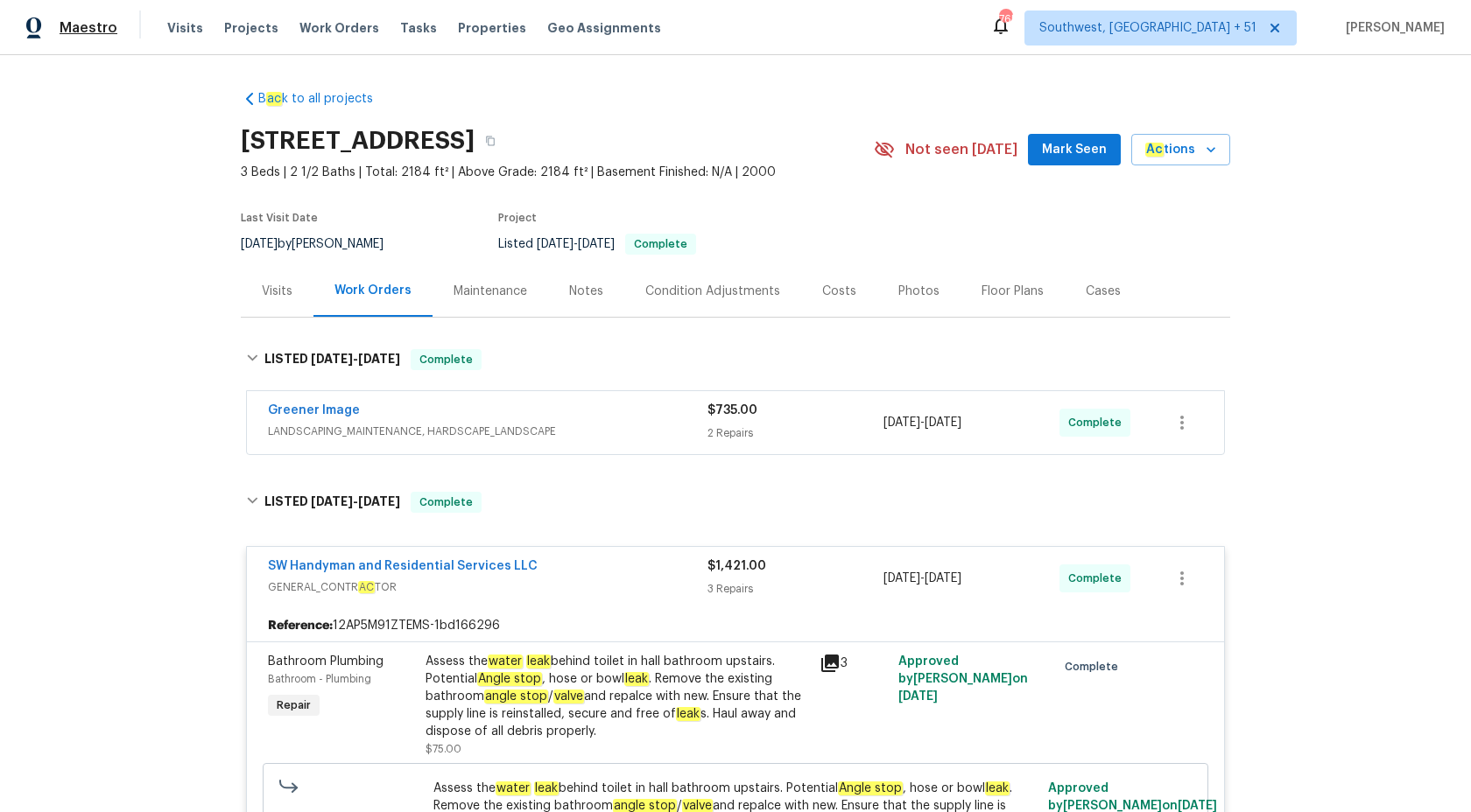
click at [88, 31] on span "Maestro" at bounding box center [88, 28] width 58 height 18
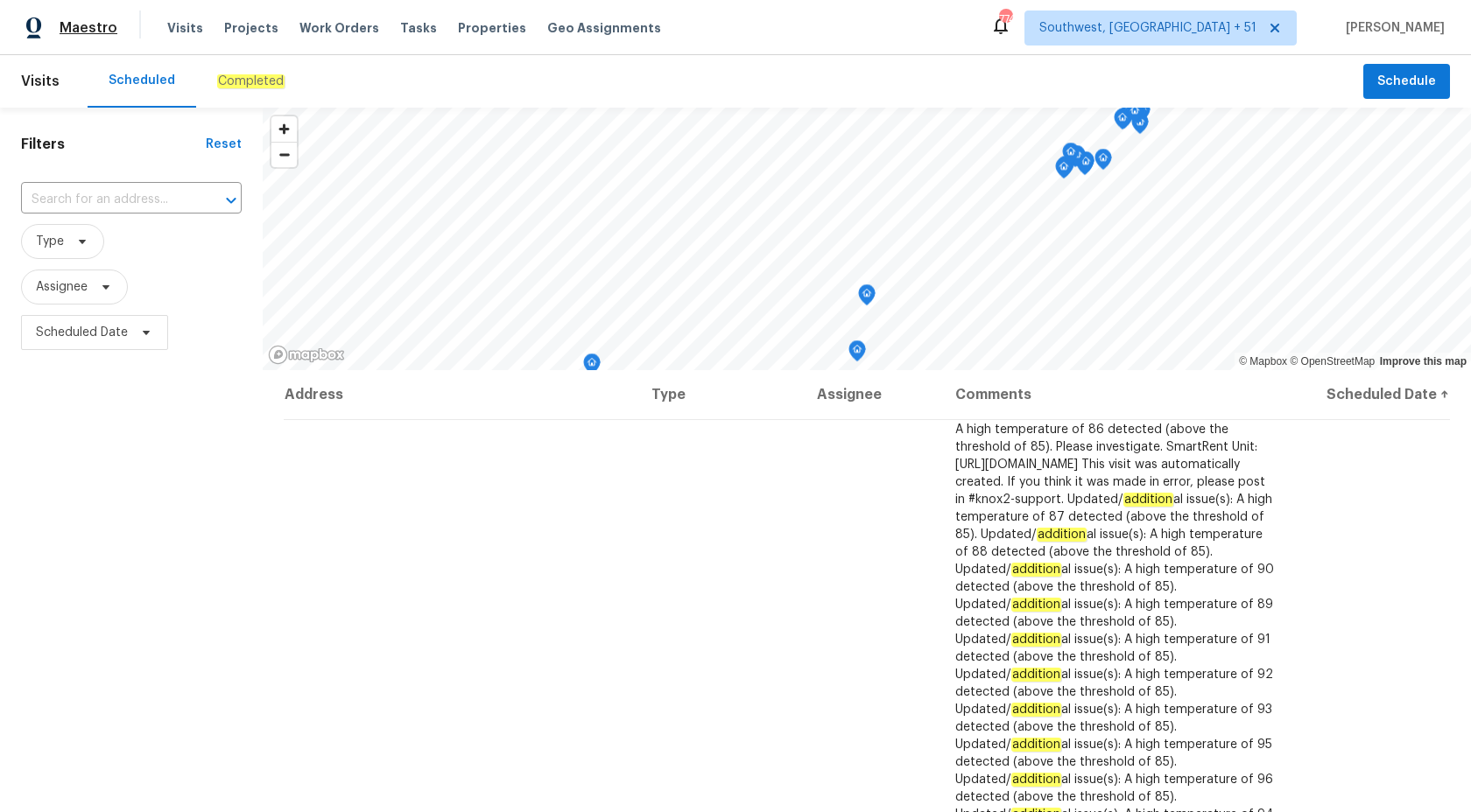
click at [81, 28] on span "Maestro" at bounding box center [88, 28] width 58 height 18
click at [225, 105] on div "Completed" at bounding box center [250, 81] width 109 height 52
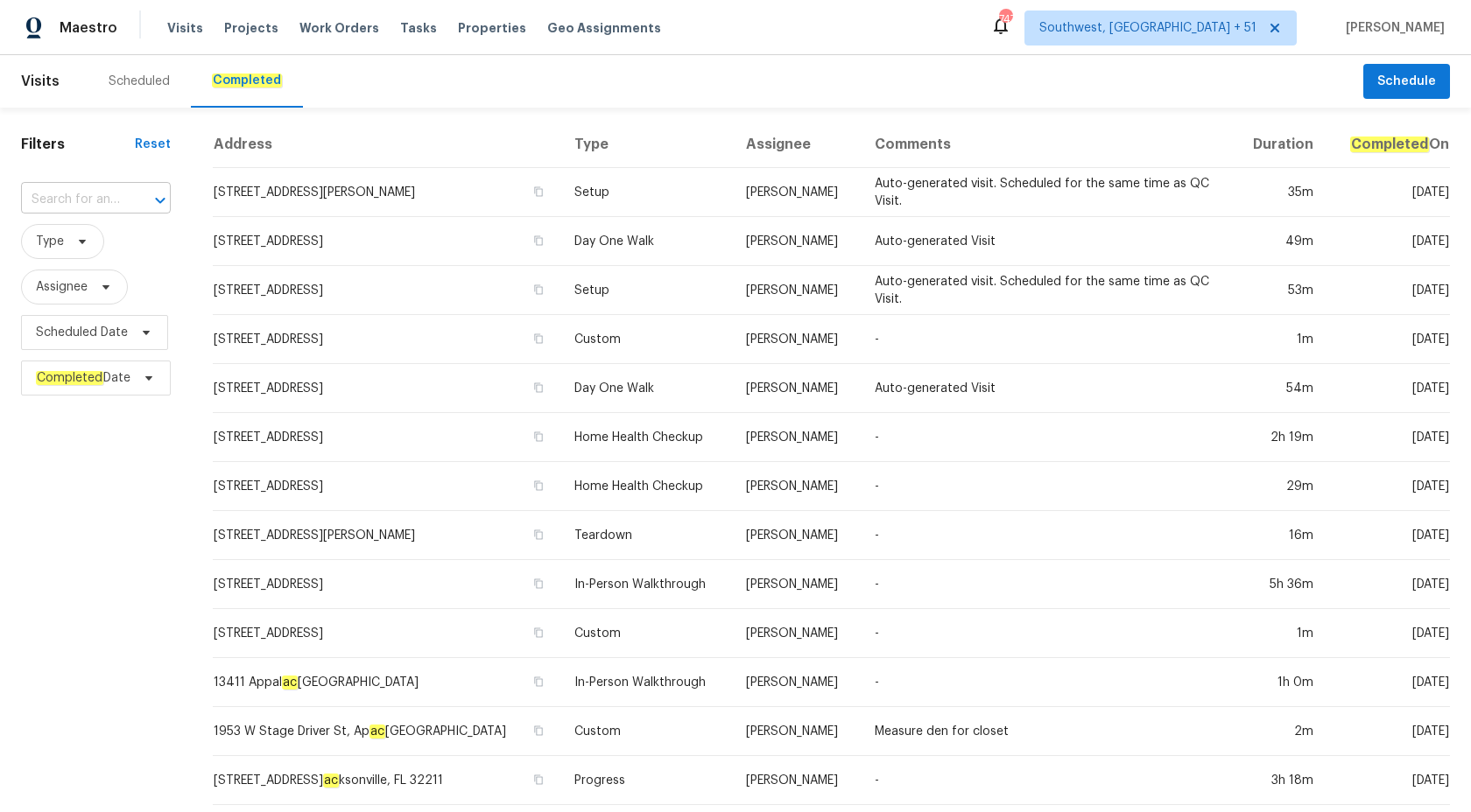
click at [98, 190] on input "text" at bounding box center [71, 200] width 100 height 28
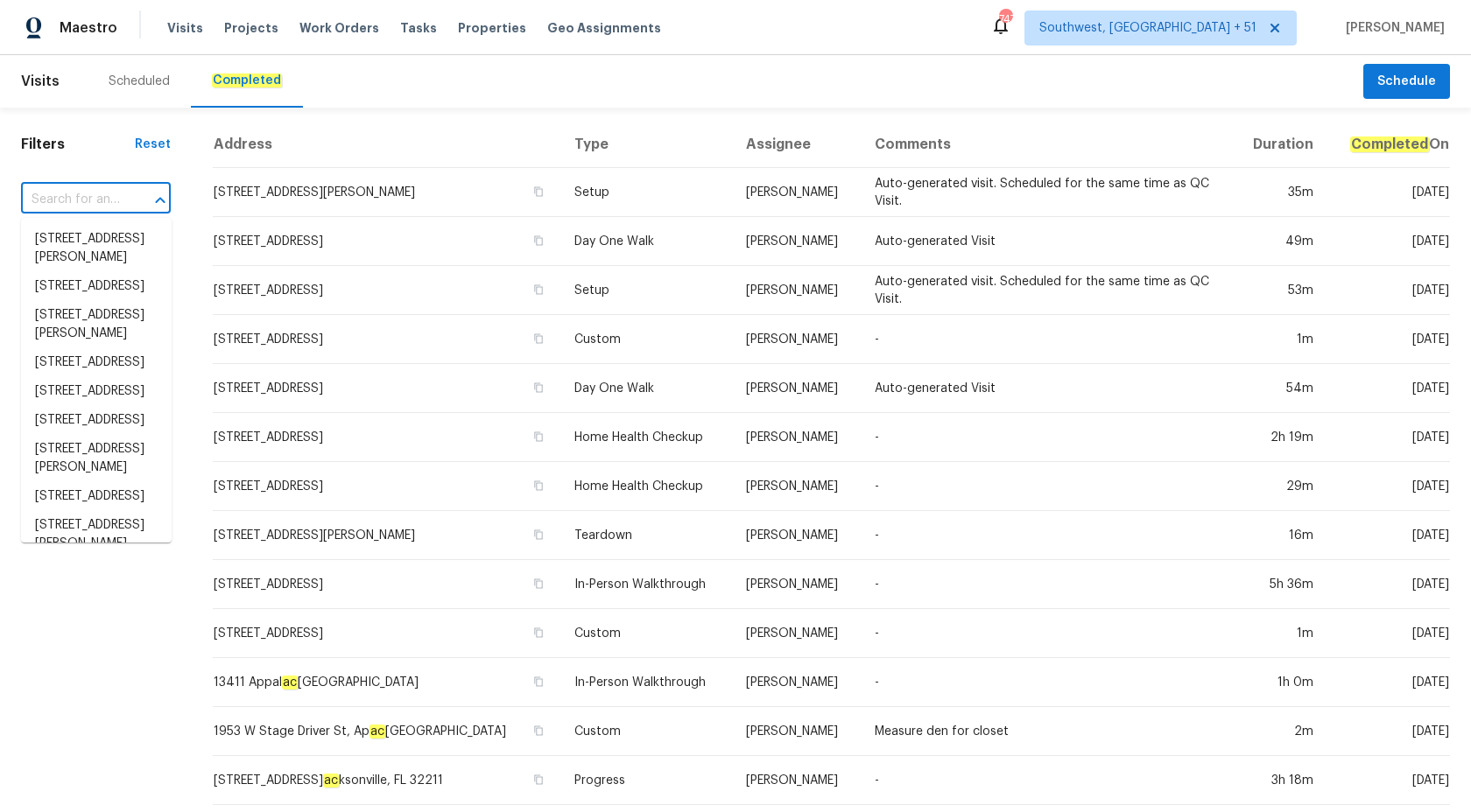
paste input "[STREET_ADDRESS]"
type input "[STREET_ADDRESS]"
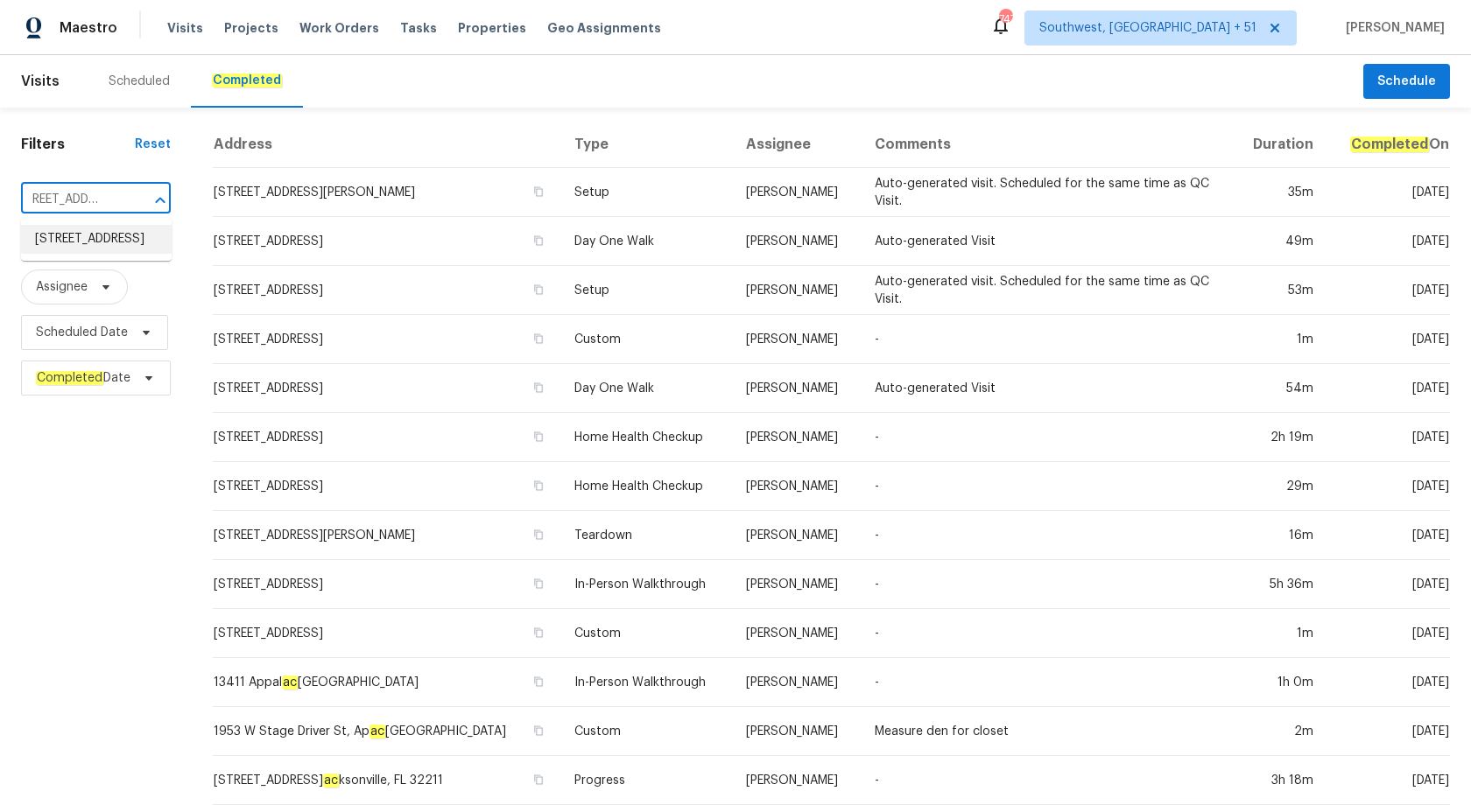
click at [112, 245] on li "[STREET_ADDRESS]" at bounding box center [97, 239] width 151 height 29
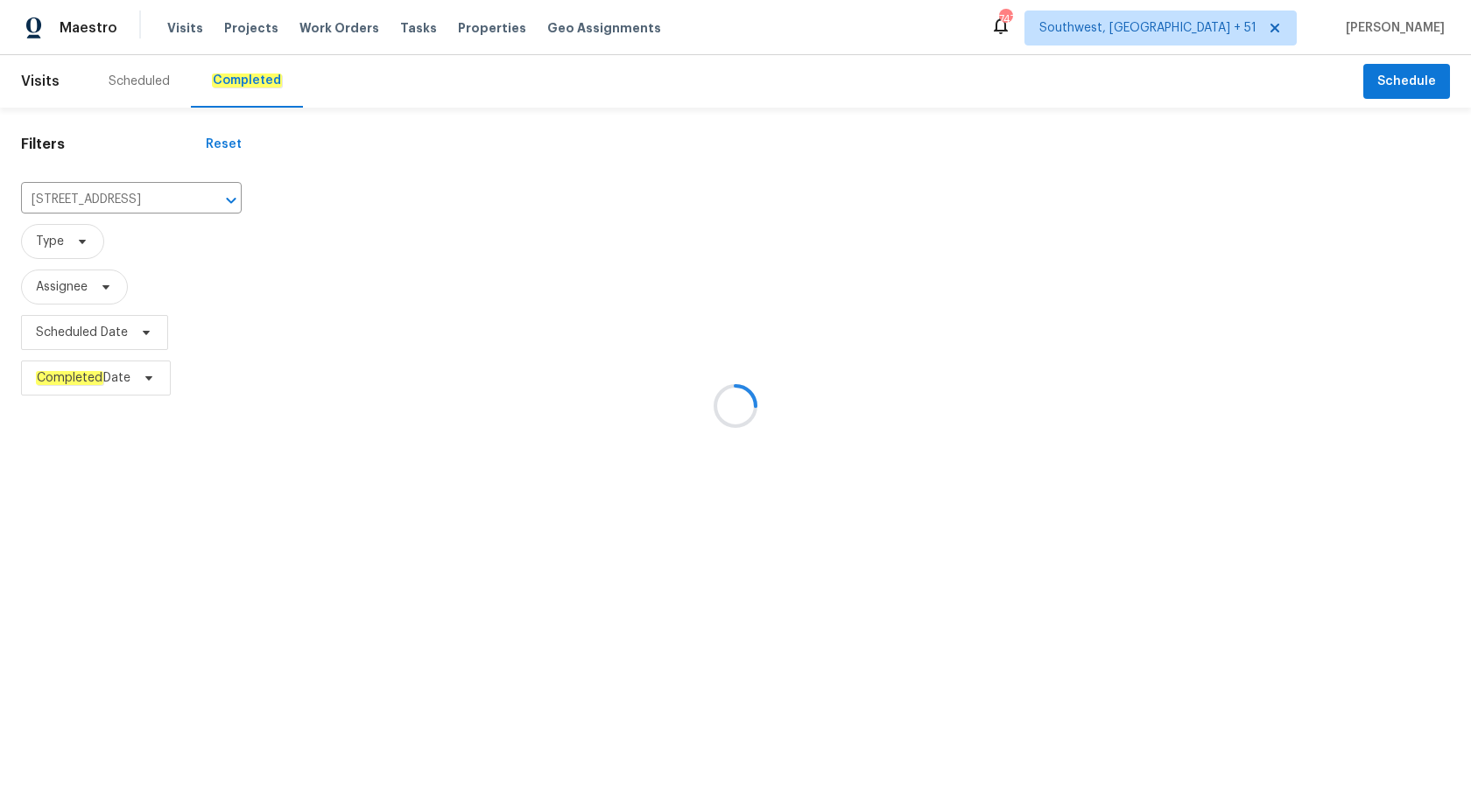
click at [769, 421] on div at bounding box center [735, 406] width 1471 height 812
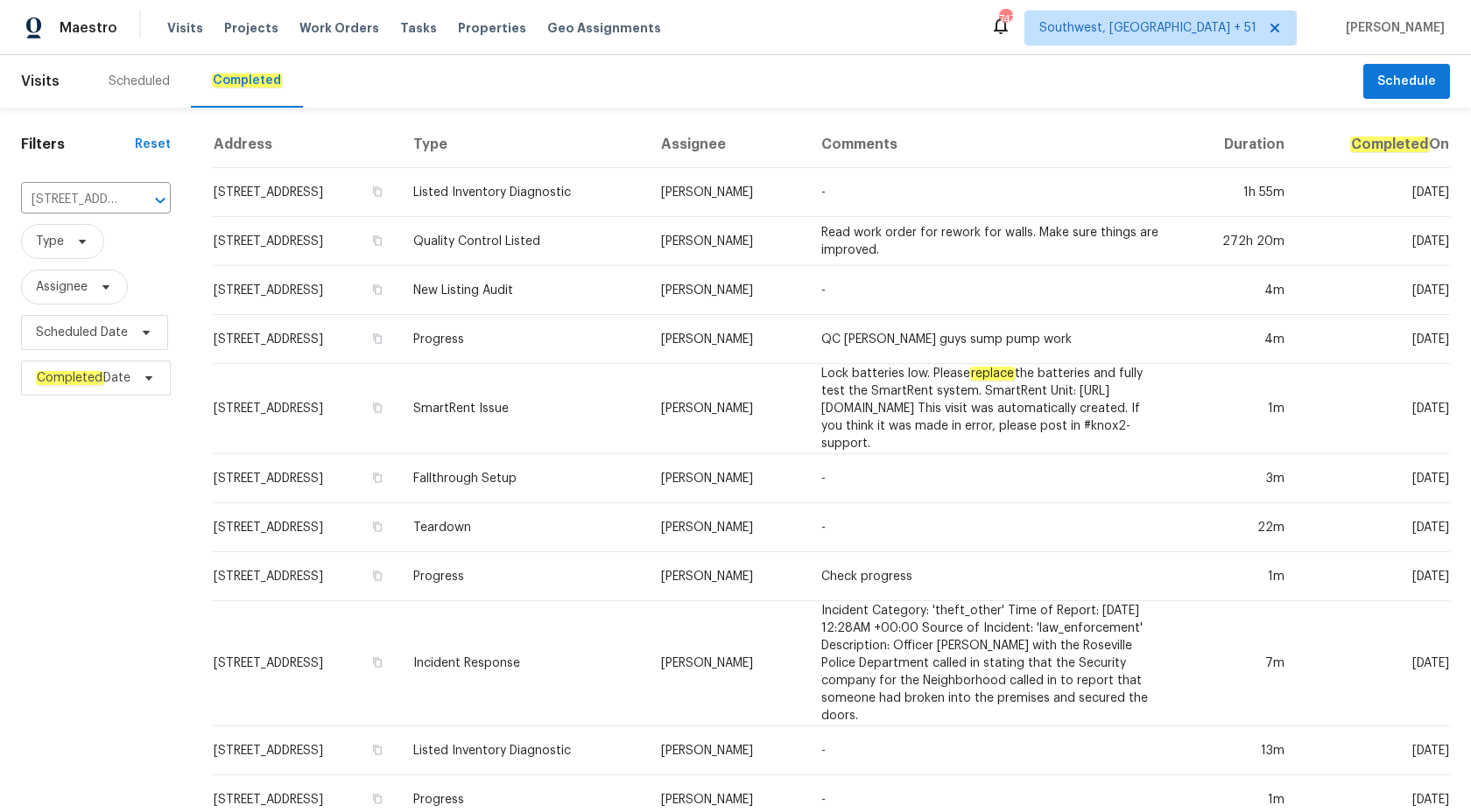
click at [769, 421] on td "Diana Brink" at bounding box center [727, 409] width 160 height 91
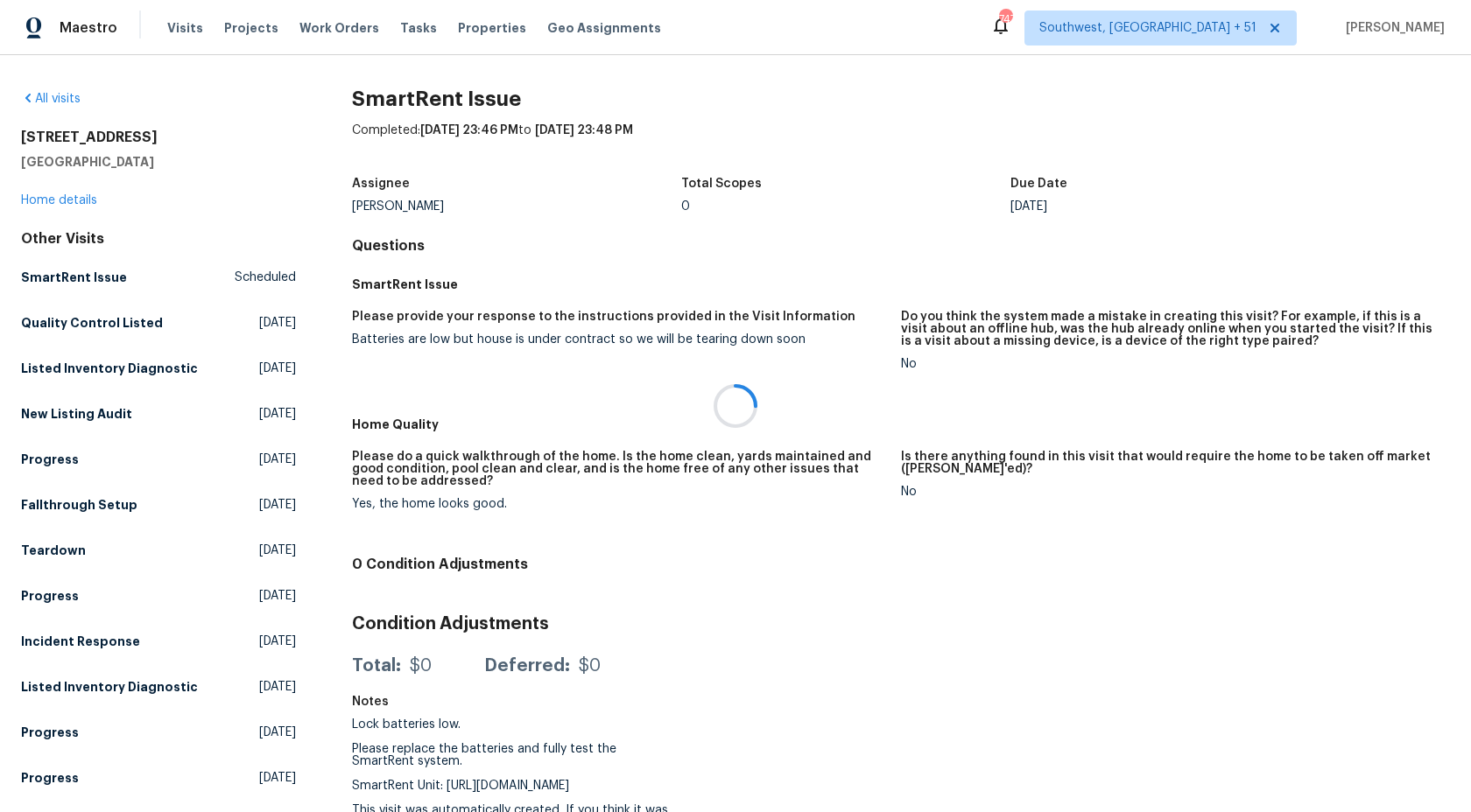
click at [35, 172] on div at bounding box center [735, 406] width 1471 height 812
click at [35, 190] on div at bounding box center [735, 406] width 1471 height 812
click at [35, 195] on div at bounding box center [735, 406] width 1471 height 812
click at [36, 195] on link "Home details" at bounding box center [59, 201] width 76 height 12
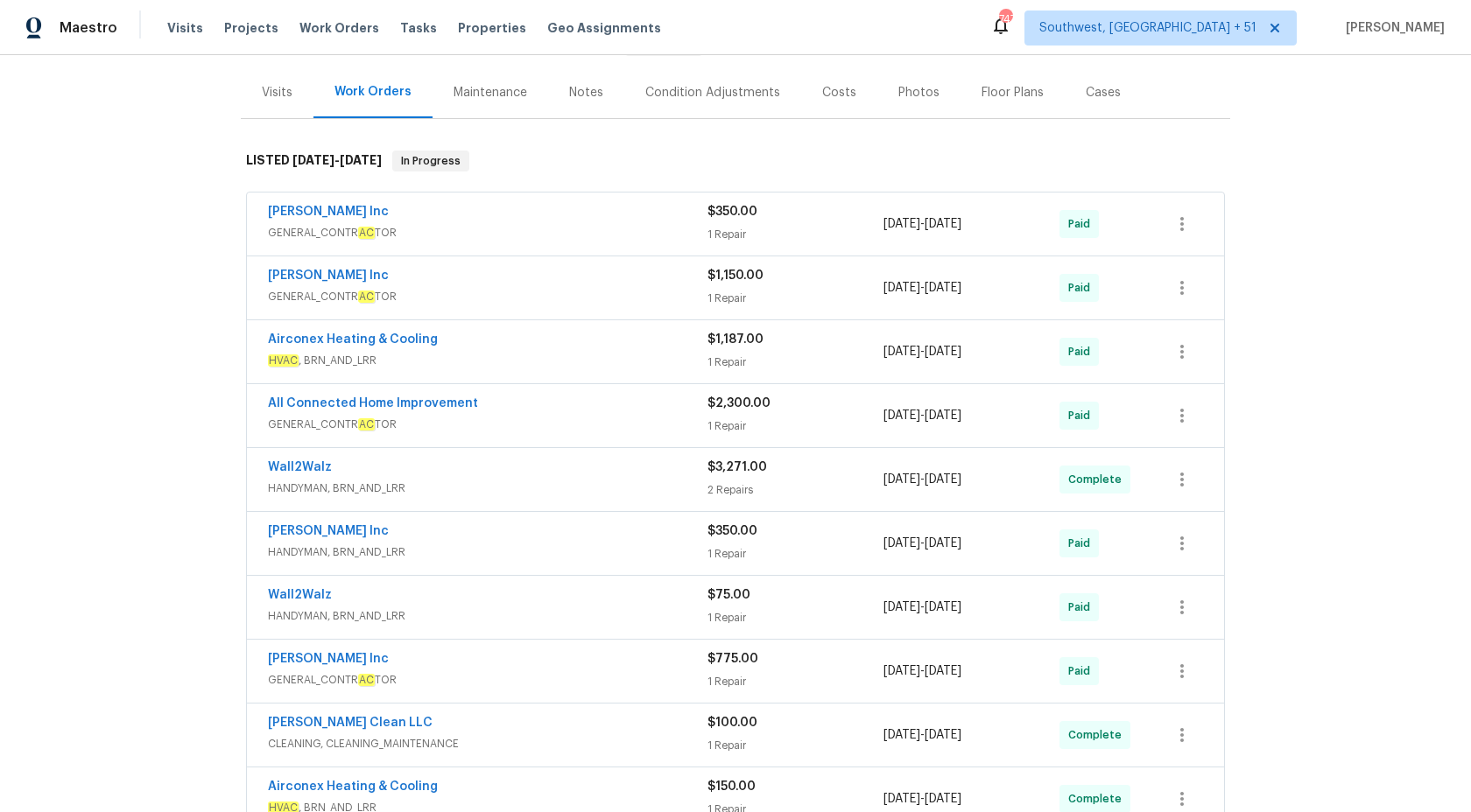
scroll to position [75, 0]
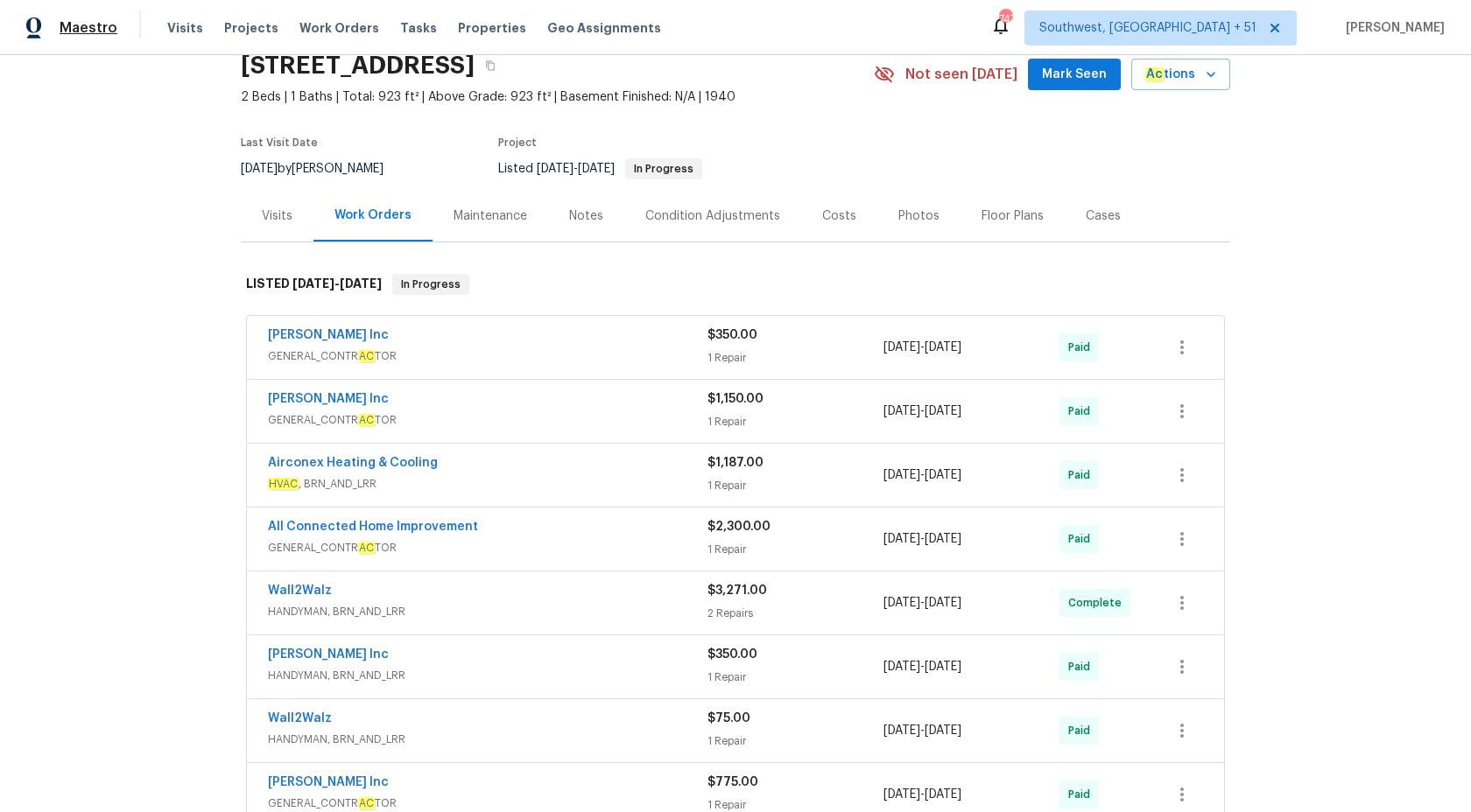
click at [107, 30] on span "Maestro" at bounding box center [88, 28] width 58 height 18
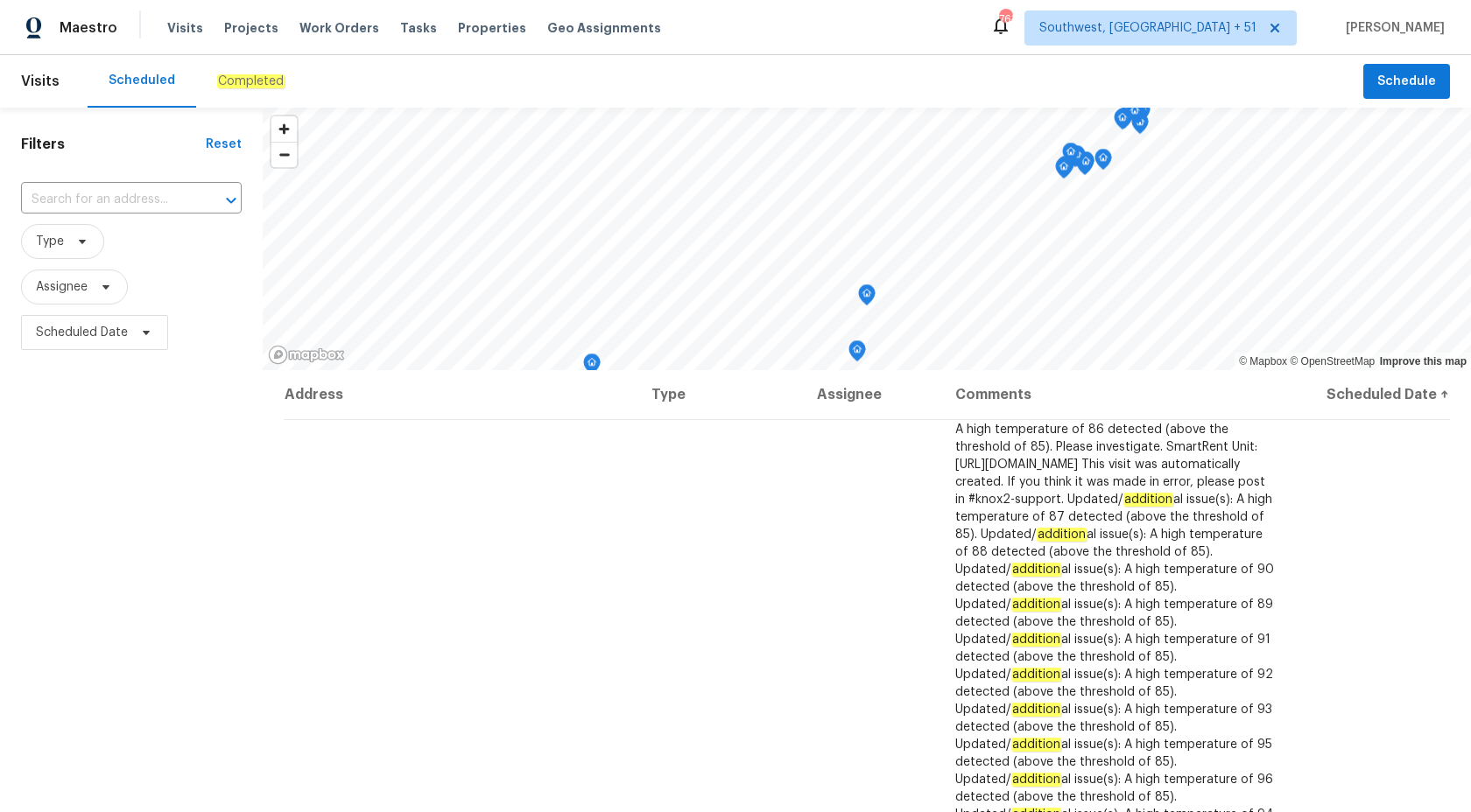
click at [230, 82] on em "Completed" at bounding box center [251, 82] width 67 height 14
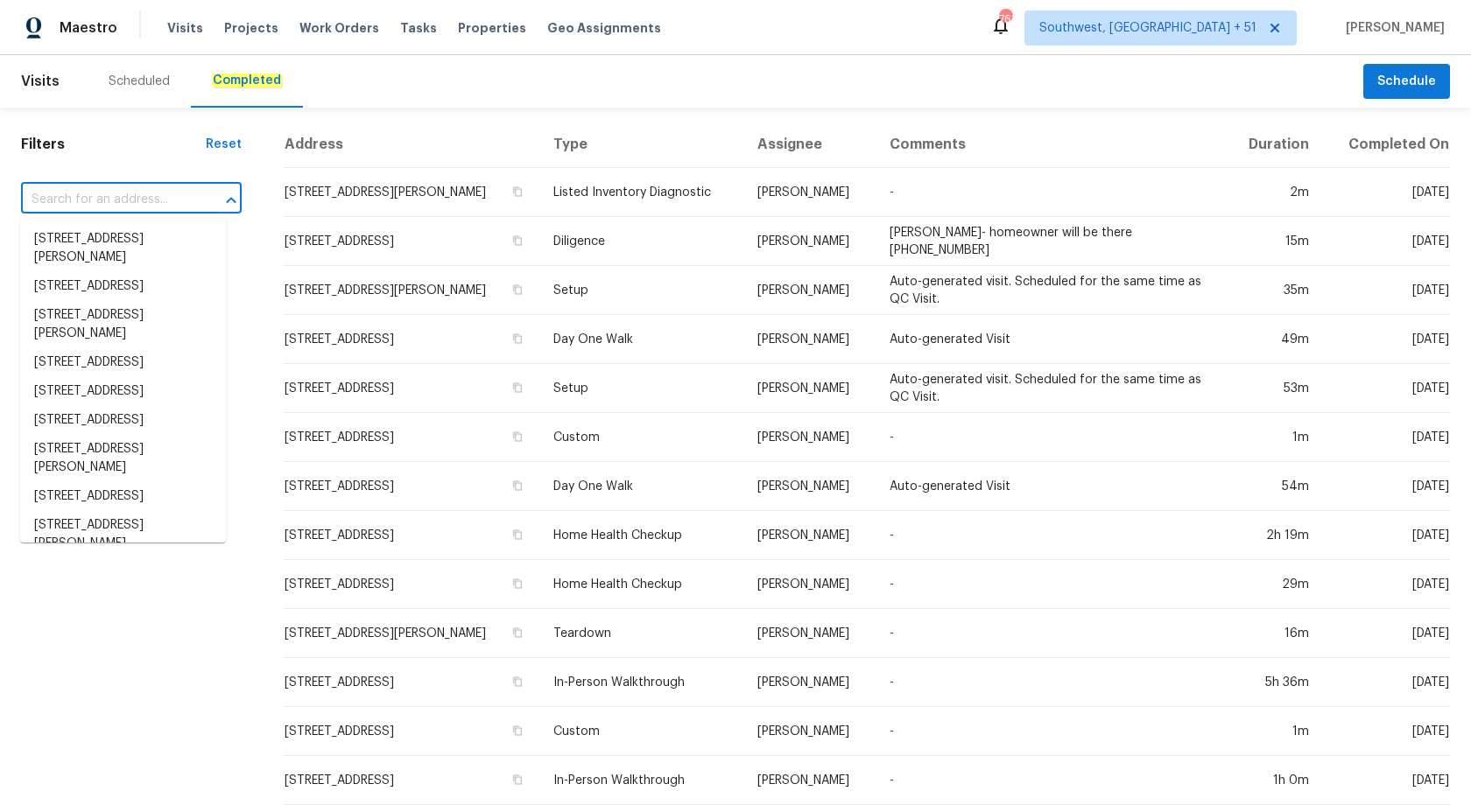
click at [57, 186] on input "text" at bounding box center [107, 200] width 171 height 28
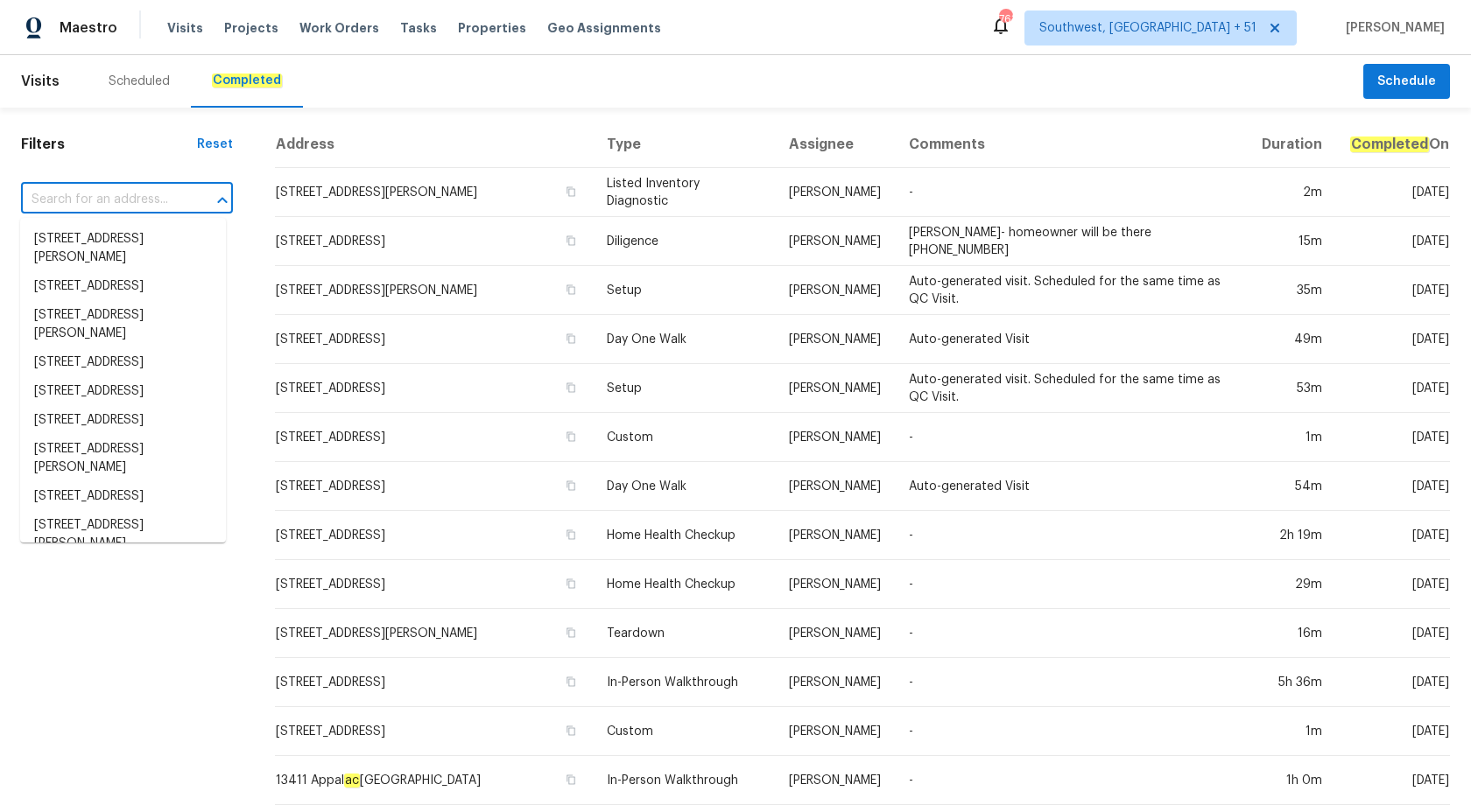
paste input "2309 Dallas Ave, Royal Oak, MI 48067"
type input "2309 Dallas Ave, Royal Oak, MI 48067"
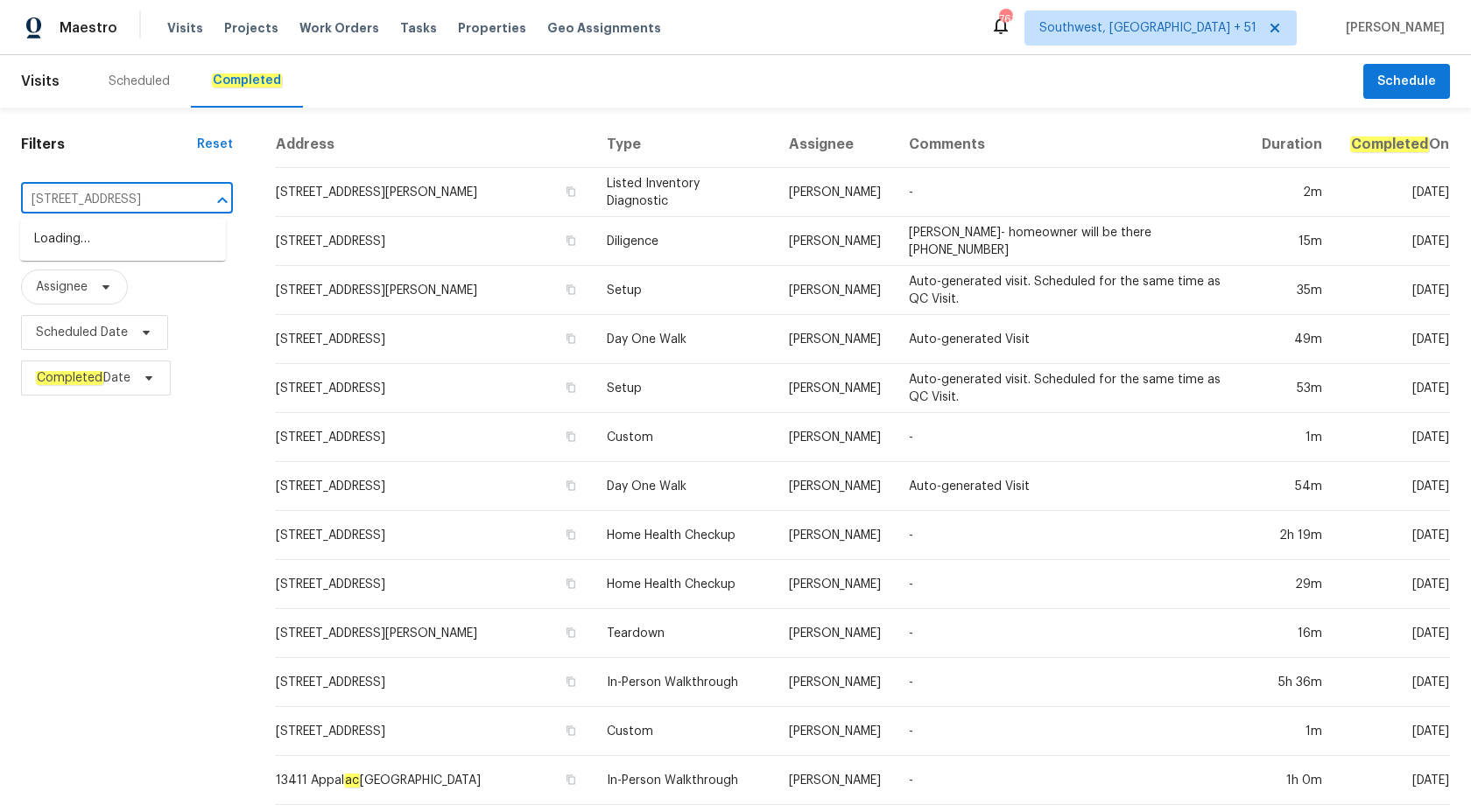
scroll to position [0, 69]
click at [88, 241] on li "2309 Dallas Ave, Royal Oak, MI 48067" at bounding box center [123, 239] width 206 height 29
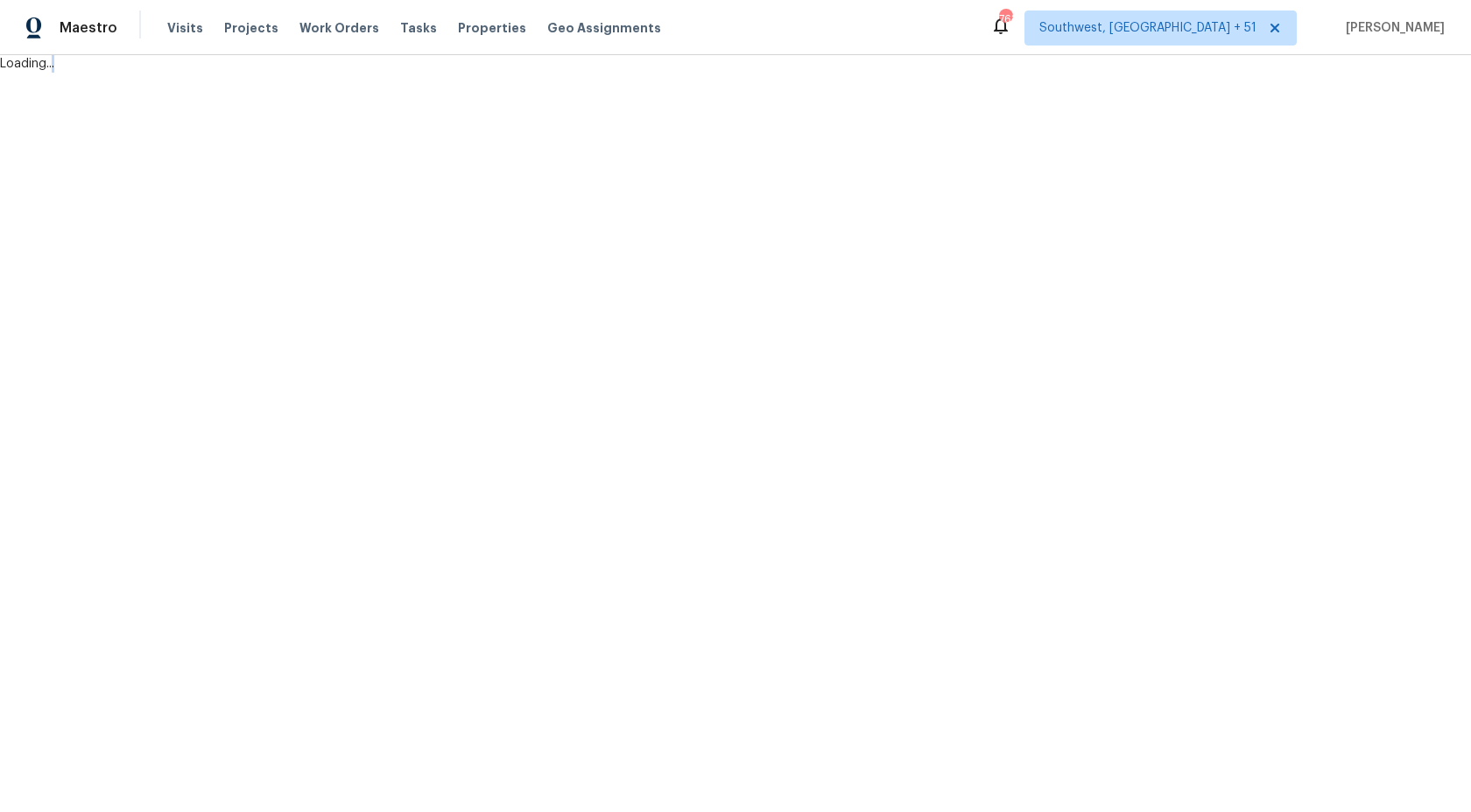
click at [651, 73] on html "Maestro Visits Projects Work Orders Tasks Properties Geo Assignments 763 Southw…" at bounding box center [735, 36] width 1471 height 73
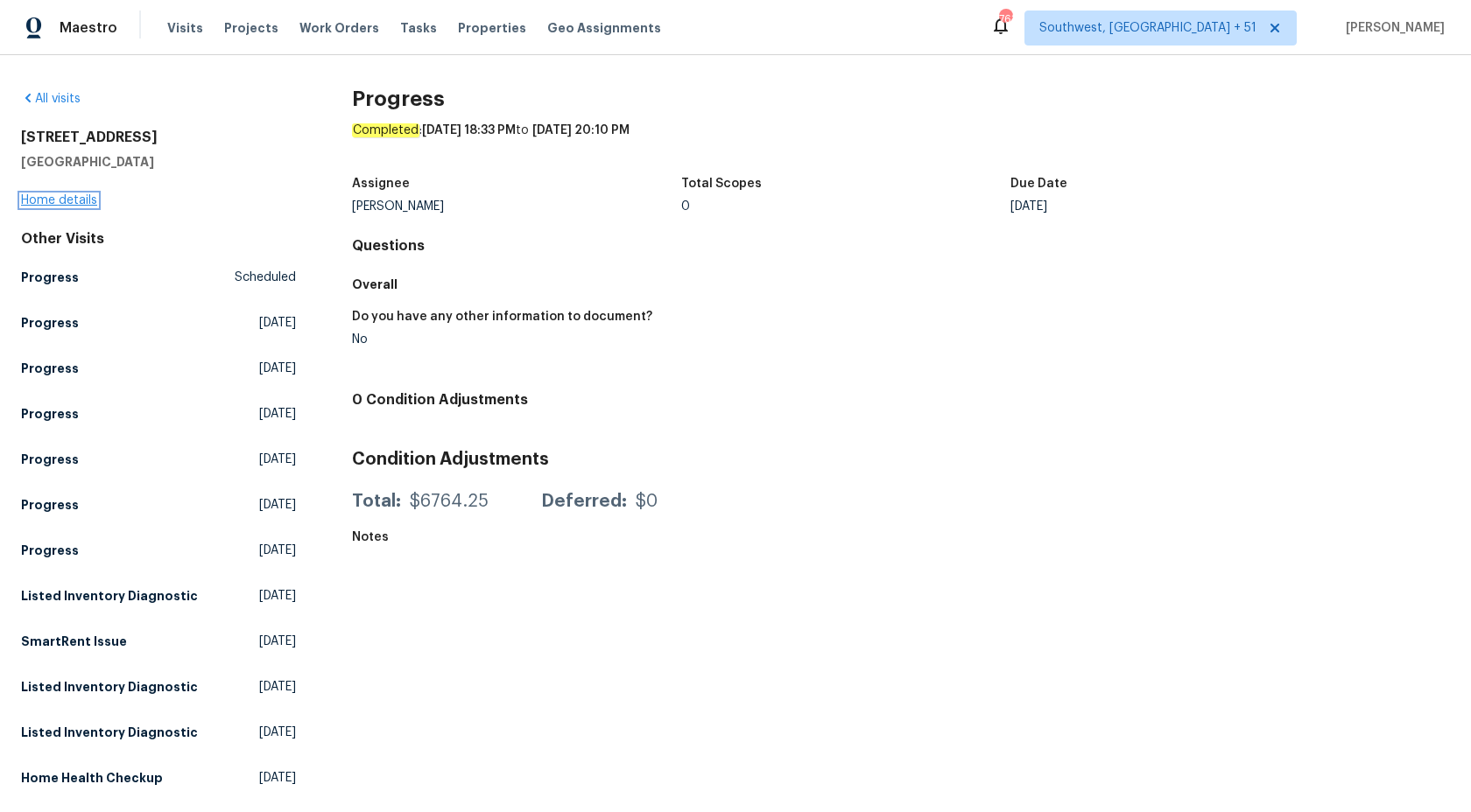
click at [65, 194] on link "Home details" at bounding box center [59, 201] width 76 height 12
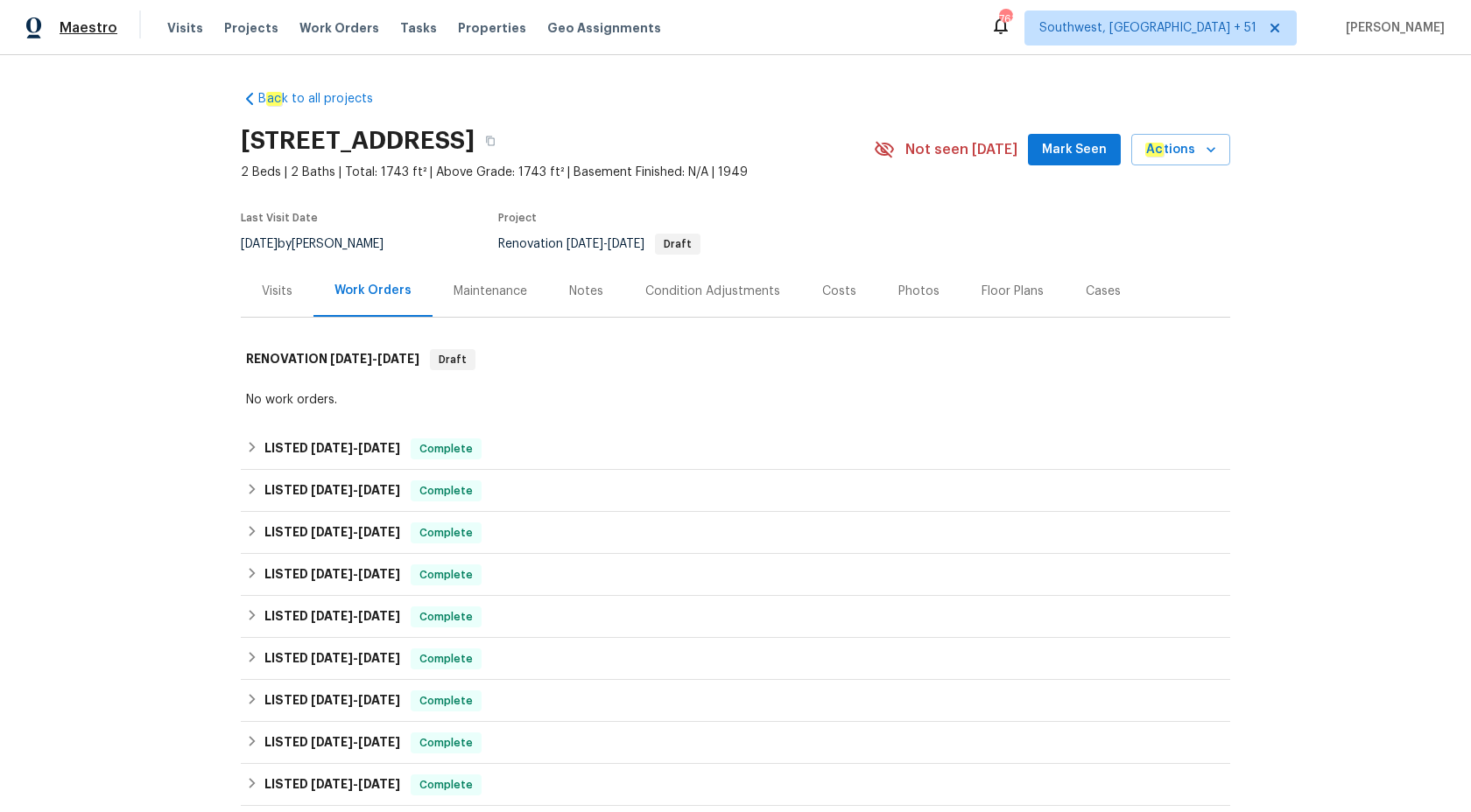
click at [90, 25] on span "Maestro" at bounding box center [88, 28] width 58 height 18
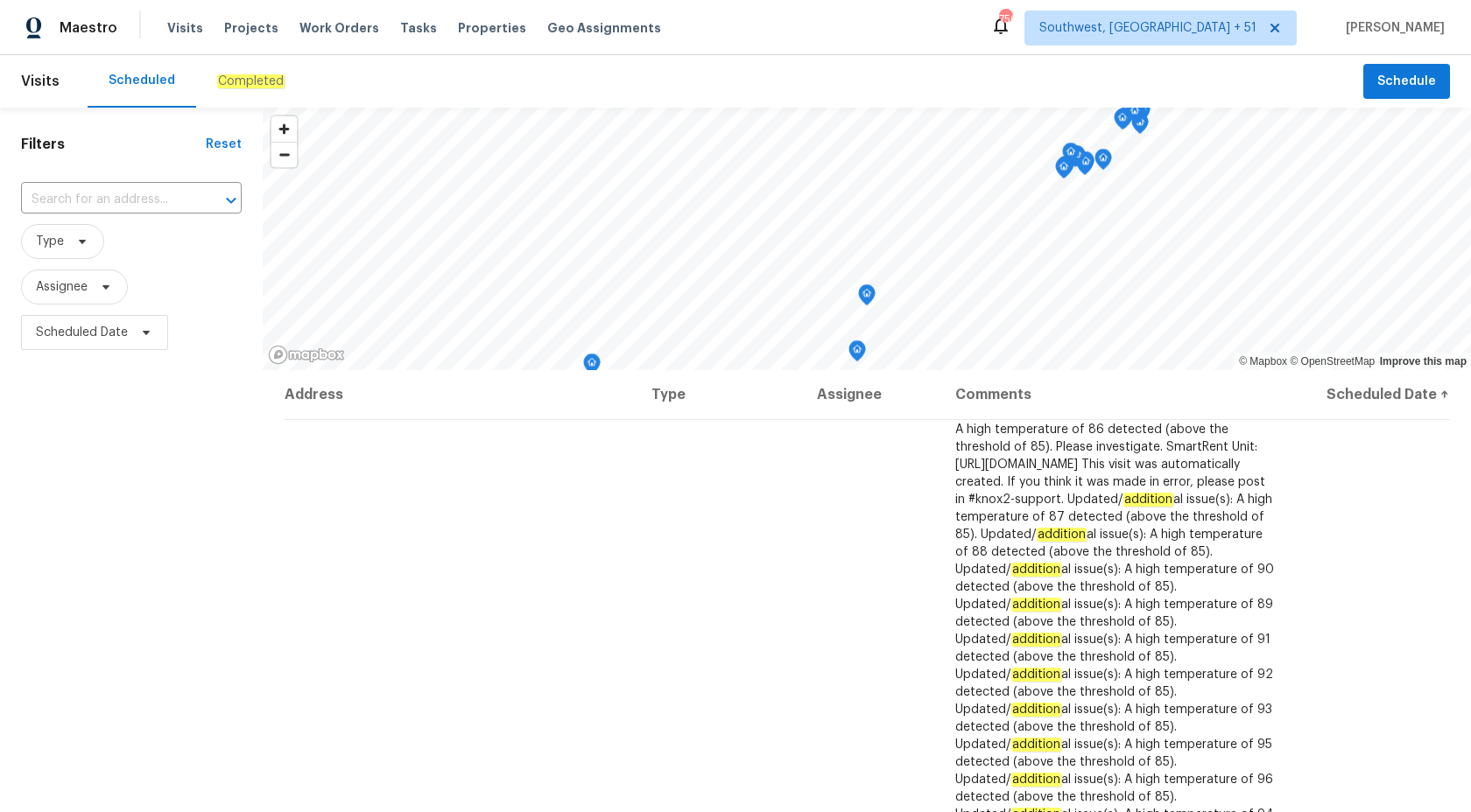
click at [257, 79] on em "Completed" at bounding box center [251, 82] width 67 height 14
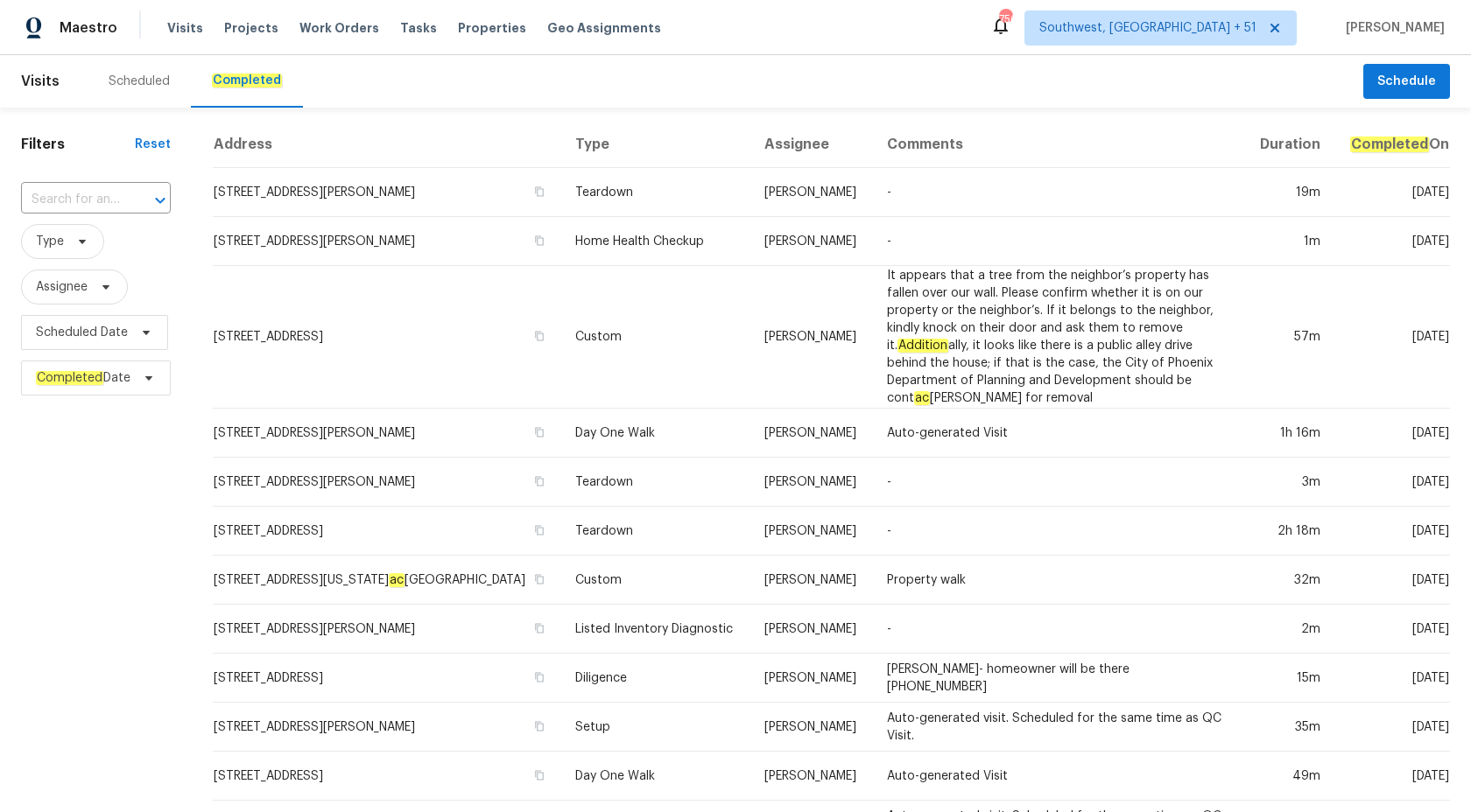
click at [113, 184] on div "​" at bounding box center [96, 200] width 150 height 37
paste input "1340 Apollo Beach Blvd S Apollo Beach, FL 33572"
type input "1340 Apollo Beach Blvd S Apollo Beach, FL 33572"
click at [96, 282] on span "1340 Apollo Be ac h Blvd S, Apollo Be ac h, FL 33572" at bounding box center [96, 257] width 123 height 55
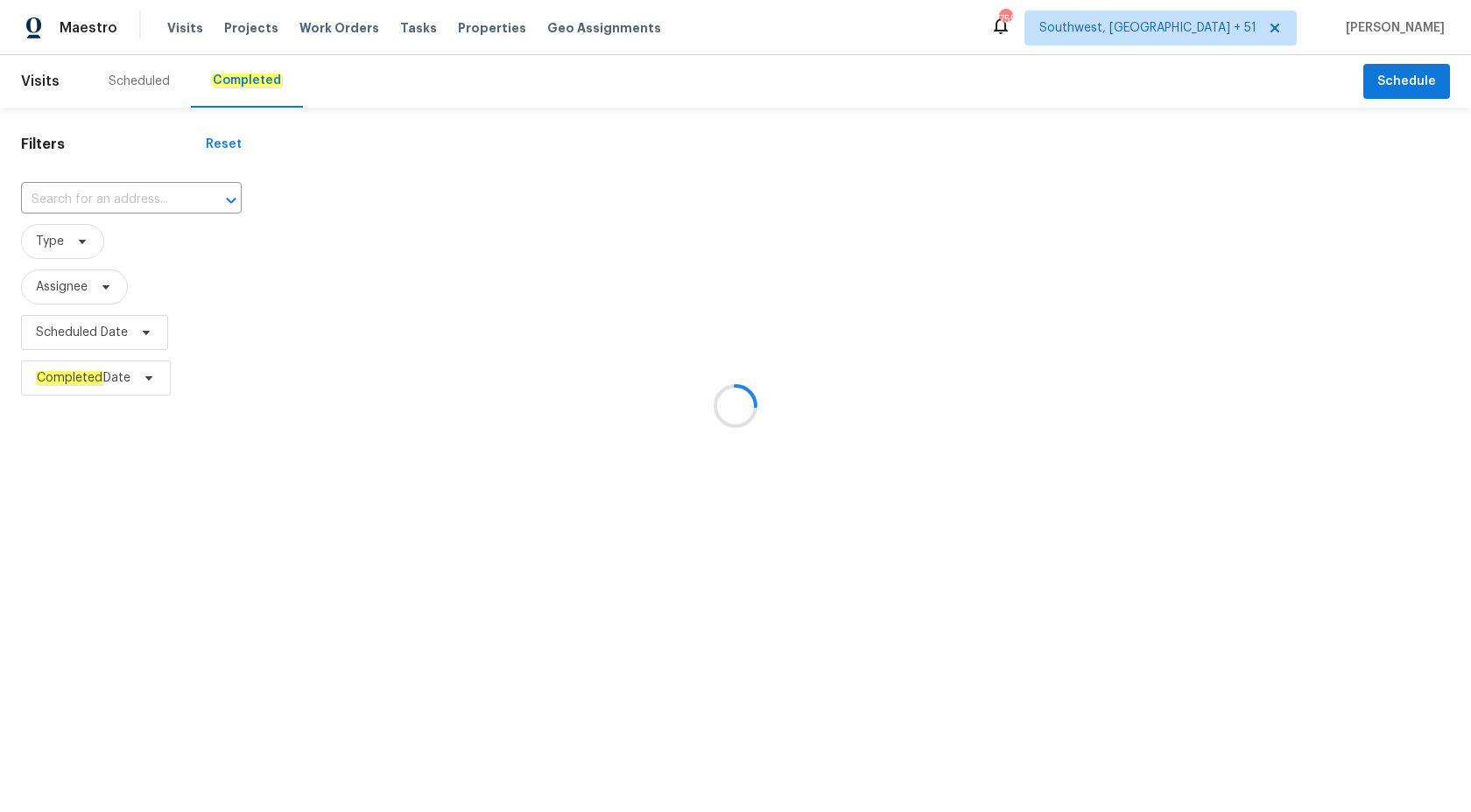
type input "1340 Apollo Beach Blvd S, Apollo Beach, FL 33572"
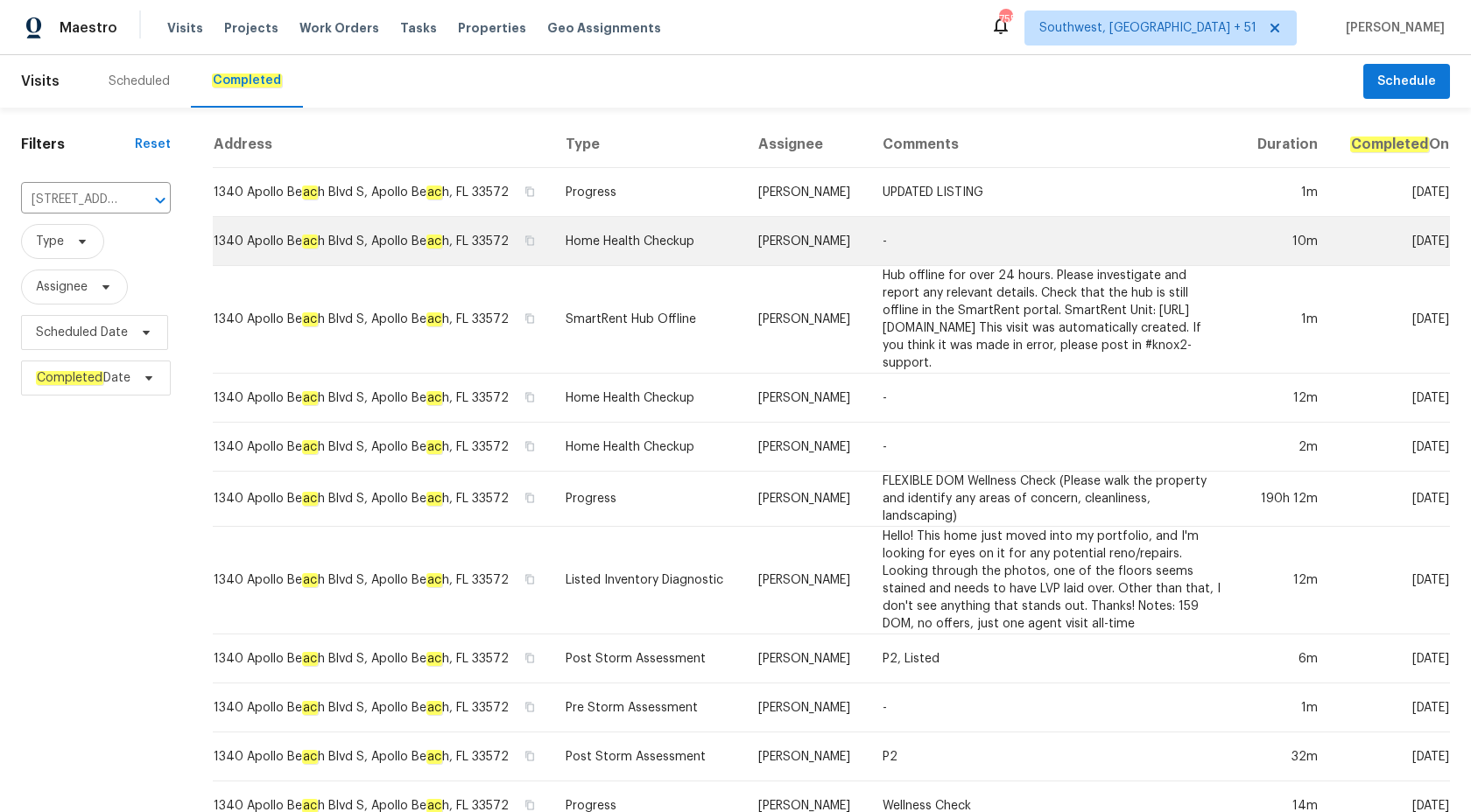
click at [724, 242] on td "Home Health Checkup" at bounding box center [647, 241] width 193 height 49
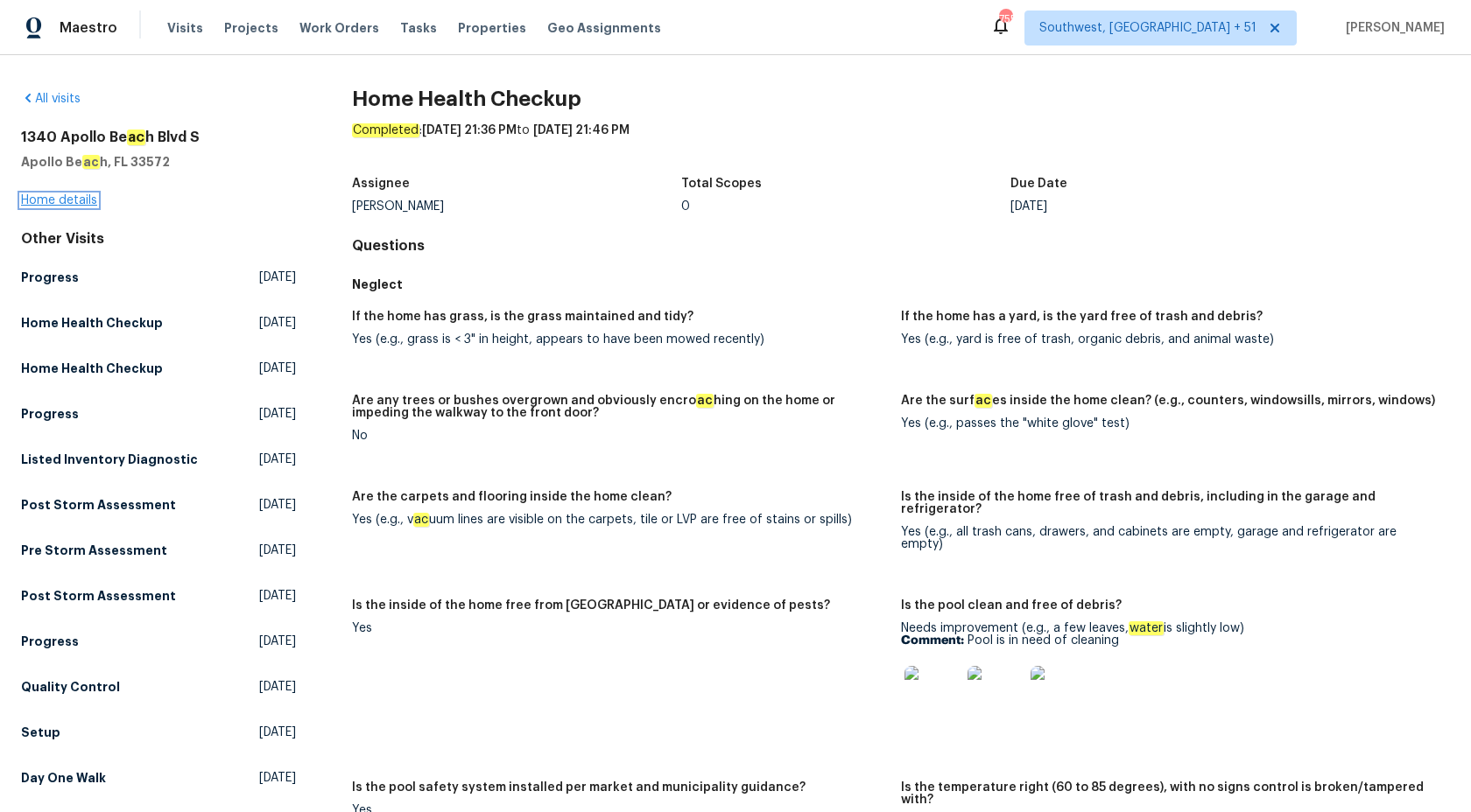
click at [60, 198] on link "Home details" at bounding box center [59, 201] width 76 height 12
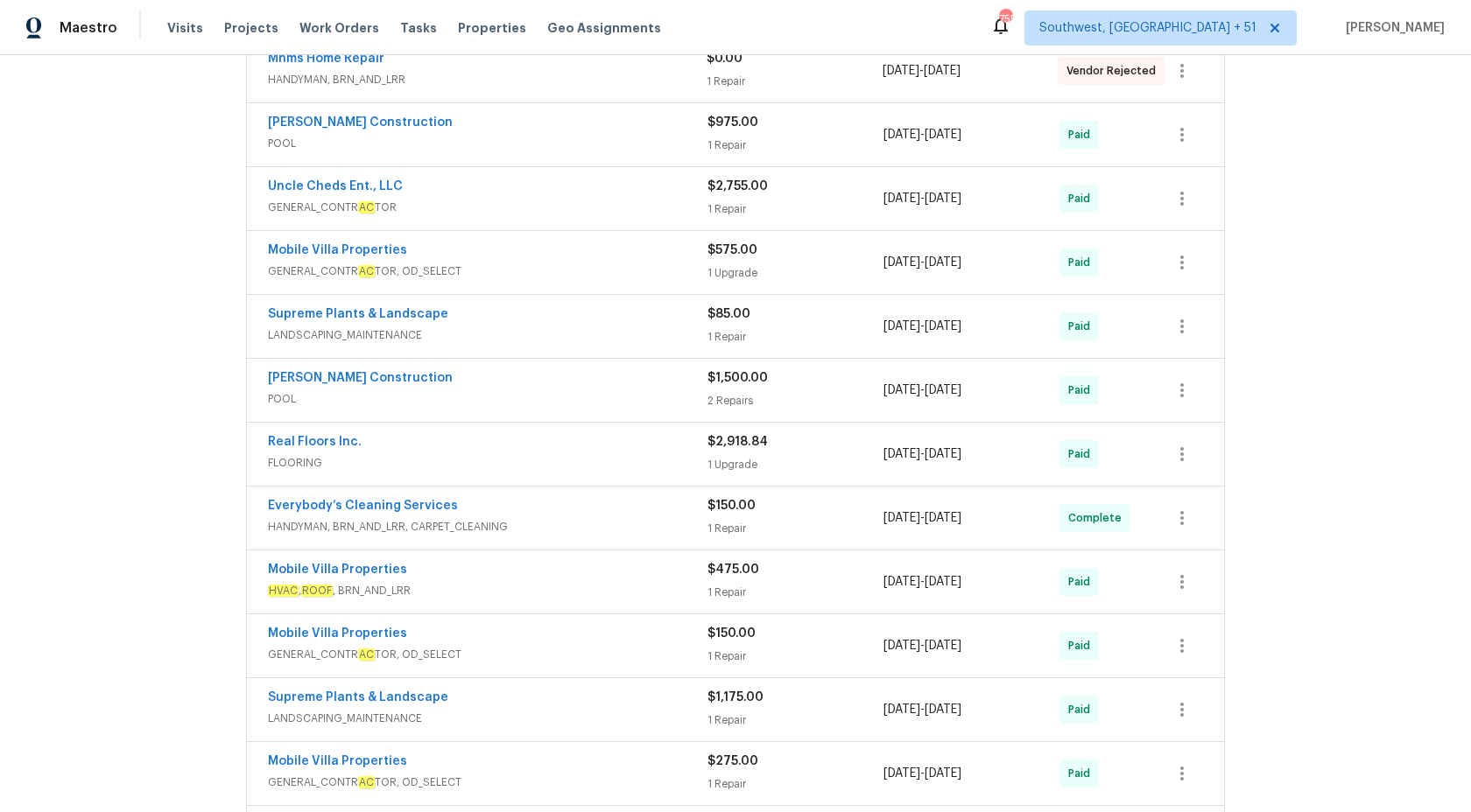
scroll to position [356, 0]
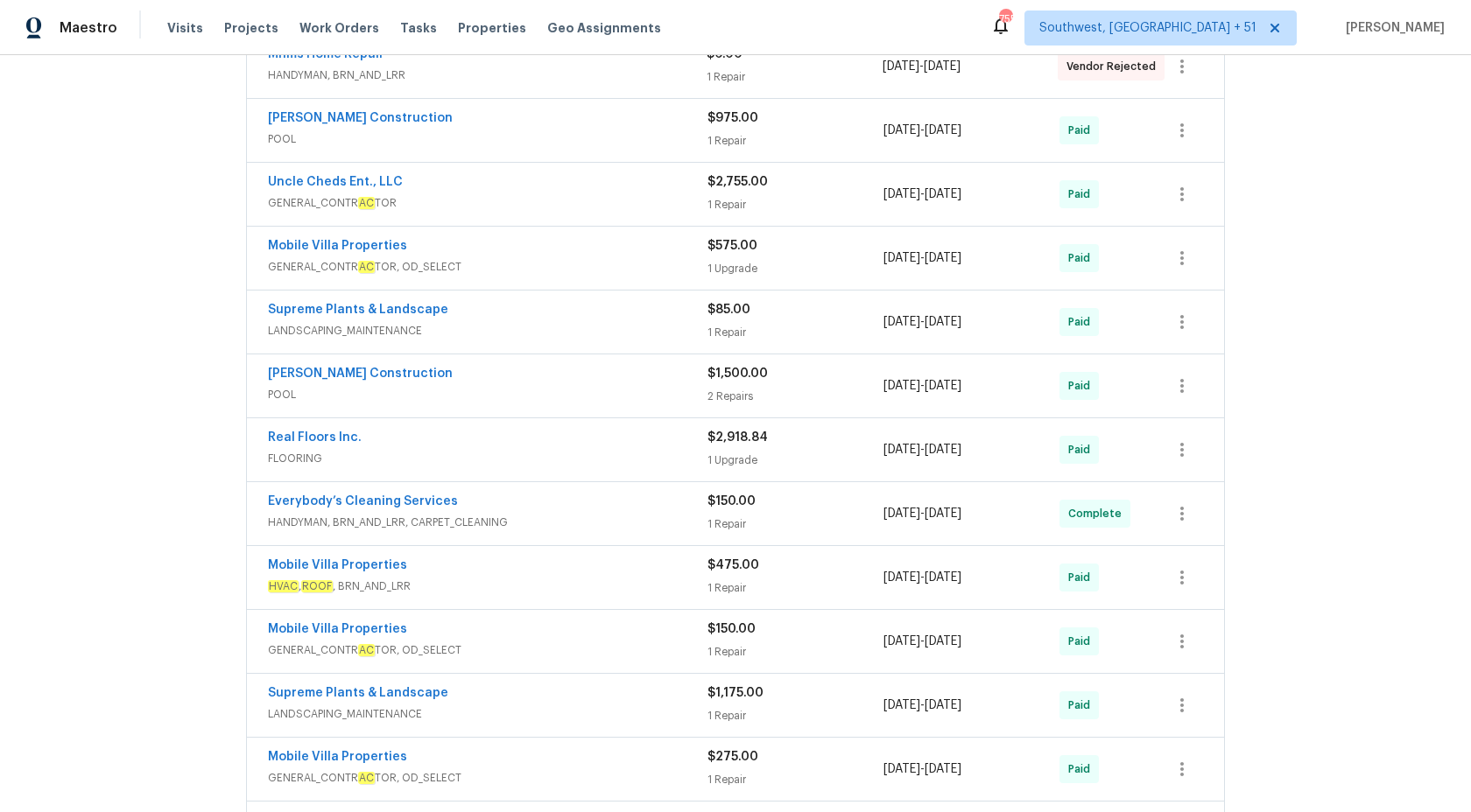
click at [622, 536] on div "Everybody’s Cleaning Services HANDYMAN, BRN_AND_LRR, CARPET_CLEANING $150.00 1 …" at bounding box center [735, 513] width 977 height 63
click at [622, 512] on div "Everybody’s Cleaning Services" at bounding box center [487, 503] width 439 height 21
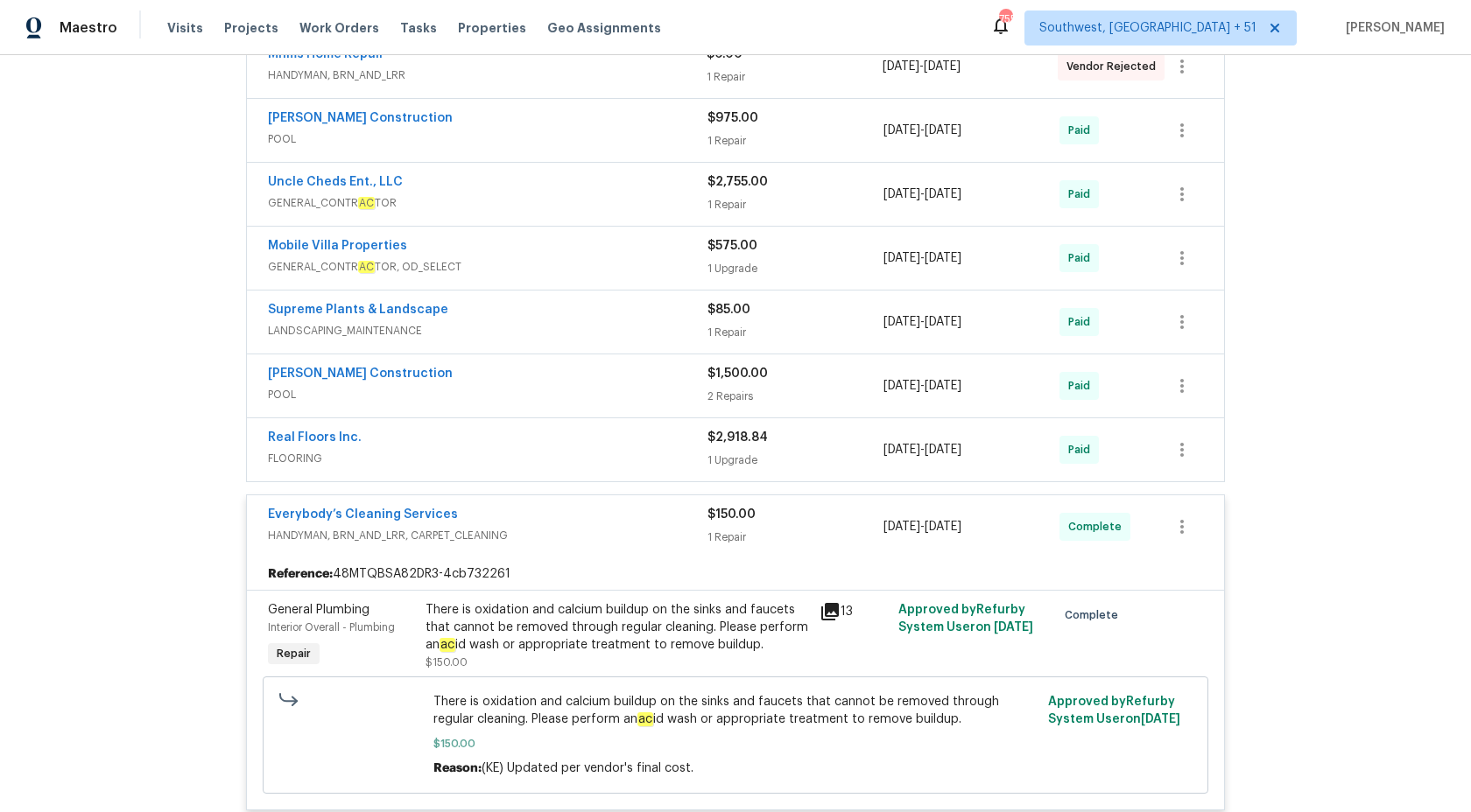
click at [640, 532] on span "HANDYMAN, BRN_AND_LRR, CARPET_CLEANING" at bounding box center [487, 536] width 439 height 18
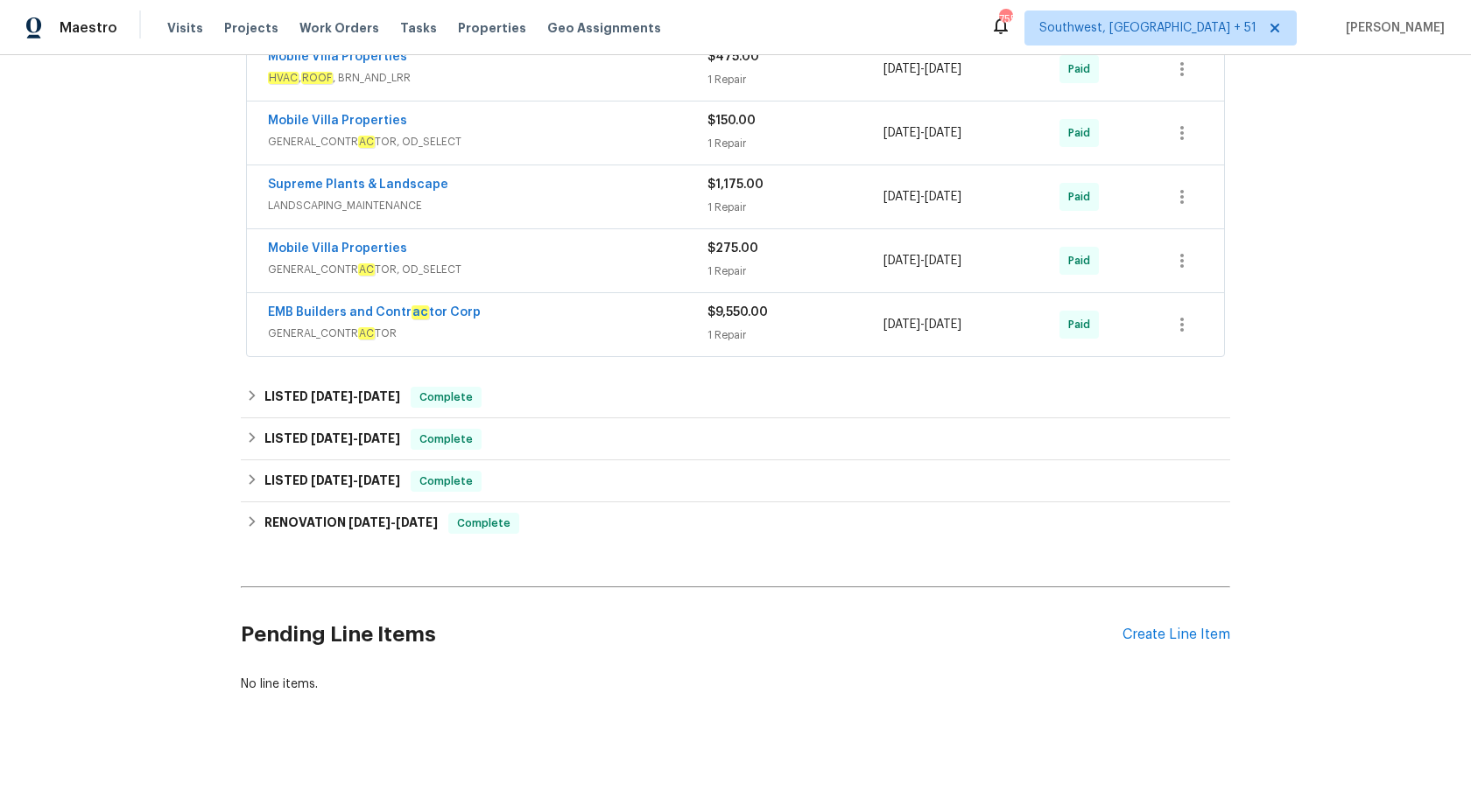
scroll to position [0, 0]
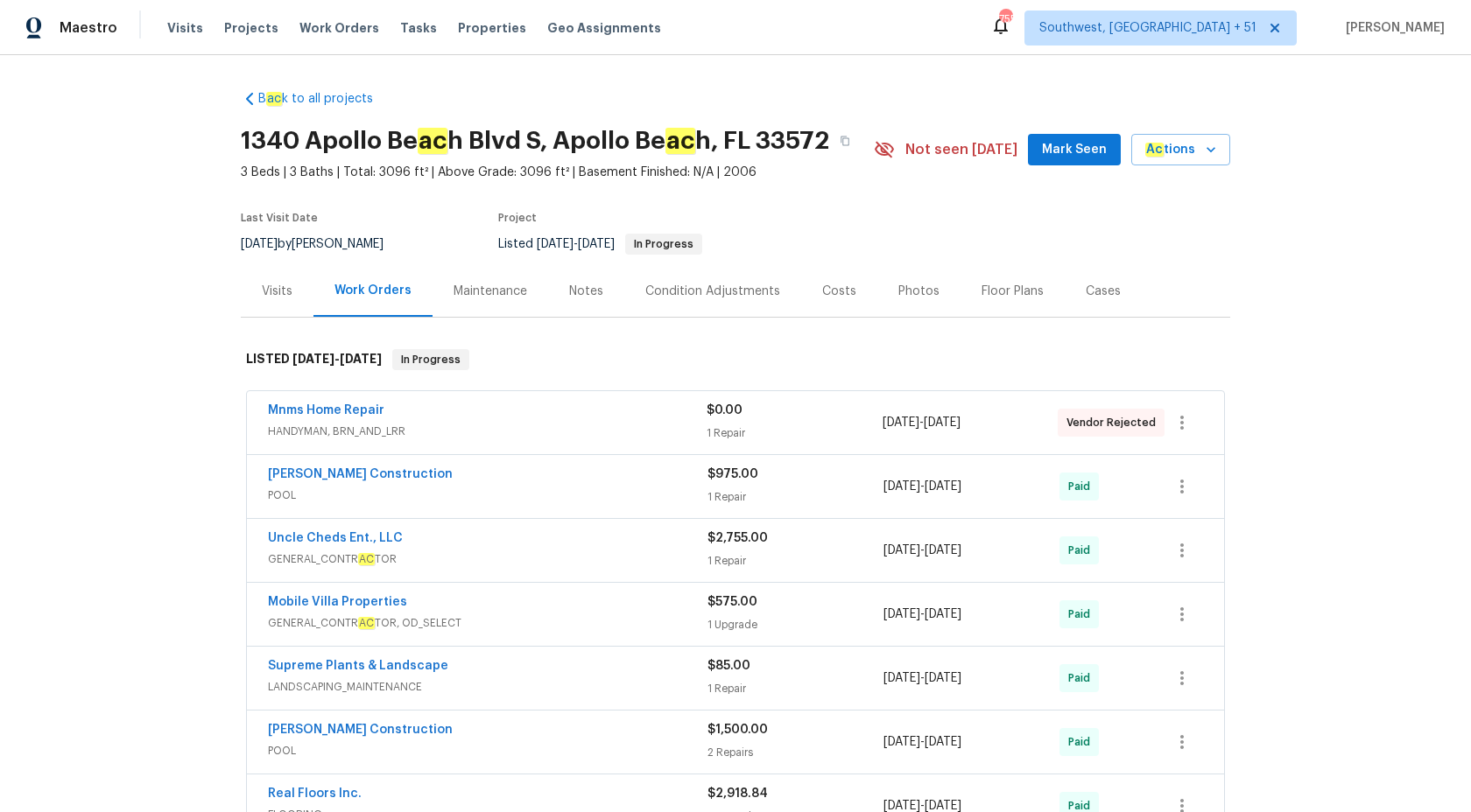
click at [1380, 206] on div "B ac k to all projects 1340 Apollo Be ac h Blvd S, Apollo Be ac h, FL 33572 3 B…" at bounding box center [735, 433] width 1471 height 757
click at [277, 288] on div "Visits" at bounding box center [277, 292] width 31 height 18
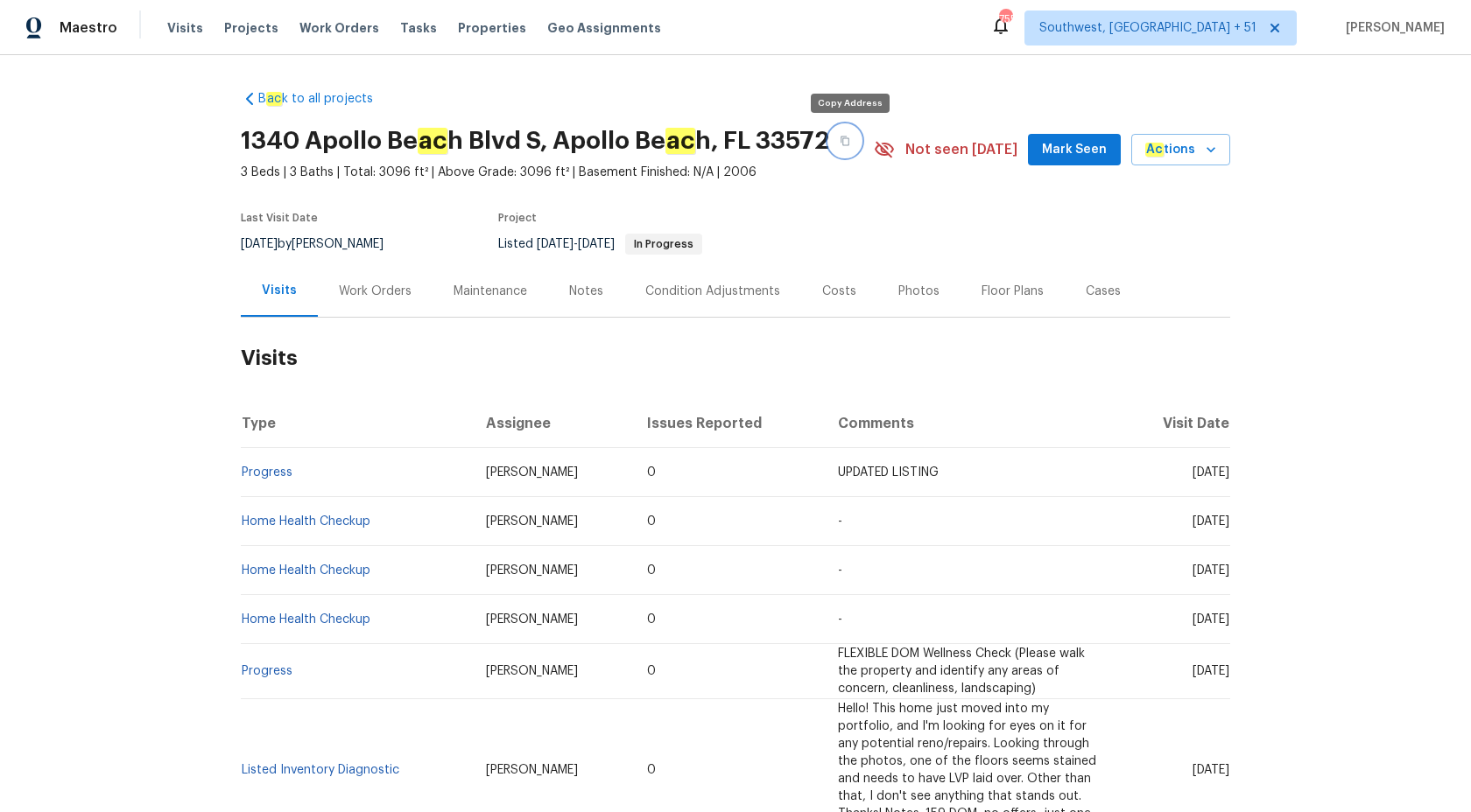
click at [842, 132] on button "button" at bounding box center [845, 141] width 32 height 32
click at [55, 32] on div "Maestro" at bounding box center [59, 28] width 117 height 35
